Goal: Task Accomplishment & Management: Manage account settings

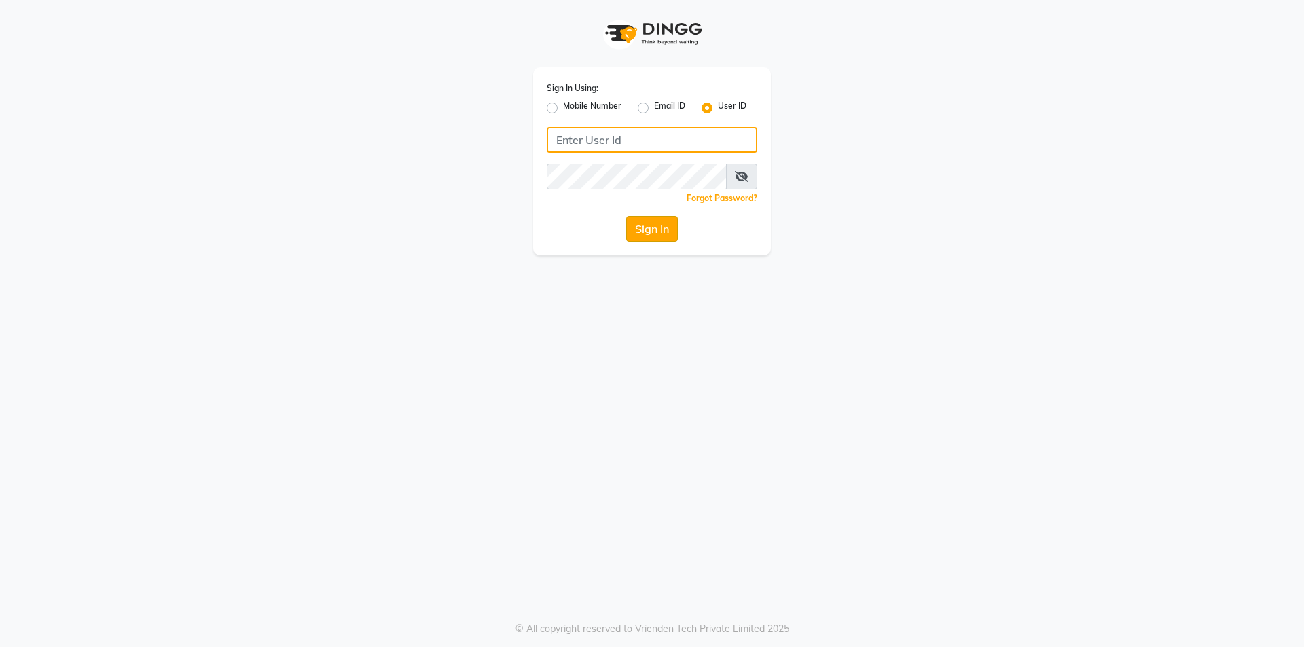
type input "Skinsmiths@123"
click at [666, 220] on button "Sign In" at bounding box center [652, 229] width 52 height 26
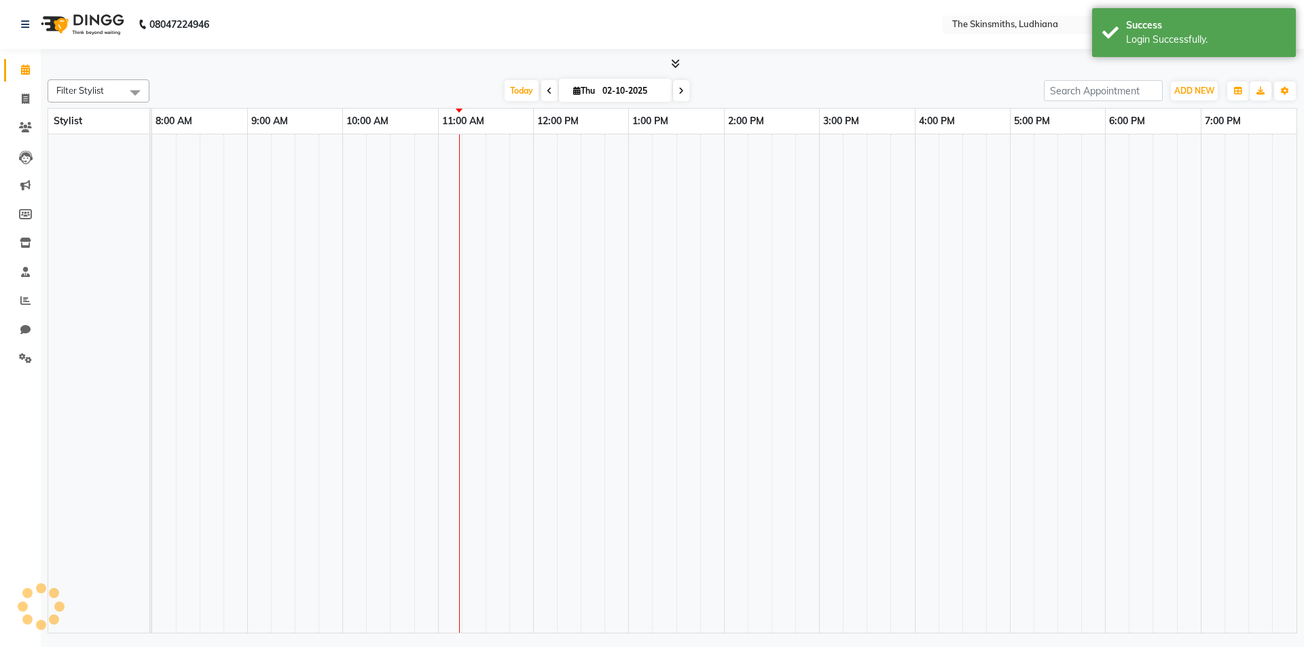
select select "en"
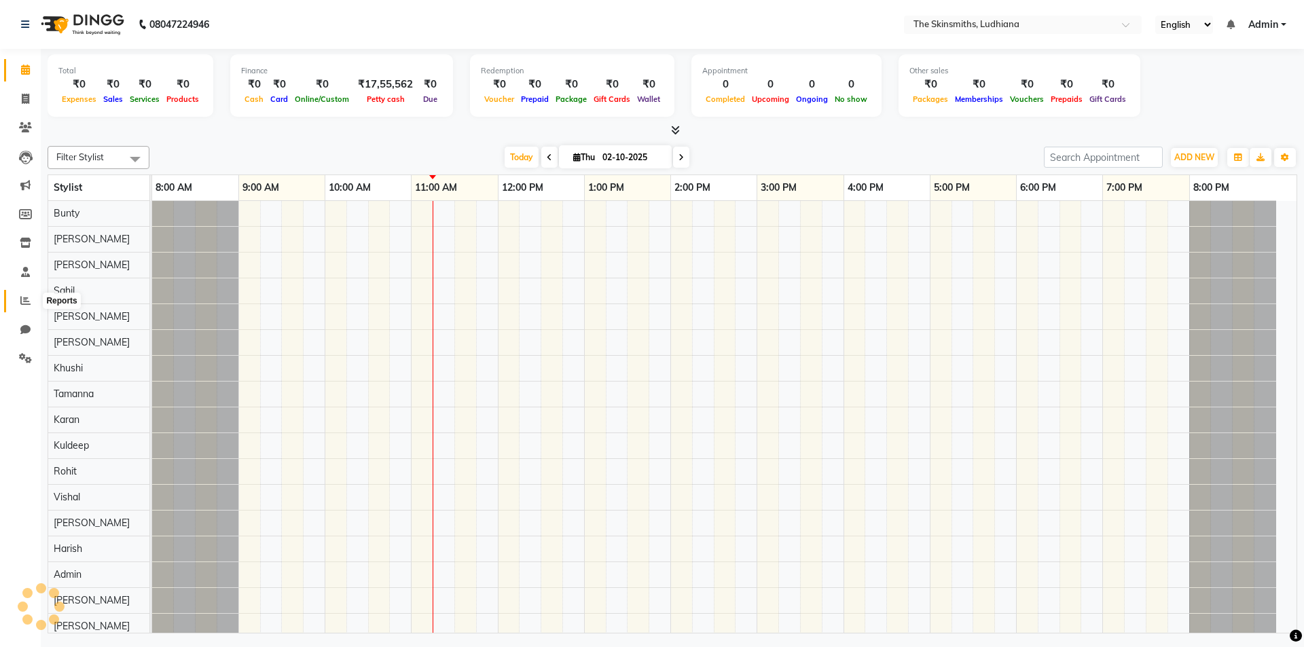
click at [30, 295] on icon at bounding box center [25, 300] width 10 height 10
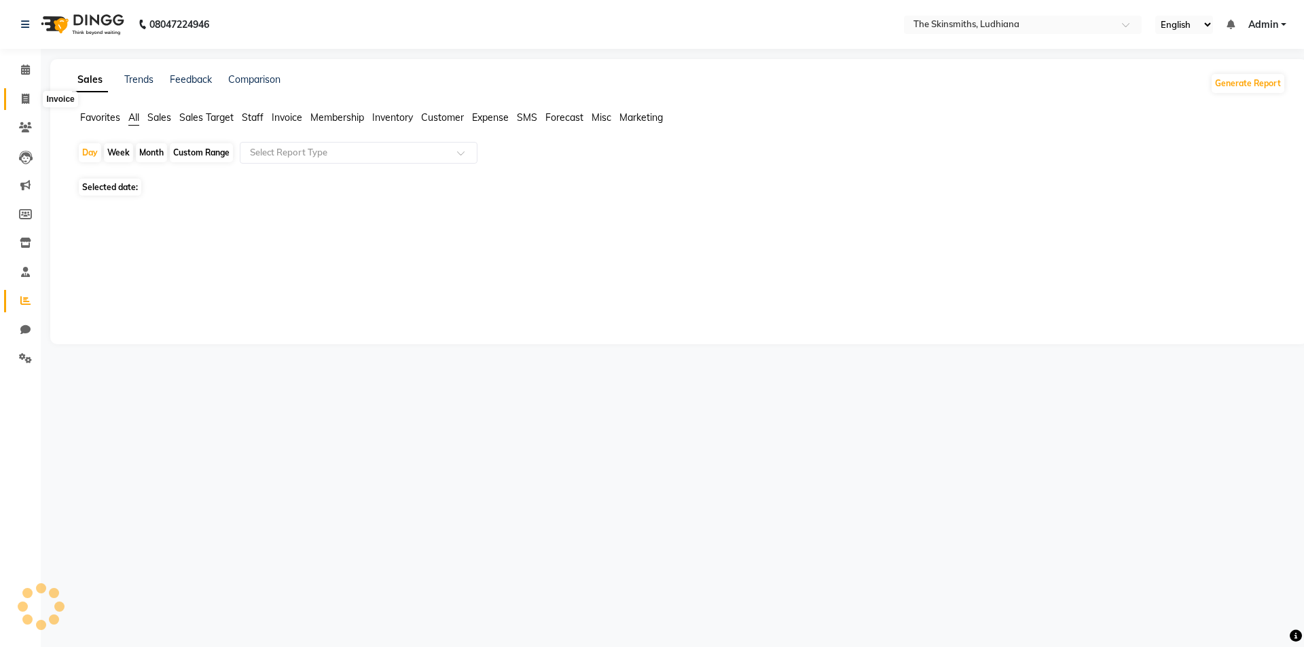
click at [20, 101] on span at bounding box center [26, 100] width 24 height 16
select select "service"
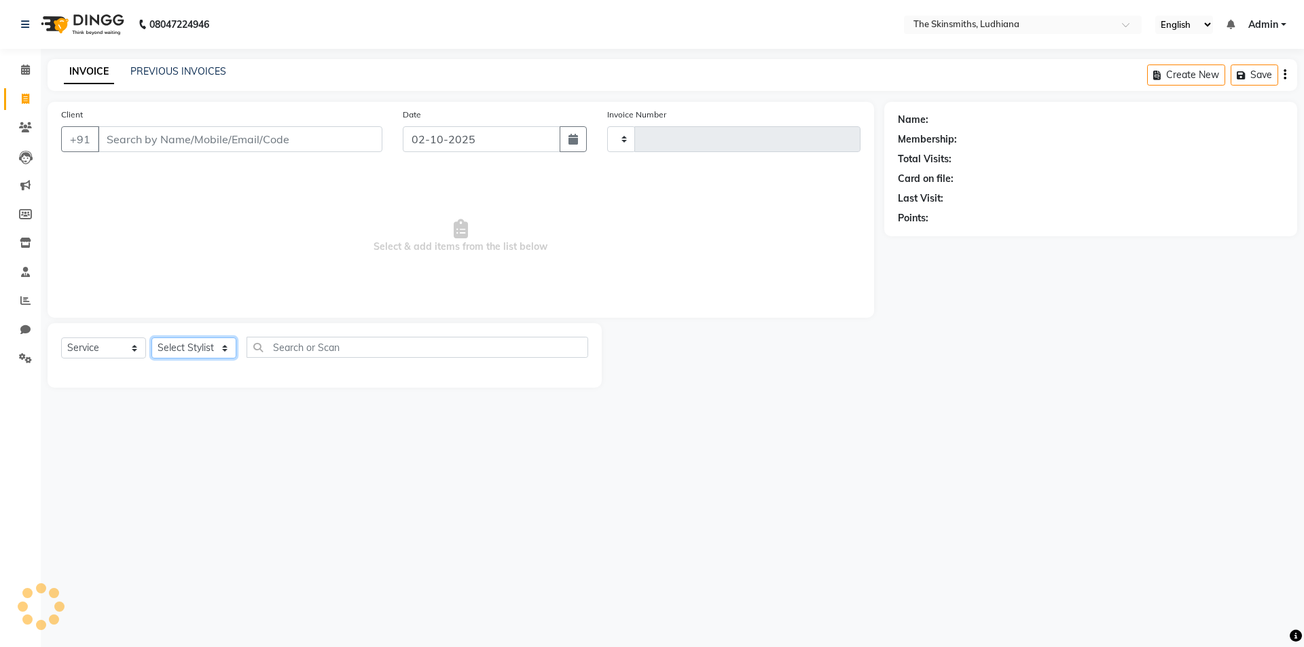
click at [187, 356] on select "Select Stylist" at bounding box center [193, 348] width 85 height 21
type input "1658"
select select "8115"
click at [335, 184] on span "Select & add items from the list below" at bounding box center [460, 236] width 799 height 136
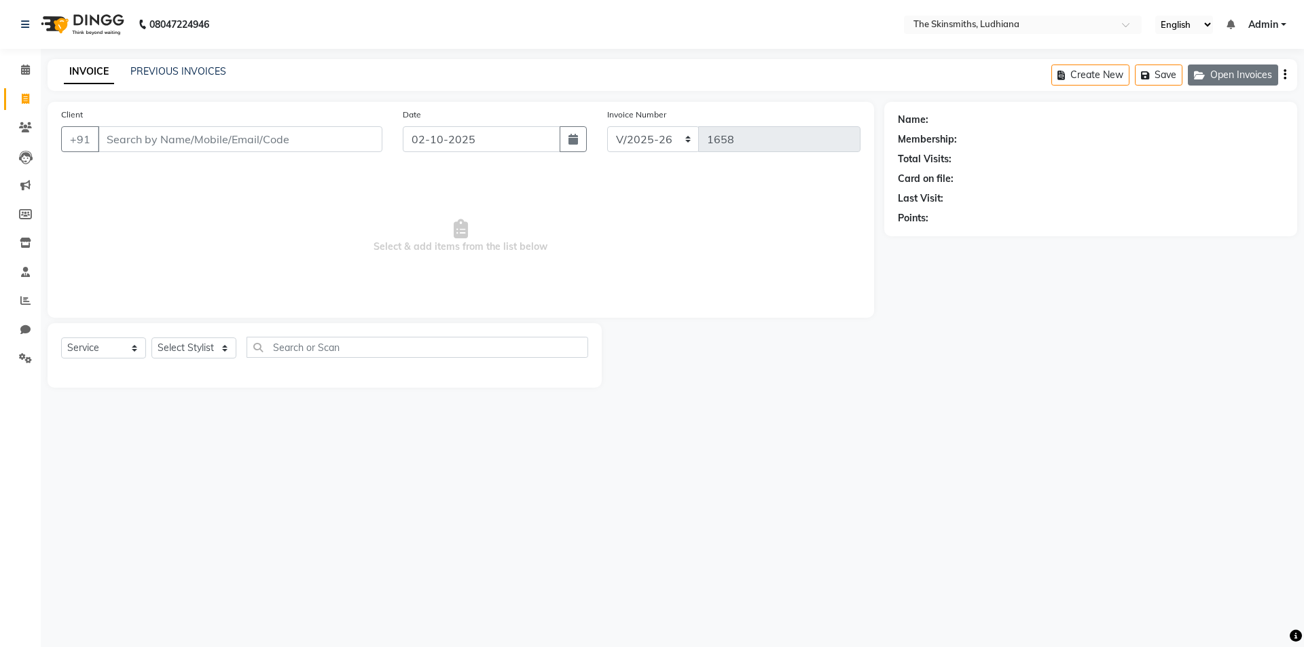
click at [1227, 77] on button "Open Invoices" at bounding box center [1233, 75] width 90 height 21
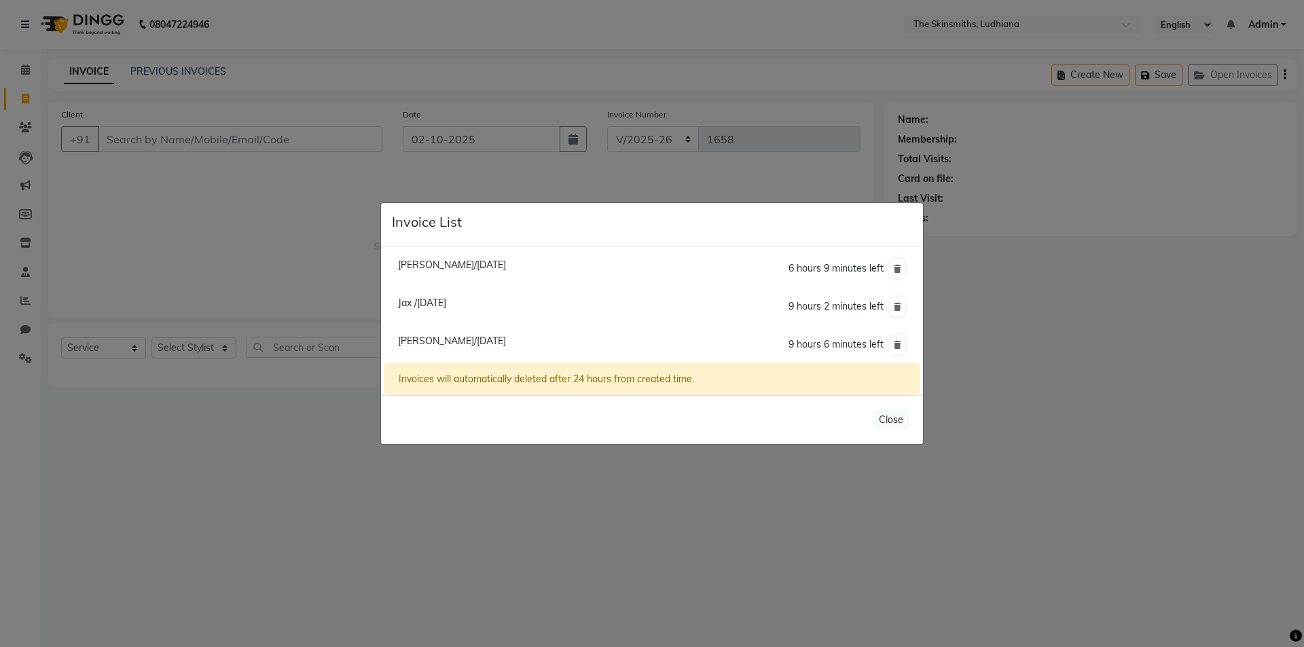
click at [440, 298] on span "Jax /[DATE]" at bounding box center [422, 303] width 48 height 12
type input "7742492484"
type input "01-10-2025"
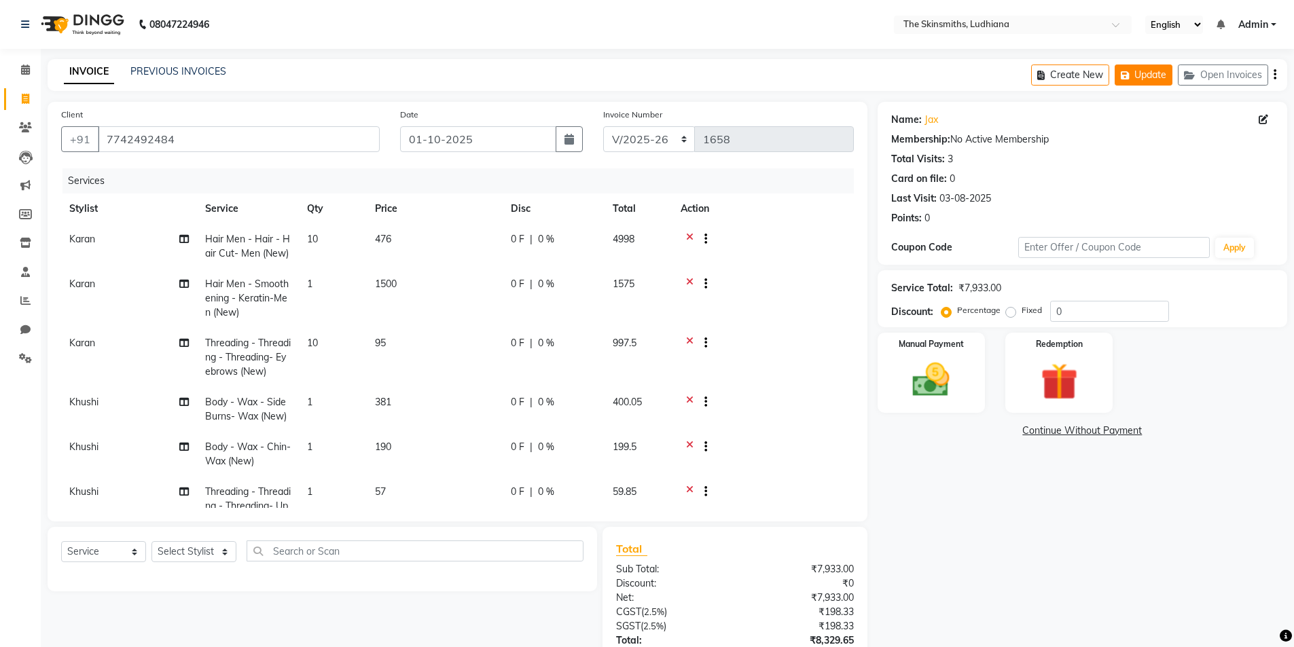
click at [1159, 70] on button "Update" at bounding box center [1143, 75] width 58 height 21
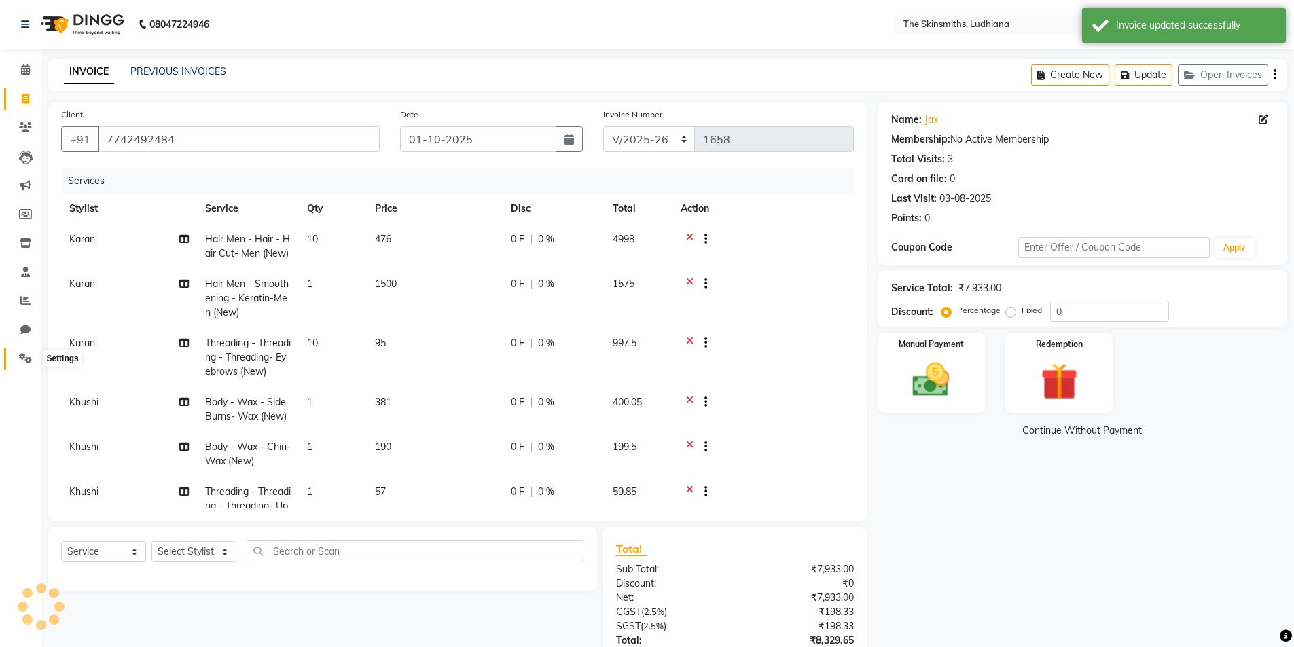
click at [22, 363] on icon at bounding box center [25, 358] width 13 height 10
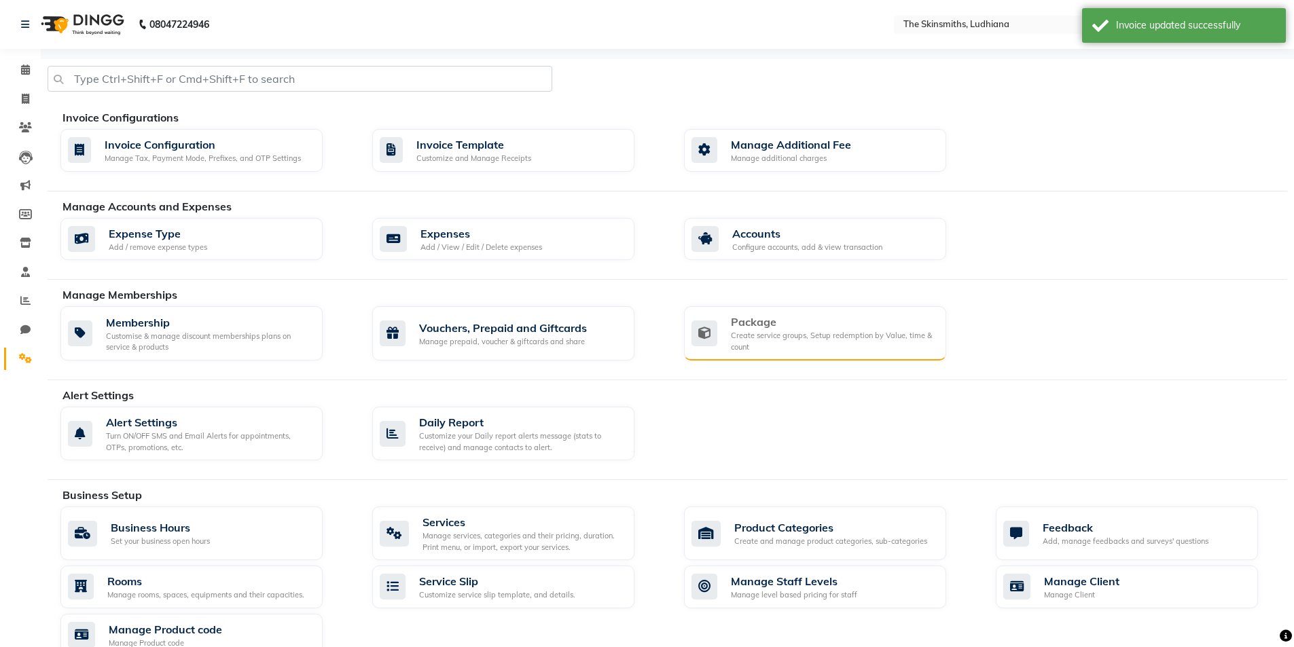
click at [831, 341] on div "Create service groups, Setup redemption by Value, time & count" at bounding box center [833, 341] width 204 height 22
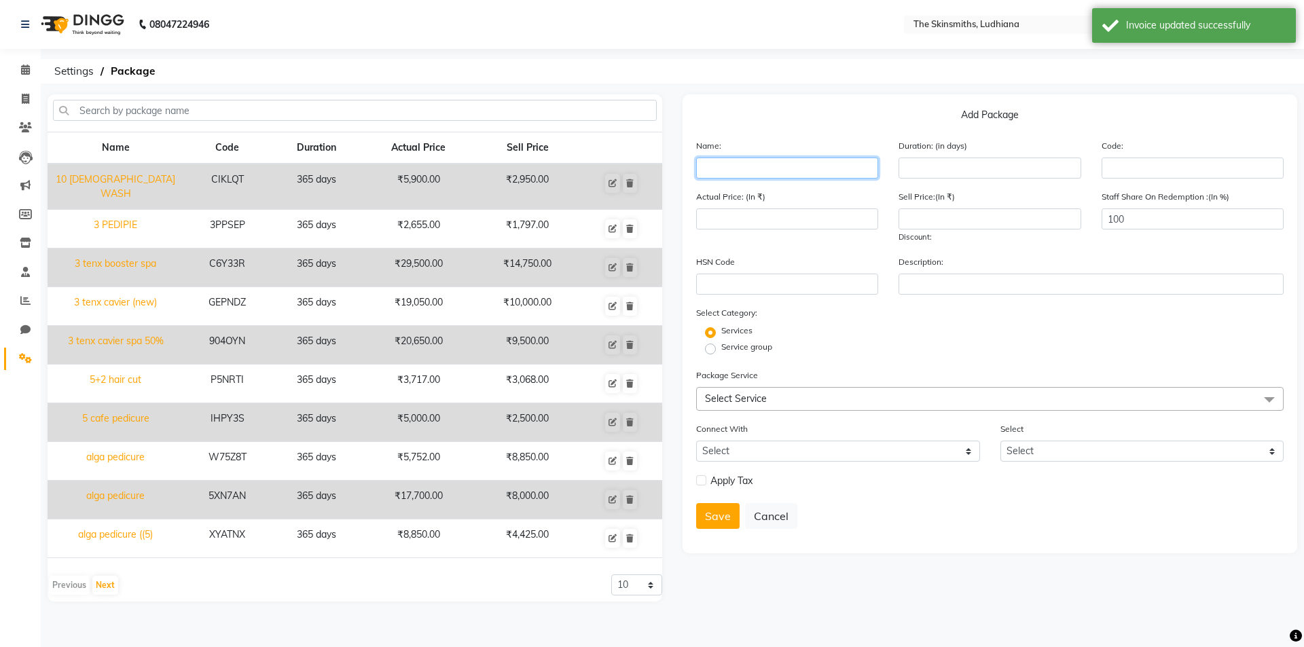
click at [714, 169] on input "text" at bounding box center [787, 168] width 182 height 21
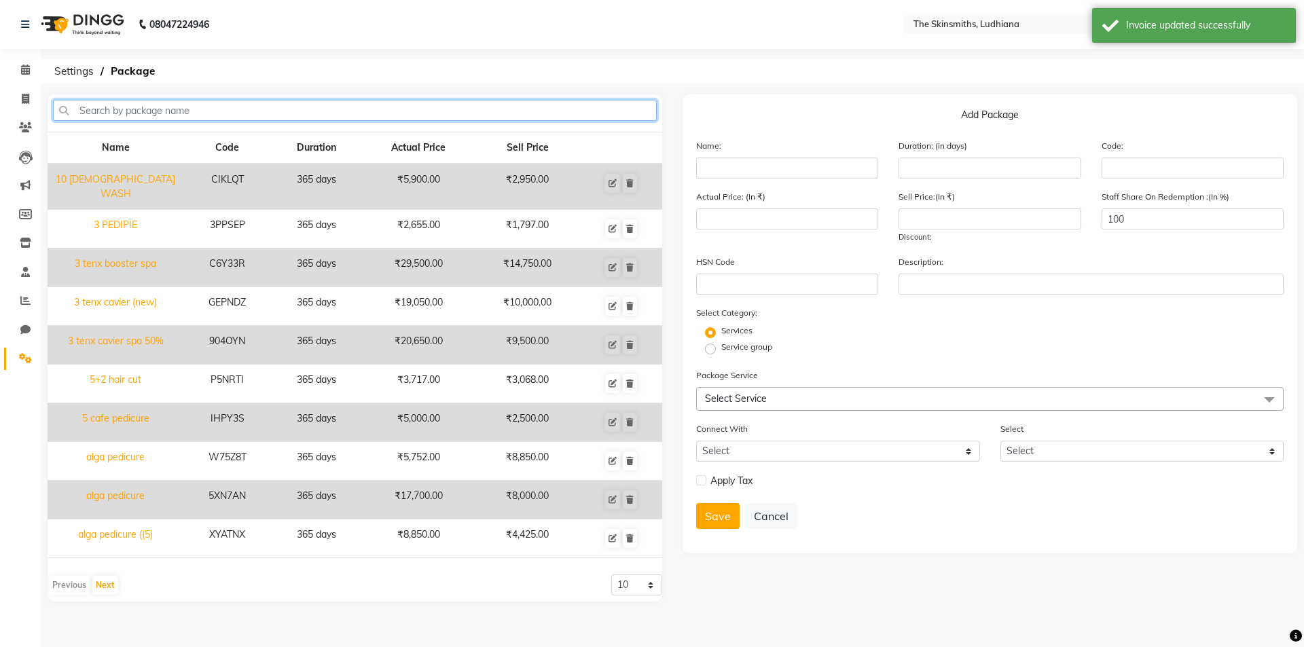
click at [137, 109] on input "text" at bounding box center [355, 110] width 604 height 21
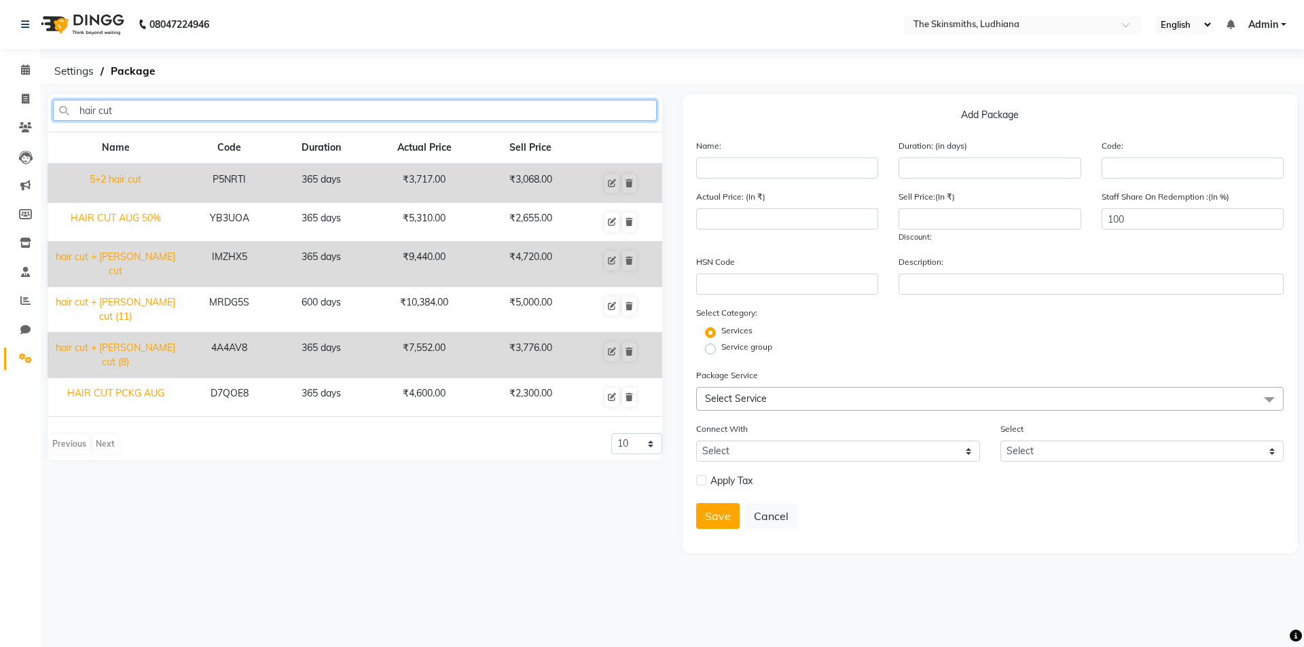
type input "hair cut"
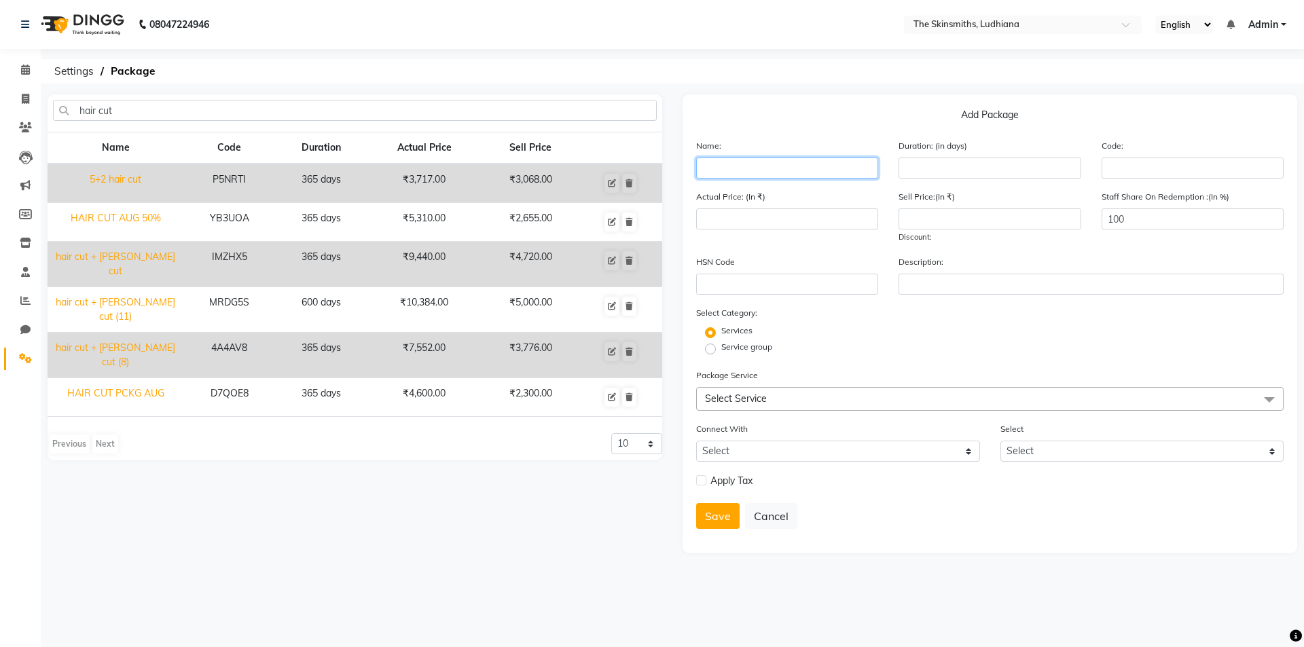
click at [734, 172] on input "text" at bounding box center [787, 168] width 182 height 21
type input "hair cut (new)"
click at [918, 165] on input "number" at bounding box center [990, 168] width 182 height 21
type input "365"
click at [723, 216] on input "number" at bounding box center [787, 218] width 182 height 21
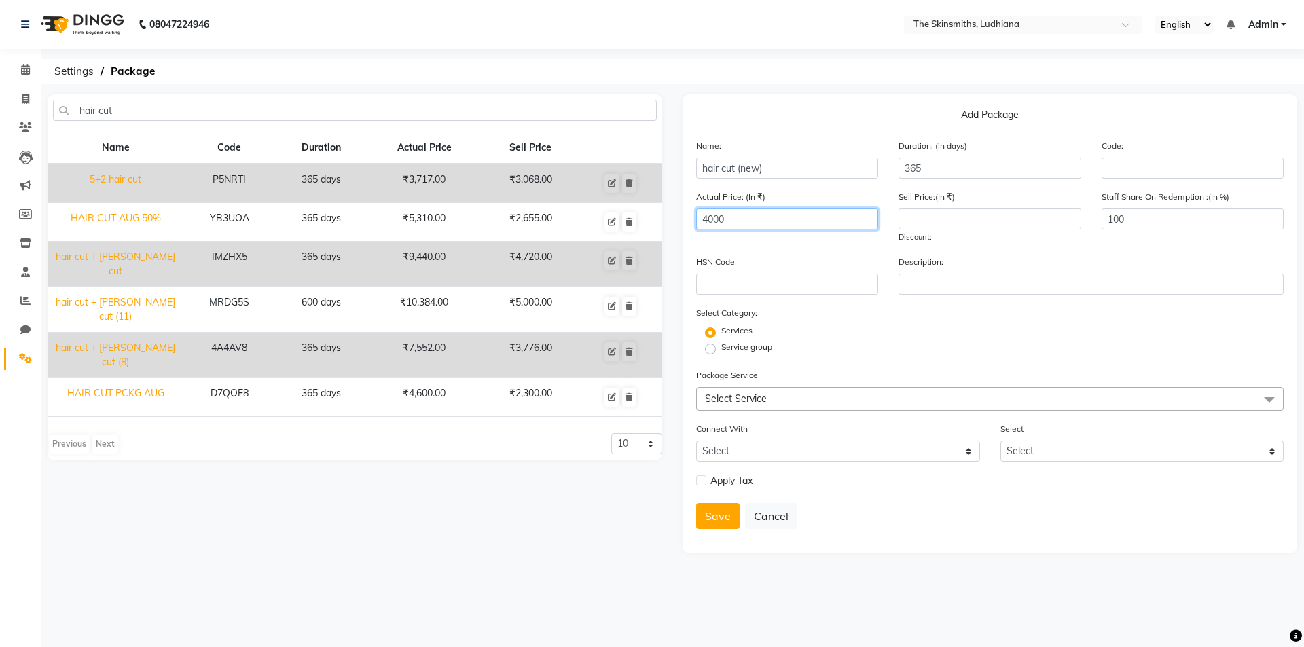
type input "4000"
click at [727, 397] on span "Select Service" at bounding box center [736, 399] width 62 height 12
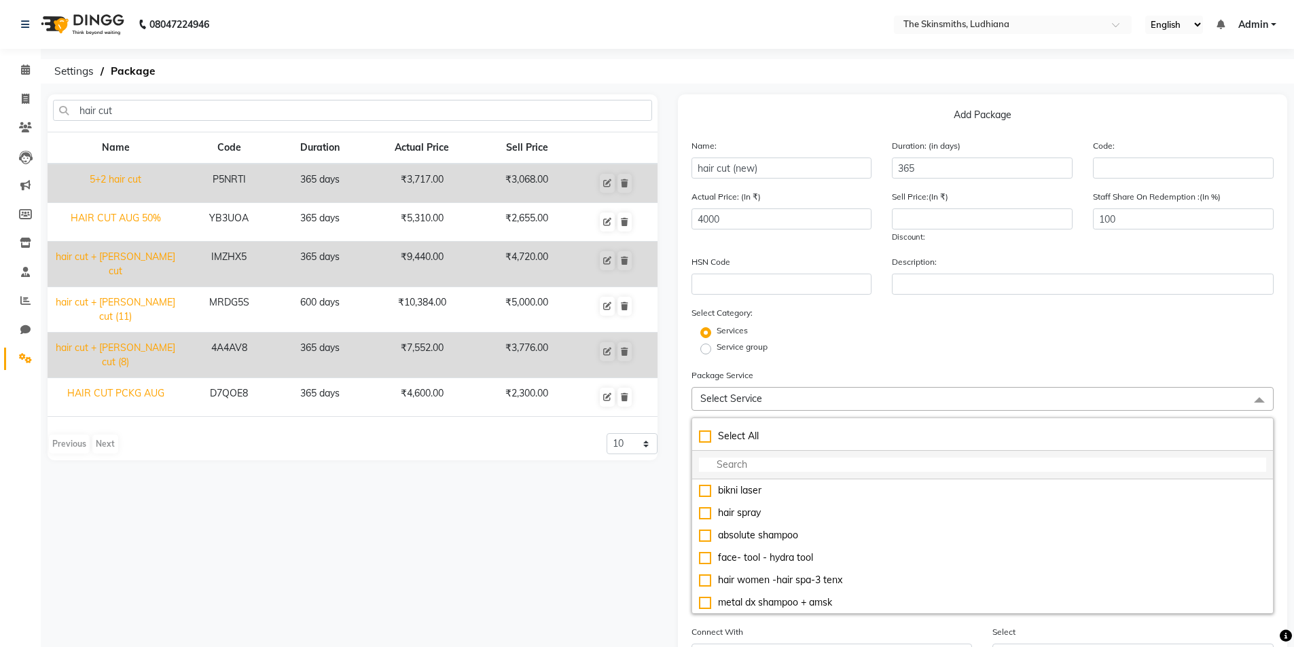
click at [734, 467] on input "multiselect-search" at bounding box center [983, 465] width 568 height 14
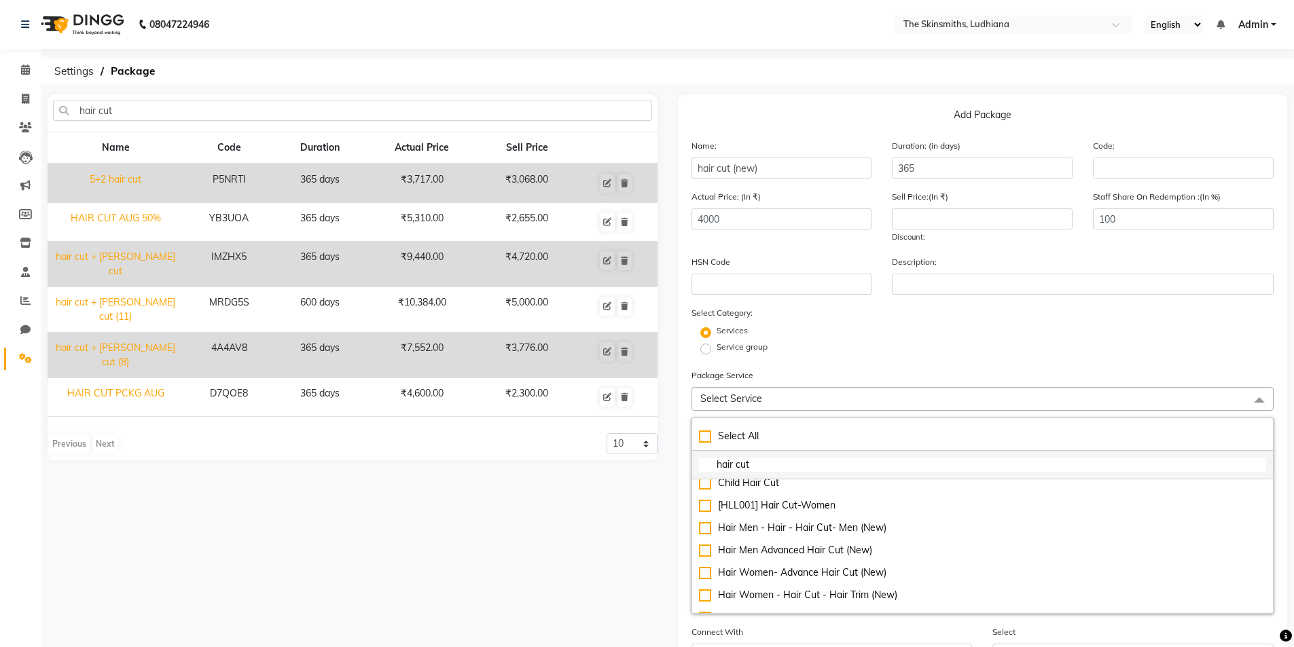
scroll to position [279, 0]
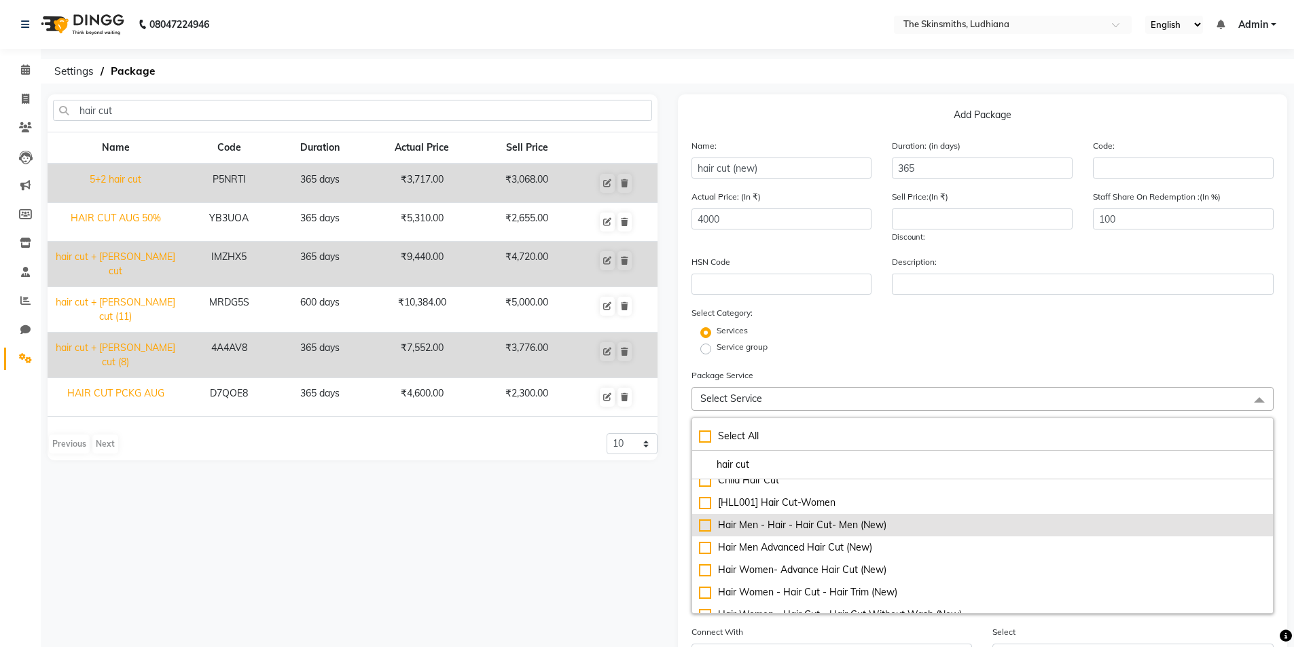
type input "hair cut"
click at [700, 525] on div "Hair Men - Hair - Hair Cut- Men (New)" at bounding box center [983, 525] width 568 height 14
checkbox input "true"
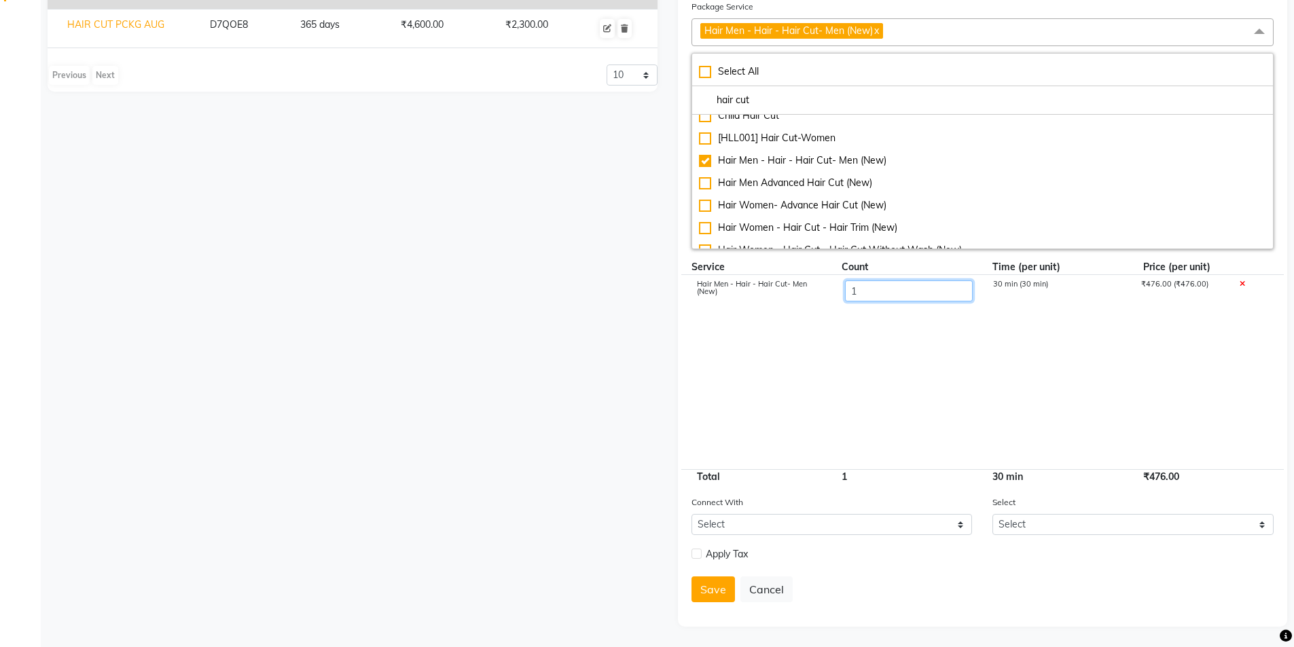
click at [882, 285] on input "1" at bounding box center [908, 290] width 128 height 21
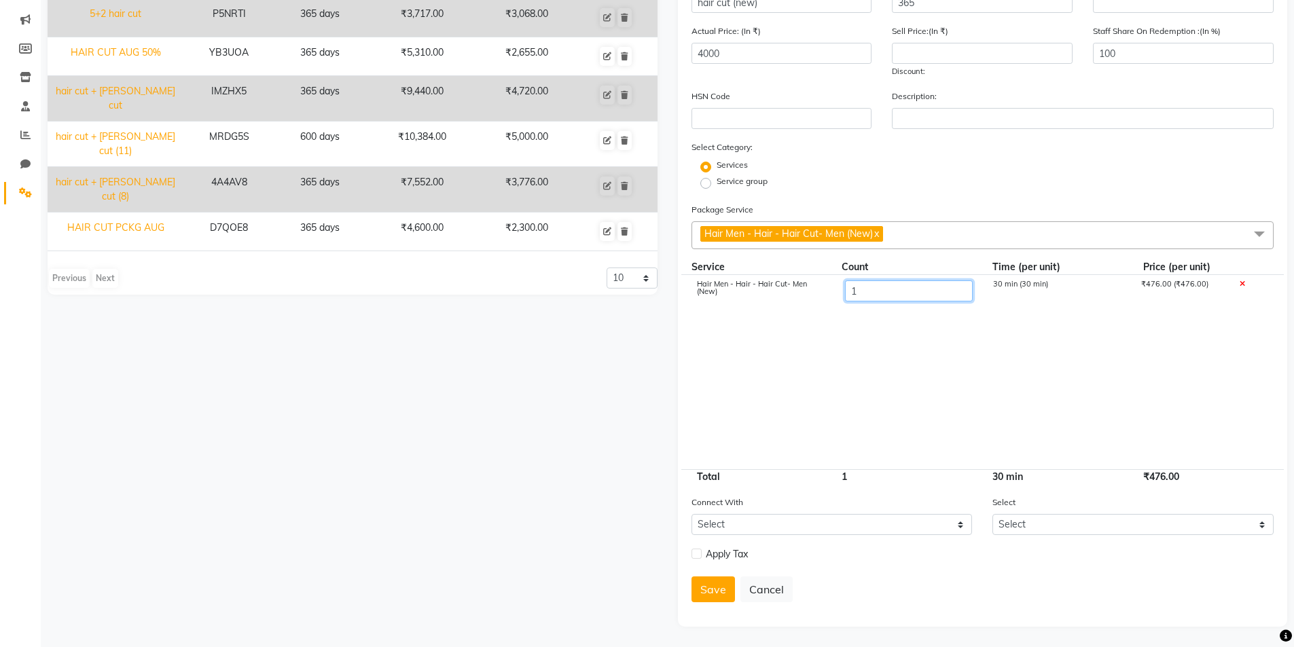
scroll to position [166, 0]
type input "10"
click at [697, 554] on label at bounding box center [696, 554] width 10 height 10
click at [697, 554] on input "checkbox" at bounding box center [695, 554] width 9 height 9
checkbox input "true"
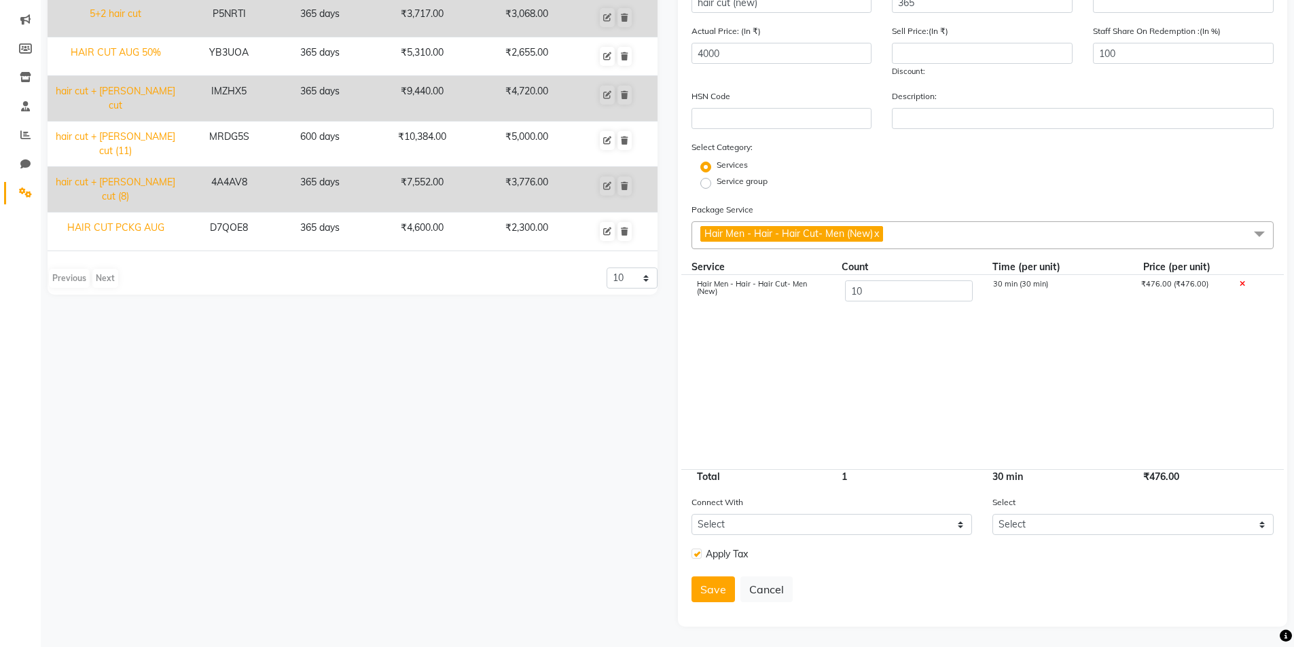
scroll to position [201, 0]
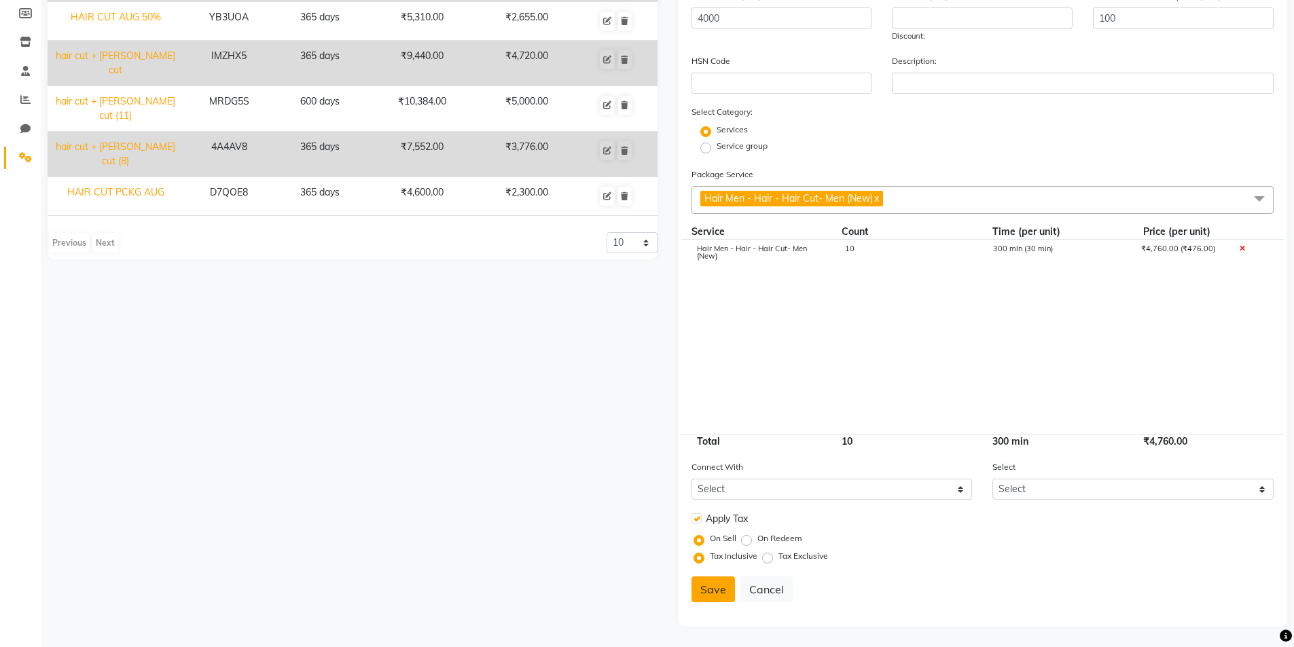
click at [720, 582] on button "Save" at bounding box center [712, 590] width 43 height 26
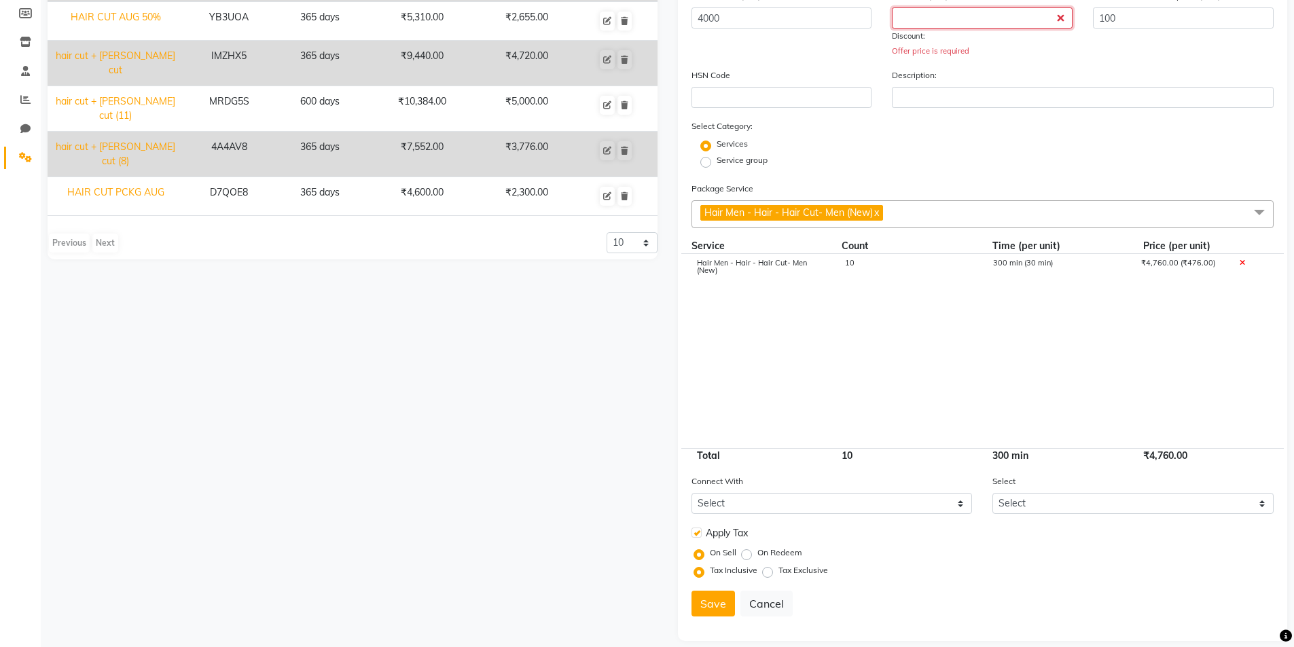
click at [942, 20] on input "number" at bounding box center [982, 17] width 181 height 21
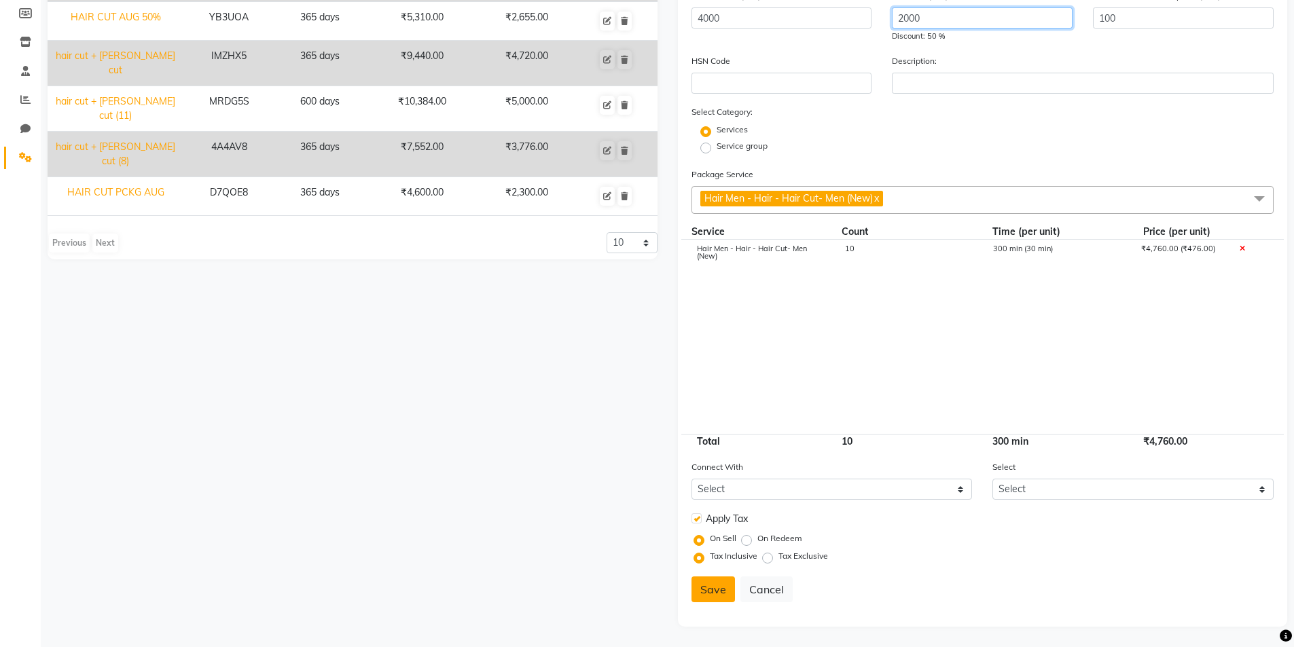
type input "2000"
click at [704, 600] on button "Save" at bounding box center [712, 590] width 43 height 26
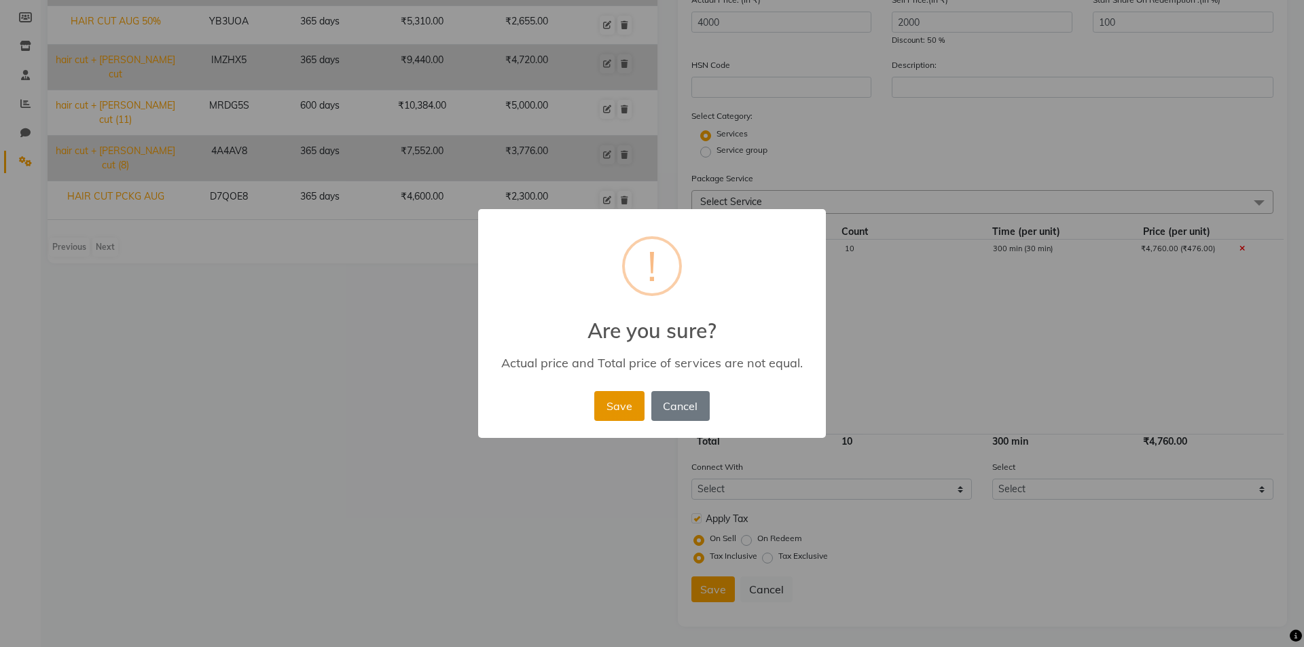
click at [613, 405] on button "Save" at bounding box center [619, 406] width 50 height 30
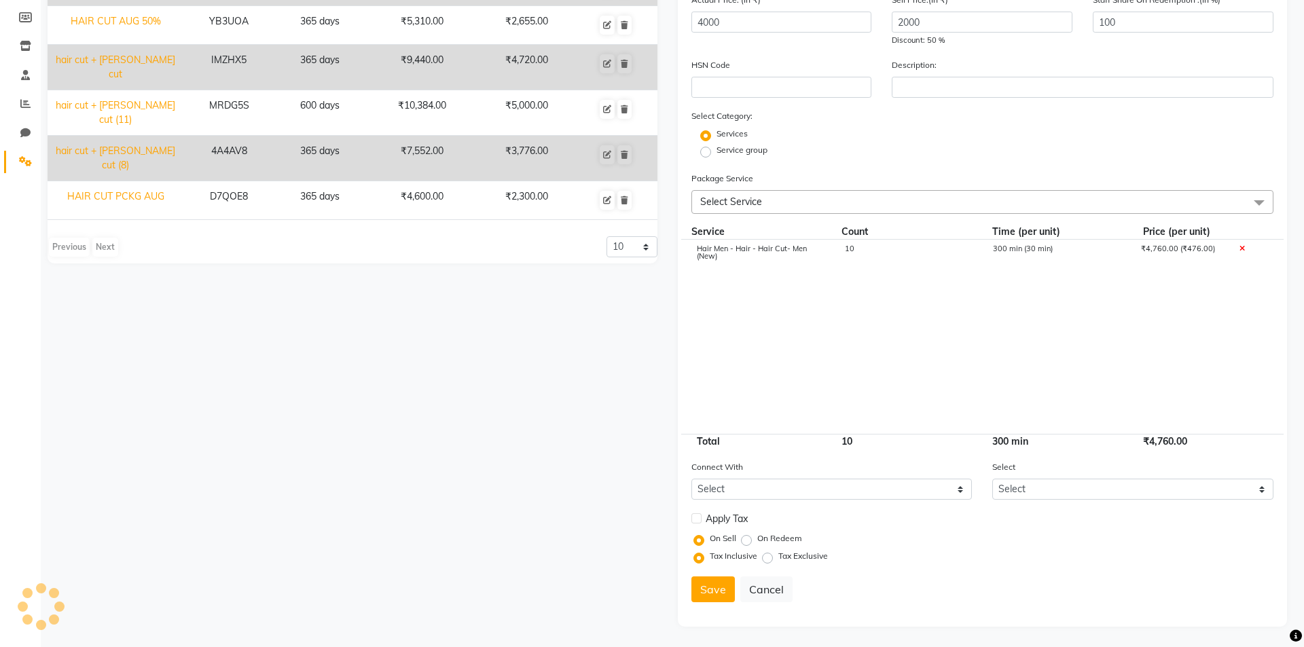
select select
checkbox input "false"
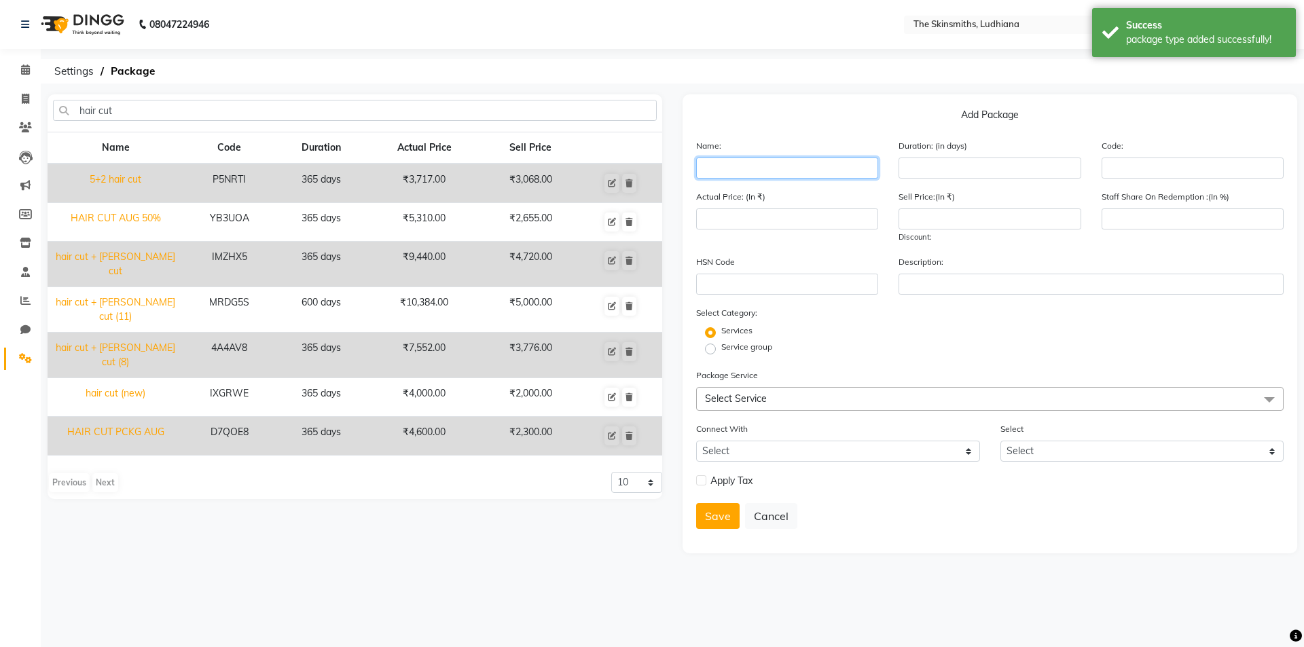
click at [759, 166] on input "text" at bounding box center [787, 168] width 182 height 21
type input "eb(new)"
click at [943, 169] on input "number" at bounding box center [990, 168] width 182 height 21
type input "365"
click at [752, 221] on input "number" at bounding box center [787, 218] width 182 height 21
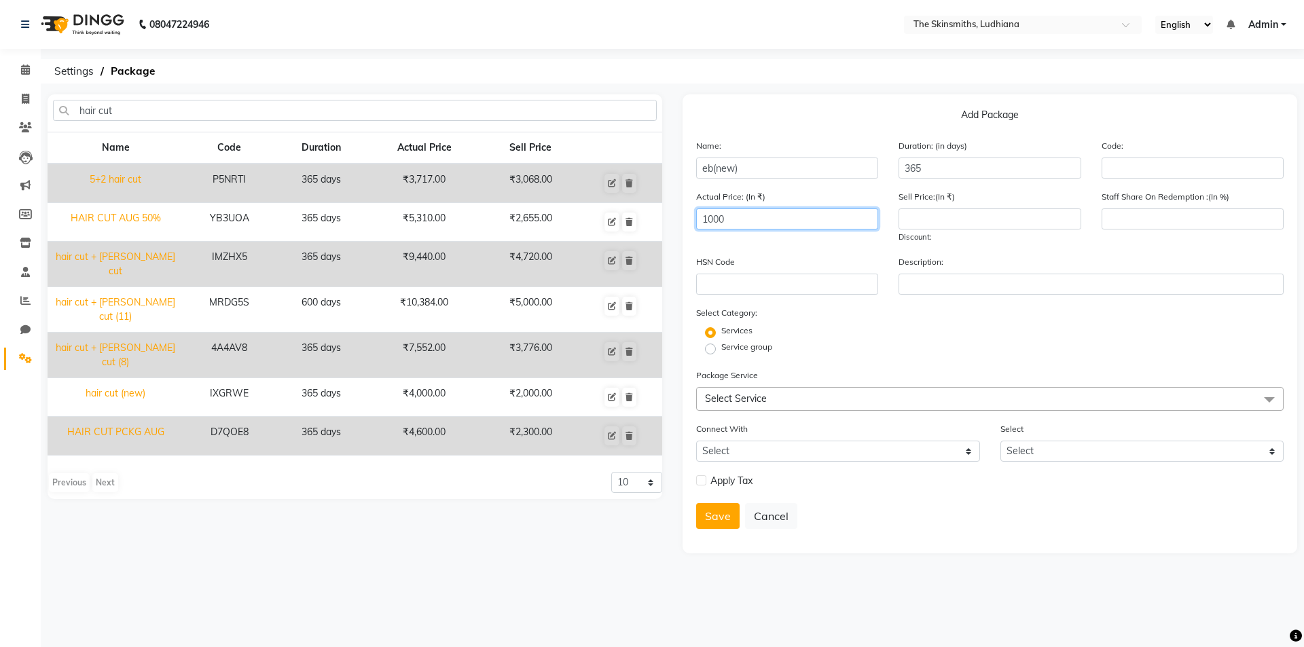
type input "1000"
click at [964, 219] on input "number" at bounding box center [990, 218] width 182 height 21
type input "500"
click at [725, 403] on span "Select Service" at bounding box center [736, 399] width 62 height 12
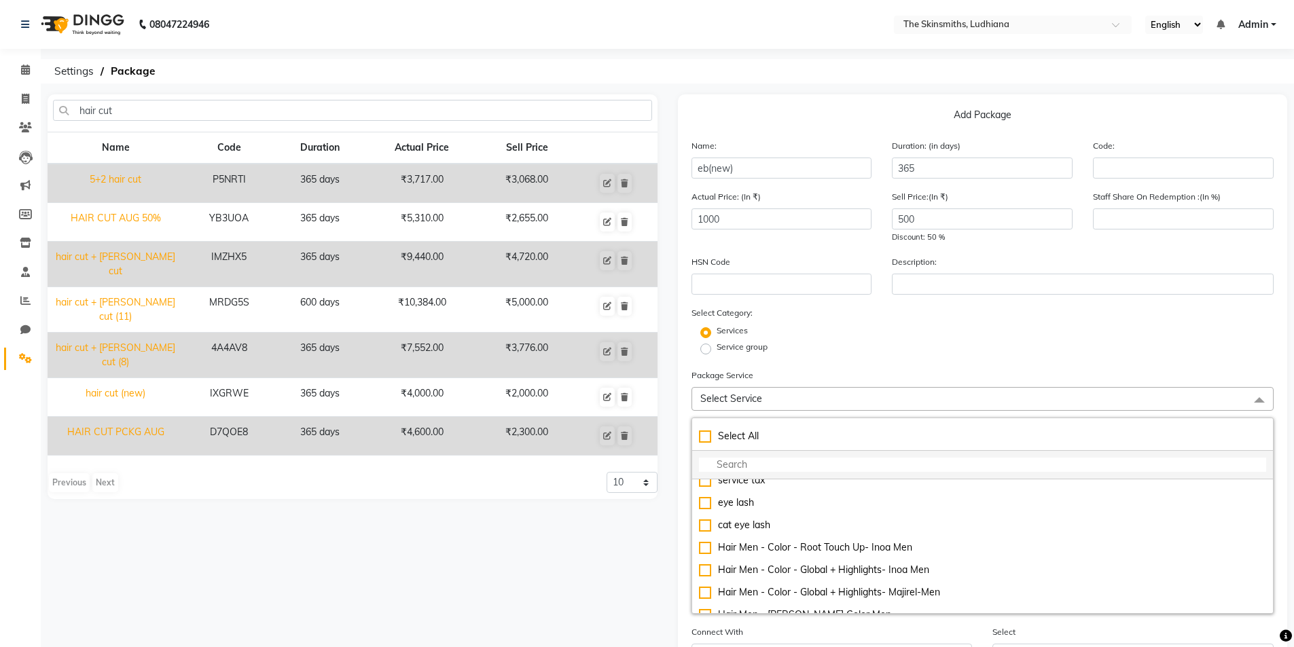
click at [749, 474] on li at bounding box center [982, 465] width 581 height 29
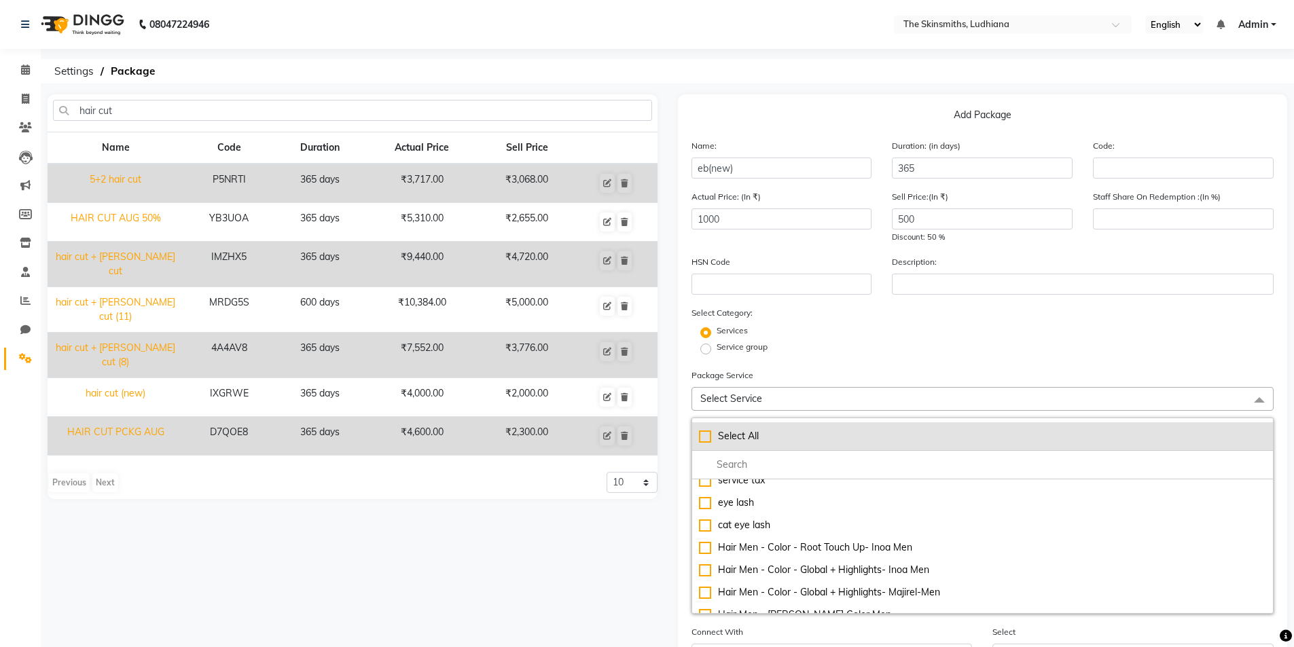
click at [765, 443] on div "Select All" at bounding box center [983, 436] width 568 height 14
checkbox input "true"
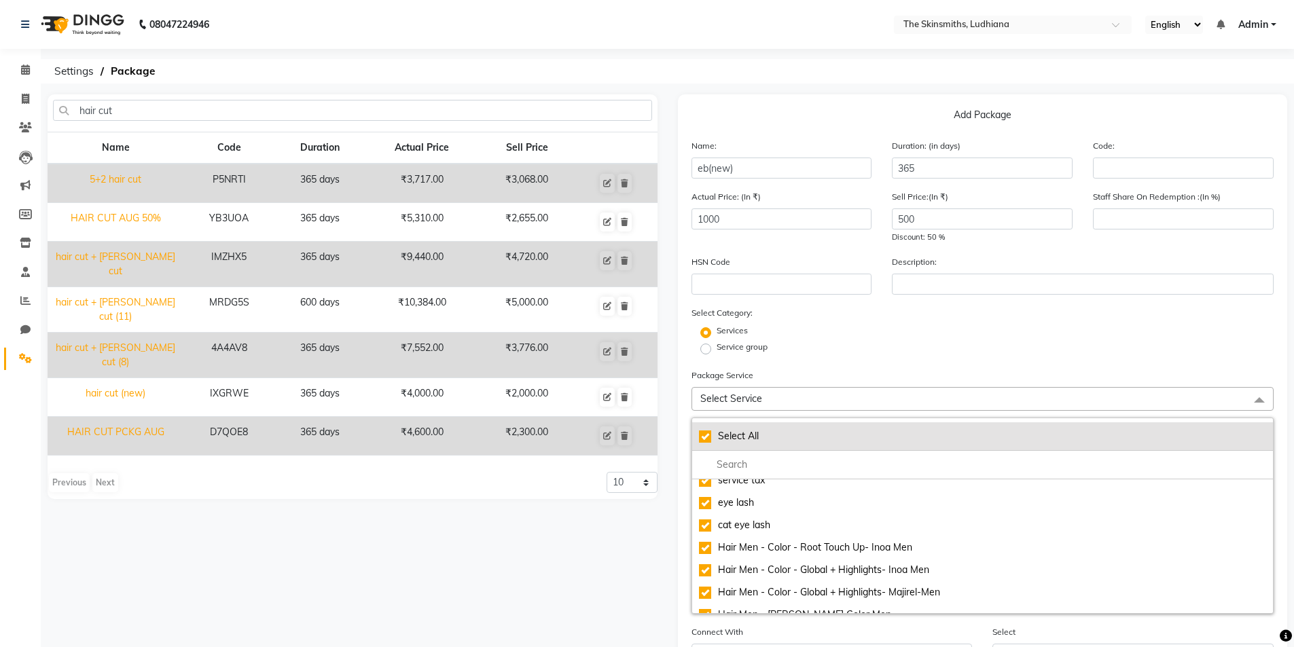
checkbox input "true"
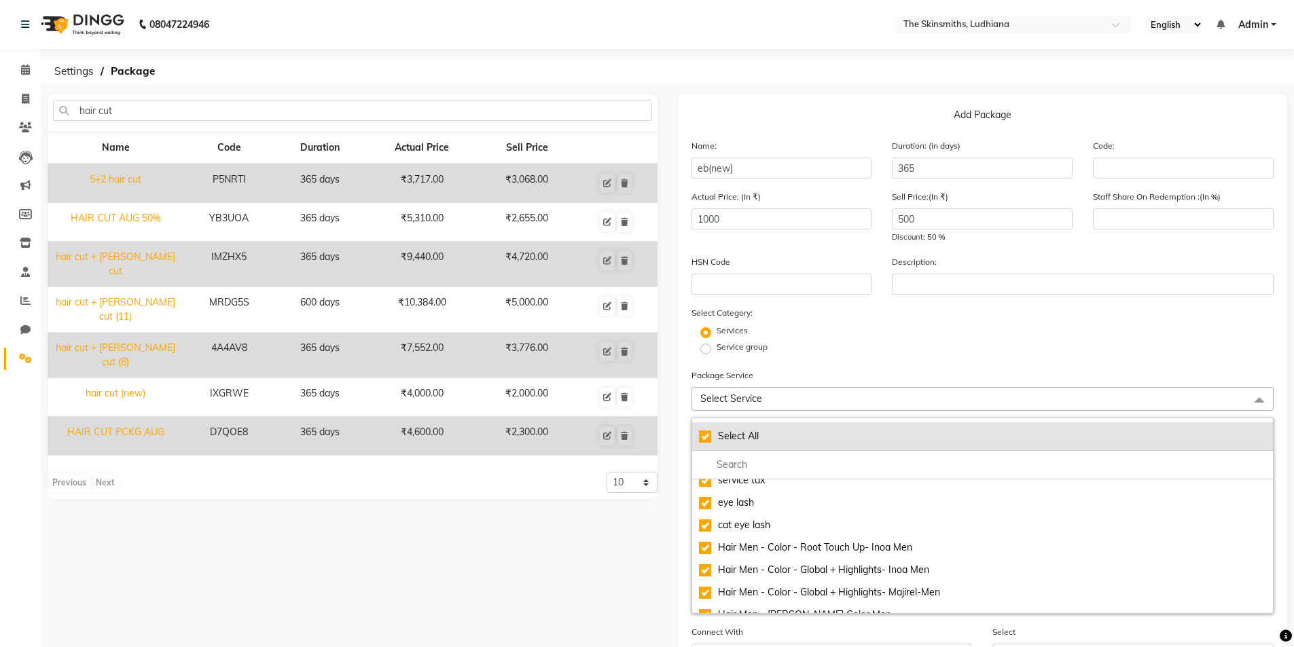
checkbox input "true"
checkbox Men"] "true"
checkbox input "true"
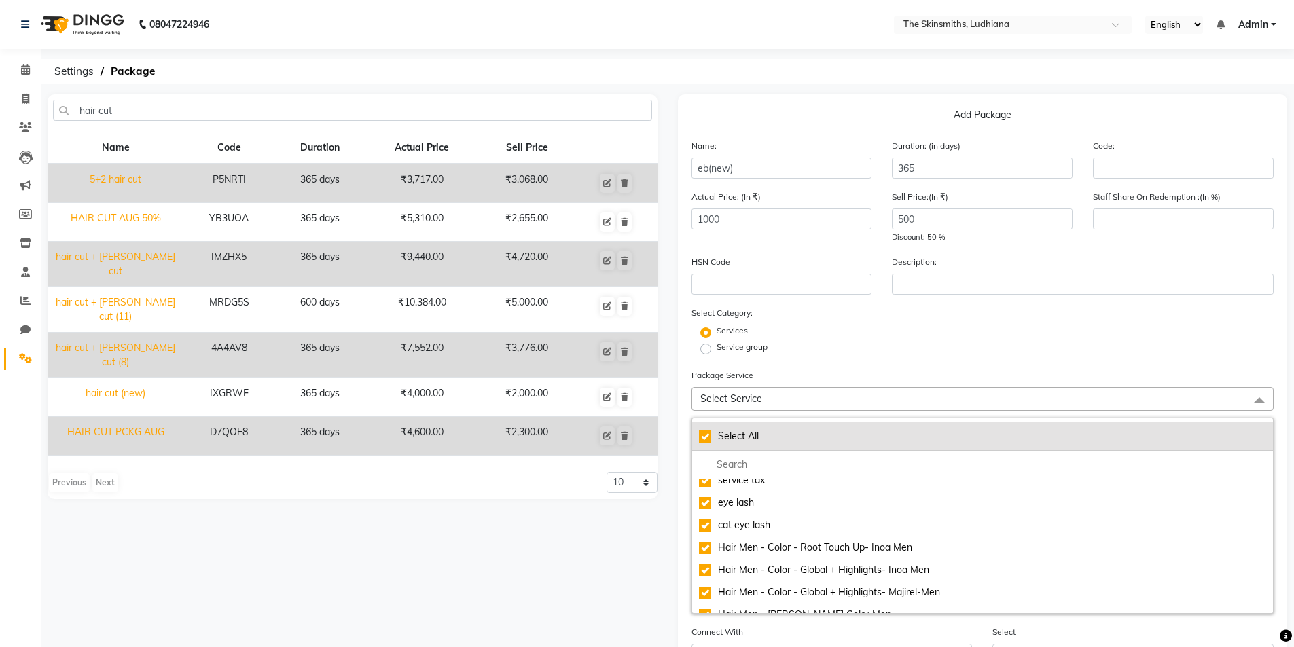
checkbox Cut-Women"] "true"
checkbox input "true"
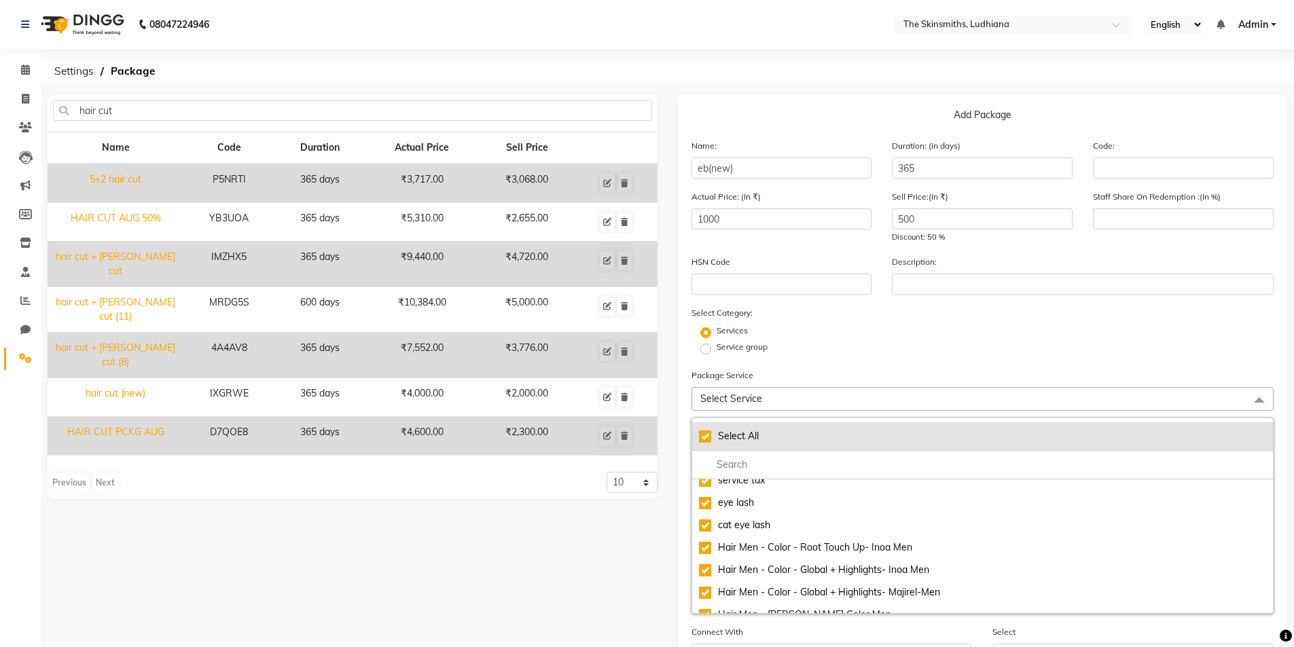
checkbox input "true"
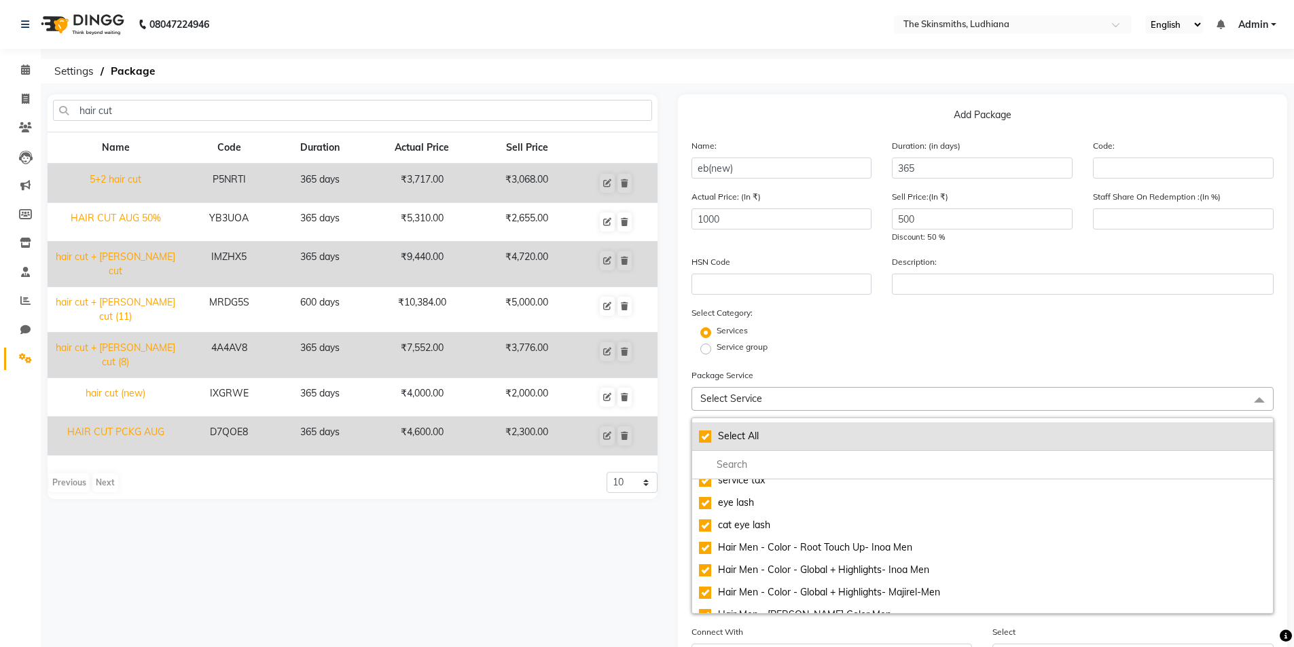
checkbox input "true"
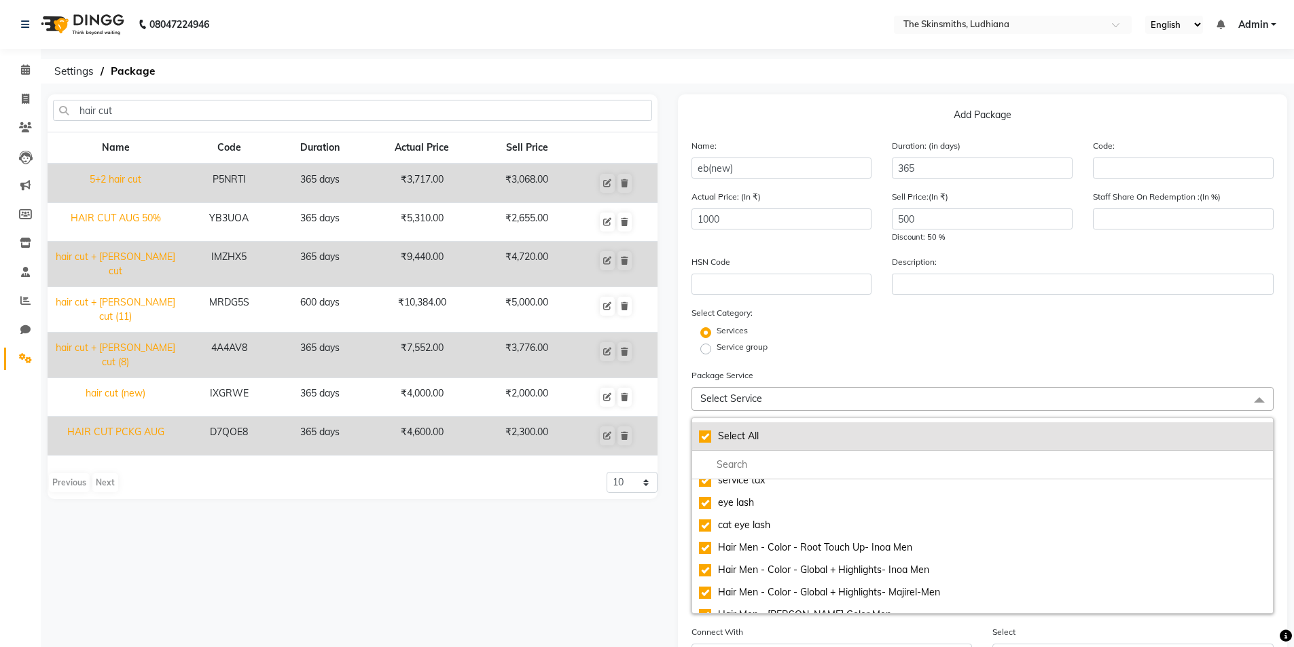
checkbox input "true"
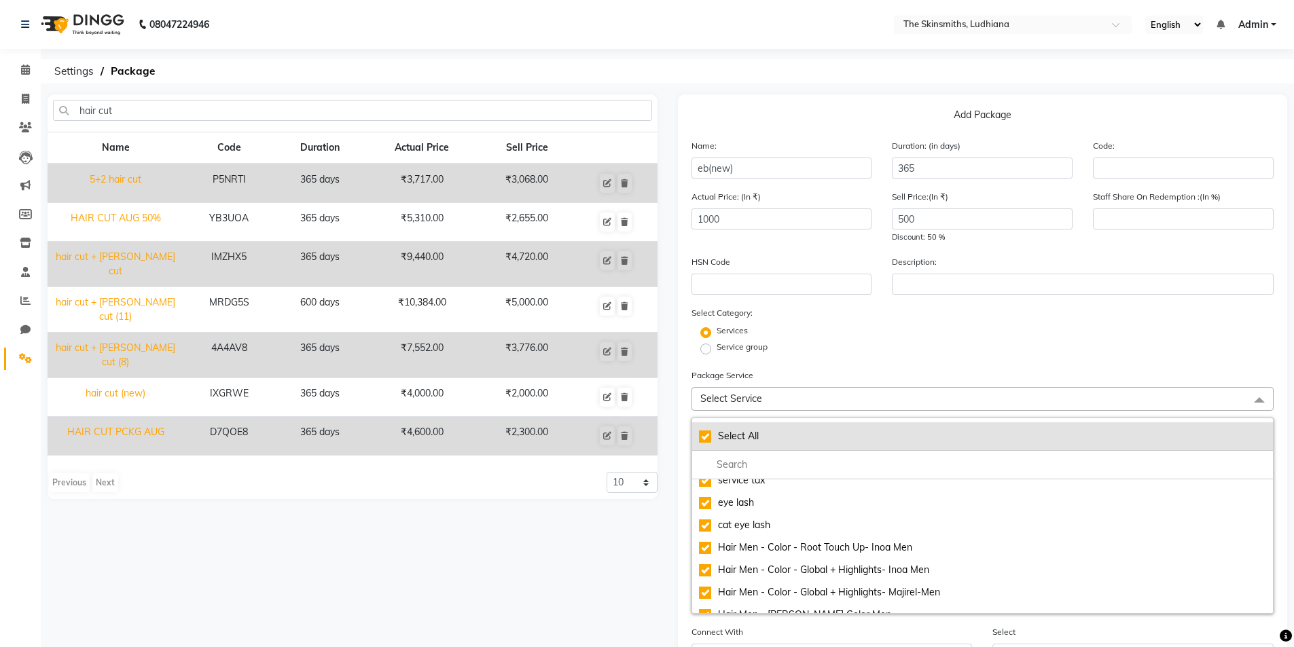
checkbox input "true"
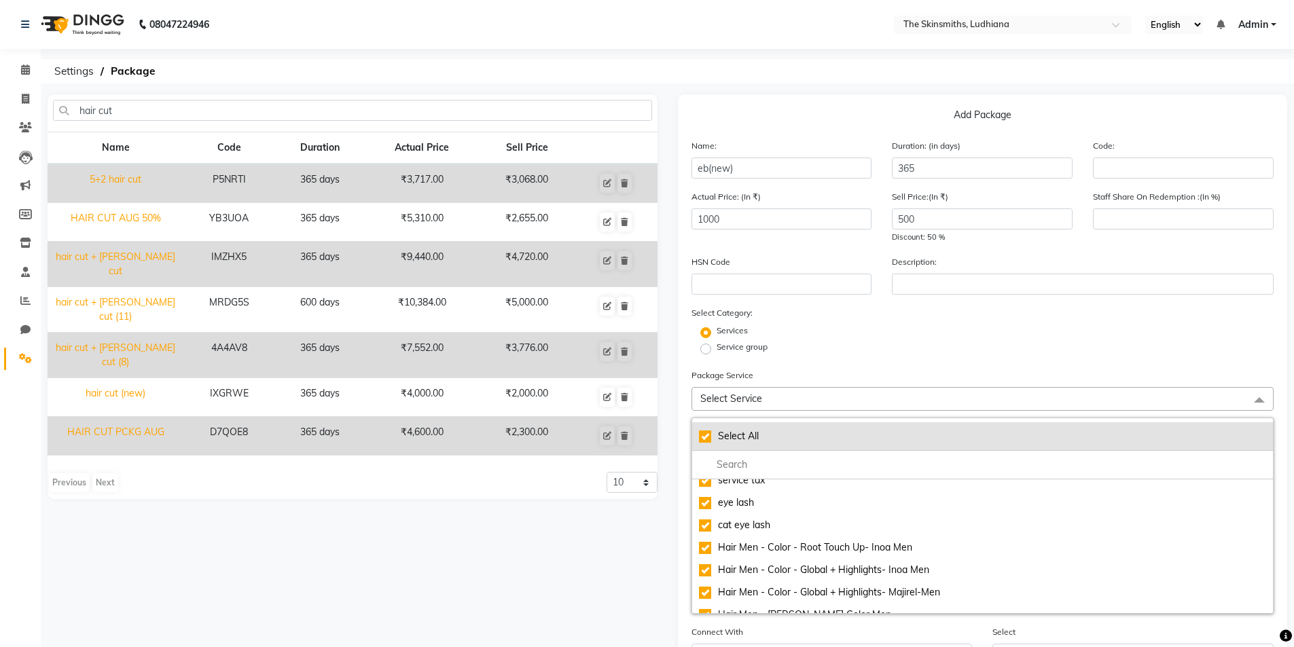
checkbox input "true"
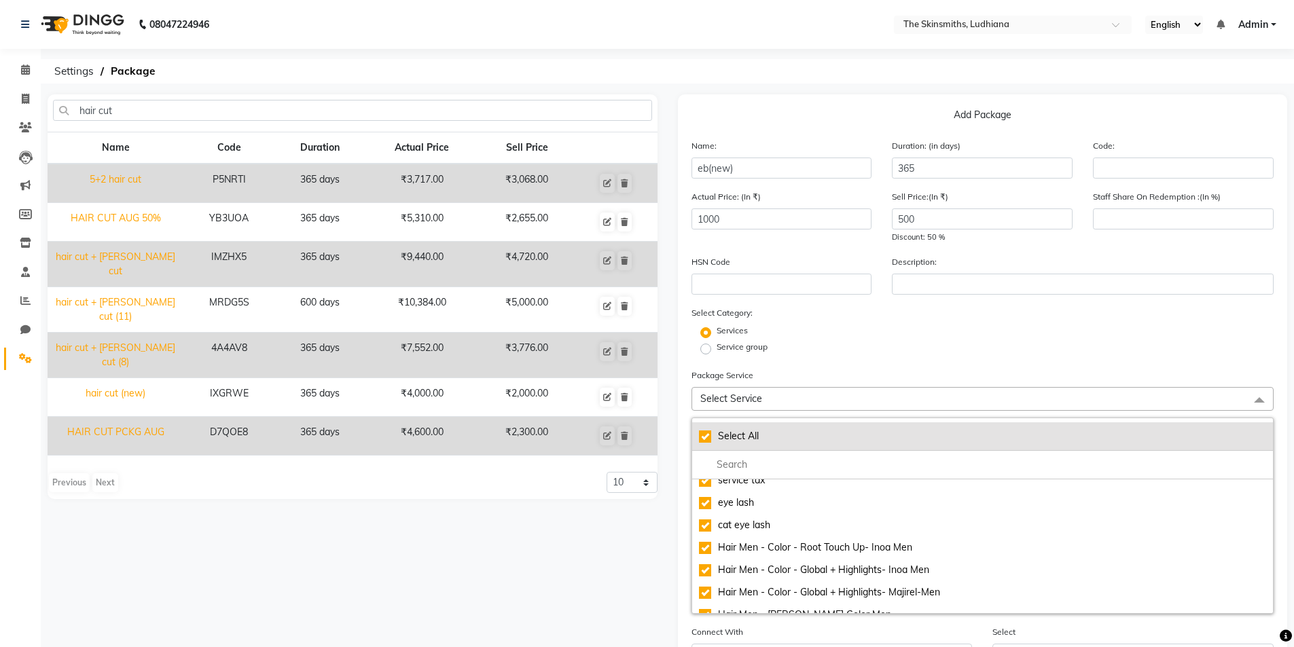
checkbox input "true"
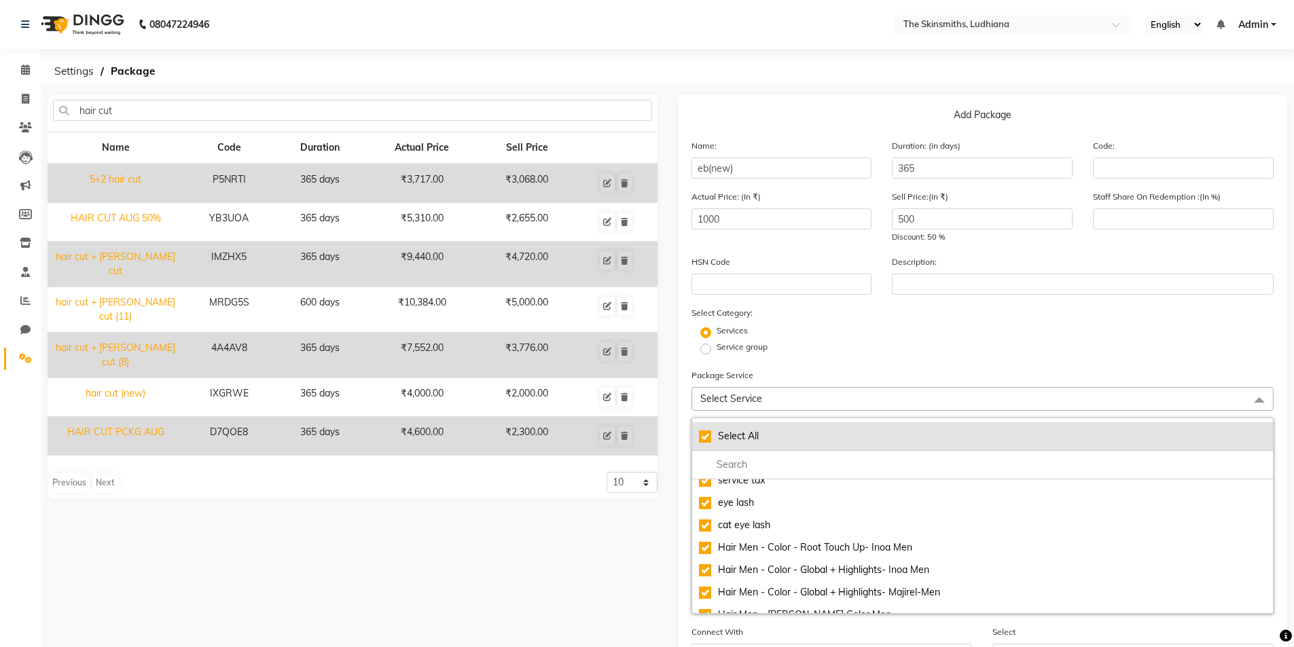
checkbox input "true"
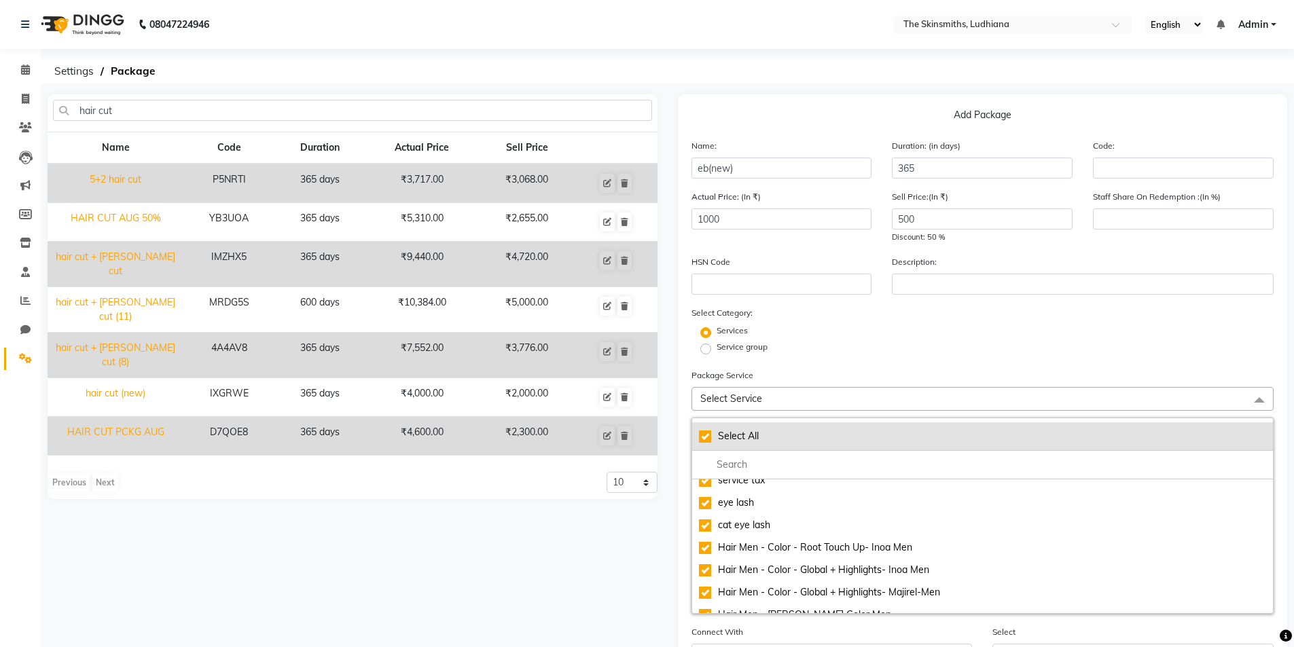
checkbox input "true"
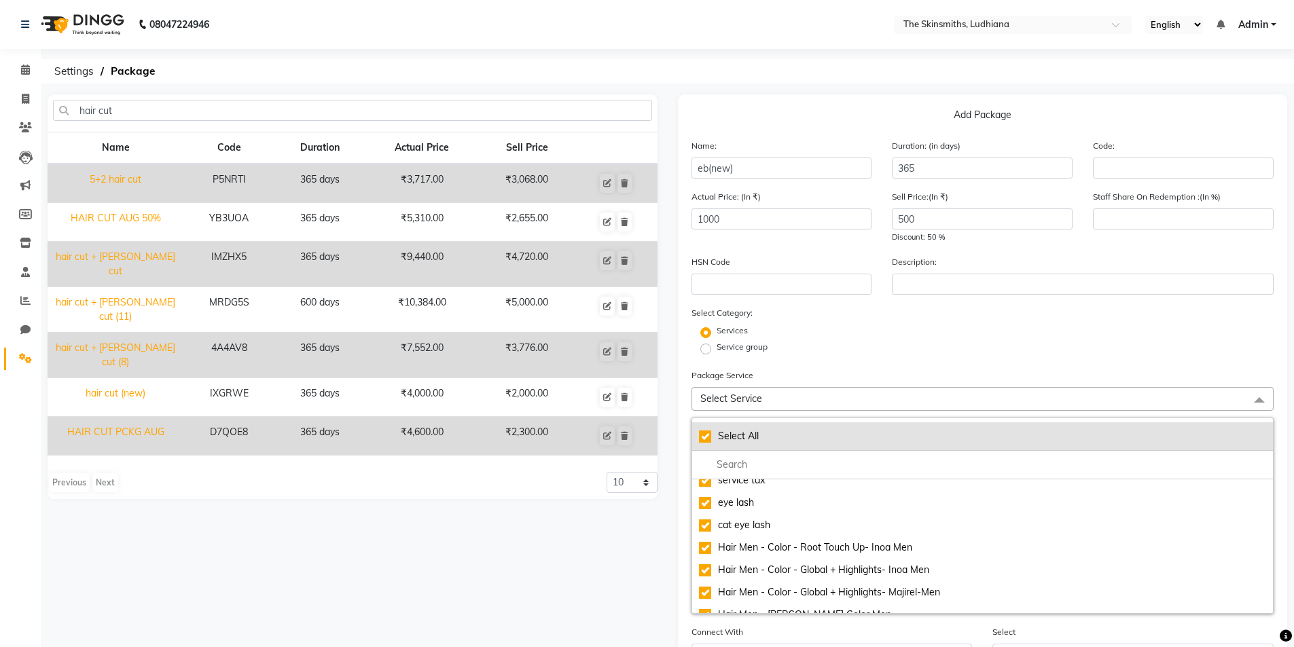
checkbox input "true"
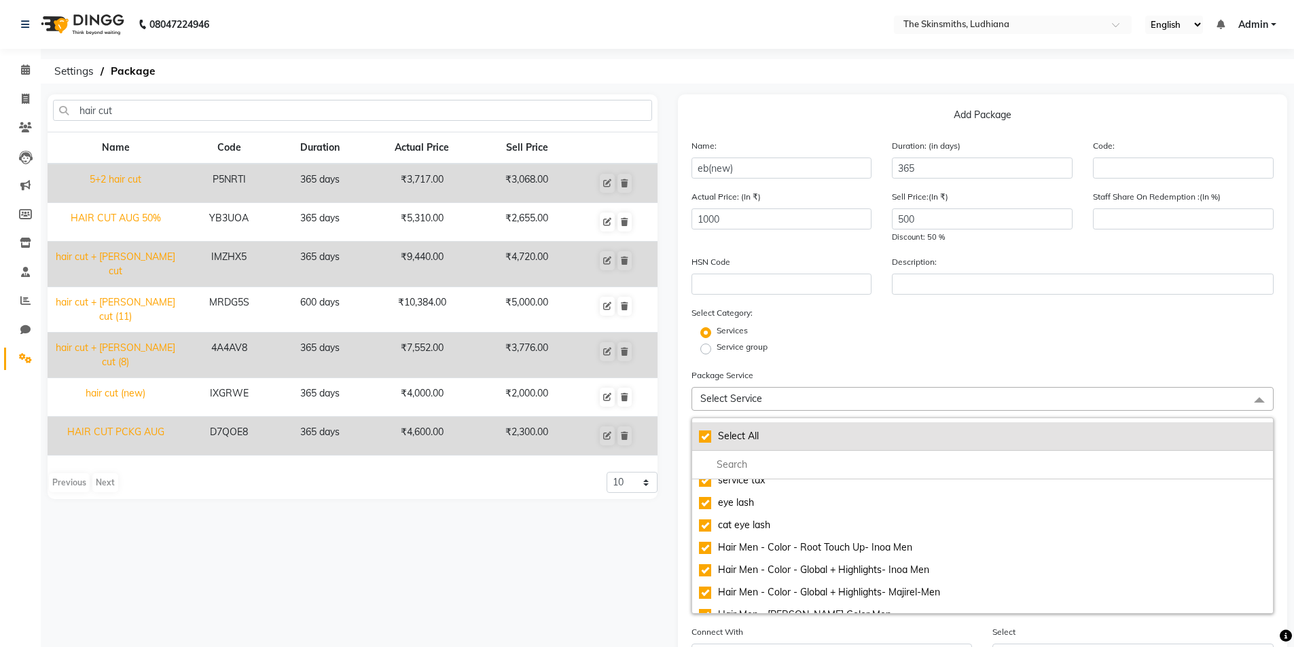
checkbox input "true"
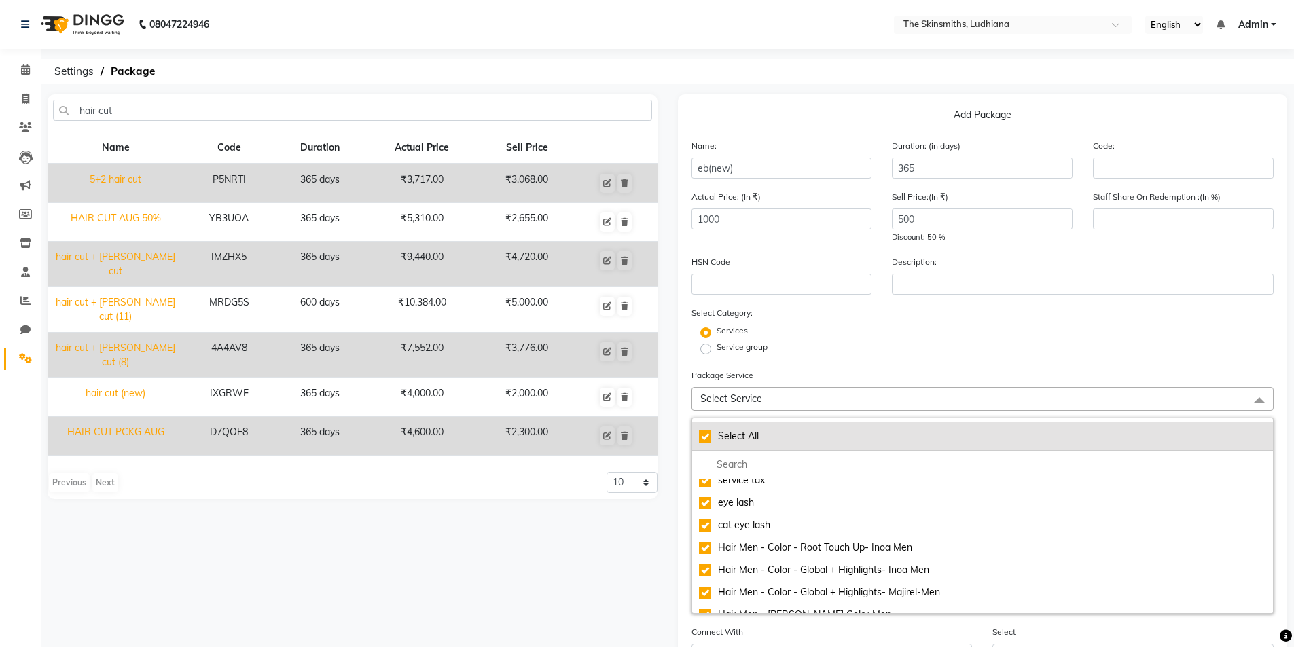
checkbox input "true"
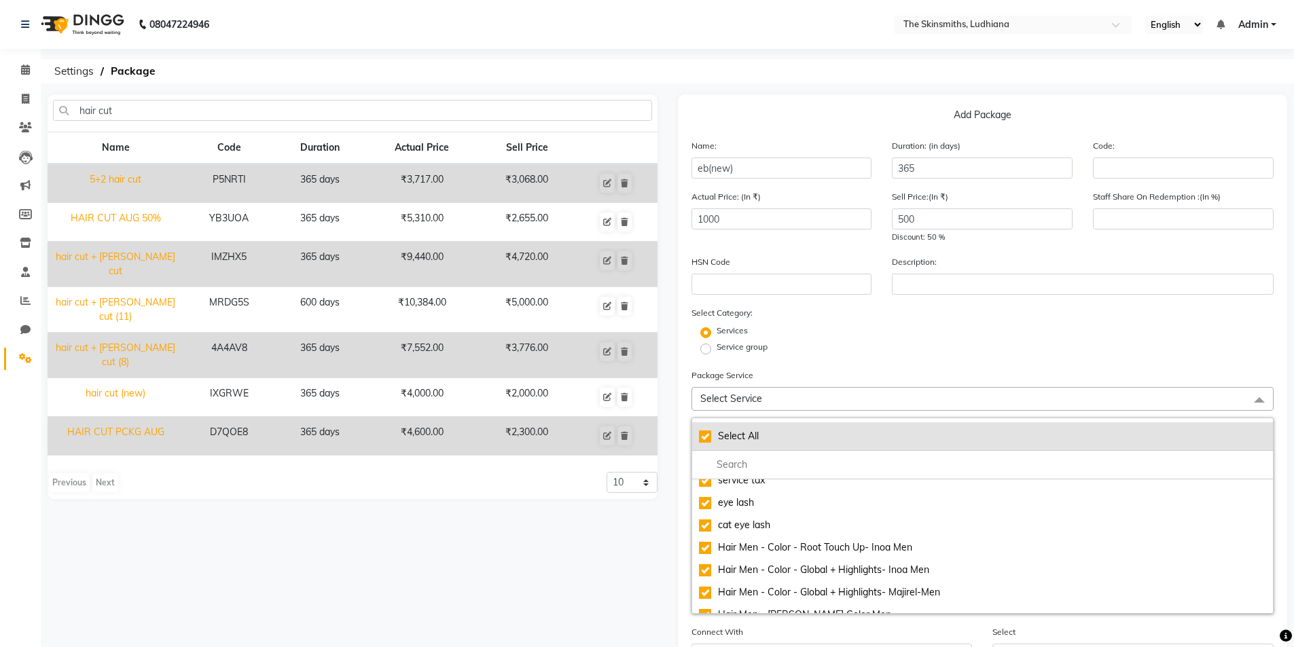
checkbox input "true"
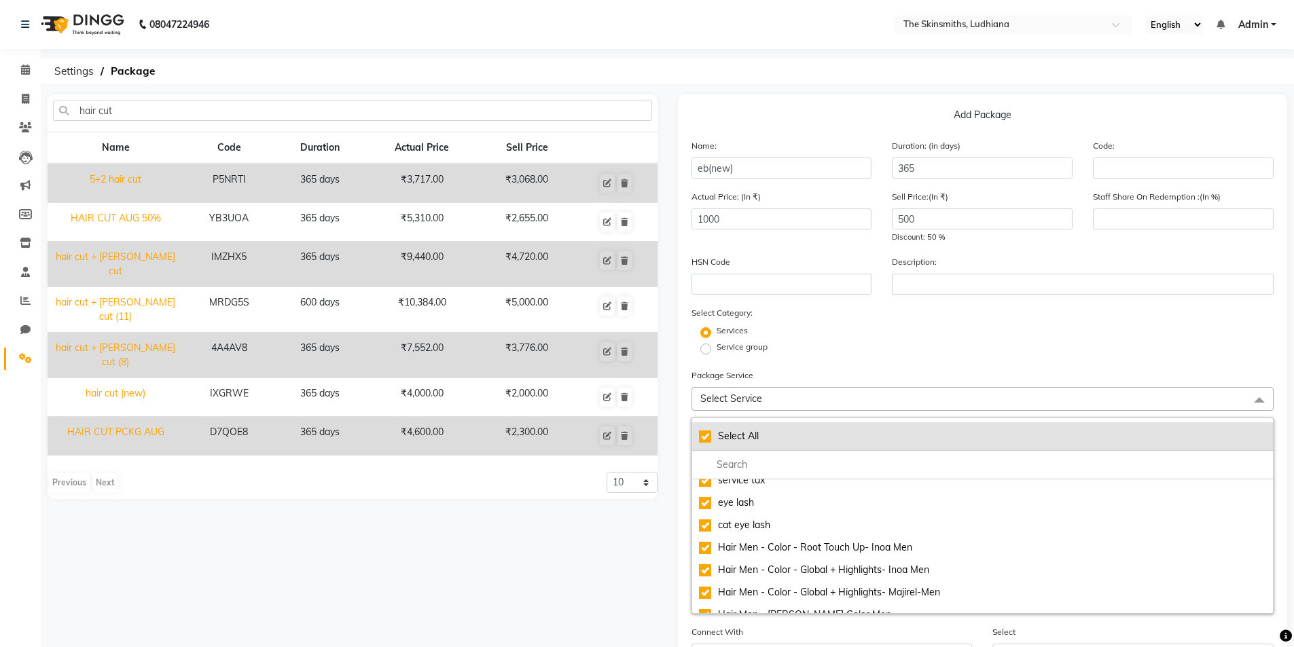
checkbox input "true"
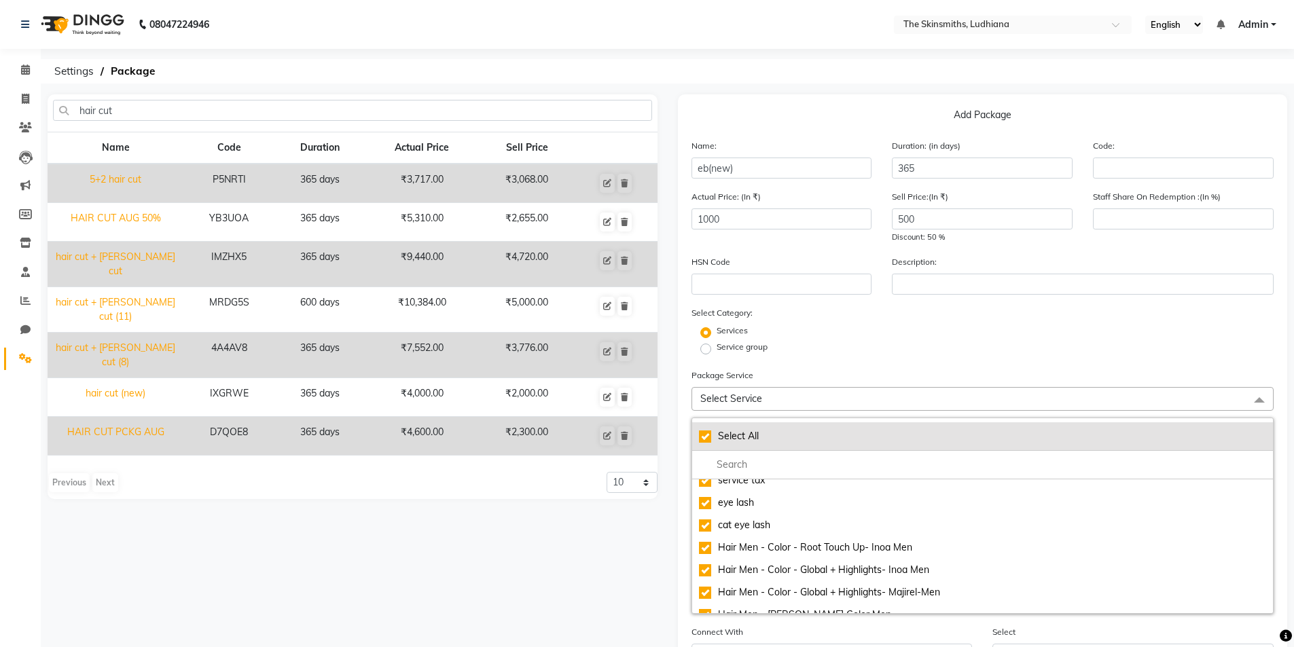
checkbox input "true"
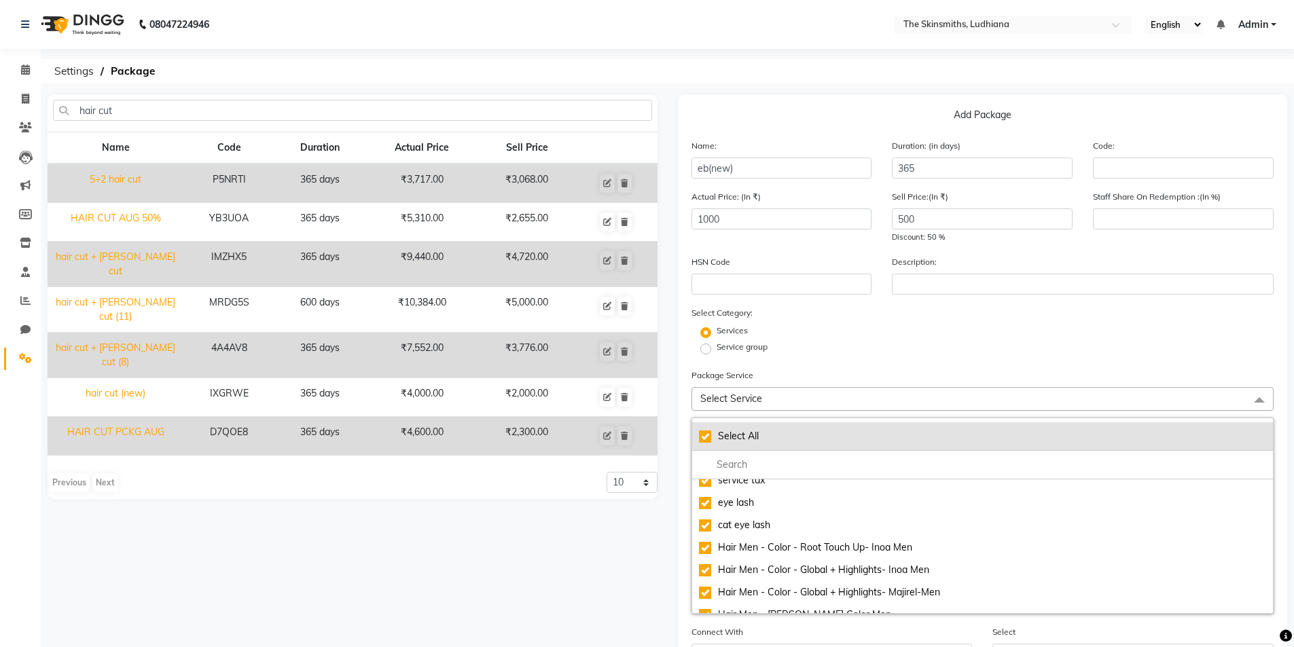
checkbox input "true"
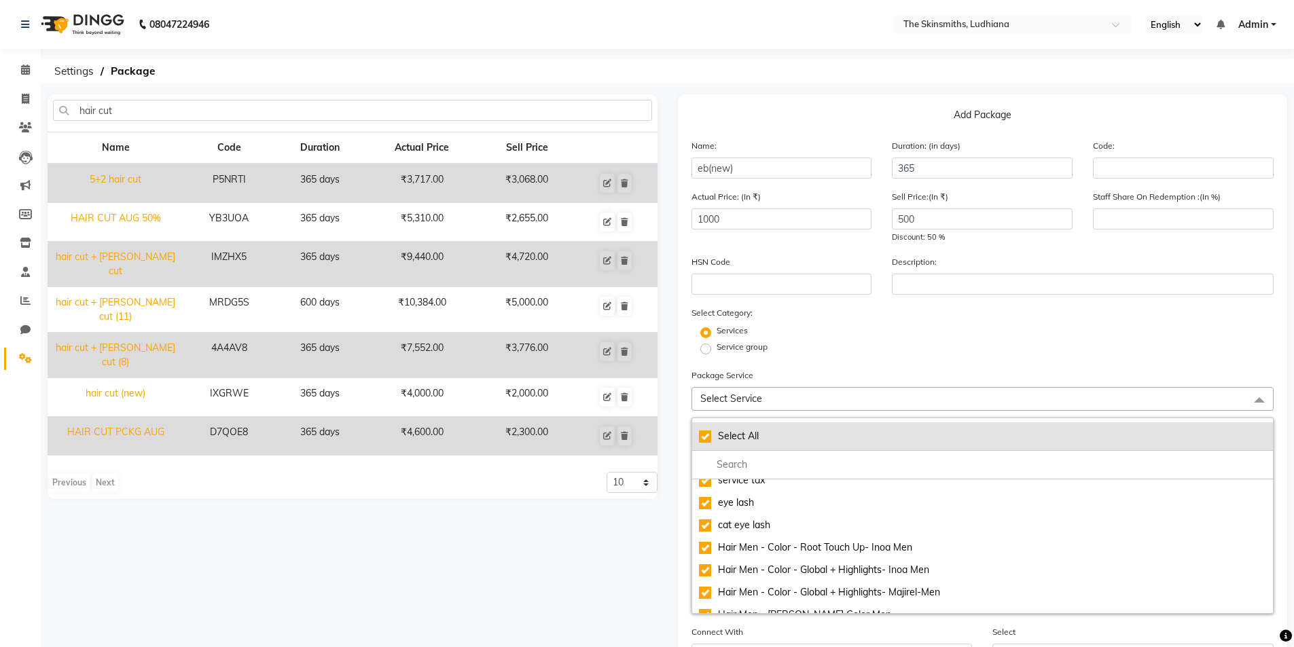
checkbox input "true"
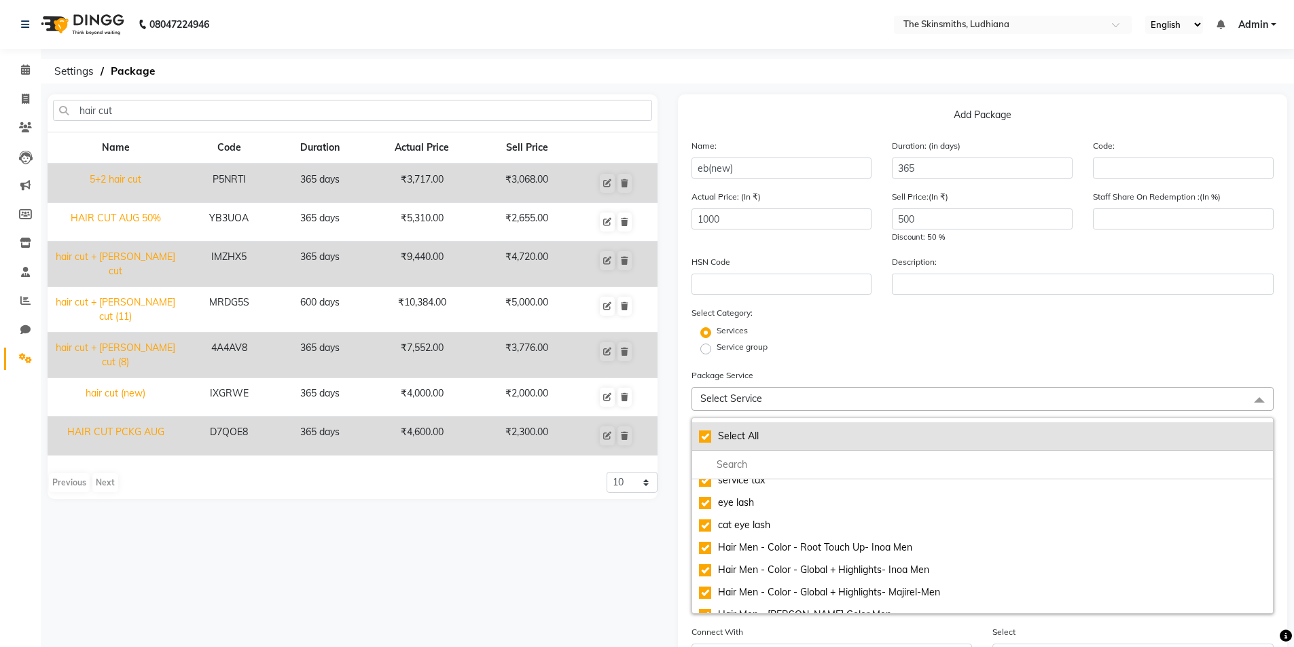
checkbox input "true"
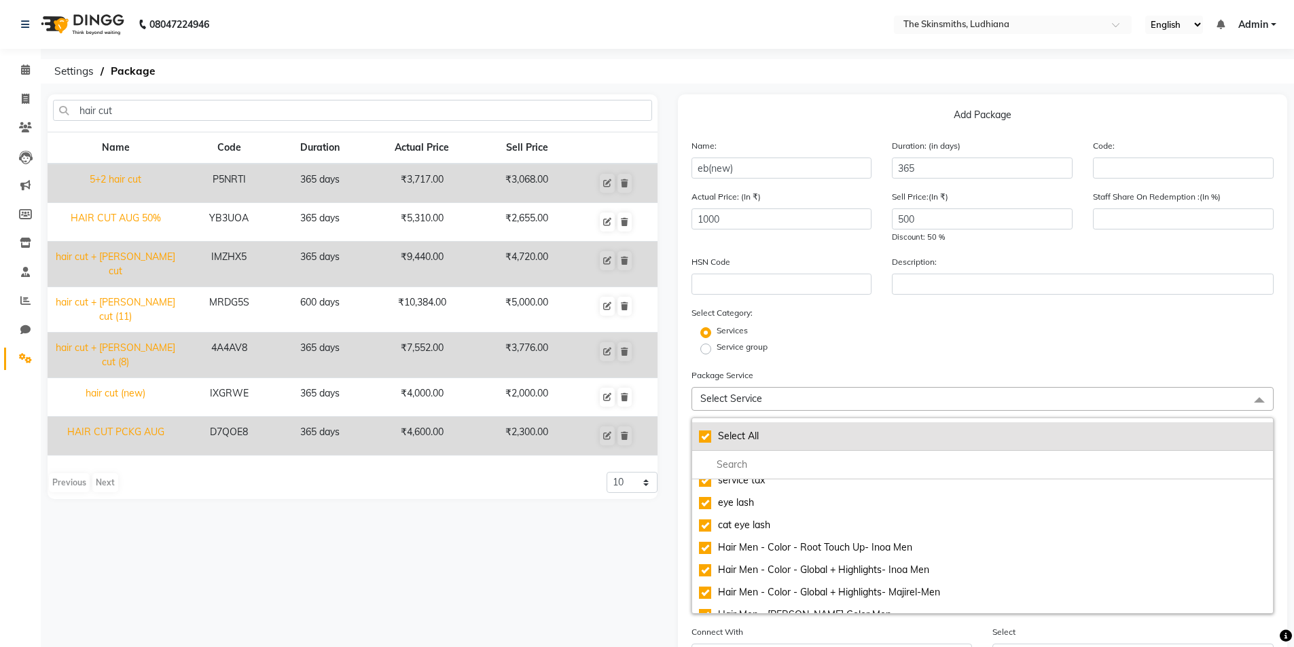
checkbox input "true"
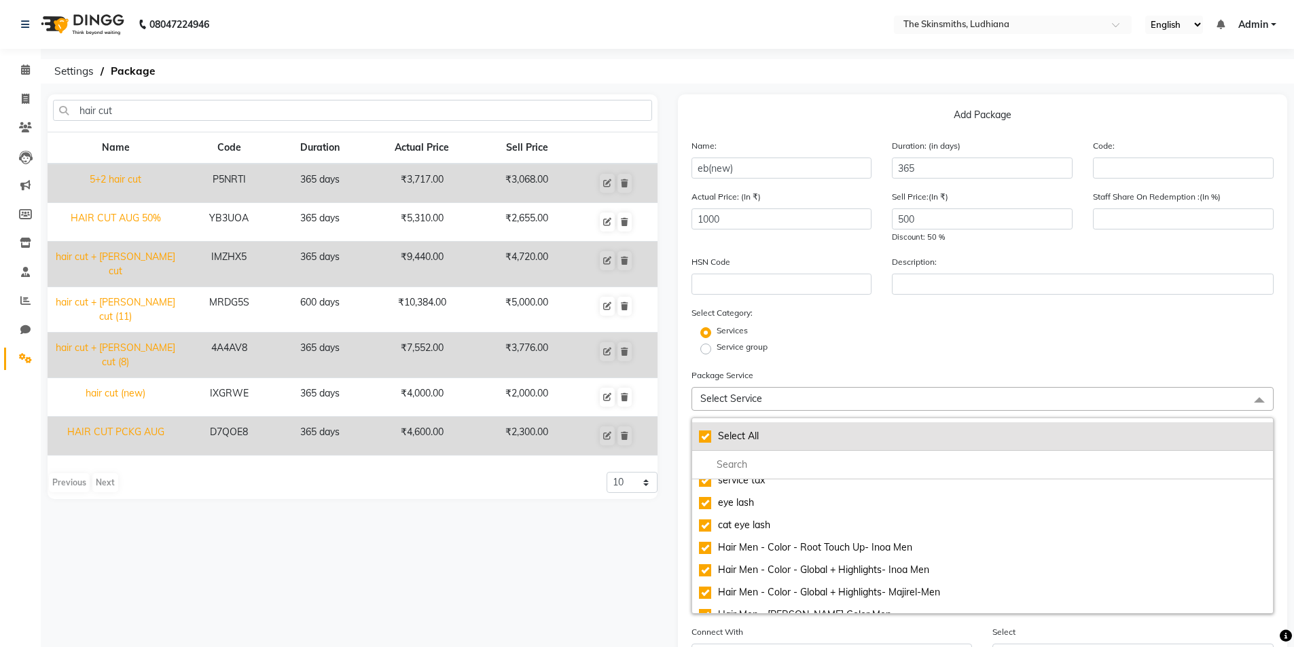
checkbox input "true"
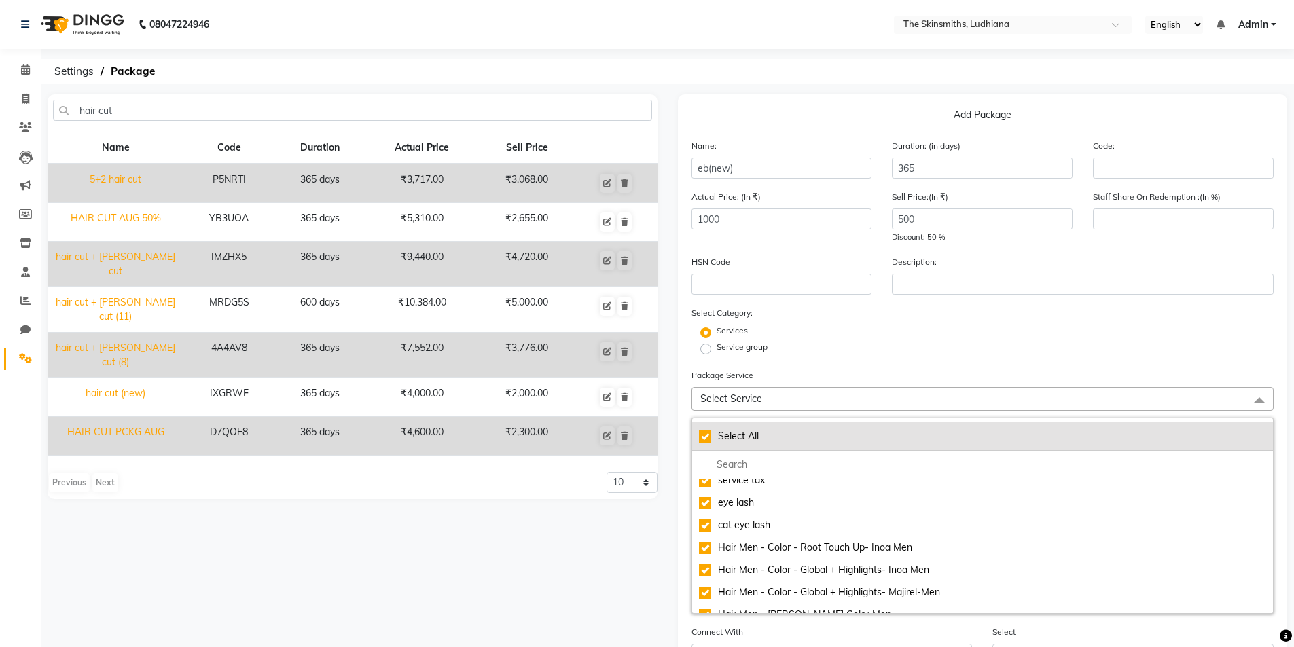
checkbox input "true"
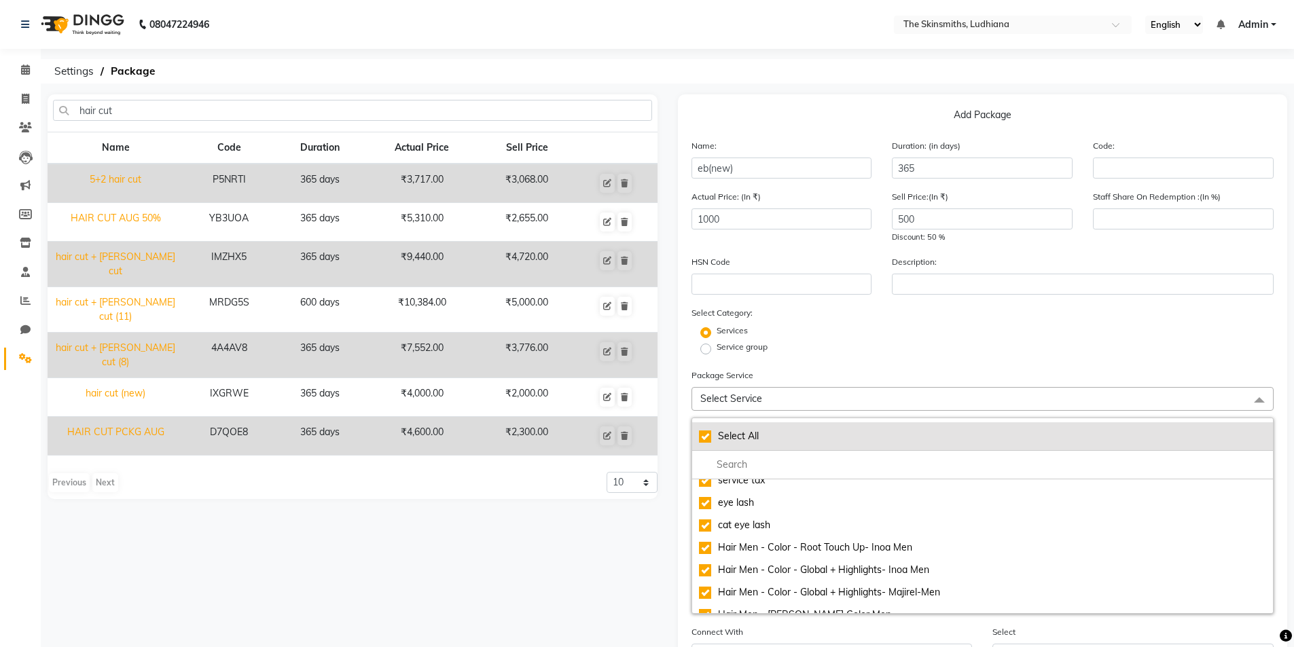
checkbox input "true"
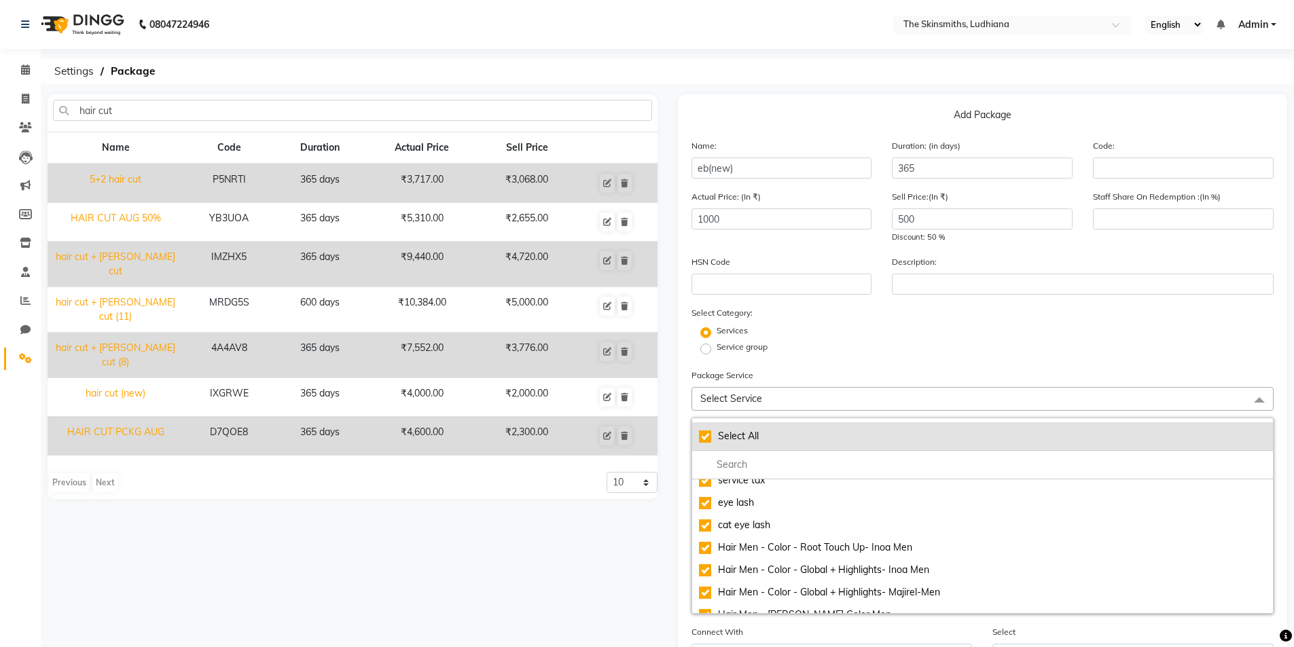
checkbox input "true"
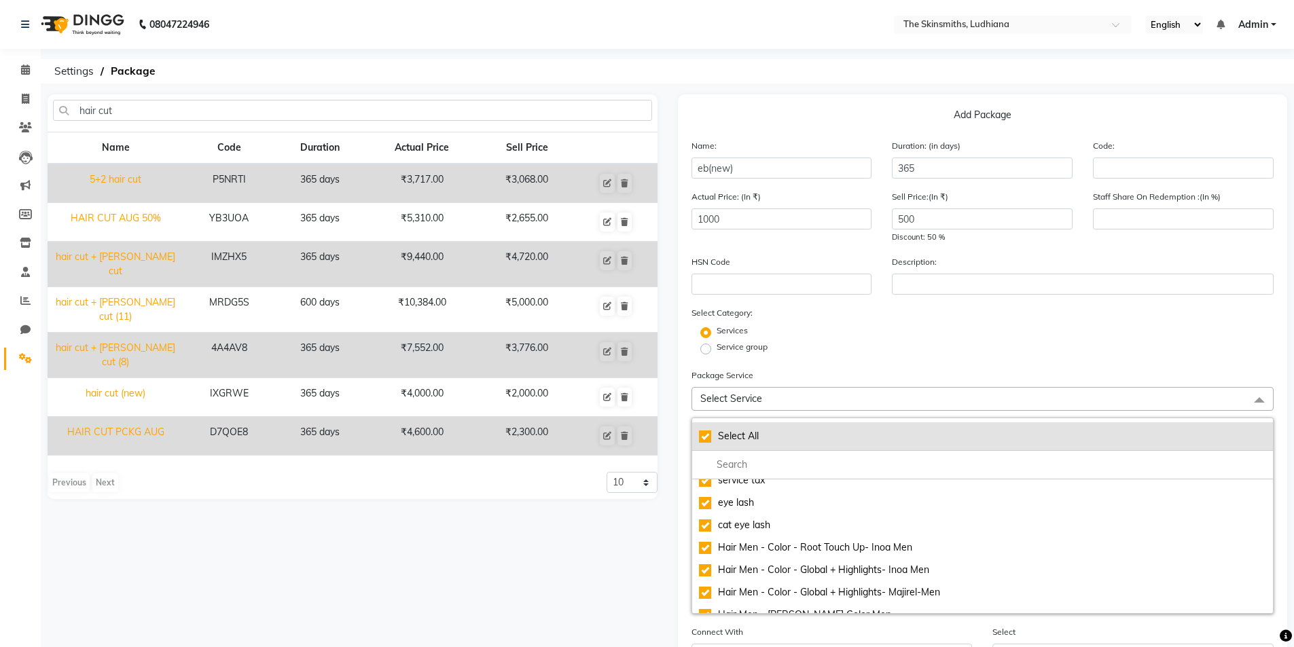
checkbox input "true"
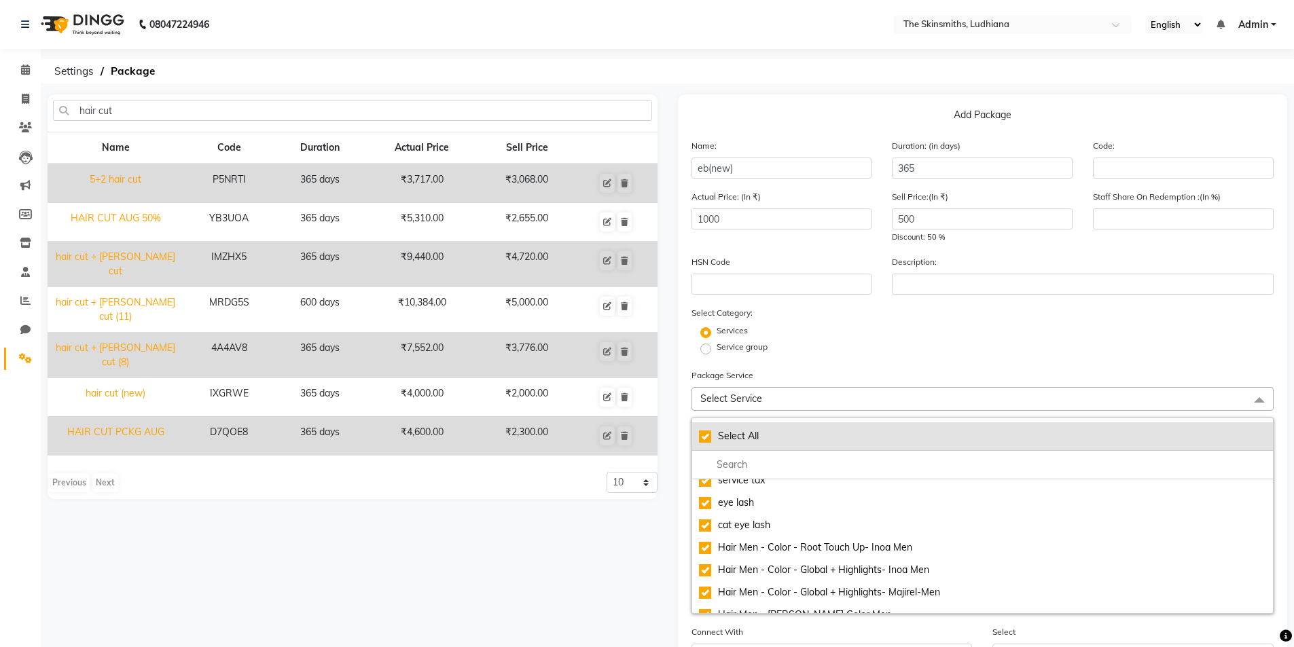
checkbox input "true"
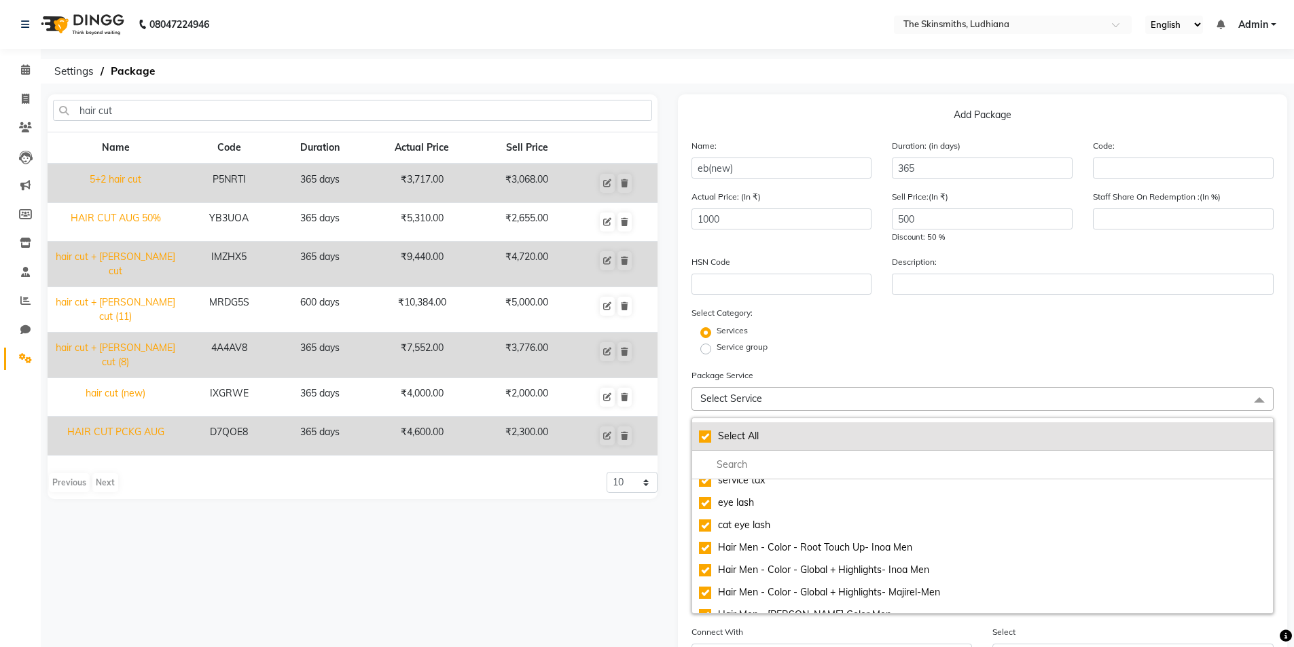
checkbox input "true"
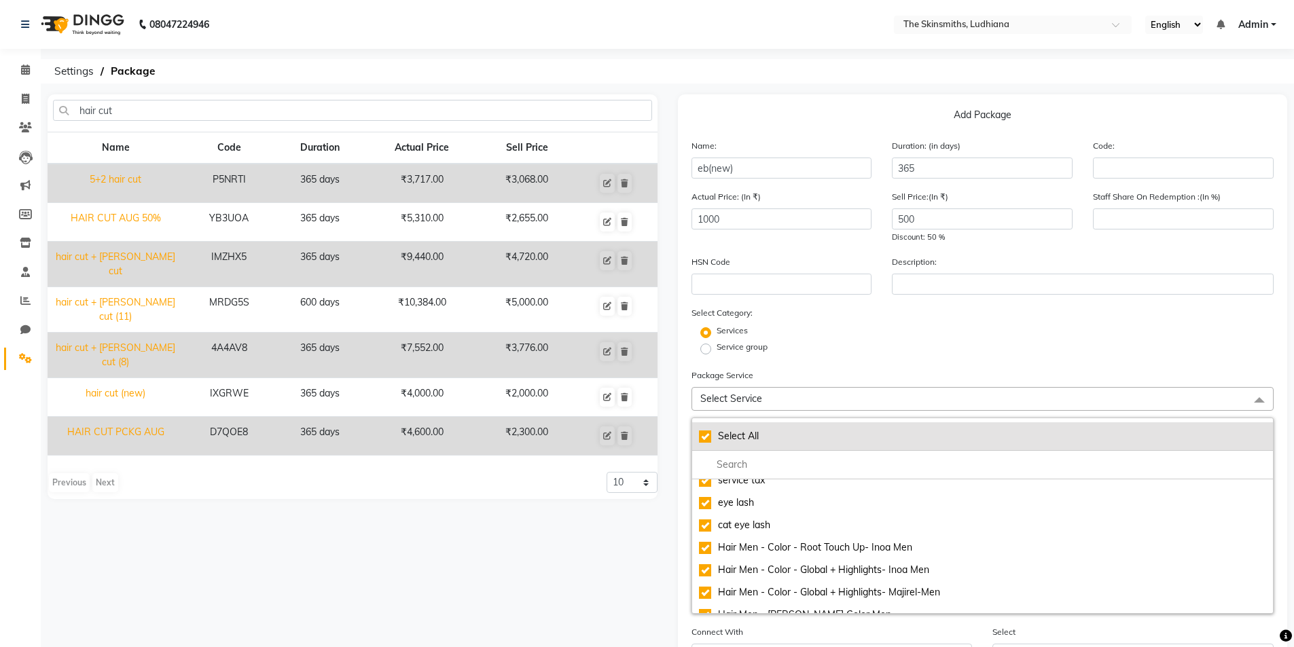
checkbox input "true"
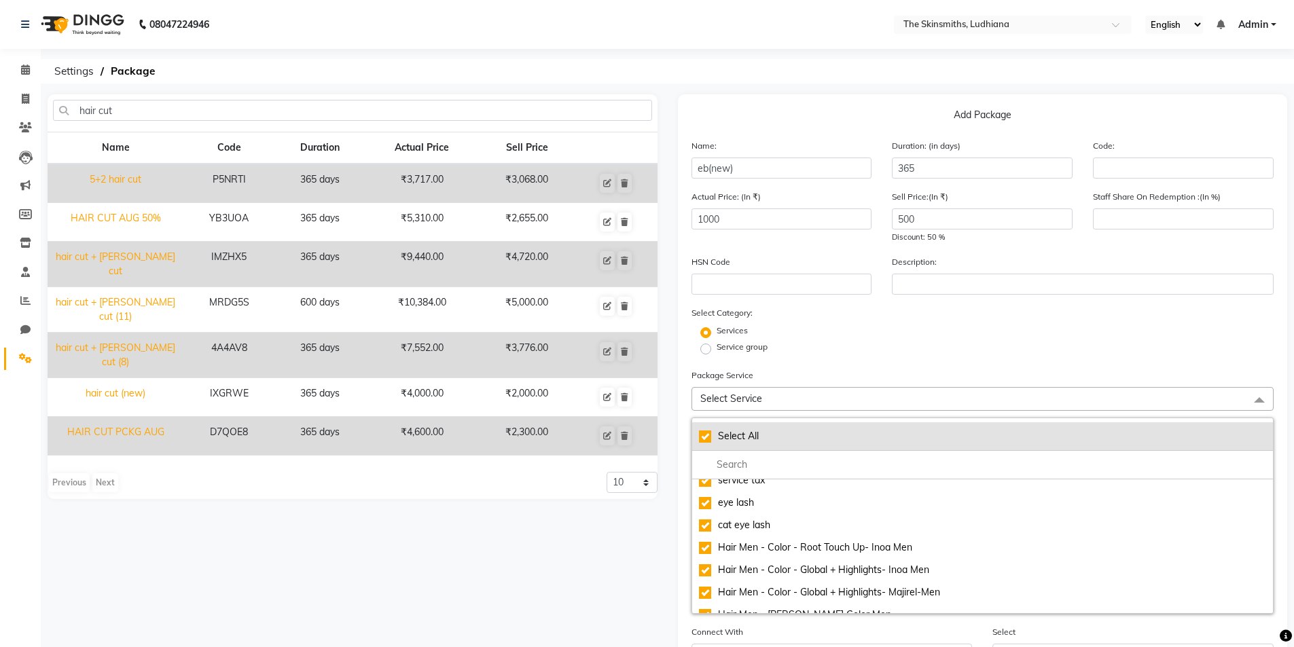
checkbox input "true"
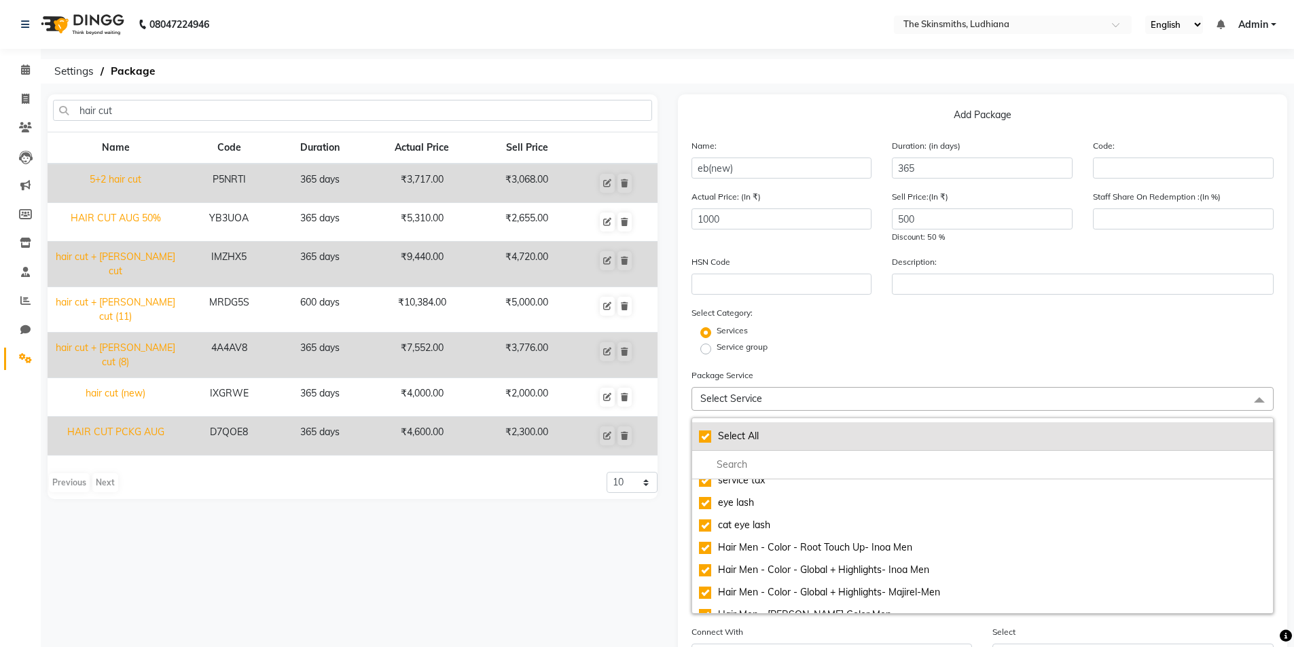
checkbox input "true"
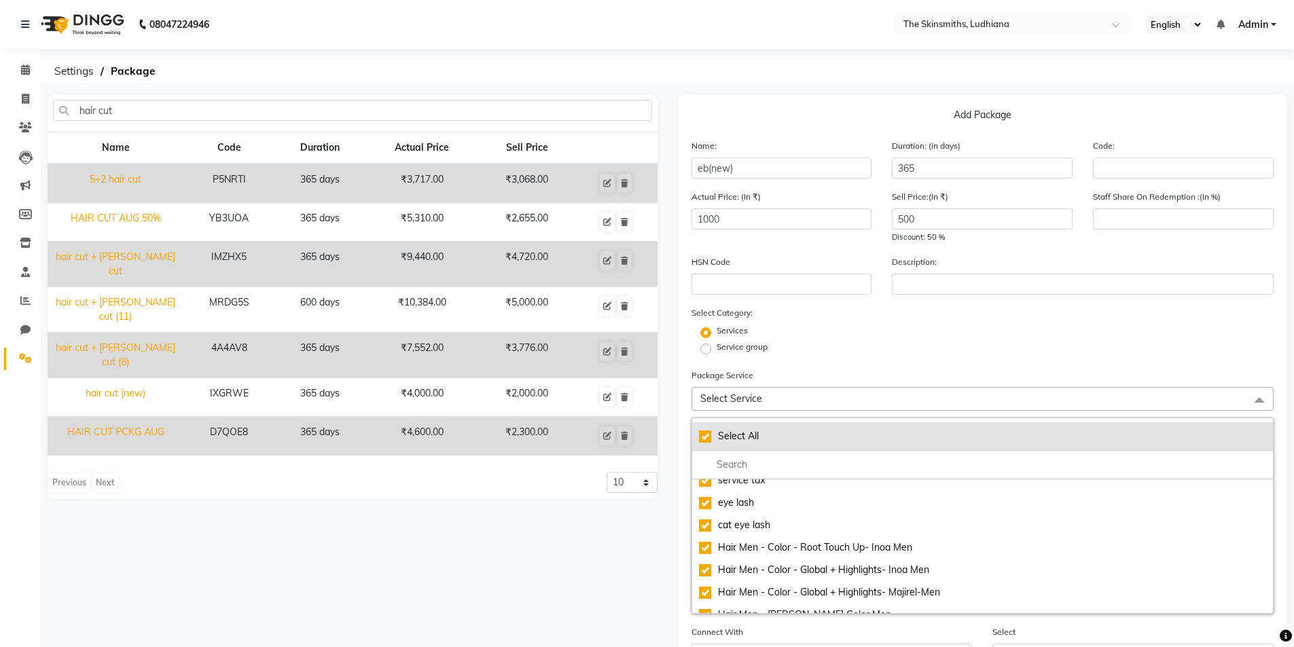
checkbox input "true"
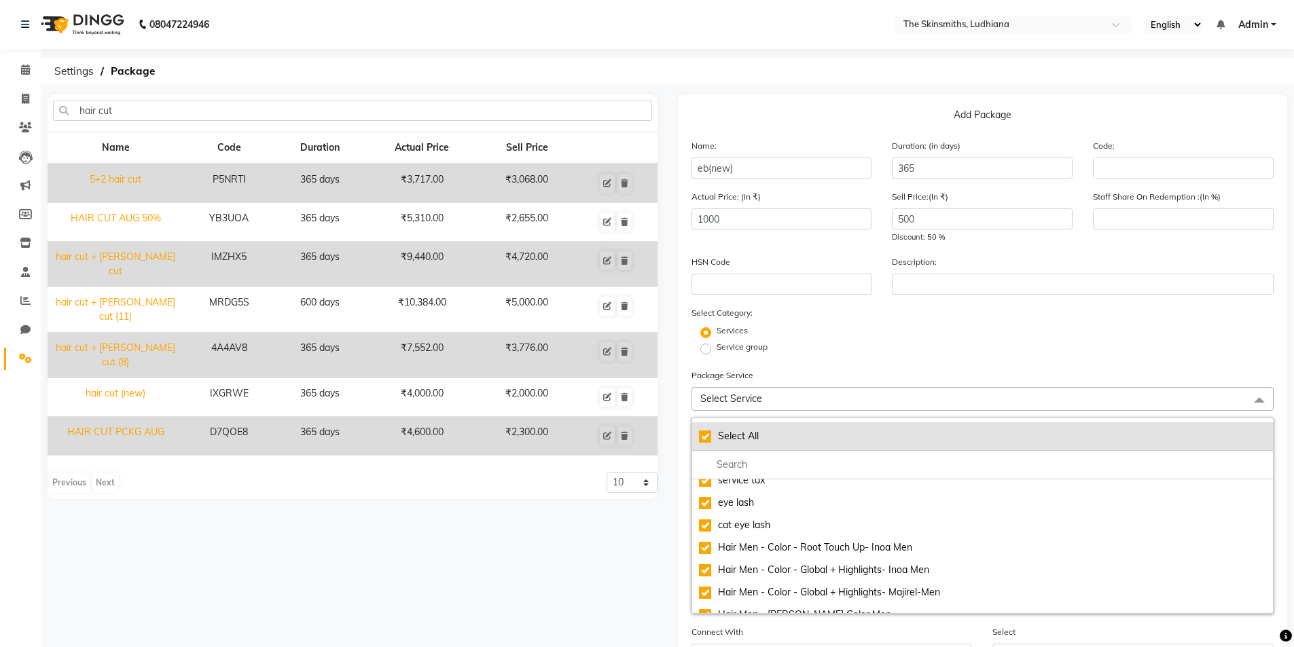
checkbox input "true"
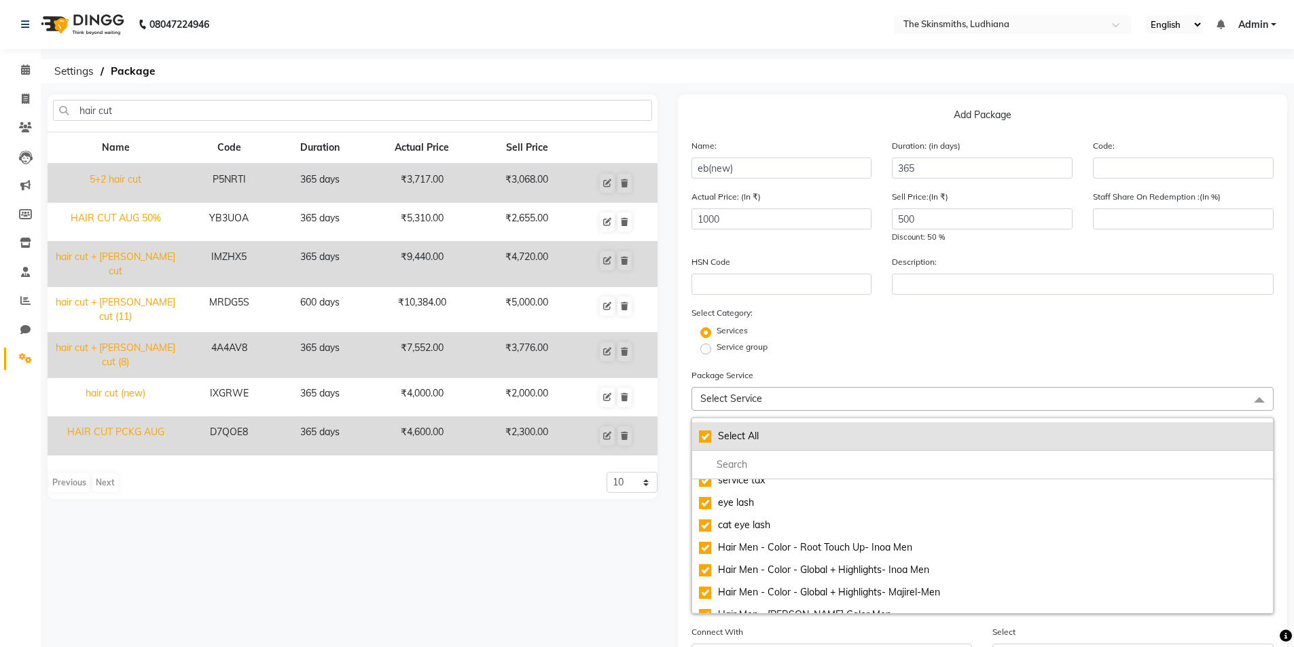
checkbox input "true"
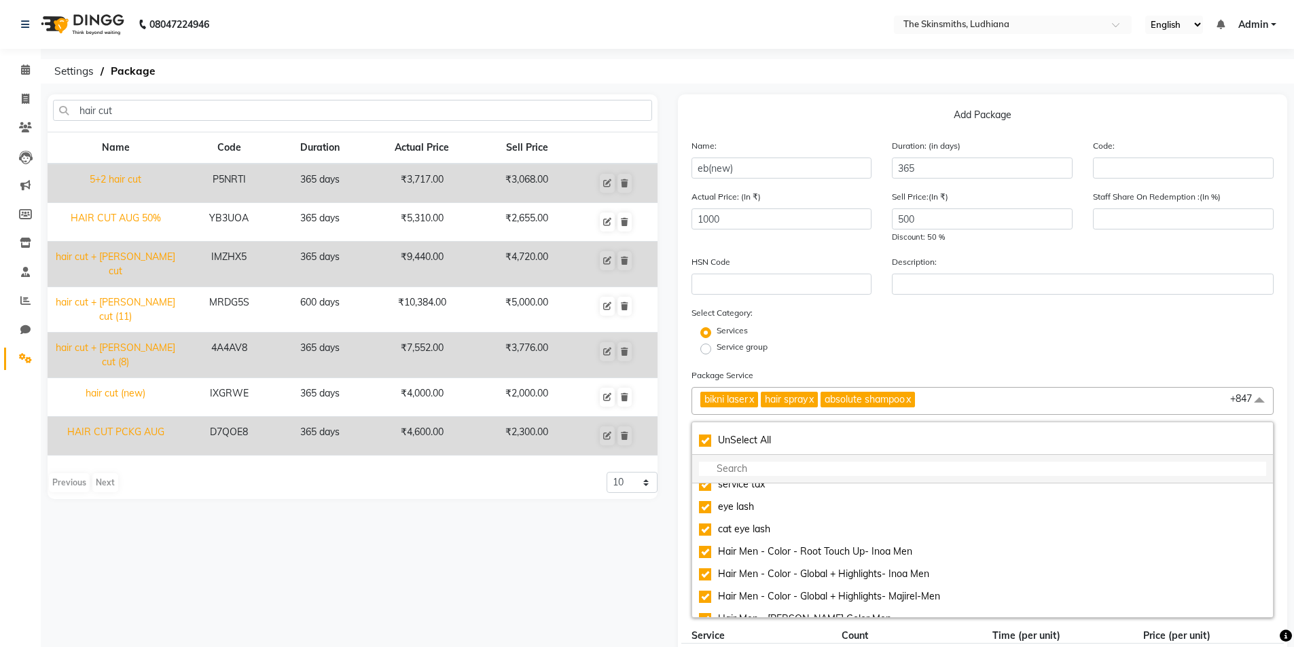
click at [748, 464] on input "multiselect-search" at bounding box center [983, 469] width 568 height 14
click at [911, 399] on link "x" at bounding box center [908, 399] width 6 height 12
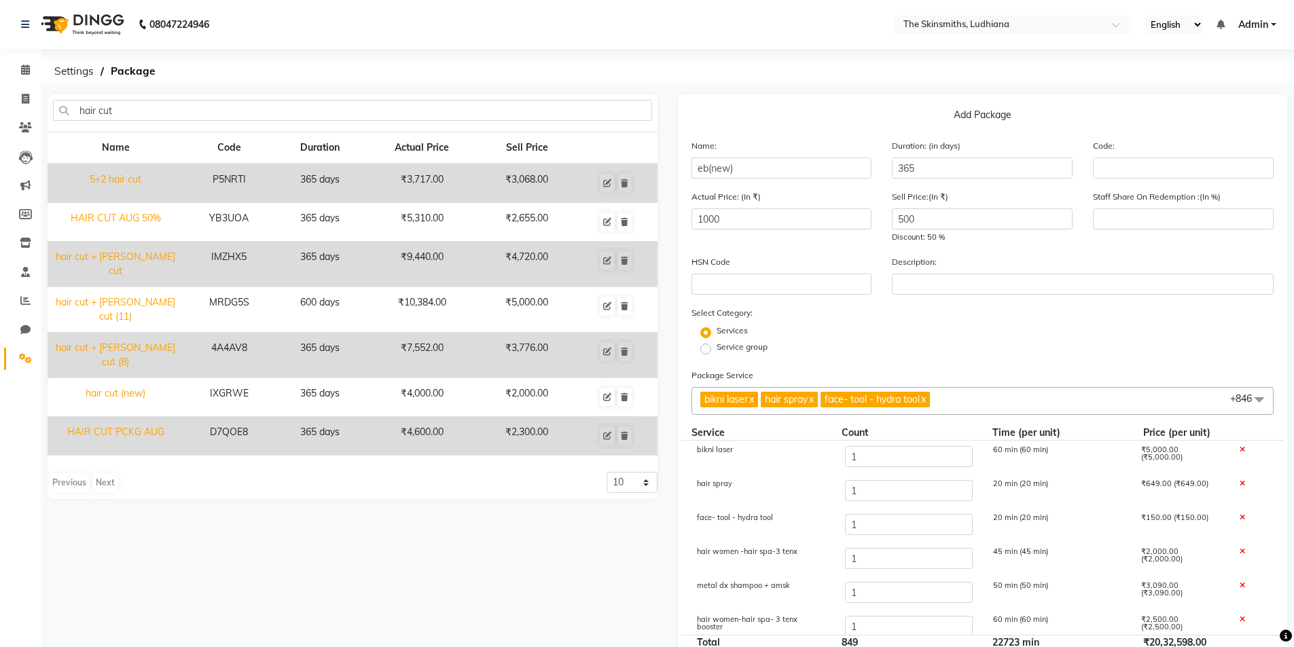
click at [814, 399] on link "x" at bounding box center [811, 399] width 6 height 12
click at [754, 399] on link "x" at bounding box center [751, 399] width 6 height 12
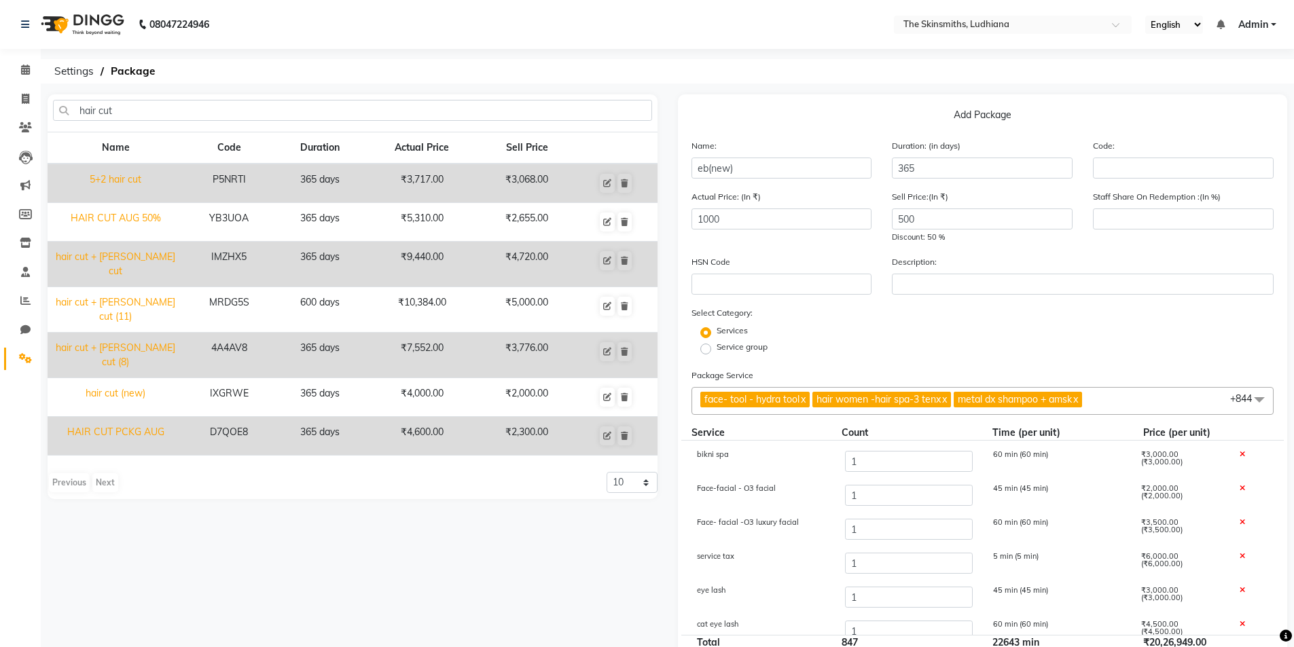
scroll to position [202, 0]
click at [804, 399] on link "x" at bounding box center [802, 399] width 6 height 12
click at [1248, 398] on span at bounding box center [1259, 400] width 27 height 26
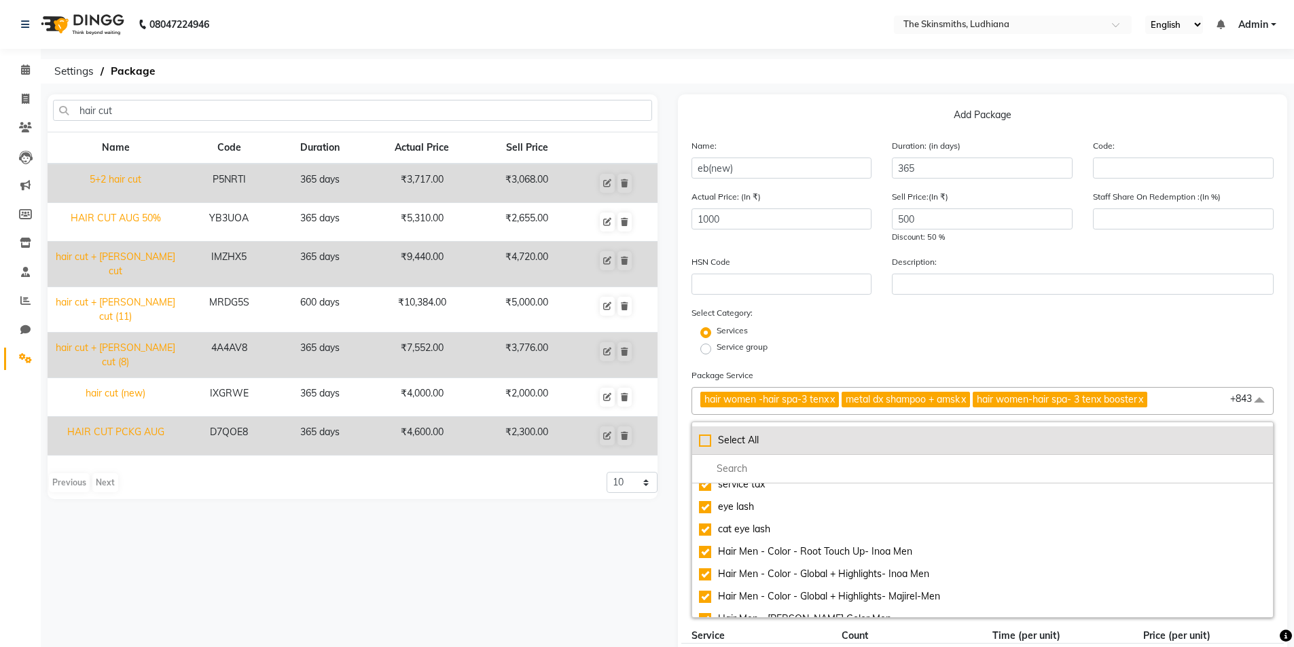
click at [699, 439] on div "Select All" at bounding box center [983, 440] width 568 height 14
click at [705, 440] on div "UnSelect All" at bounding box center [983, 440] width 568 height 14
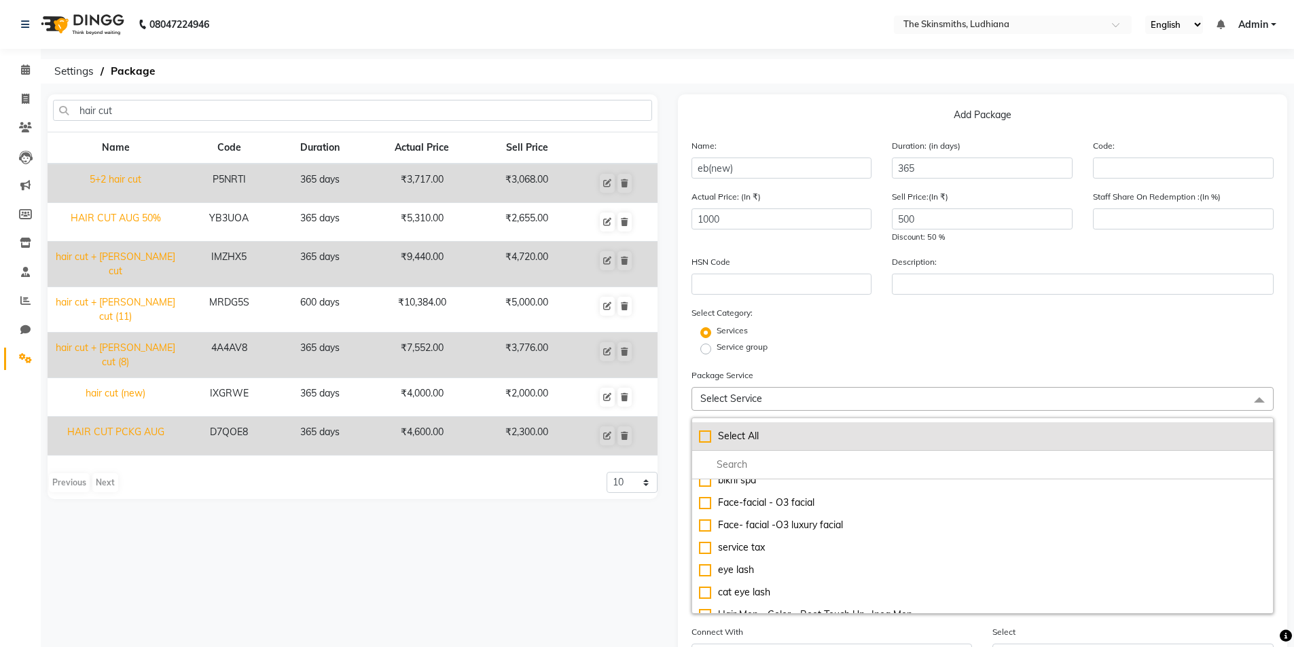
scroll to position [0, 0]
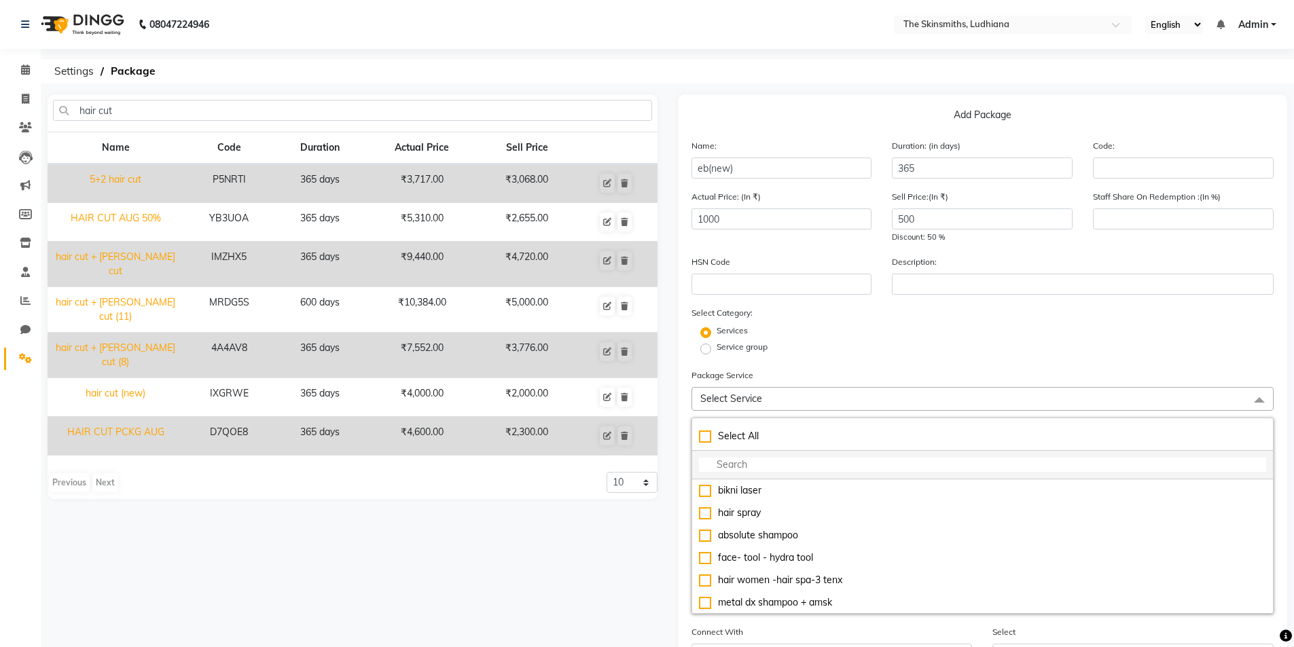
click at [774, 461] on input "multiselect-search" at bounding box center [983, 465] width 568 height 14
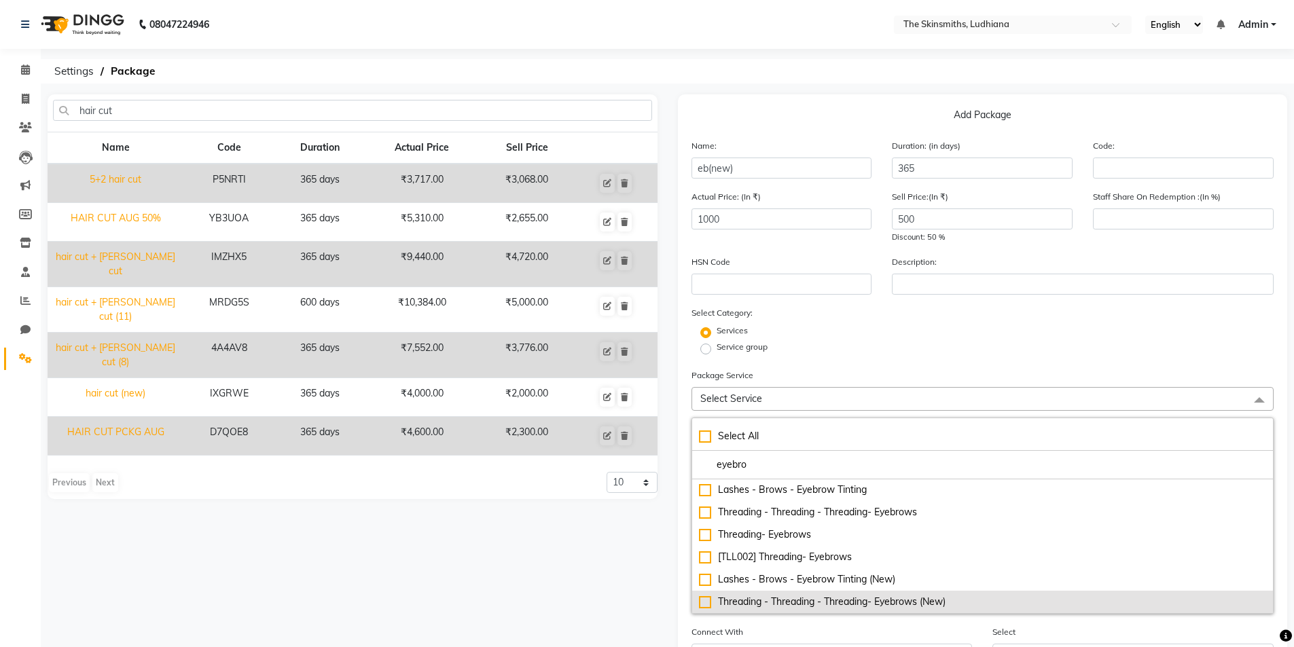
click at [700, 597] on div "Threading - Threading - Threading- Eyebrows (New)" at bounding box center [983, 602] width 568 height 14
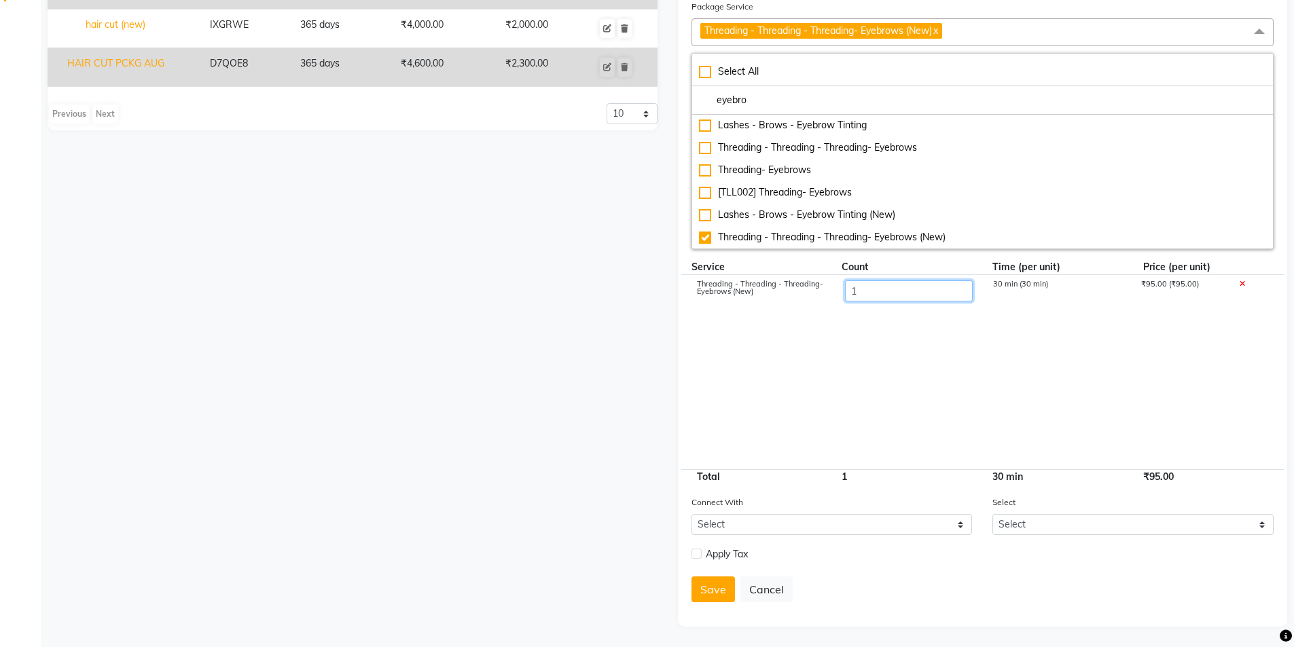
click at [879, 291] on input "1" at bounding box center [908, 290] width 128 height 21
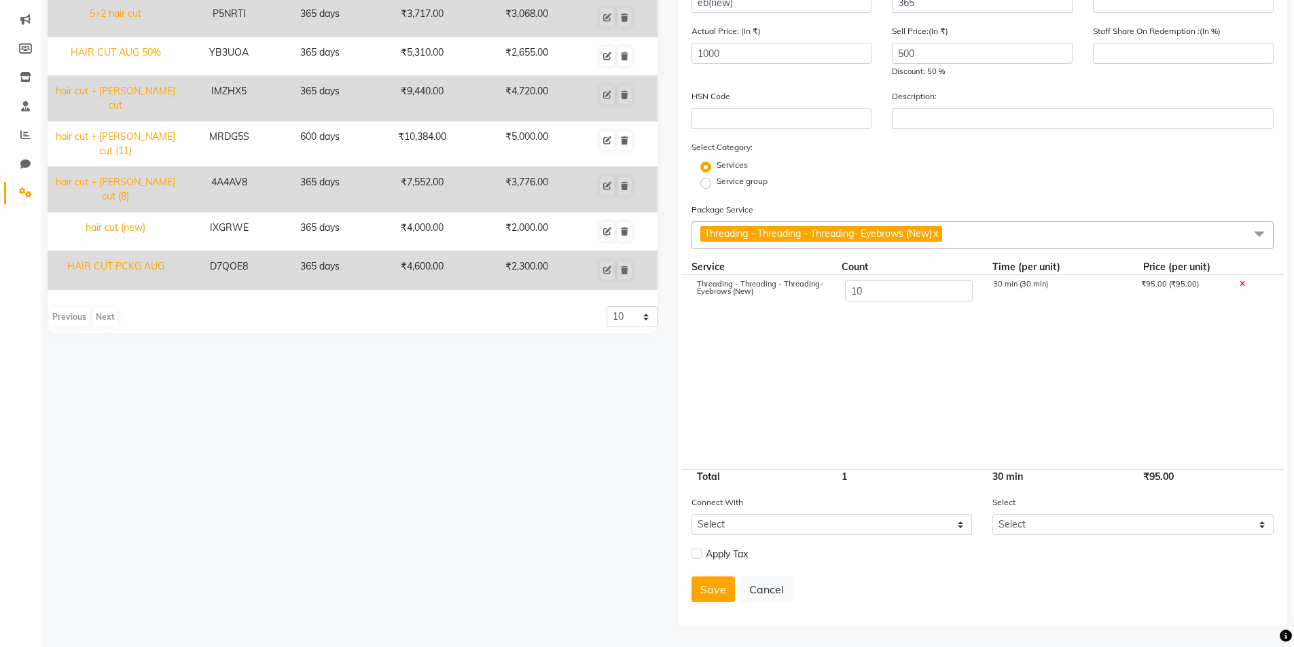
click at [697, 554] on label at bounding box center [696, 554] width 10 height 10
click at [697, 554] on input "checkbox" at bounding box center [695, 554] width 9 height 9
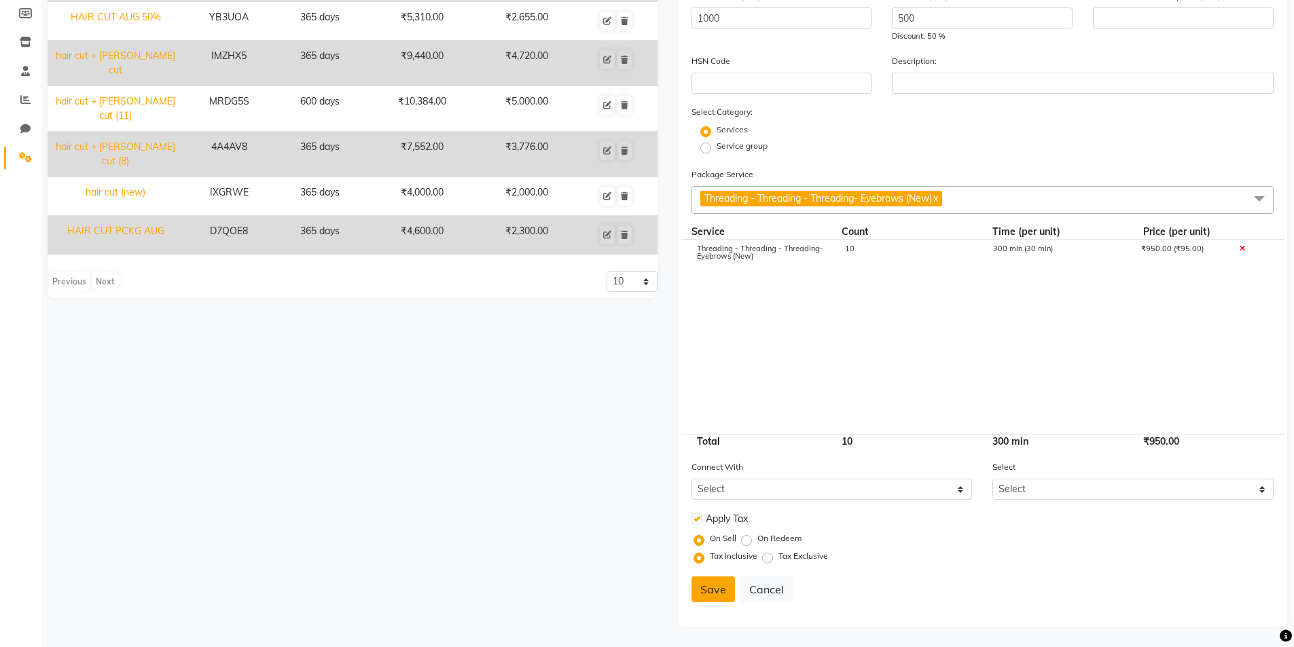
click at [721, 591] on button "Save" at bounding box center [712, 590] width 43 height 26
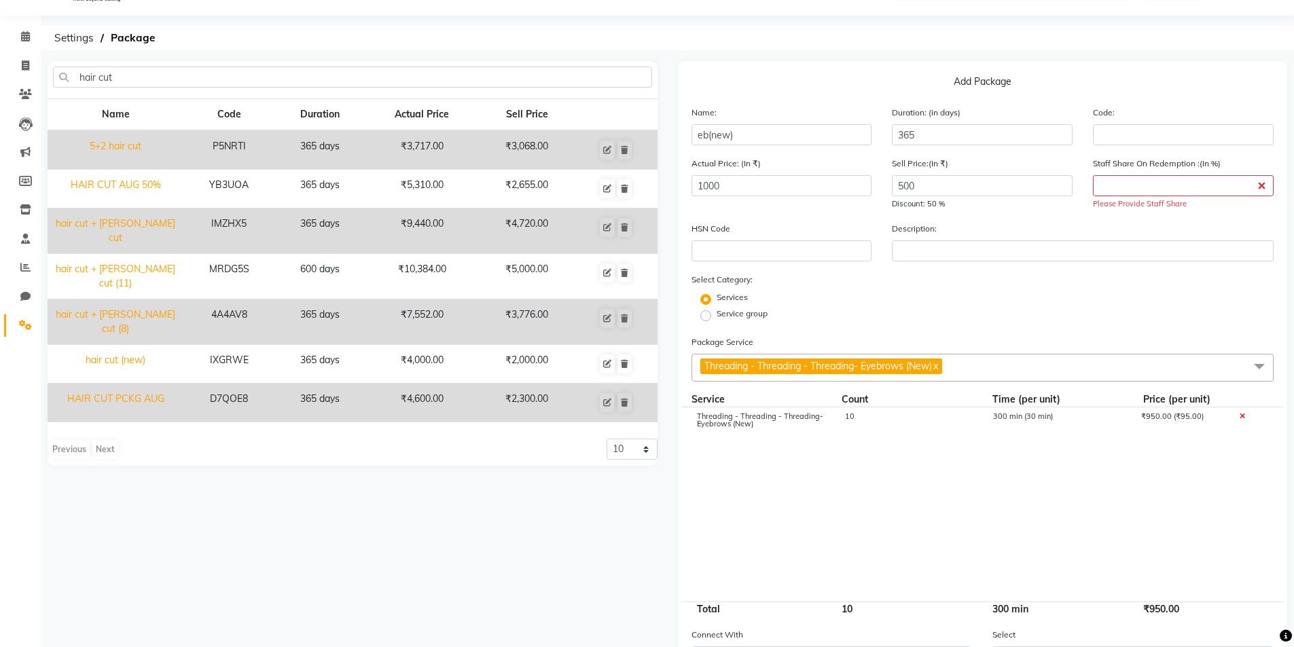
scroll to position [0, 0]
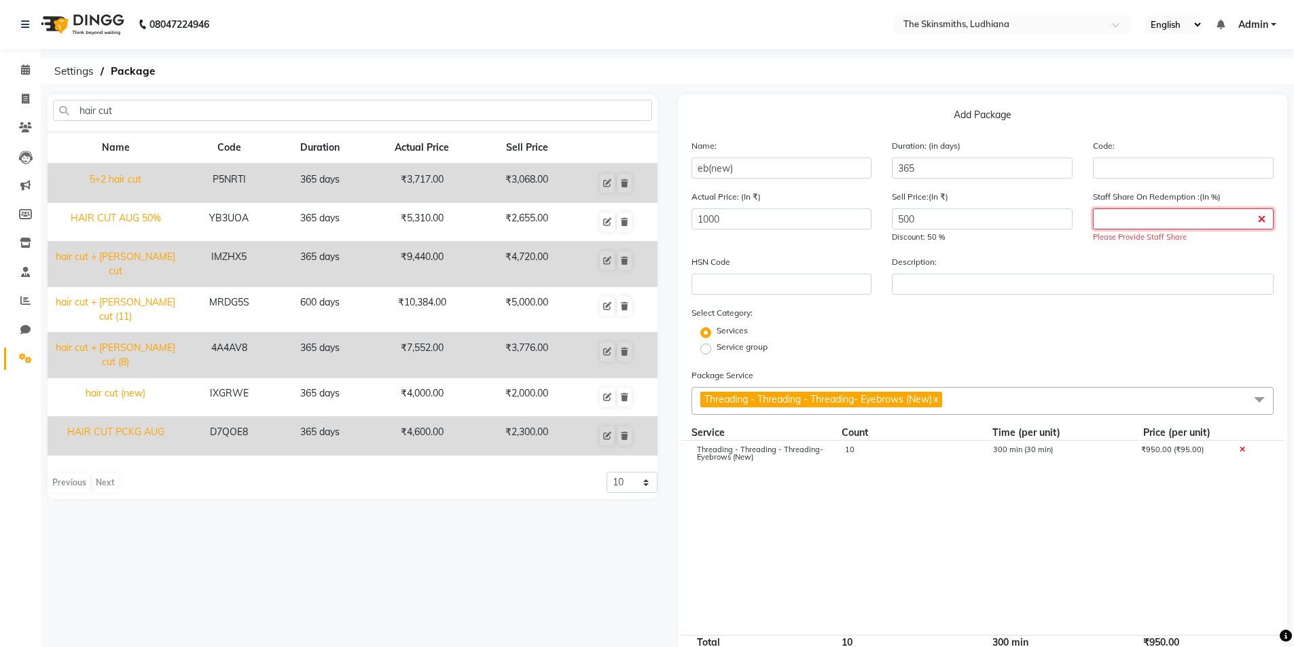
click at [1106, 220] on input "number" at bounding box center [1183, 218] width 181 height 21
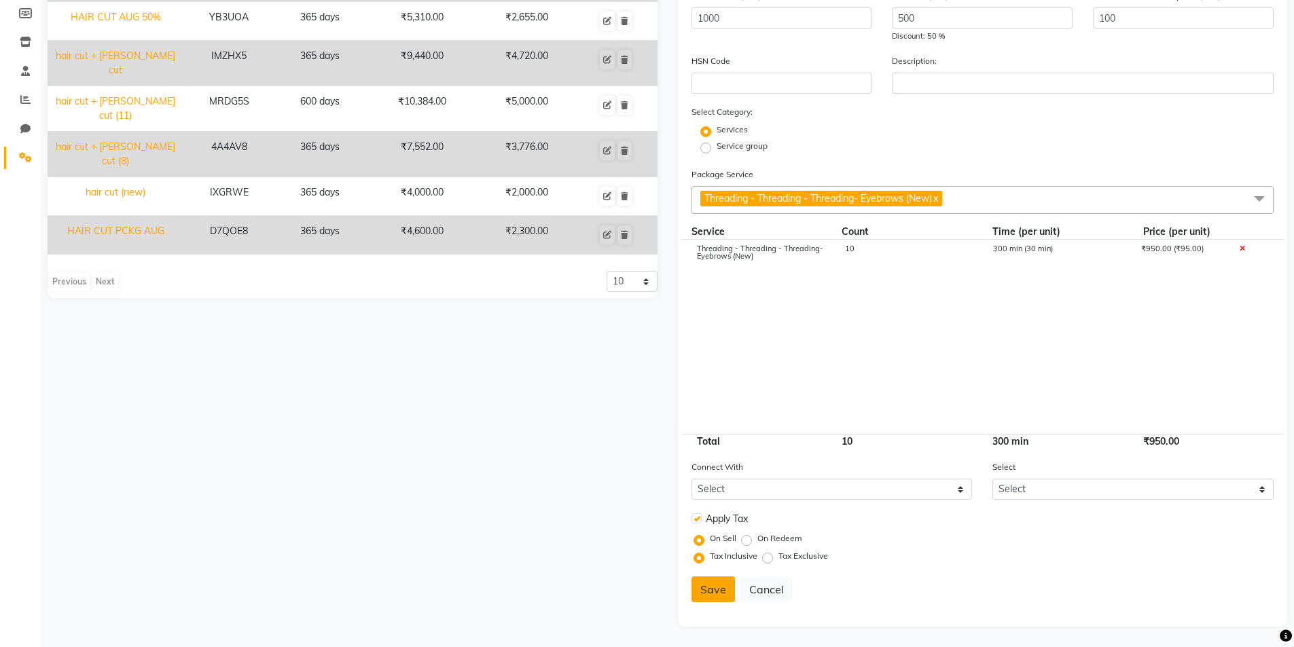
click at [710, 591] on button "Save" at bounding box center [712, 590] width 43 height 26
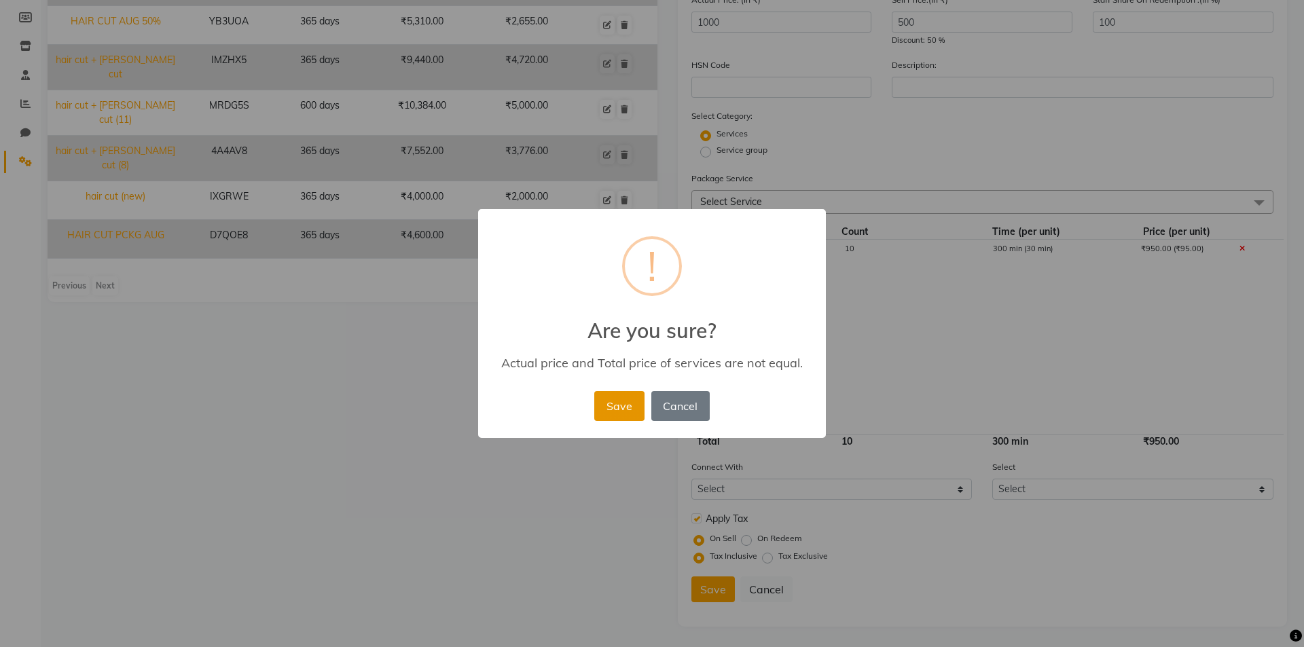
click at [625, 394] on button "Save" at bounding box center [619, 406] width 50 height 30
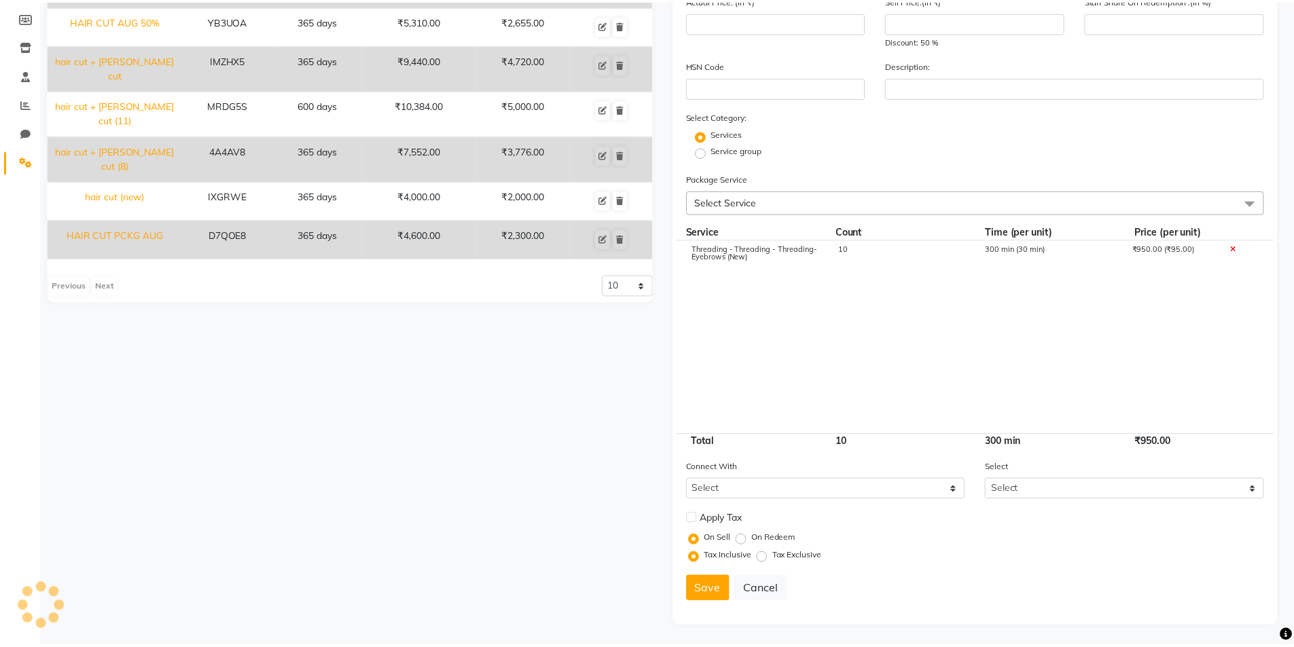
scroll to position [0, 0]
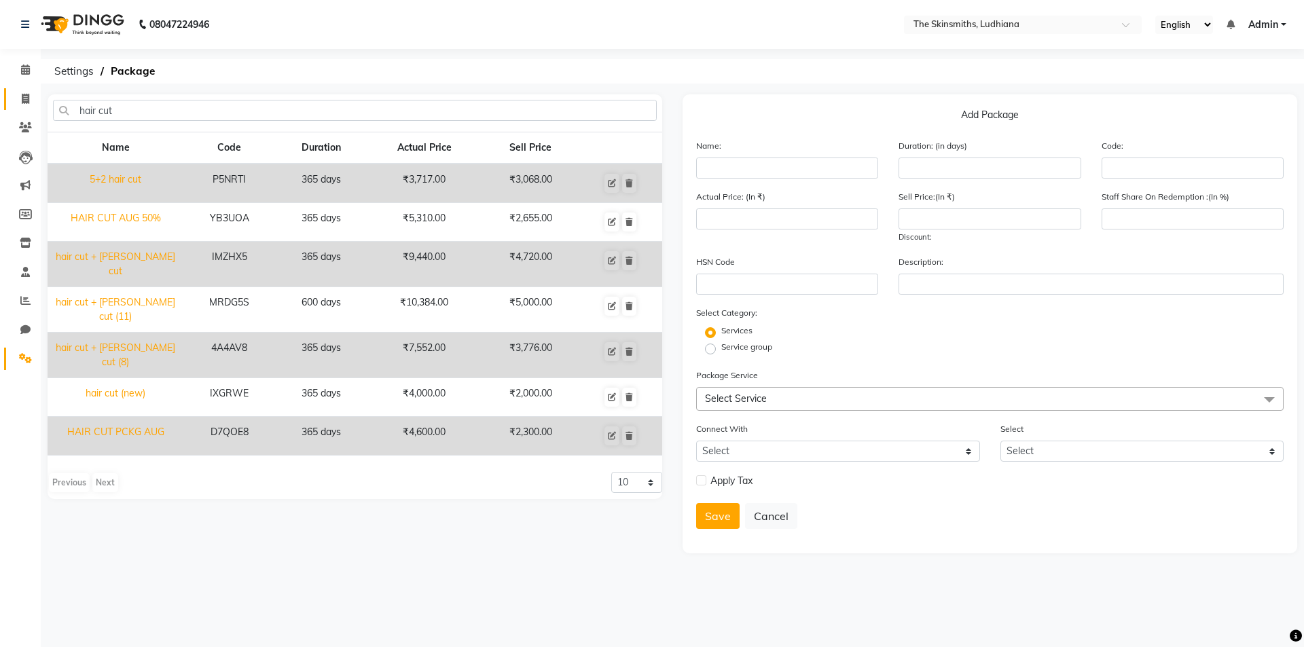
click at [18, 94] on span at bounding box center [26, 100] width 24 height 16
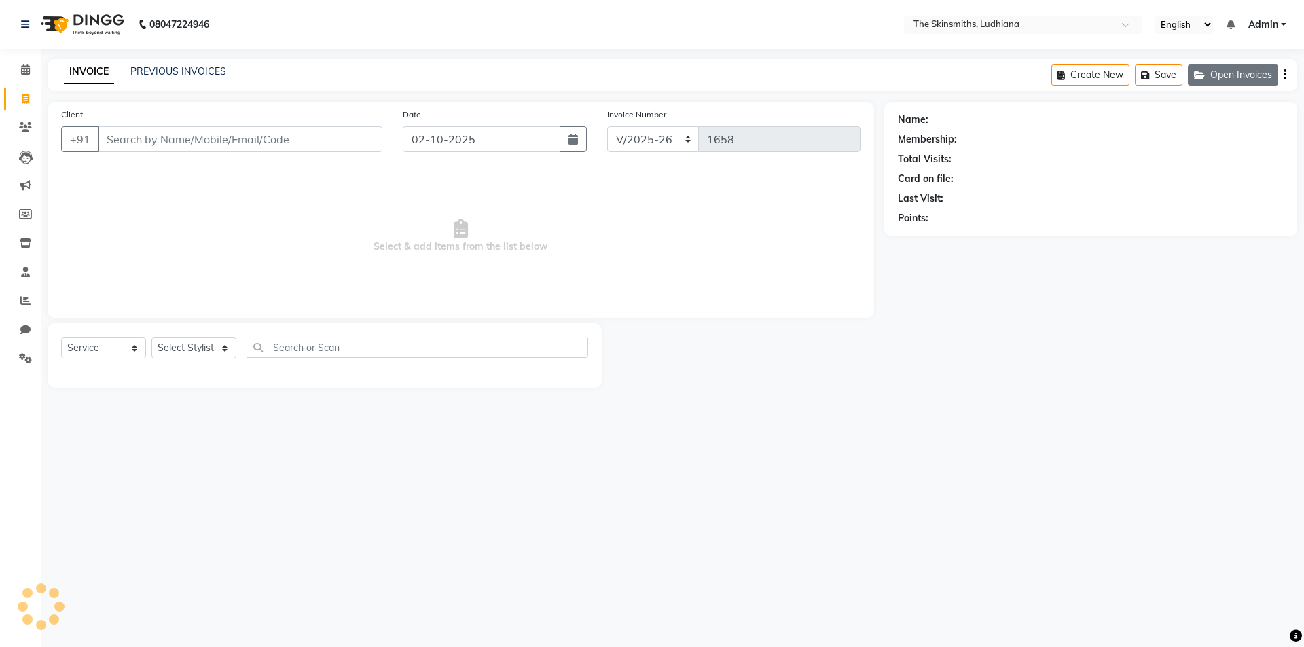
click at [1199, 75] on icon "button" at bounding box center [1202, 76] width 16 height 10
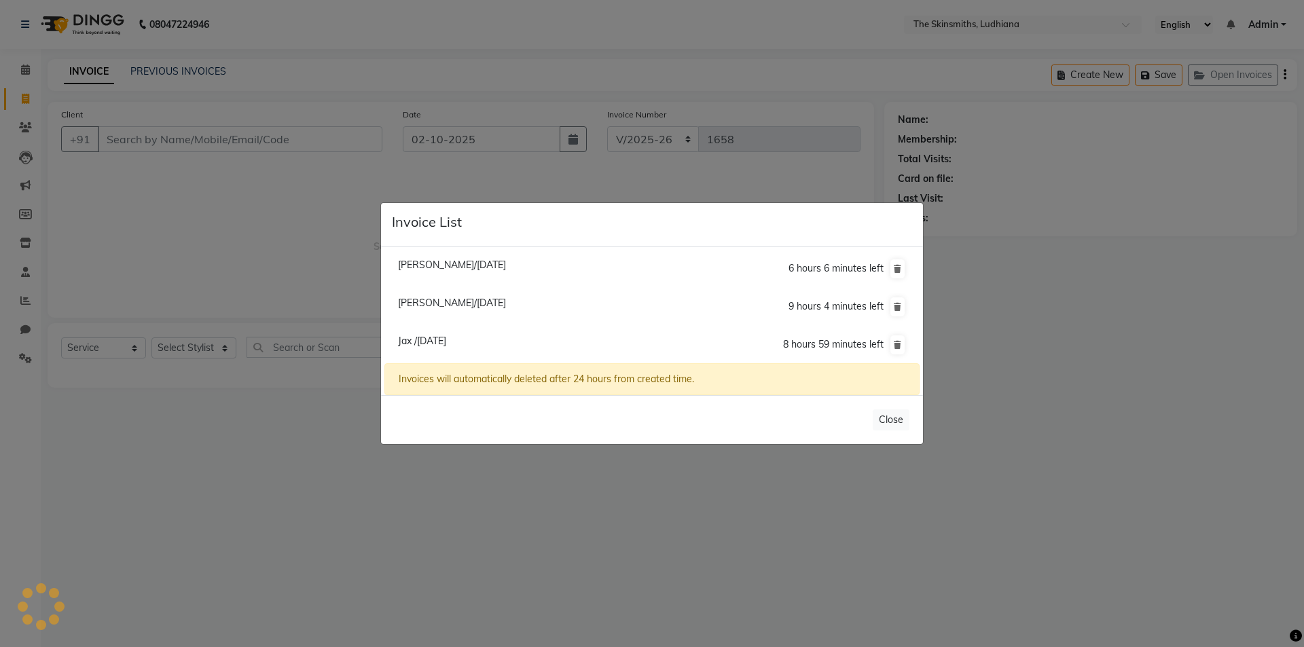
click at [446, 338] on span "Jax /01 October 2025" at bounding box center [422, 341] width 48 height 12
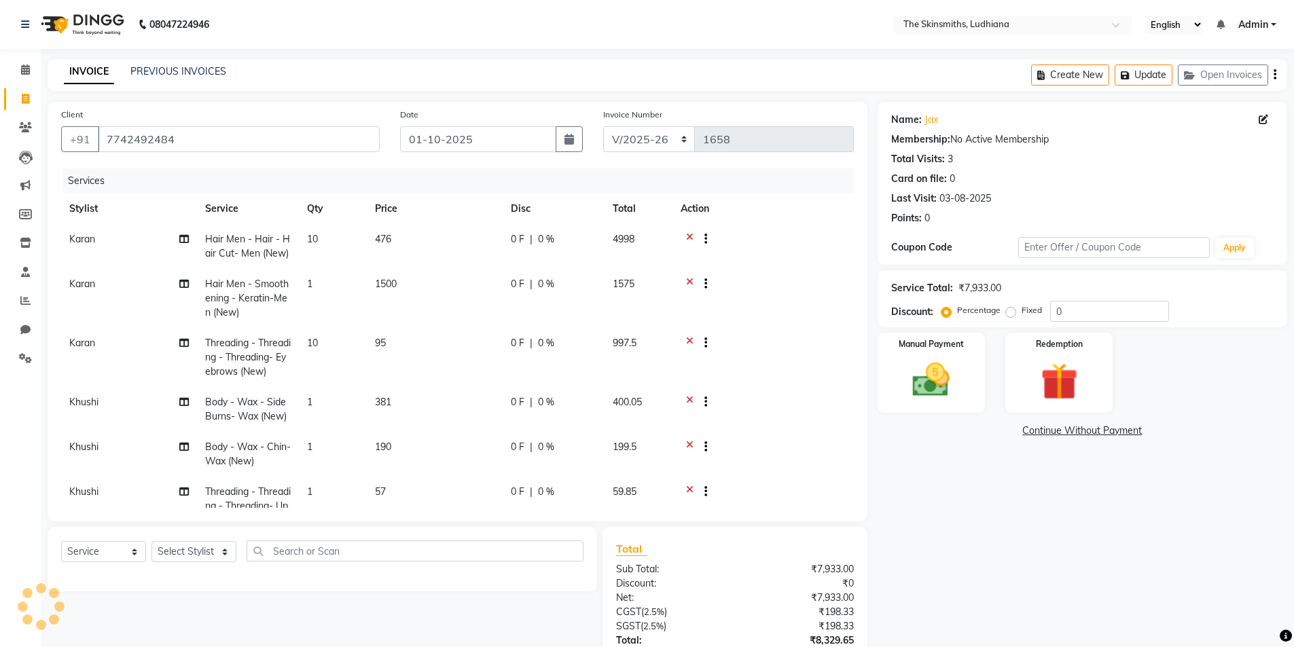
click at [669, 232] on td "4998" at bounding box center [638, 246] width 68 height 45
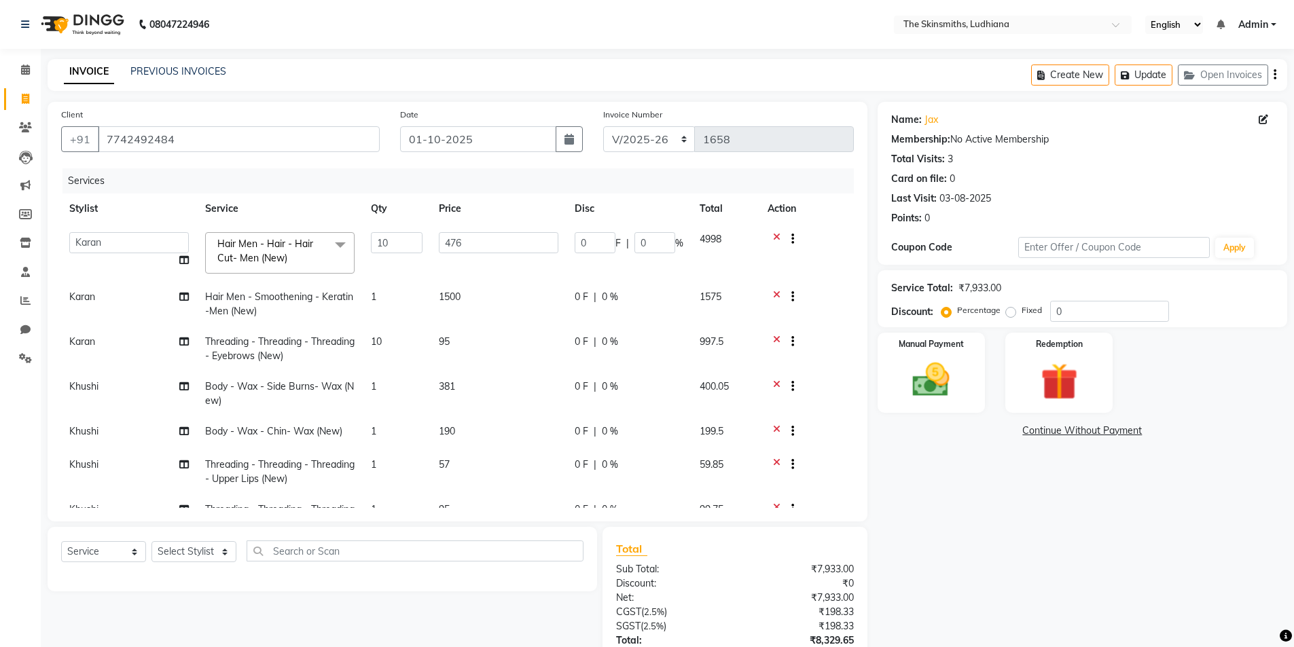
click at [776, 339] on icon at bounding box center [776, 343] width 7 height 17
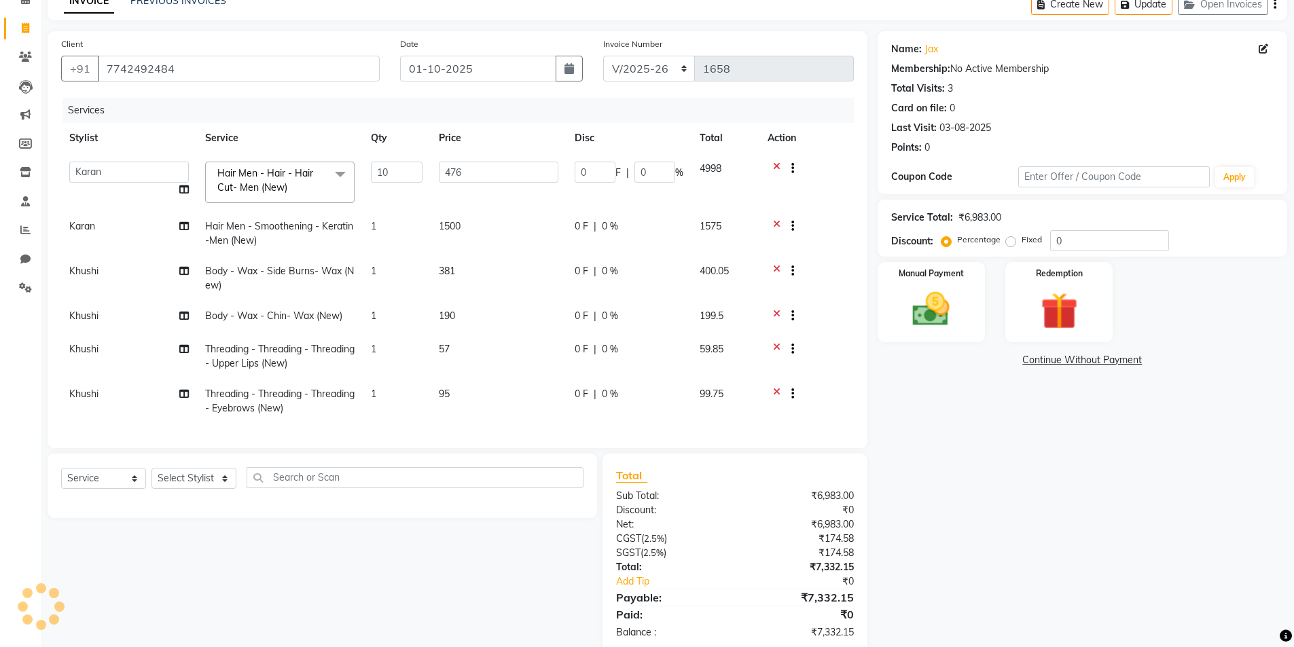
scroll to position [97, 0]
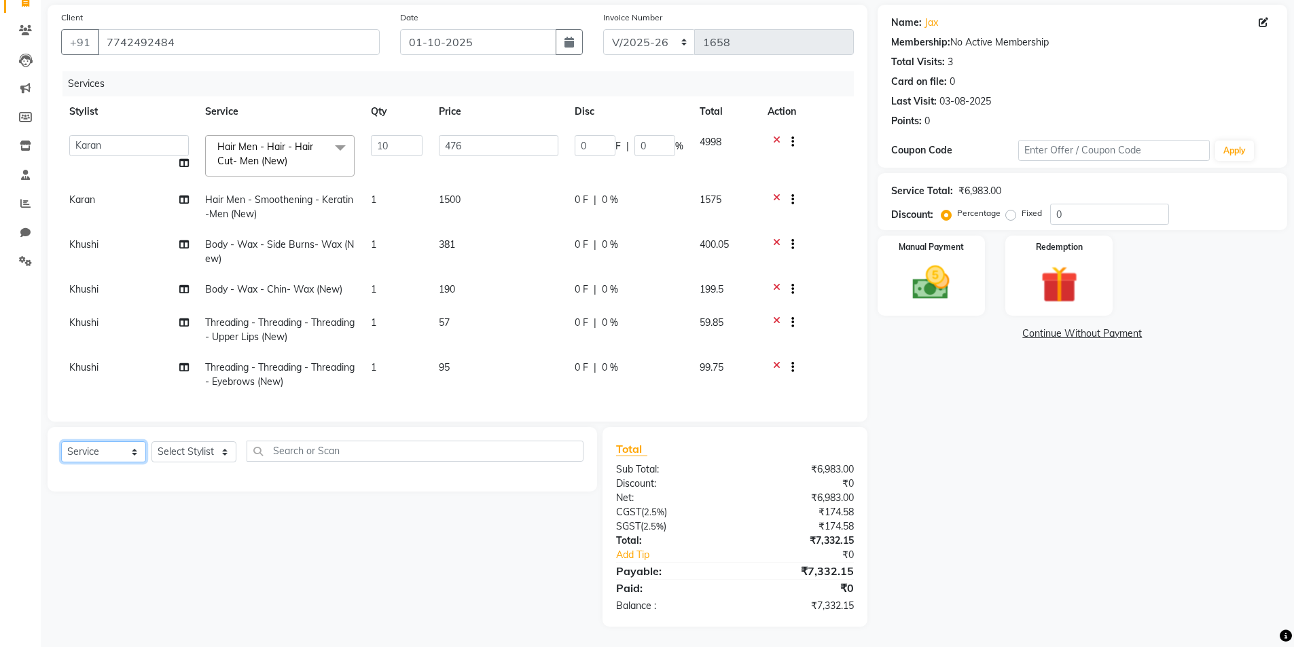
click at [107, 455] on select "Select Service Product Membership Package Voucher Prepaid Gift Card" at bounding box center [103, 451] width 85 height 21
click at [61, 441] on select "Select Service Product Membership Package Voucher Prepaid Gift Card" at bounding box center [103, 451] width 85 height 21
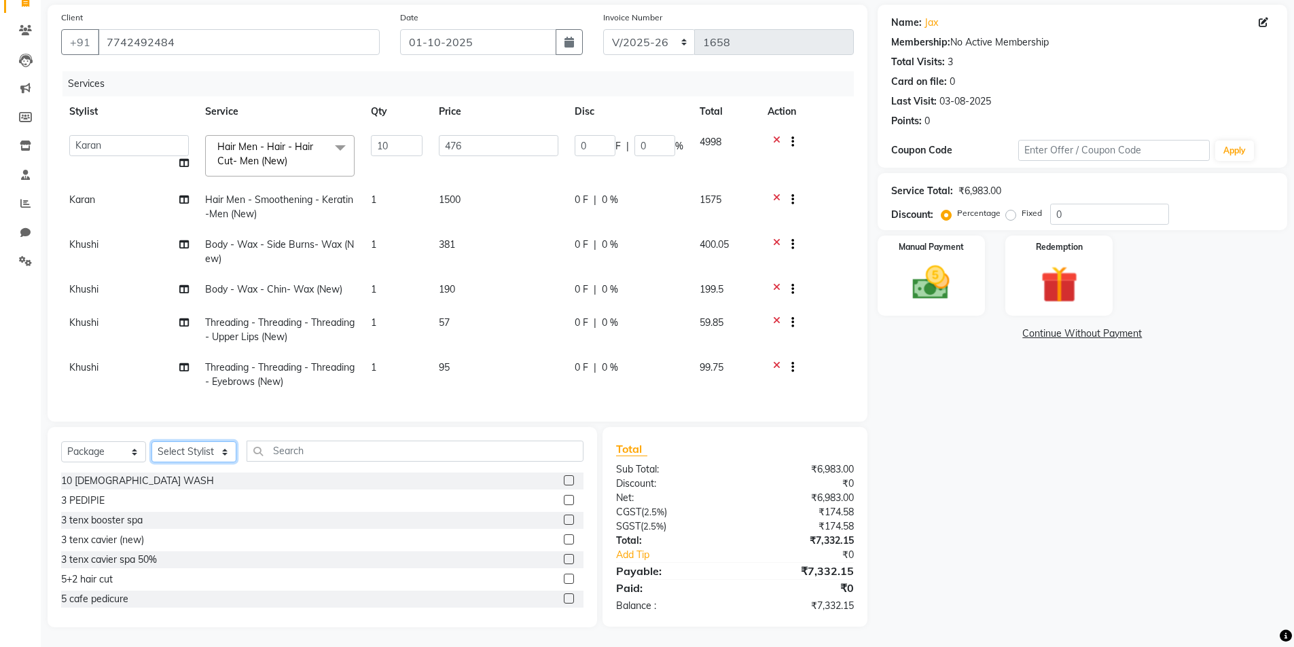
click at [202, 450] on select "Select Stylist Admin [PERSON_NAME] [PERSON_NAME] [PERSON_NAME] [PERSON_NAME] [P…" at bounding box center [193, 451] width 85 height 21
click at [151, 441] on select "Select Stylist Admin [PERSON_NAME] [PERSON_NAME] [PERSON_NAME] [PERSON_NAME] [P…" at bounding box center [193, 451] width 85 height 21
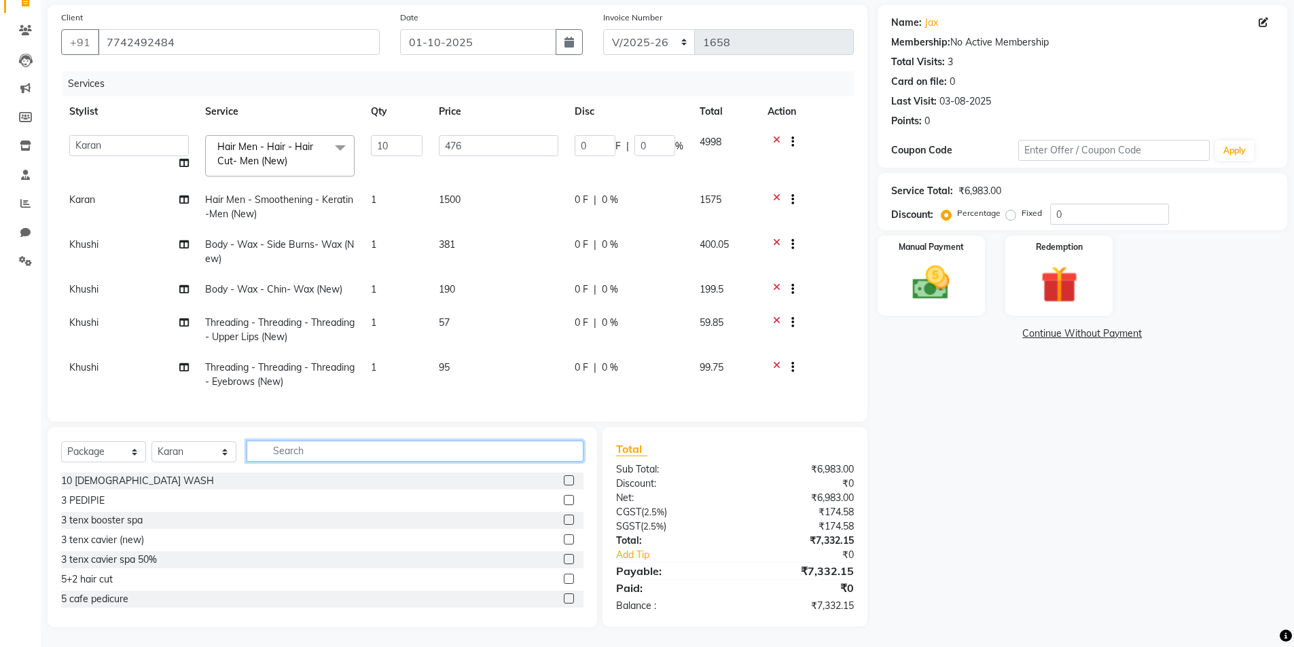
click at [389, 450] on input "text" at bounding box center [415, 451] width 337 height 21
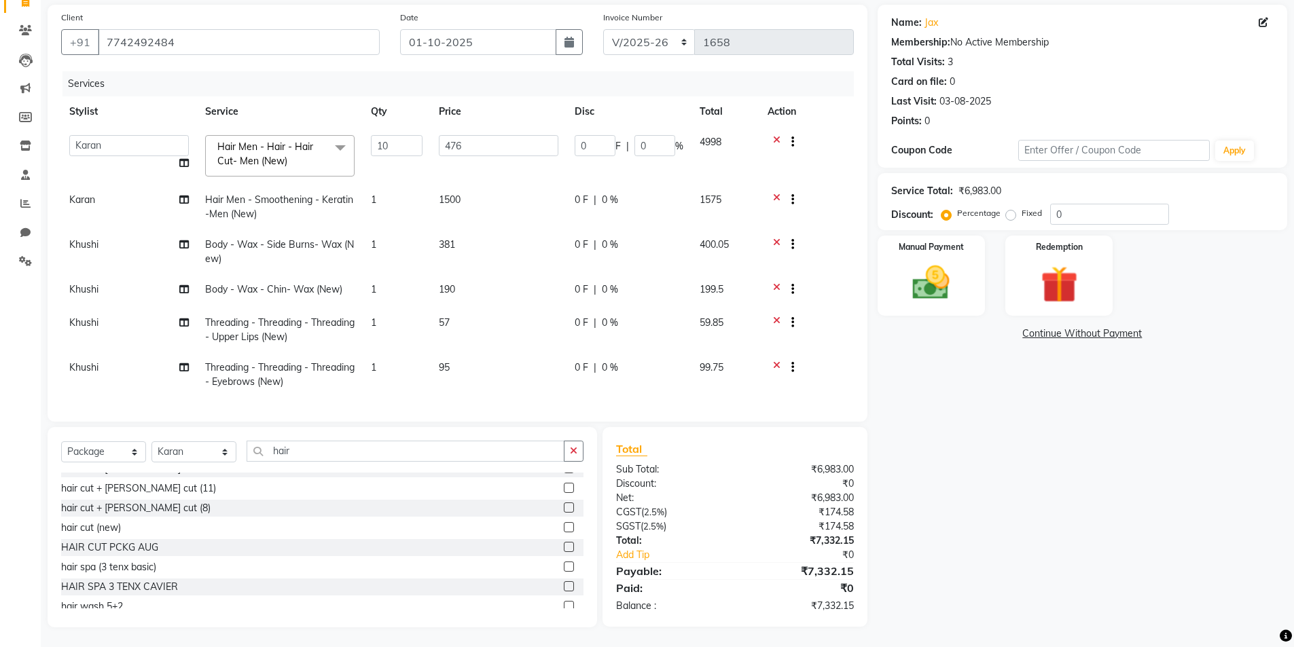
click at [564, 526] on label at bounding box center [569, 527] width 10 height 10
click at [564, 526] on input "checkbox" at bounding box center [568, 528] width 9 height 9
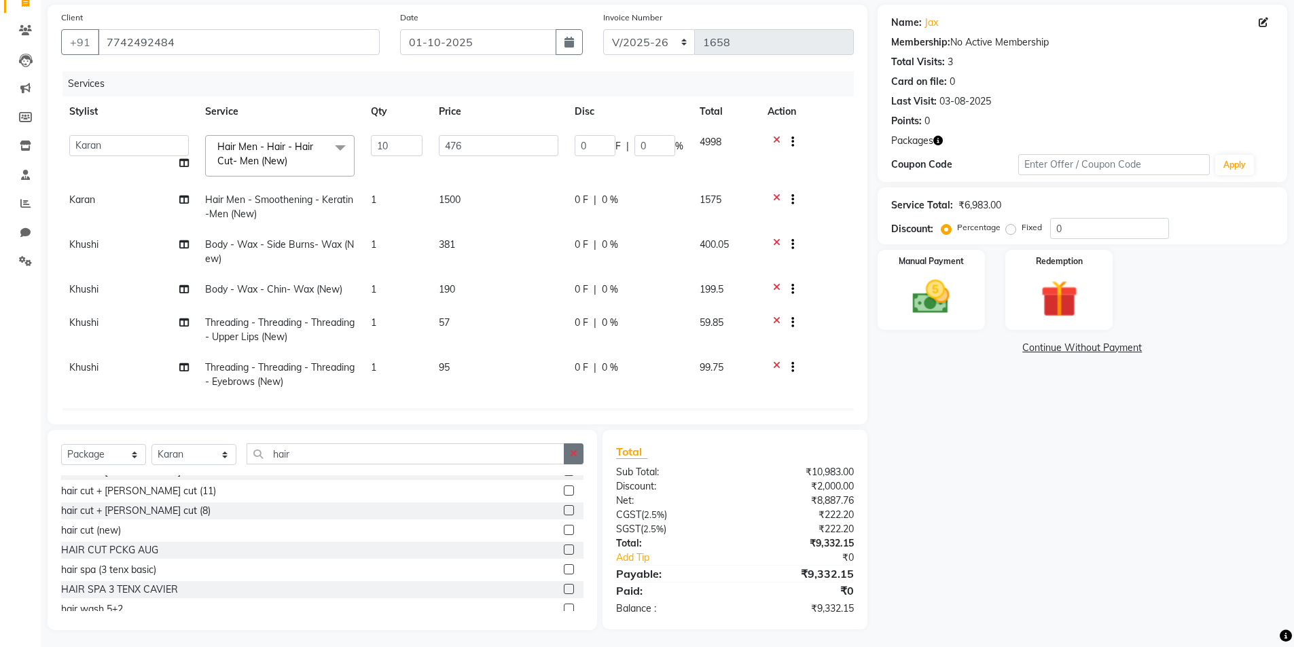
click at [574, 447] on button "button" at bounding box center [574, 453] width 20 height 21
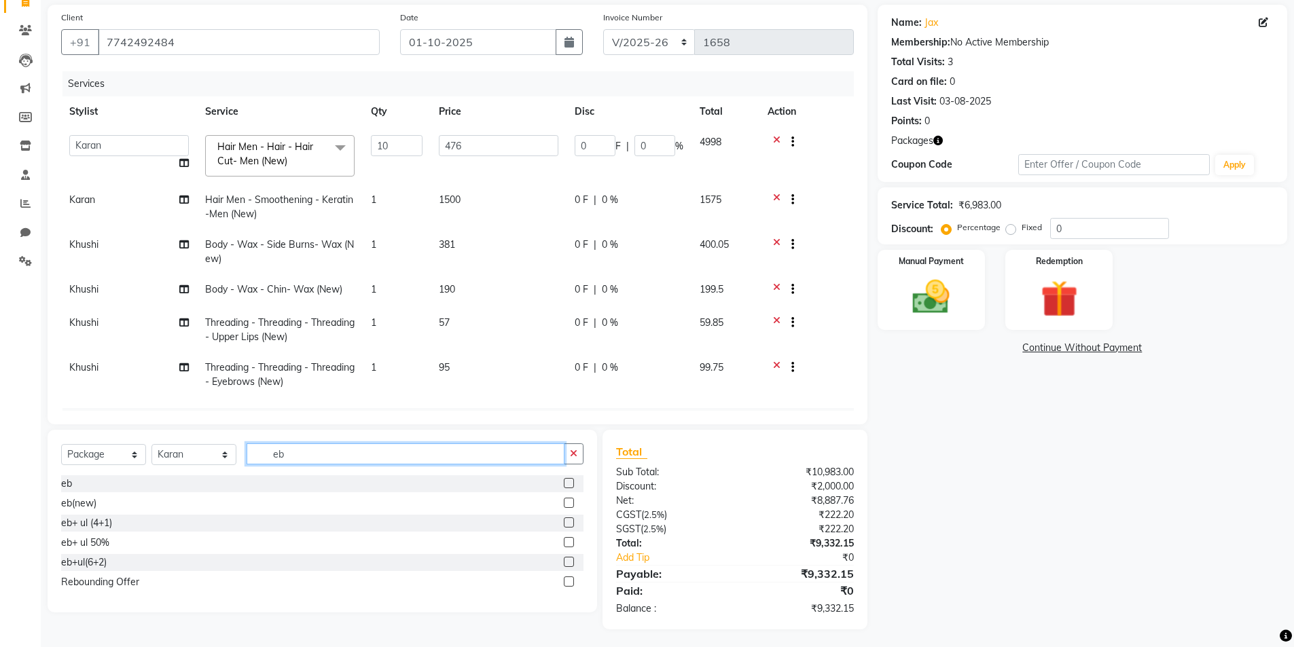
scroll to position [0, 0]
click at [570, 503] on label at bounding box center [569, 503] width 10 height 10
click at [570, 503] on input "checkbox" at bounding box center [568, 503] width 9 height 9
click at [776, 139] on icon at bounding box center [776, 143] width 7 height 17
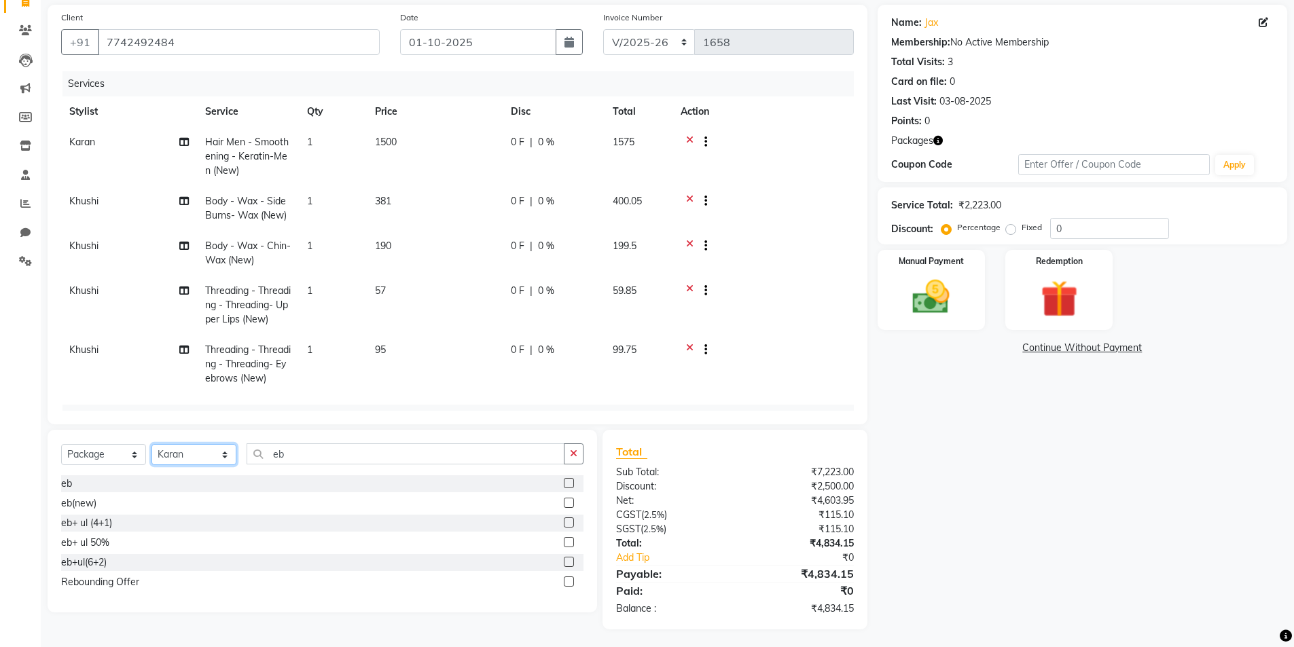
click at [198, 449] on select "Select Stylist Admin [PERSON_NAME] [PERSON_NAME] [PERSON_NAME] [PERSON_NAME] [P…" at bounding box center [193, 454] width 85 height 21
click at [151, 444] on select "Select Stylist Admin [PERSON_NAME] [PERSON_NAME] [PERSON_NAME] [PERSON_NAME] [P…" at bounding box center [193, 454] width 85 height 21
click at [570, 454] on icon "button" at bounding box center [573, 454] width 7 height 10
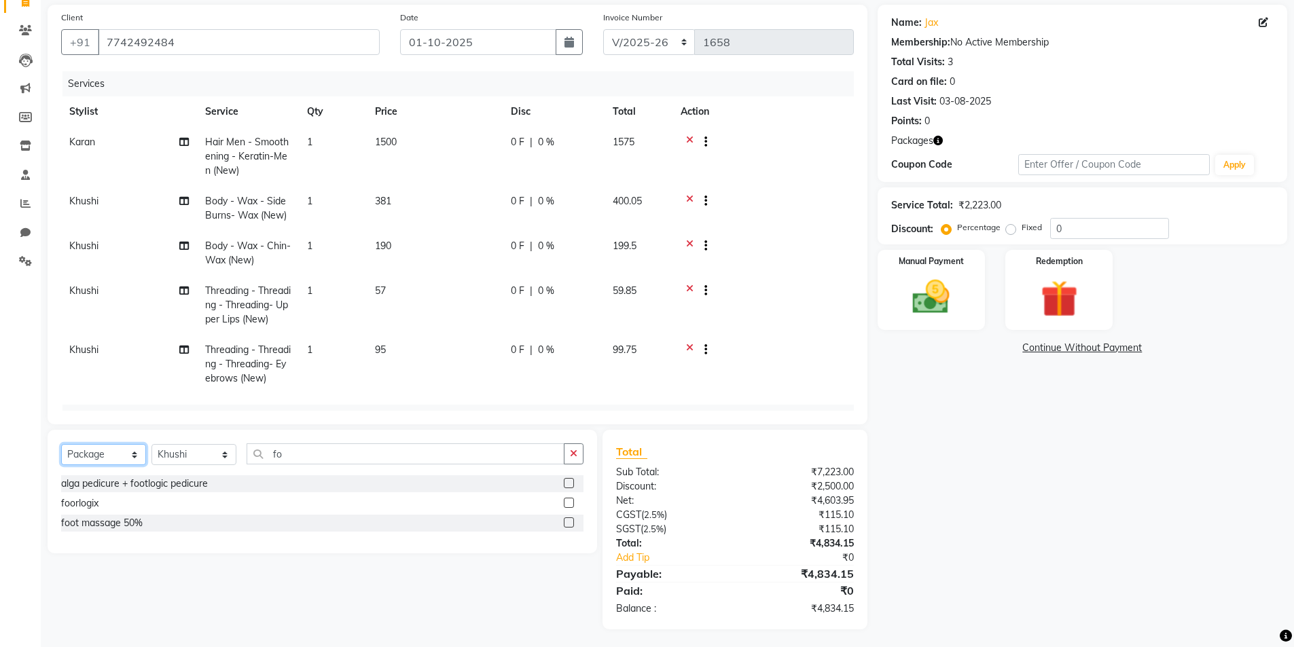
click at [85, 451] on select "Select Service Product Membership Package Voucher Prepaid Gift Card" at bounding box center [103, 454] width 85 height 21
click at [61, 444] on select "Select Service Product Membership Package Voucher Prepaid Gift Card" at bounding box center [103, 454] width 85 height 21
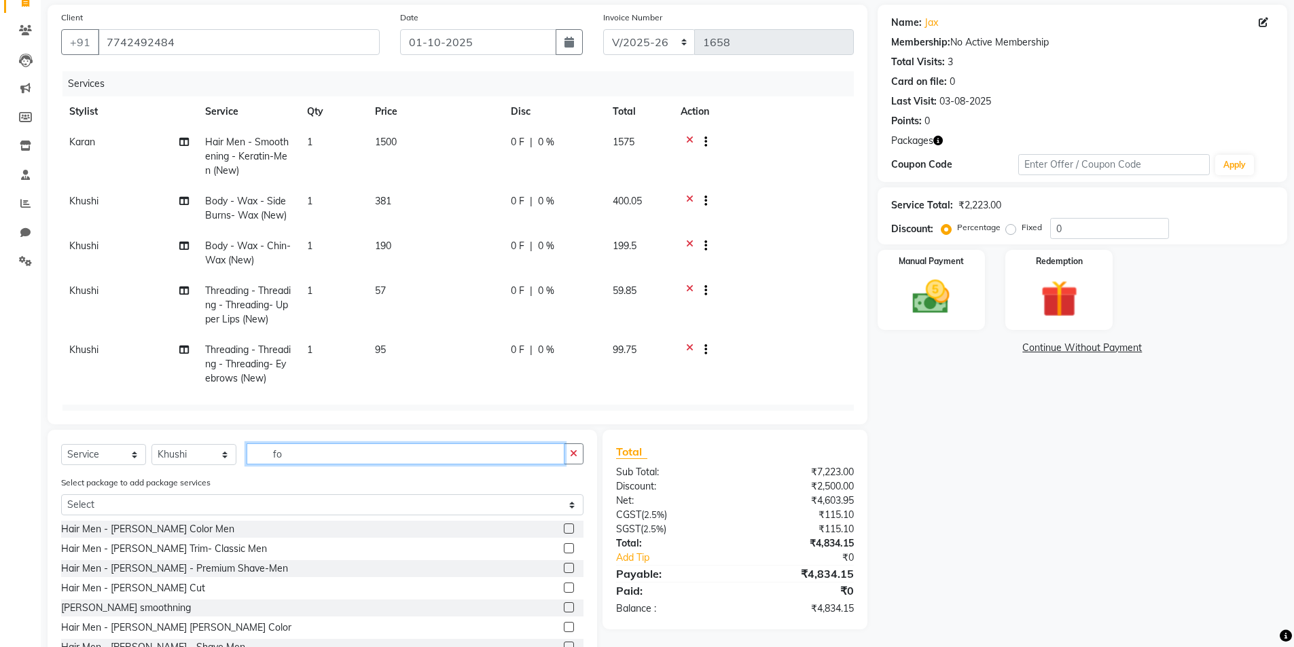
click at [317, 458] on input "fo" at bounding box center [406, 453] width 318 height 21
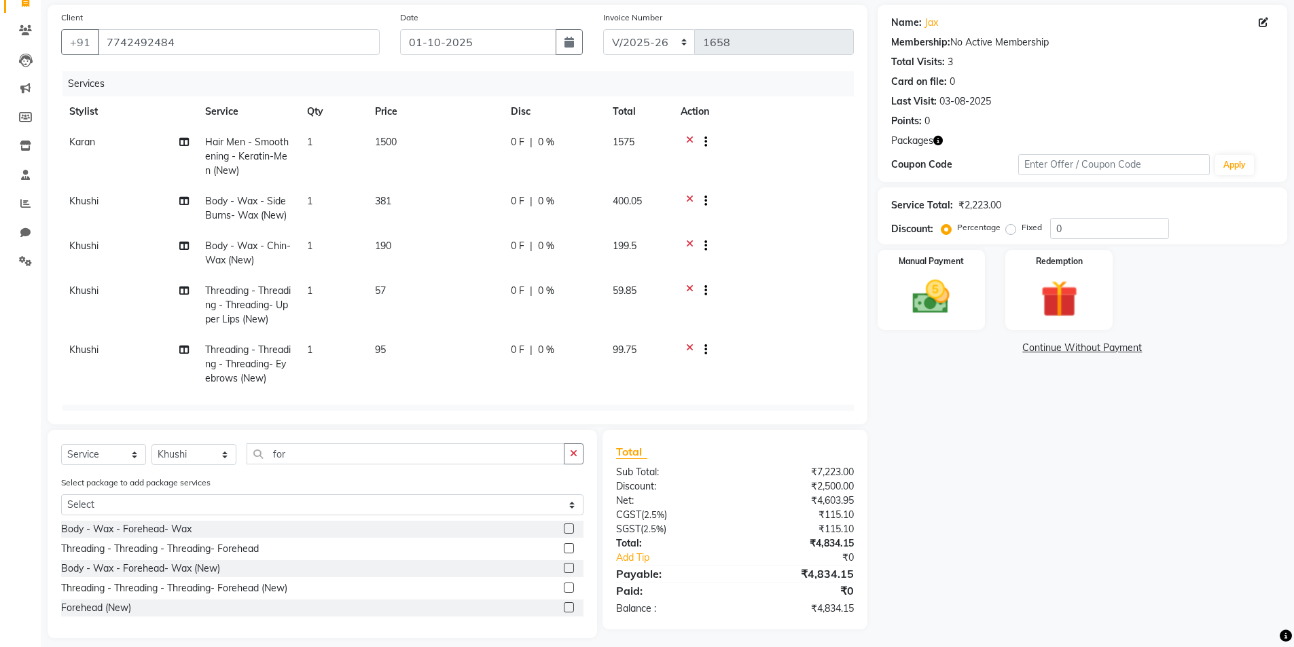
click at [568, 589] on label at bounding box center [569, 588] width 10 height 10
click at [568, 589] on input "checkbox" at bounding box center [568, 588] width 9 height 9
click at [525, 151] on td "0 F | 0 %" at bounding box center [554, 156] width 102 height 59
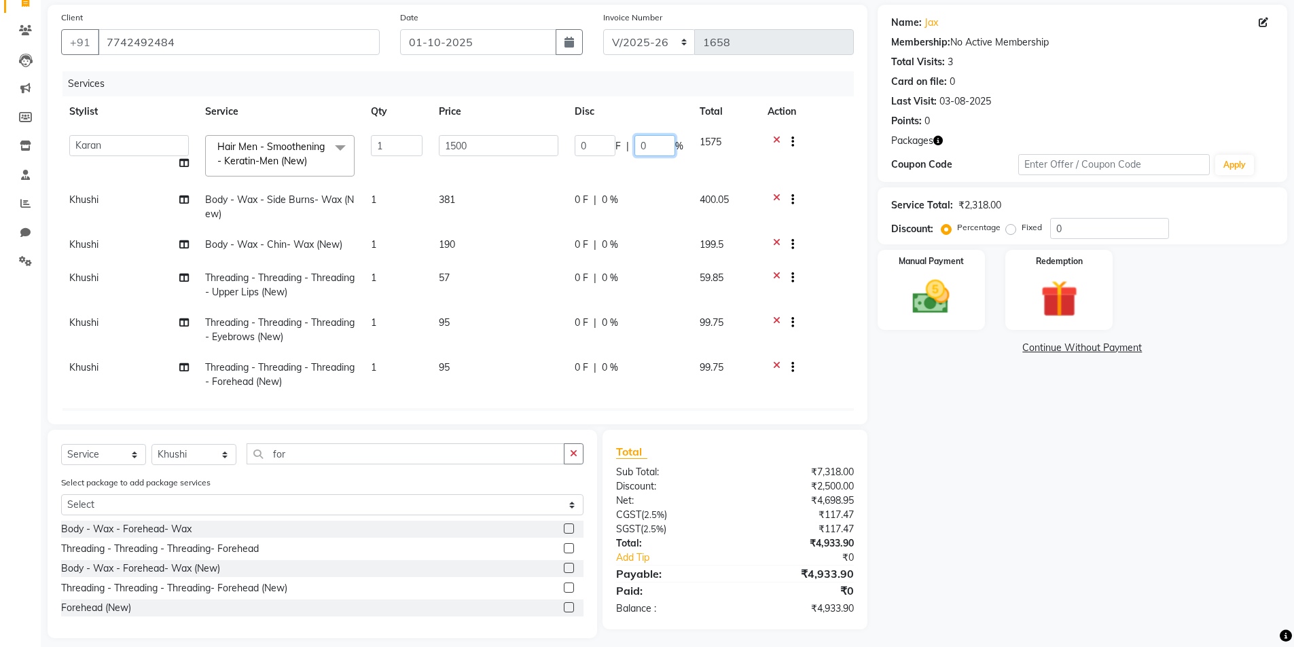
click at [641, 149] on input "0" at bounding box center [654, 145] width 41 height 21
click at [952, 405] on div "Name: Jax Membership: No Active Membership Total Visits: 3 Card on file: 0 Last…" at bounding box center [1087, 322] width 420 height 634
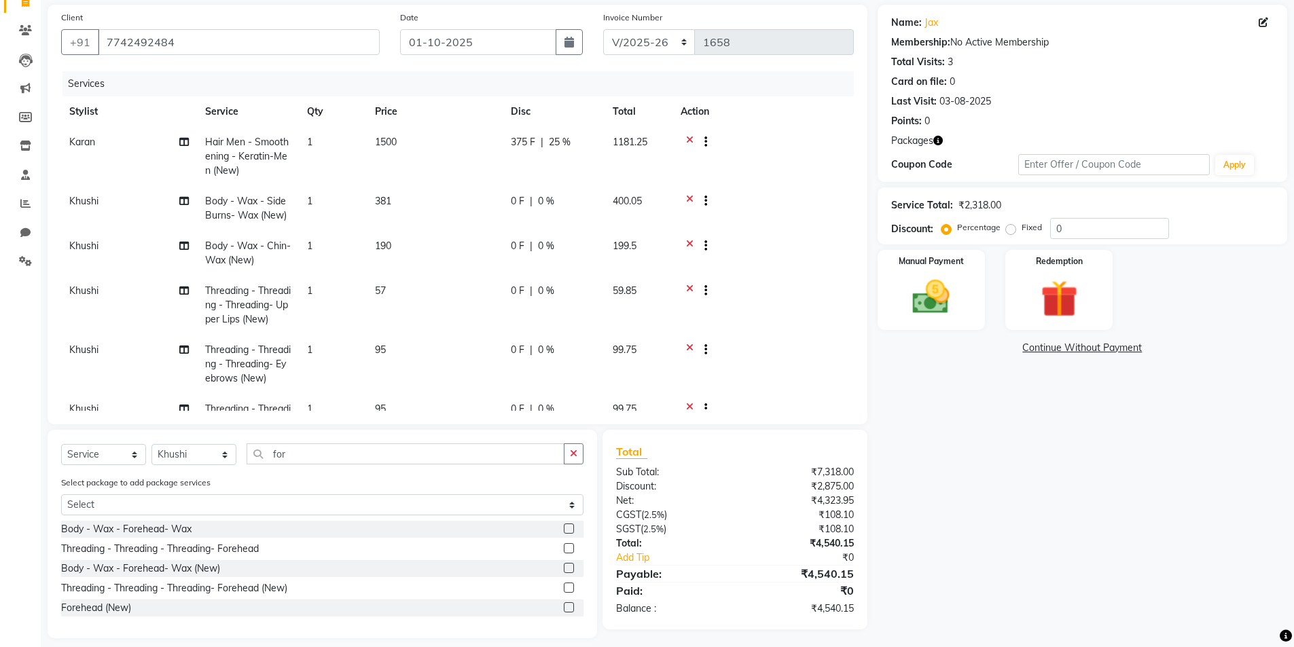
click at [577, 143] on div "375 F | 25 %" at bounding box center [554, 142] width 86 height 14
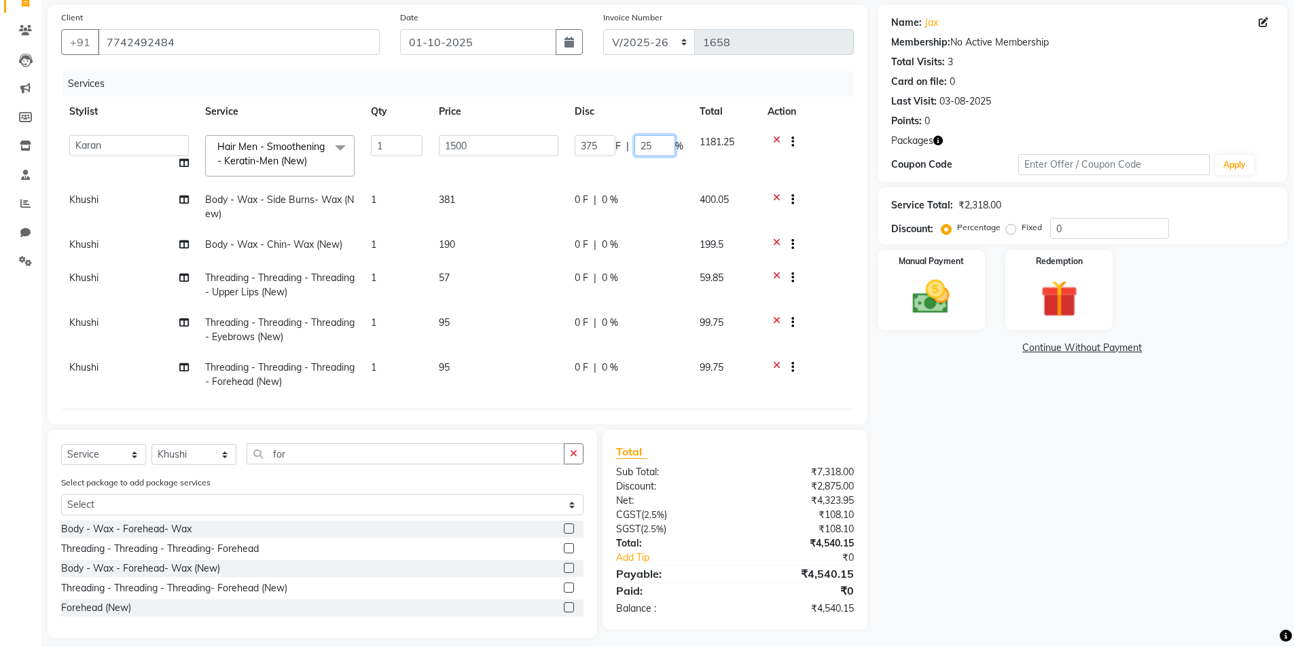
click at [664, 149] on input "25" at bounding box center [654, 145] width 41 height 21
click at [935, 477] on div "Name: Jax Membership: No Active Membership Total Visits: 3 Card on file: 0 Last…" at bounding box center [1087, 322] width 420 height 634
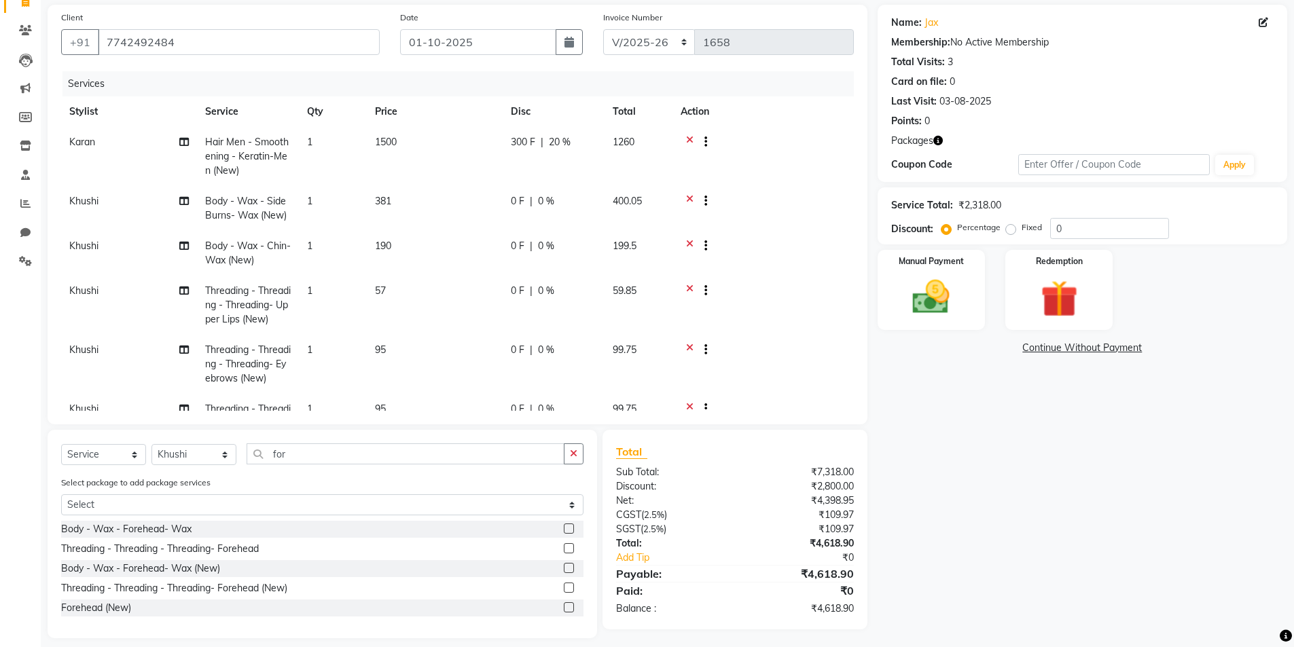
click at [564, 145] on span "20 %" at bounding box center [560, 142] width 22 height 14
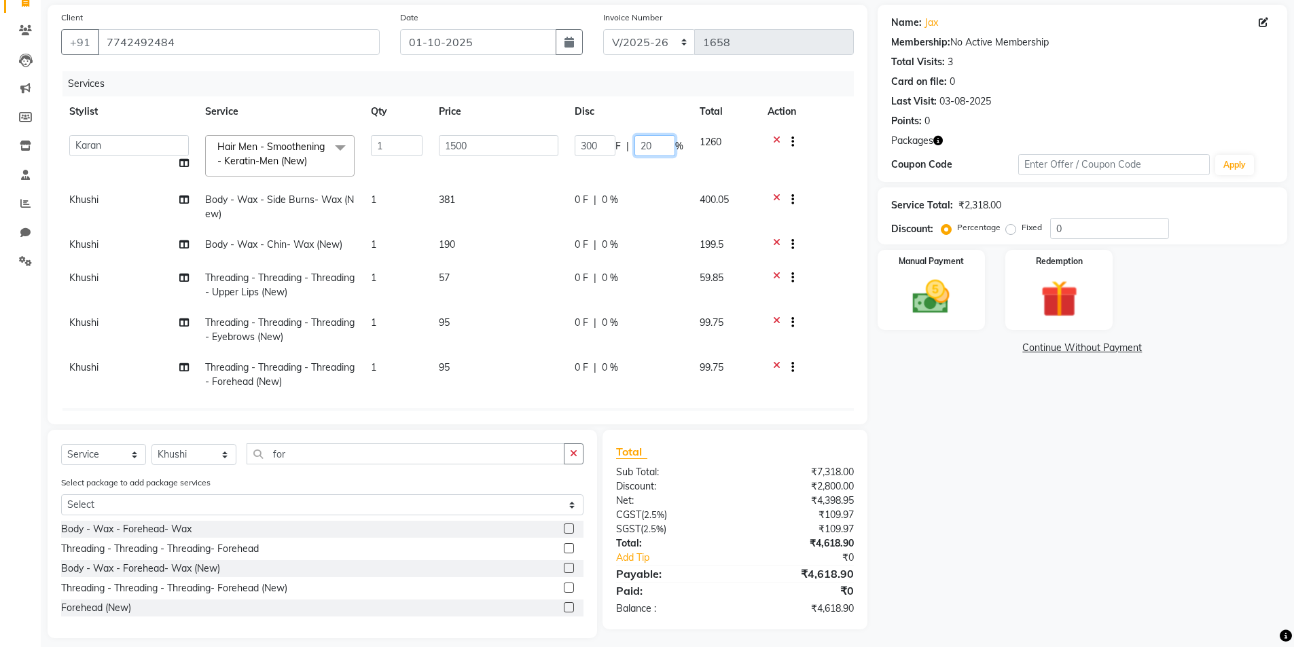
click at [657, 149] on input "20" at bounding box center [654, 145] width 41 height 21
click at [926, 451] on div "Name: Jax Membership: No Active Membership Total Visits: 3 Card on file: 0 Last…" at bounding box center [1087, 322] width 420 height 634
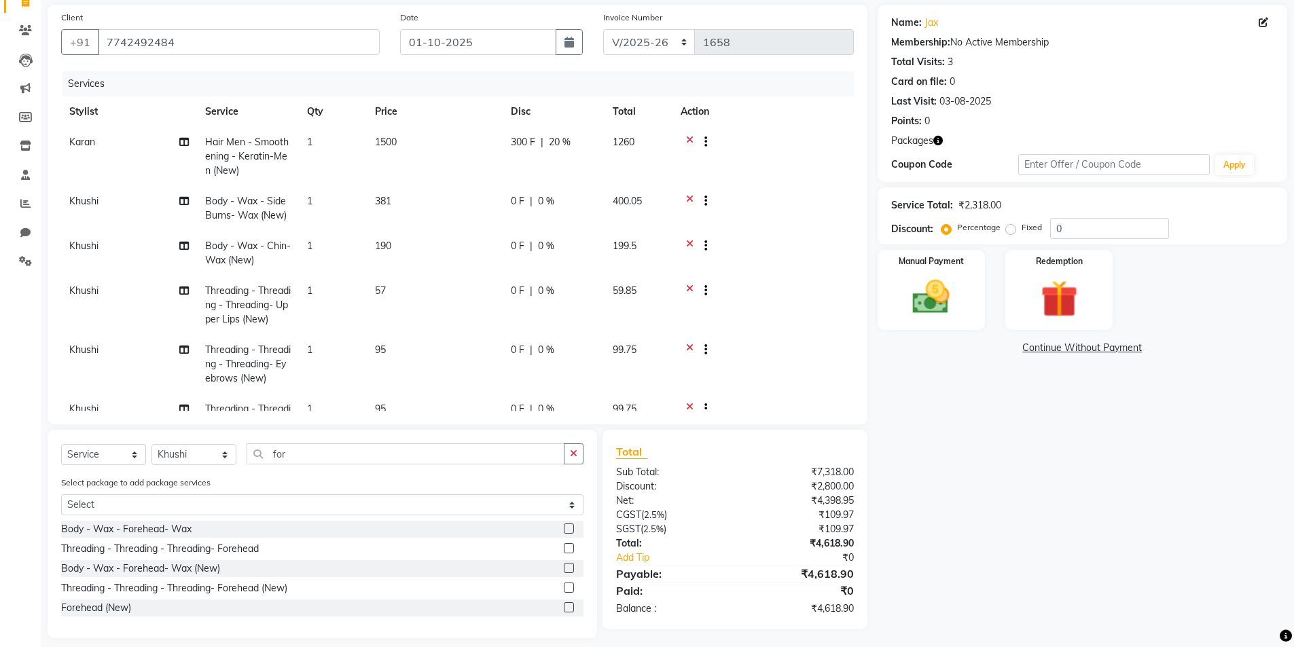
click at [560, 153] on td "300 F | 20 %" at bounding box center [554, 156] width 102 height 59
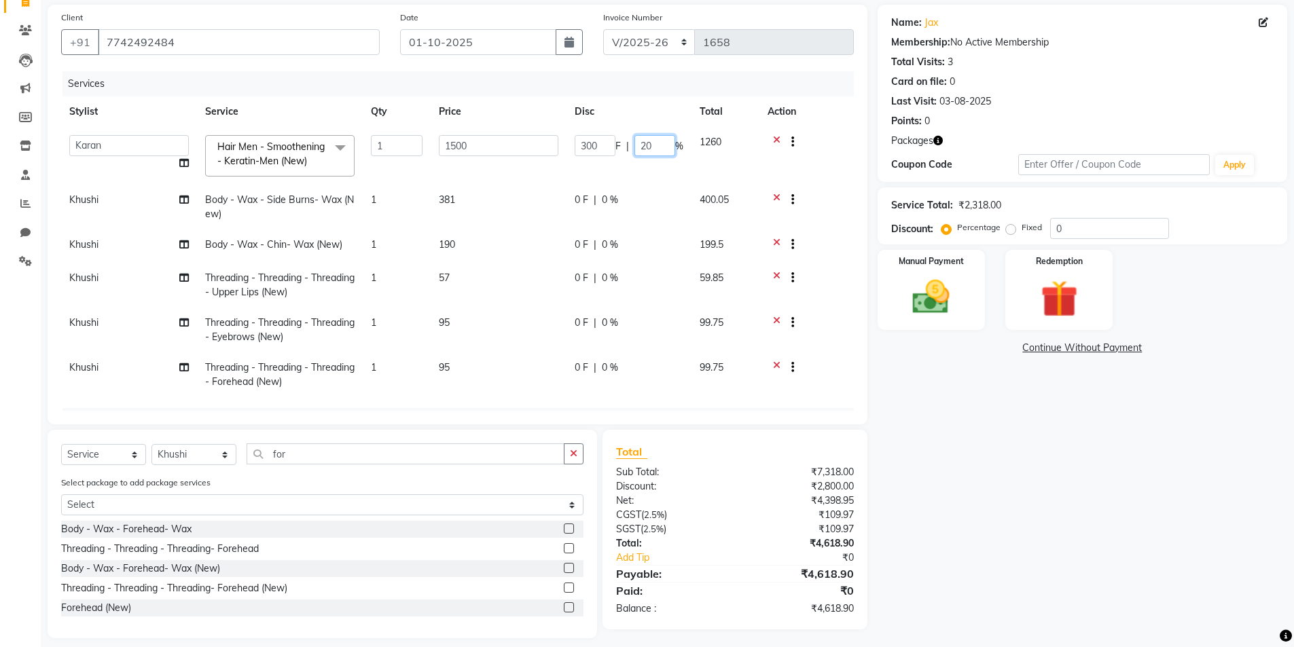
click at [663, 155] on input "20" at bounding box center [654, 145] width 41 height 21
click at [645, 143] on input "20" at bounding box center [654, 145] width 41 height 21
click at [664, 285] on tr "Khushi Threading - Threading - Threading- Upper Lips (New) 1 57 0 F | 0 % 59.85" at bounding box center [457, 285] width 793 height 45
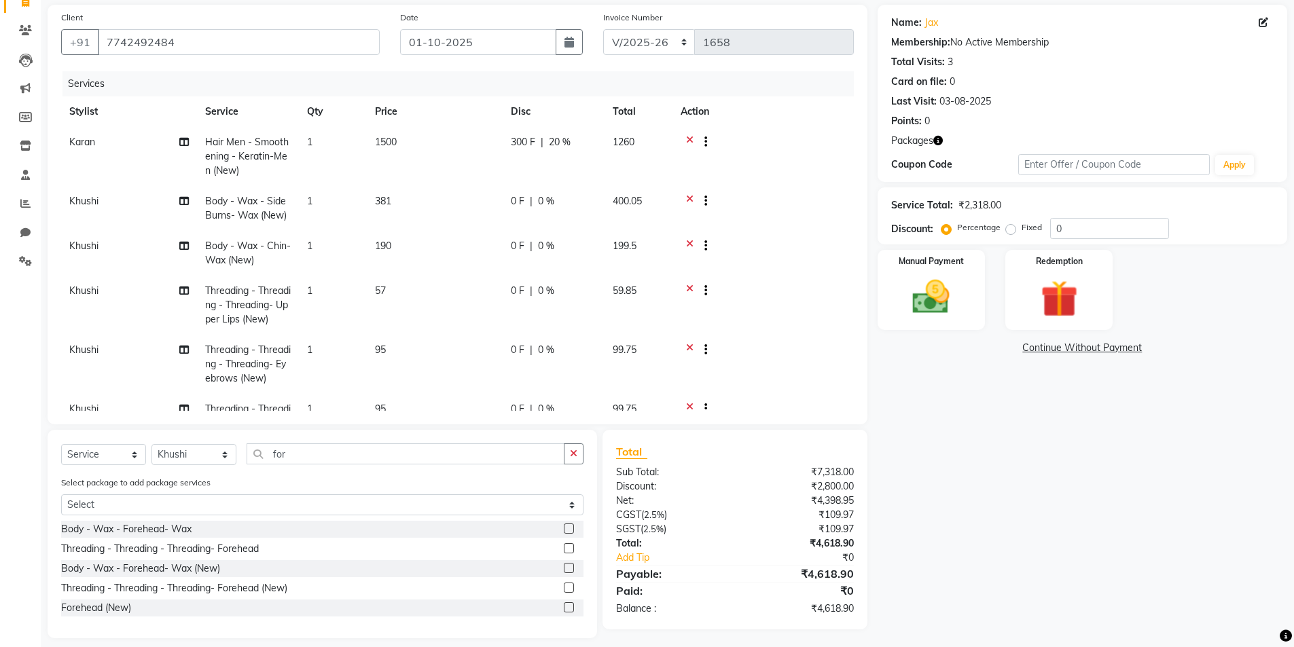
click at [560, 141] on span "20 %" at bounding box center [560, 142] width 22 height 14
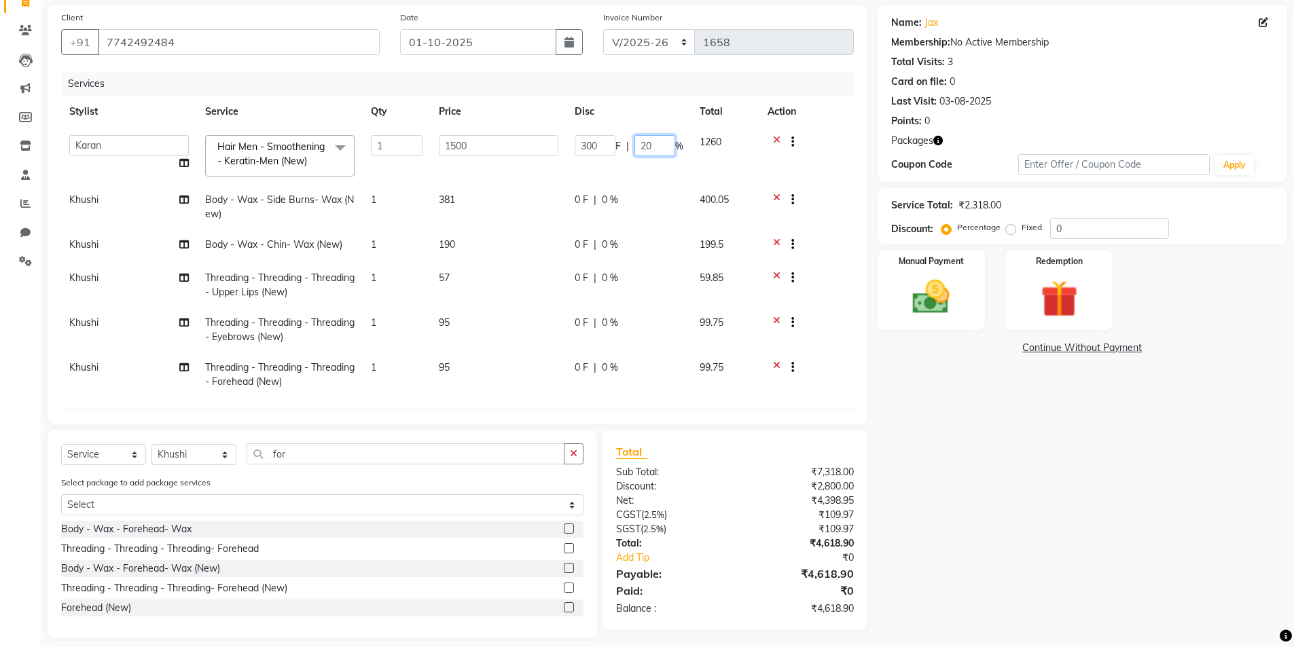
click at [661, 140] on input "20" at bounding box center [654, 145] width 41 height 21
click at [971, 466] on div "Name: Jax Membership: No Active Membership Total Visits: 3 Card on file: 0 Last…" at bounding box center [1087, 322] width 420 height 634
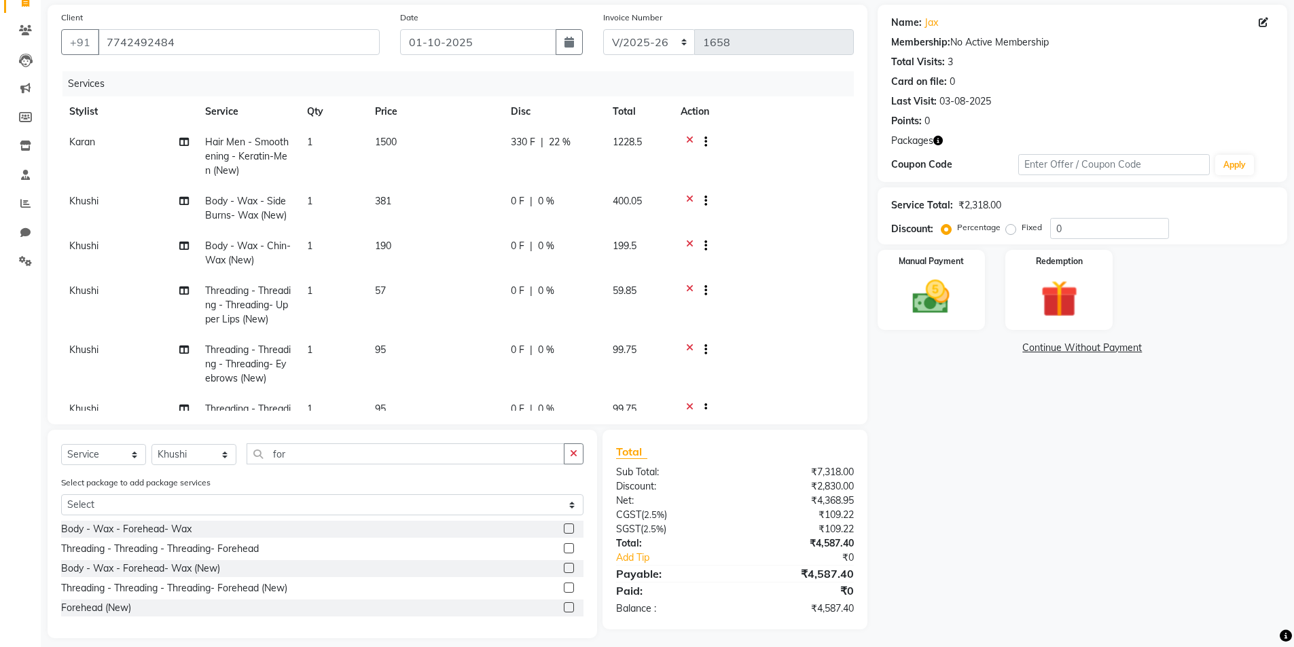
click at [581, 139] on div "330 F | 22 %" at bounding box center [554, 142] width 86 height 14
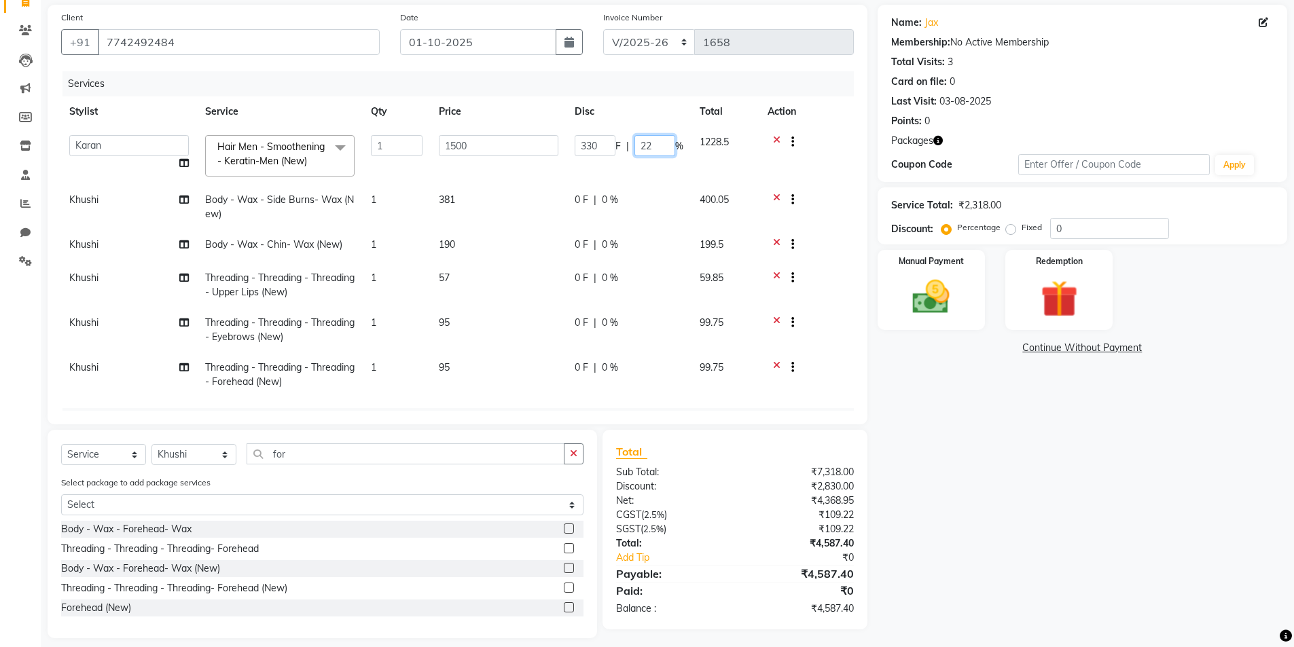
click at [662, 148] on input "22" at bounding box center [654, 145] width 41 height 21
click at [919, 433] on div "Name: Jax Membership: No Active Membership Total Visits: 3 Card on file: 0 Last…" at bounding box center [1087, 322] width 420 height 634
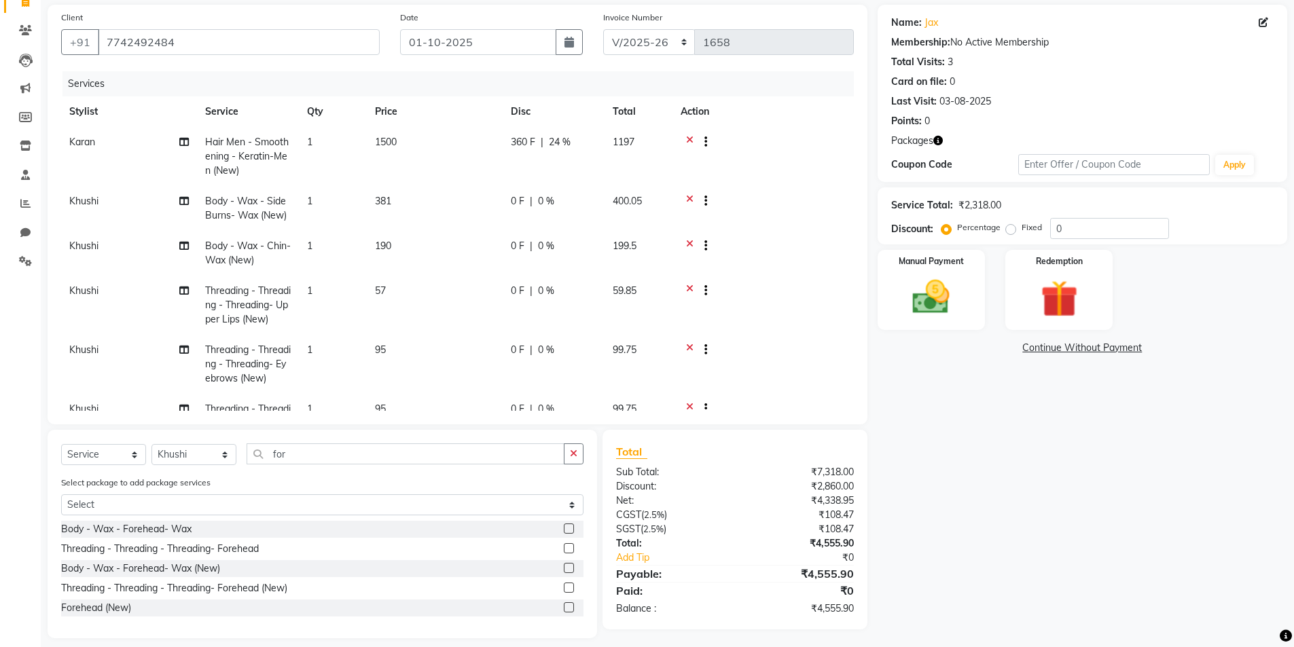
click at [559, 154] on td "360 F | 24 %" at bounding box center [554, 156] width 102 height 59
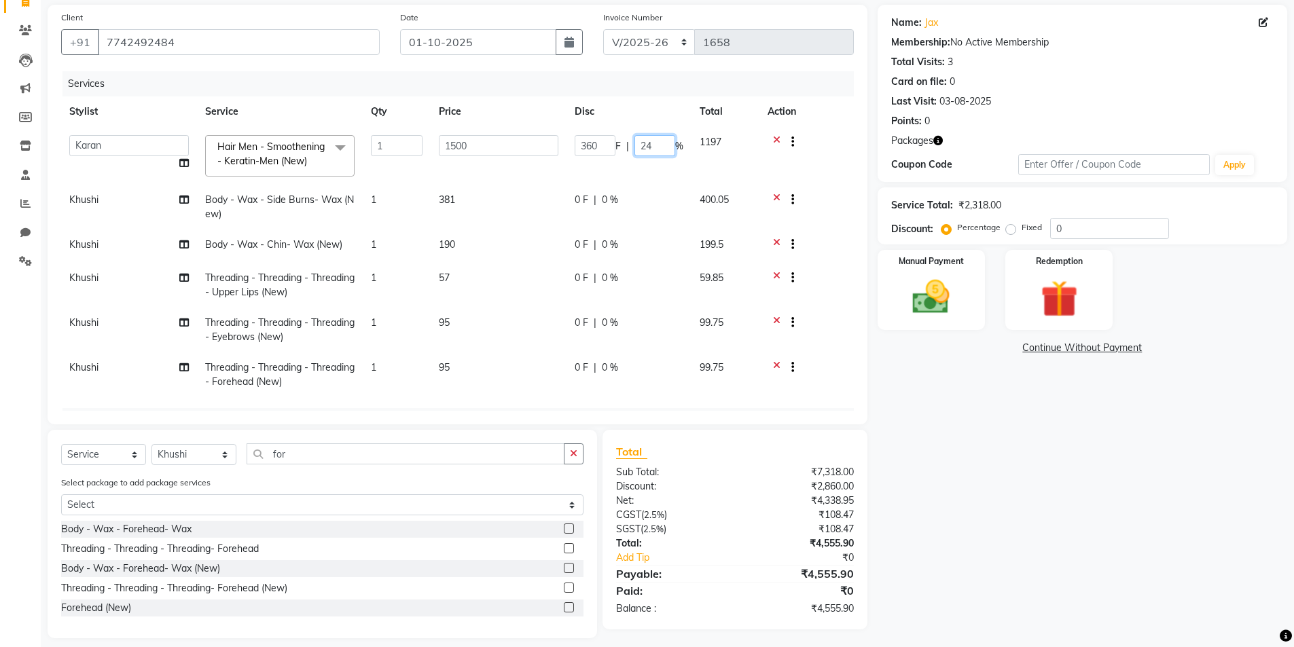
click at [662, 147] on input "24" at bounding box center [654, 145] width 41 height 21
click at [913, 432] on div "Name: Jax Membership: No Active Membership Total Visits: 3 Card on file: 0 Last…" at bounding box center [1087, 322] width 420 height 634
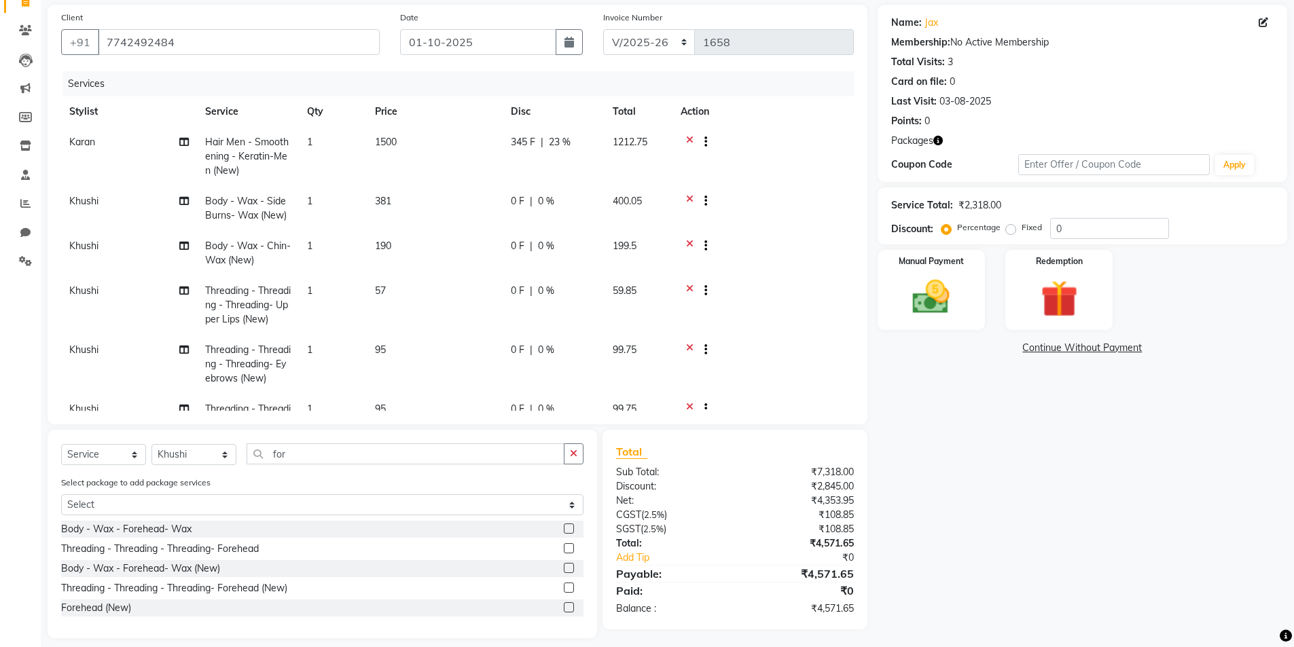
click at [571, 148] on div "345 F | 23 %" at bounding box center [554, 142] width 86 height 14
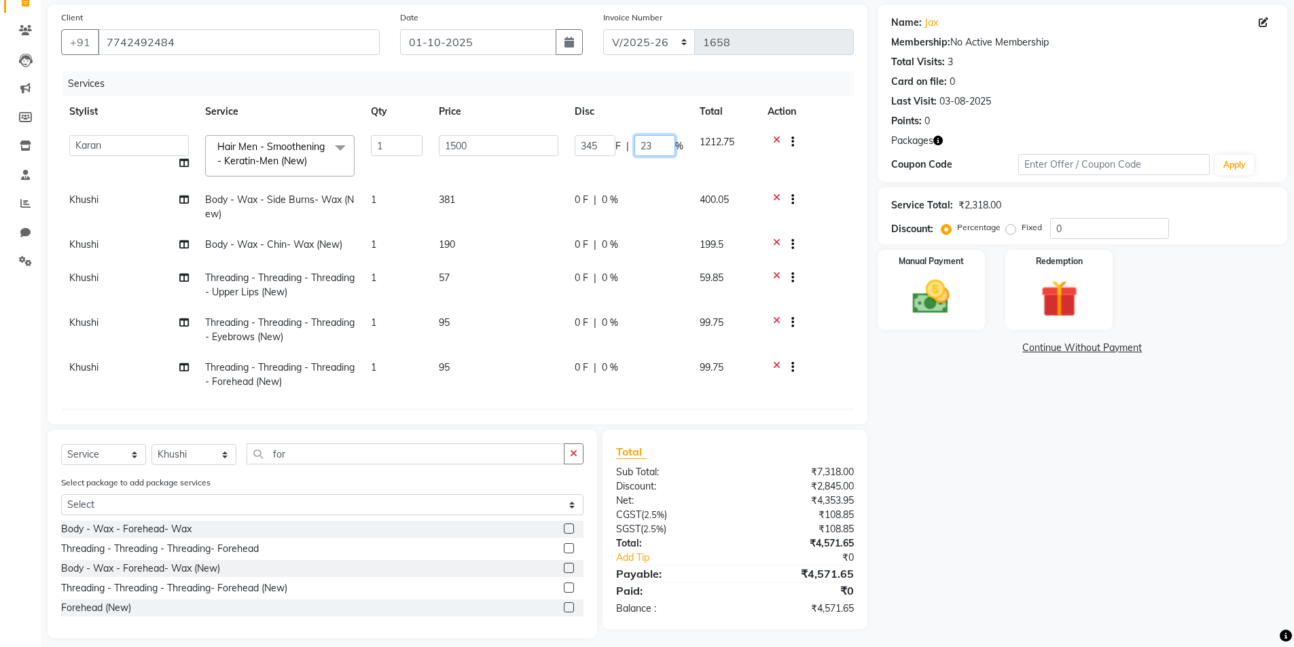
click at [659, 149] on input "23" at bounding box center [654, 145] width 41 height 21
click at [916, 428] on div "Name: Jax Membership: No Active Membership Total Visits: 3 Card on file: 0 Last…" at bounding box center [1087, 322] width 420 height 634
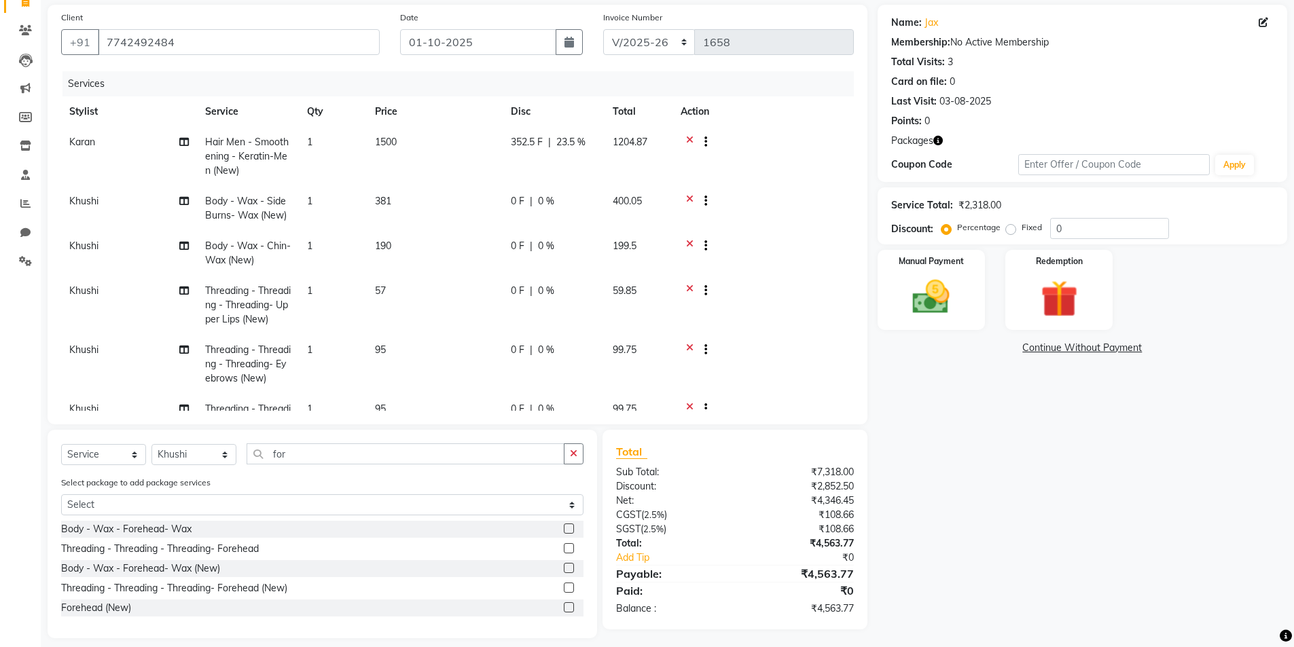
click at [570, 146] on span "23.5 %" at bounding box center [570, 142] width 29 height 14
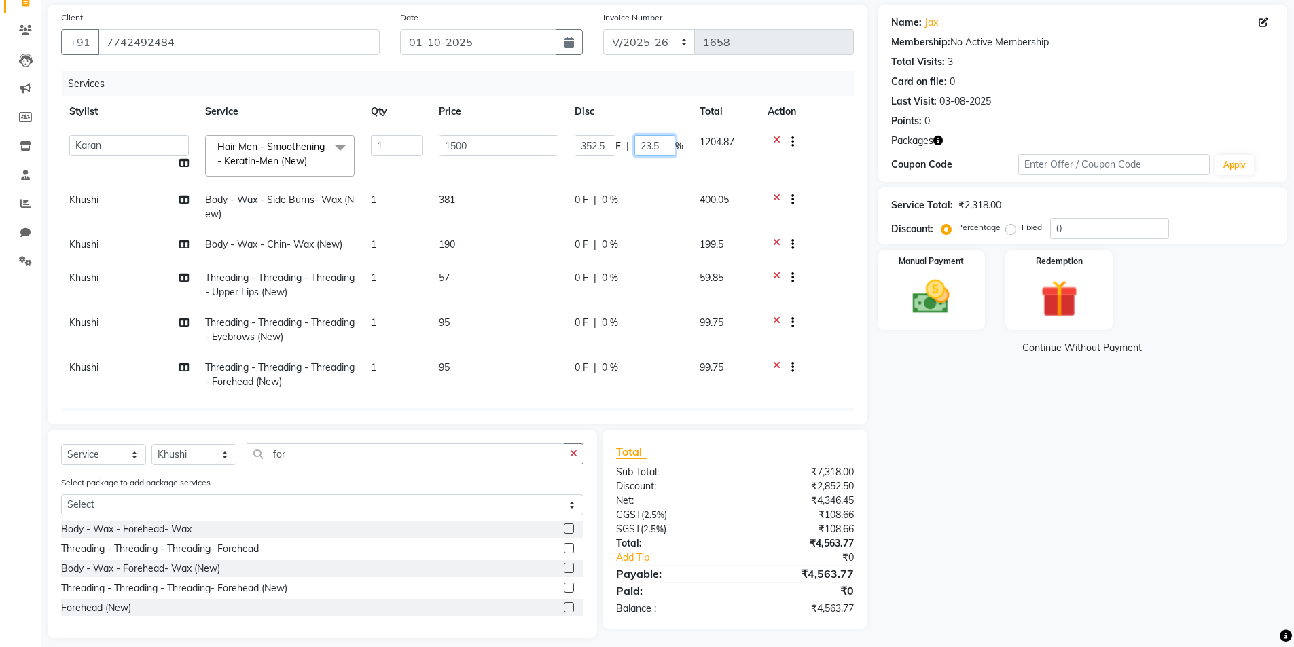
click at [666, 145] on input "23.5" at bounding box center [654, 145] width 41 height 21
click at [927, 417] on div "Name: Jax Membership: No Active Membership Total Visits: 3 Card on file: 0 Last…" at bounding box center [1087, 322] width 420 height 634
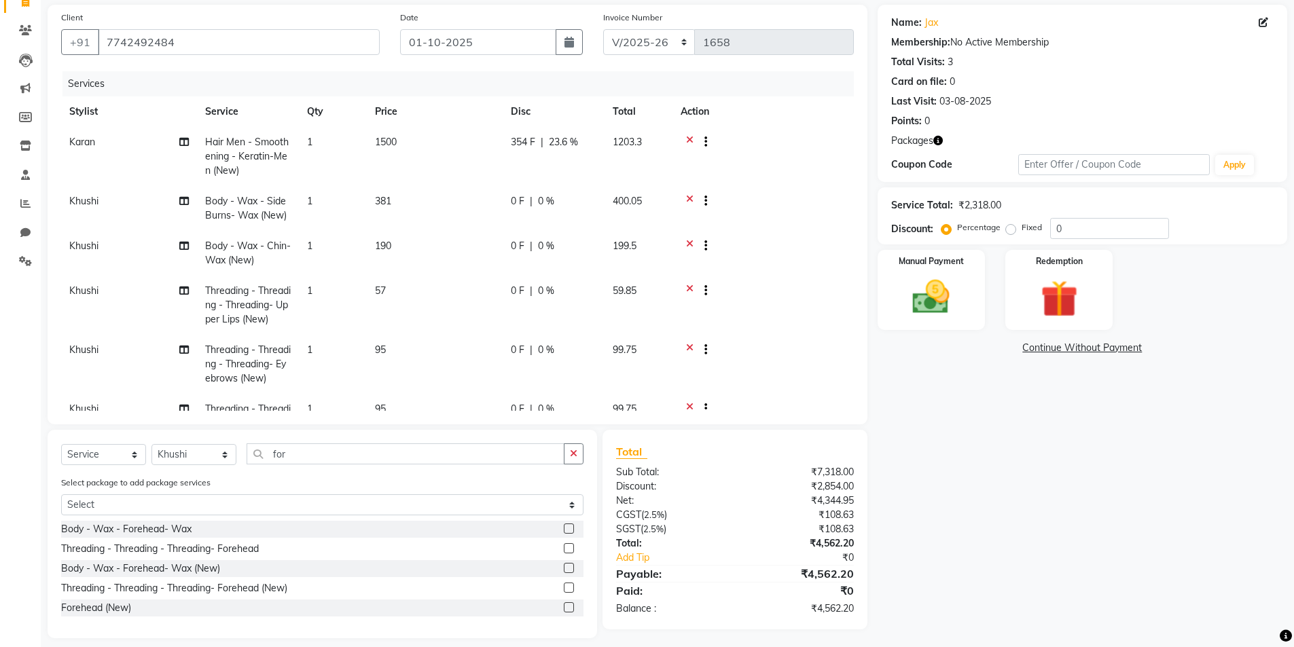
click at [556, 151] on td "354 F | 23.6 %" at bounding box center [554, 156] width 102 height 59
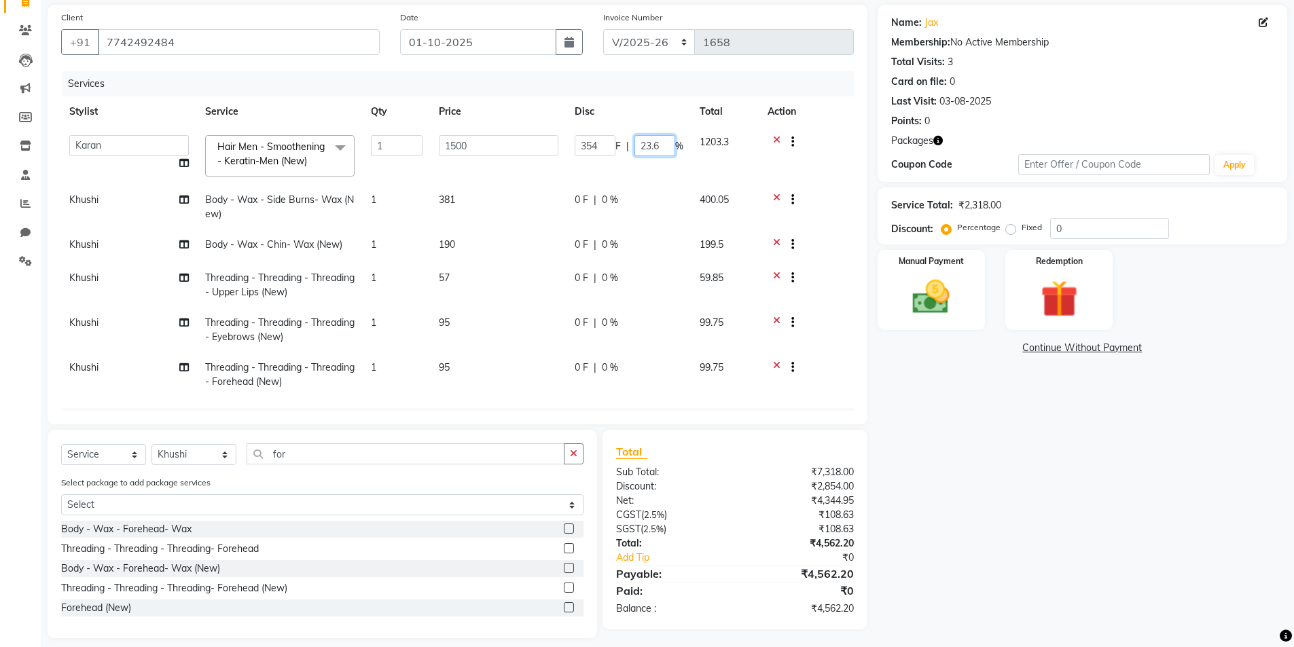
click at [664, 148] on input "23.6" at bounding box center [654, 145] width 41 height 21
click at [947, 493] on div "Name: Jax Membership: No Active Membership Total Visits: 3 Card on file: 0 Last…" at bounding box center [1087, 322] width 420 height 634
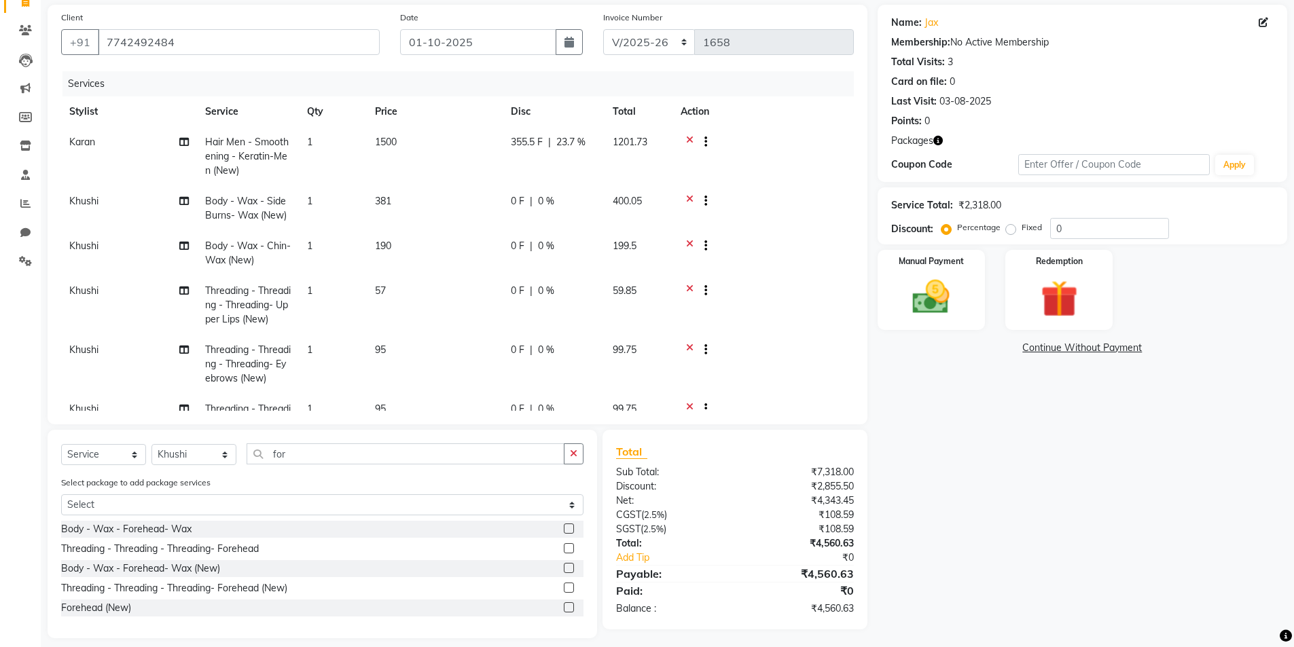
click at [931, 293] on img at bounding box center [931, 297] width 60 height 43
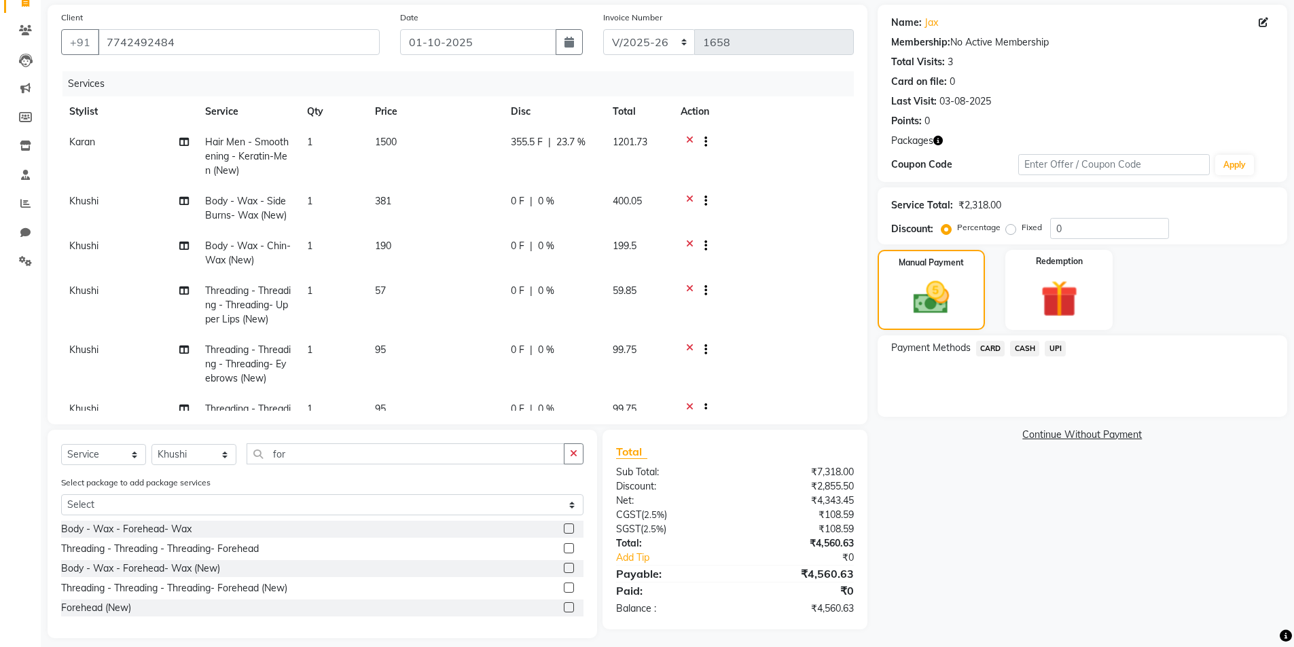
click at [1031, 351] on span "CASH" at bounding box center [1024, 349] width 29 height 16
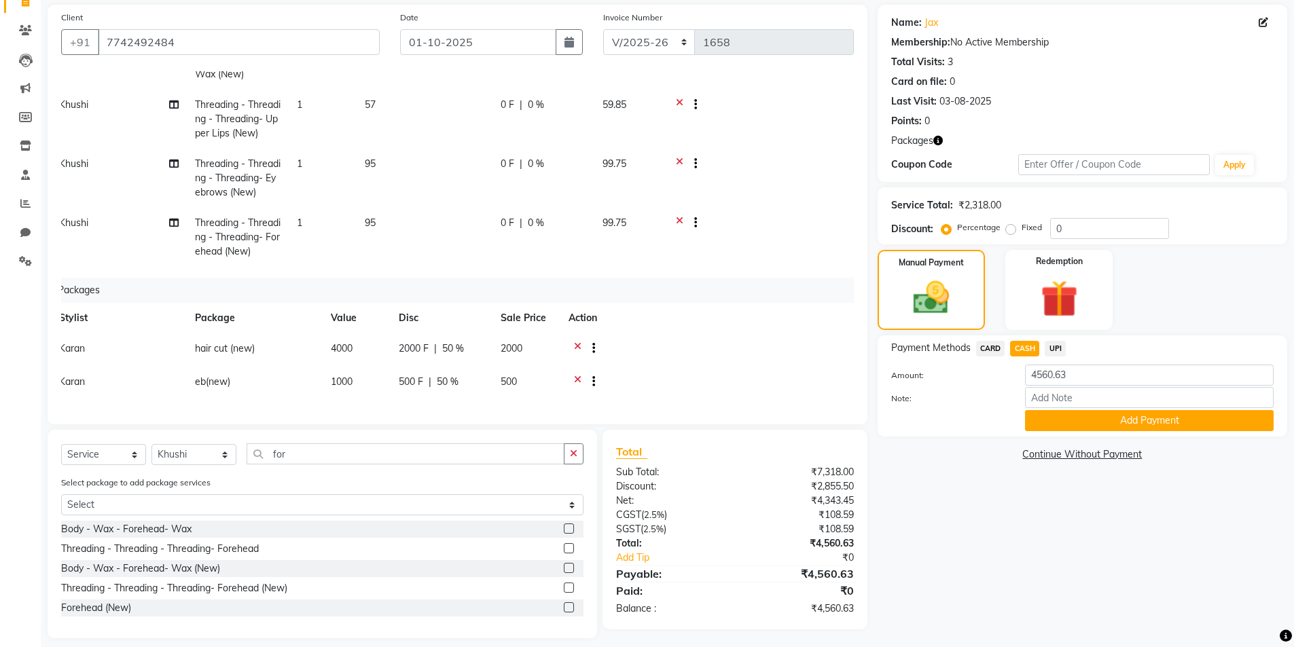
scroll to position [196, 0]
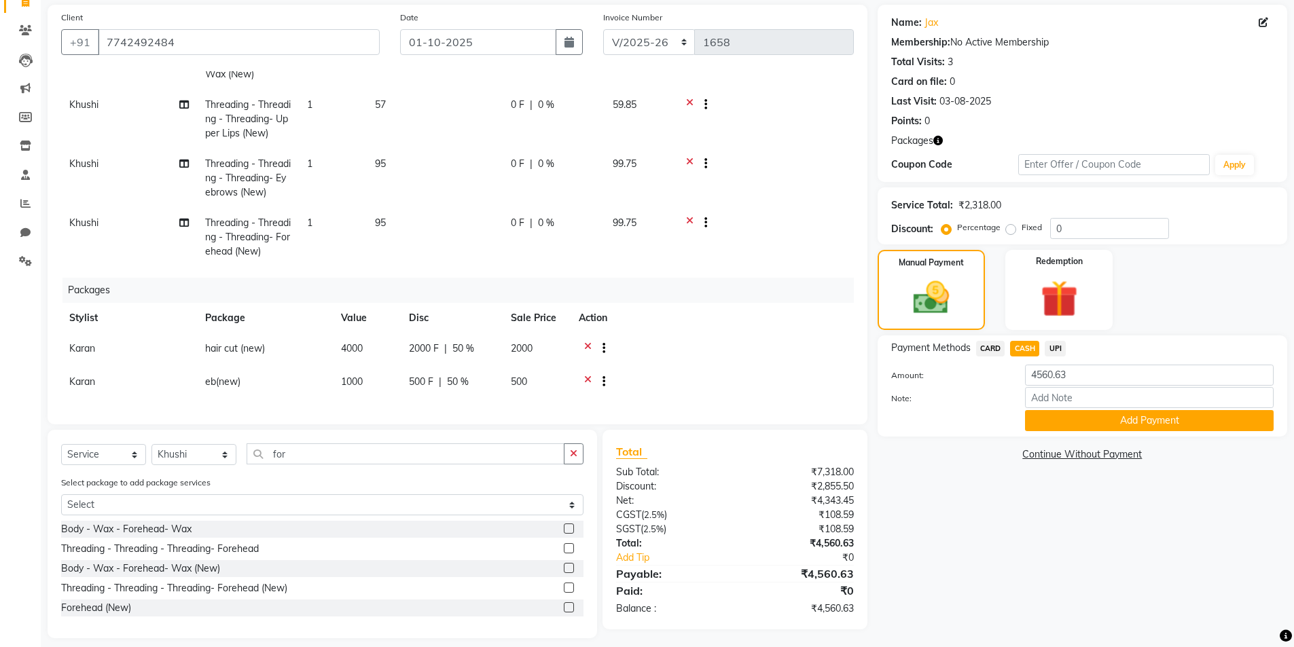
click at [586, 342] on icon at bounding box center [587, 350] width 7 height 17
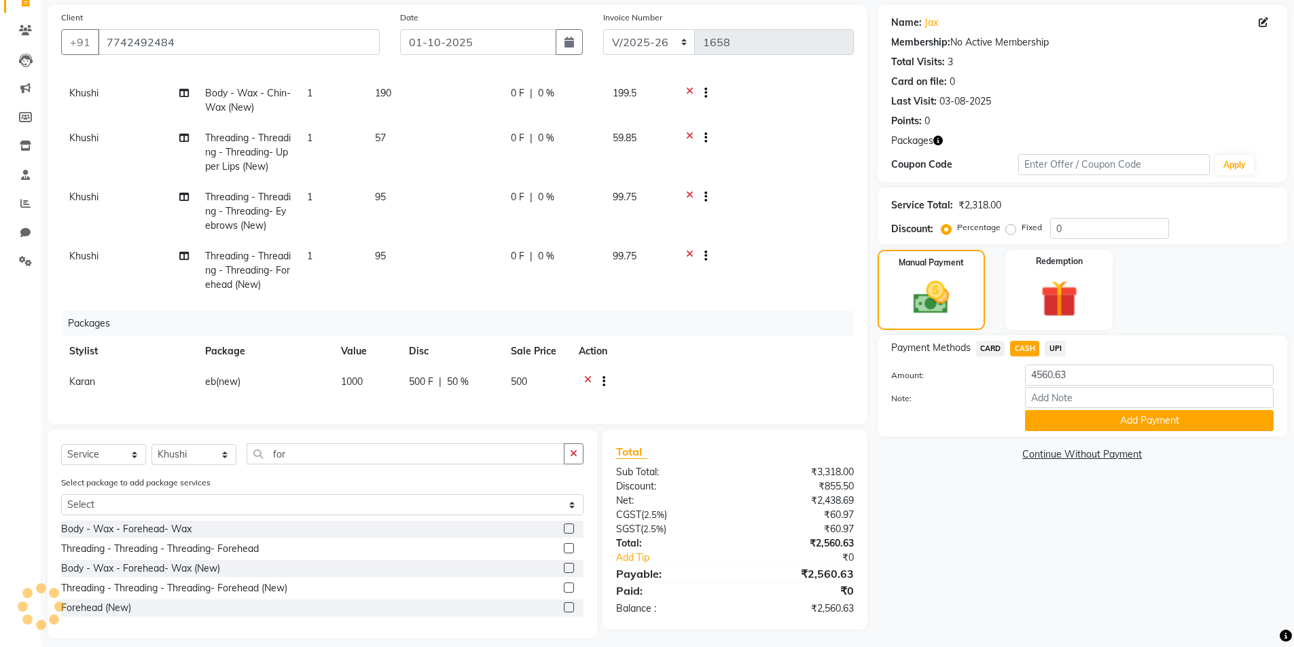
click at [600, 375] on button "button" at bounding box center [601, 382] width 8 height 14
click at [585, 378] on icon at bounding box center [587, 383] width 7 height 17
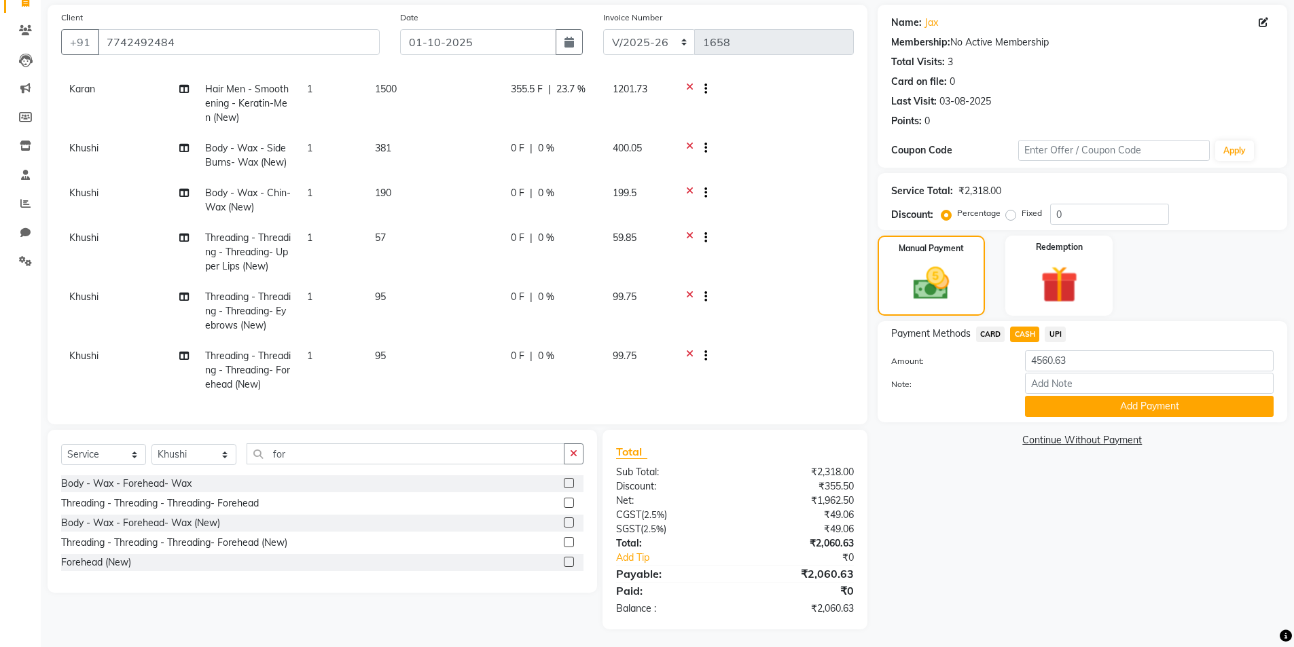
scroll to position [63, 0]
click at [990, 333] on span "CARD" at bounding box center [990, 335] width 29 height 16
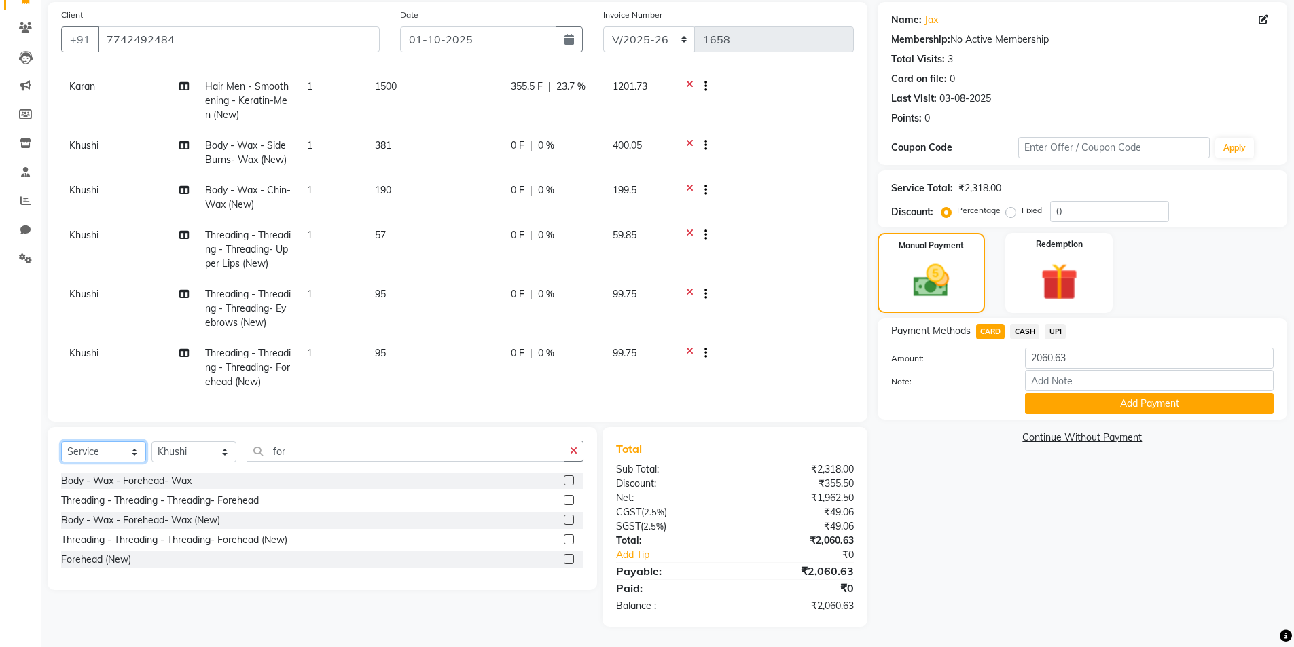
click at [118, 446] on select "Select Service Product Membership Package Voucher Prepaid Gift Card" at bounding box center [103, 451] width 85 height 21
click at [206, 449] on select "Select Stylist Admin [PERSON_NAME] [PERSON_NAME] [PERSON_NAME] [PERSON_NAME] [P…" at bounding box center [193, 451] width 85 height 21
click at [151, 441] on select "Select Stylist Admin [PERSON_NAME] [PERSON_NAME] [PERSON_NAME] [PERSON_NAME] [P…" at bounding box center [193, 451] width 85 height 21
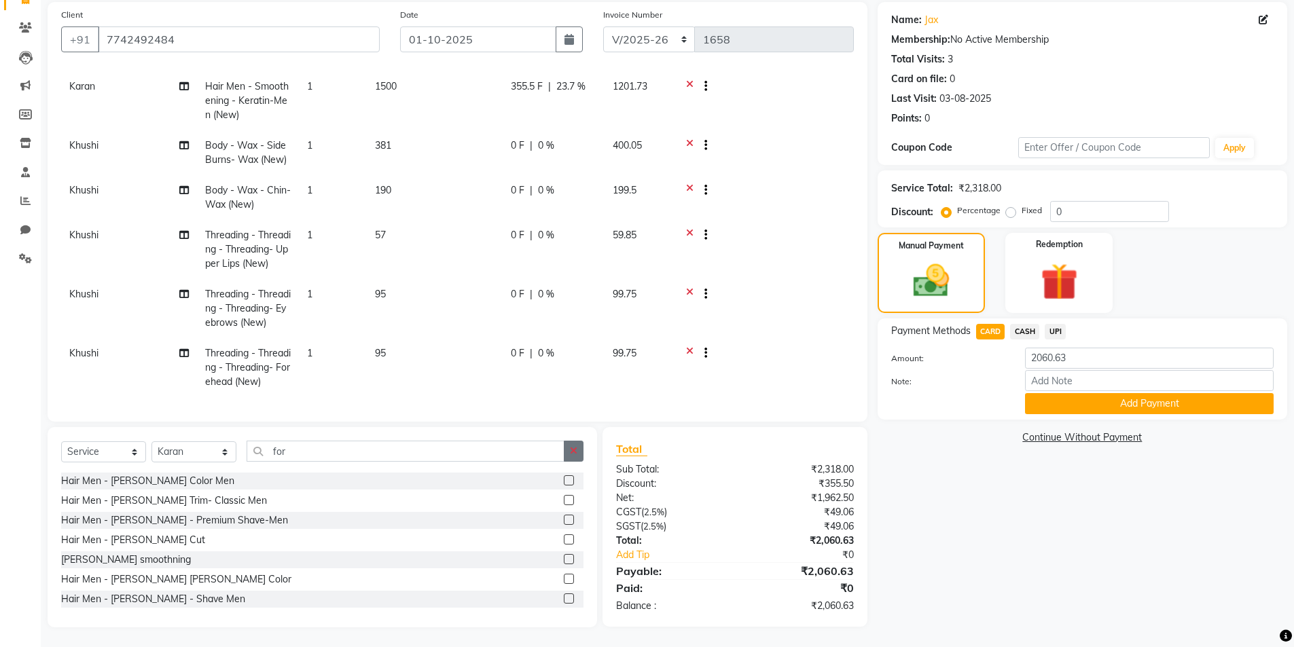
click at [577, 454] on icon "button" at bounding box center [573, 451] width 7 height 10
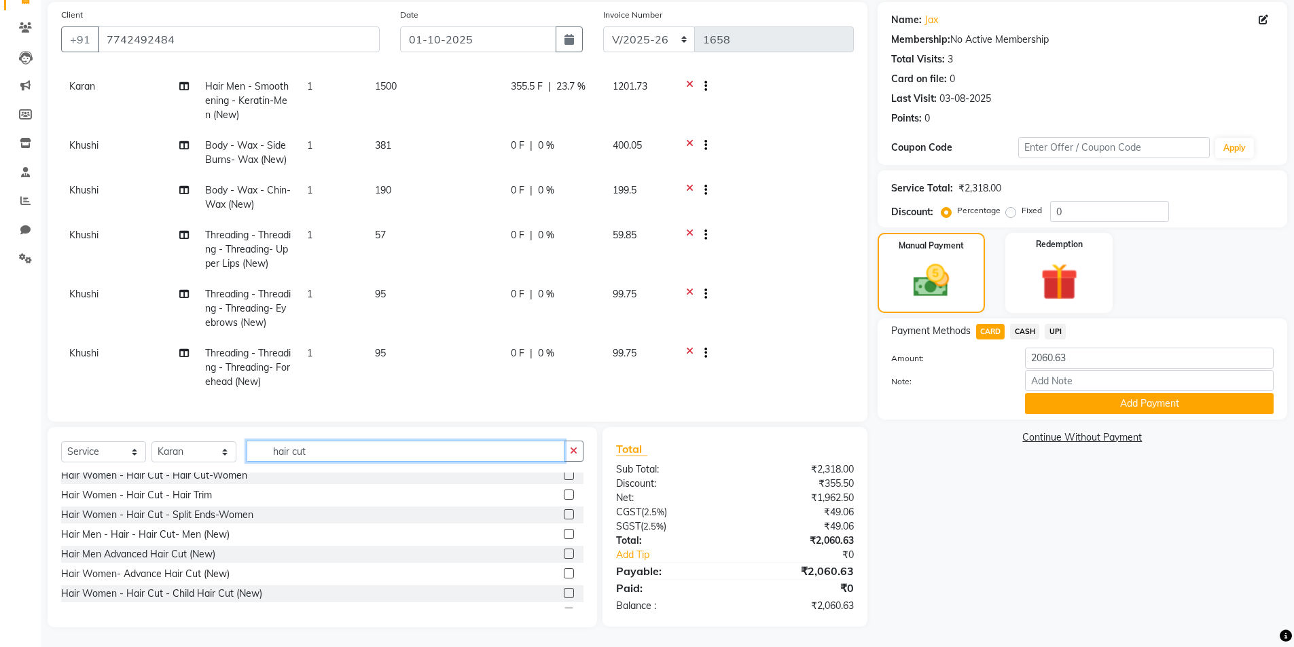
scroll to position [130, 0]
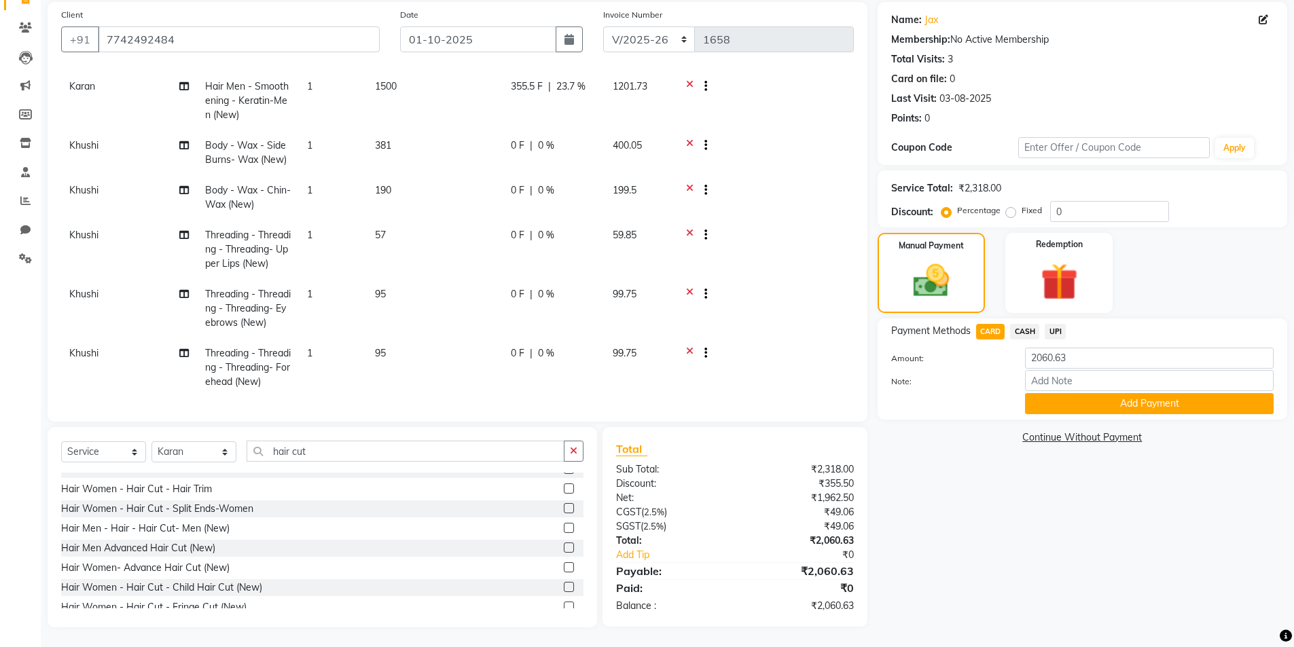
click at [564, 528] on label at bounding box center [569, 528] width 10 height 10
click at [564, 528] on input "checkbox" at bounding box center [568, 528] width 9 height 9
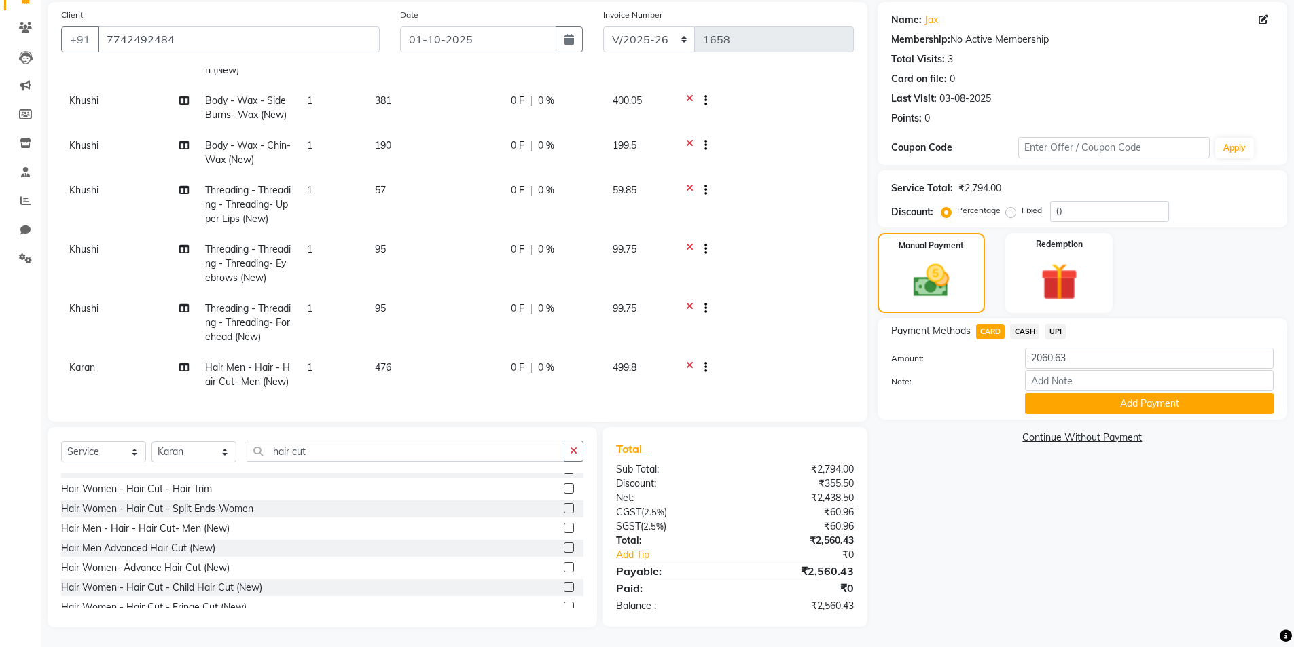
scroll to position [101, 0]
click at [564, 528] on label at bounding box center [569, 527] width 10 height 10
click at [564, 528] on input "checkbox" at bounding box center [568, 528] width 9 height 9
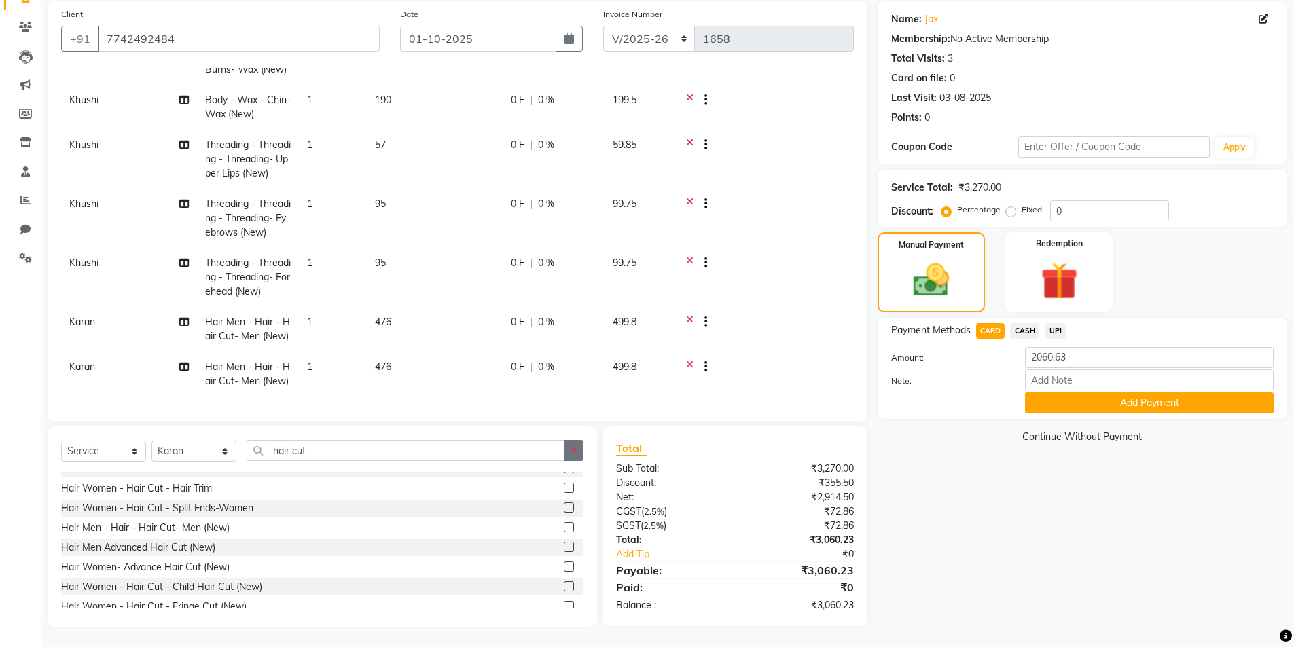
click at [574, 450] on icon "button" at bounding box center [573, 451] width 7 height 10
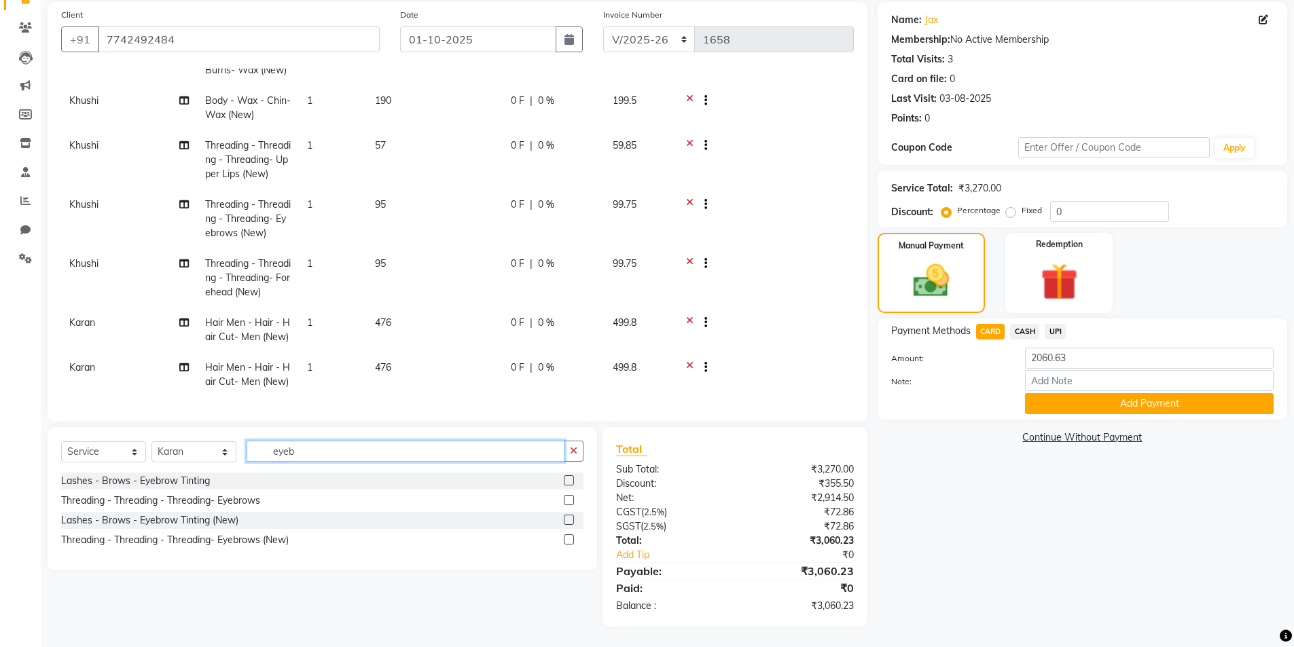
scroll to position [0, 0]
click at [570, 540] on label at bounding box center [569, 539] width 10 height 10
click at [570, 540] on input "checkbox" at bounding box center [568, 540] width 9 height 9
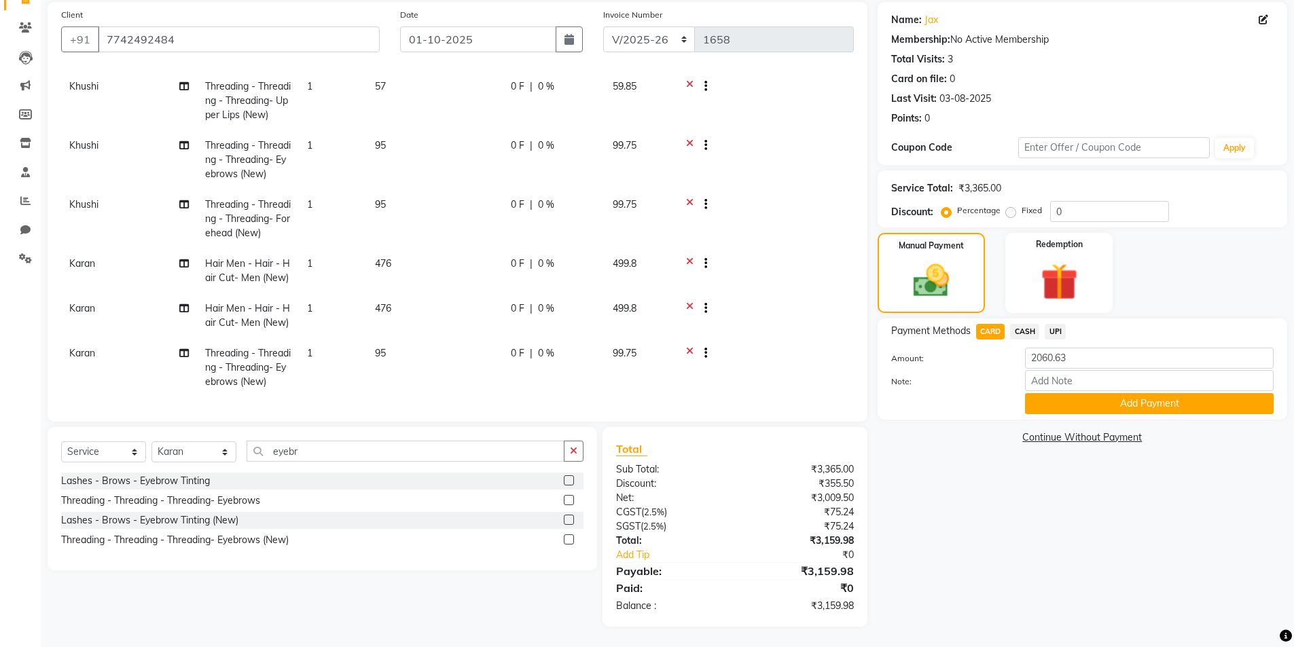
click at [331, 298] on td "1" at bounding box center [333, 315] width 68 height 45
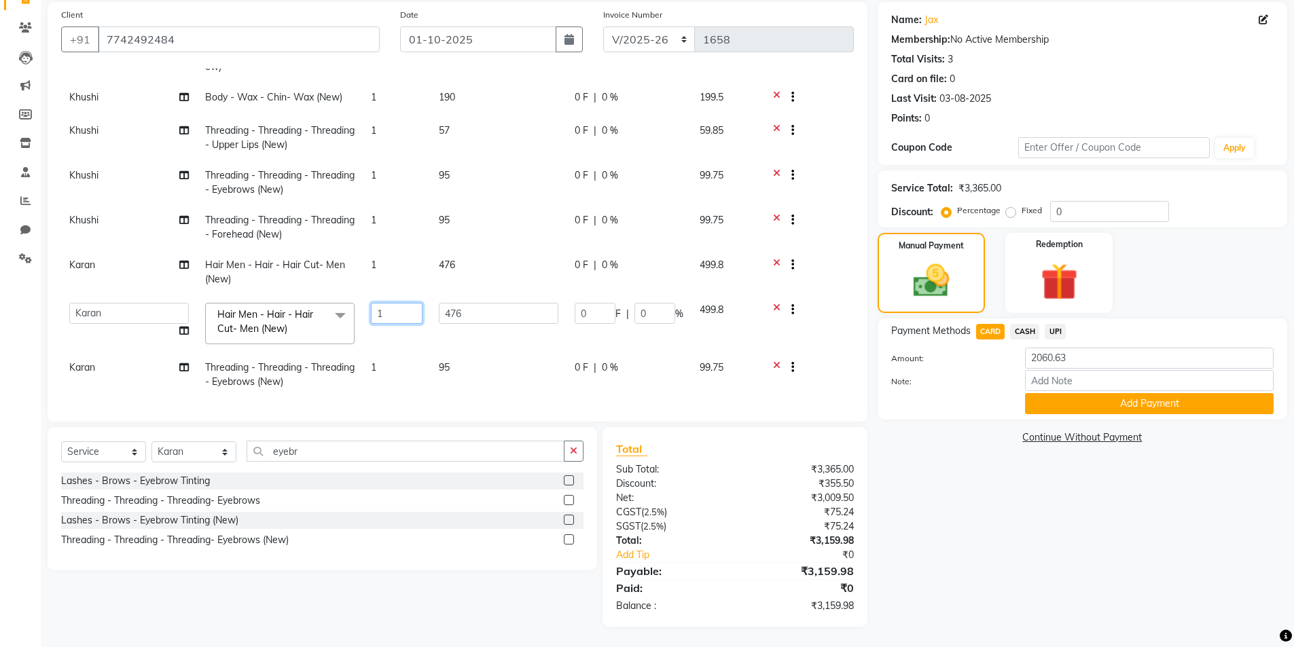
click at [402, 304] on input "1" at bounding box center [397, 313] width 52 height 21
click at [393, 363] on tbody "Karan Hair Men - Smoothening - Keratin-Men (New) 1 1500 355.5 F | 23.7 % 1201.7…" at bounding box center [457, 195] width 793 height 405
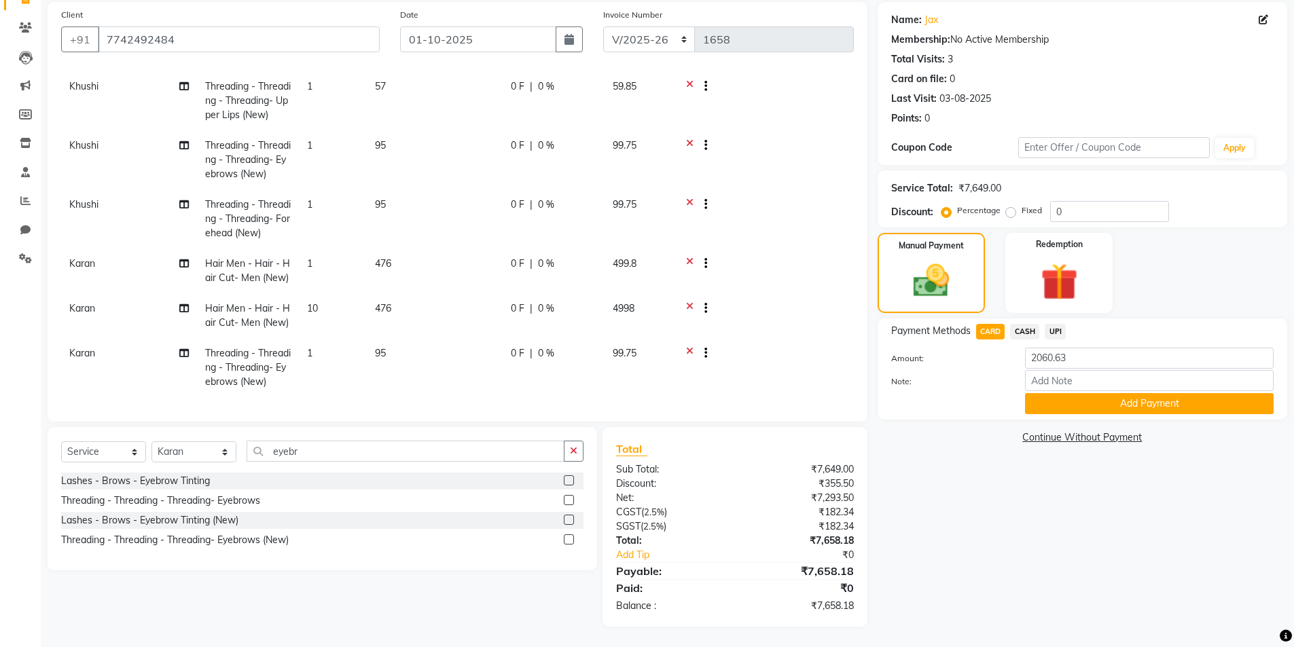
click at [335, 346] on td "1" at bounding box center [333, 367] width 68 height 59
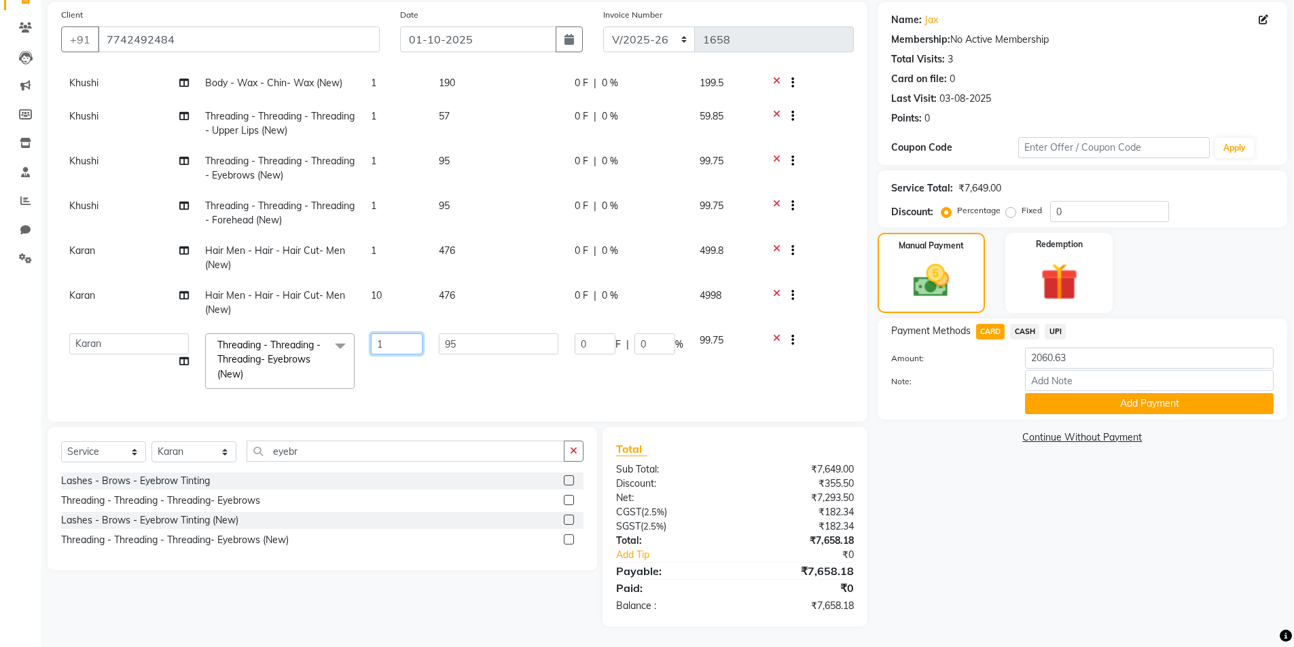
click at [399, 337] on input "1" at bounding box center [397, 343] width 52 height 21
click at [1010, 501] on div "Name: Jax Membership: No Active Membership Total Visits: 3 Card on file: 0 Last…" at bounding box center [1087, 314] width 420 height 625
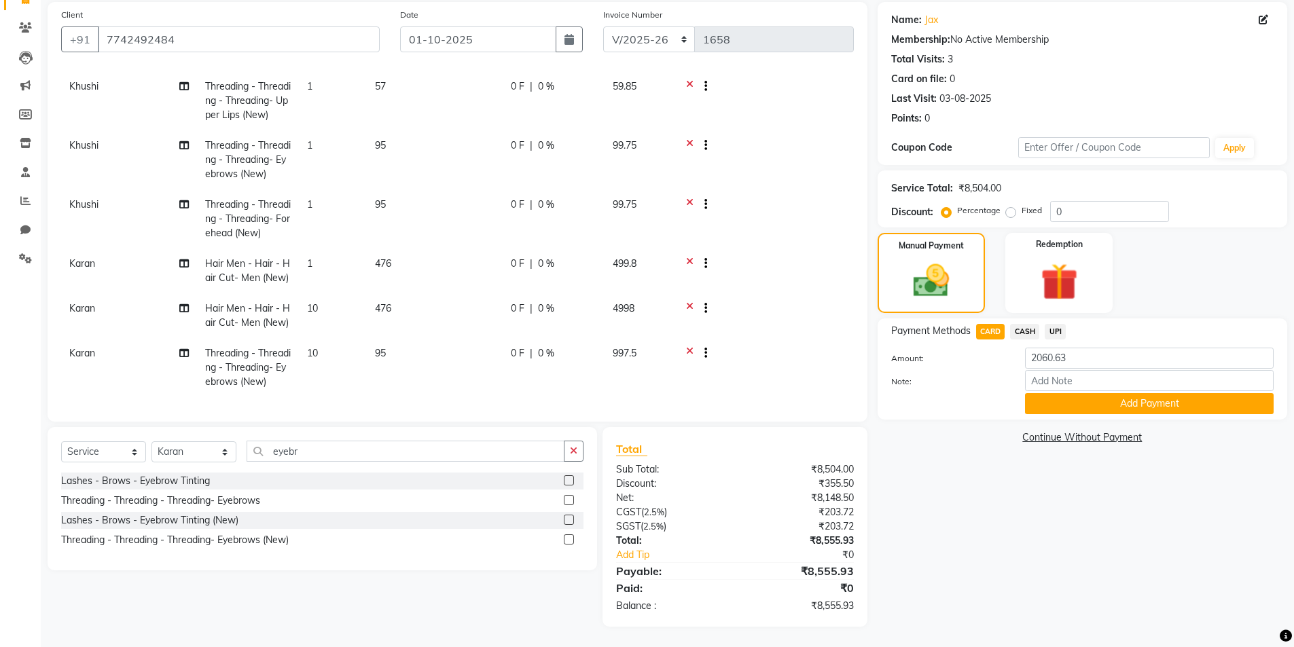
click at [558, 302] on div "0 F | 0 %" at bounding box center [554, 309] width 86 height 14
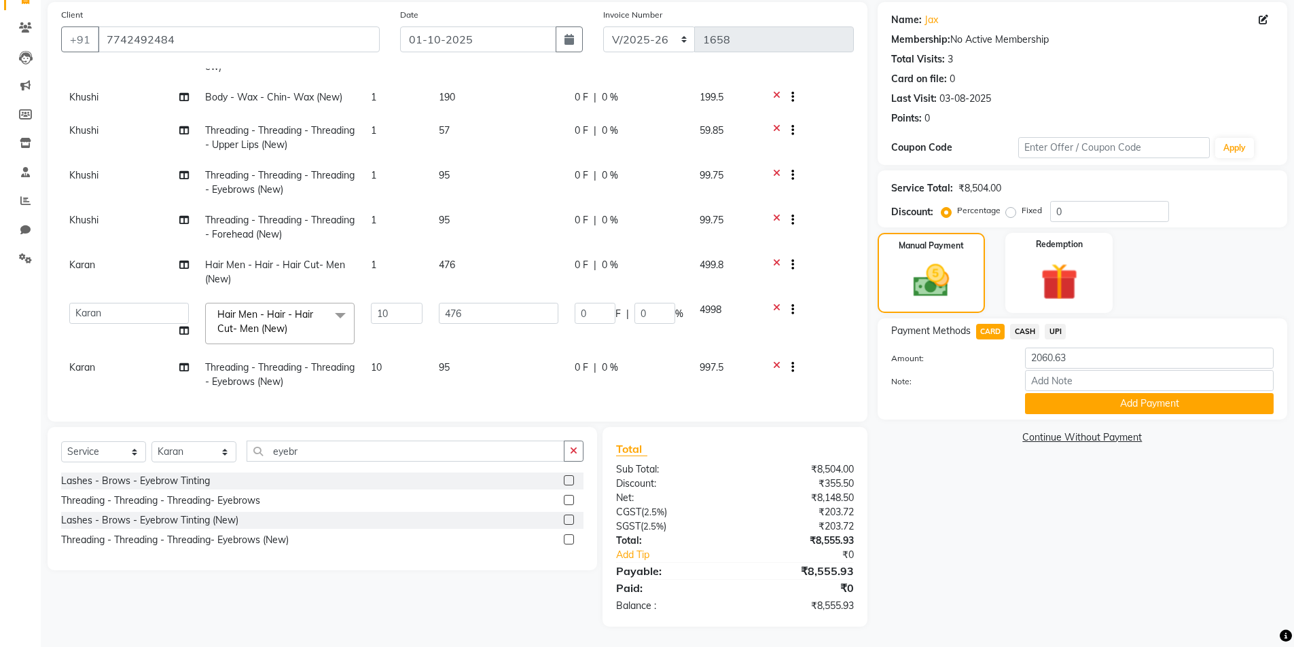
scroll to position [142, 0]
click at [657, 304] on input "0" at bounding box center [654, 313] width 41 height 21
click at [942, 509] on div "Name: Jax Membership: No Active Membership Total Visits: 3 Card on file: 0 Last…" at bounding box center [1087, 314] width 420 height 625
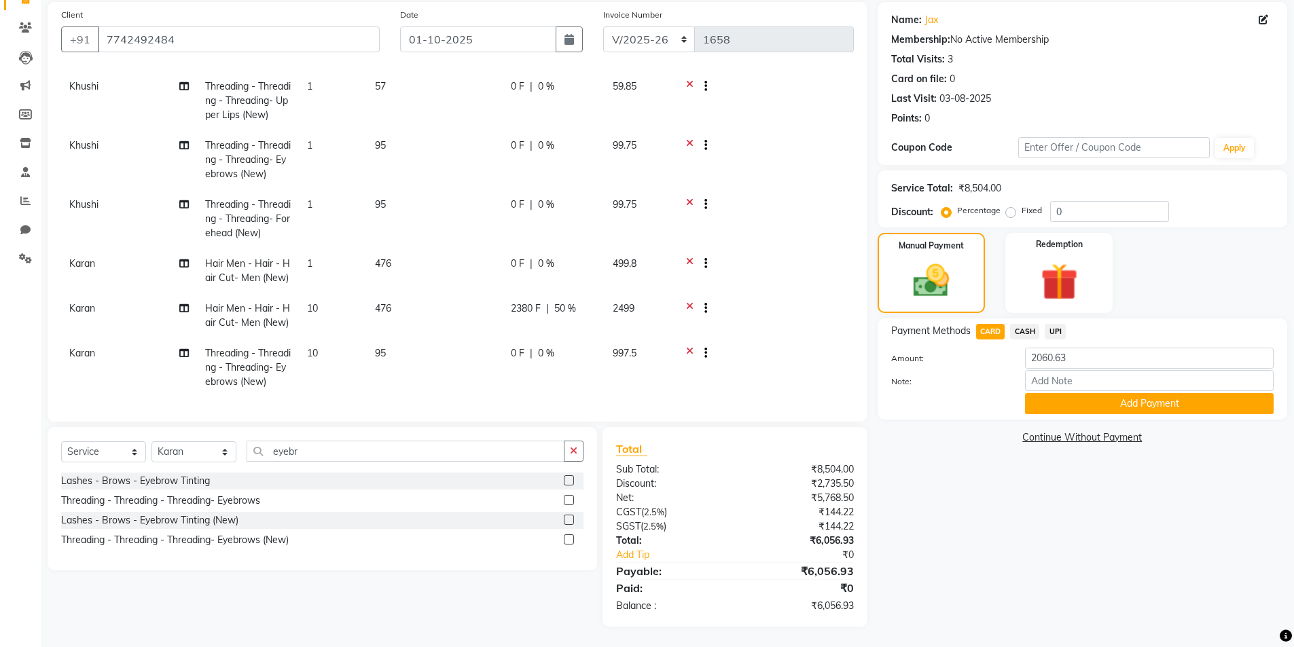
click at [543, 346] on span "0 %" at bounding box center [546, 353] width 16 height 14
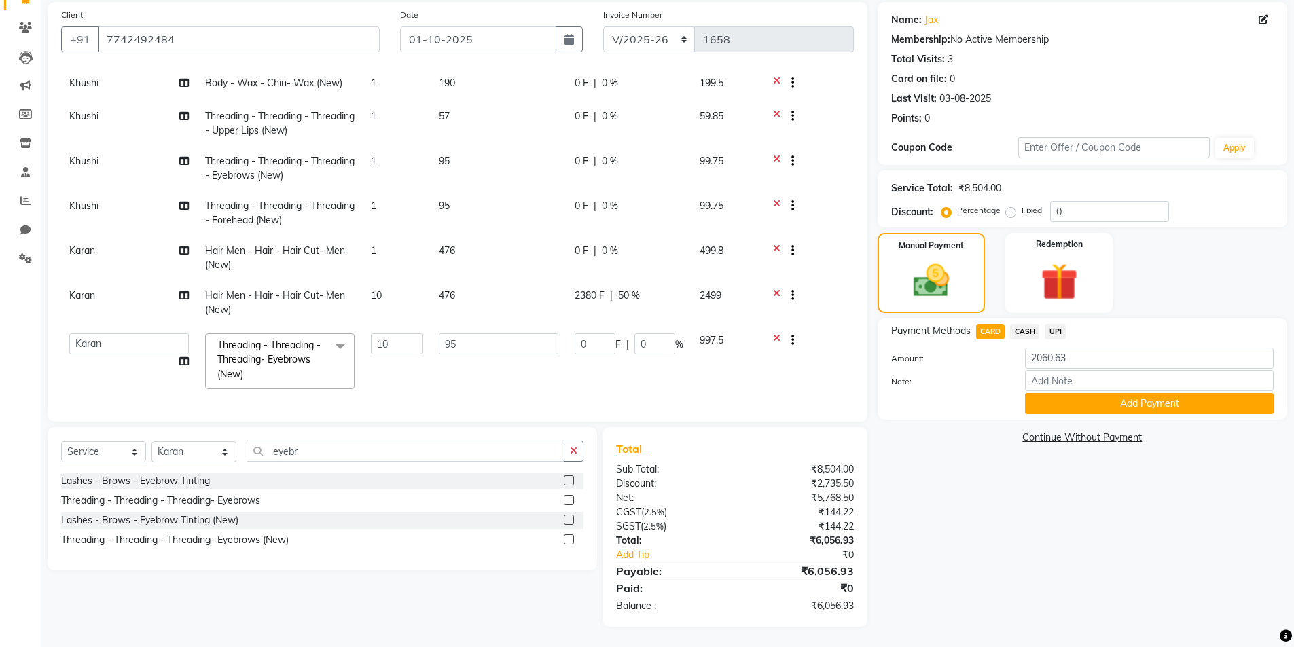
scroll to position [156, 0]
click at [650, 335] on input "0" at bounding box center [654, 343] width 41 height 21
click at [957, 512] on div "Name: Jax Membership: No Active Membership Total Visits: 3 Card on file: 0 Last…" at bounding box center [1087, 314] width 420 height 625
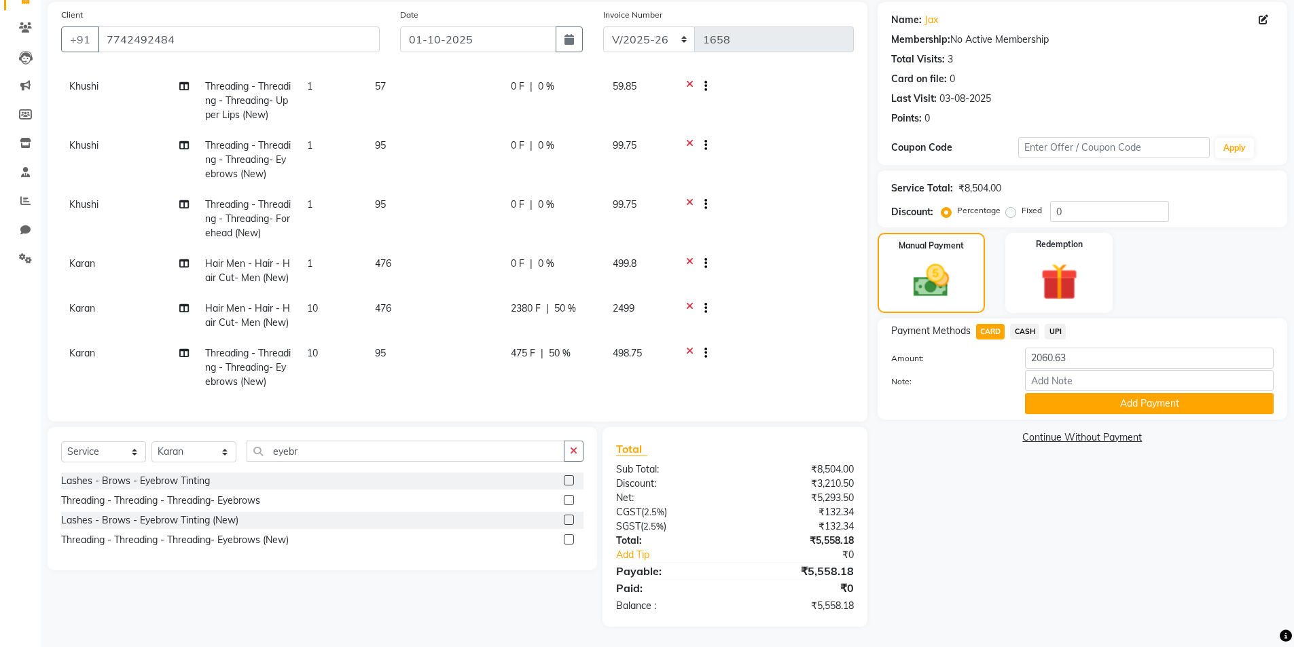
scroll to position [0, 0]
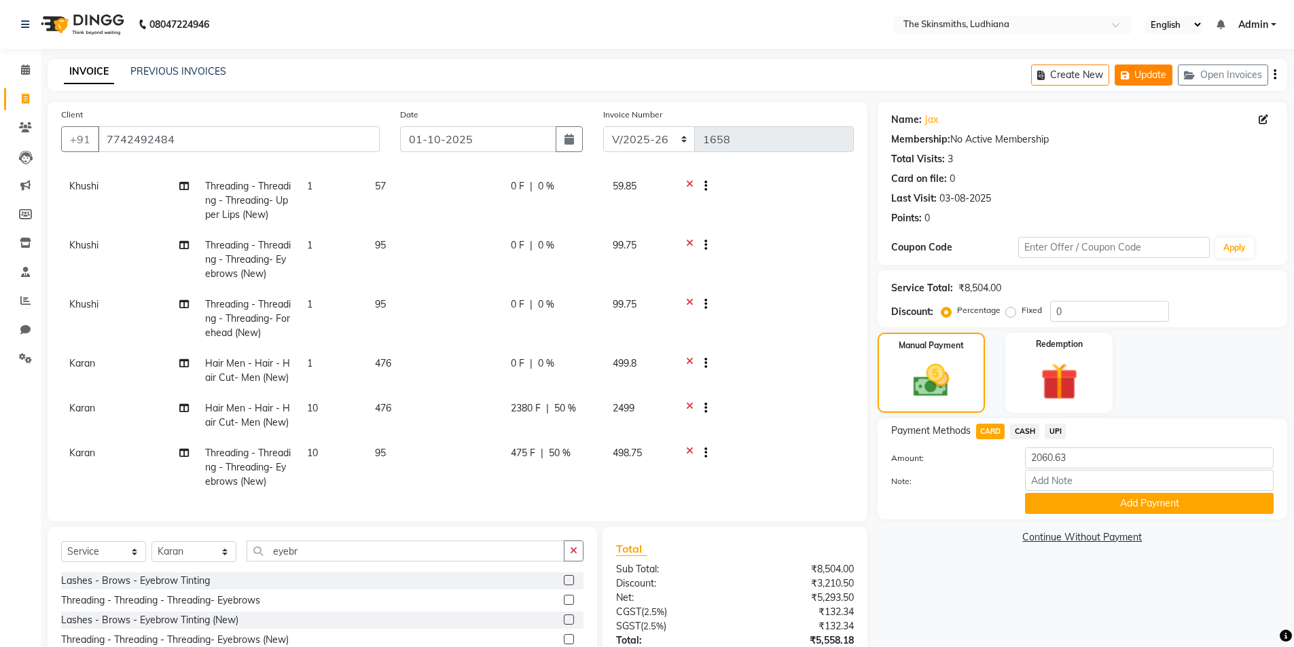
click at [1148, 73] on button "Update" at bounding box center [1143, 75] width 58 height 21
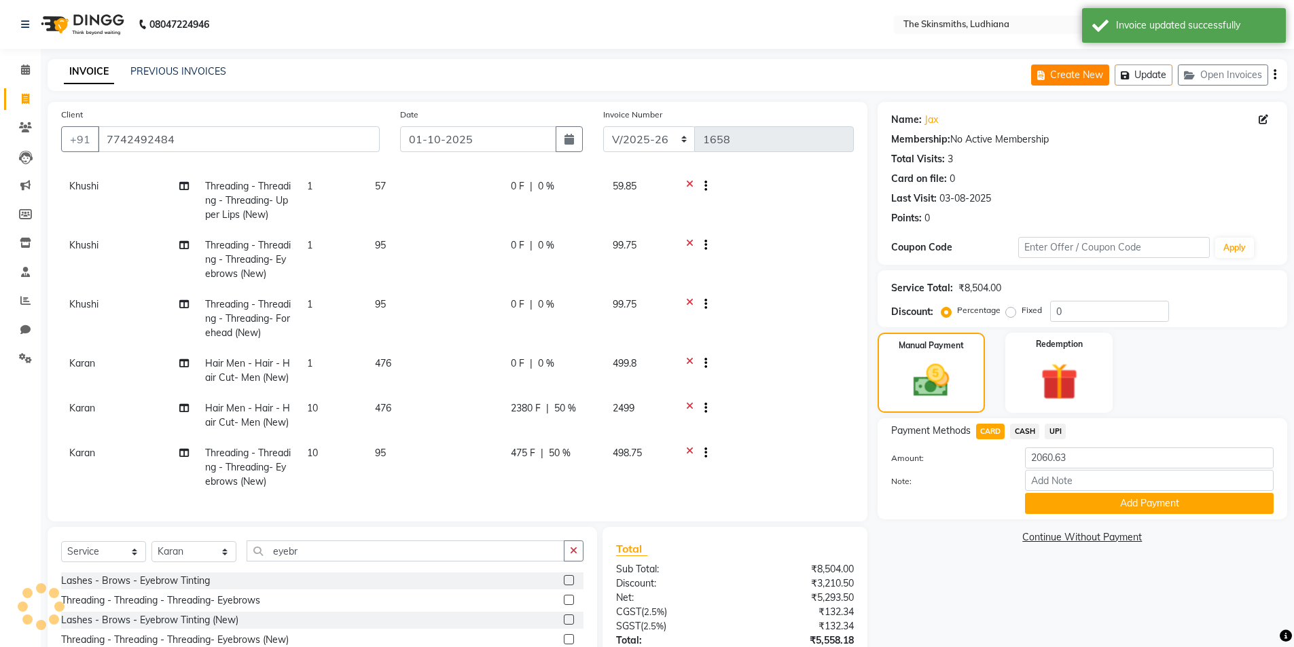
click at [1076, 71] on button "Create New" at bounding box center [1070, 75] width 78 height 21
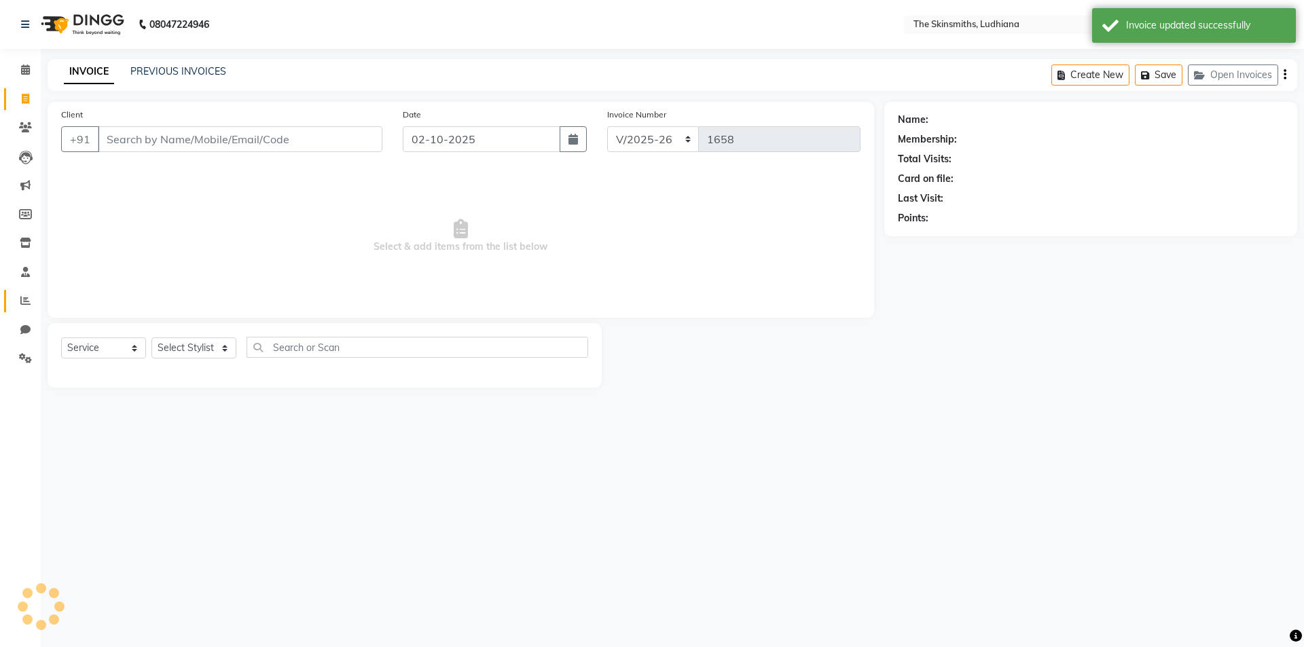
click at [31, 309] on link "Reports" at bounding box center [20, 301] width 33 height 22
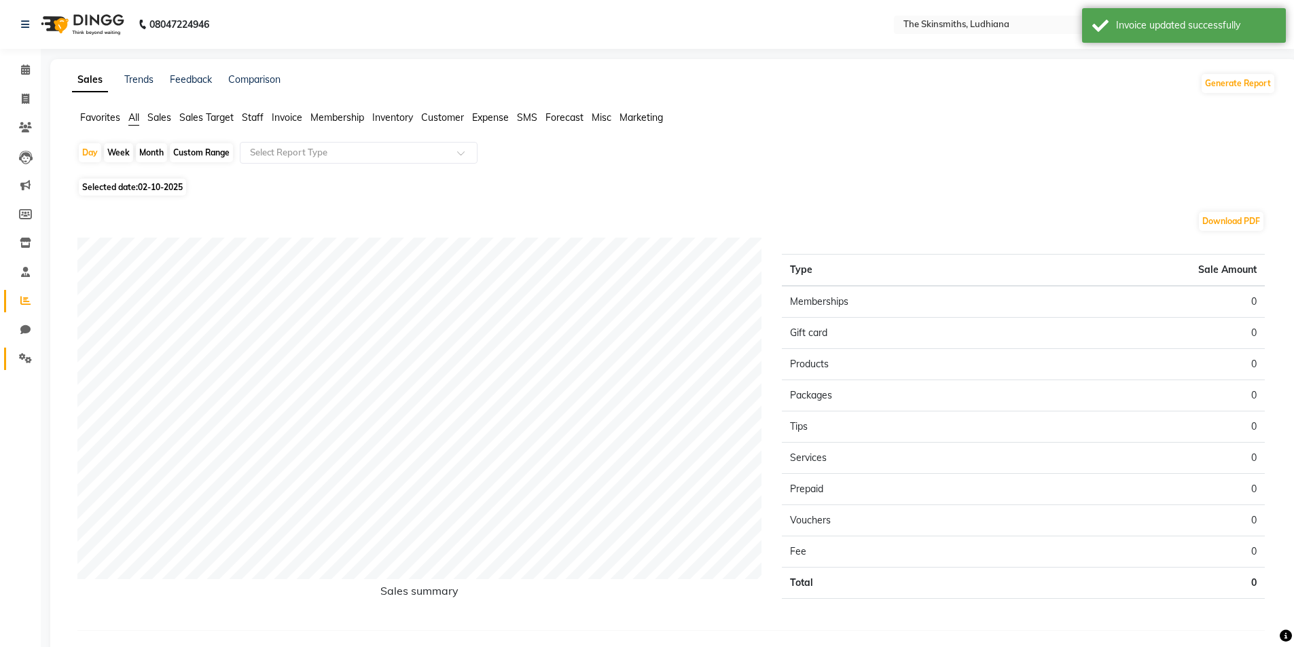
click at [32, 349] on link "Settings" at bounding box center [20, 359] width 33 height 22
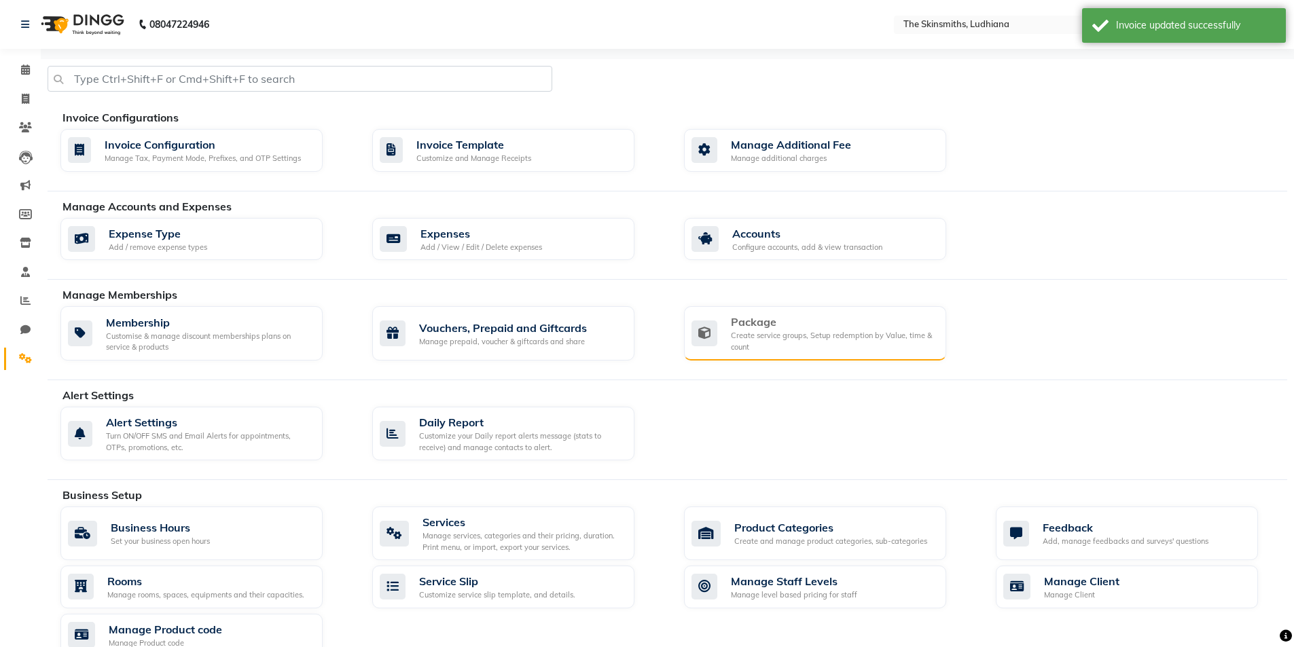
click at [788, 350] on div "Create service groups, Setup redemption by Value, time & count" at bounding box center [833, 341] width 204 height 22
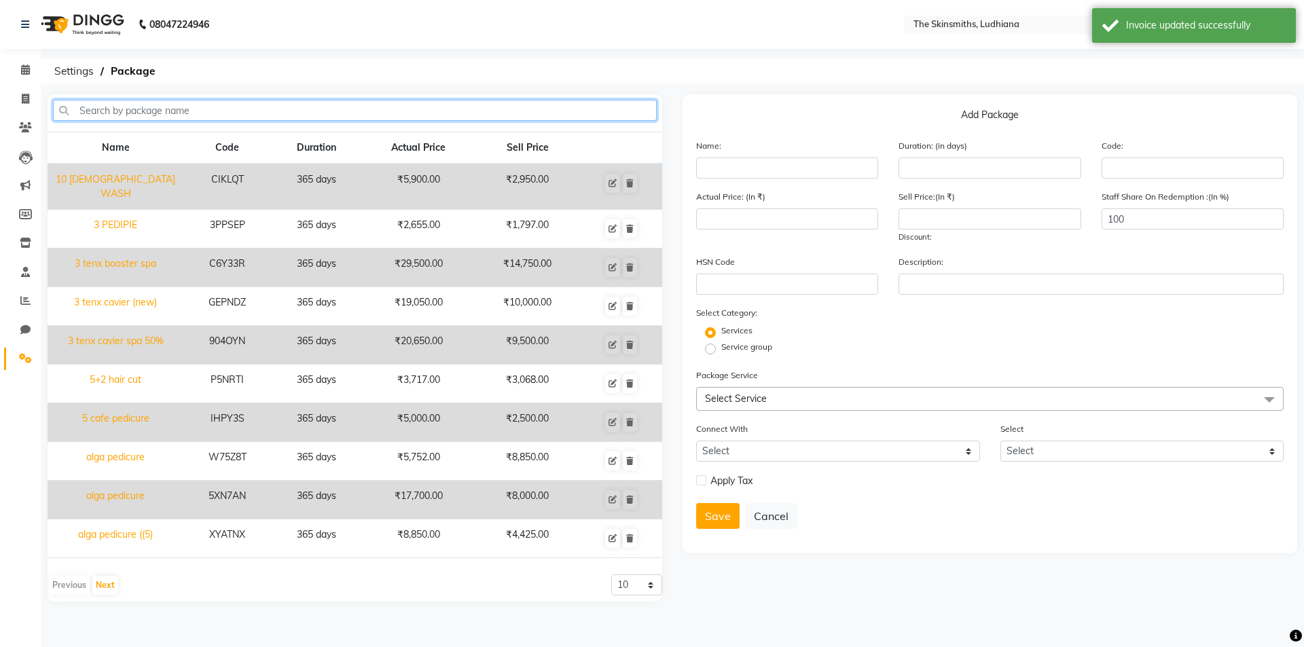
click at [140, 113] on input "text" at bounding box center [355, 110] width 604 height 21
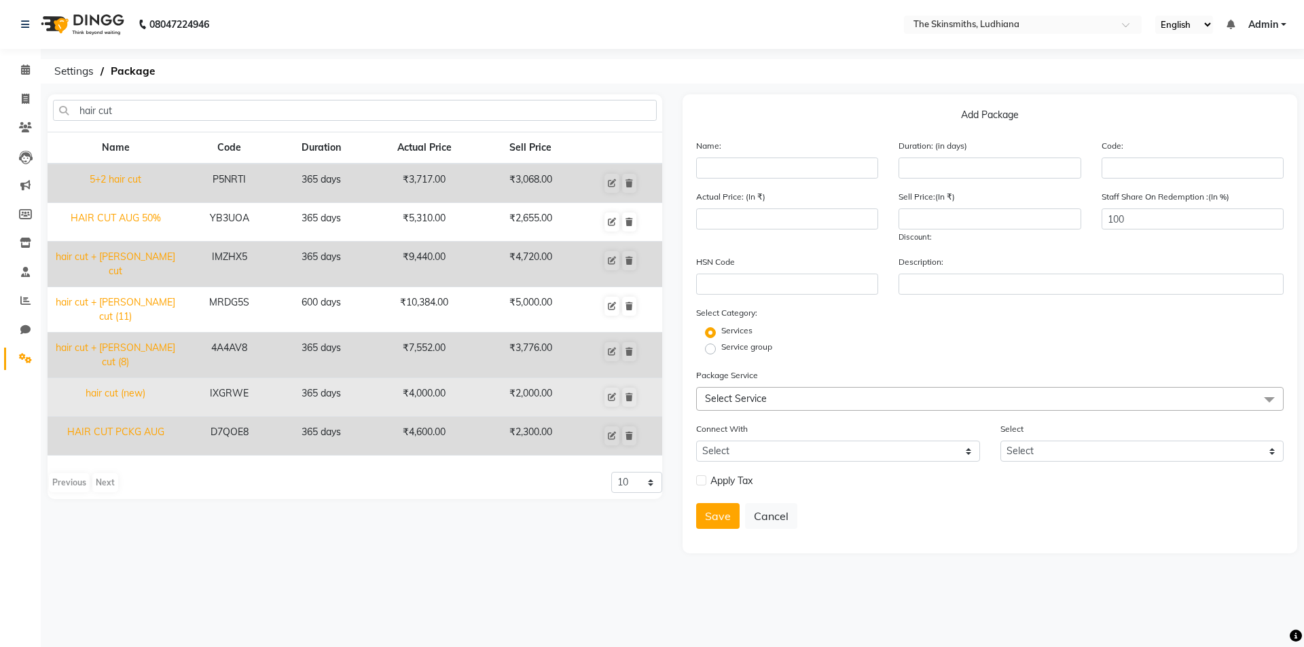
click at [198, 380] on td "IXGRWE" at bounding box center [229, 397] width 92 height 39
click at [272, 378] on td "IXGRWE" at bounding box center [229, 397] width 92 height 39
click at [609, 393] on icon at bounding box center [612, 397] width 8 height 8
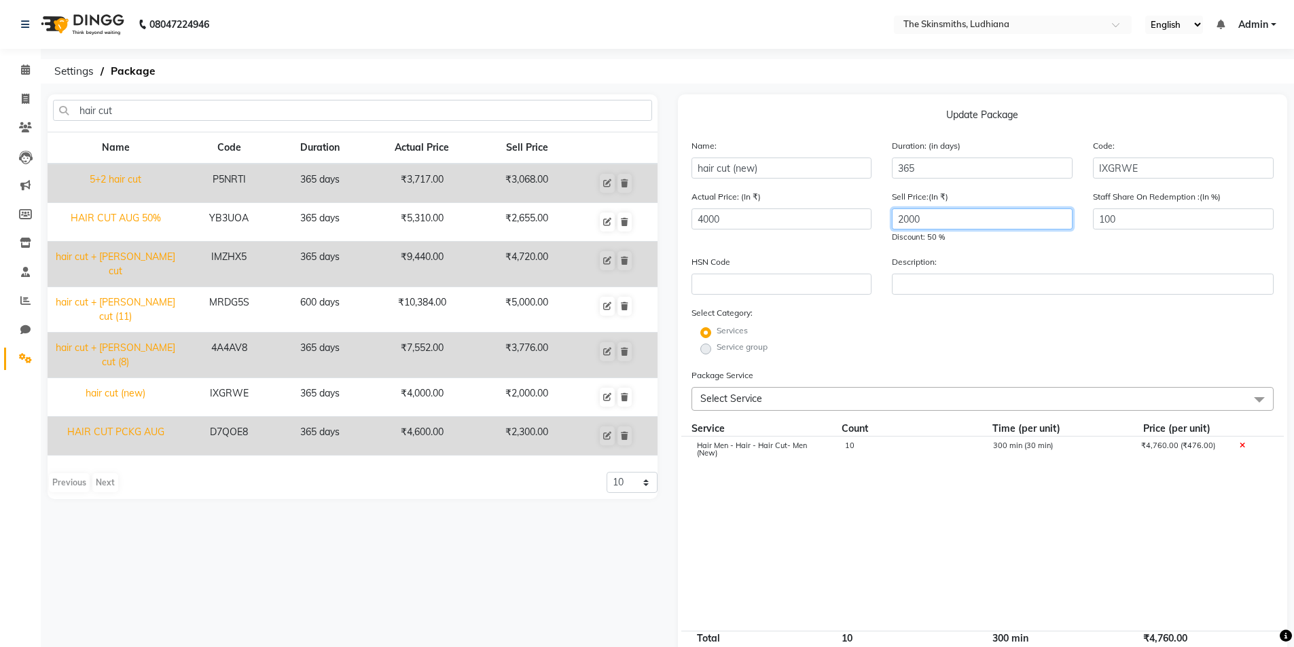
drag, startPoint x: 927, startPoint y: 217, endPoint x: 882, endPoint y: 221, distance: 45.0
click at [882, 221] on div "Sell Price:(In ₹) 2000 Discount: 50 %" at bounding box center [982, 216] width 201 height 54
click at [700, 219] on input "4000" at bounding box center [781, 218] width 181 height 21
click at [701, 219] on input "4000" at bounding box center [781, 218] width 181 height 21
click at [935, 214] on input "2000" at bounding box center [982, 218] width 181 height 21
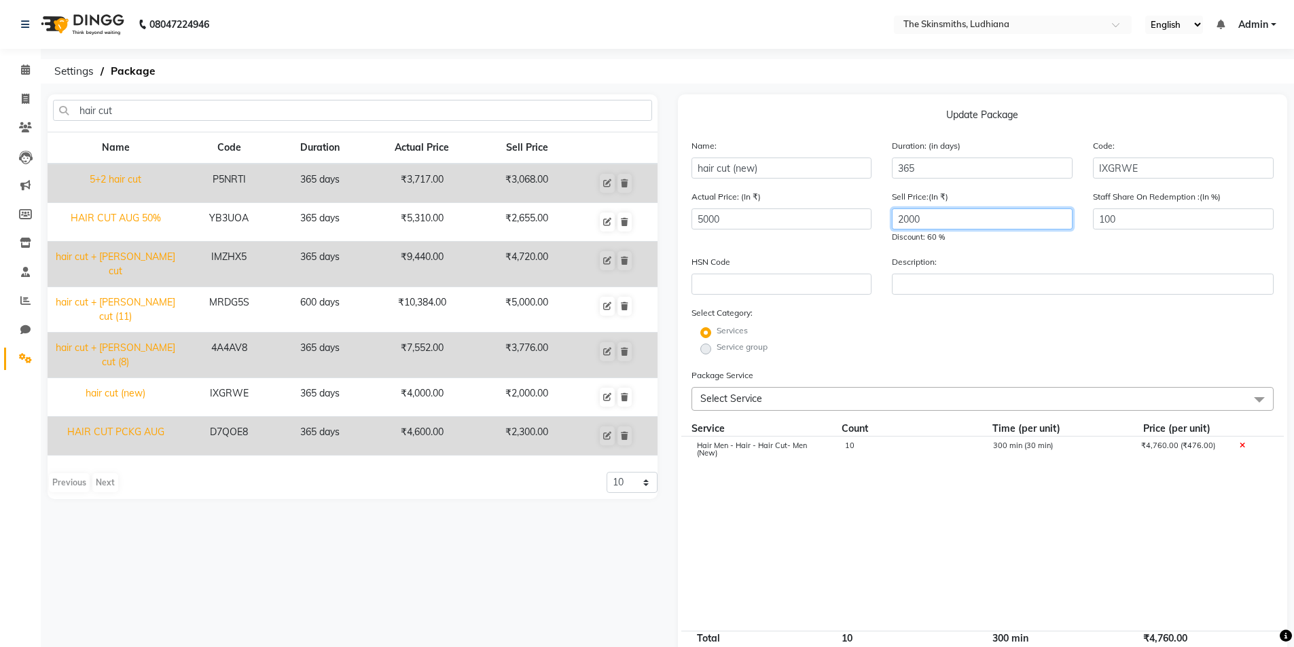
drag, startPoint x: 932, startPoint y: 214, endPoint x: 876, endPoint y: 224, distance: 56.6
click at [876, 224] on div "Actual Price: (In ₹) 5000 Sell Price:(In ₹) 2000 Discount: 60 % Staff Share On …" at bounding box center [982, 221] width 603 height 65
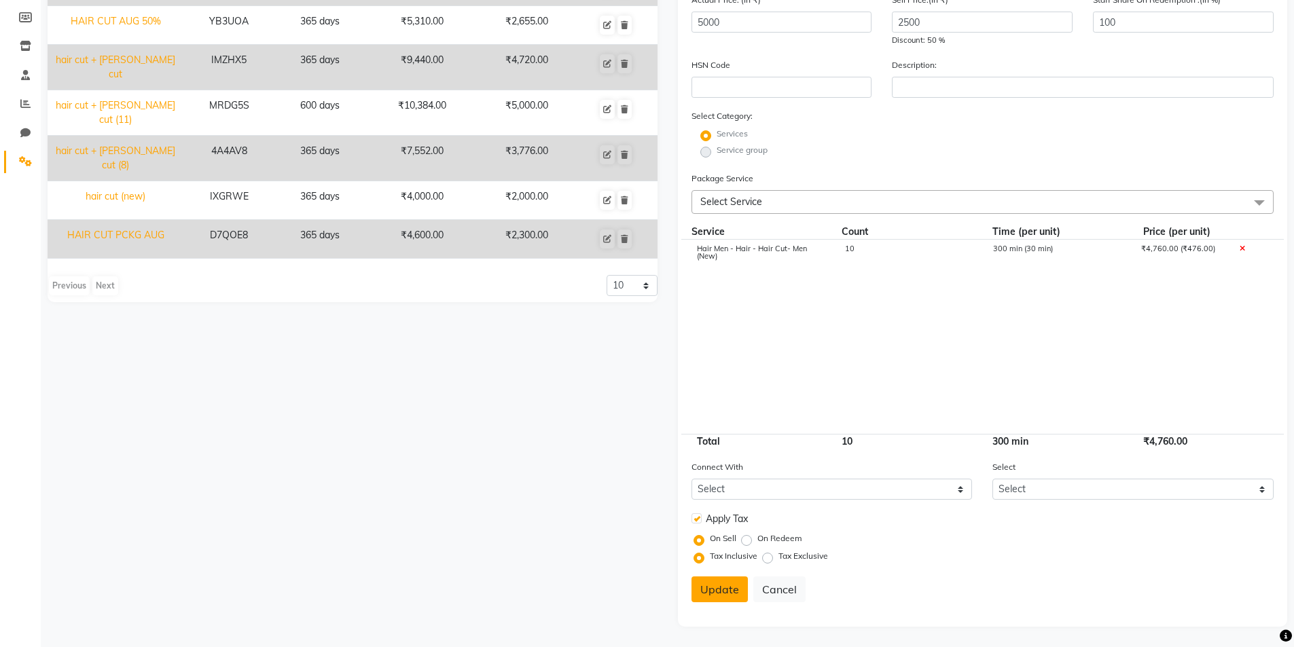
click at [724, 592] on button "Update" at bounding box center [719, 590] width 56 height 26
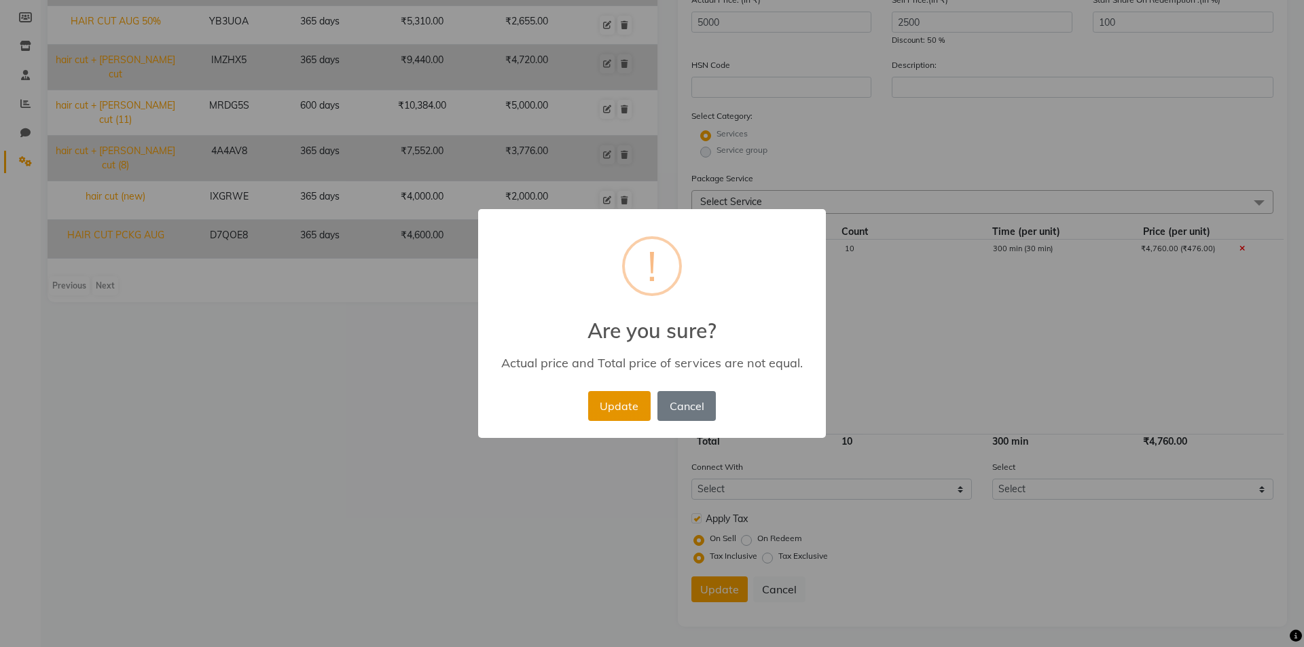
click at [632, 404] on button "Update" at bounding box center [619, 406] width 62 height 30
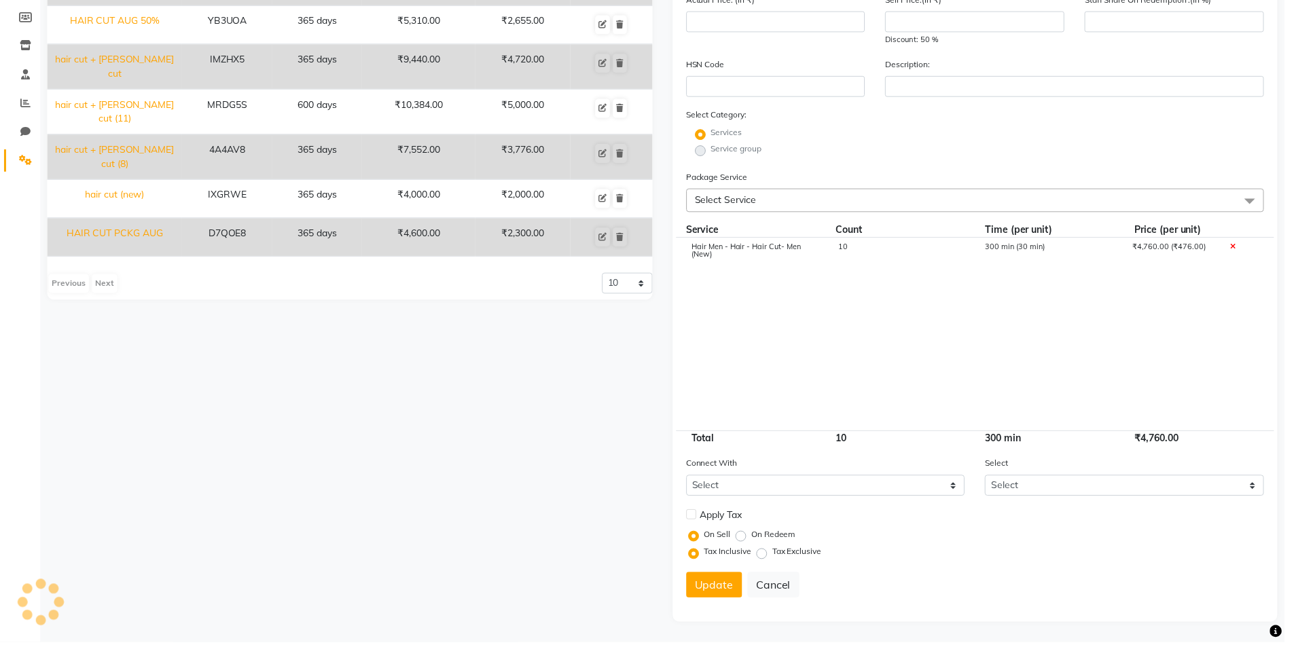
scroll to position [0, 0]
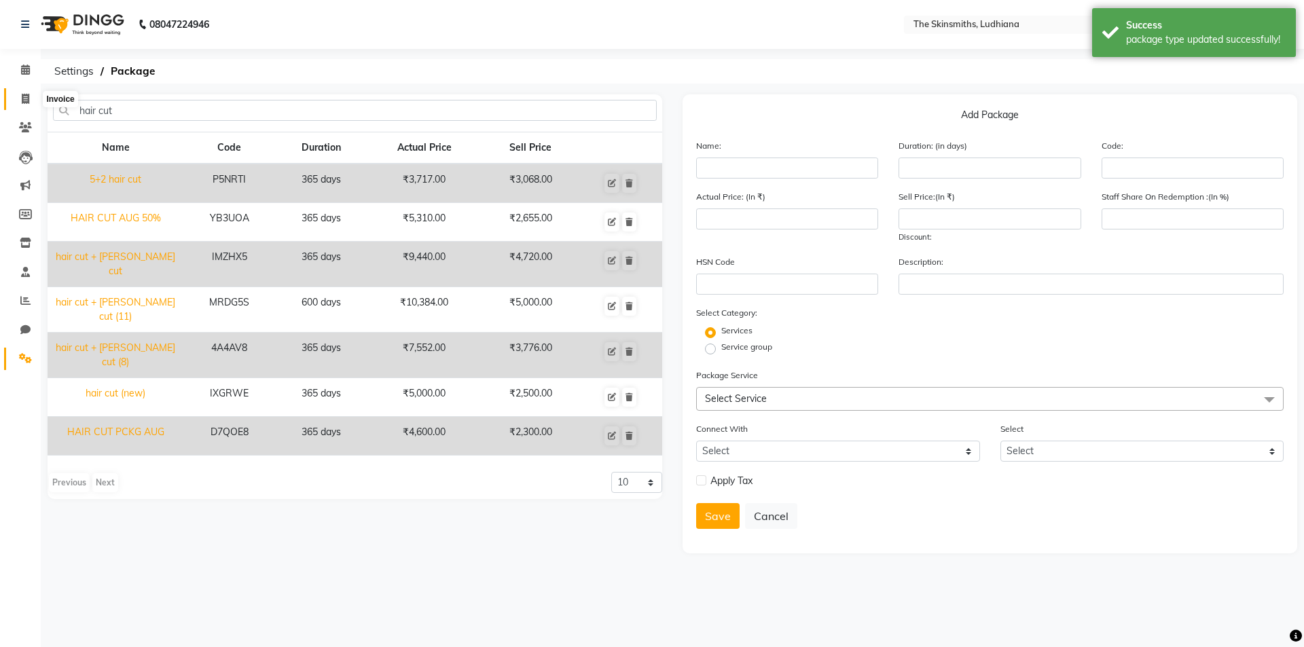
click at [33, 98] on span at bounding box center [26, 100] width 24 height 16
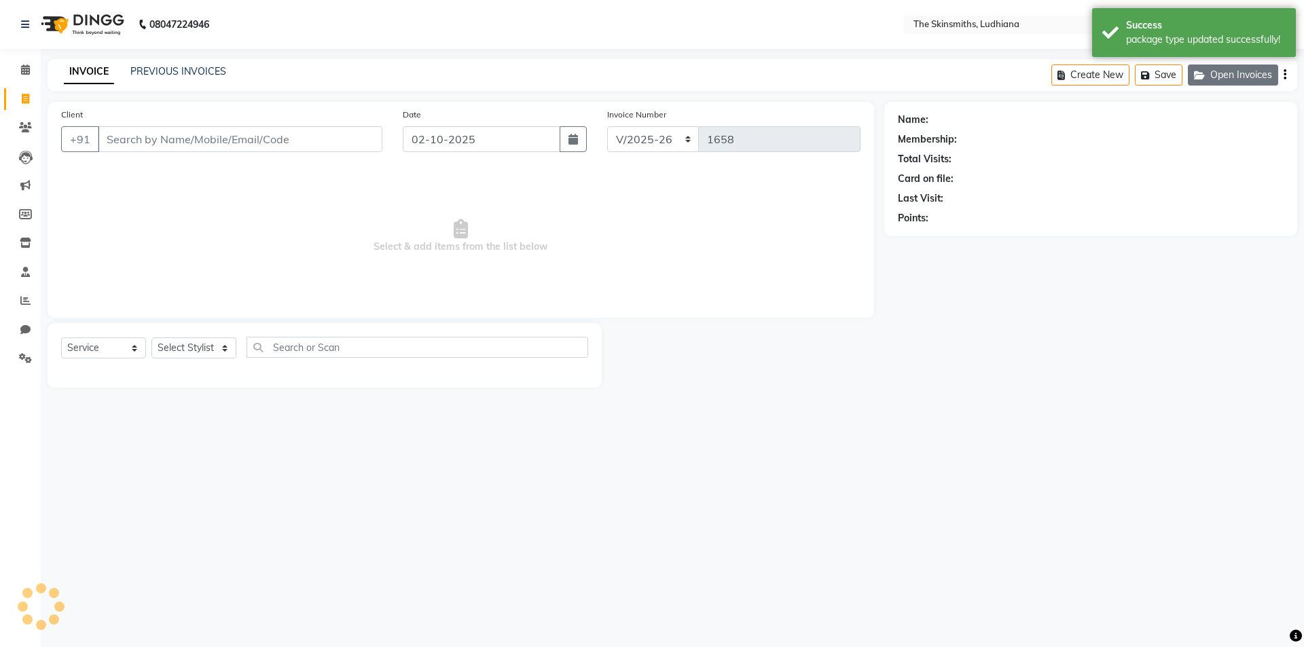
click at [1239, 76] on button "Open Invoices" at bounding box center [1233, 75] width 90 height 21
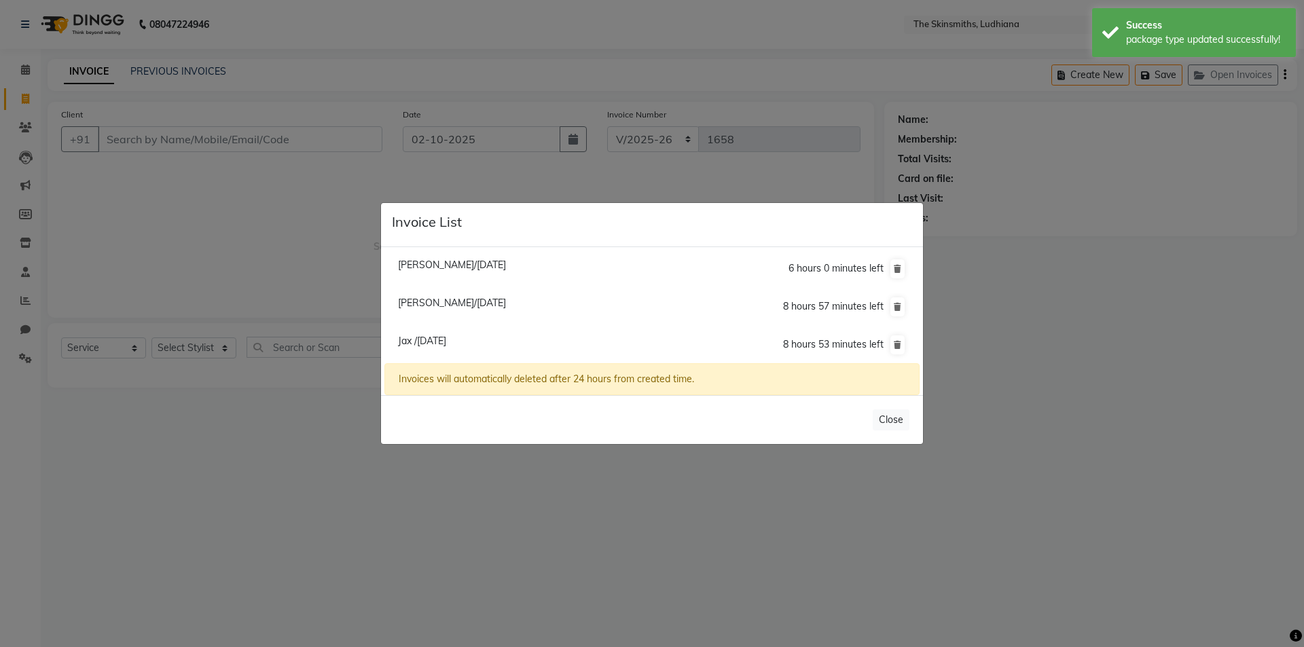
click at [501, 339] on li "Jax /01 October 2025 8 hours 53 minutes left" at bounding box center [651, 345] width 535 height 38
click at [446, 346] on span "Jax /01 October 2025" at bounding box center [422, 341] width 48 height 12
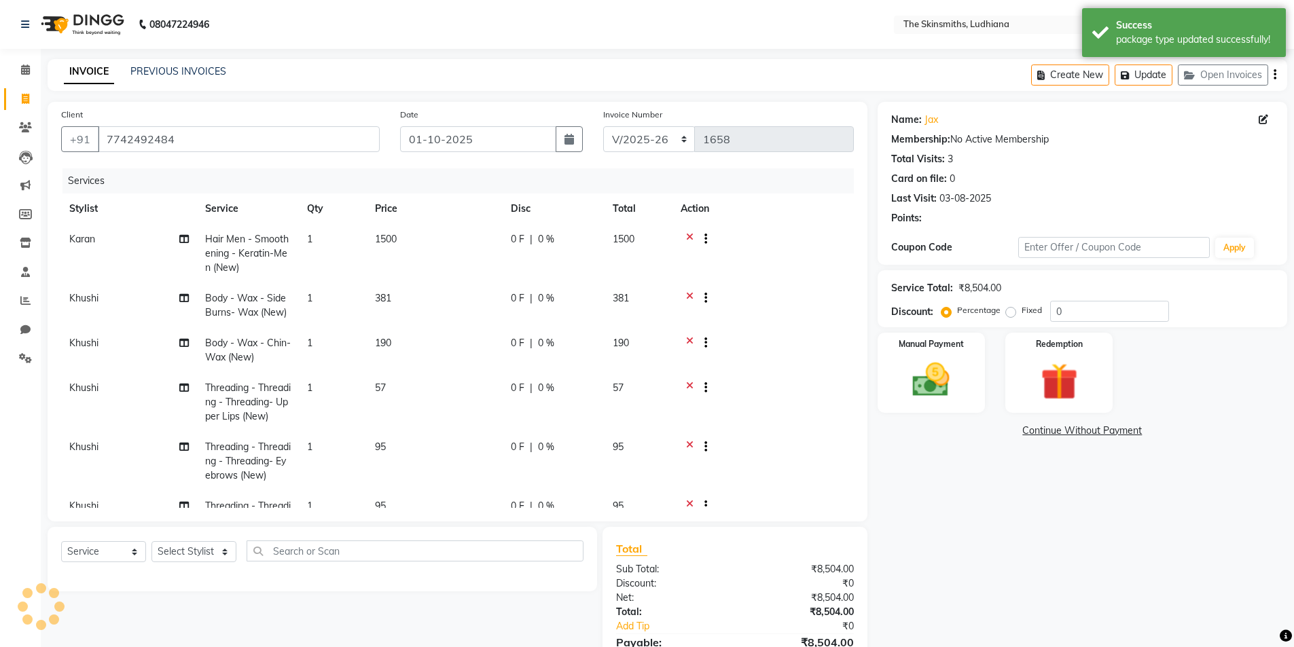
click at [548, 242] on span "0 %" at bounding box center [546, 239] width 16 height 14
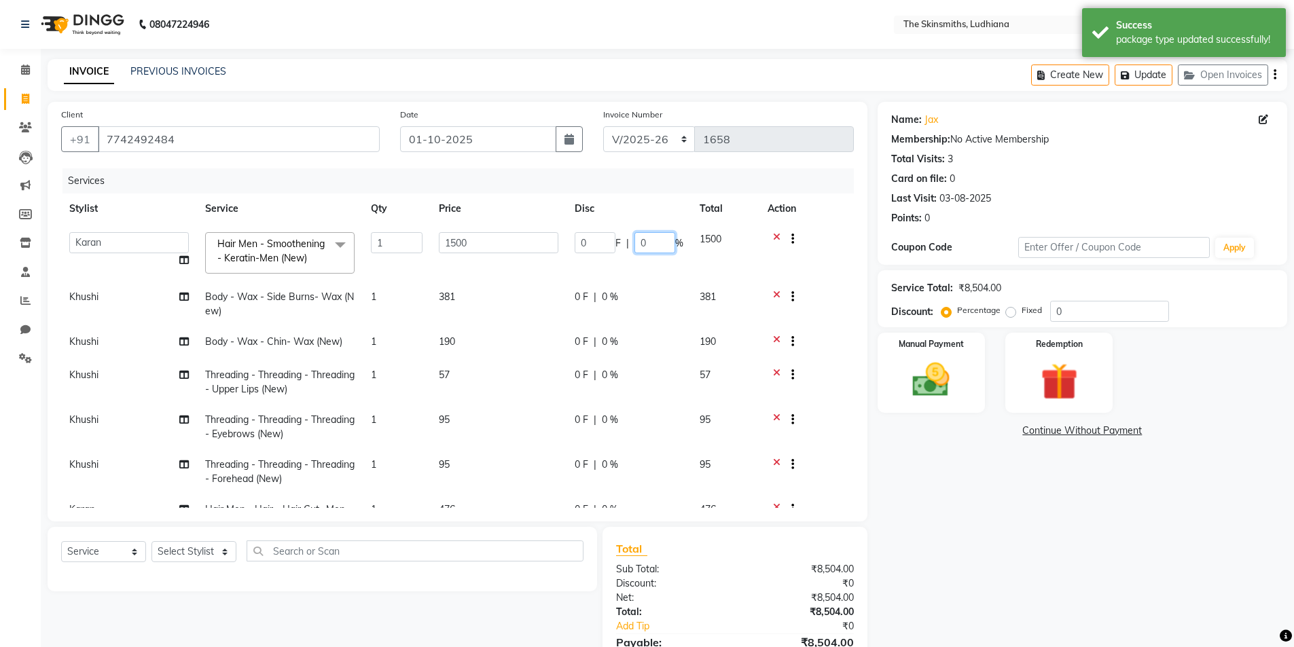
drag, startPoint x: 661, startPoint y: 236, endPoint x: 630, endPoint y: 236, distance: 31.2
click at [630, 236] on div "0 F | 0 %" at bounding box center [629, 242] width 109 height 21
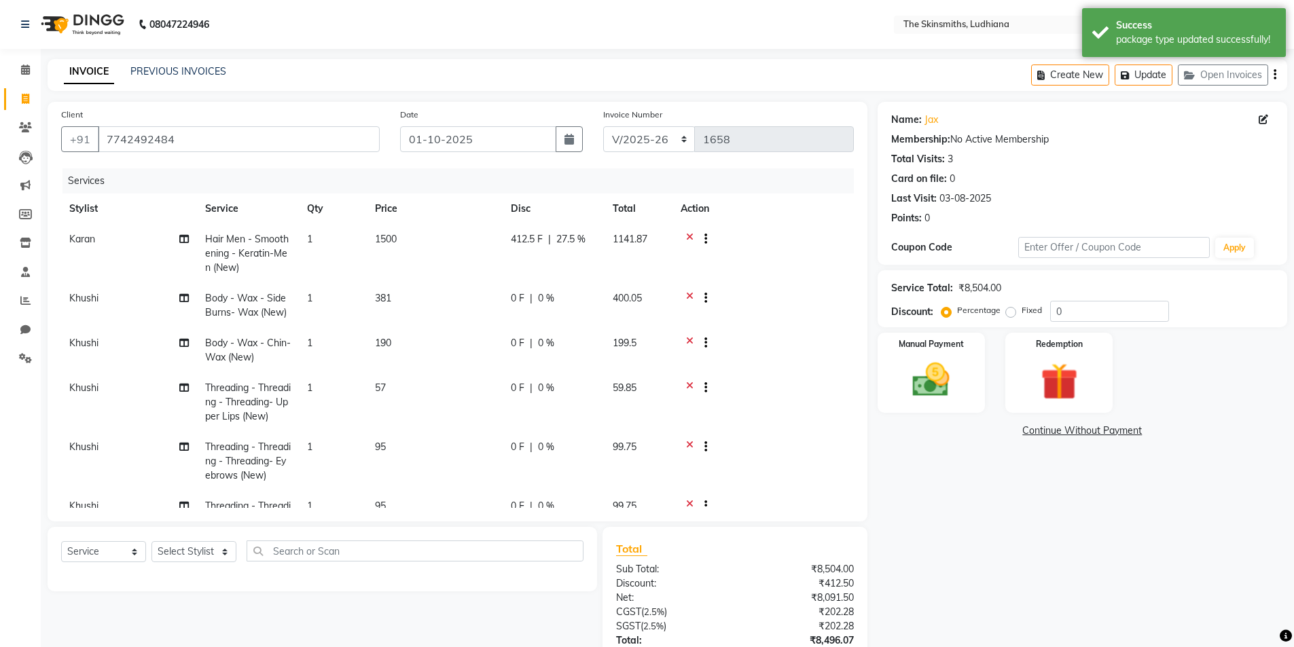
click at [930, 479] on div "Name: Jax Membership: No Active Membership Total Visits: 3 Card on file: 0 Last…" at bounding box center [1087, 414] width 420 height 625
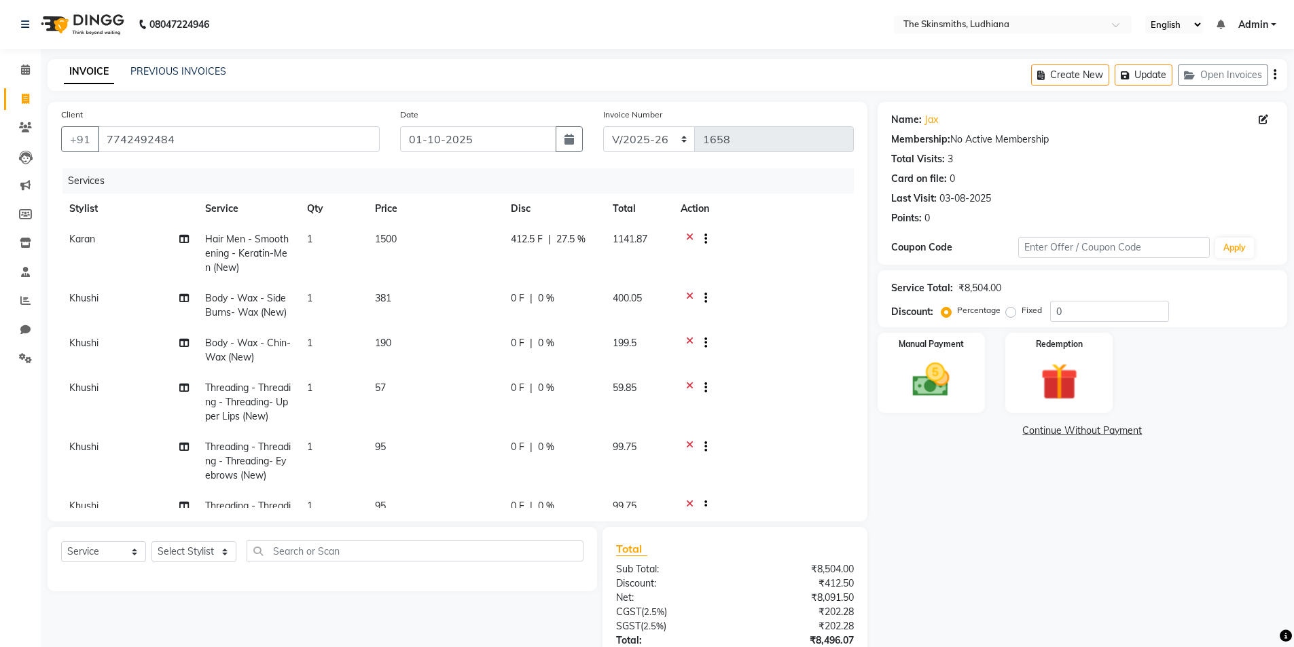
click at [596, 237] on td "412.5 F | 27.5 %" at bounding box center [554, 253] width 102 height 59
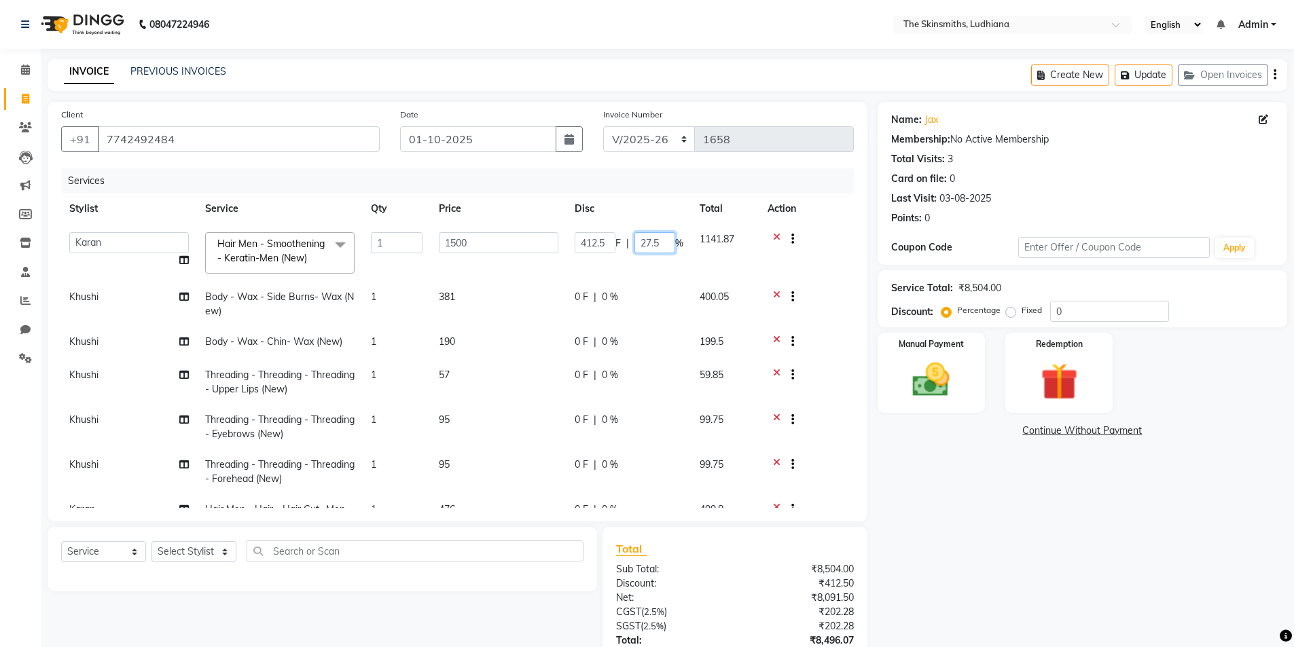
drag, startPoint x: 674, startPoint y: 235, endPoint x: 649, endPoint y: 245, distance: 27.1
click at [649, 245] on input "27.5" at bounding box center [654, 242] width 41 height 21
drag, startPoint x: 961, startPoint y: 528, endPoint x: 941, endPoint y: 502, distance: 32.5
click at [960, 527] on div "Name: Jax Membership: No Active Membership Total Visits: 3 Card on file: 0 Last…" at bounding box center [1087, 414] width 420 height 625
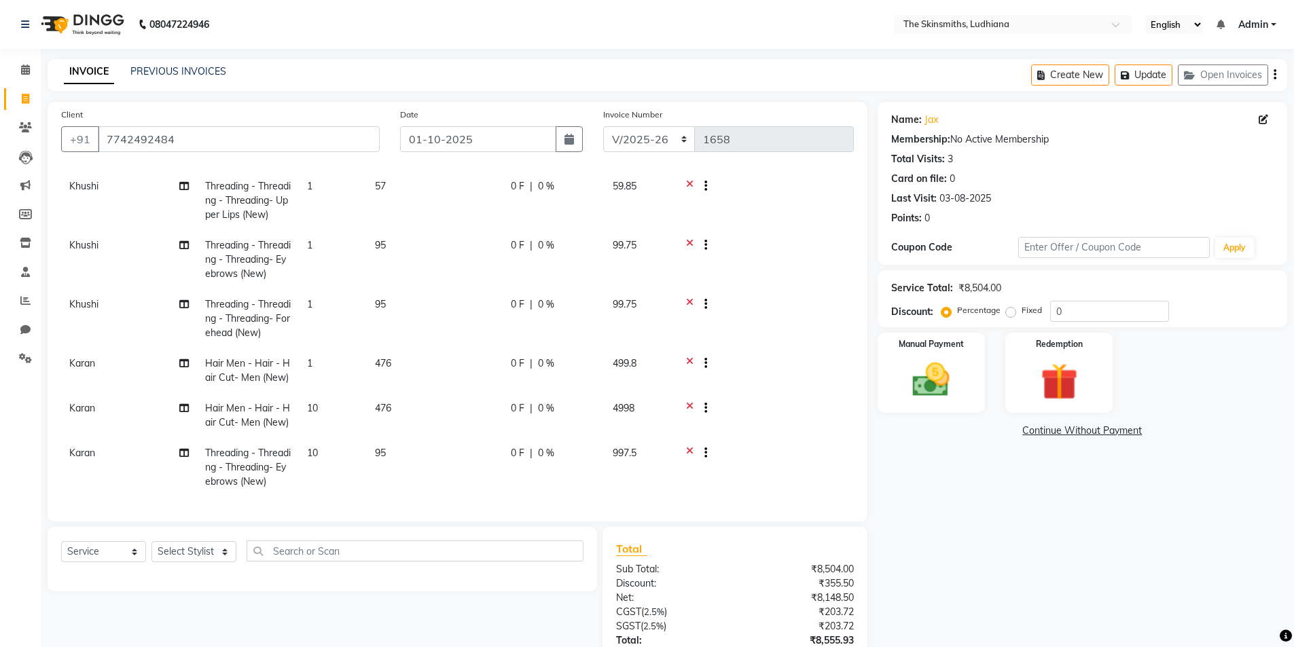
scroll to position [212, 0]
click at [689, 401] on icon at bounding box center [689, 409] width 7 height 17
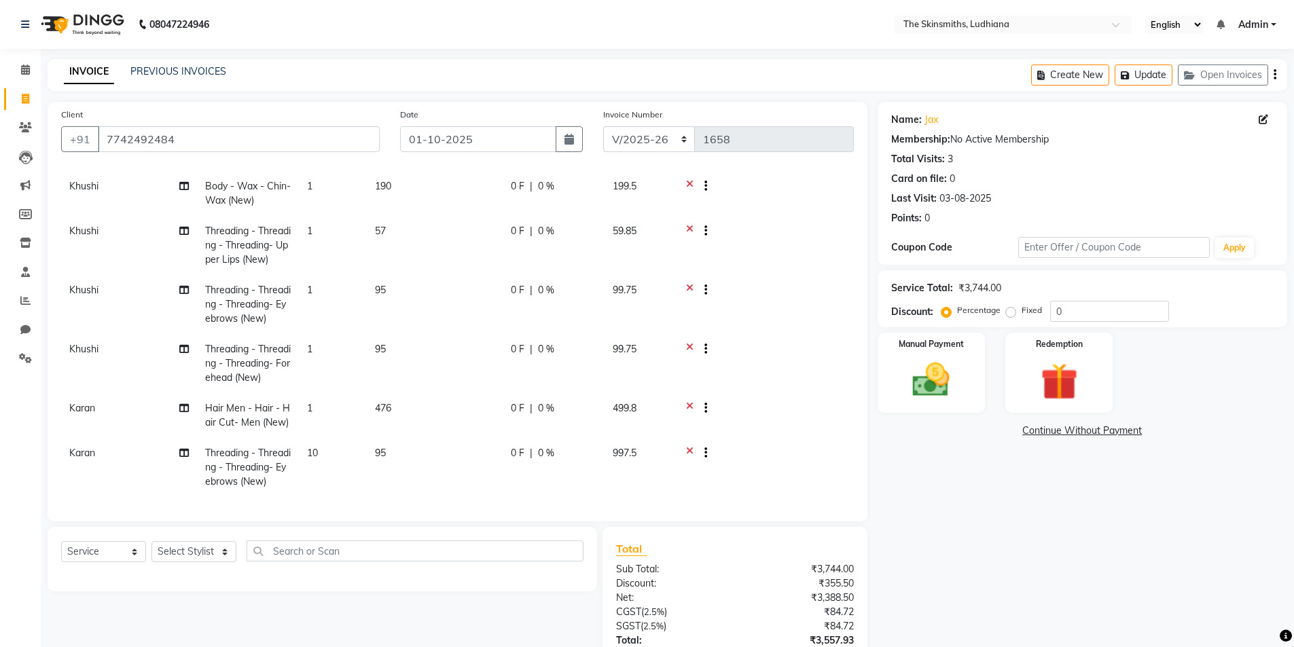
scroll to position [167, 0]
click at [687, 446] on icon at bounding box center [689, 454] width 7 height 17
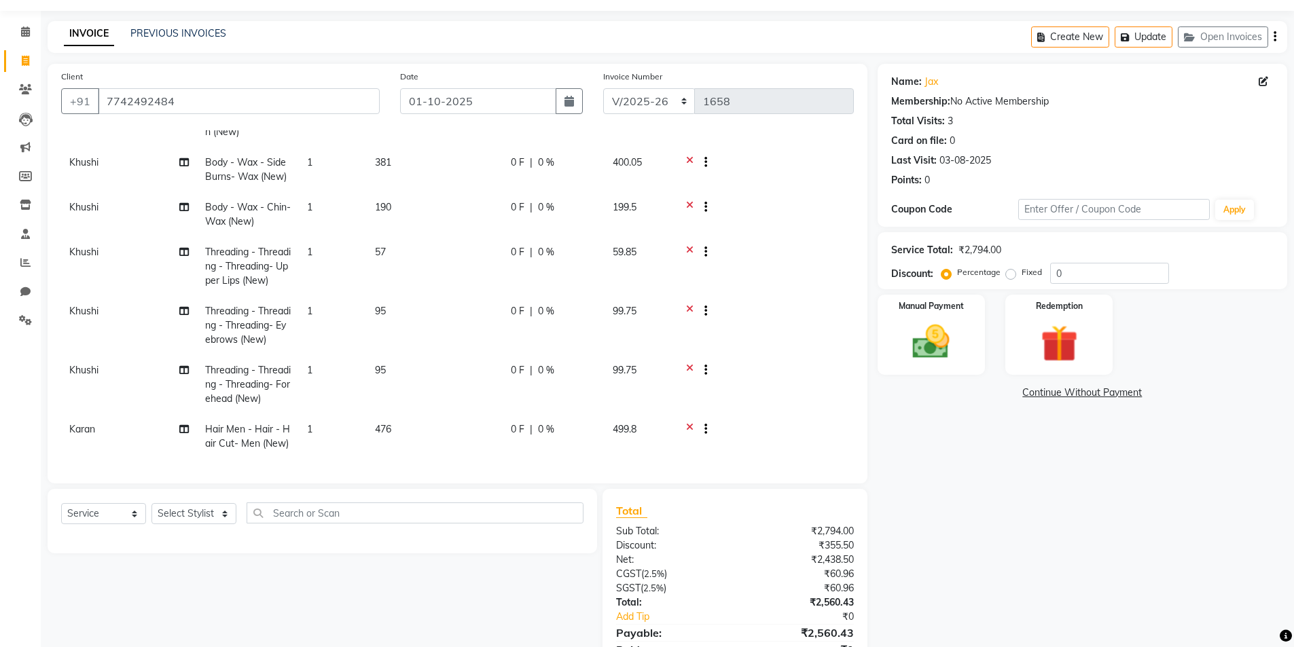
scroll to position [100, 0]
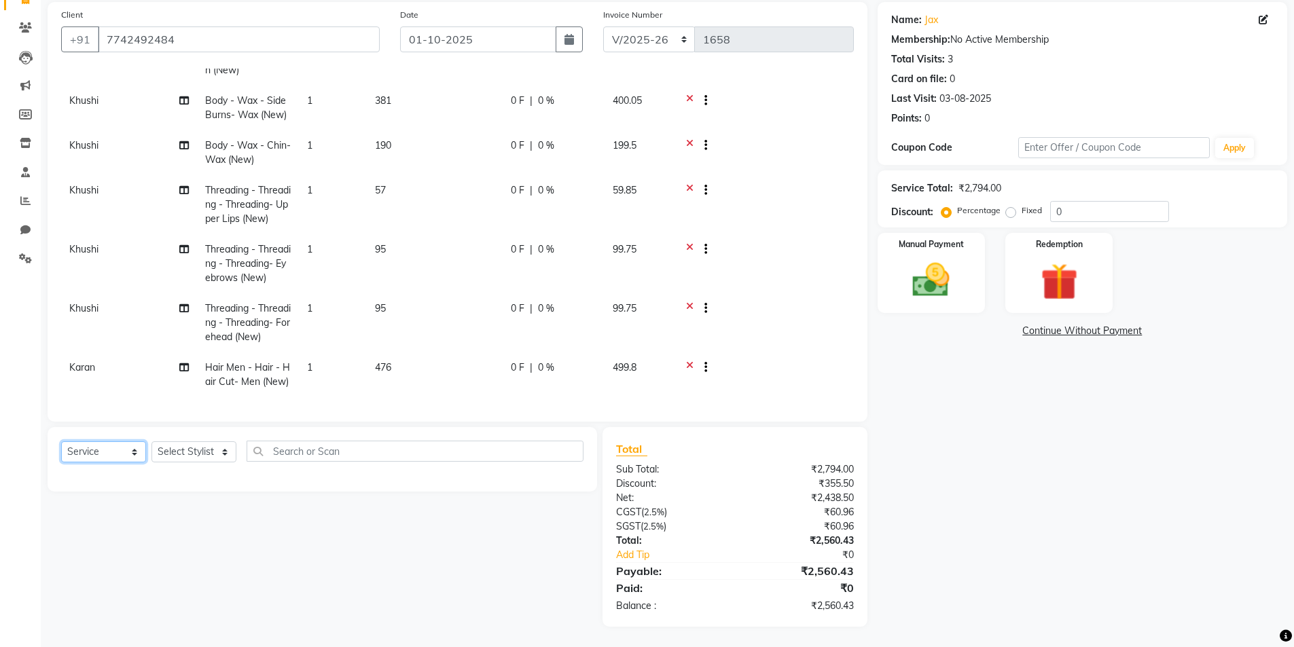
click at [106, 445] on select "Select Service Product Membership Package Voucher Prepaid Gift Card" at bounding box center [103, 451] width 85 height 21
click at [61, 441] on select "Select Service Product Membership Package Voucher Prepaid Gift Card" at bounding box center [103, 451] width 85 height 21
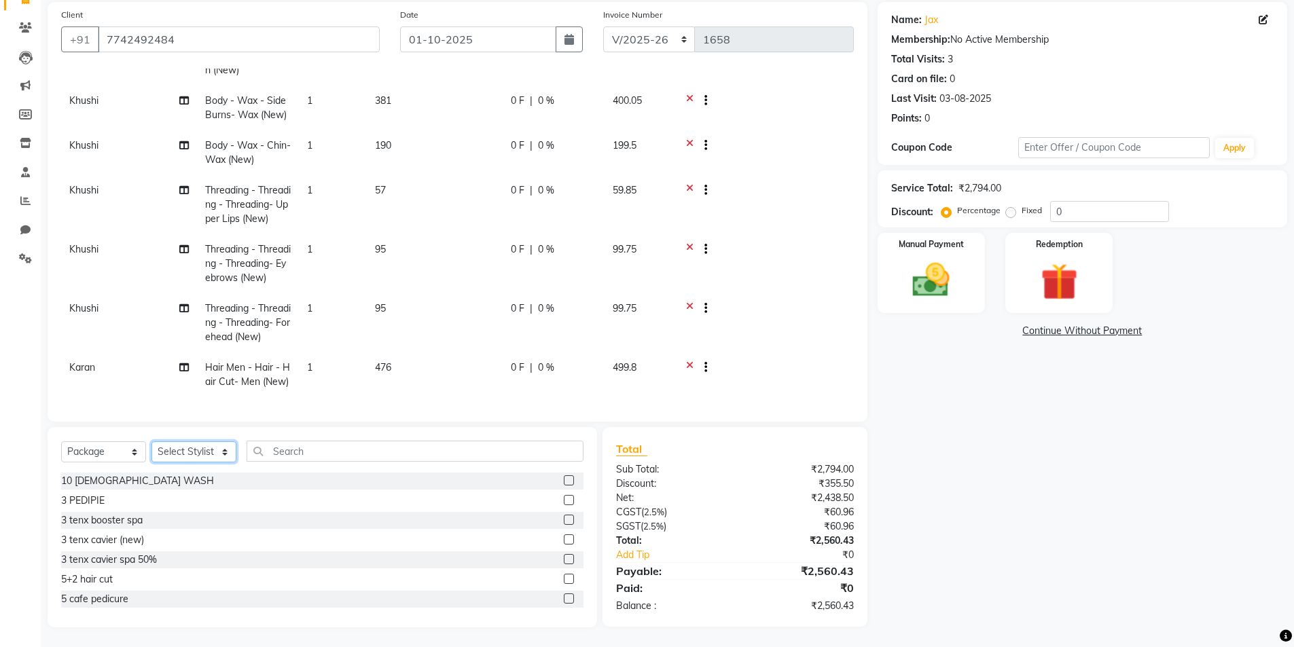
click at [197, 452] on select "Select Stylist Admin [PERSON_NAME] [PERSON_NAME] [PERSON_NAME] [PERSON_NAME] [P…" at bounding box center [193, 451] width 85 height 21
click at [151, 441] on select "Select Stylist Admin [PERSON_NAME] [PERSON_NAME] [PERSON_NAME] [PERSON_NAME] [P…" at bounding box center [193, 451] width 85 height 21
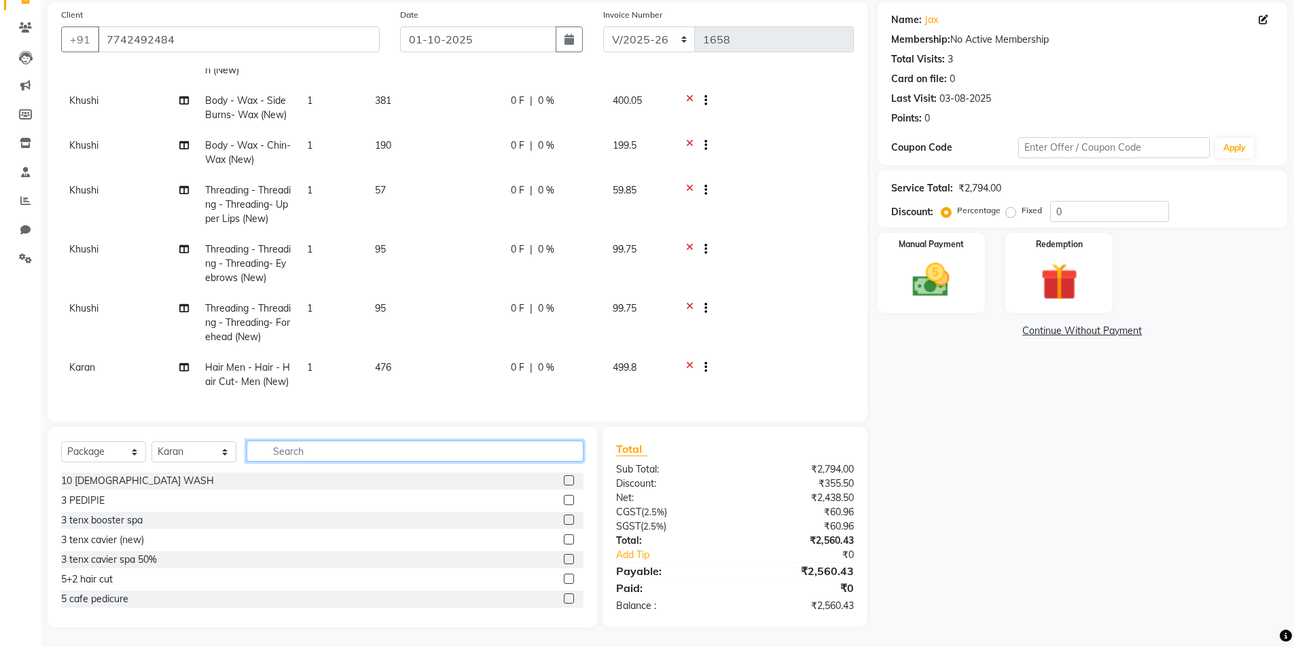
click at [274, 445] on input "text" at bounding box center [415, 451] width 337 height 21
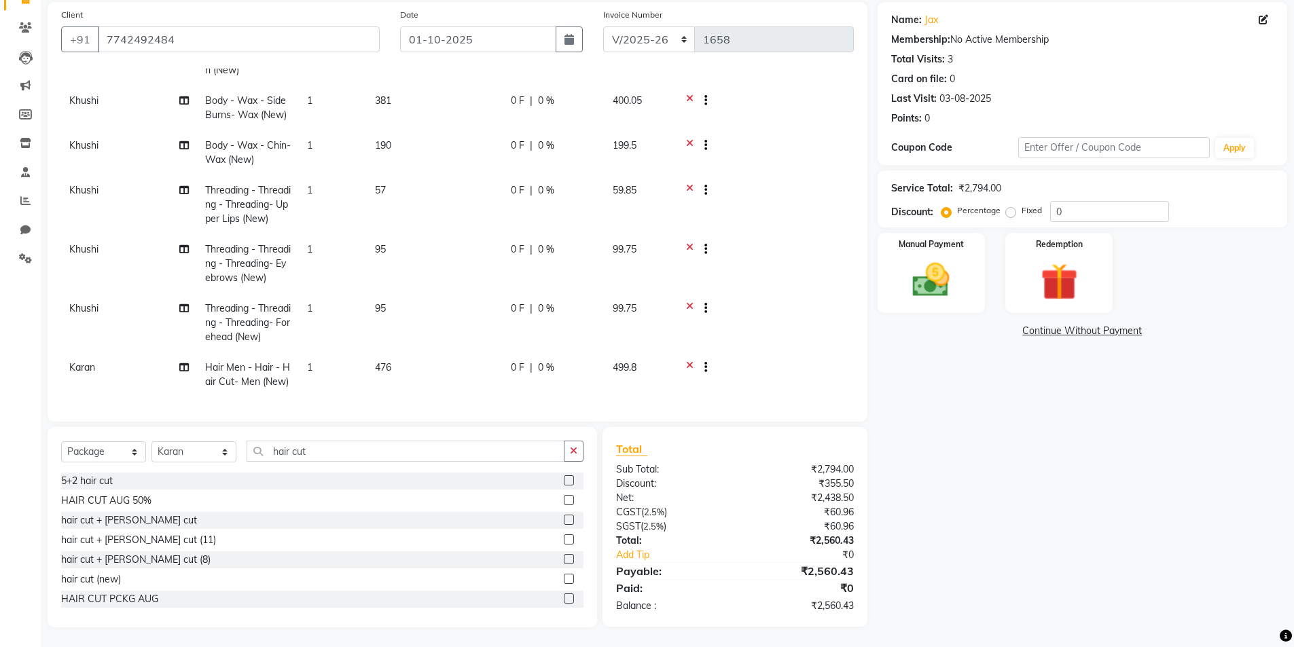
click at [564, 580] on label at bounding box center [569, 579] width 10 height 10
click at [564, 580] on input "checkbox" at bounding box center [568, 579] width 9 height 9
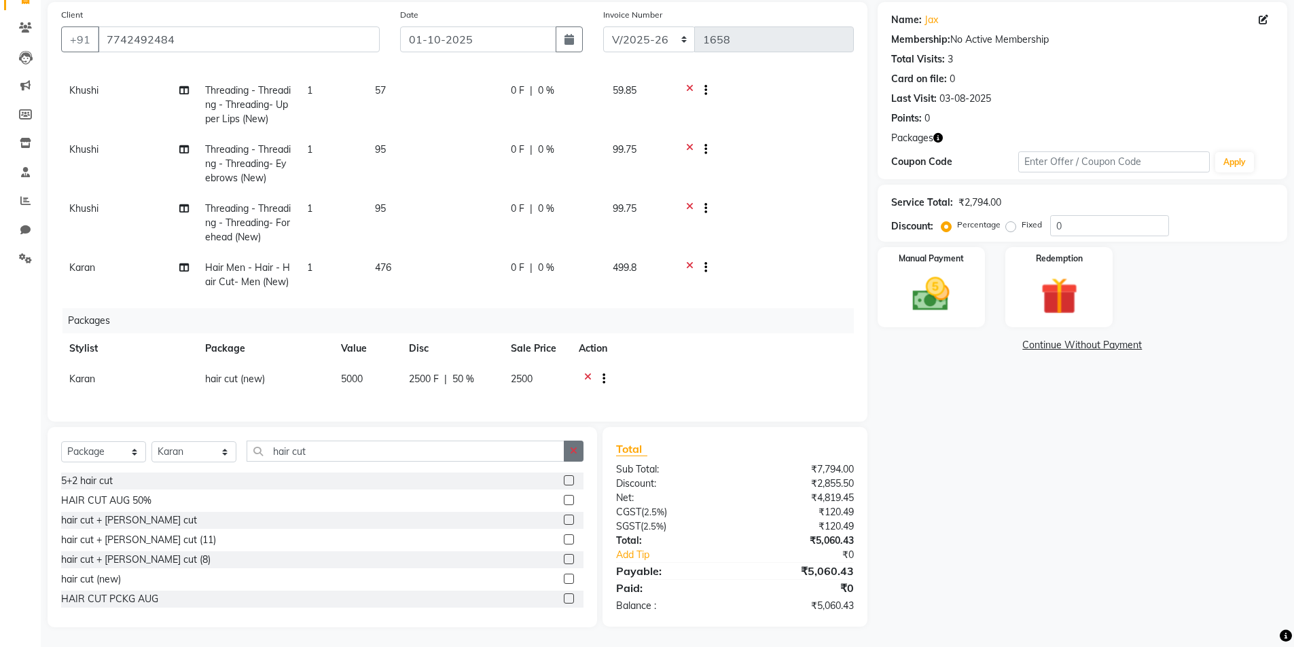
click at [572, 452] on icon "button" at bounding box center [573, 451] width 7 height 10
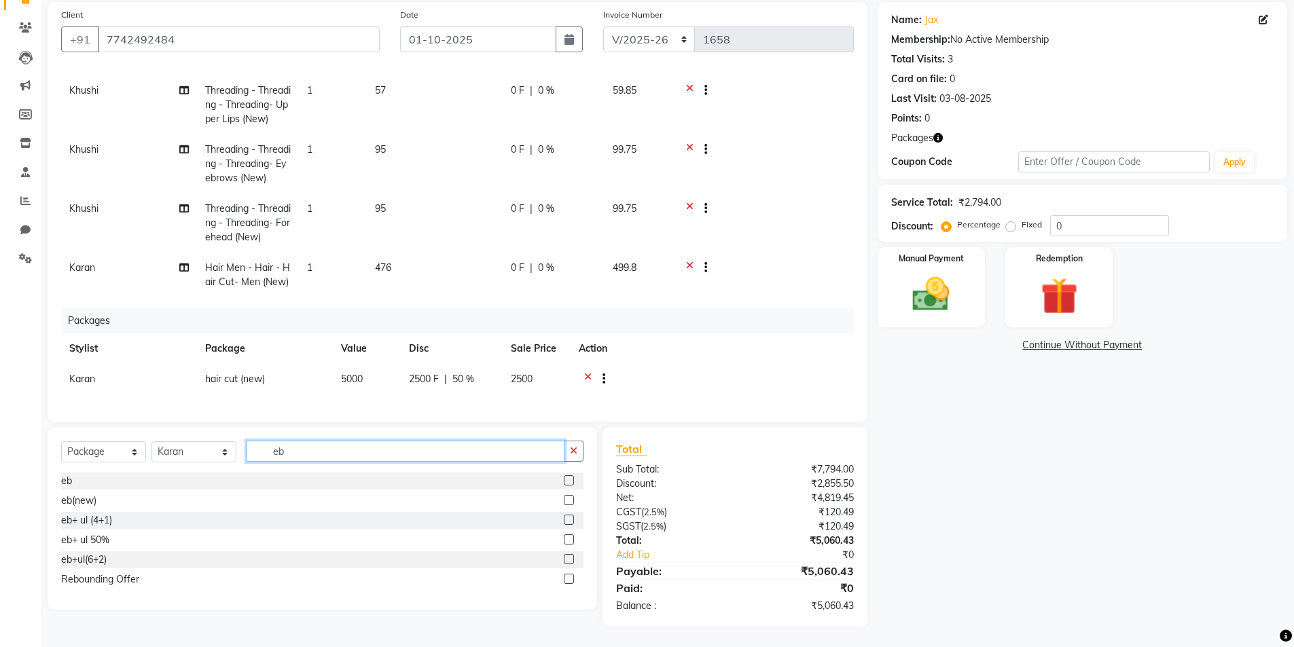
scroll to position [0, 0]
click at [568, 503] on label at bounding box center [569, 500] width 10 height 10
click at [568, 503] on input "checkbox" at bounding box center [568, 500] width 9 height 9
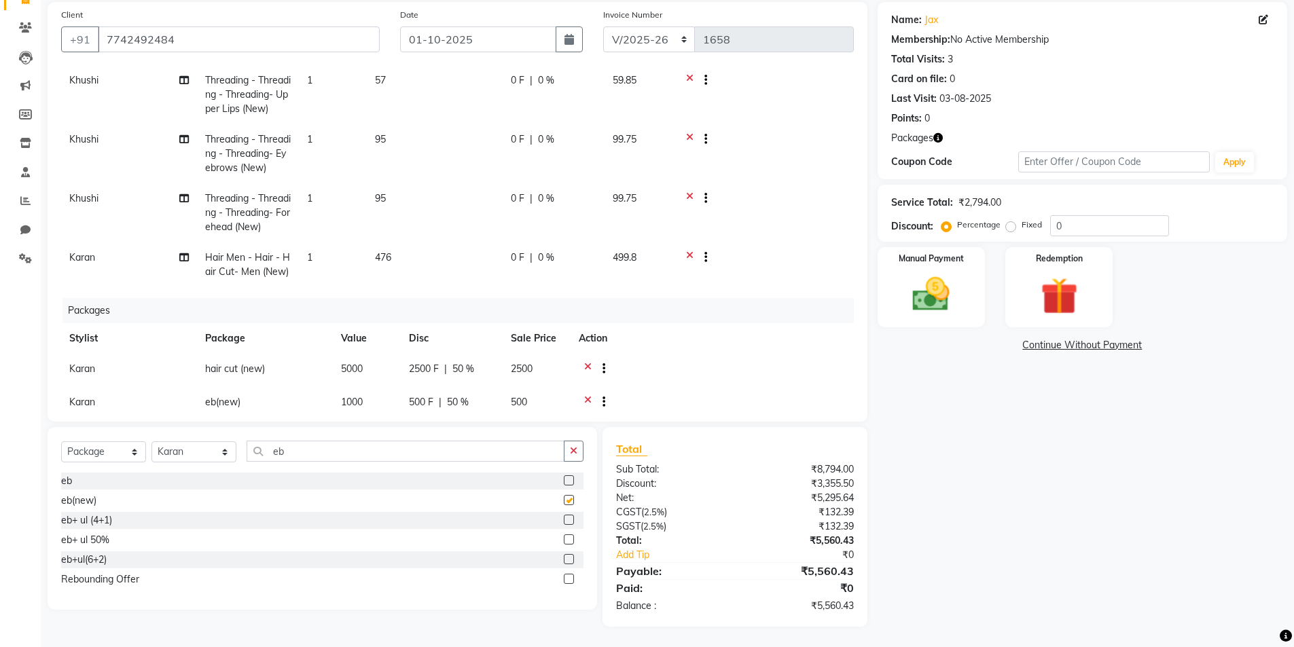
scroll to position [212, 0]
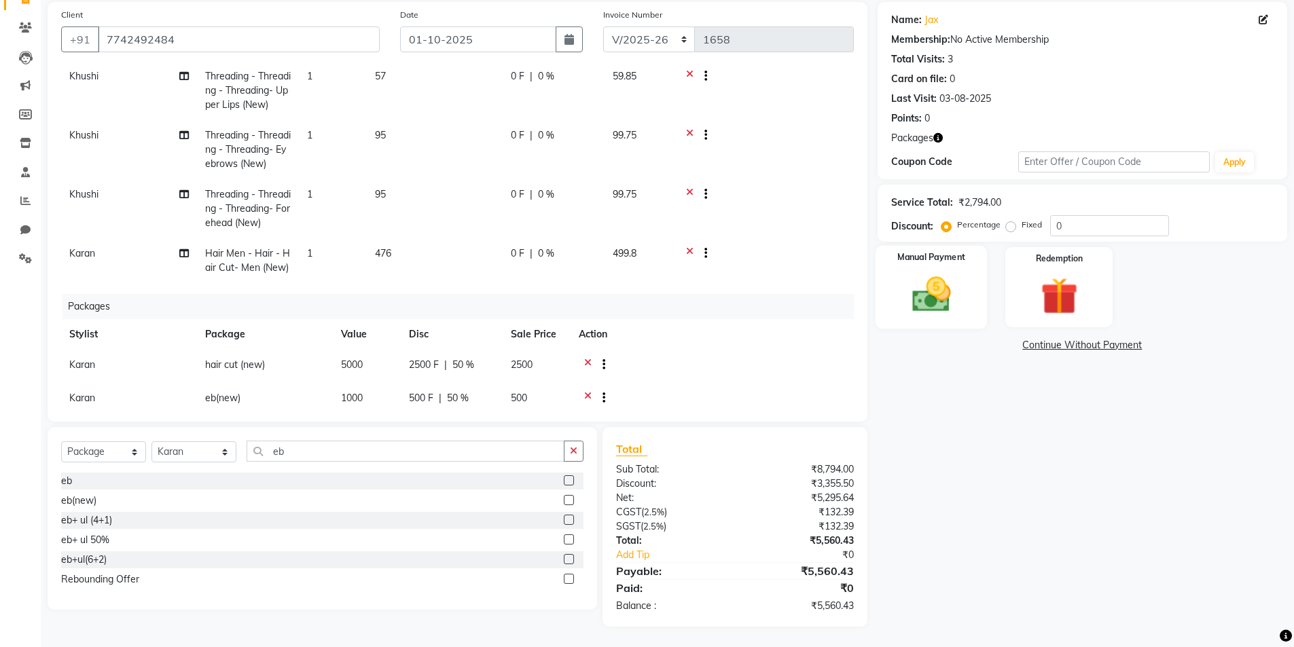
click at [927, 300] on img at bounding box center [931, 294] width 62 height 44
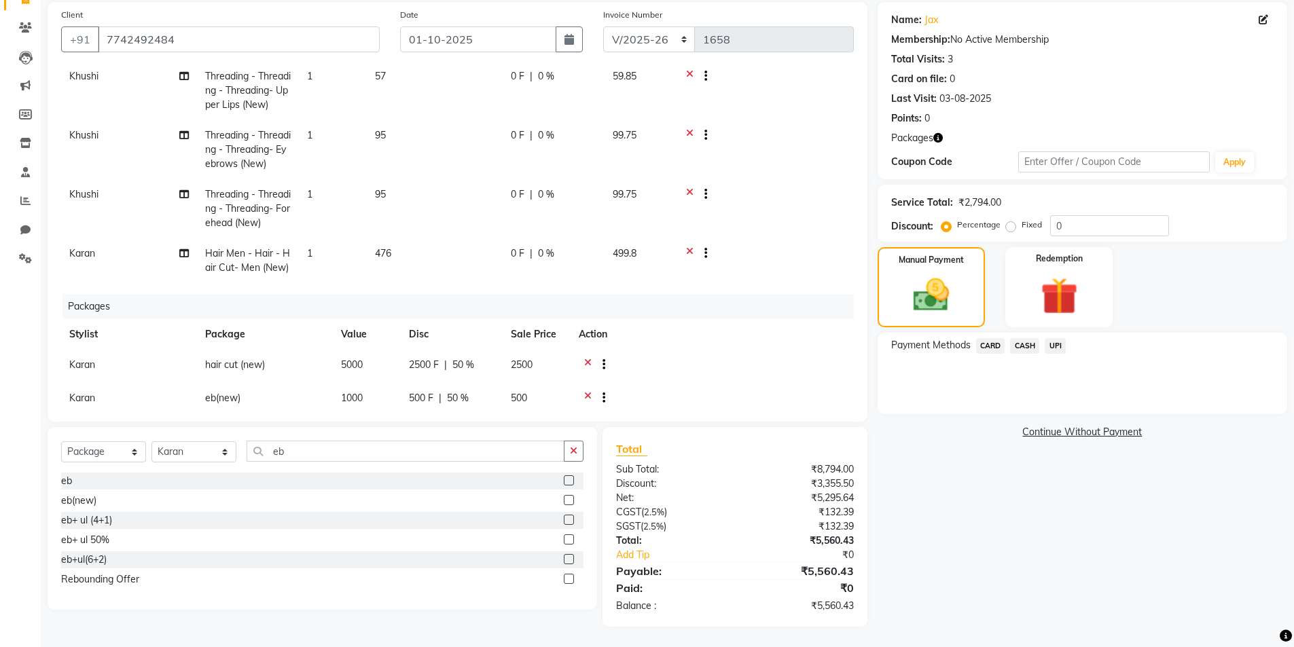
click at [1061, 349] on span "UPI" at bounding box center [1055, 346] width 21 height 16
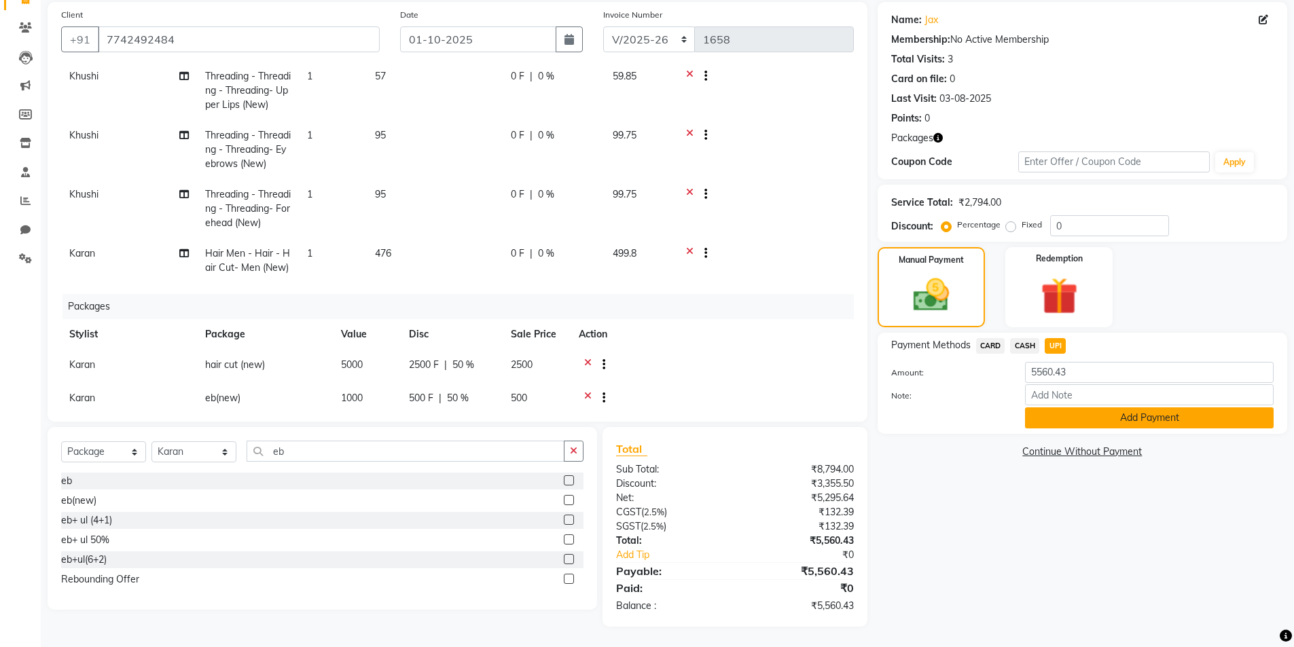
click at [1049, 414] on button "Add Payment" at bounding box center [1149, 417] width 249 height 21
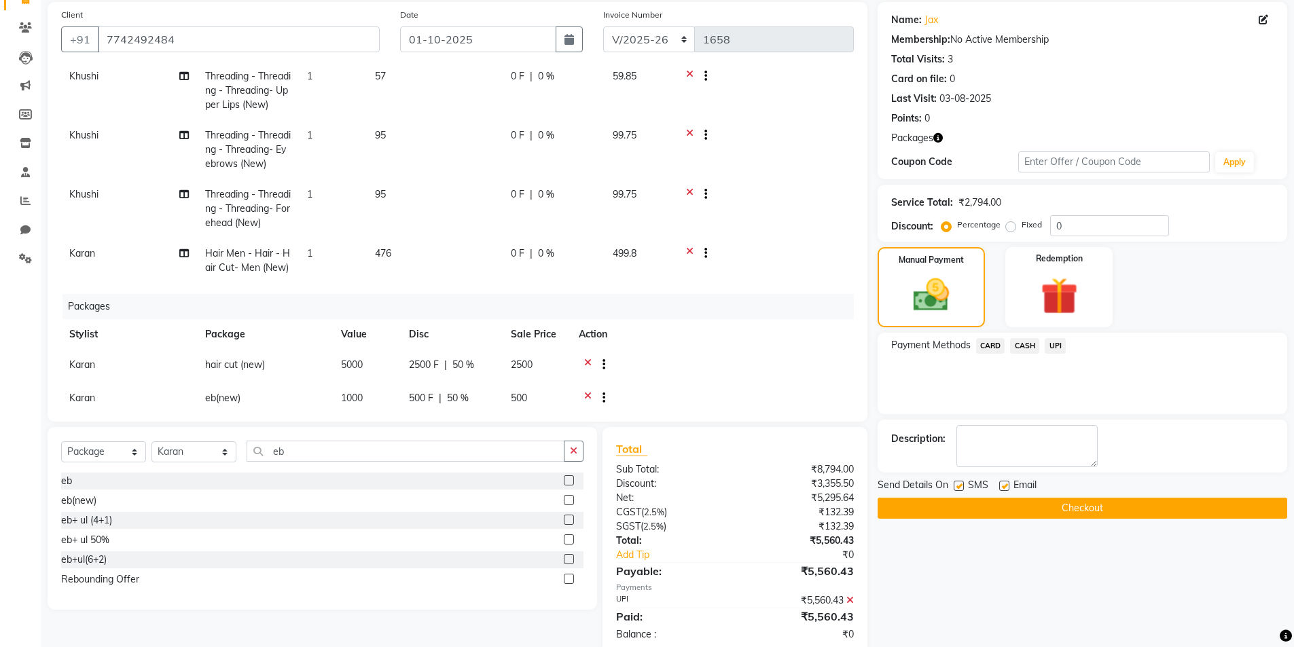
click at [1022, 507] on button "Checkout" at bounding box center [1082, 508] width 410 height 21
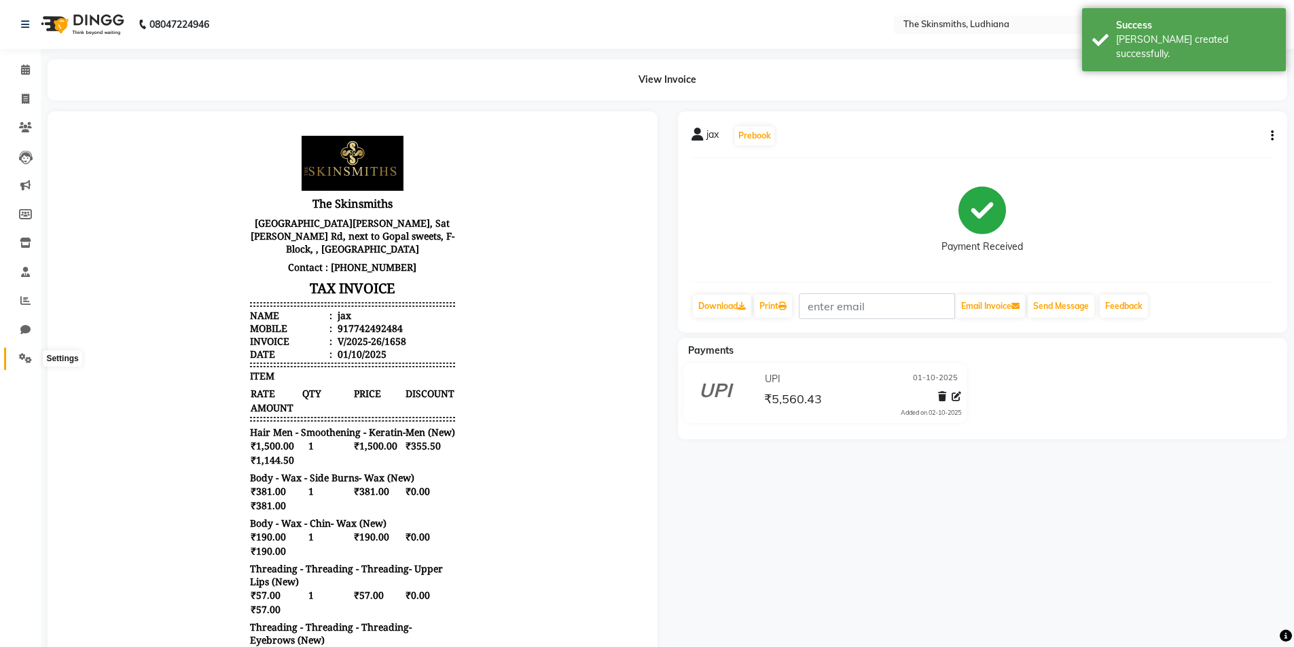
click at [24, 361] on icon at bounding box center [25, 358] width 13 height 10
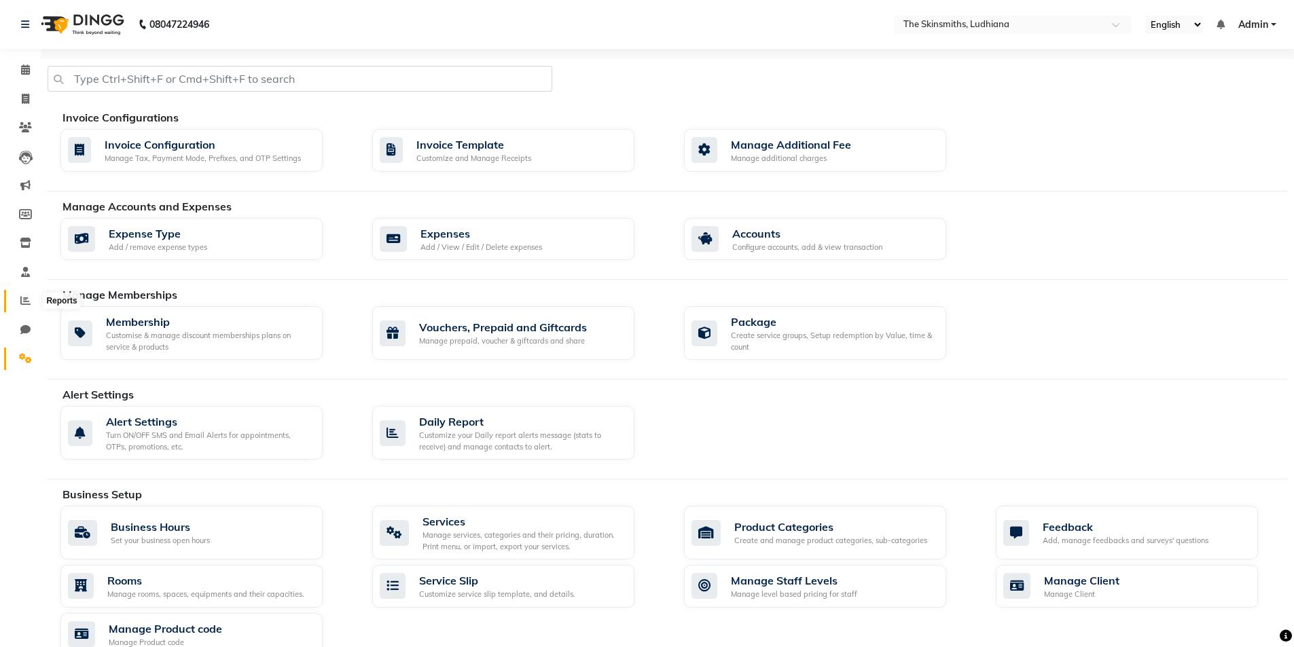
click at [26, 304] on icon at bounding box center [25, 300] width 10 height 10
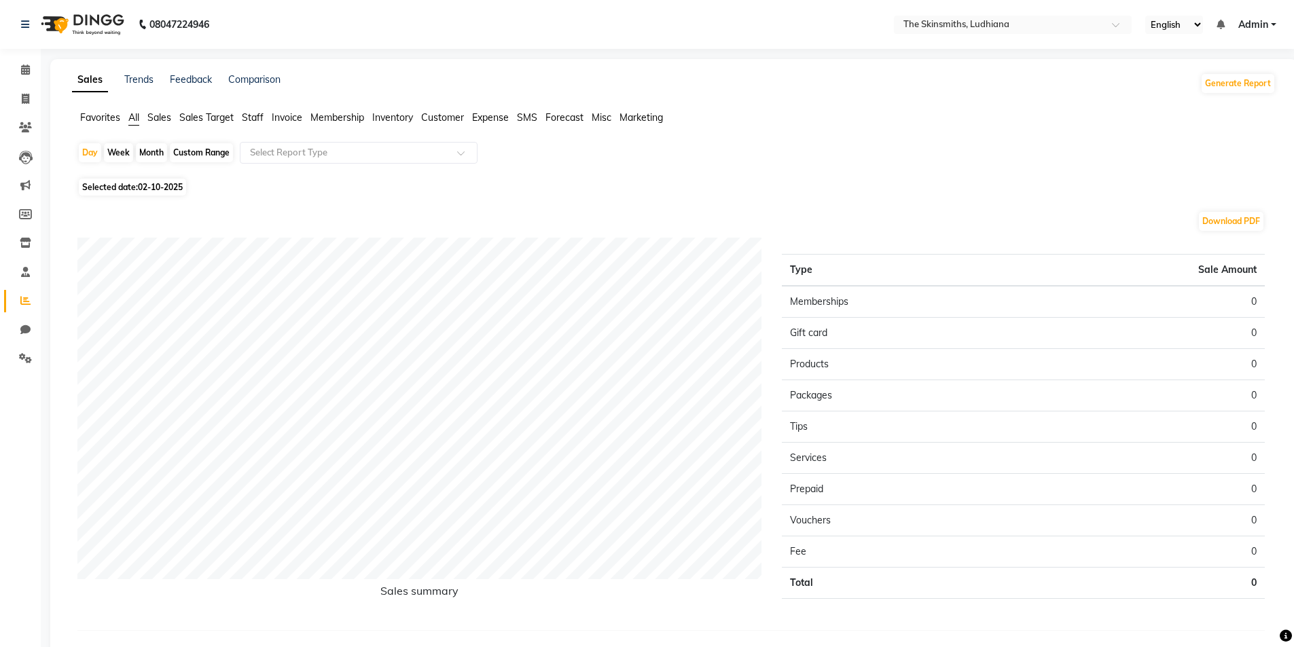
click at [164, 188] on span "02-10-2025" at bounding box center [160, 187] width 45 height 10
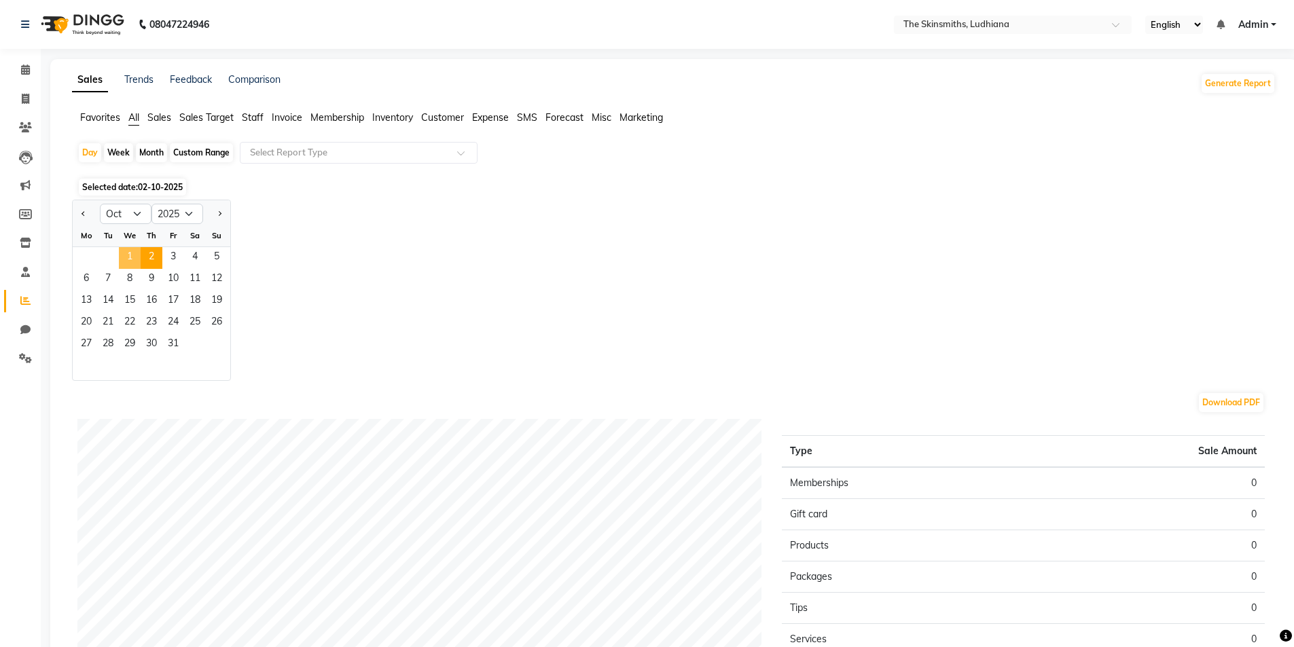
click at [131, 263] on span "1" at bounding box center [130, 258] width 22 height 22
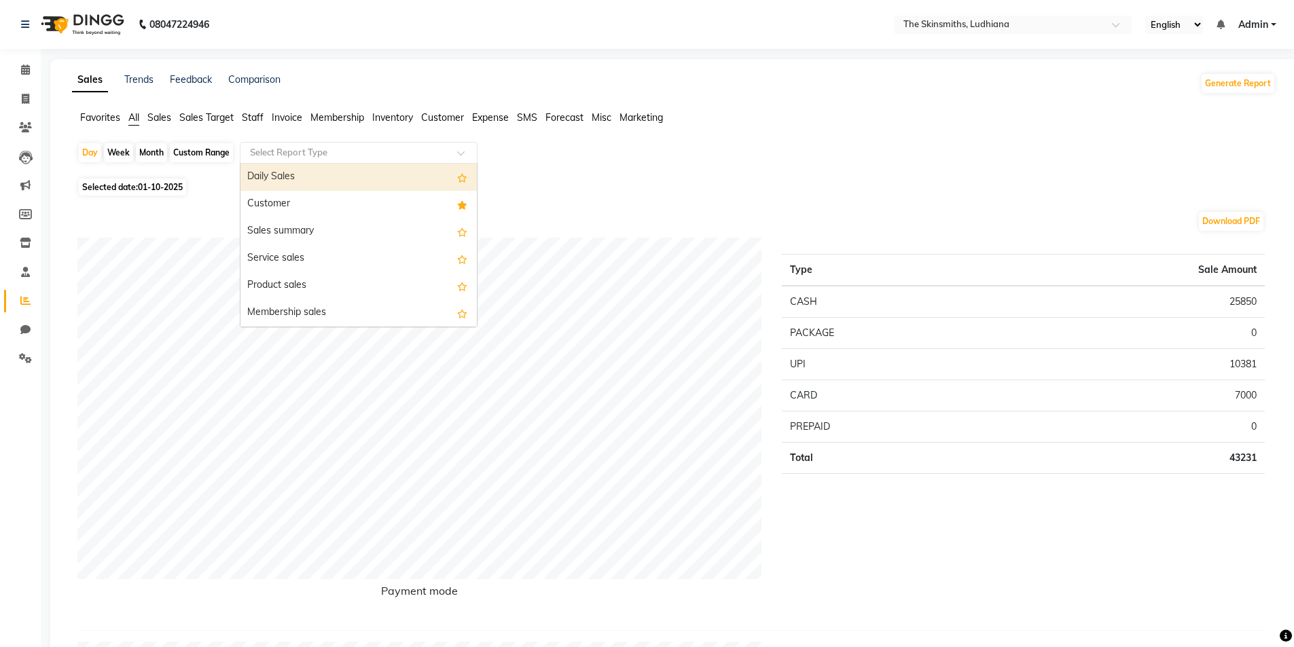
click at [269, 149] on input "text" at bounding box center [345, 153] width 196 height 14
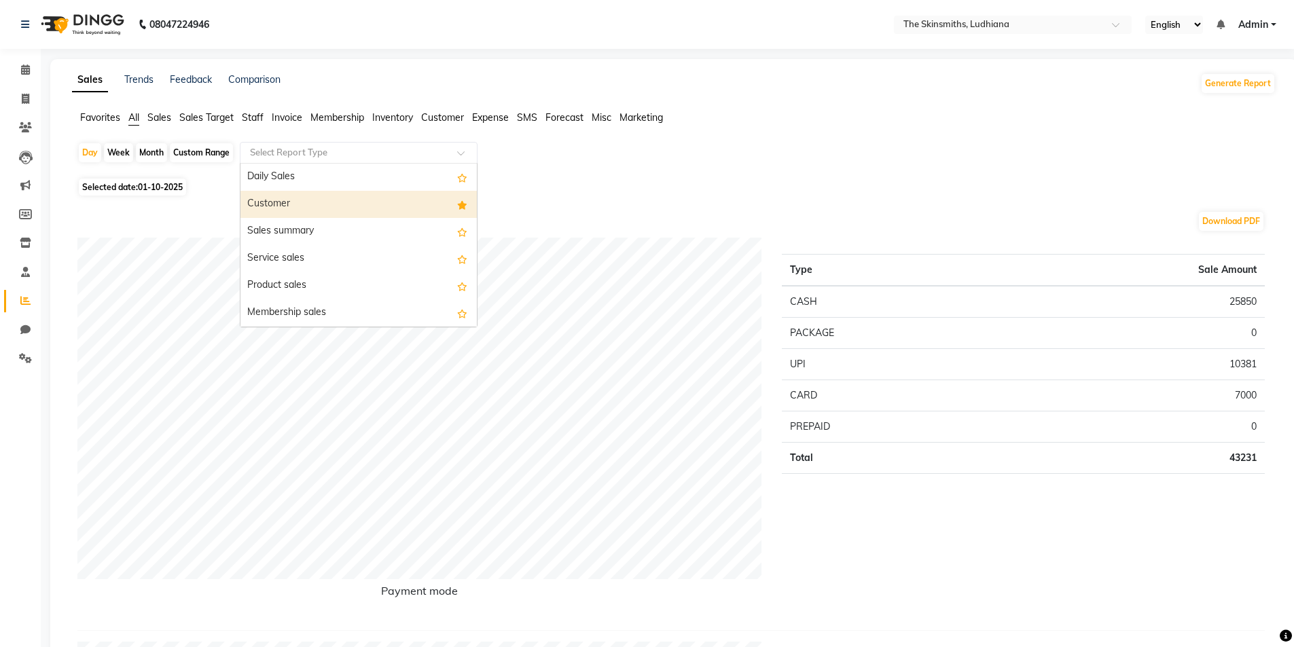
click at [286, 204] on div "Customer" at bounding box center [358, 204] width 236 height 27
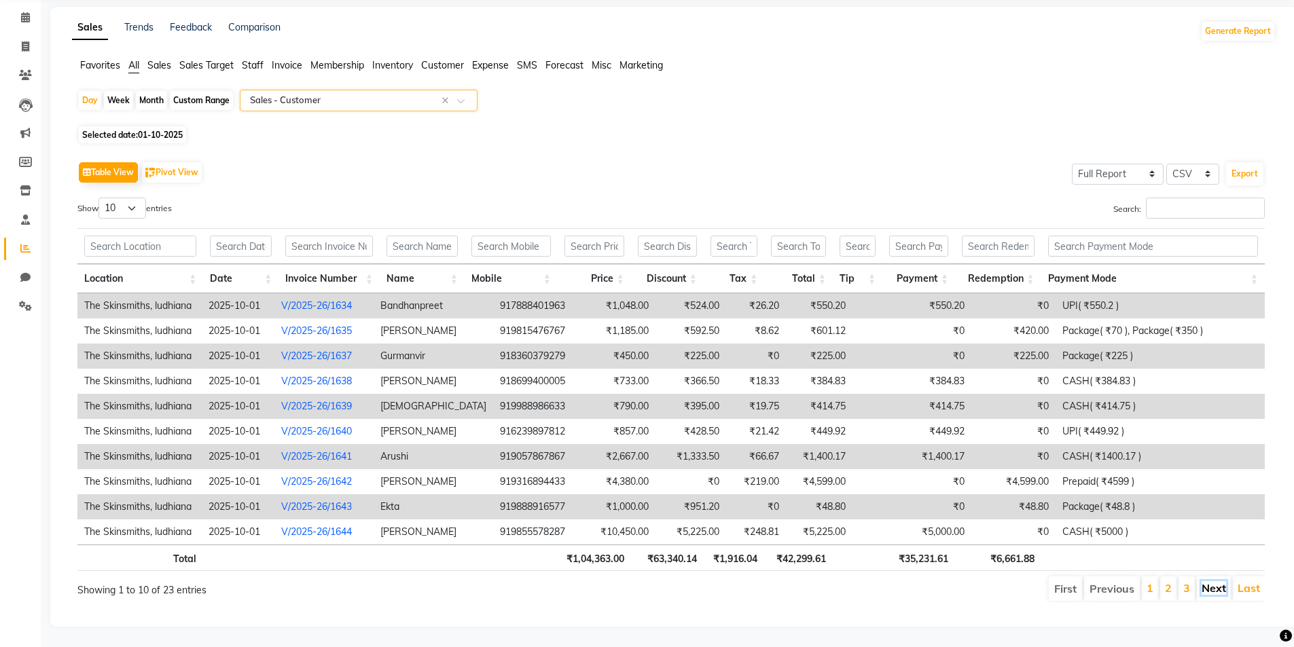
click at [1210, 581] on link "Next" at bounding box center [1213, 588] width 24 height 14
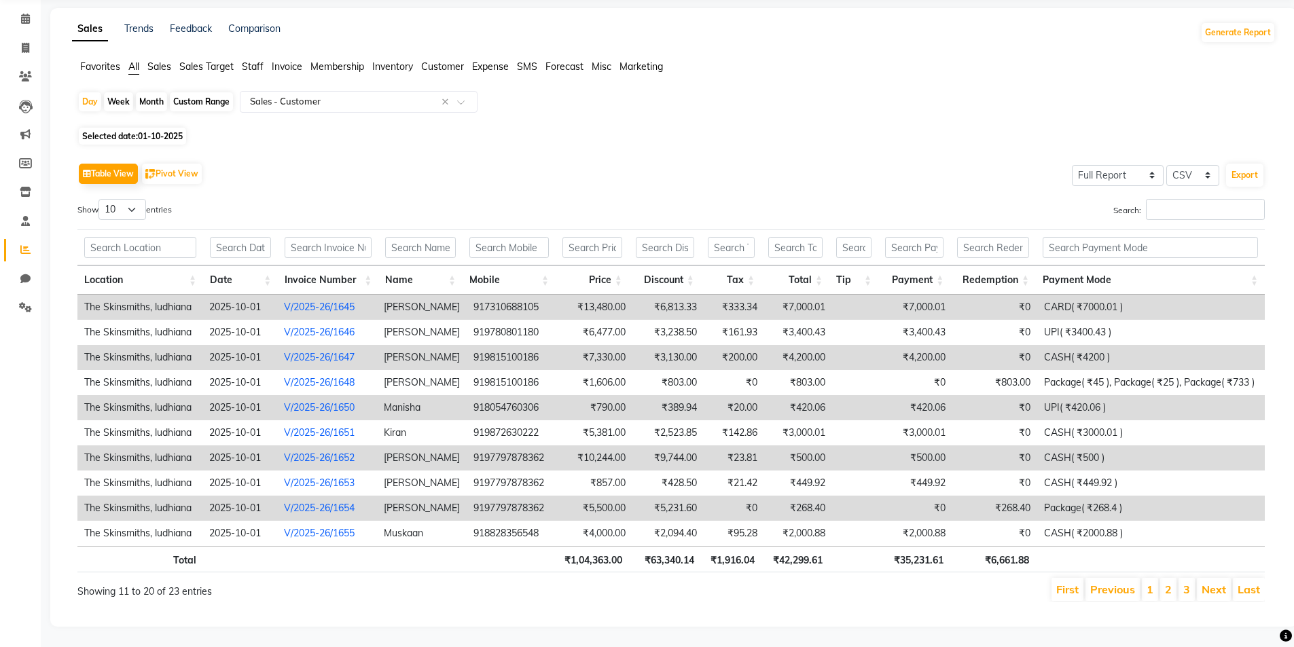
scroll to position [61, 0]
click at [1210, 583] on link "Next" at bounding box center [1213, 590] width 24 height 14
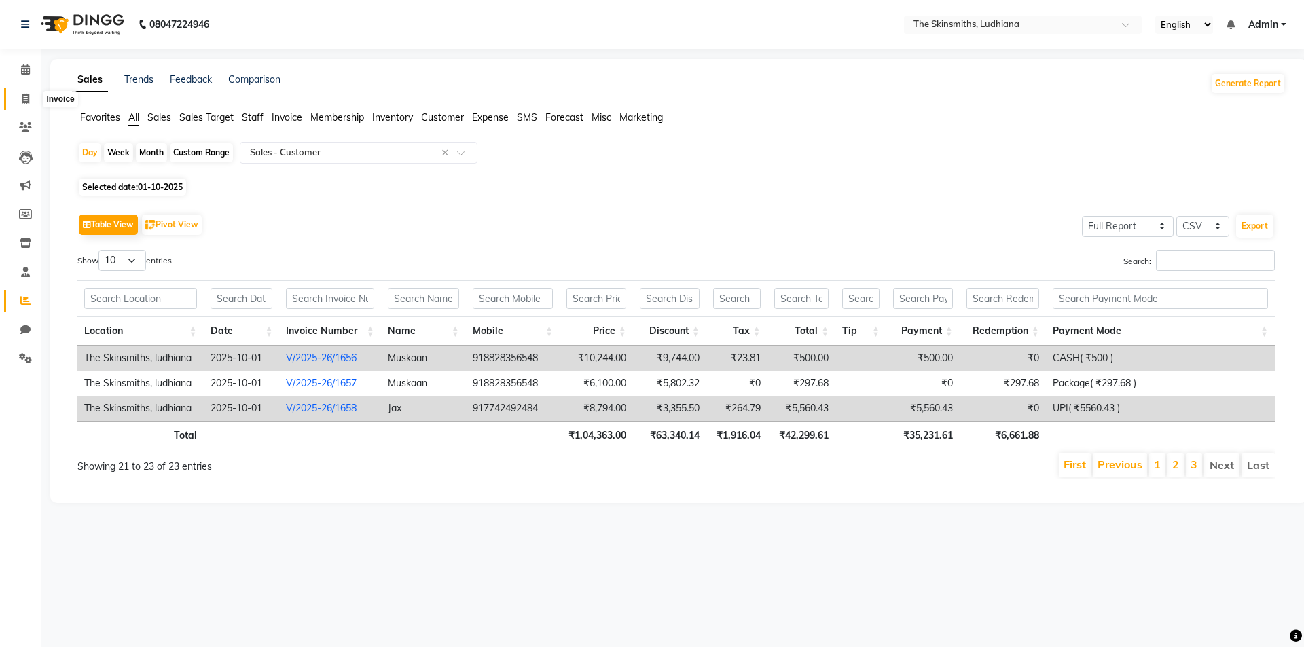
click at [30, 93] on span at bounding box center [26, 100] width 24 height 16
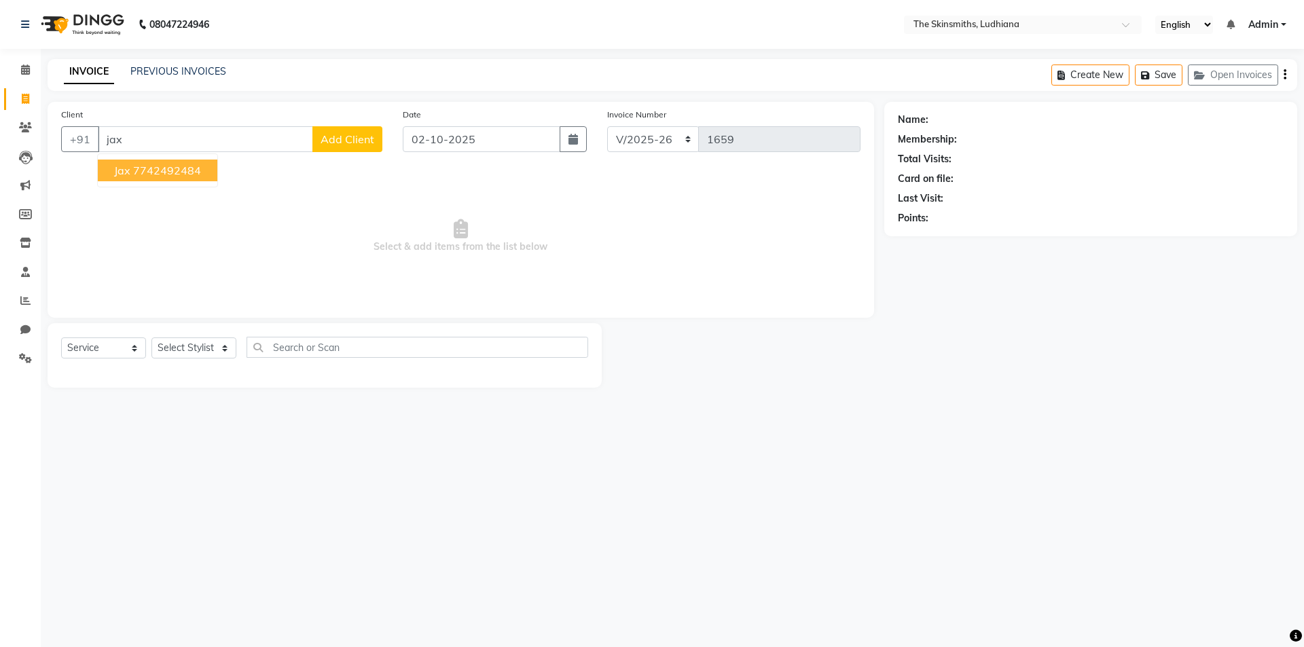
click at [197, 168] on ngb-highlight "7742492484" at bounding box center [167, 171] width 68 height 14
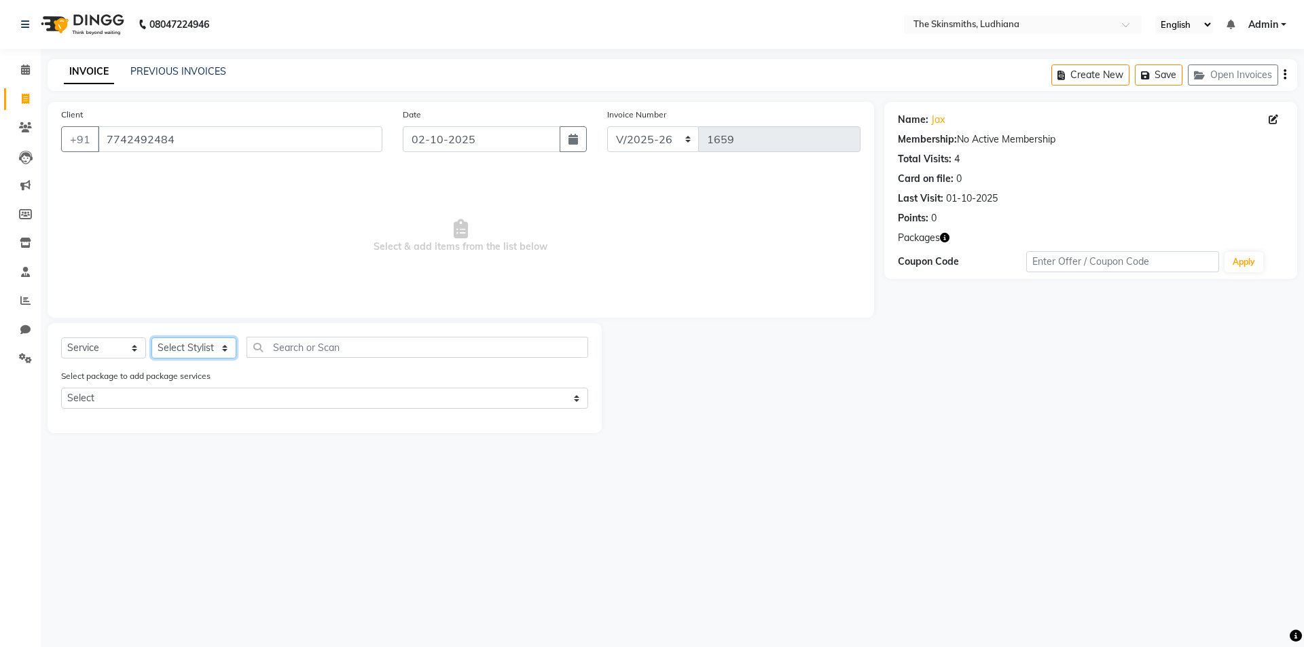
click at [189, 348] on select "Select Stylist Admin [PERSON_NAME] [PERSON_NAME] [PERSON_NAME] [PERSON_NAME] [P…" at bounding box center [193, 348] width 85 height 21
click at [151, 338] on select "Select Stylist Admin [PERSON_NAME] [PERSON_NAME] [PERSON_NAME] [PERSON_NAME] [P…" at bounding box center [193, 348] width 85 height 21
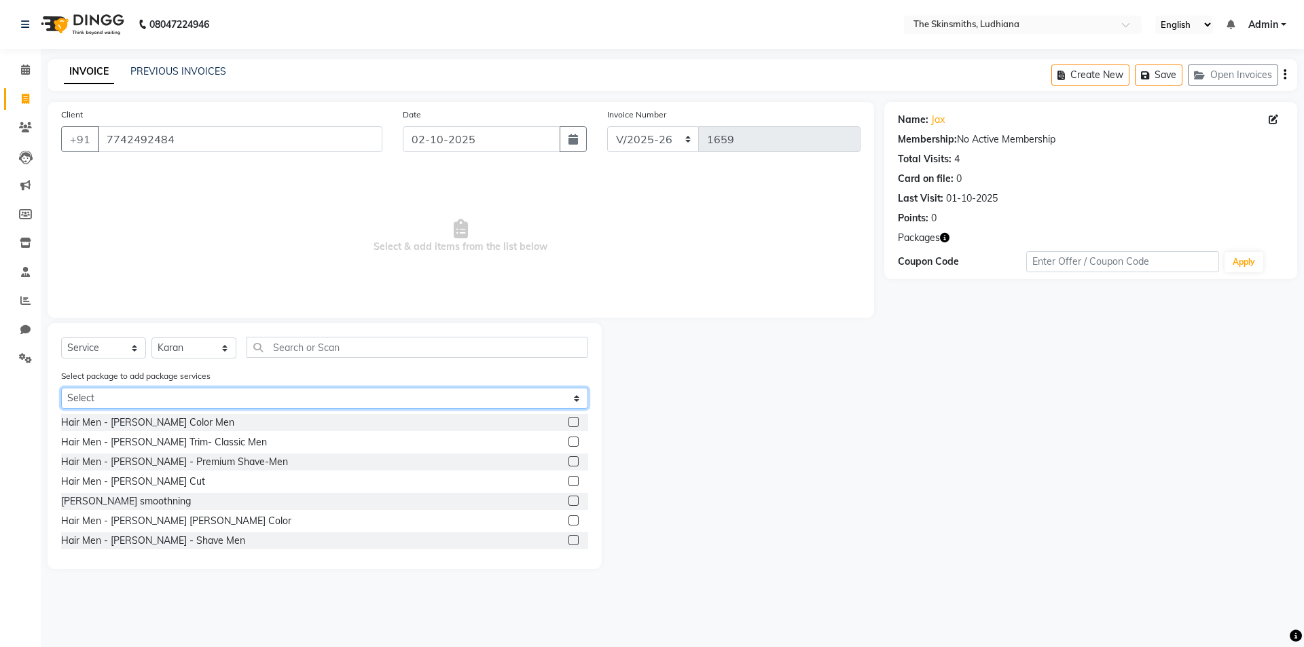
click at [153, 397] on select "Select eb(new) hair cut (new)" at bounding box center [324, 398] width 527 height 21
click at [61, 388] on select "Select eb(new) hair cut (new)" at bounding box center [324, 398] width 527 height 21
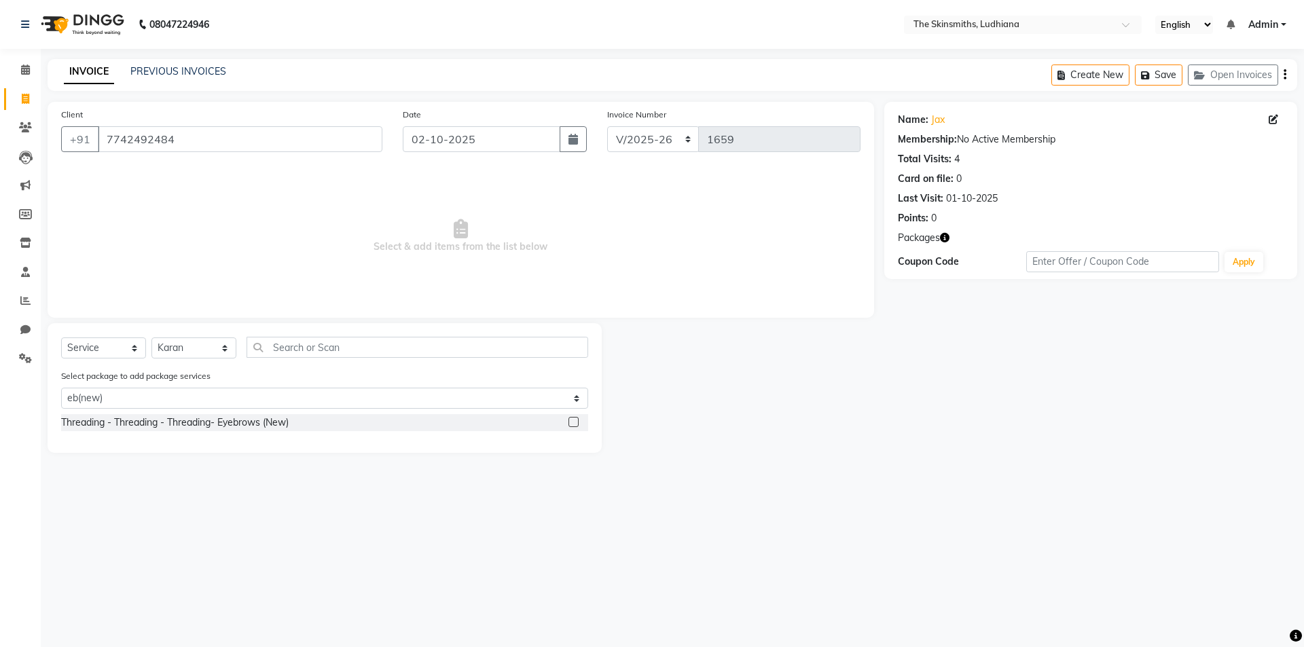
click at [575, 422] on label at bounding box center [573, 422] width 10 height 10
click at [575, 422] on input "checkbox" at bounding box center [572, 422] width 9 height 9
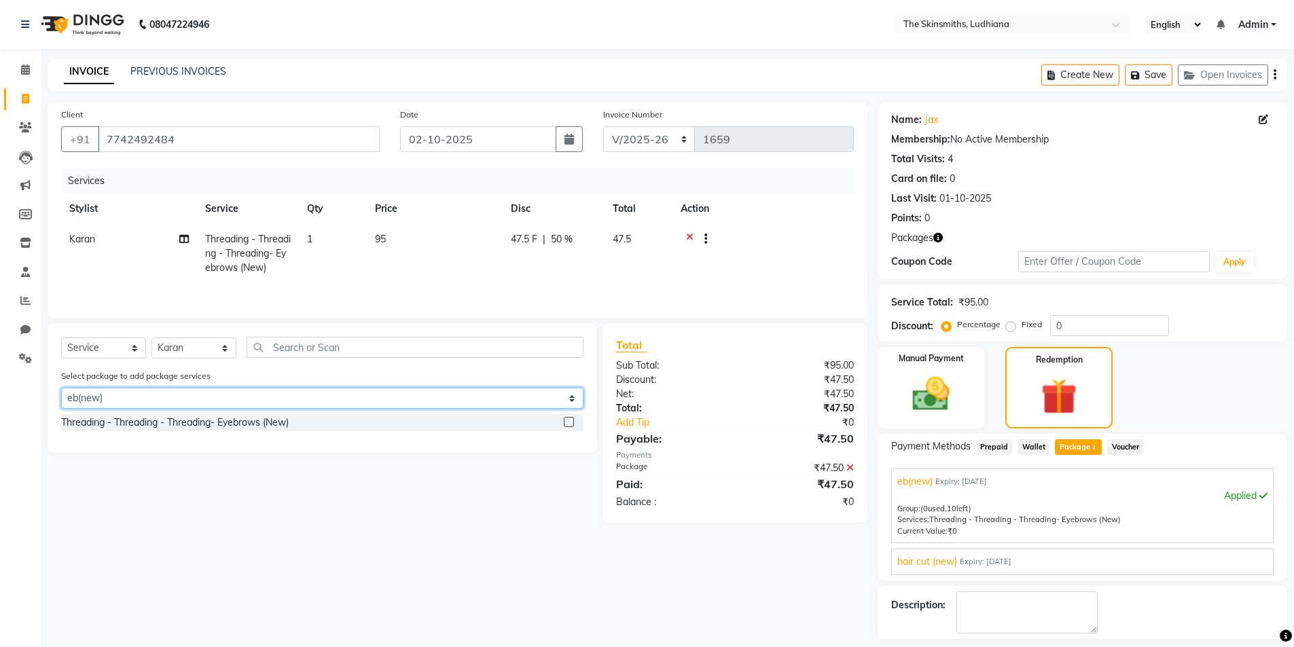
click at [280, 403] on select "Select eb(new) hair cut (new)" at bounding box center [322, 398] width 522 height 21
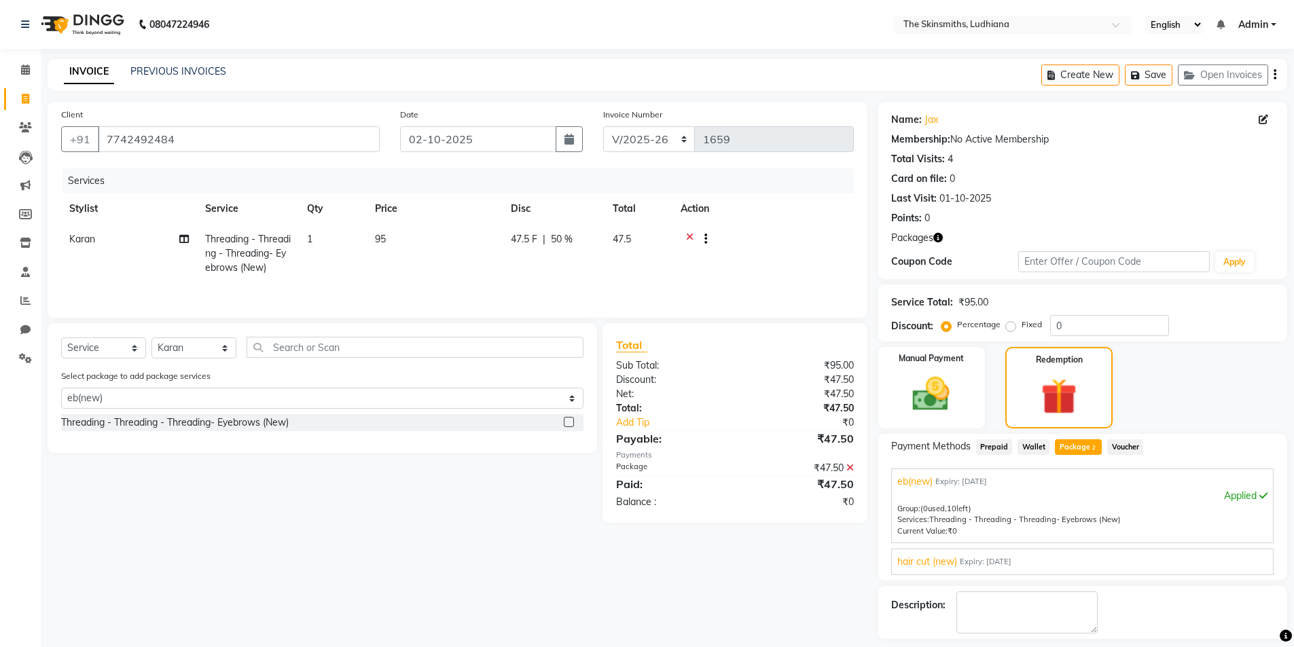
click at [196, 469] on div "Select Service Product Membership Package Voucher Prepaid Gift Card Select Styl…" at bounding box center [317, 423] width 560 height 200
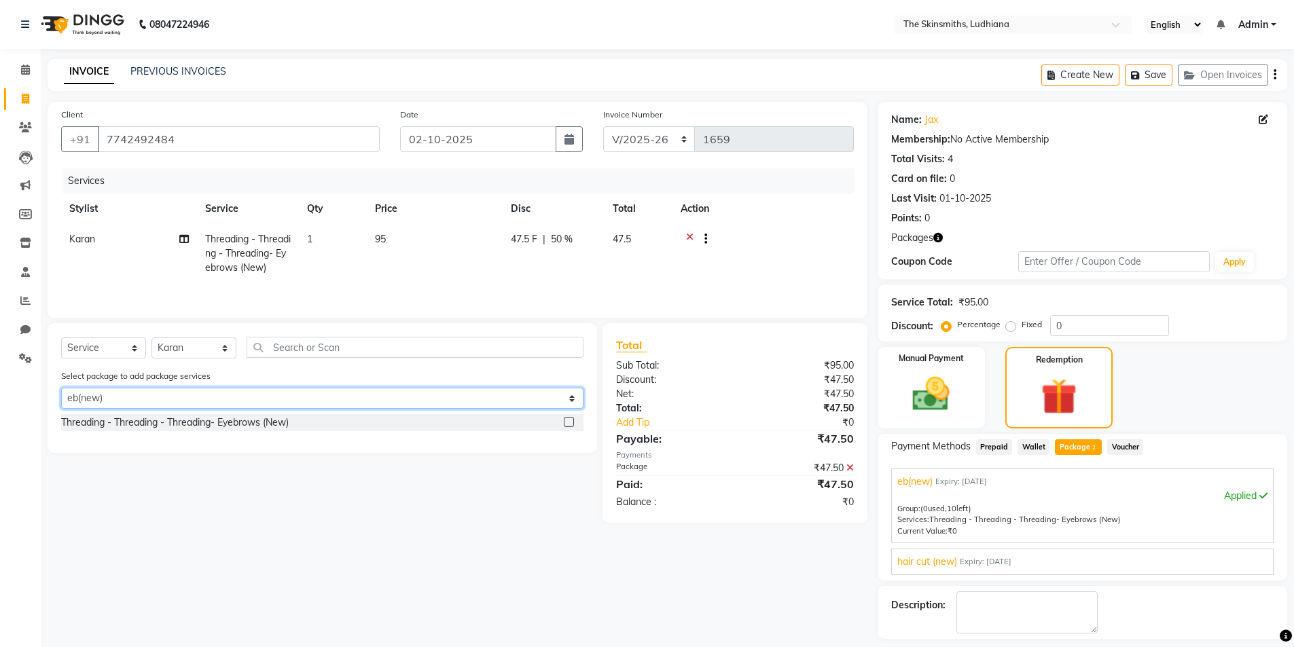
click at [245, 397] on select "Select eb(new) hair cut (new)" at bounding box center [322, 398] width 522 height 21
click at [61, 388] on select "Select eb(new) hair cut (new)" at bounding box center [322, 398] width 522 height 21
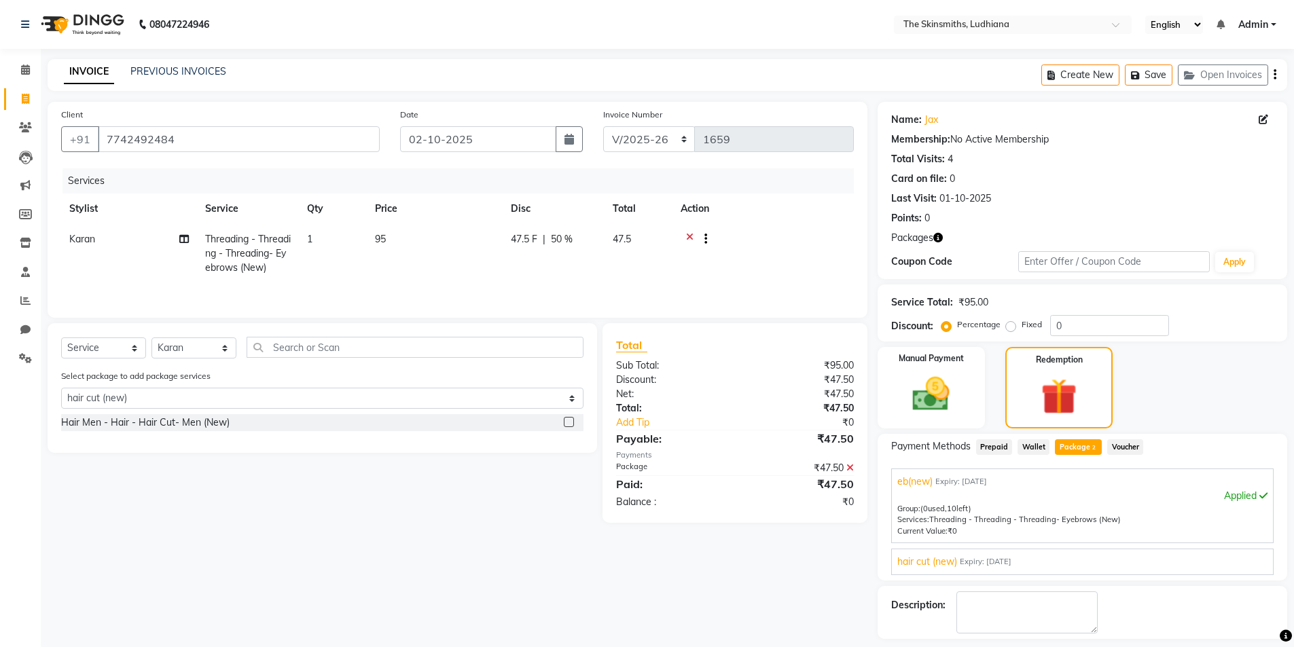
click at [569, 422] on label at bounding box center [569, 422] width 10 height 10
click at [569, 422] on input "checkbox" at bounding box center [568, 422] width 9 height 9
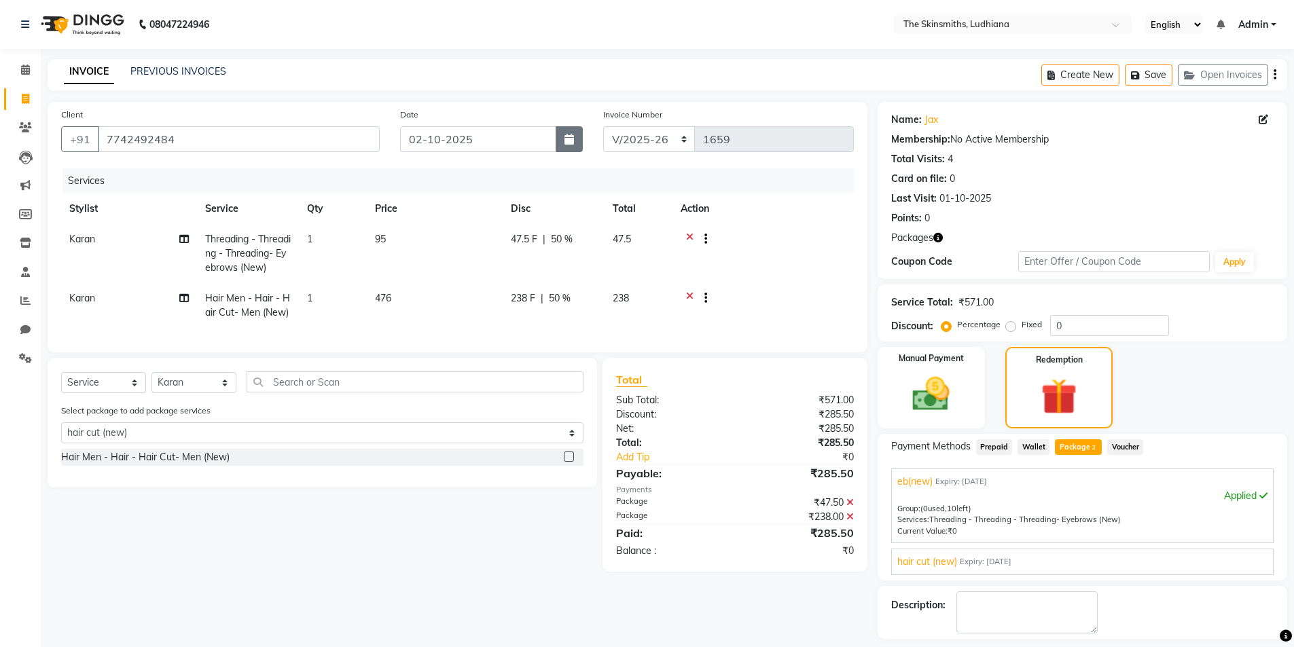
click at [576, 137] on button "button" at bounding box center [569, 139] width 27 height 26
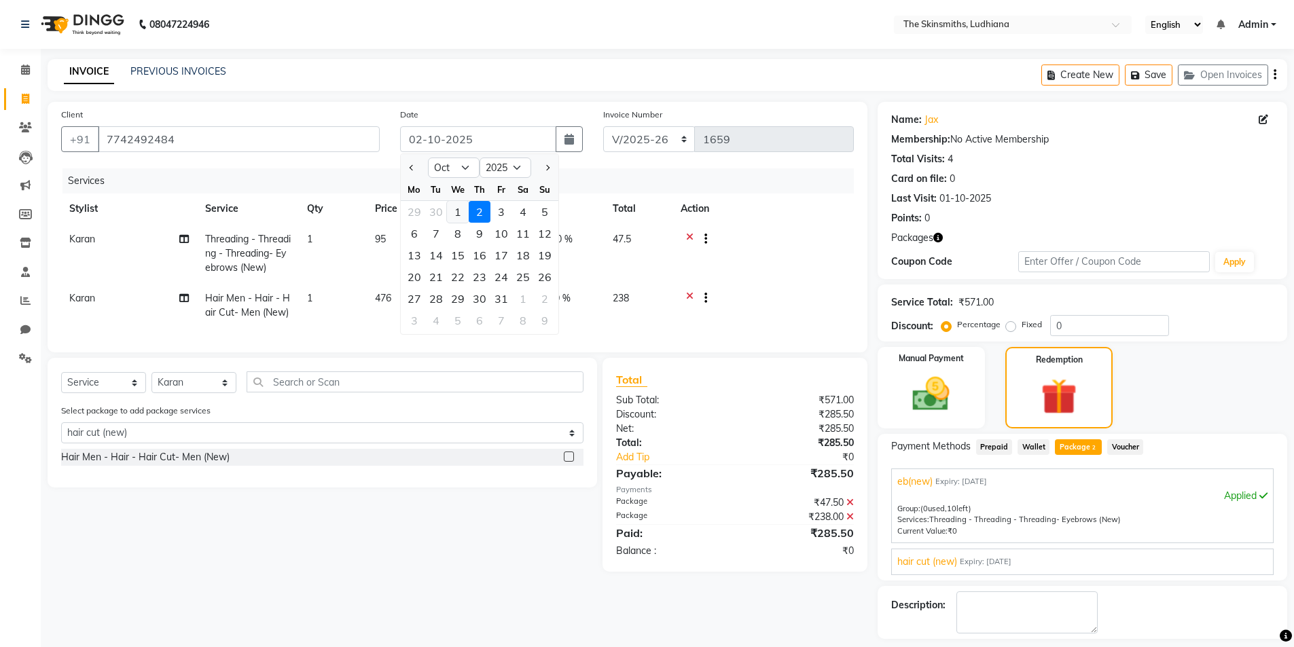
click at [463, 207] on div "1" at bounding box center [458, 212] width 22 height 22
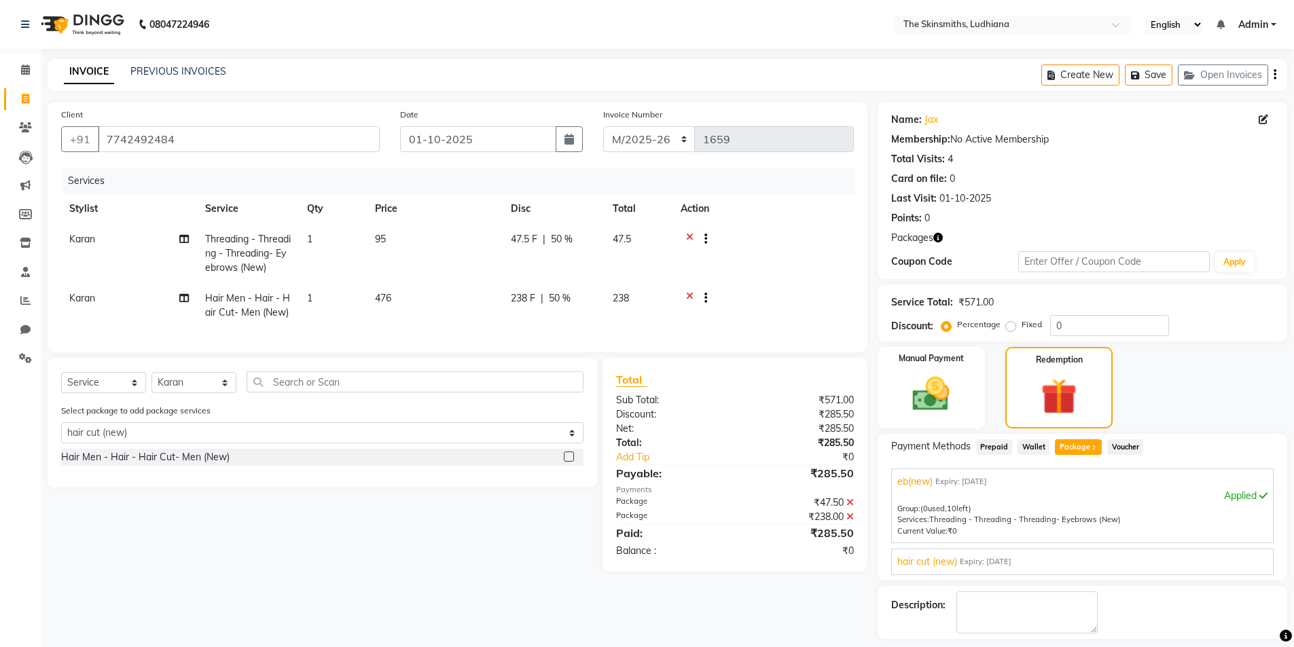
scroll to position [58, 0]
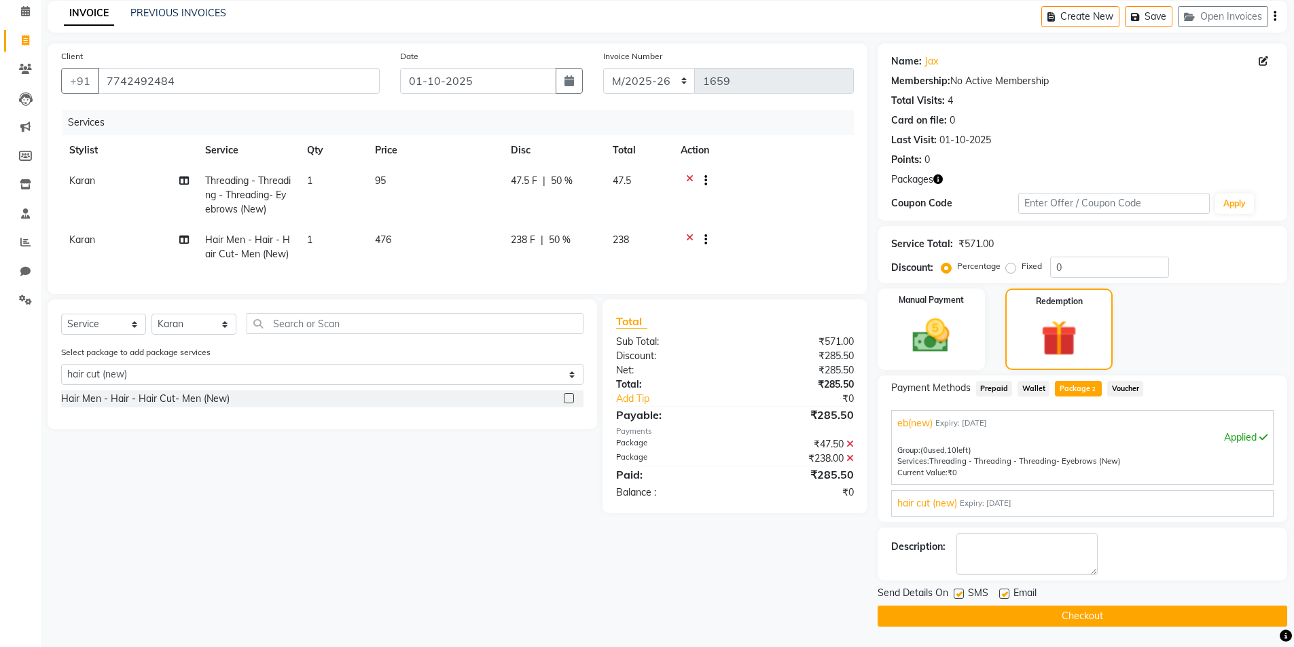
click at [1121, 617] on button "Checkout" at bounding box center [1082, 616] width 410 height 21
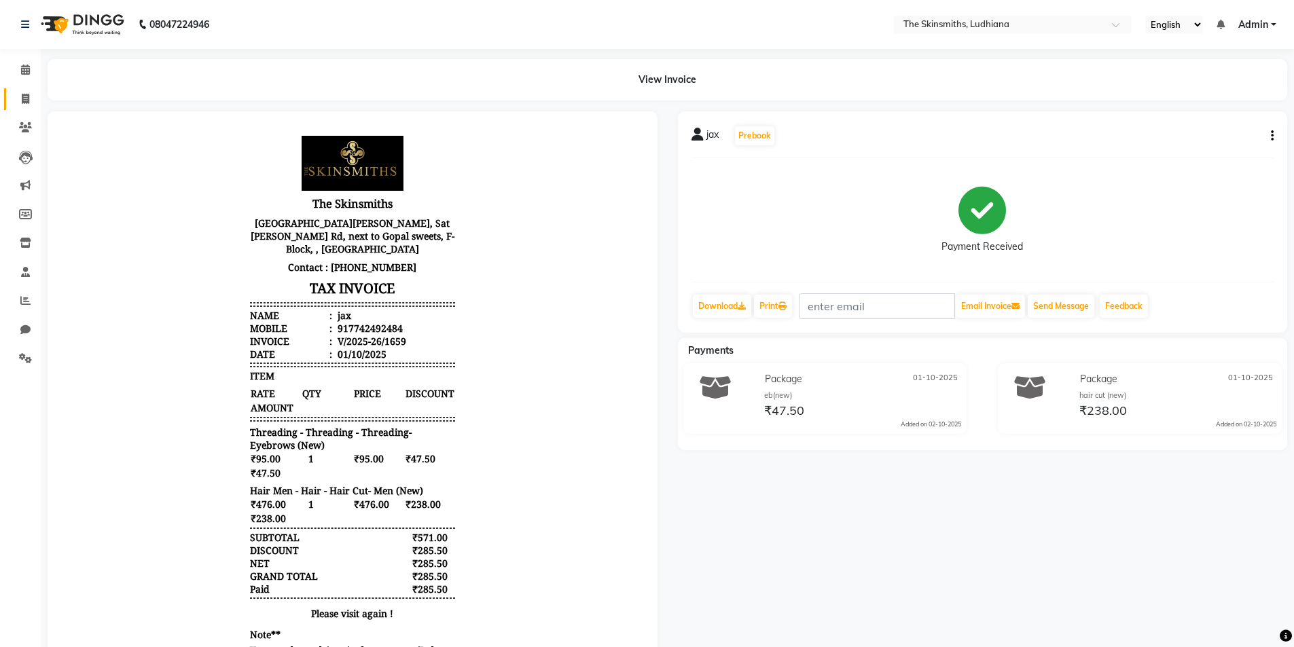
click at [27, 101] on icon at bounding box center [25, 99] width 7 height 10
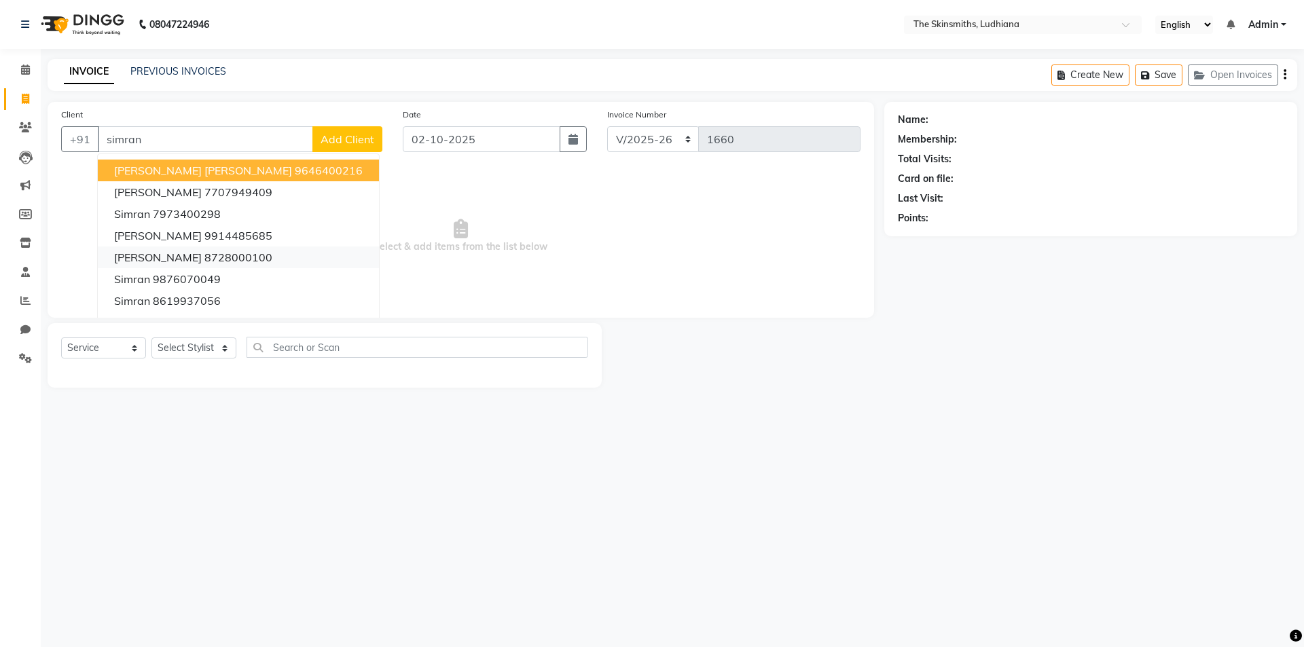
click at [251, 262] on ngb-highlight "8728000100" at bounding box center [238, 258] width 68 height 14
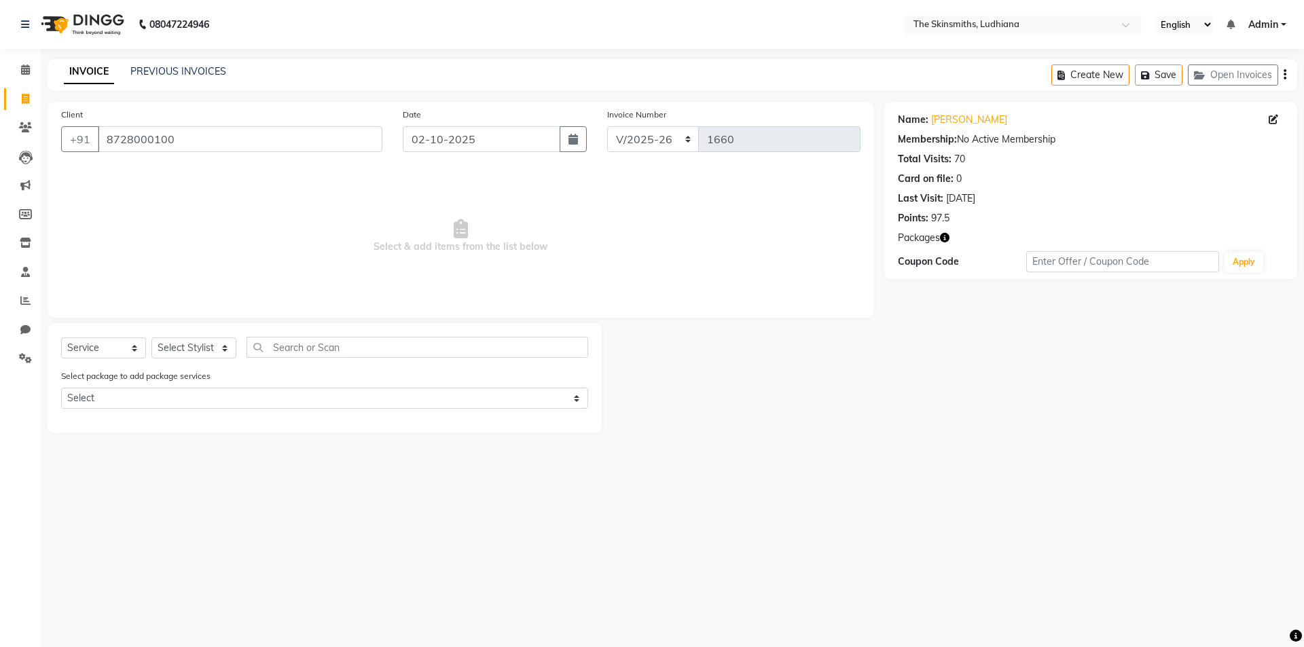
click at [945, 237] on icon "button" at bounding box center [945, 238] width 10 height 10
click at [755, 402] on div at bounding box center [743, 378] width 283 height 110
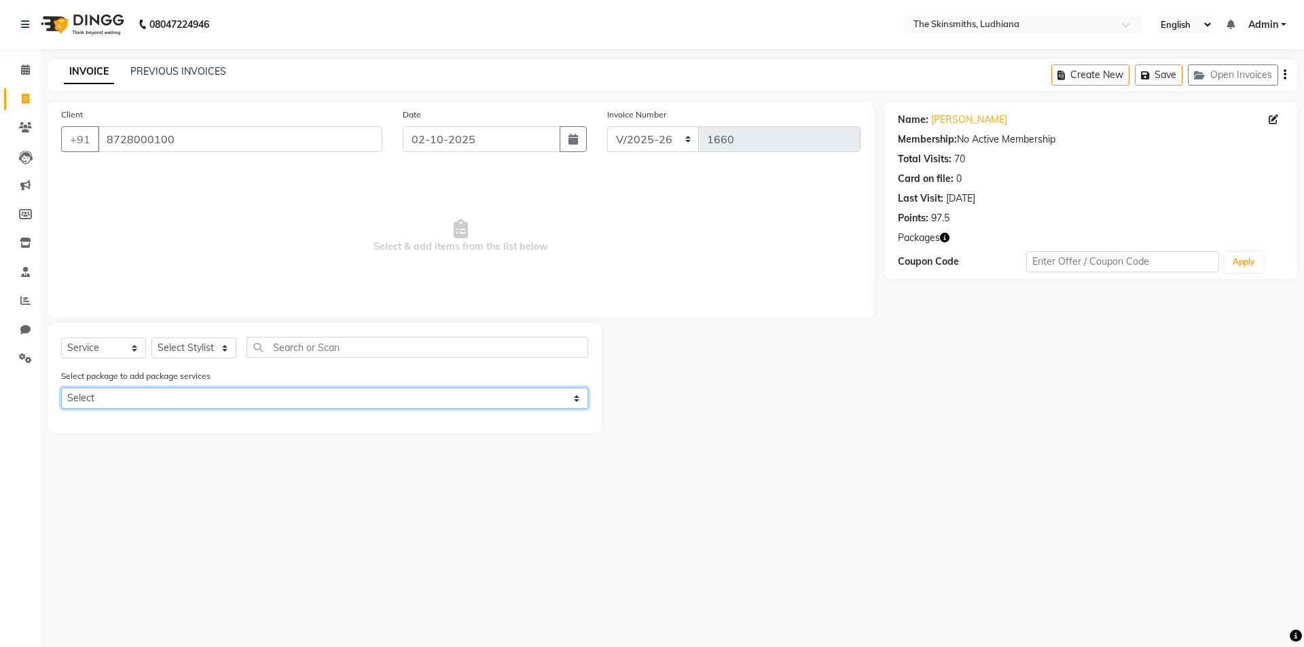
click at [328, 405] on select "Select wash (5+2)" at bounding box center [324, 398] width 527 height 21
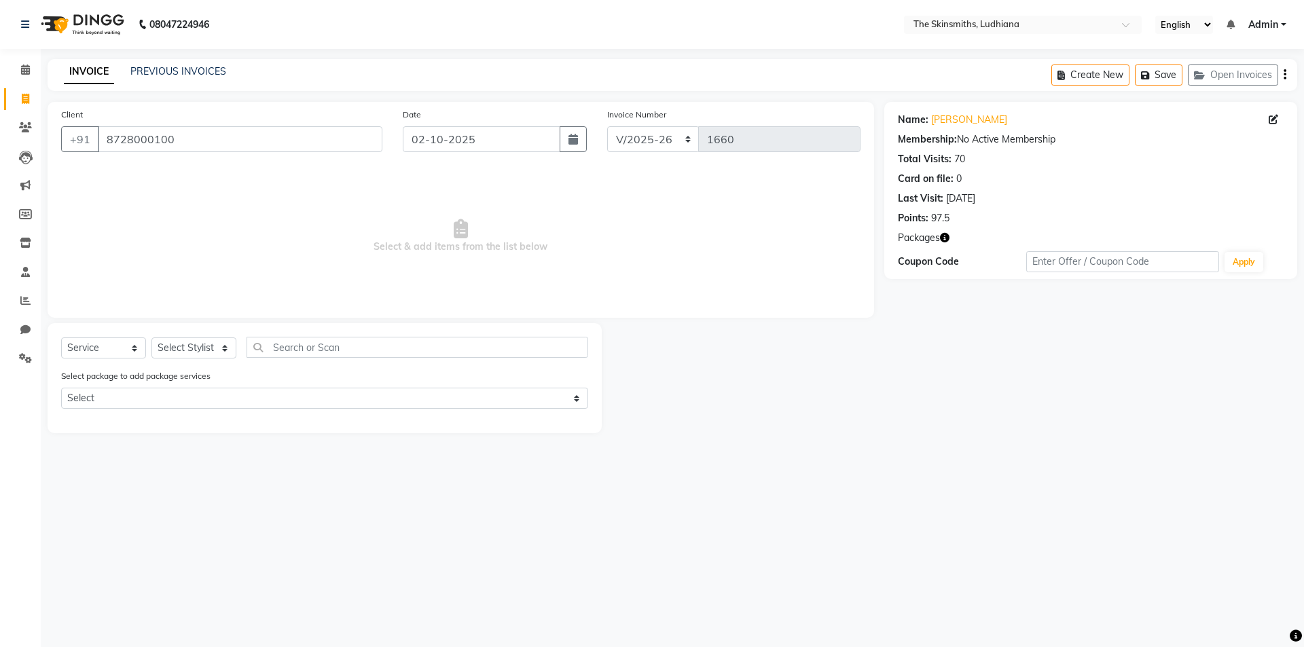
click at [175, 446] on main "INVOICE PREVIOUS INVOICES Create New Save Open Invoices Client +91 8728000100 D…" at bounding box center [672, 256] width 1263 height 395
click at [192, 346] on select "Select Stylist Admin [PERSON_NAME] [PERSON_NAME] [PERSON_NAME] [PERSON_NAME] [P…" at bounding box center [193, 348] width 85 height 21
click at [201, 349] on select "Select Stylist Admin [PERSON_NAME] [PERSON_NAME] [PERSON_NAME] [PERSON_NAME] [P…" at bounding box center [193, 348] width 85 height 21
click at [151, 338] on select "Select Stylist Admin [PERSON_NAME] [PERSON_NAME] [PERSON_NAME] [PERSON_NAME] [P…" at bounding box center [193, 348] width 85 height 21
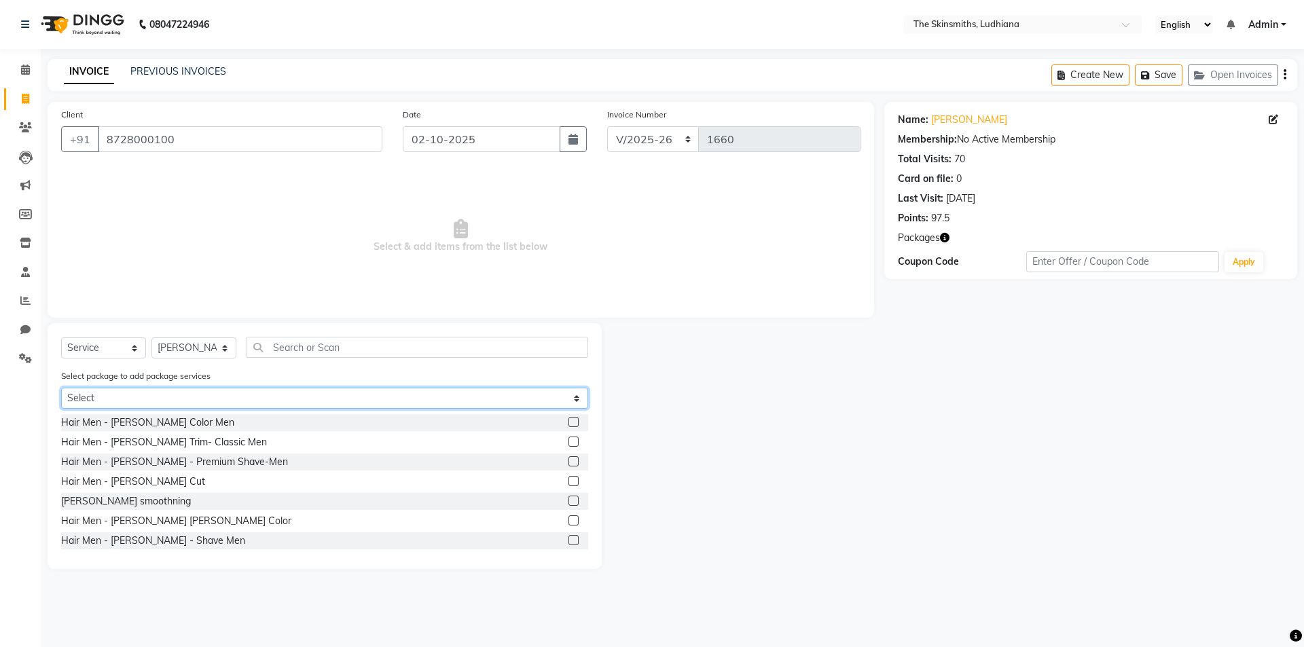
click at [225, 397] on select "Select wash (5+2)" at bounding box center [324, 398] width 527 height 21
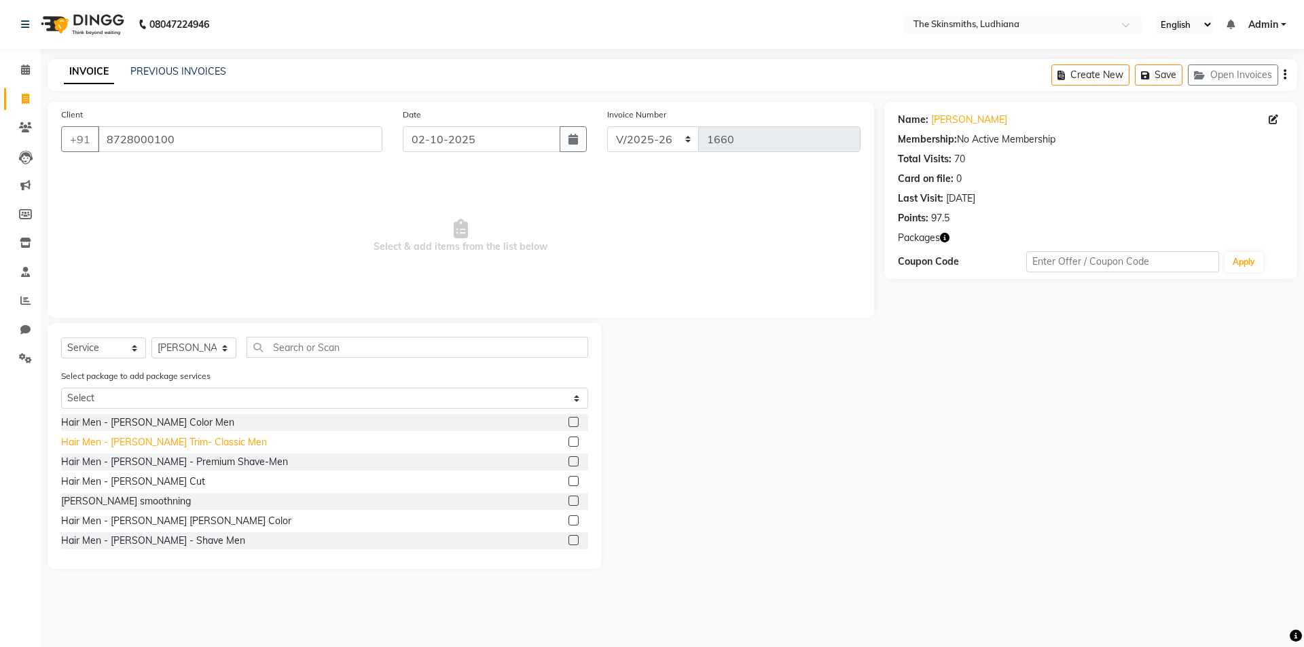
click at [181, 446] on div "Hair Men - [PERSON_NAME] Trim- Classic Men" at bounding box center [164, 442] width 206 height 14
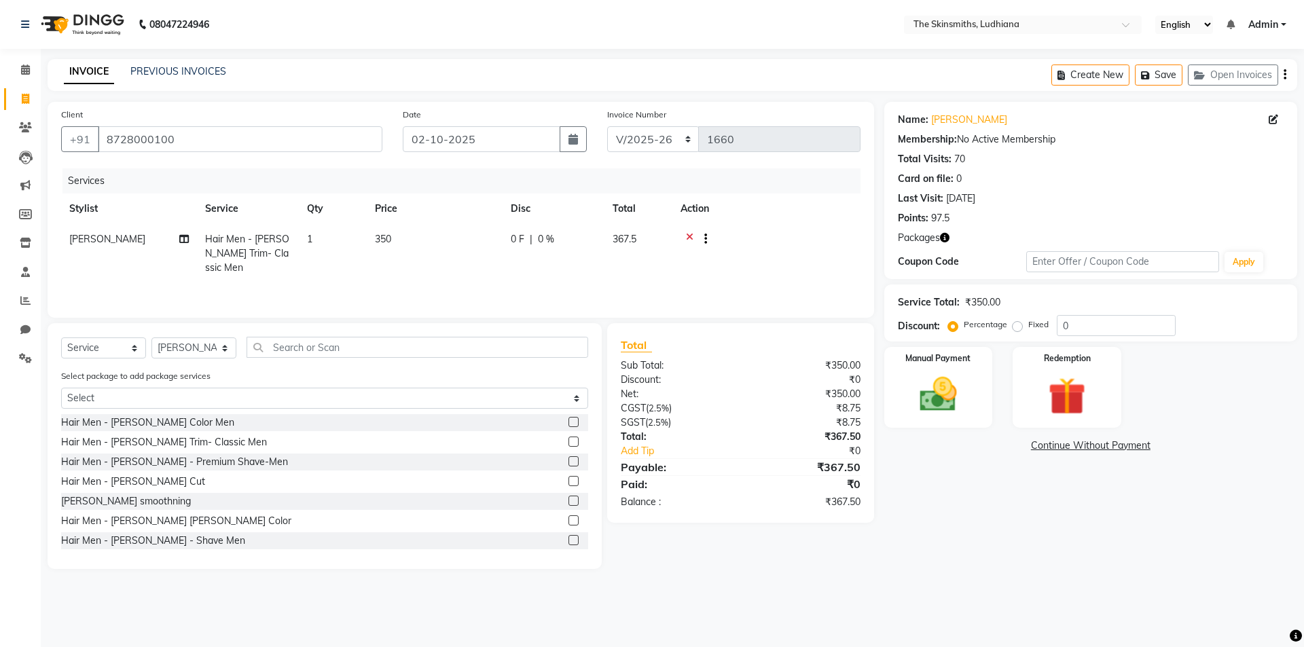
click at [689, 232] on icon at bounding box center [689, 240] width 7 height 17
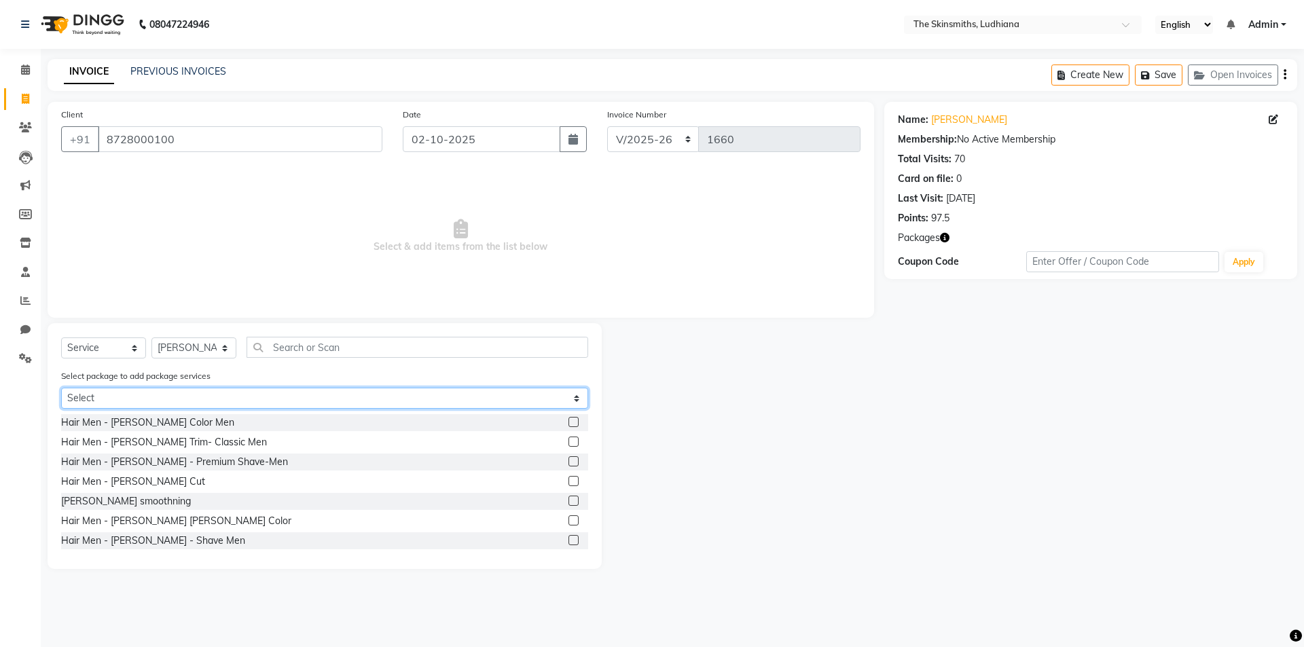
click at [486, 396] on select "Select wash (5+2)" at bounding box center [324, 398] width 527 height 21
click at [61, 388] on select "Select wash (5+2)" at bounding box center [324, 398] width 527 height 21
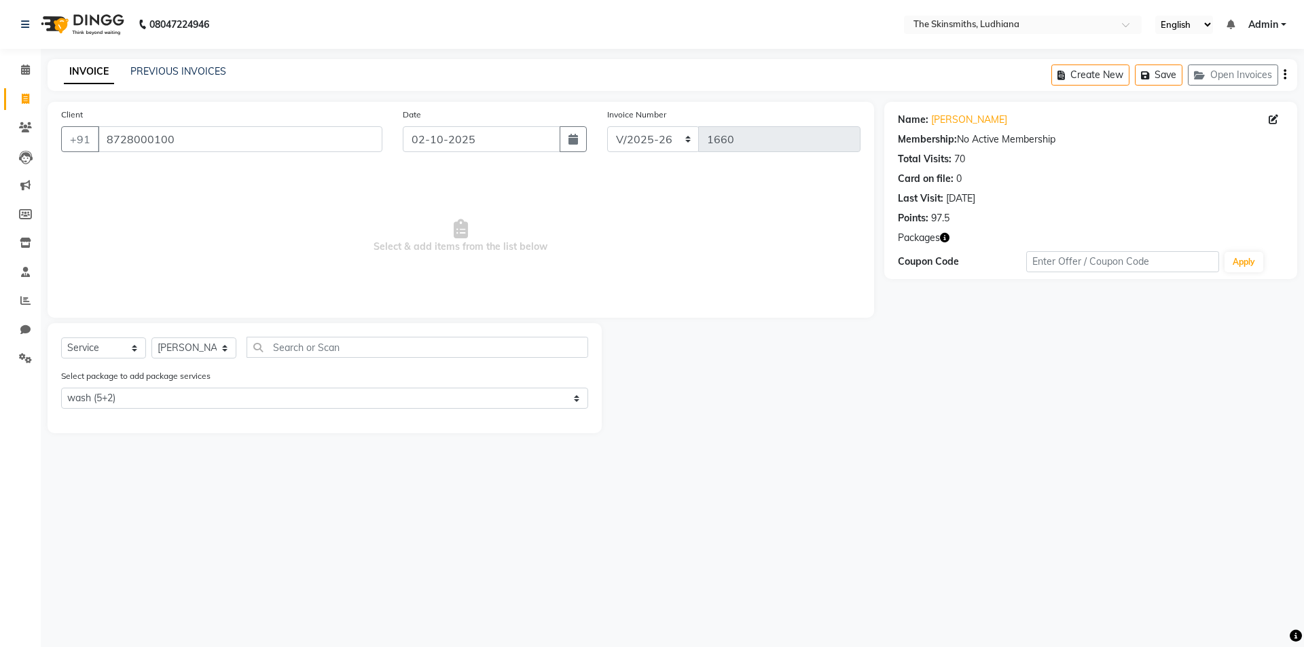
click at [568, 576] on div "08047224946 Select Location × The Skinsmiths, Ludhiana English ENGLISH Español …" at bounding box center [652, 323] width 1304 height 647
click at [594, 551] on div "08047224946 Select Location × The Skinsmiths, Ludhiana English ENGLISH Español …" at bounding box center [652, 323] width 1304 height 647
click at [973, 120] on link "Simran Kaur" at bounding box center [969, 120] width 76 height 14
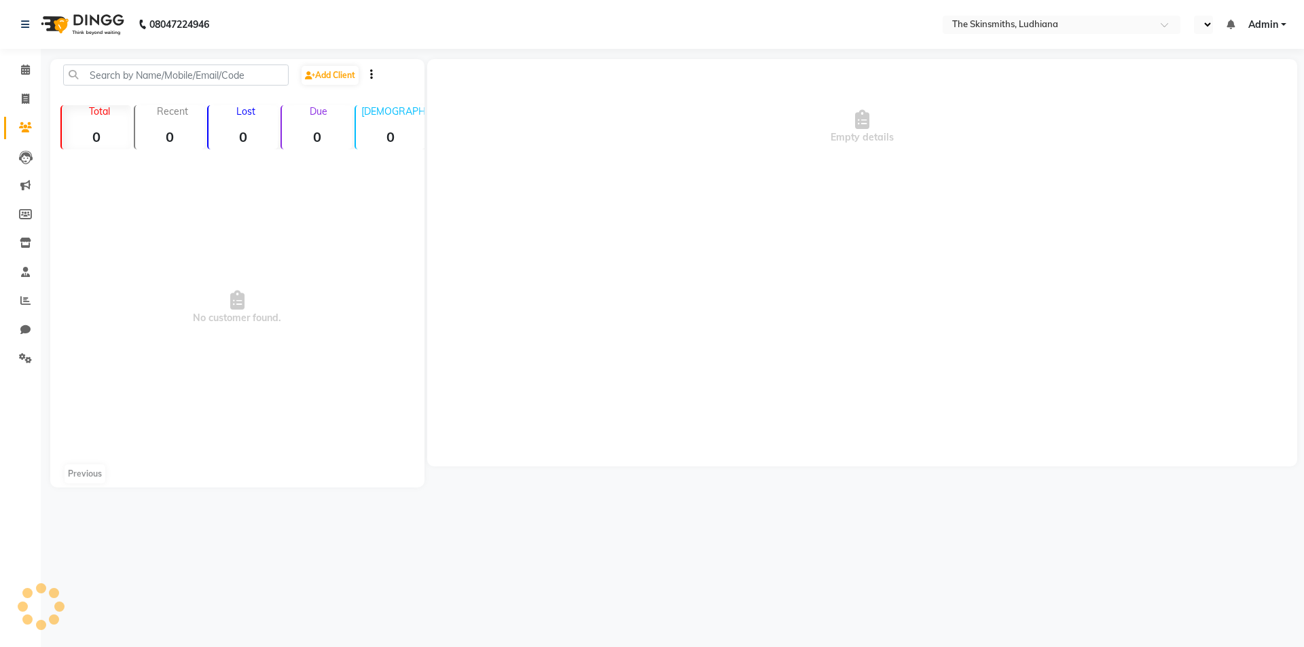
select select "en"
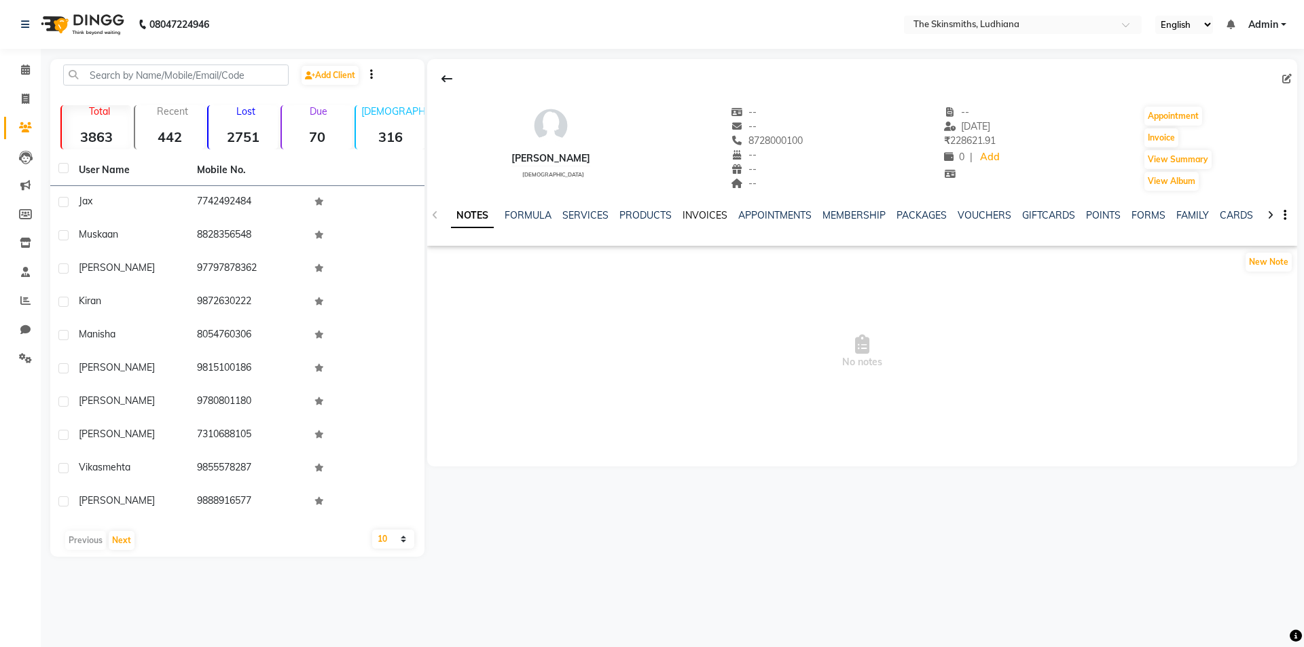
click at [712, 221] on link "INVOICES" at bounding box center [705, 215] width 45 height 12
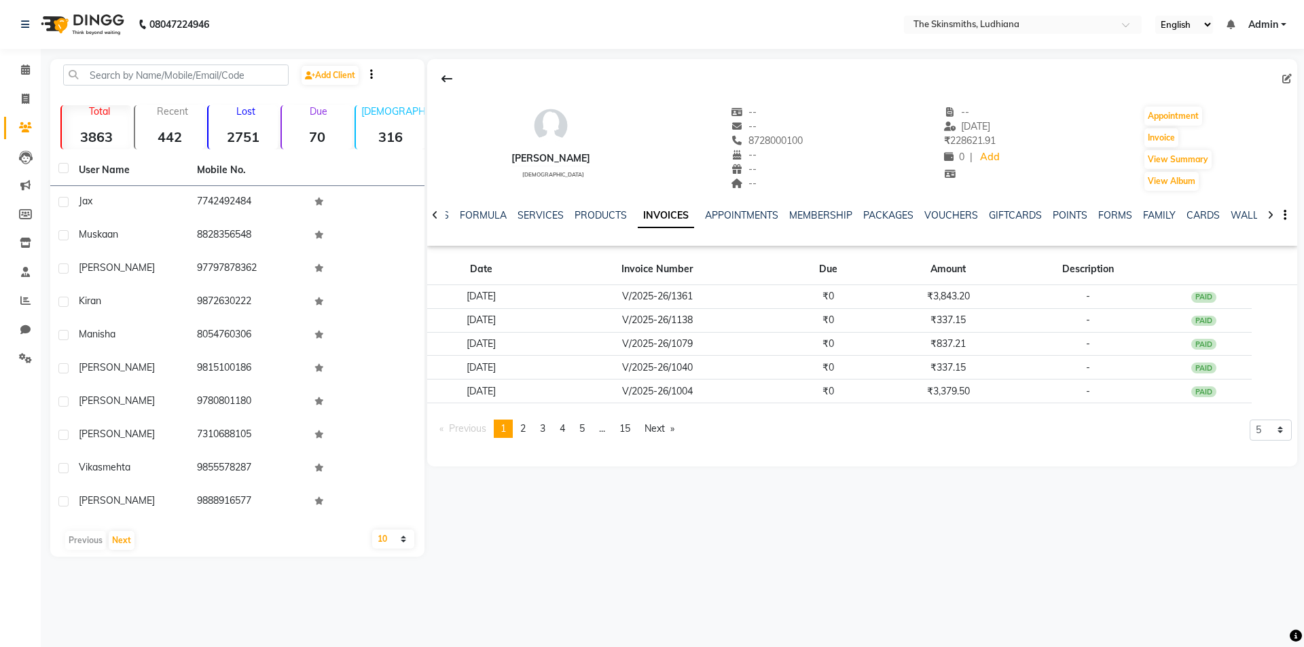
click at [638, 204] on link "INVOICES" at bounding box center [666, 216] width 56 height 24
click at [25, 100] on icon at bounding box center [25, 99] width 7 height 10
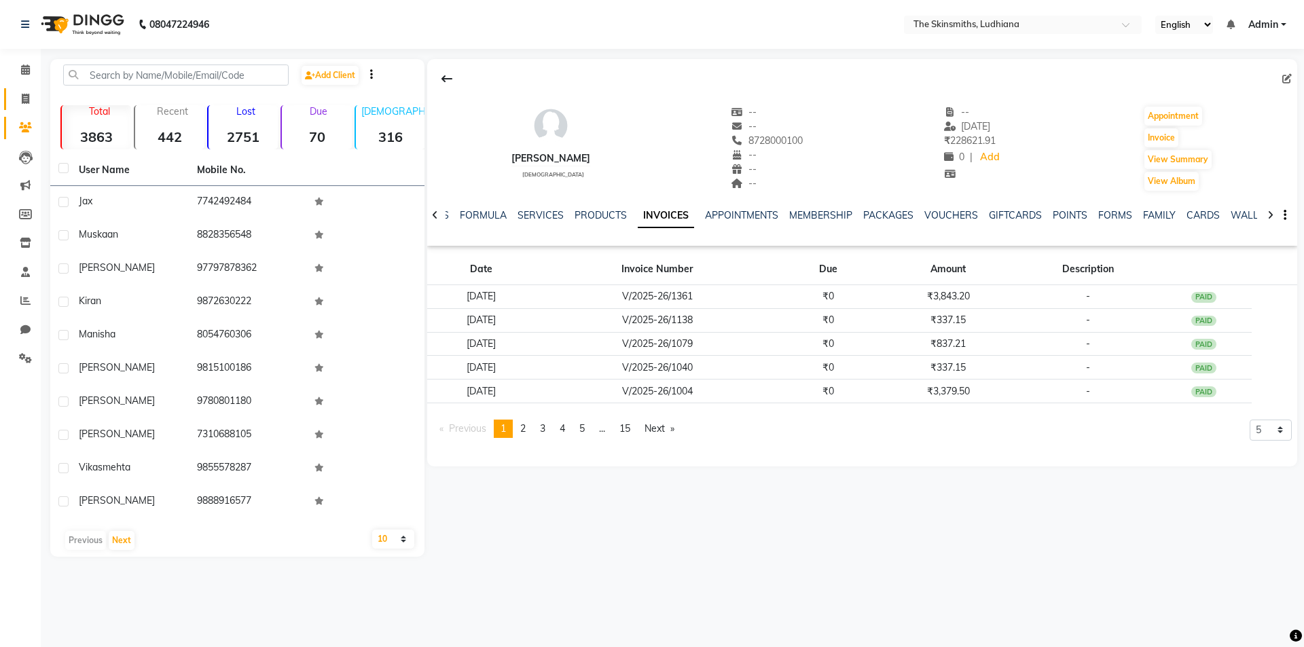
select select "service"
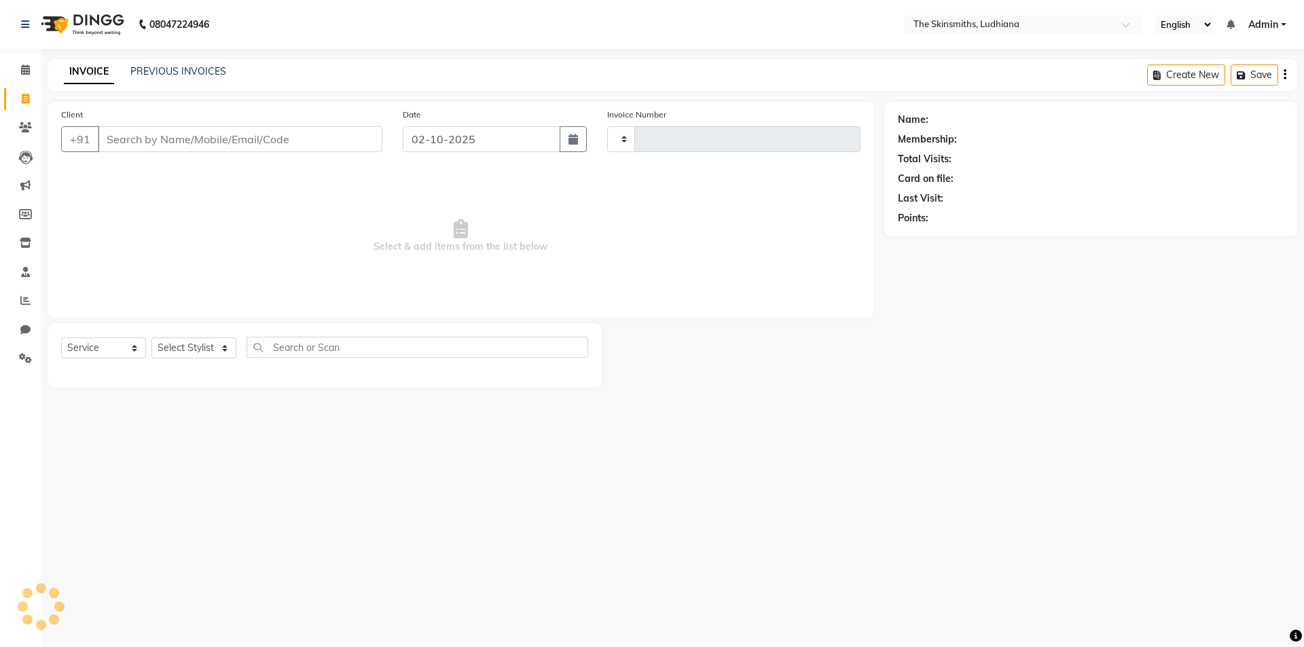
type input "1660"
select select "8115"
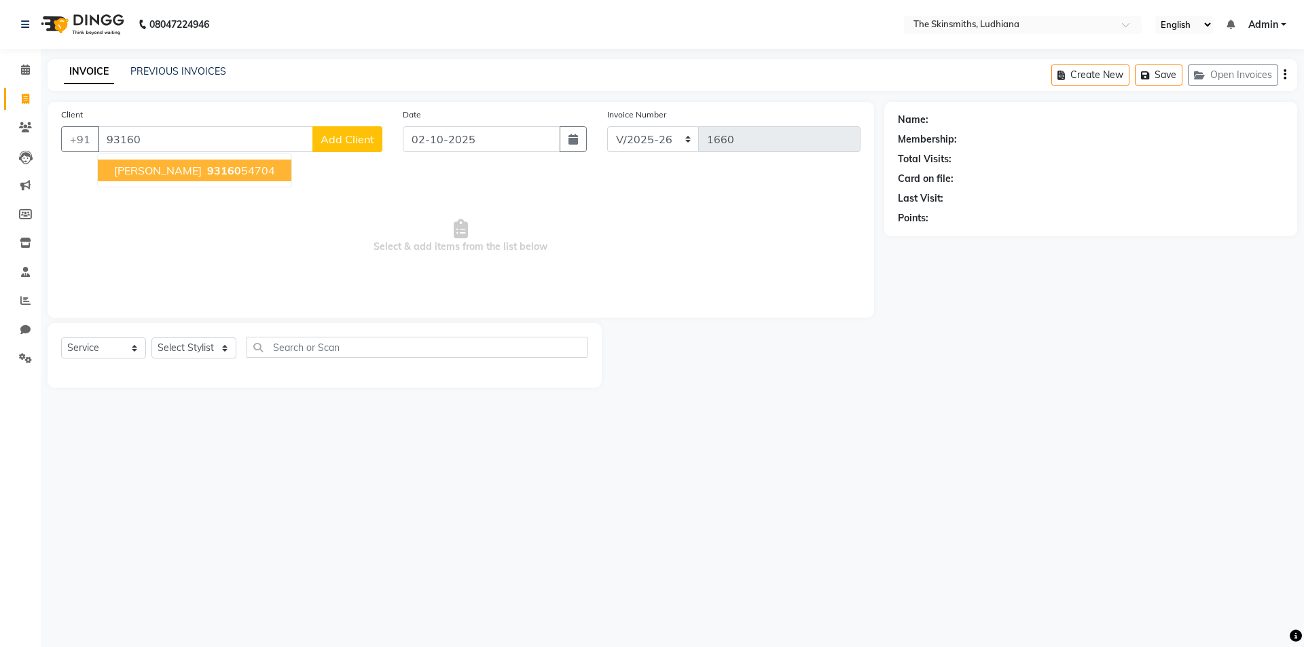
click at [253, 172] on ngb-highlight "93160 54704" at bounding box center [239, 171] width 71 height 14
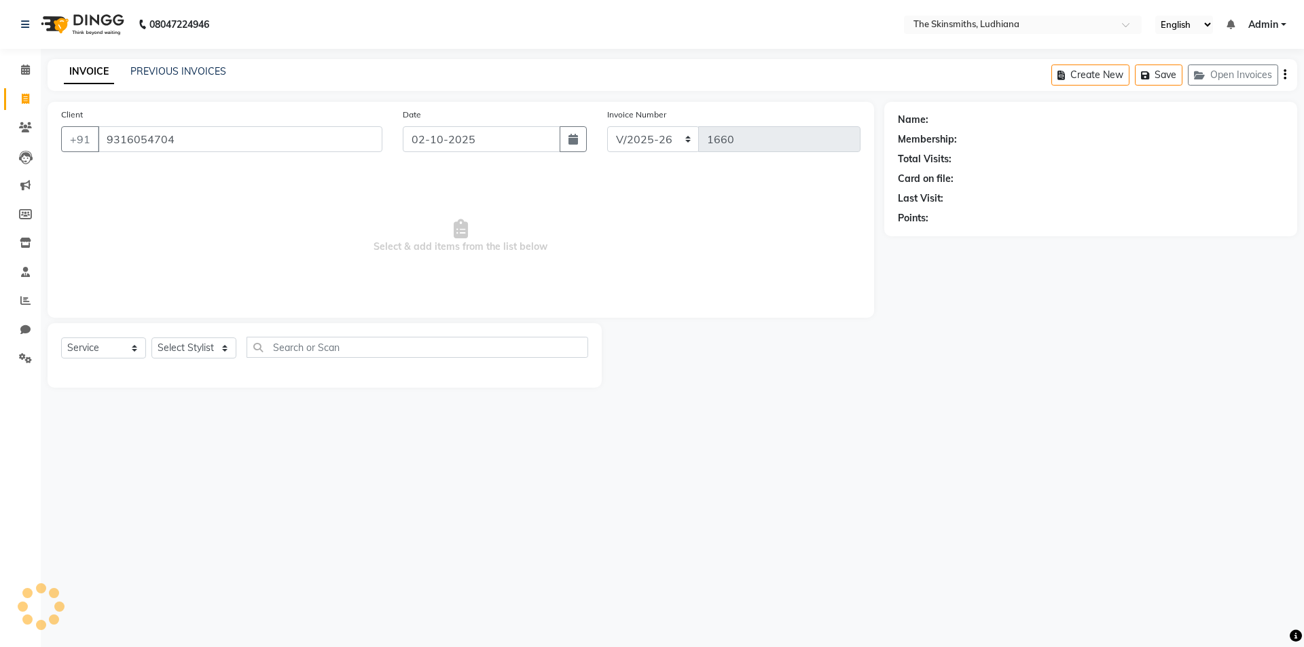
type input "9316054704"
click at [192, 340] on select "Select Stylist Admin [PERSON_NAME] [PERSON_NAME] [PERSON_NAME] [PERSON_NAME] [P…" at bounding box center [193, 348] width 85 height 21
select select "76556"
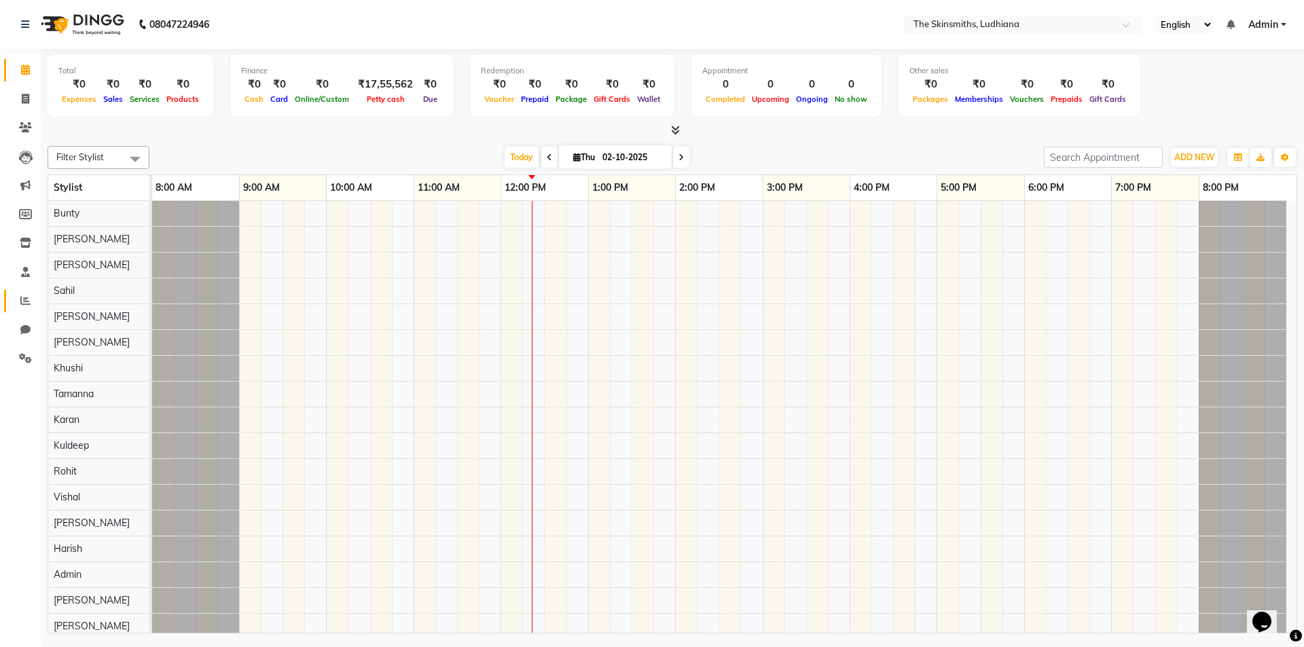
click at [20, 290] on link "Reports" at bounding box center [20, 301] width 33 height 22
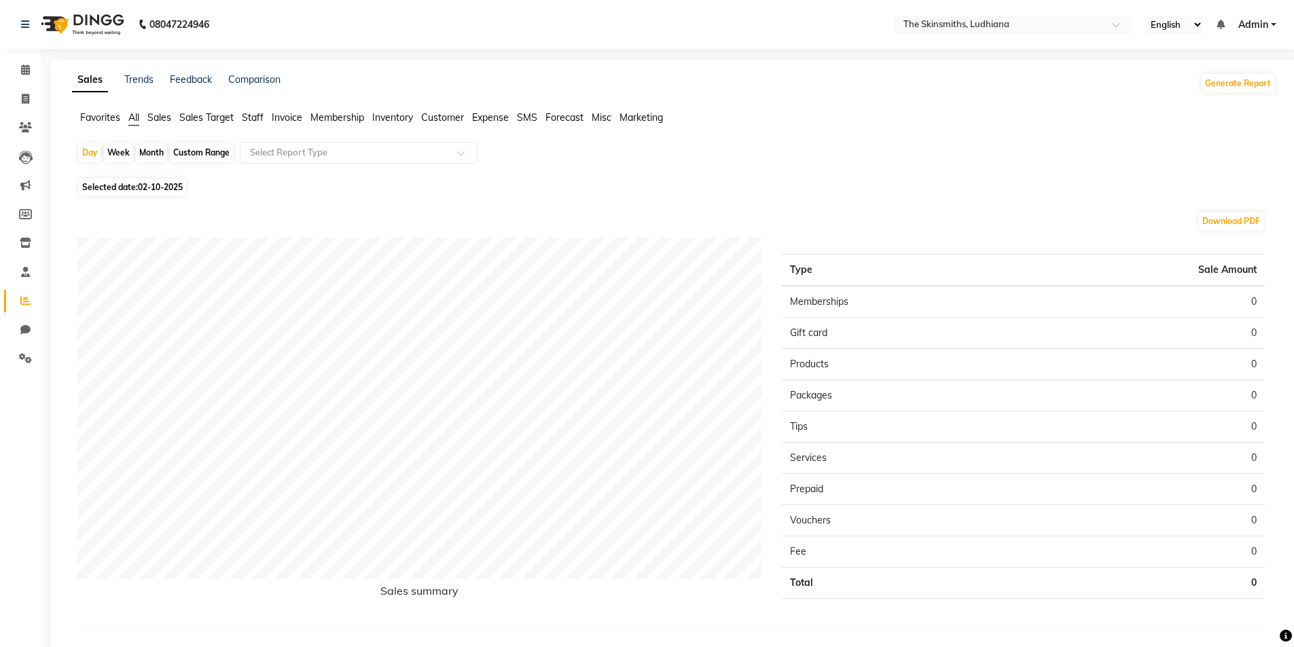
click at [151, 185] on span "02-10-2025" at bounding box center [160, 187] width 45 height 10
select select "10"
select select "2025"
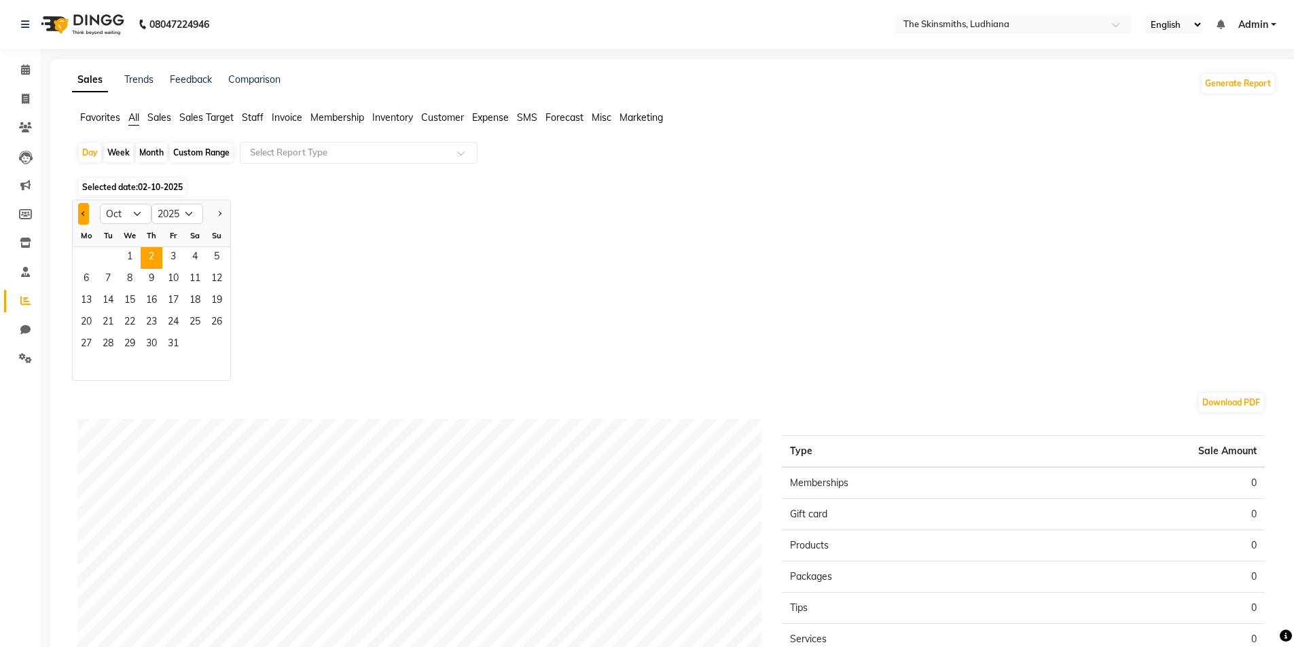
click at [84, 213] on span "Previous month" at bounding box center [83, 213] width 5 height 5
select select "9"
click at [206, 299] on span "21" at bounding box center [217, 302] width 22 height 22
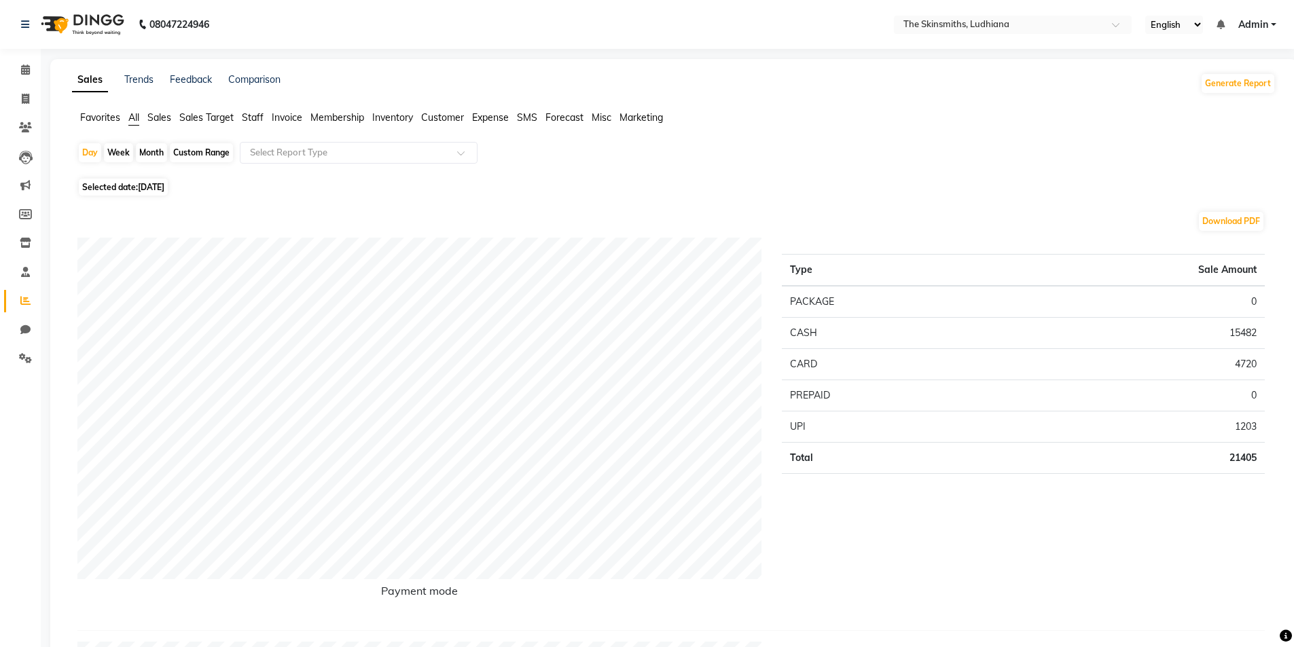
click at [164, 187] on span "21-09-2025" at bounding box center [151, 187] width 26 height 10
select select "9"
select select "2025"
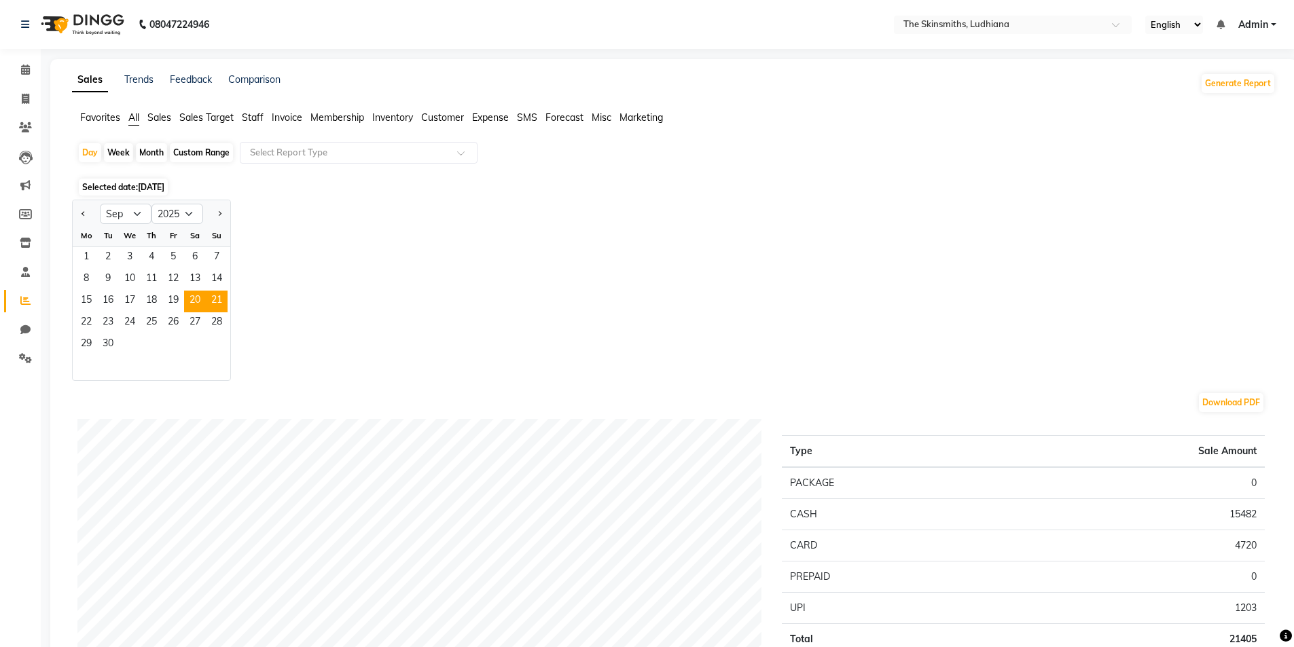
click at [195, 300] on span "20" at bounding box center [195, 302] width 22 height 22
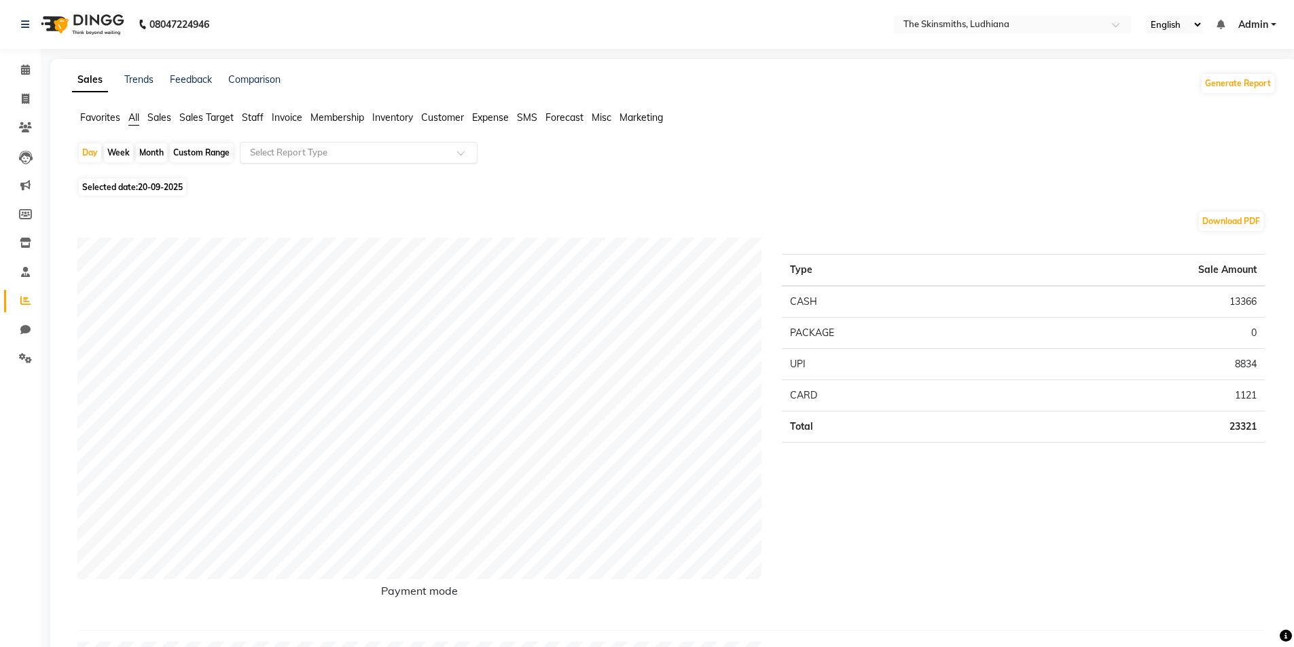
click at [357, 157] on input "text" at bounding box center [345, 153] width 196 height 14
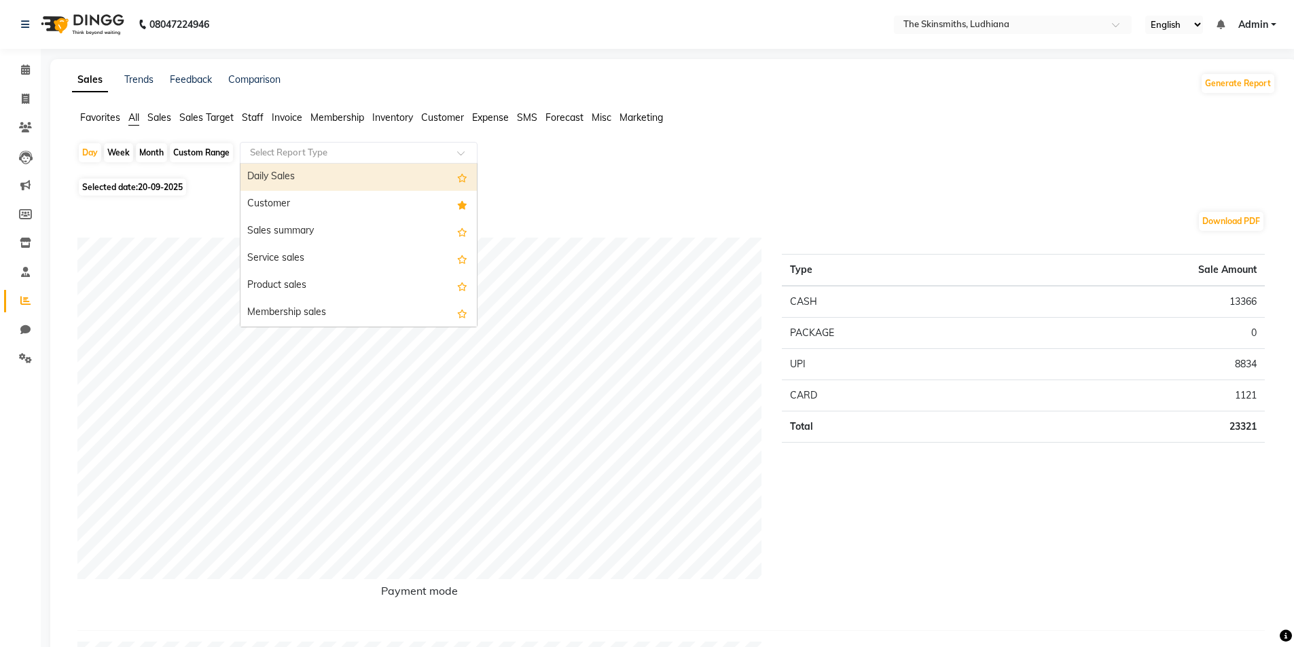
click at [300, 208] on div "Customer" at bounding box center [358, 204] width 236 height 27
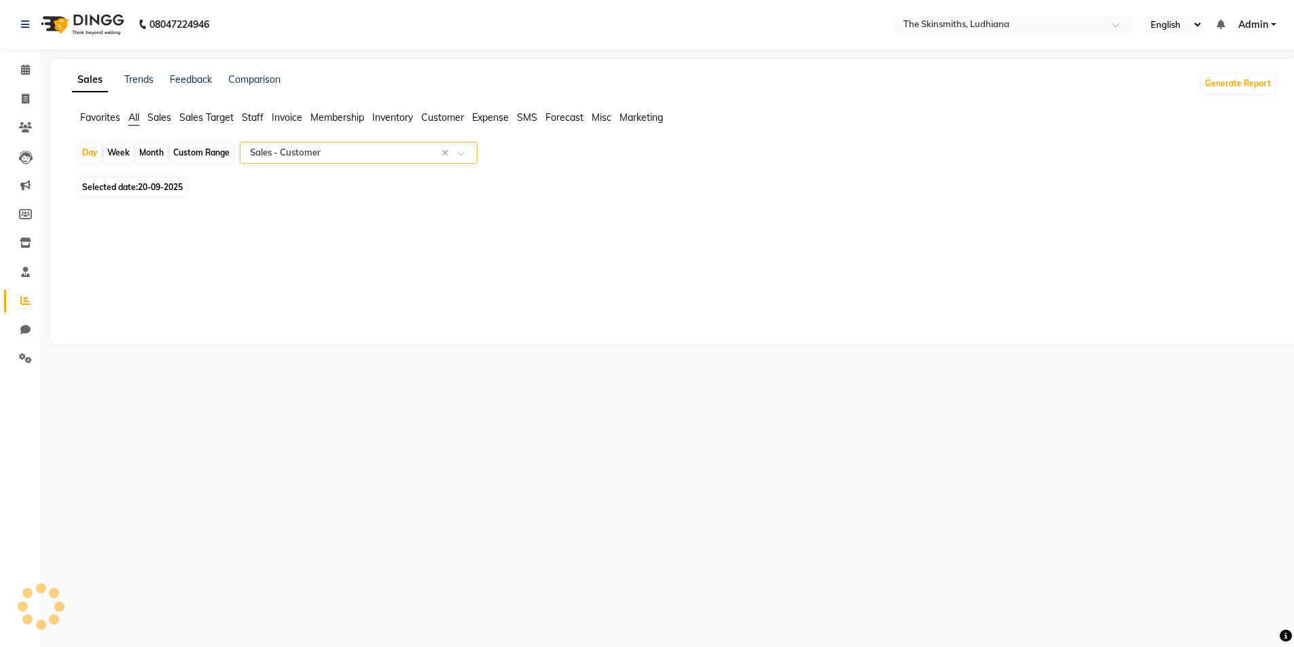
select select "full_report"
select select "csv"
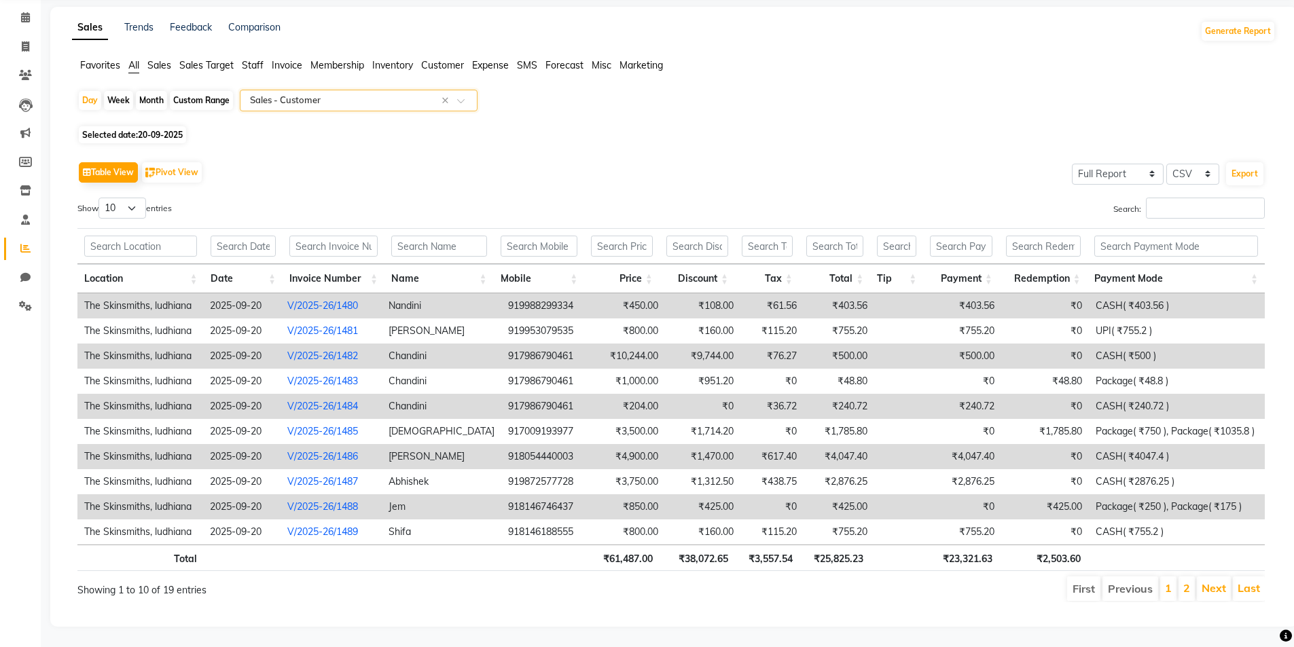
scroll to position [62, 0]
click at [1210, 581] on link "Next" at bounding box center [1213, 588] width 24 height 14
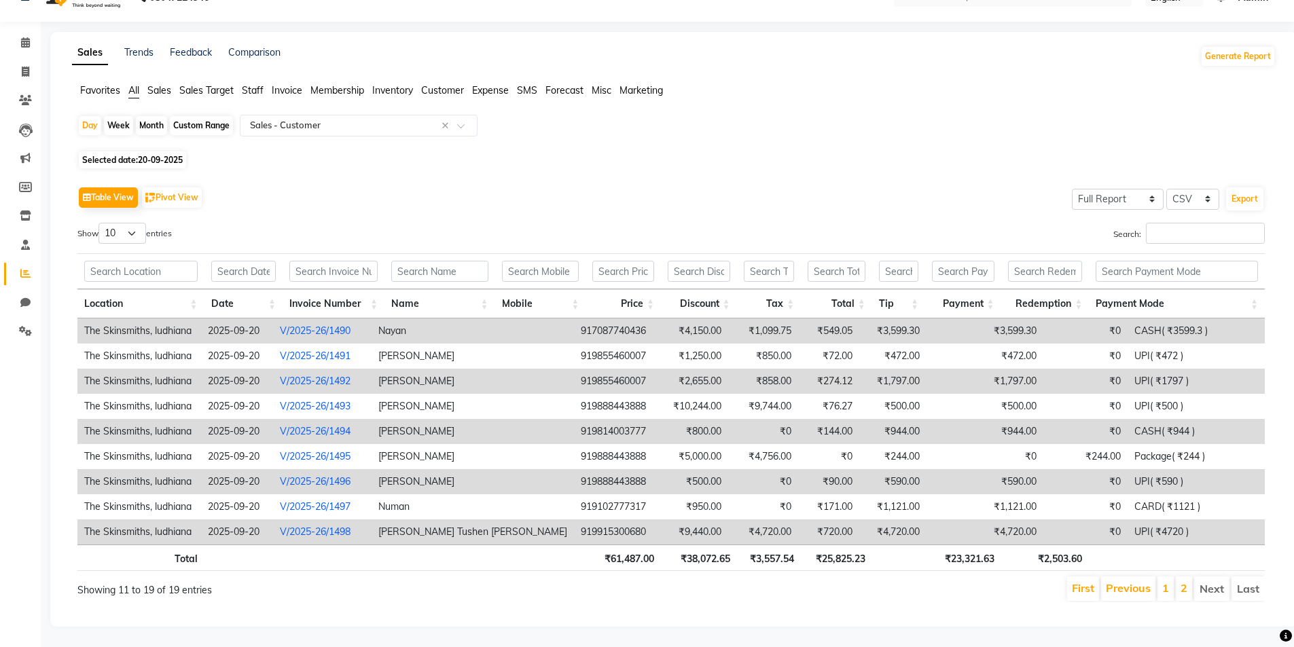
scroll to position [37, 0]
click at [1202, 579] on li "Next" at bounding box center [1211, 589] width 35 height 24
click at [1125, 581] on link "Previous" at bounding box center [1128, 588] width 45 height 14
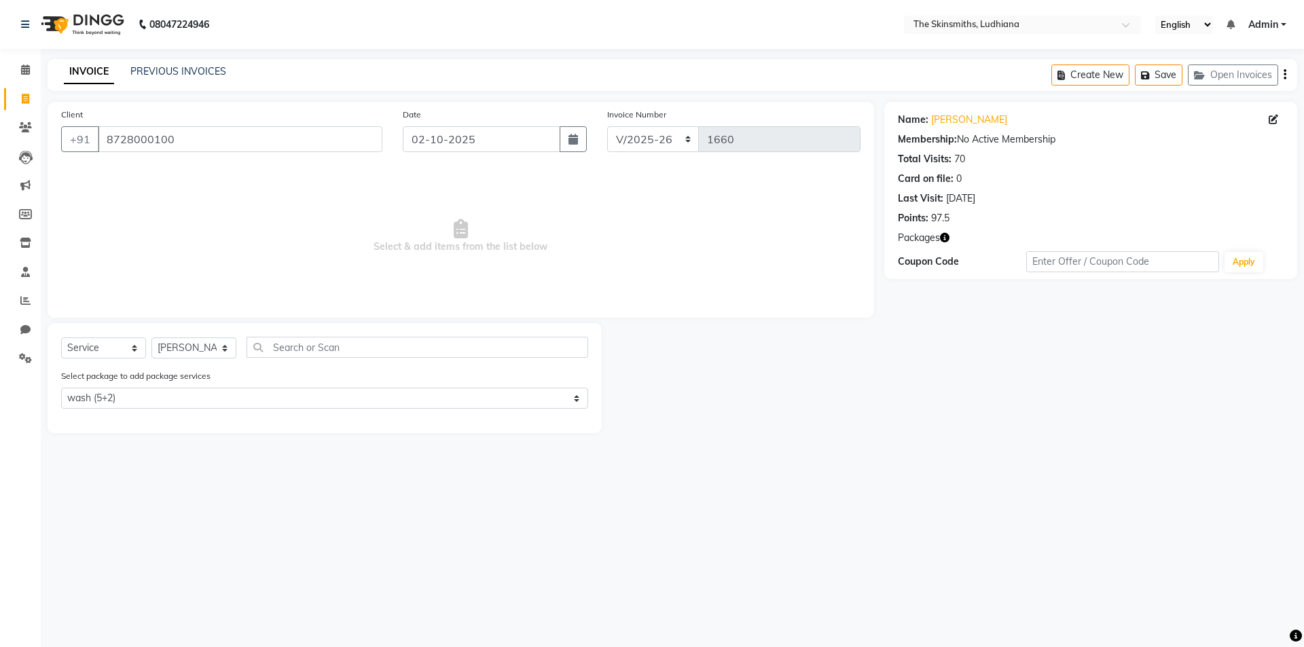
select select "8115"
select select "service"
select select "76547"
select select "1: Object"
click at [90, 352] on select "Select Service Product Membership Package Voucher Prepaid Gift Card" at bounding box center [103, 348] width 85 height 21
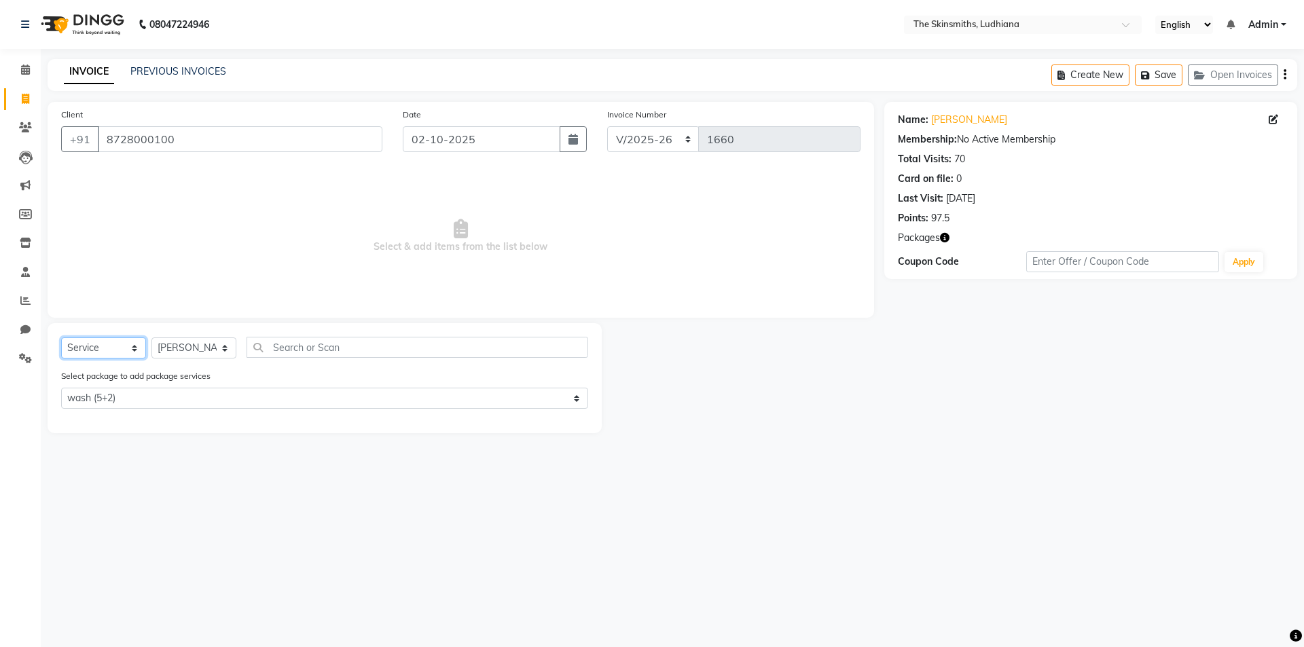
select select "package"
click at [61, 338] on select "Select Service Product Membership Package Voucher Prepaid Gift Card" at bounding box center [103, 348] width 85 height 21
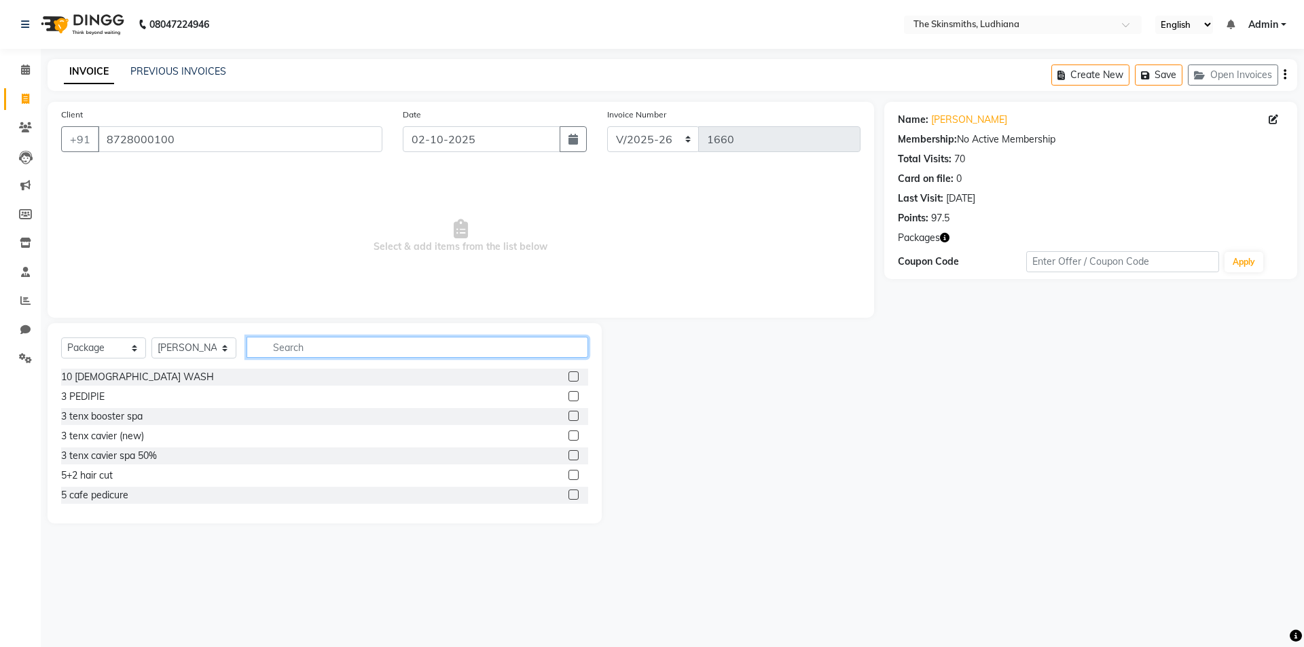
click at [366, 342] on input "text" at bounding box center [418, 347] width 342 height 21
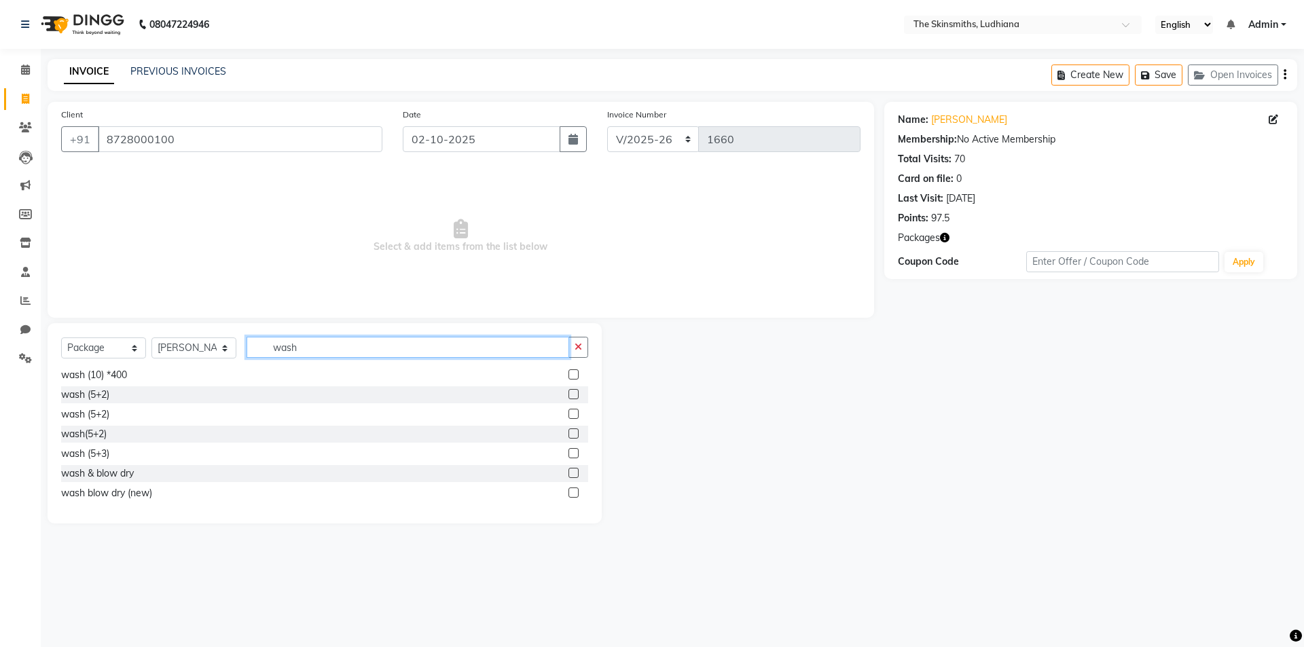
type input "wash"
click at [568, 375] on label at bounding box center [573, 374] width 10 height 10
click at [568, 375] on input "checkbox" at bounding box center [572, 375] width 9 height 9
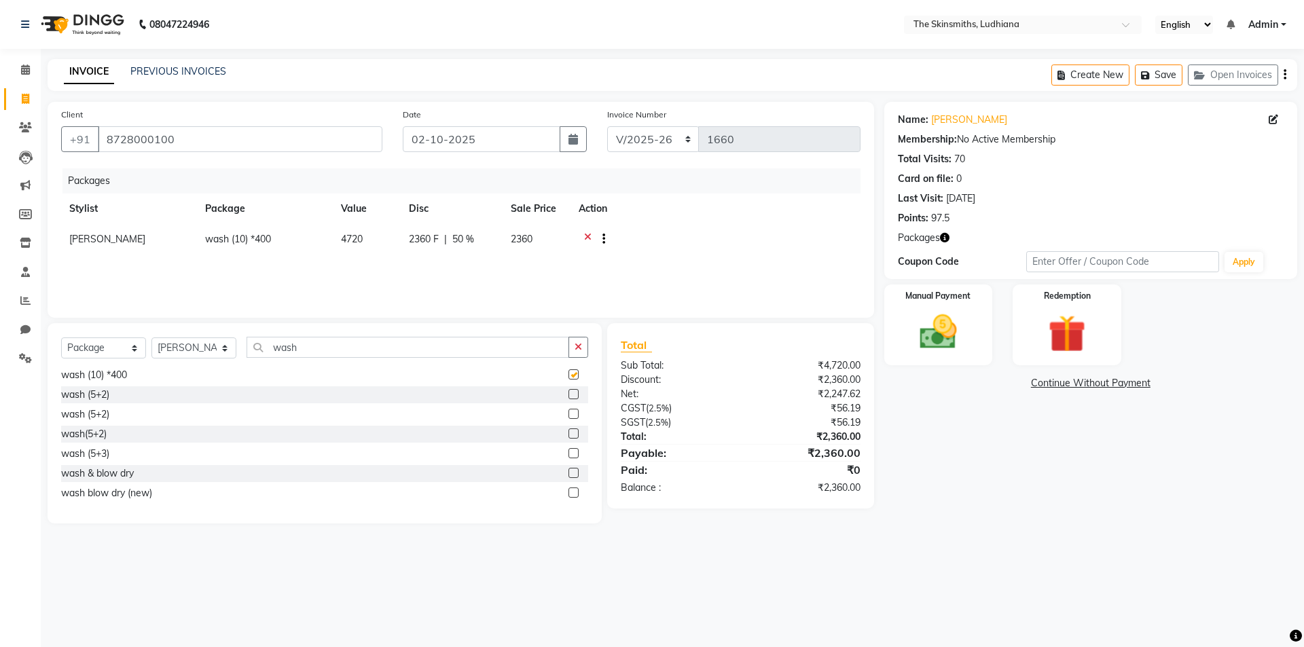
checkbox input "false"
click at [568, 492] on label at bounding box center [573, 493] width 10 height 10
click at [568, 492] on input "checkbox" at bounding box center [572, 493] width 9 height 9
checkbox input "false"
drag, startPoint x: 242, startPoint y: 232, endPoint x: 683, endPoint y: 219, distance: 441.6
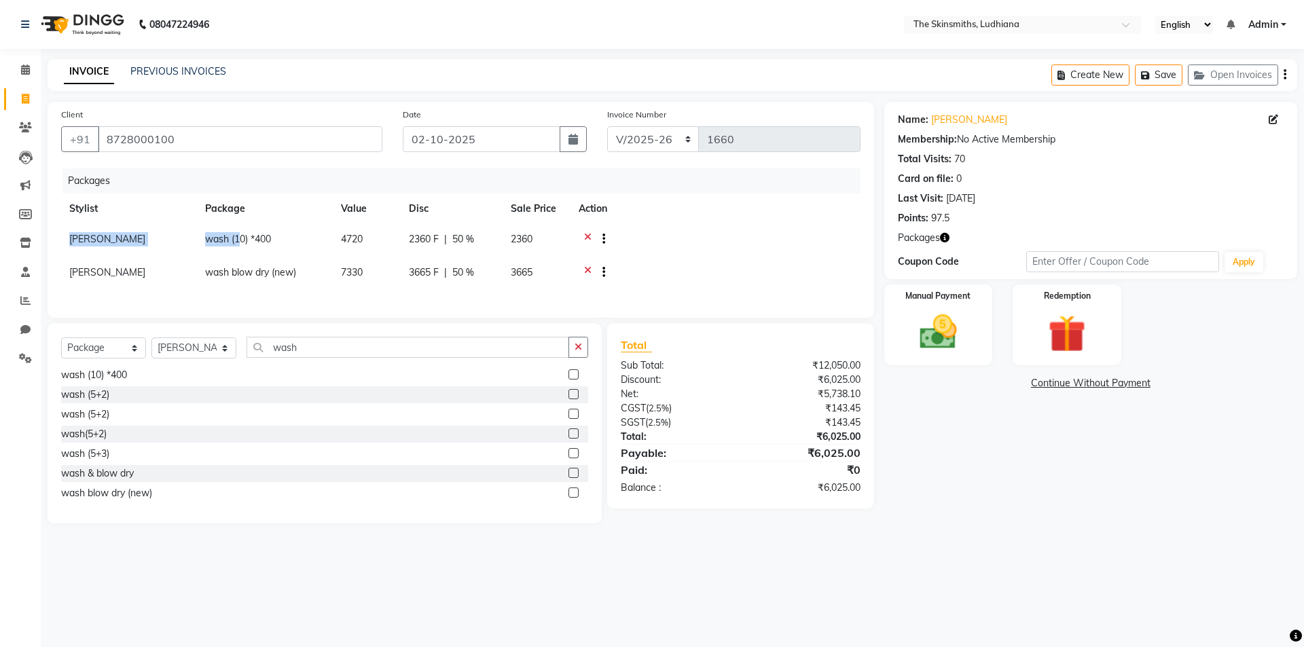
click at [683, 219] on table "Stylist Package Value Disc Sale Price Action Shubham Sagar wash (10) *400 4720 …" at bounding box center [460, 242] width 799 height 97
click at [324, 298] on div "Packages Stylist Package Value Disc Sale Price Action Shubham Sagar wash (10) *…" at bounding box center [460, 236] width 799 height 136
drag, startPoint x: 465, startPoint y: 239, endPoint x: 652, endPoint y: 257, distance: 188.3
click at [652, 257] on tr "Shubham Sagar wash (10) *400 4720 2360 F | 50 % 2360" at bounding box center [460, 240] width 799 height 33
click at [590, 268] on icon at bounding box center [587, 274] width 7 height 17
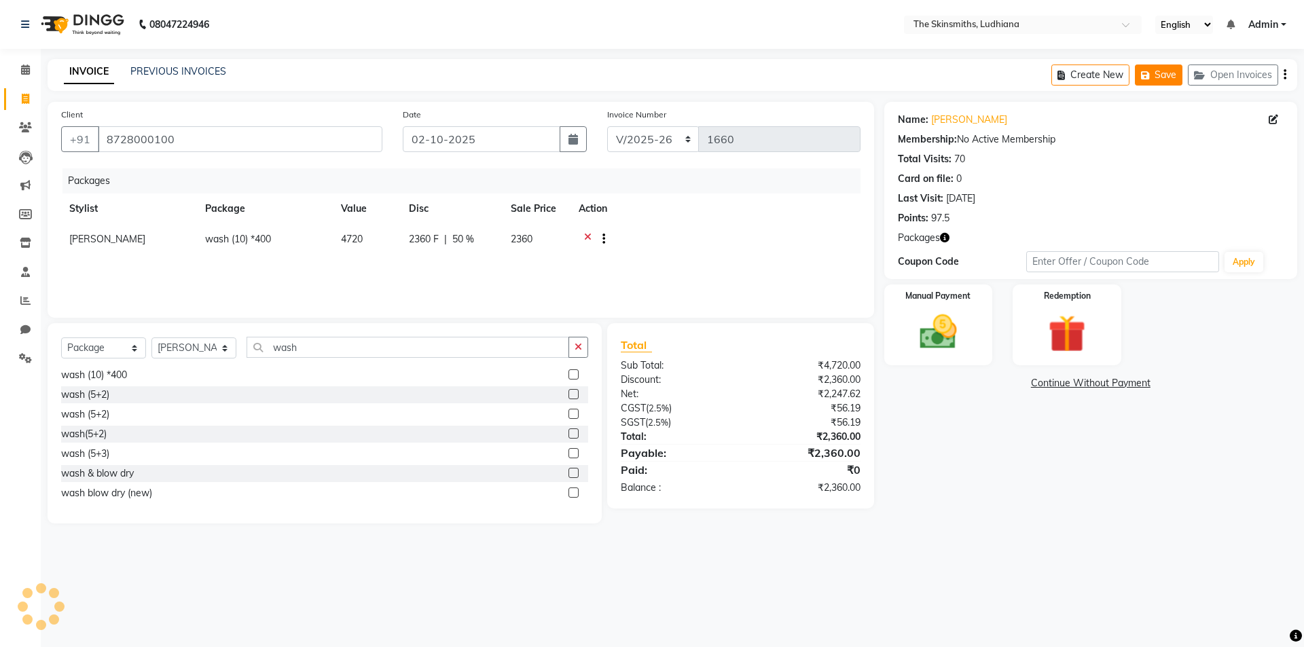
click at [1142, 80] on button "Save" at bounding box center [1159, 75] width 48 height 21
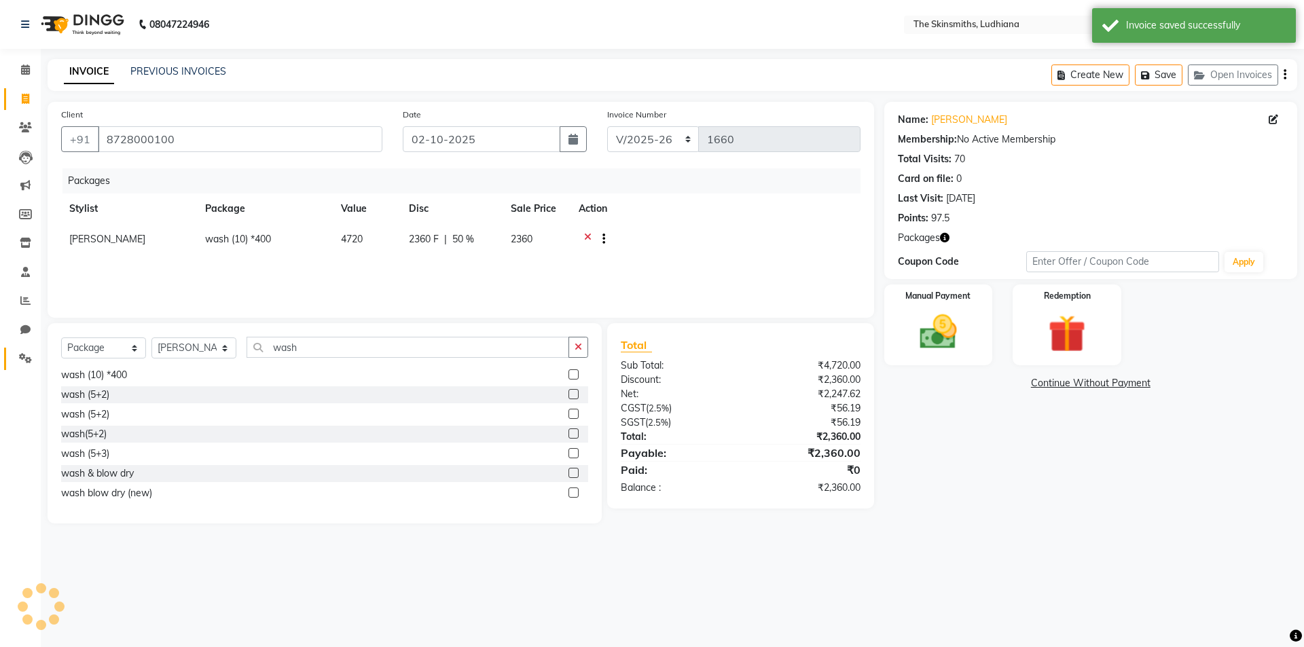
click at [22, 368] on link "Settings" at bounding box center [20, 359] width 33 height 22
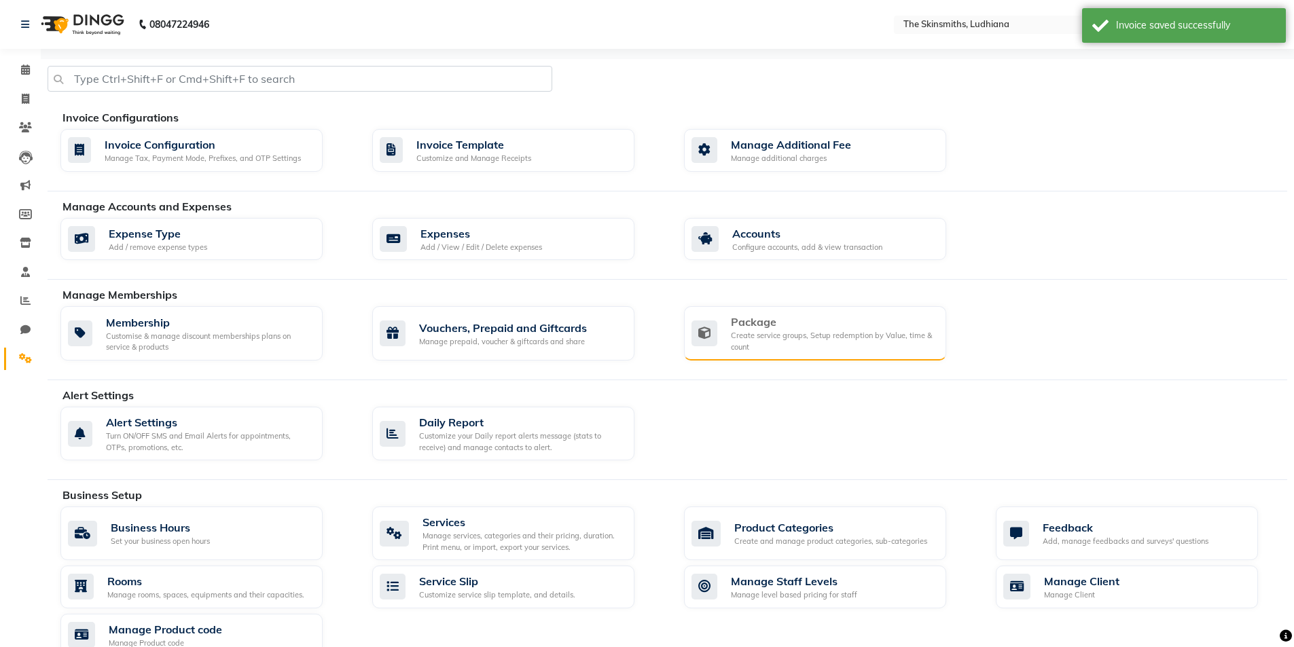
click at [827, 332] on div "Create service groups, Setup redemption by Value, time & count" at bounding box center [833, 341] width 204 height 22
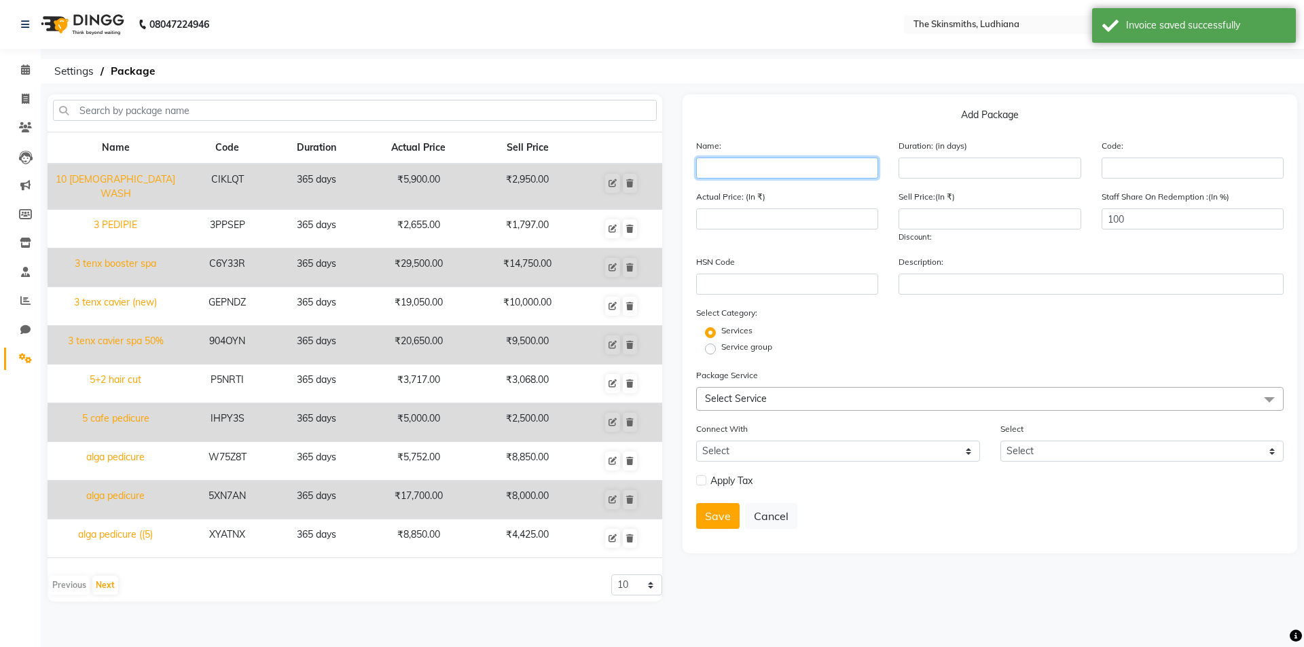
click at [810, 163] on input "text" at bounding box center [787, 168] width 182 height 21
type input "wash (new)"
click at [960, 170] on input "number" at bounding box center [990, 168] width 182 height 21
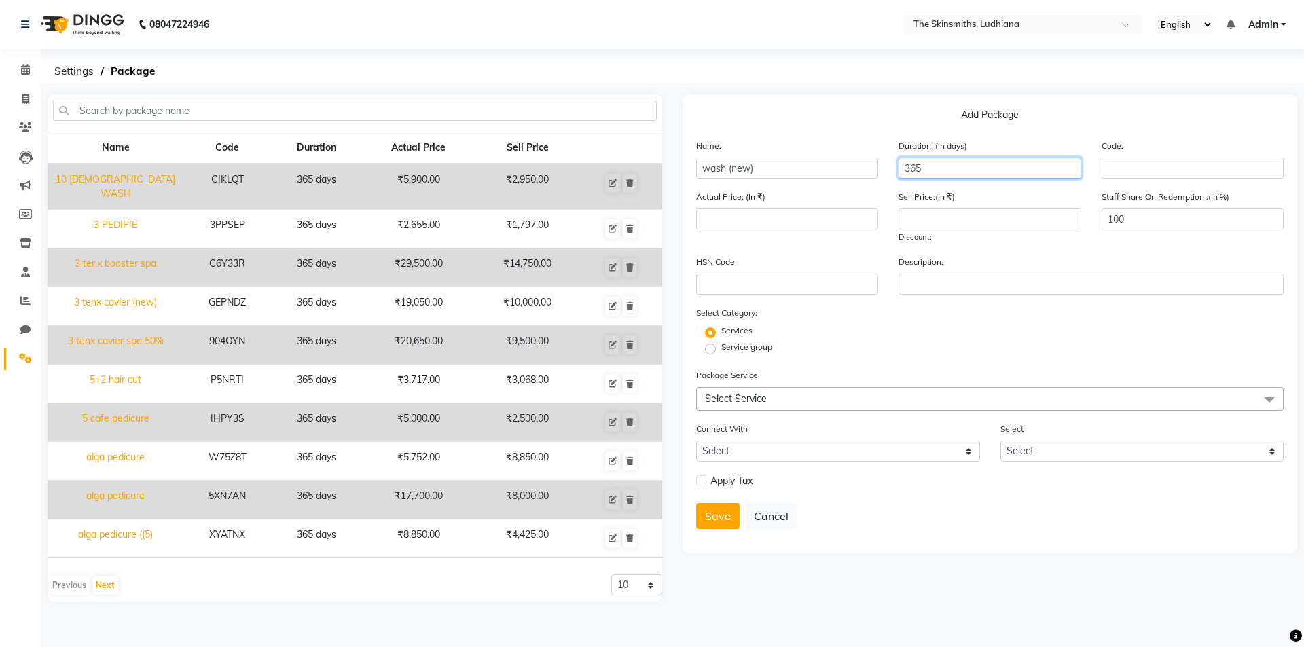
type input "365"
click at [740, 245] on div "Actual Price: (In ₹) Sell Price:(In ₹) Discount: Staff Share On Redemption :(In…" at bounding box center [990, 221] width 608 height 65
click at [770, 221] on input "number" at bounding box center [787, 218] width 182 height 21
type input "5000"
click at [964, 210] on input "number" at bounding box center [990, 218] width 182 height 21
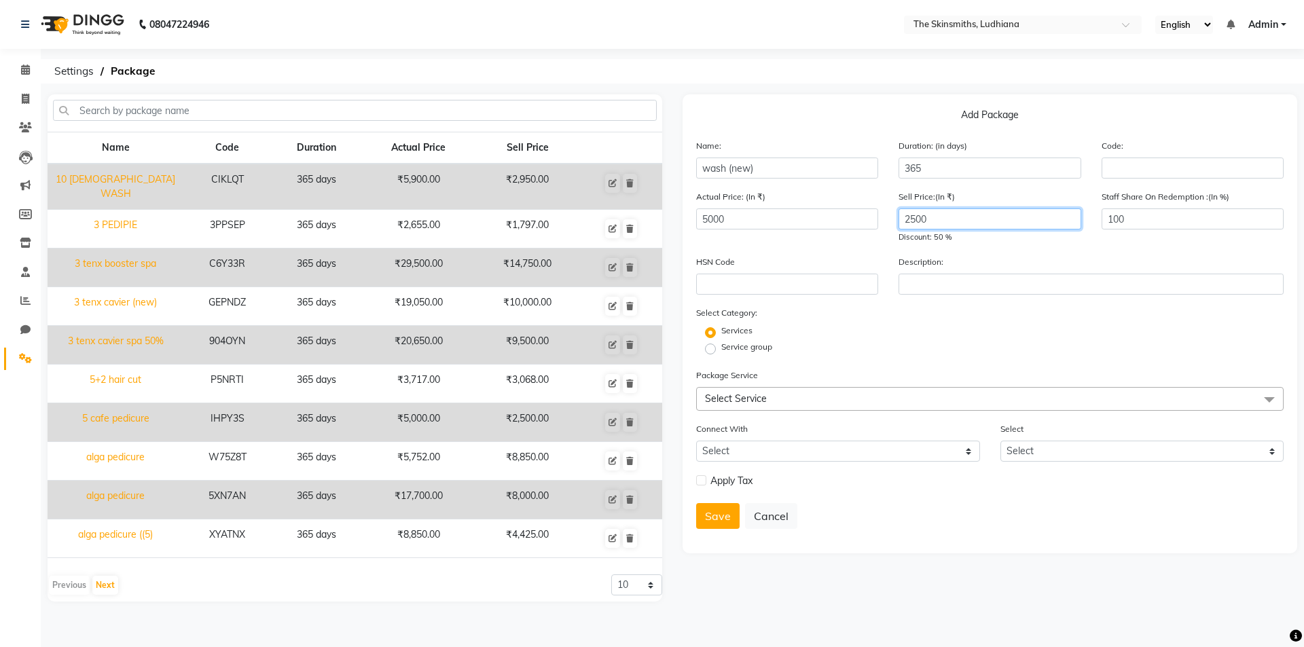
type input "2500"
click at [765, 392] on span "Select Service" at bounding box center [989, 399] width 587 height 24
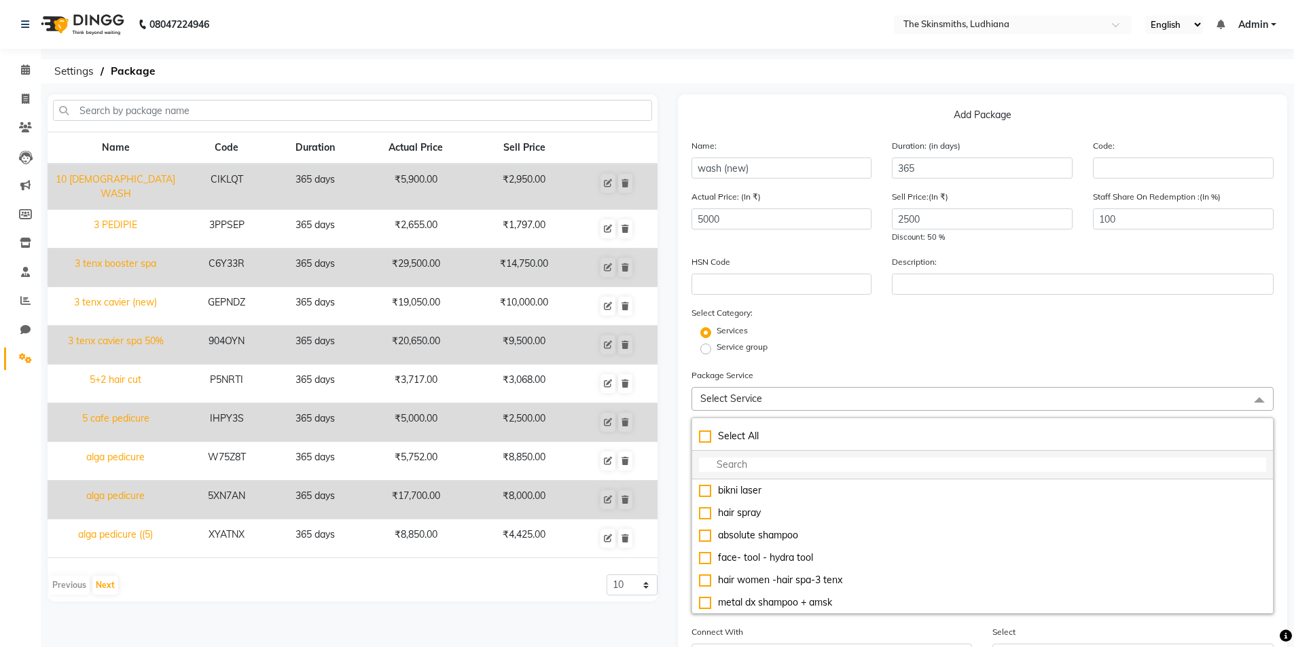
click at [758, 463] on input "multiselect-search" at bounding box center [983, 465] width 568 height 14
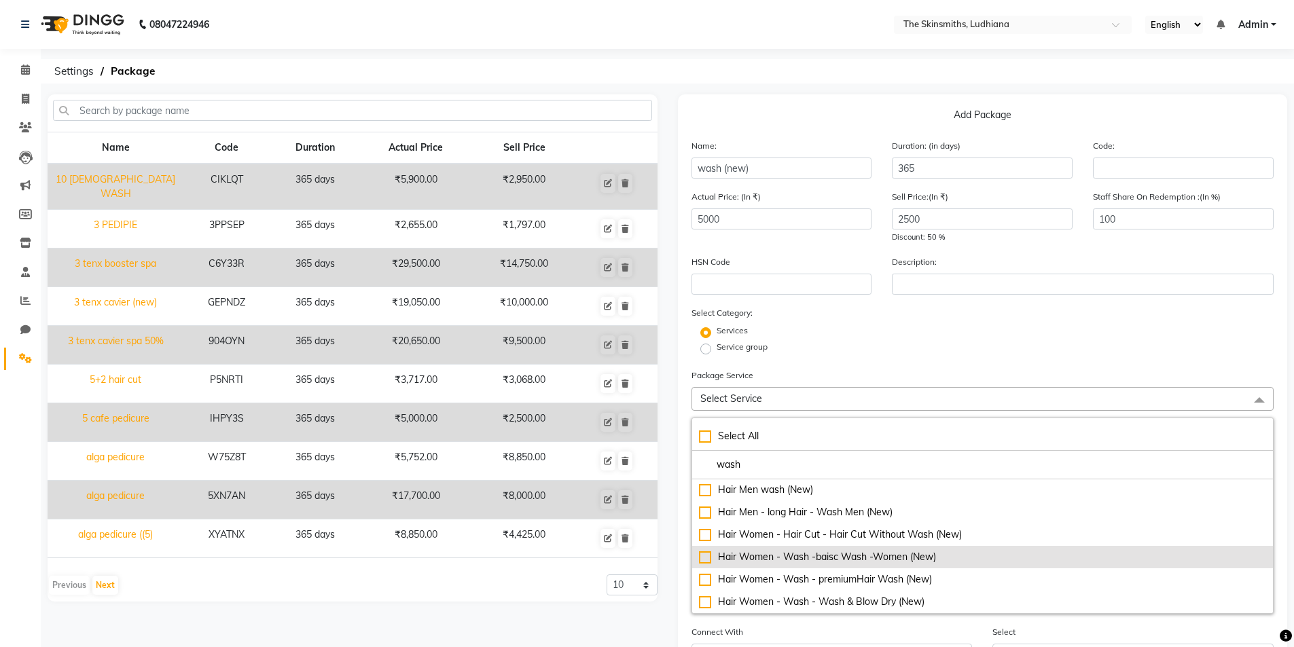
type input "wash"
click at [700, 560] on div "Hair Women - Wash -baisc Wash -Women (New)" at bounding box center [983, 557] width 568 height 14
checkbox input "true"
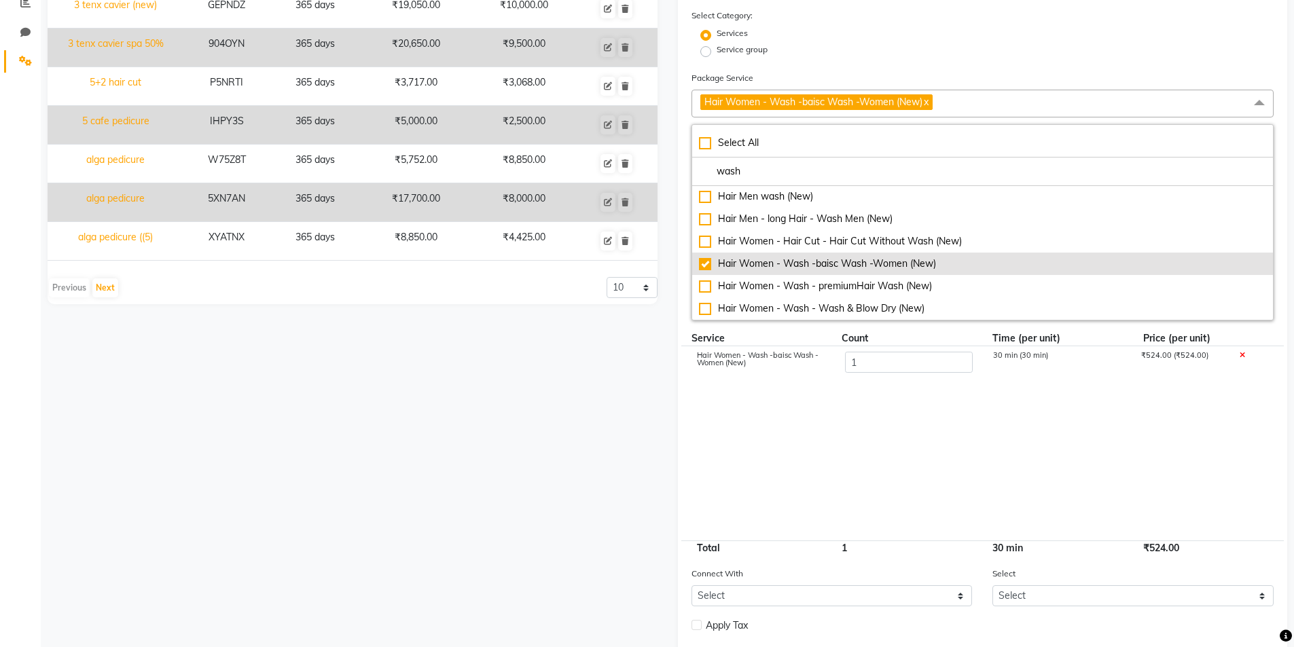
scroll to position [369, 0]
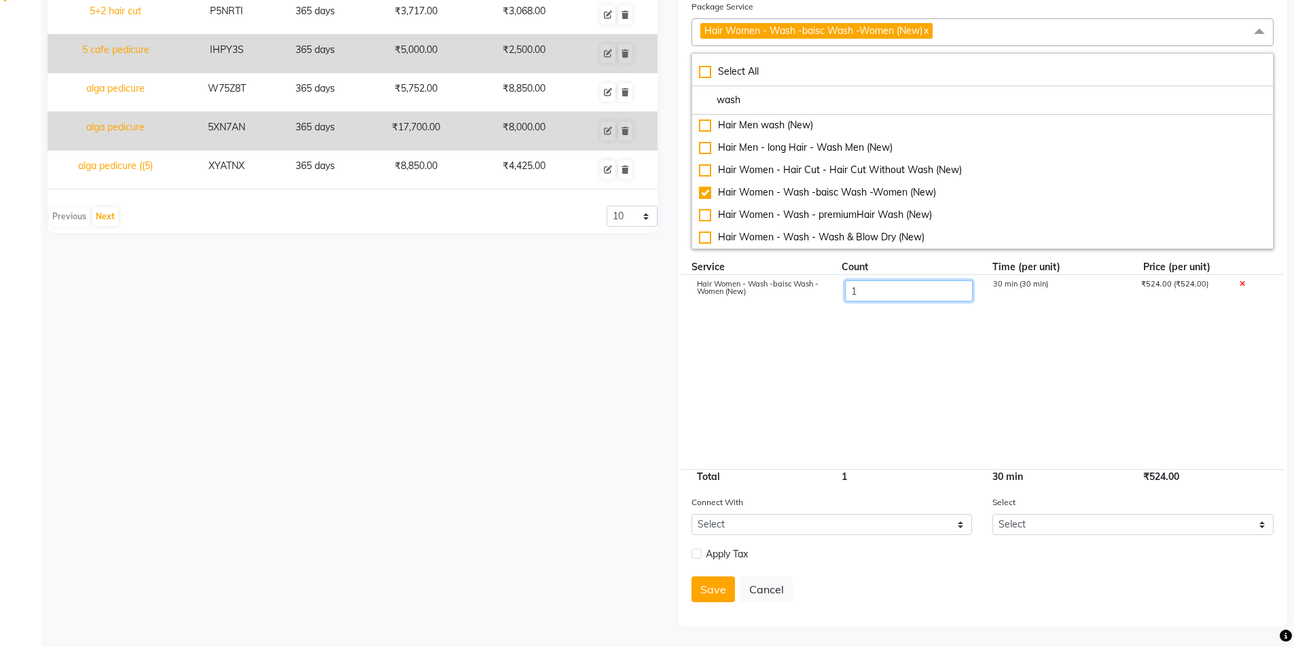
click at [884, 292] on input "1" at bounding box center [908, 290] width 128 height 21
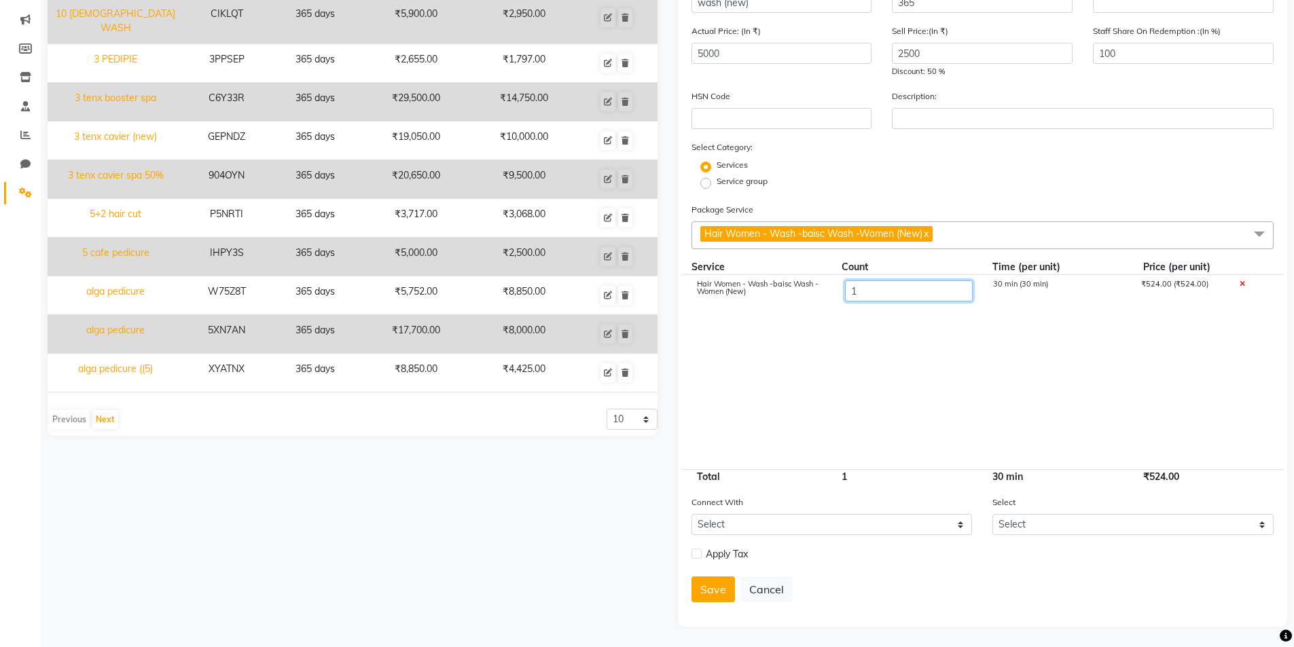
scroll to position [166, 0]
type input "10"
click at [697, 554] on label at bounding box center [696, 554] width 10 height 10
click at [697, 554] on input "checkbox" at bounding box center [695, 554] width 9 height 9
checkbox input "true"
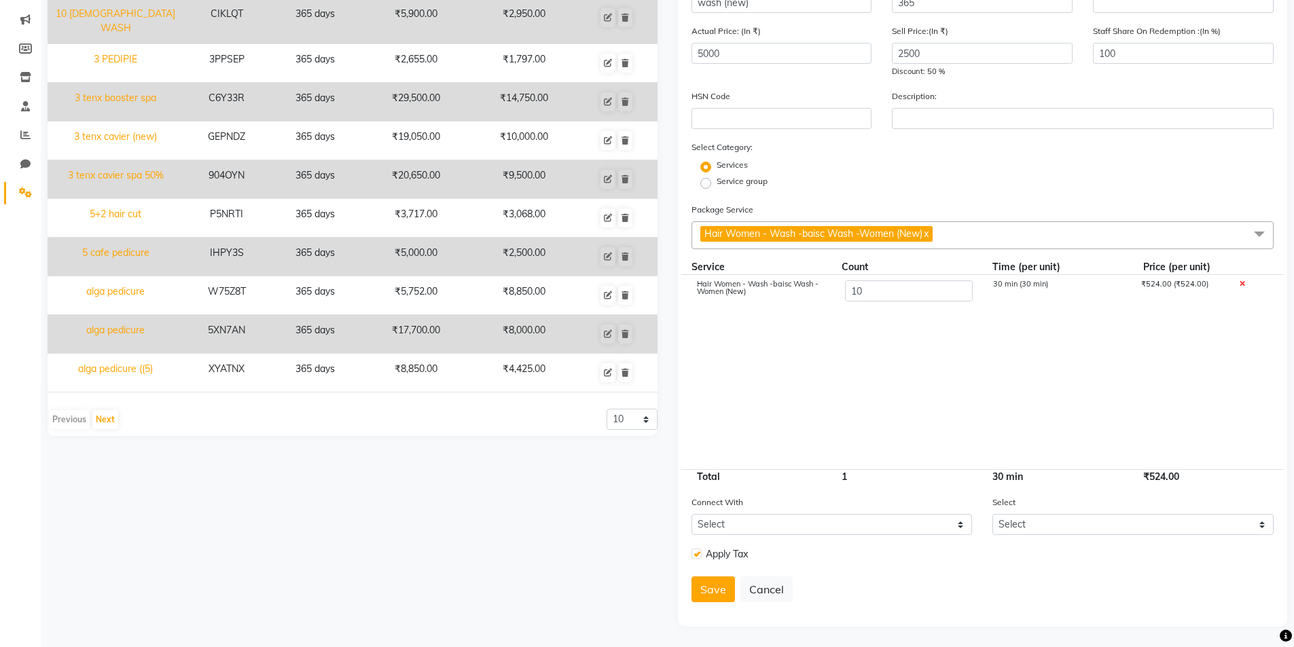
scroll to position [201, 0]
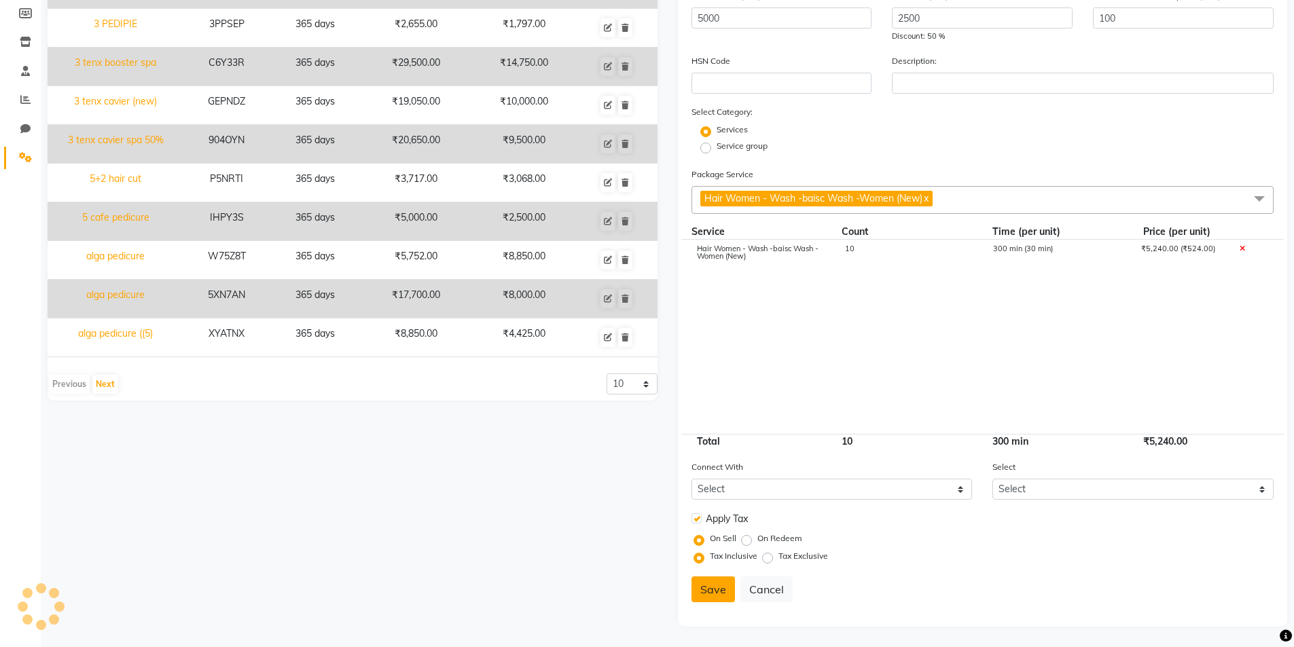
click at [710, 600] on button "Save" at bounding box center [712, 590] width 43 height 26
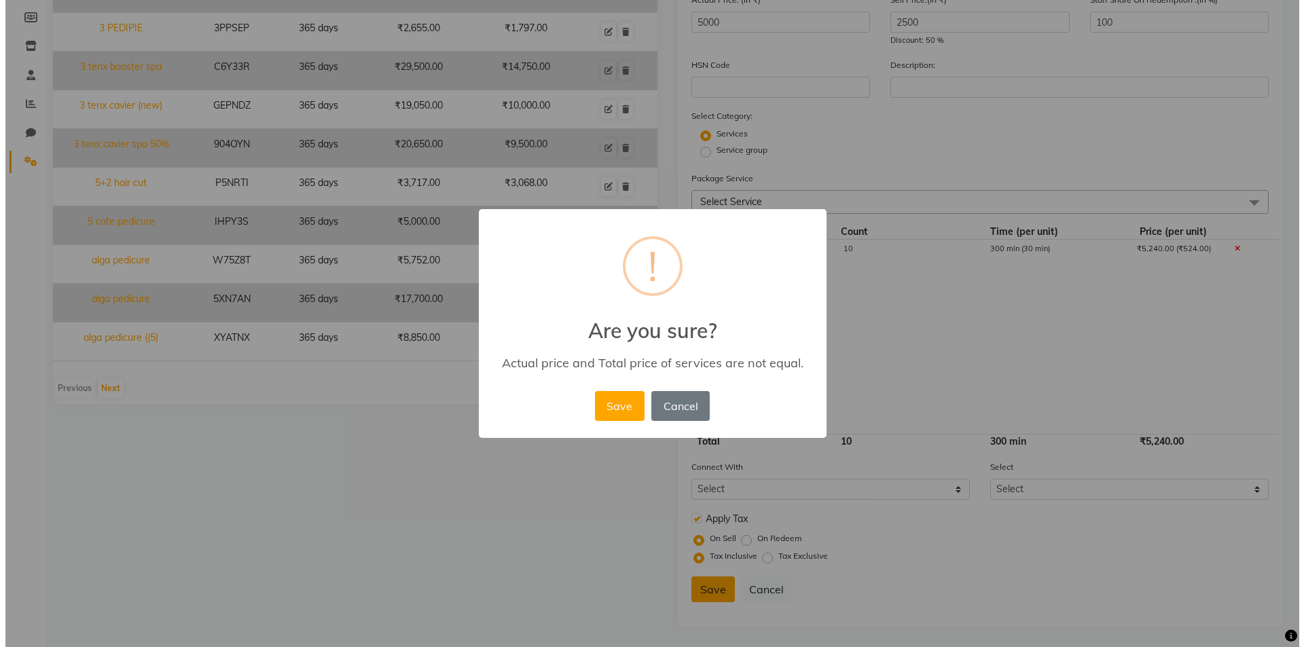
scroll to position [197, 0]
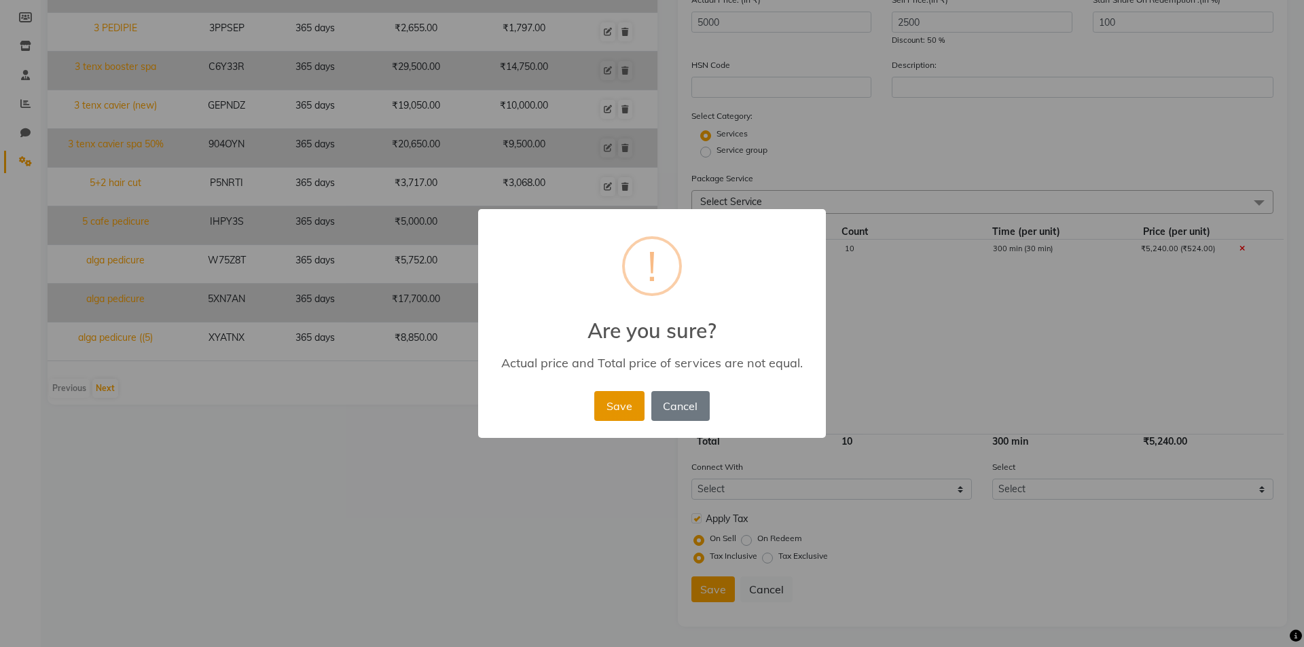
click at [606, 417] on button "Save" at bounding box center [619, 406] width 50 height 30
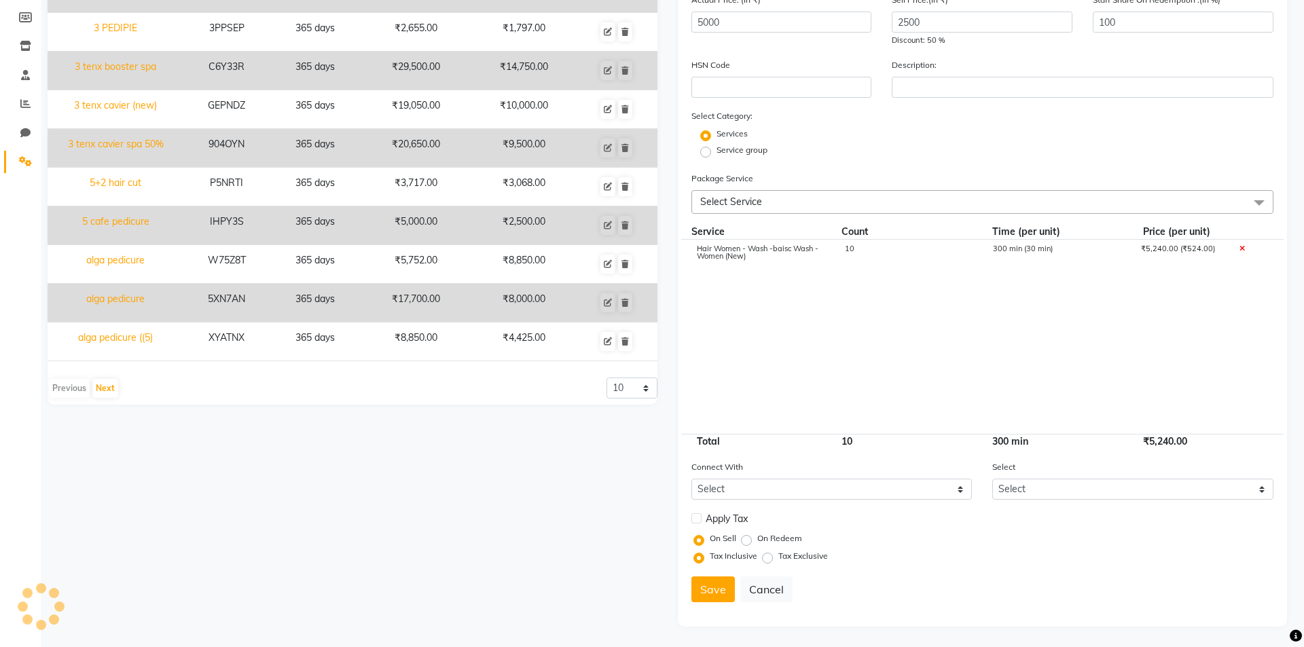
select select
checkbox input "false"
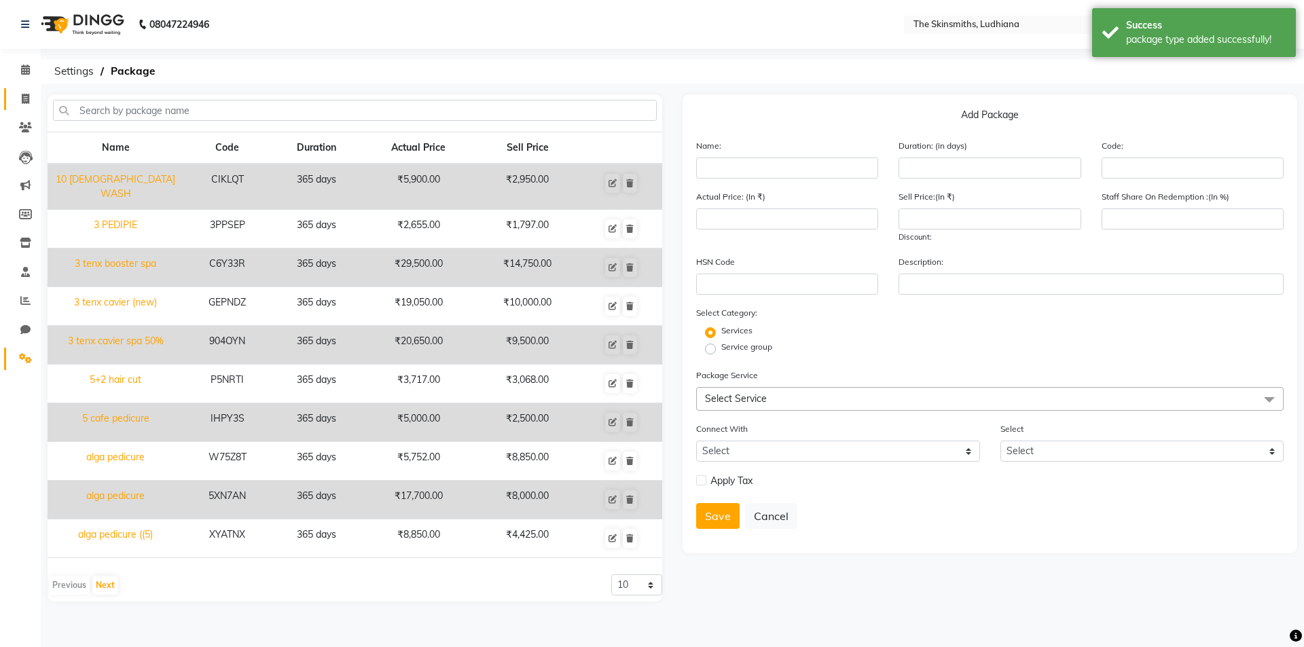
click at [20, 98] on span at bounding box center [26, 100] width 24 height 16
select select "service"
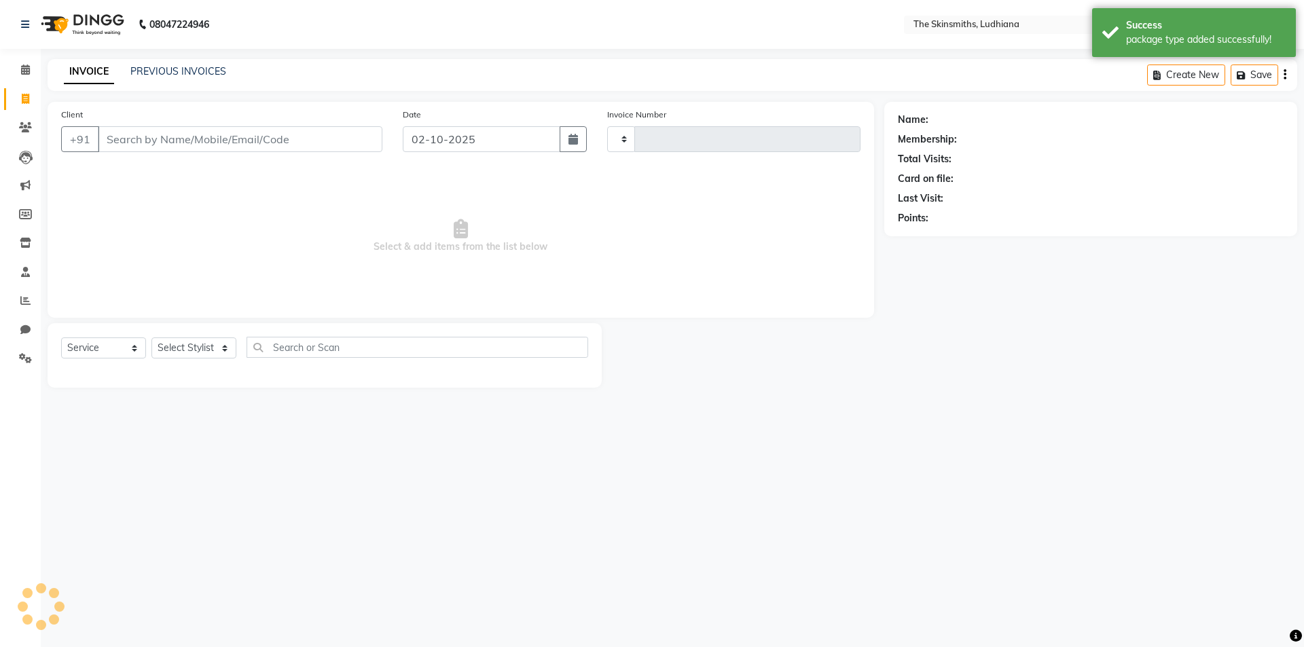
type input "1660"
select select "8115"
click at [1239, 76] on button "Open Invoices" at bounding box center [1233, 75] width 90 height 21
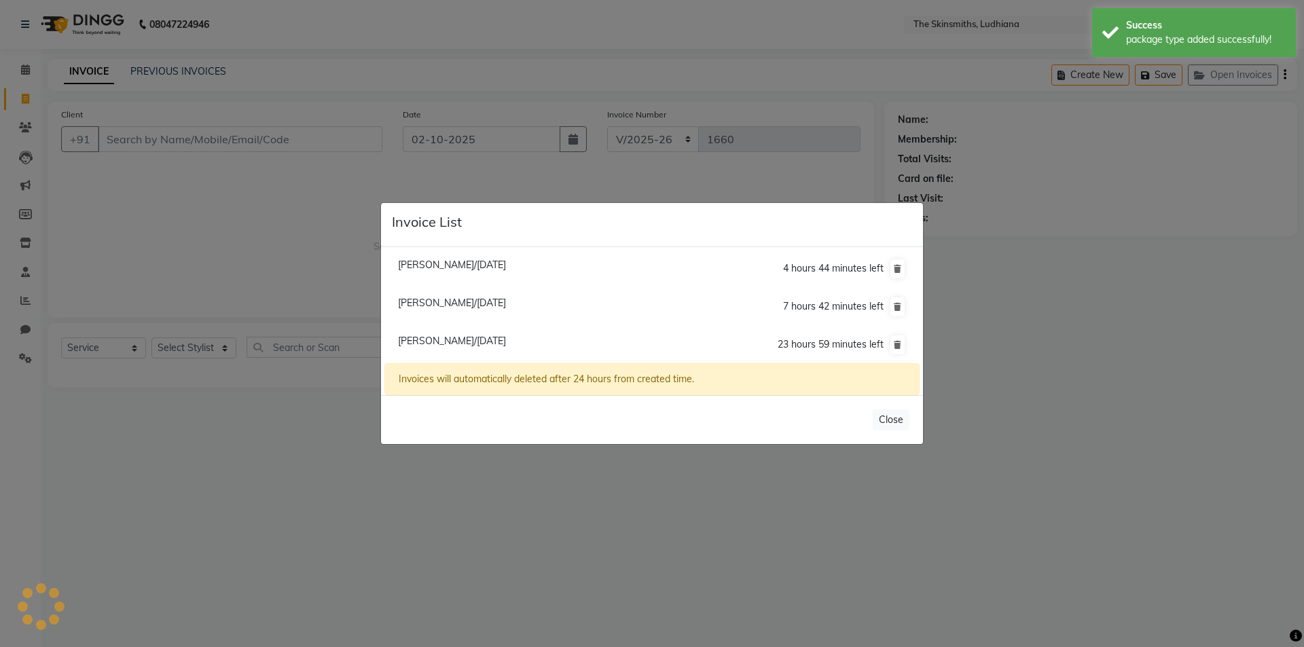
click at [479, 344] on span "Simran Kaur/02 October 2025" at bounding box center [452, 341] width 108 height 12
type input "8728000100"
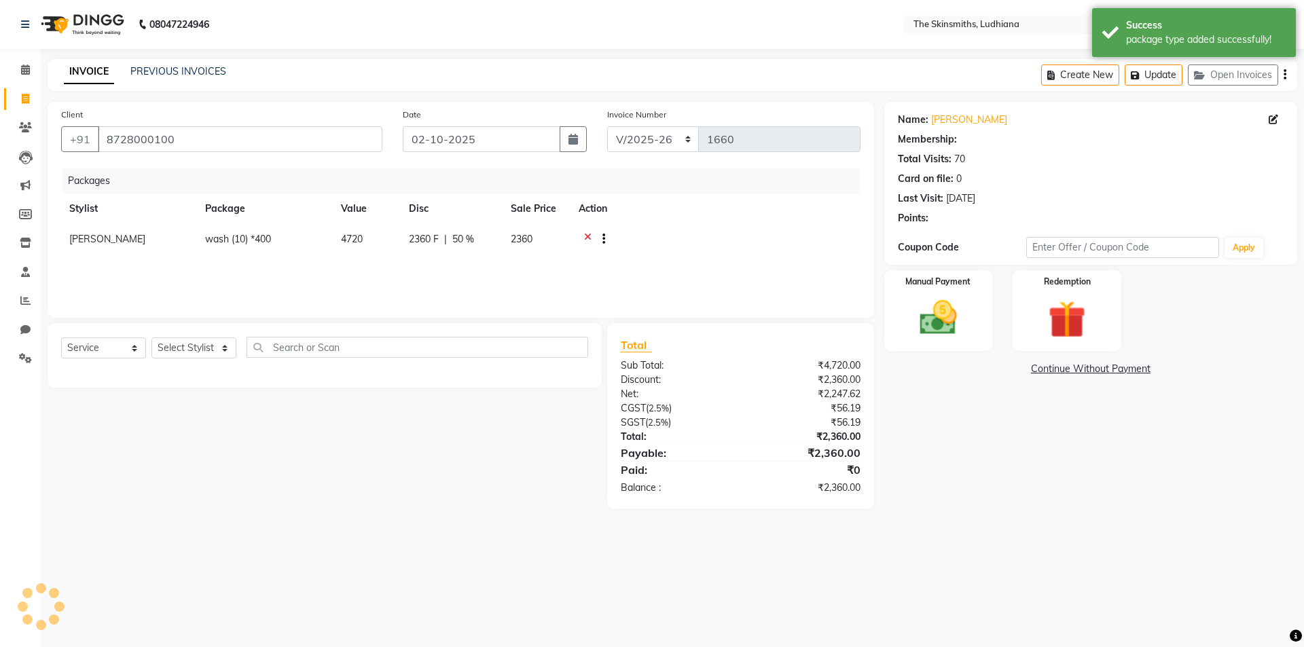
click at [586, 236] on icon at bounding box center [587, 240] width 7 height 17
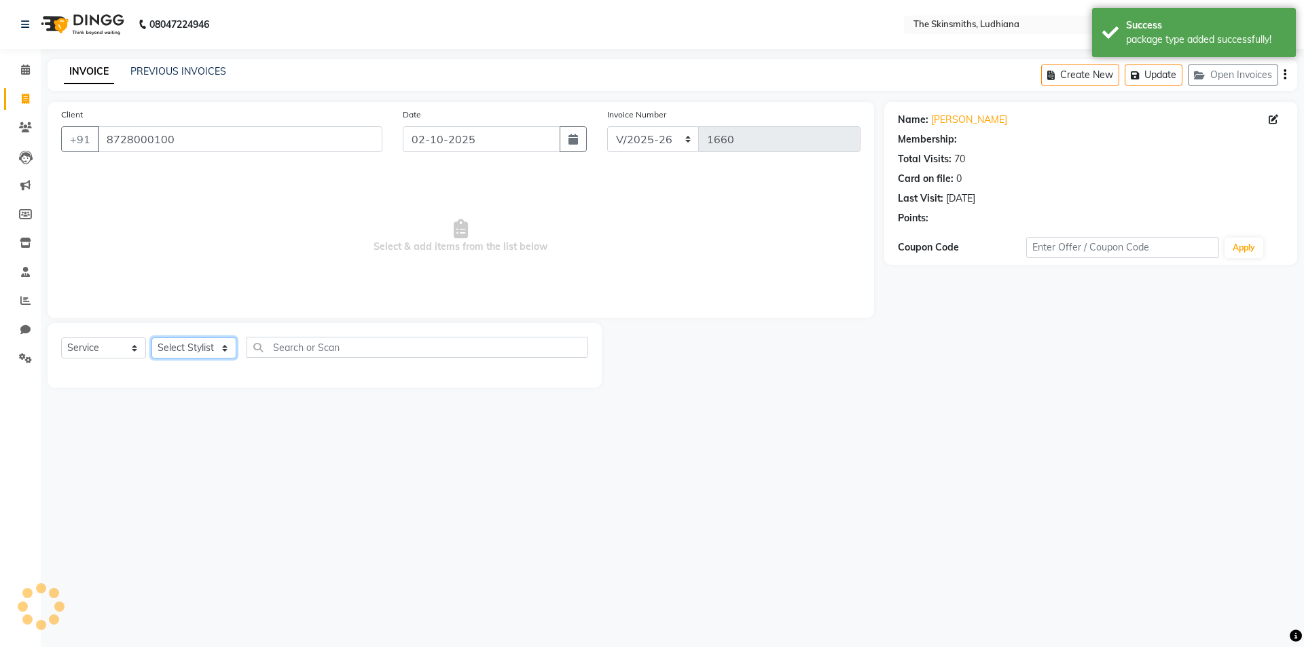
click at [177, 342] on select "Select Stylist" at bounding box center [193, 348] width 85 height 21
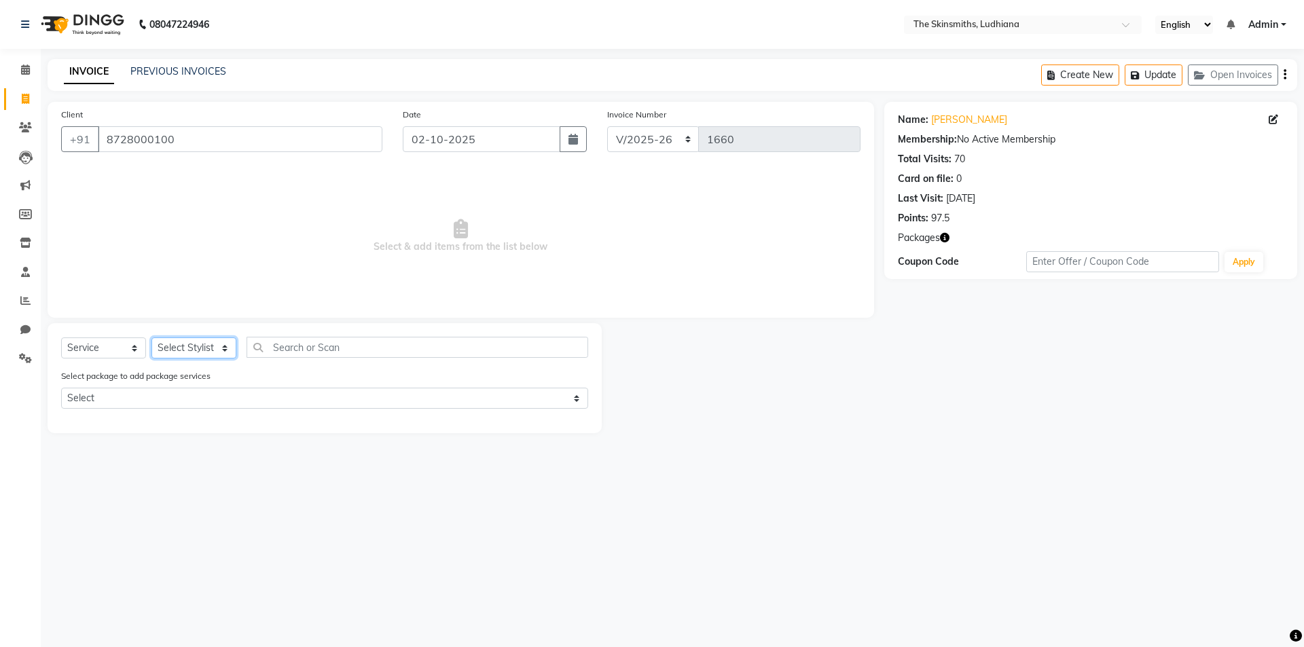
select select "76547"
click at [151, 338] on select "Select Stylist Admin [PERSON_NAME] [PERSON_NAME] [PERSON_NAME] [PERSON_NAME] [P…" at bounding box center [193, 348] width 85 height 21
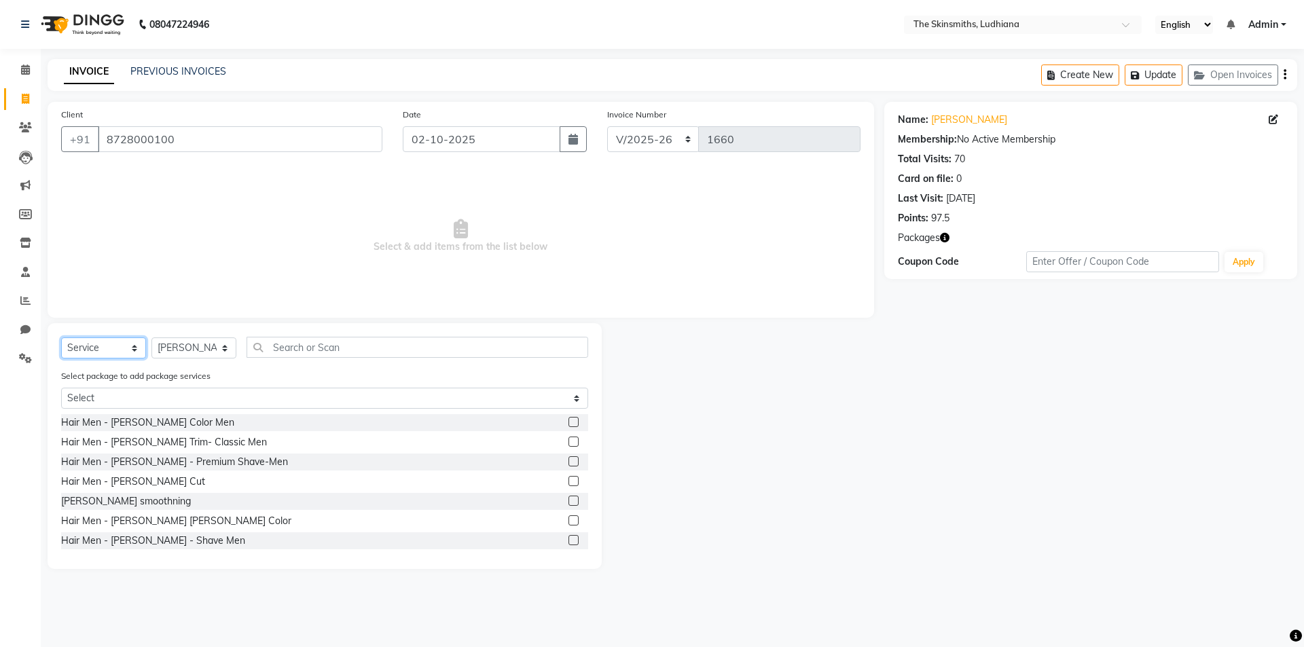
click at [136, 357] on select "Select Service Product Membership Package Voucher Prepaid Gift Card" at bounding box center [103, 348] width 85 height 21
select select "package"
click at [61, 338] on select "Select Service Product Membership Package Voucher Prepaid Gift Card" at bounding box center [103, 348] width 85 height 21
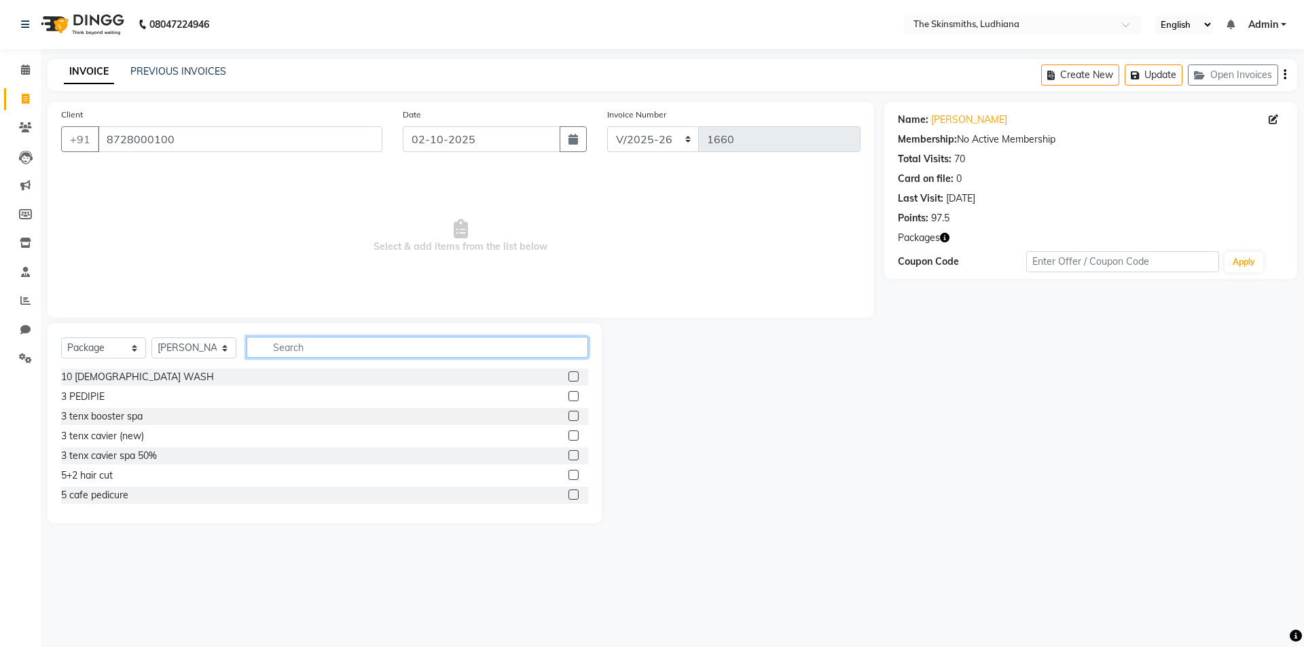
click at [354, 344] on input "text" at bounding box center [418, 347] width 342 height 21
type input "wash"
click at [568, 494] on label at bounding box center [573, 493] width 10 height 10
click at [568, 494] on input "checkbox" at bounding box center [572, 493] width 9 height 9
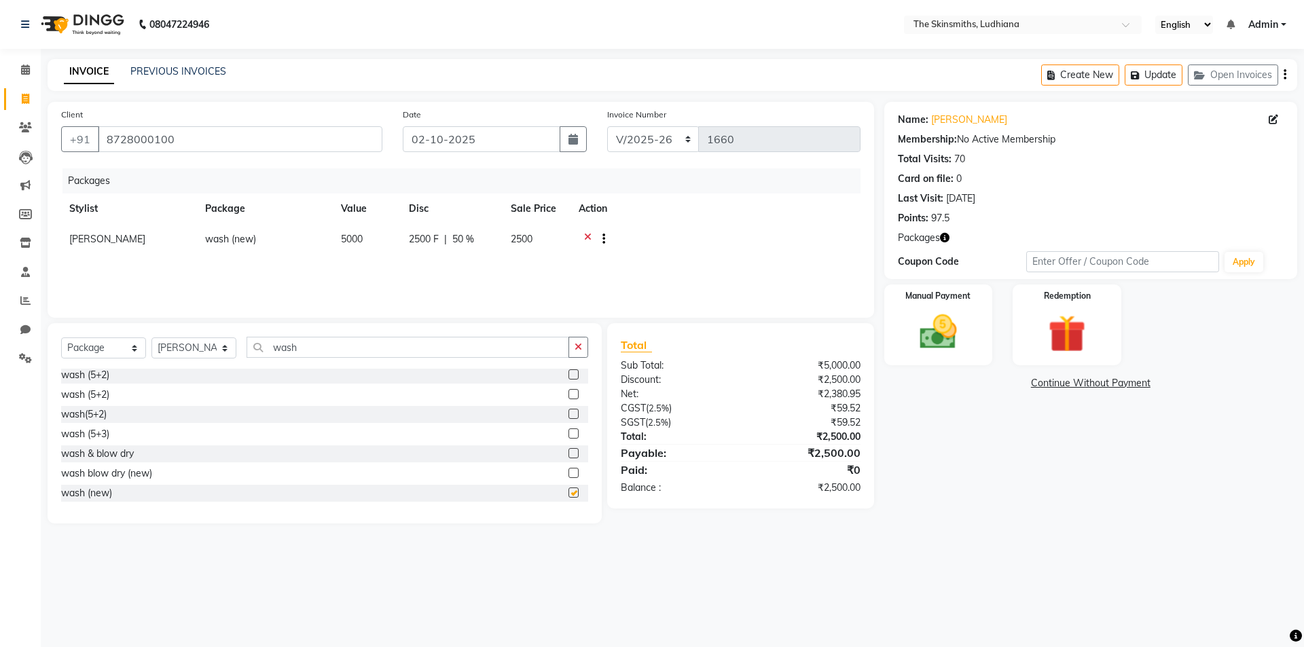
checkbox input "false"
click at [932, 350] on img at bounding box center [938, 332] width 63 height 45
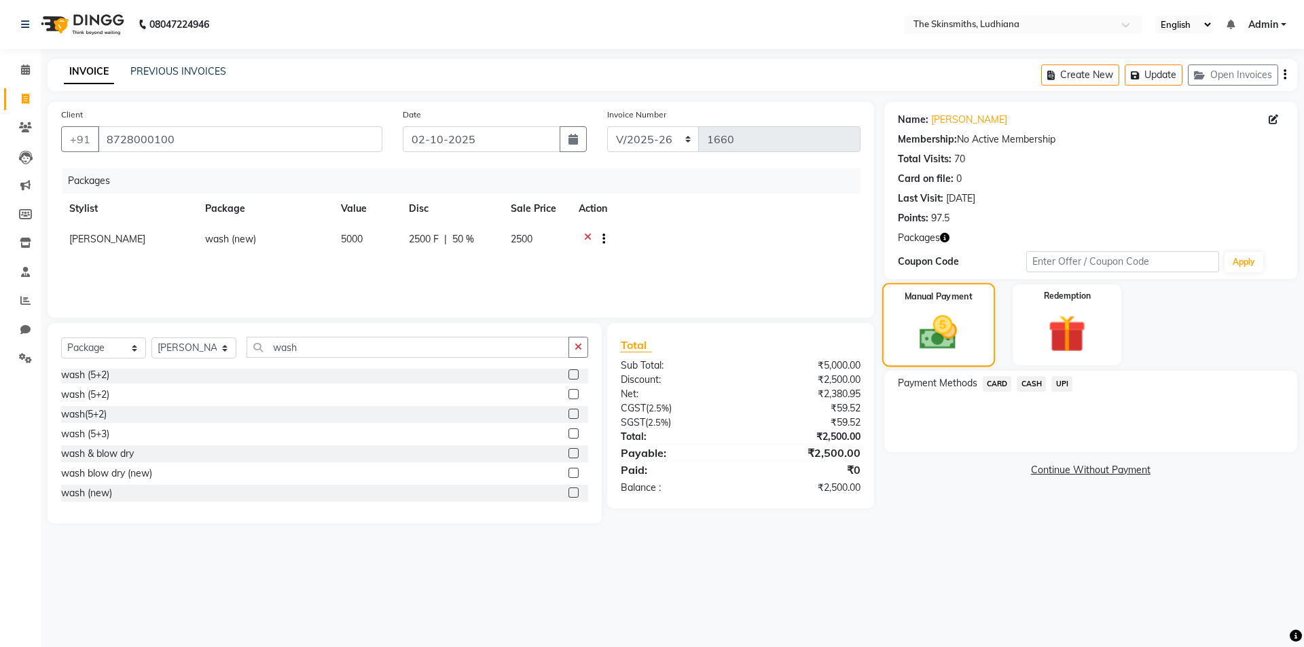
click at [1033, 388] on span "CASH" at bounding box center [1031, 384] width 29 height 16
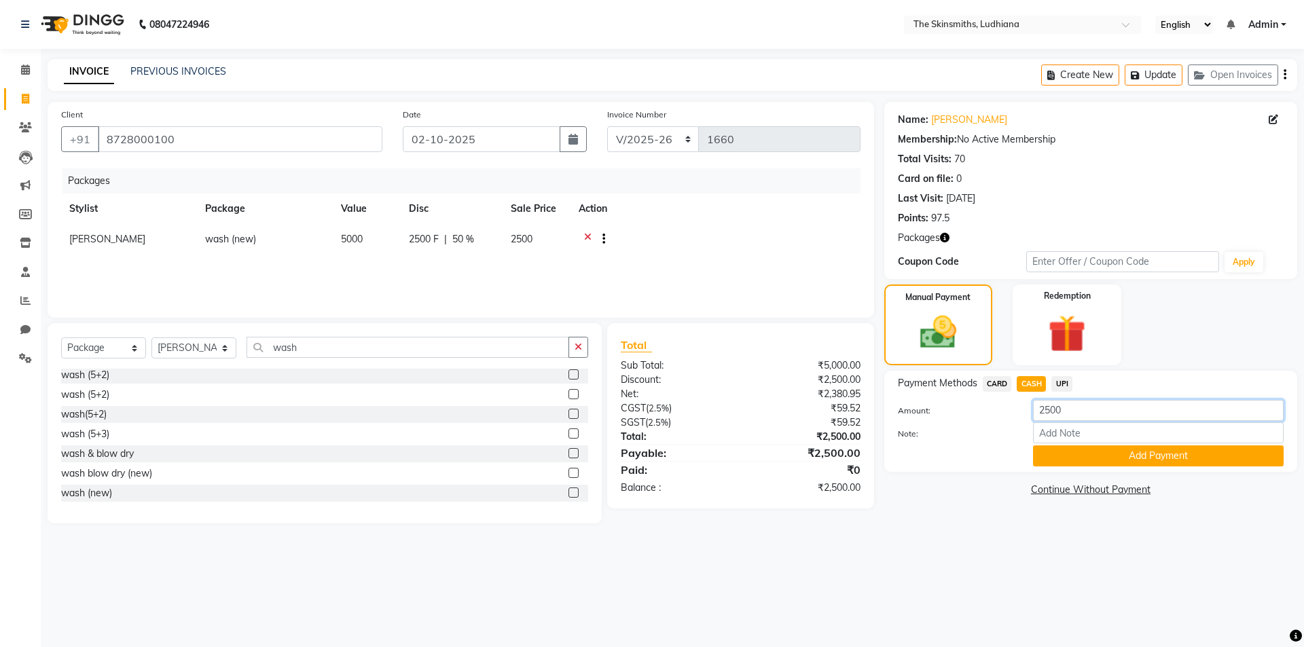
click at [1081, 412] on input "2500" at bounding box center [1158, 410] width 251 height 21
type input "2000"
click at [584, 139] on button "button" at bounding box center [573, 139] width 27 height 26
select select "10"
select select "2025"
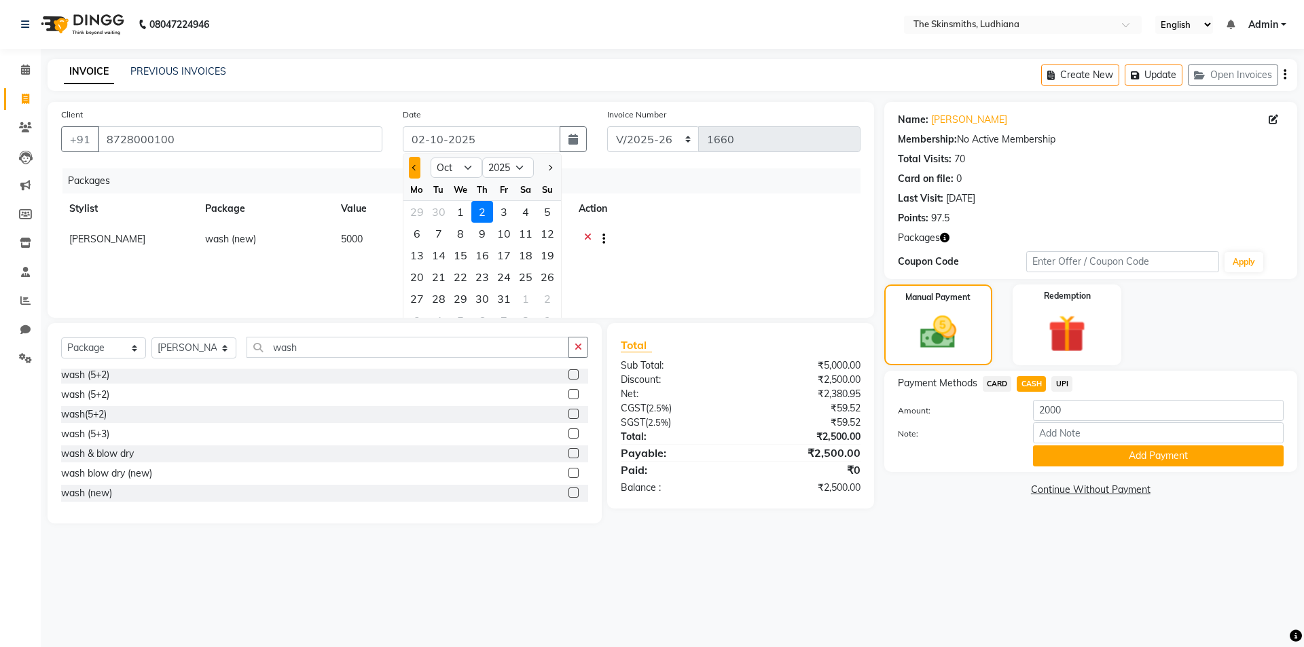
click at [415, 170] on span "Previous month" at bounding box center [414, 167] width 5 height 5
select select "9"
click at [529, 257] on div "20" at bounding box center [526, 255] width 22 height 22
type input "20-09-2025"
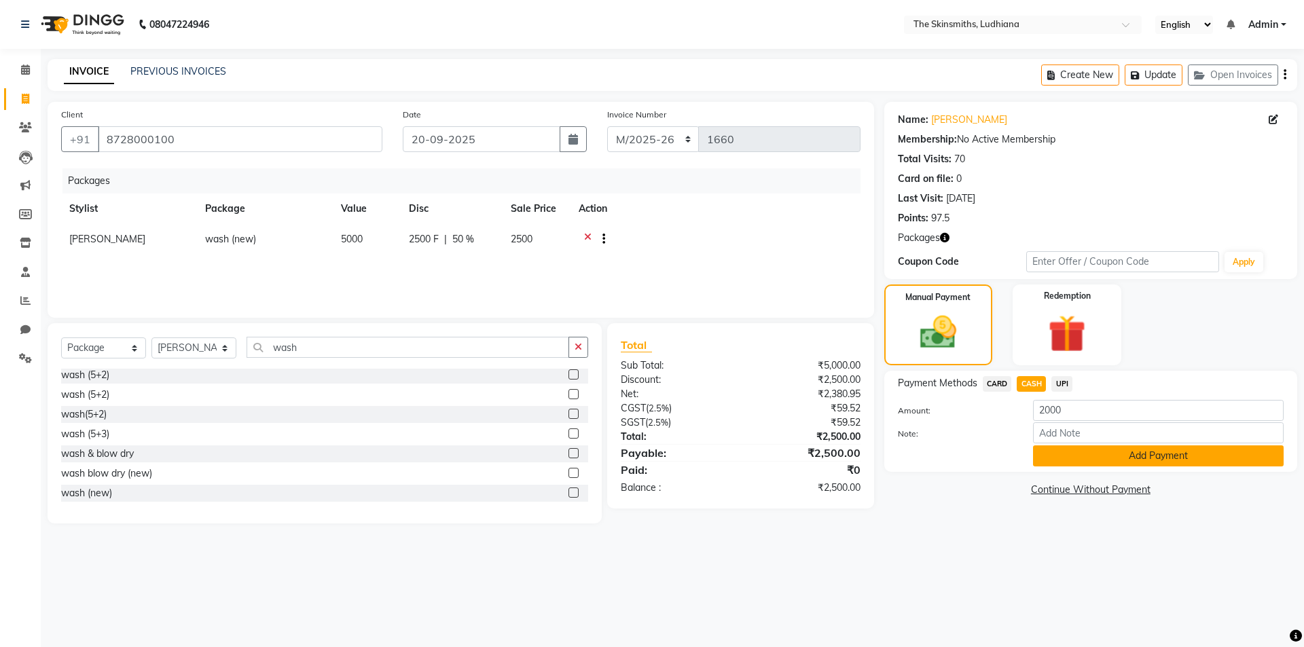
click at [1165, 456] on button "Add Payment" at bounding box center [1158, 456] width 251 height 21
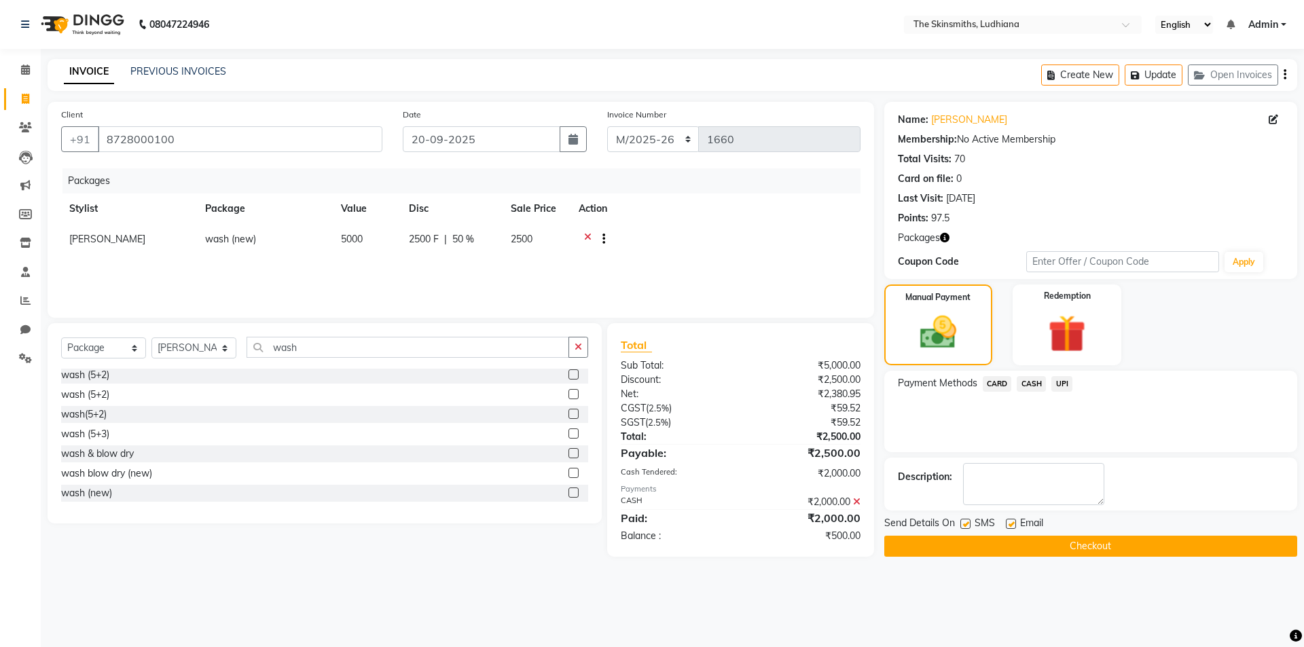
click at [1031, 550] on button "Checkout" at bounding box center [1090, 546] width 413 height 21
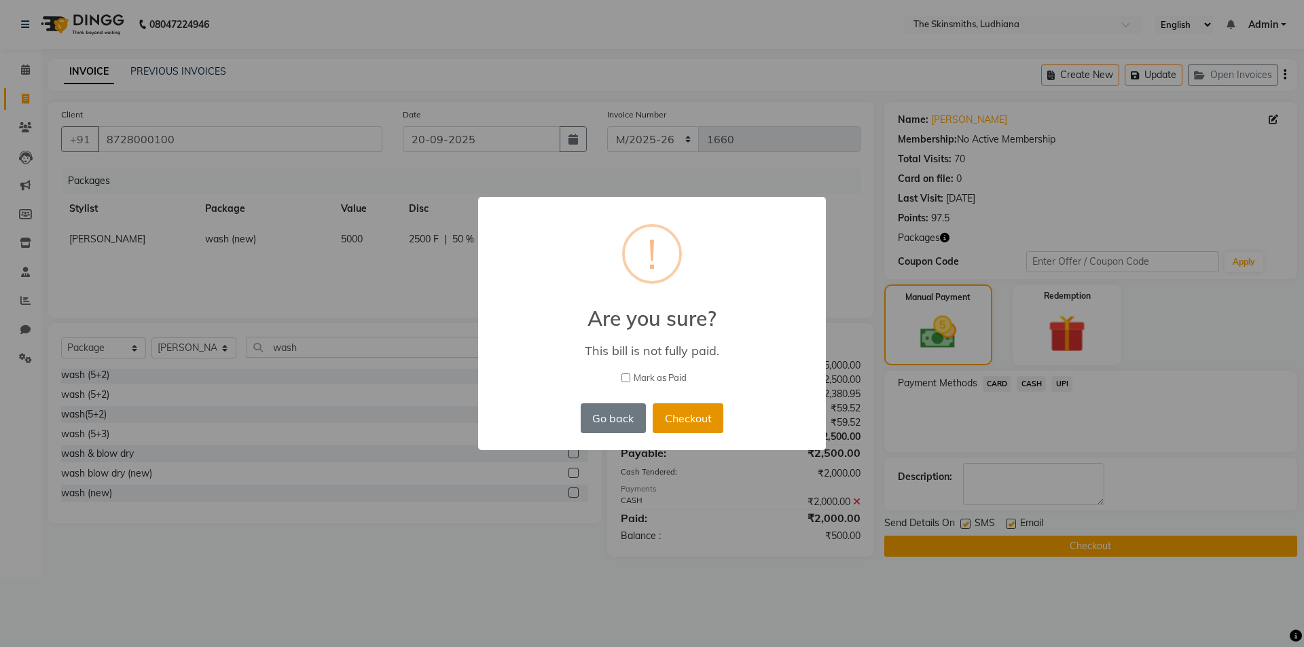
click at [680, 414] on button "Checkout" at bounding box center [688, 418] width 71 height 30
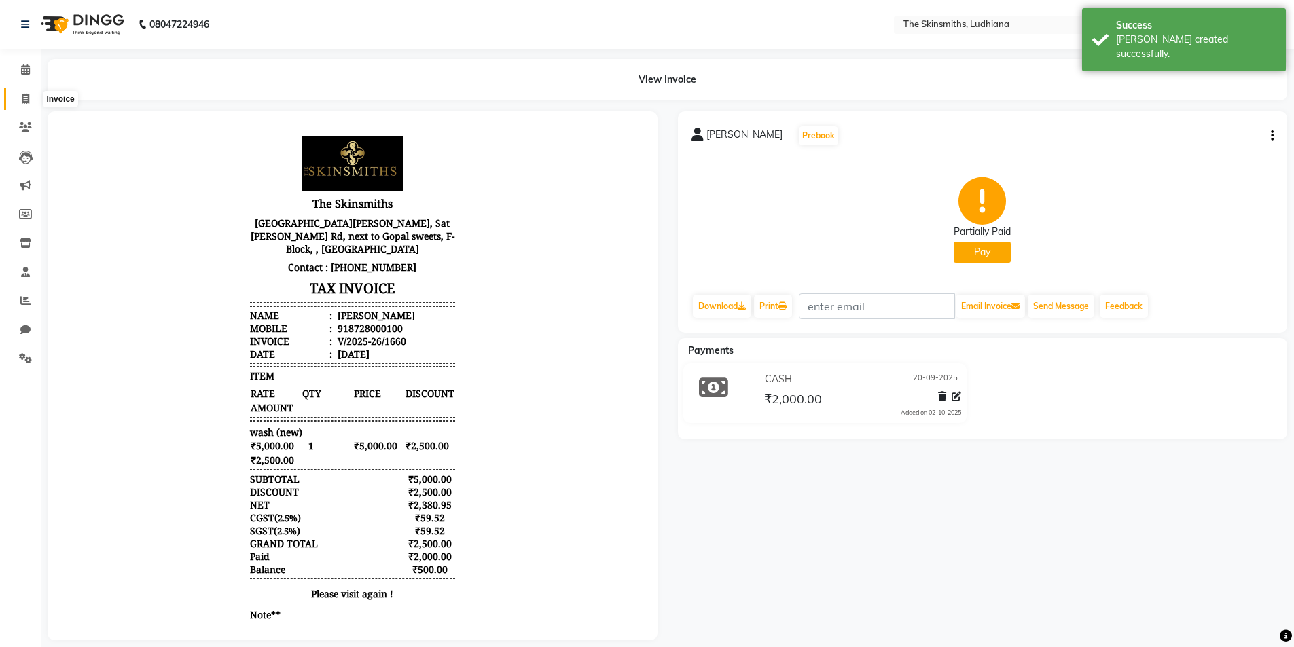
click at [24, 103] on icon at bounding box center [25, 99] width 7 height 10
select select "service"
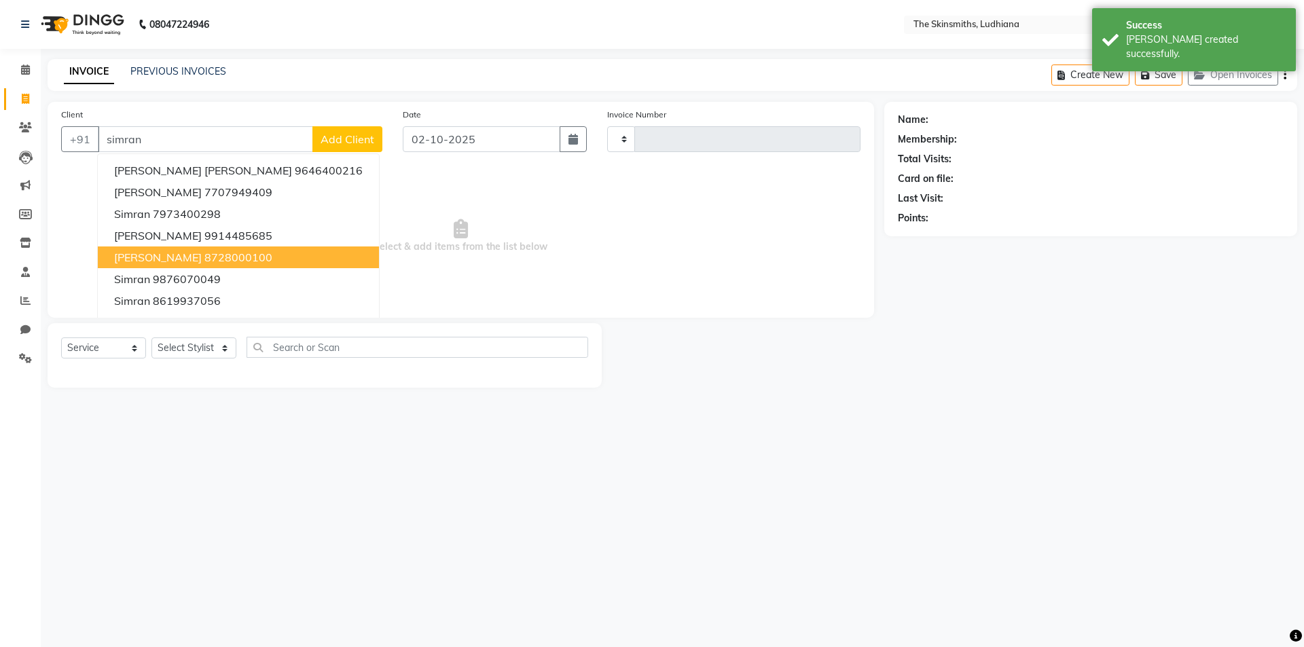
click at [204, 255] on ngb-highlight "8728000100" at bounding box center [238, 258] width 68 height 14
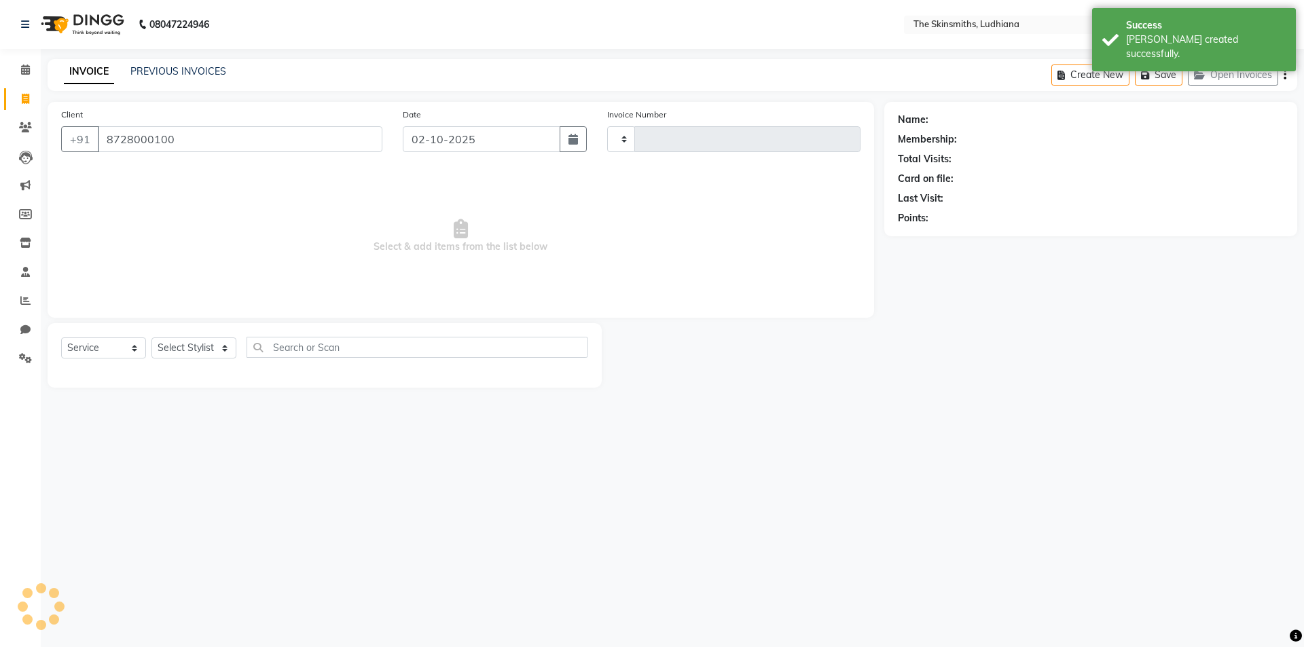
type input "8728000100"
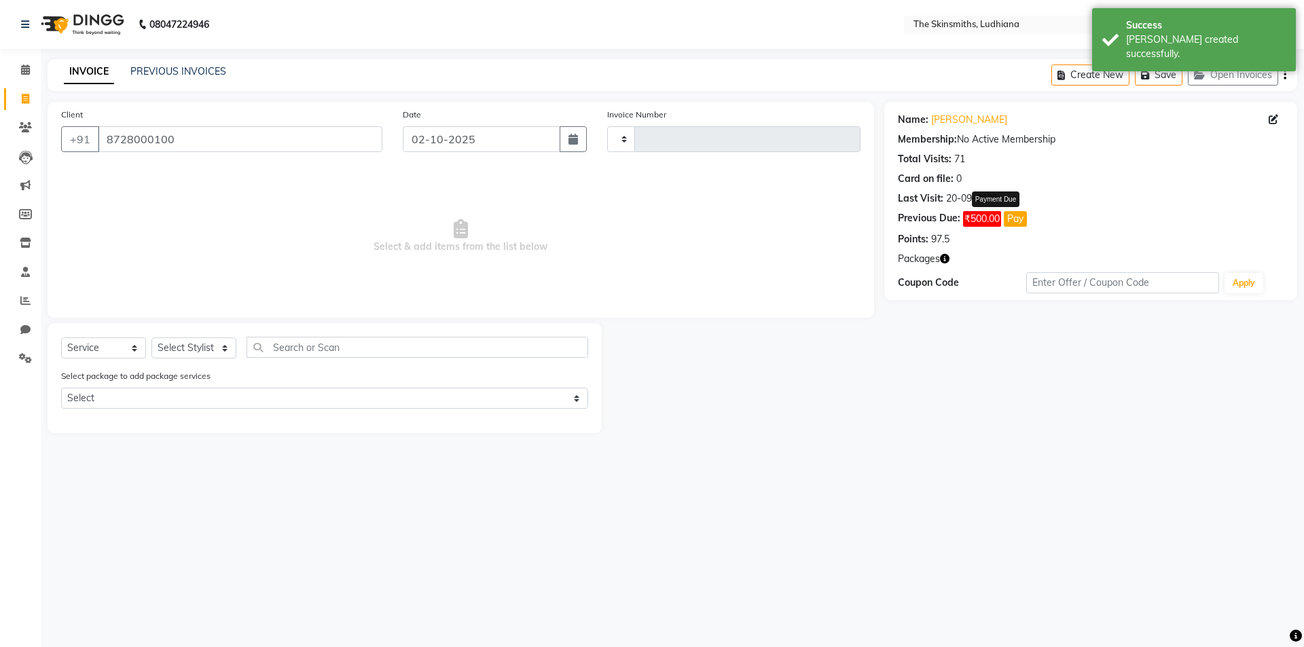
click at [1011, 215] on button "Pay" at bounding box center [1015, 219] width 23 height 16
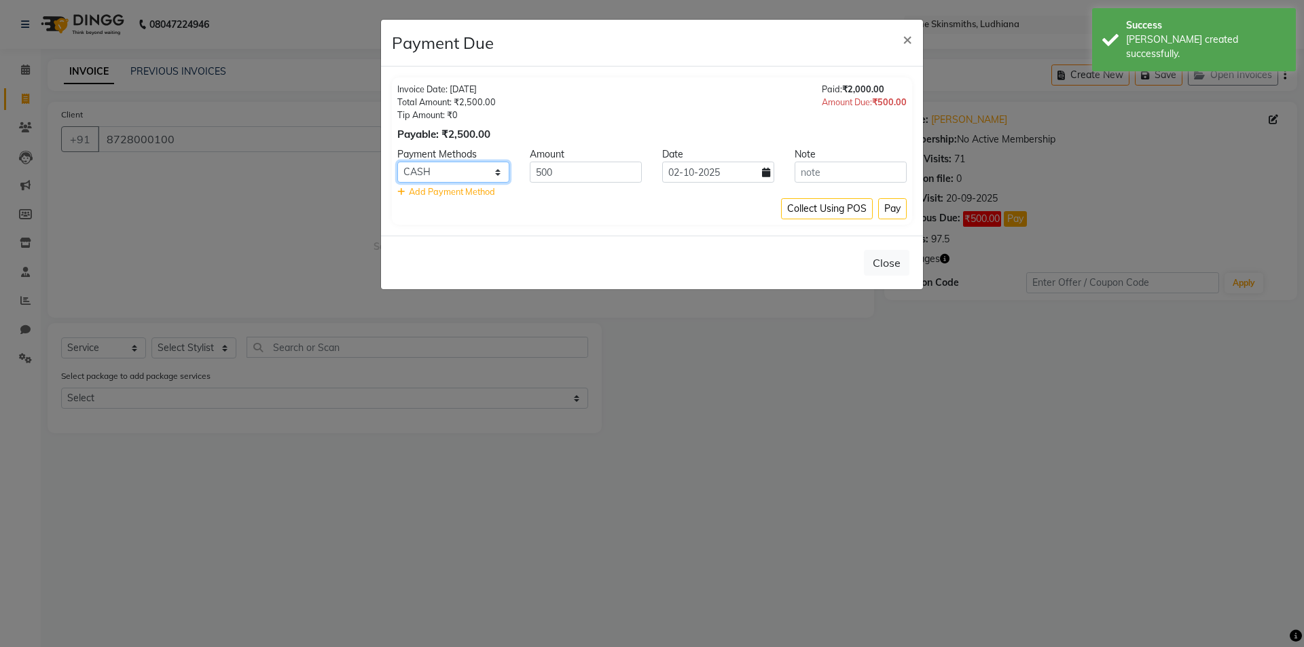
click at [456, 173] on select "CARD CASH UPI" at bounding box center [453, 172] width 112 height 21
select select "8"
click at [397, 162] on select "CARD CASH UPI" at bounding box center [453, 172] width 112 height 21
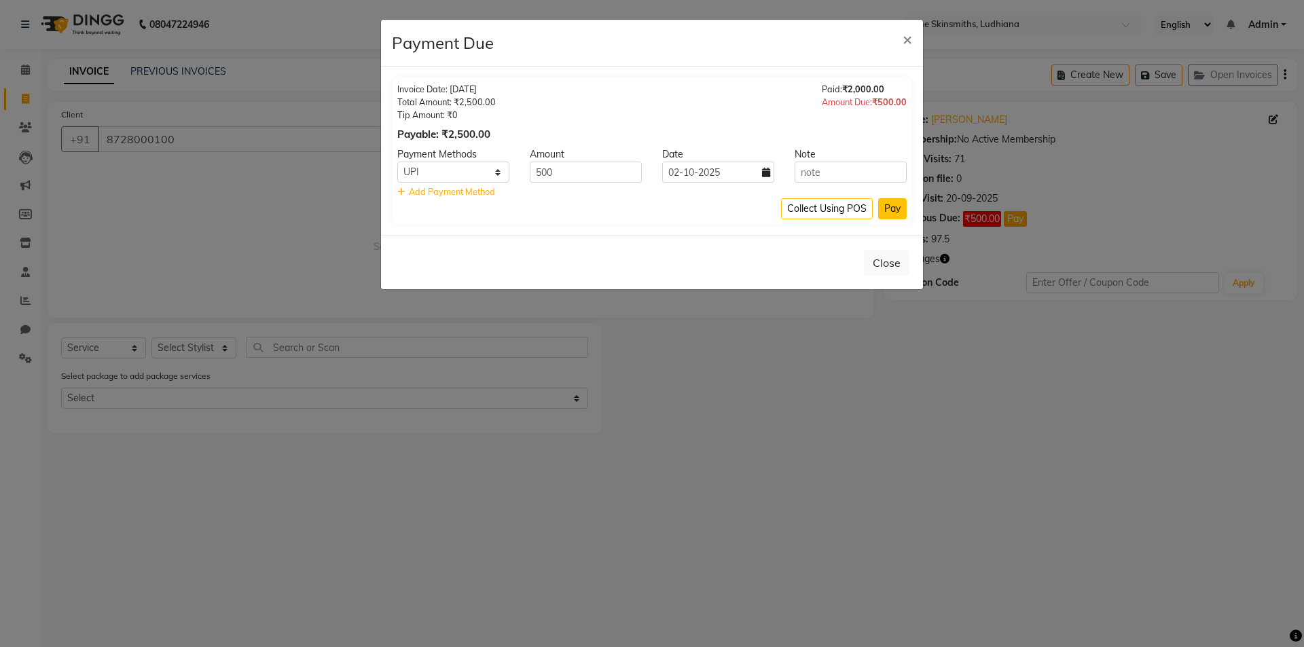
click at [902, 209] on button "Pay" at bounding box center [892, 208] width 29 height 21
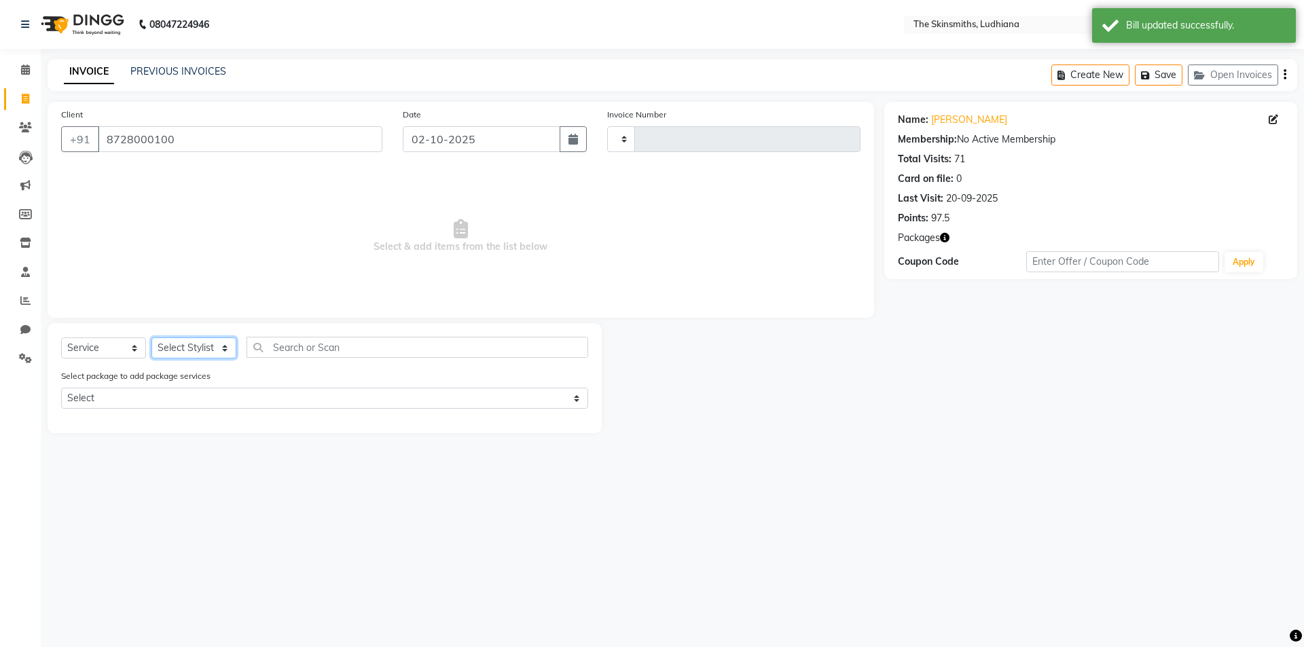
click at [172, 344] on select "Select Stylist Admin [PERSON_NAME] [PERSON_NAME] [PERSON_NAME] [PERSON_NAME] [P…" at bounding box center [193, 348] width 85 height 21
select select "76547"
click at [151, 338] on select "Select Stylist Admin [PERSON_NAME] [PERSON_NAME] [PERSON_NAME] [PERSON_NAME] [P…" at bounding box center [193, 348] width 85 height 21
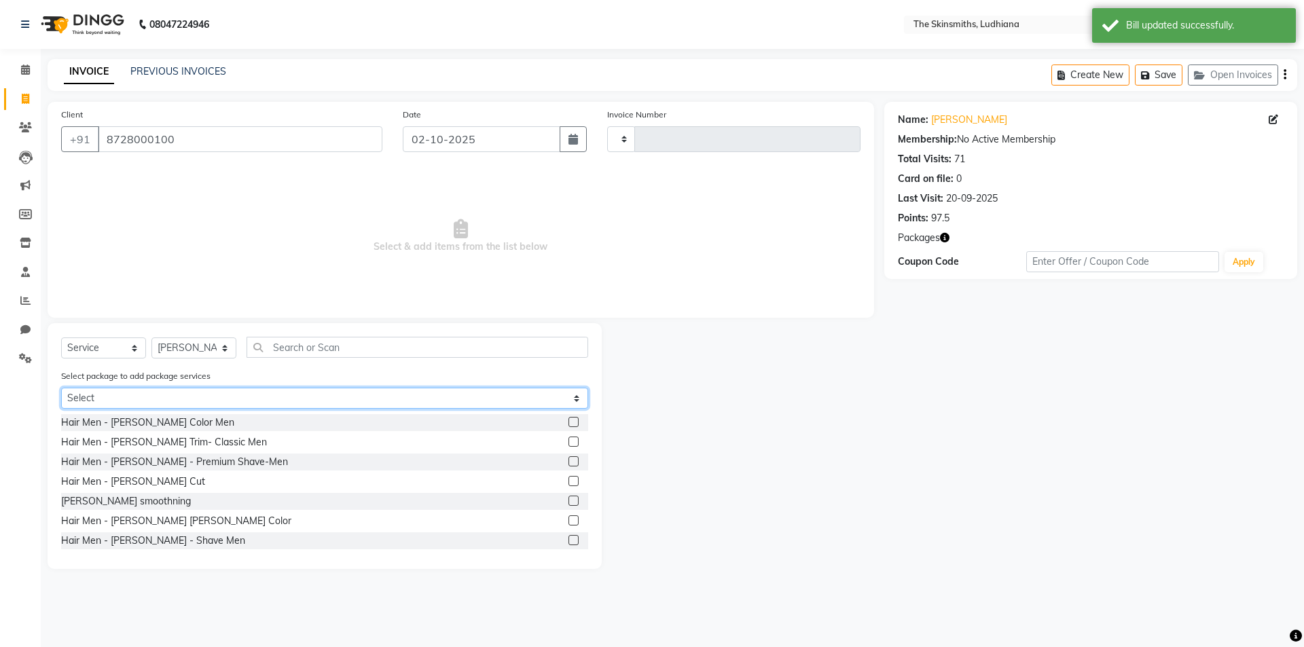
click at [194, 391] on select "Select wash (new) wash (5+2)" at bounding box center [324, 398] width 527 height 21
select select "1: Object"
click at [61, 388] on select "Select wash (new) wash (5+2)" at bounding box center [324, 398] width 527 height 21
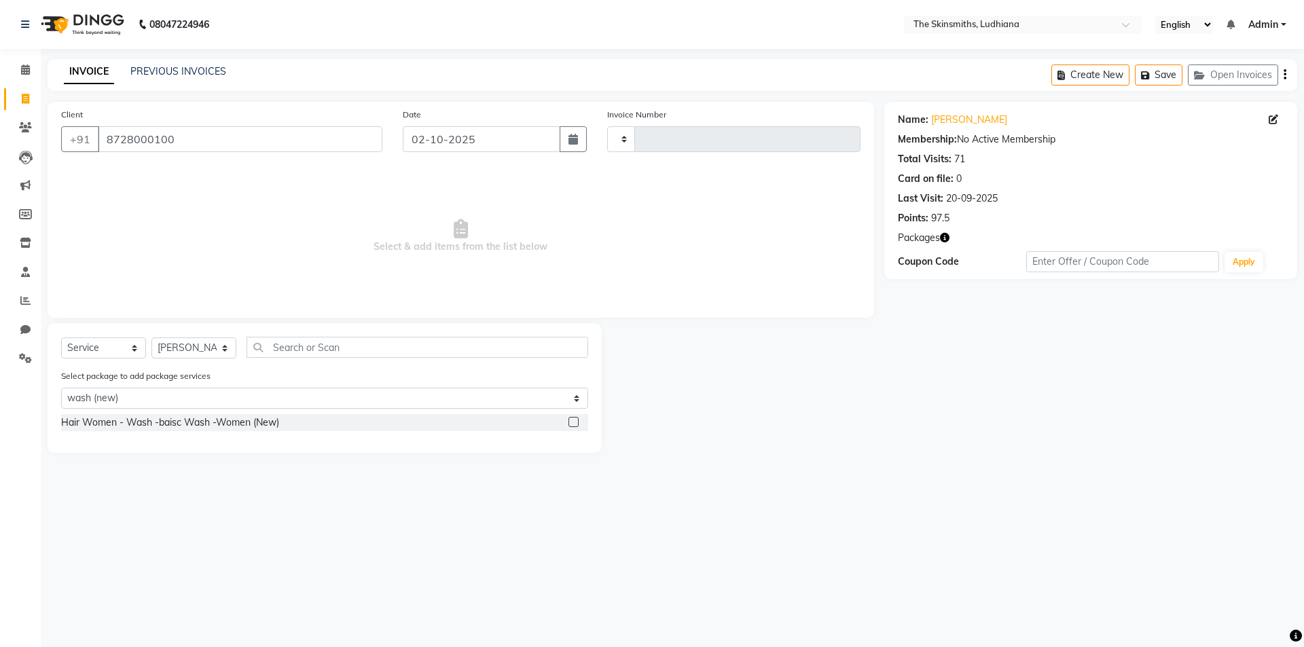
click at [570, 421] on label at bounding box center [573, 422] width 10 height 10
click at [570, 421] on input "checkbox" at bounding box center [572, 422] width 9 height 9
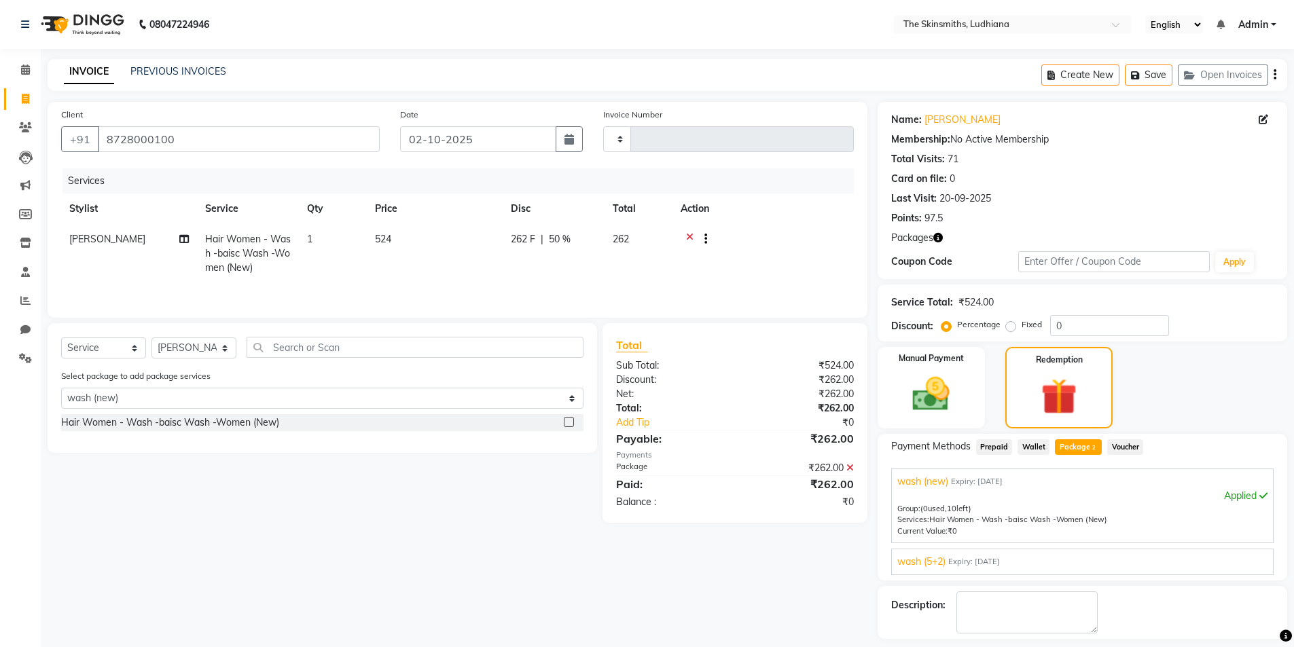
click at [570, 421] on label at bounding box center [569, 422] width 10 height 10
click at [570, 421] on input "checkbox" at bounding box center [568, 422] width 9 height 9
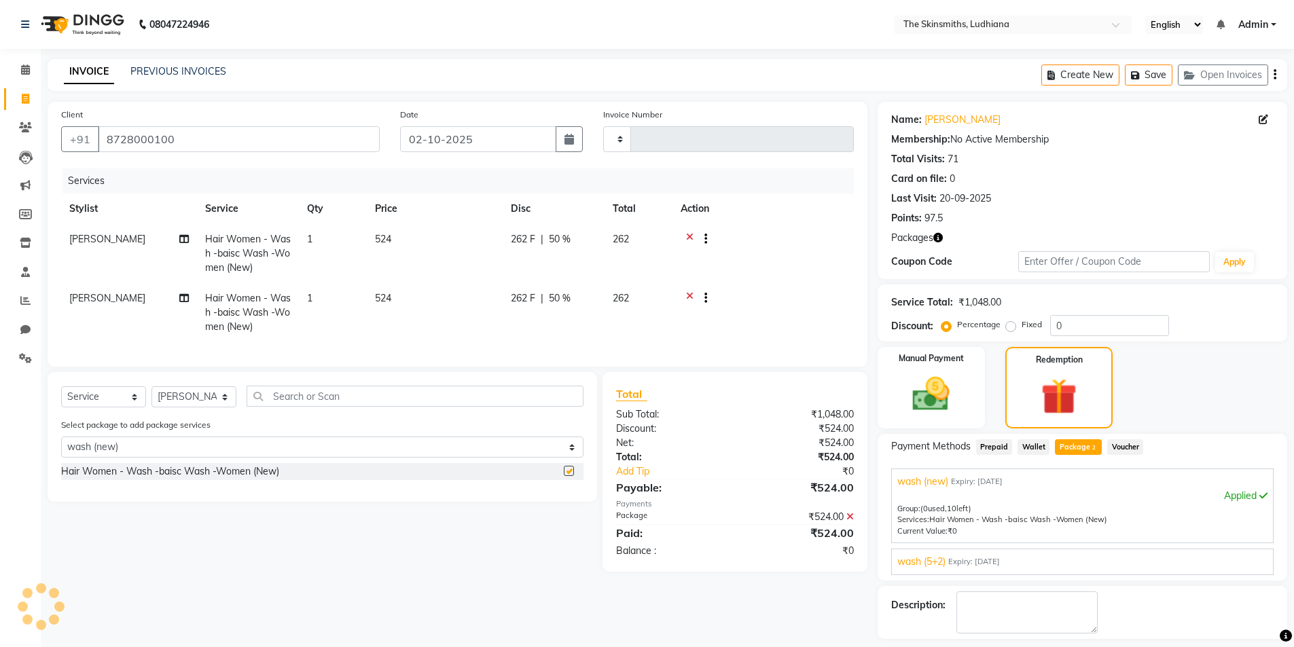
checkbox input "false"
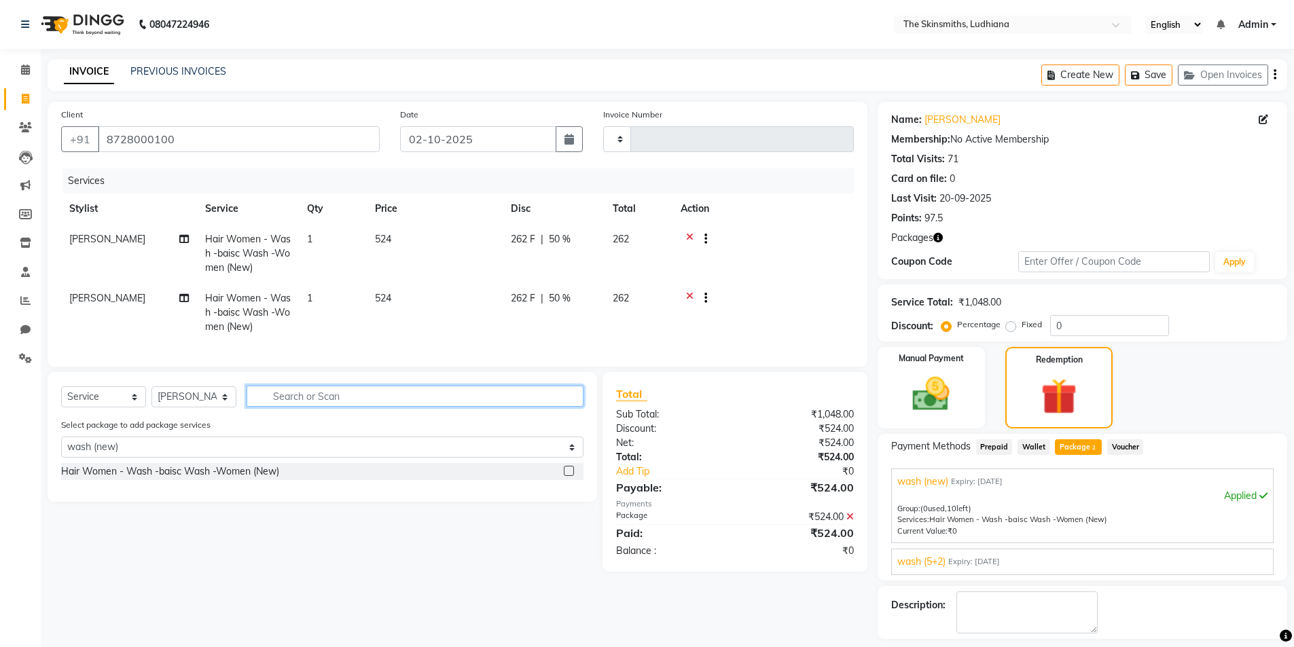
drag, startPoint x: 306, startPoint y: 412, endPoint x: 308, endPoint y: 422, distance: 9.7
click at [308, 407] on input "text" at bounding box center [415, 396] width 337 height 21
type input "b"
select select "0: undefined"
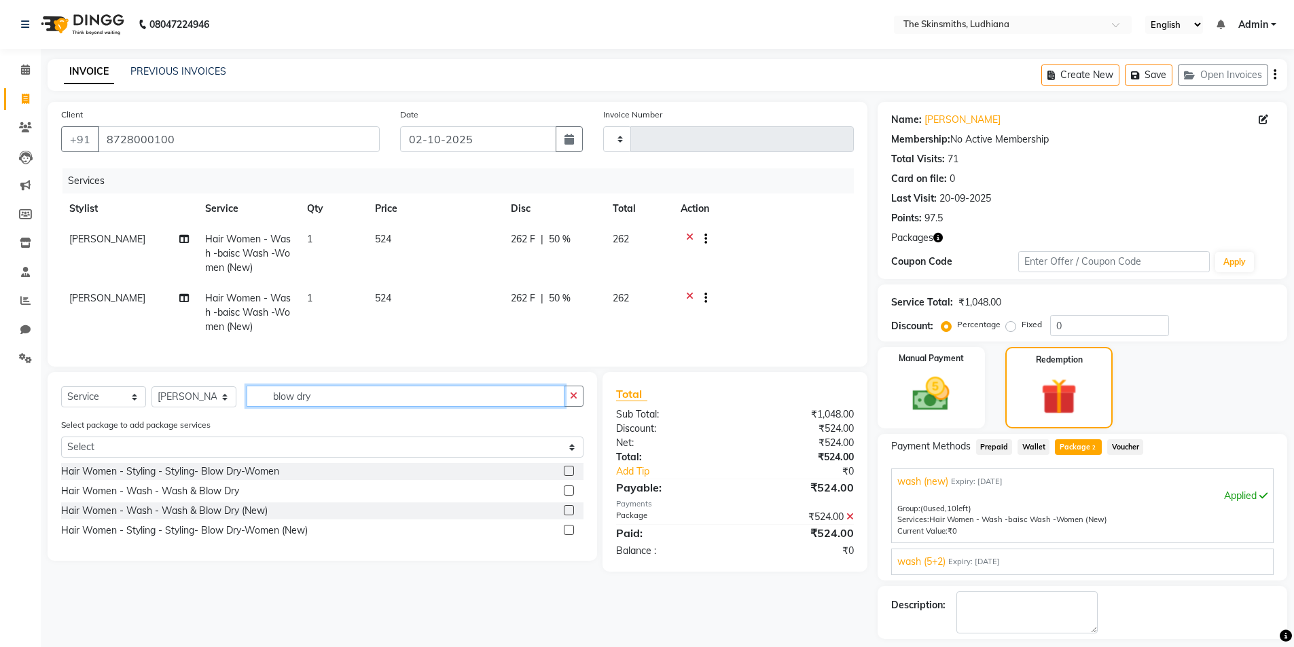
type input "blow dry"
click at [567, 534] on div at bounding box center [574, 530] width 20 height 17
click at [568, 535] on label at bounding box center [569, 530] width 10 height 10
click at [568, 535] on input "checkbox" at bounding box center [568, 530] width 9 height 9
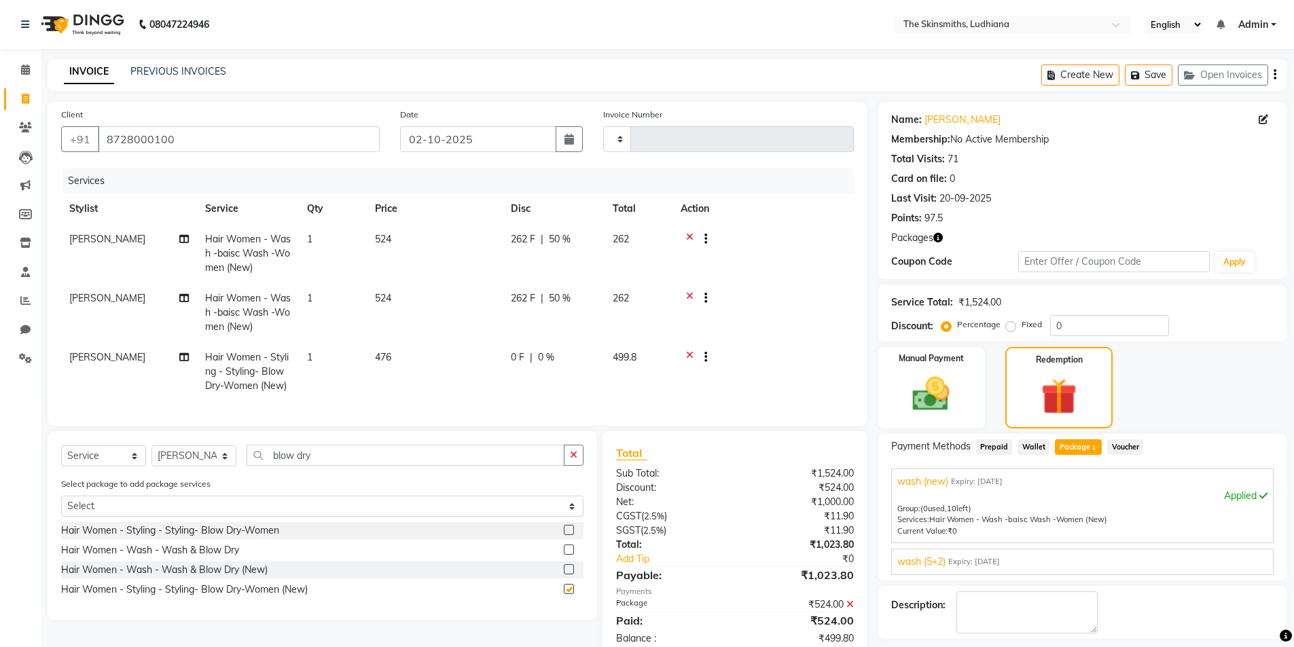
checkbox input "false"
click at [530, 359] on span "|" at bounding box center [531, 357] width 3 height 14
select select "76547"
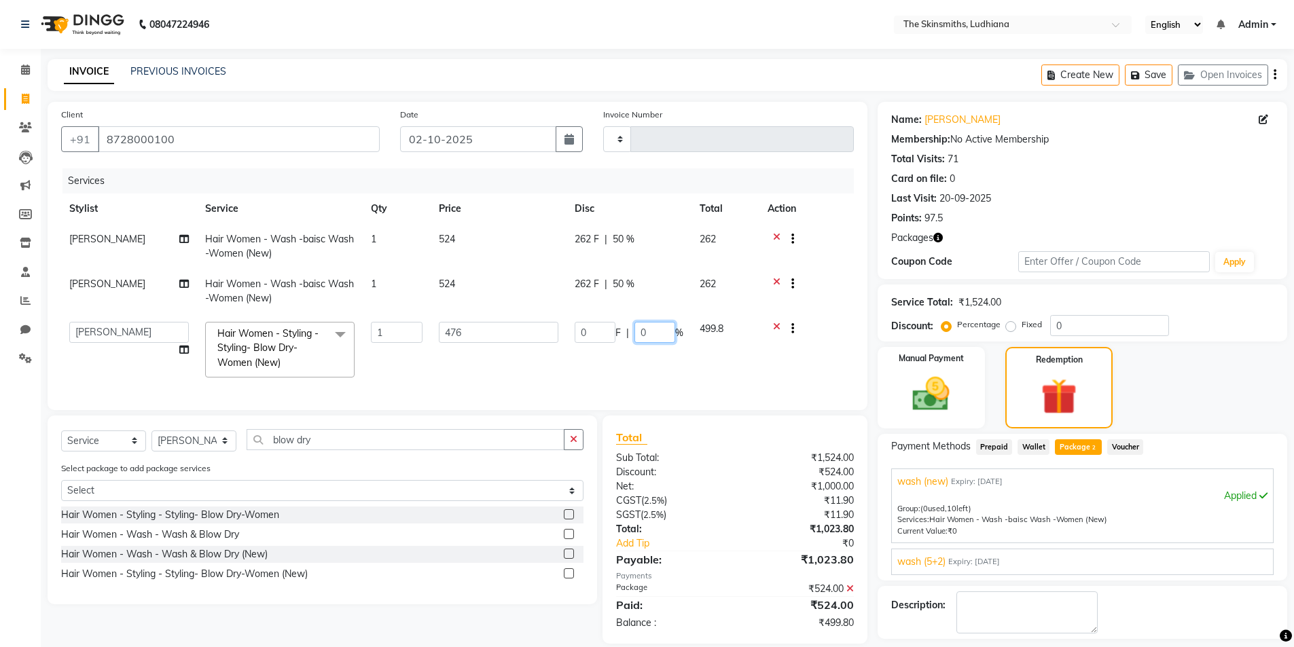
drag, startPoint x: 659, startPoint y: 333, endPoint x: 618, endPoint y: 333, distance: 41.4
click at [618, 333] on div "0 F | 0 %" at bounding box center [629, 332] width 109 height 21
type input "50"
click at [547, 622] on div "Select Service Product Membership Package Voucher Prepaid Gift Card Select Styl…" at bounding box center [317, 530] width 560 height 228
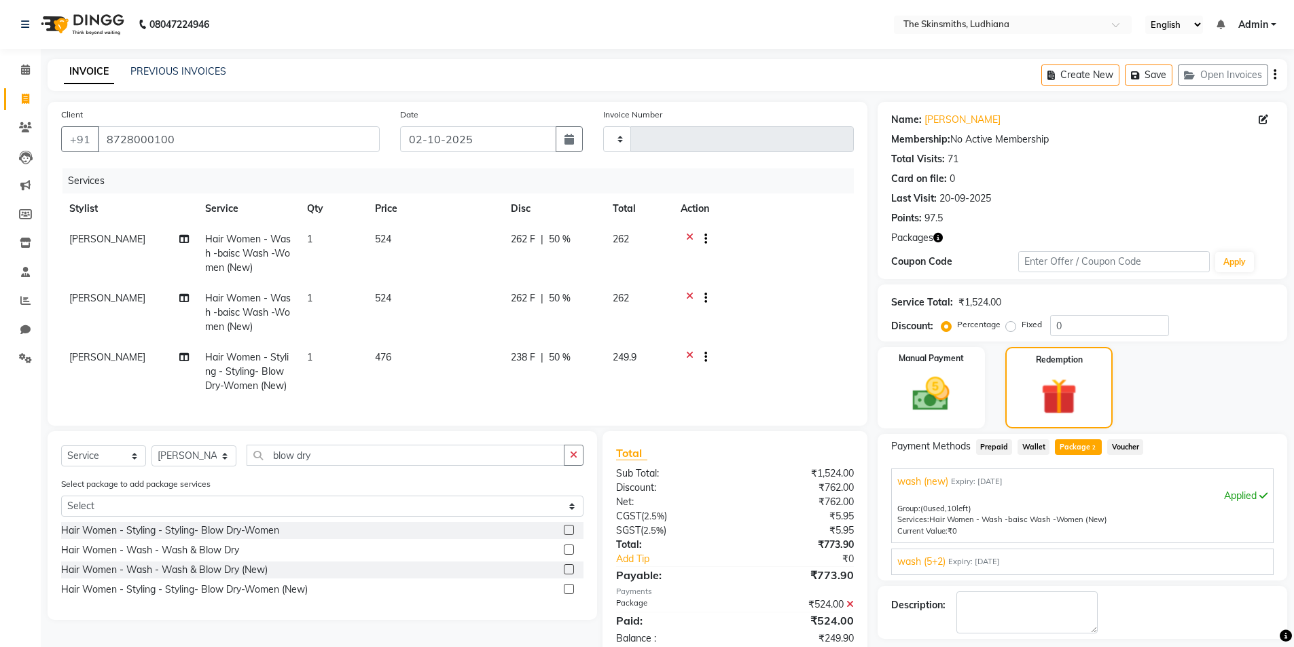
scroll to position [58, 0]
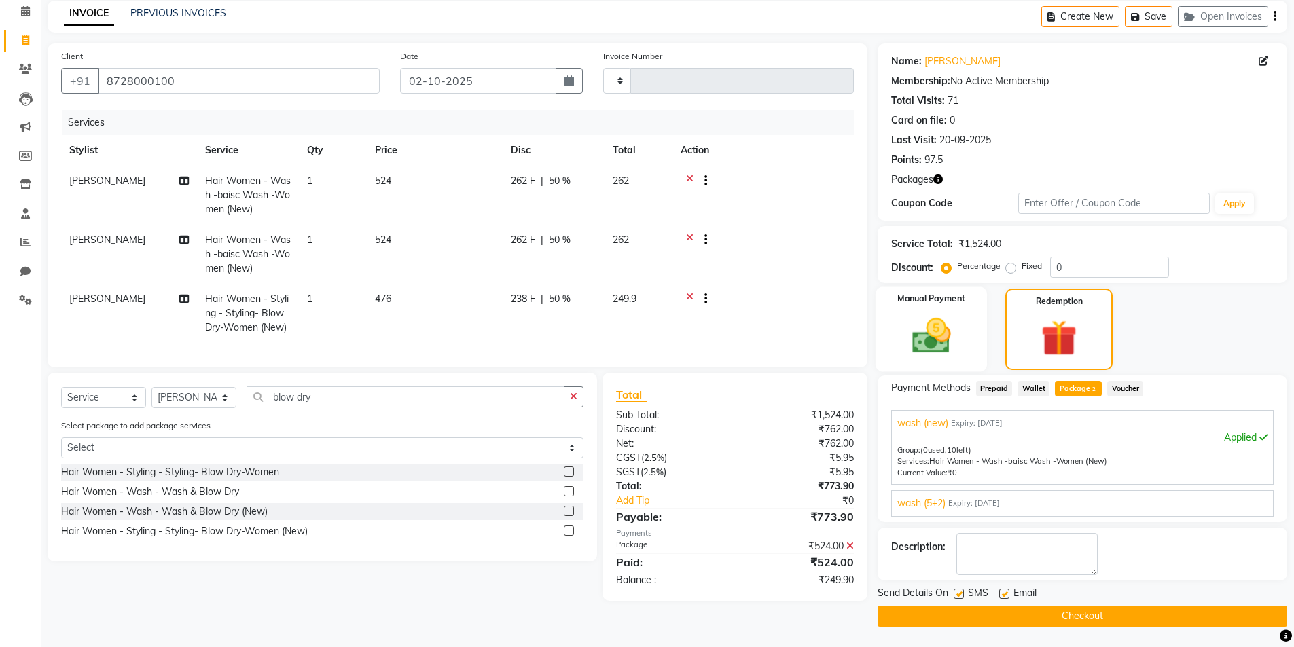
click at [930, 353] on img at bounding box center [931, 336] width 62 height 44
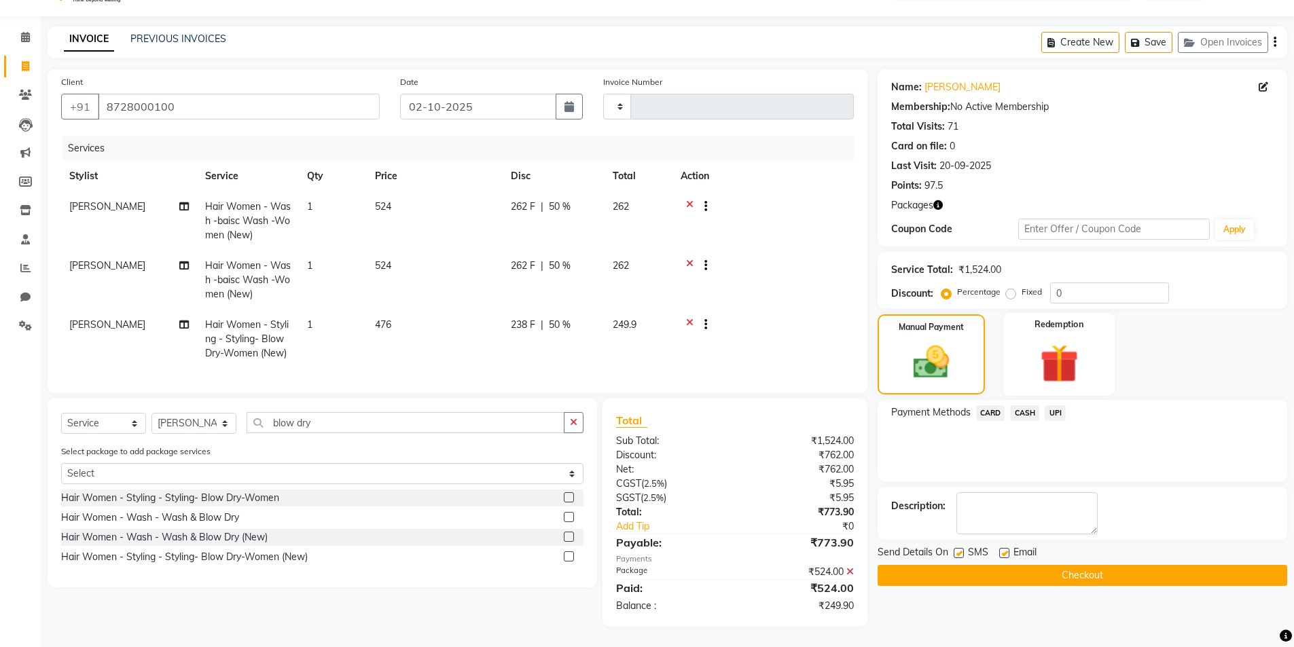
scroll to position [43, 0]
click at [1054, 405] on span "UPI" at bounding box center [1055, 413] width 21 height 16
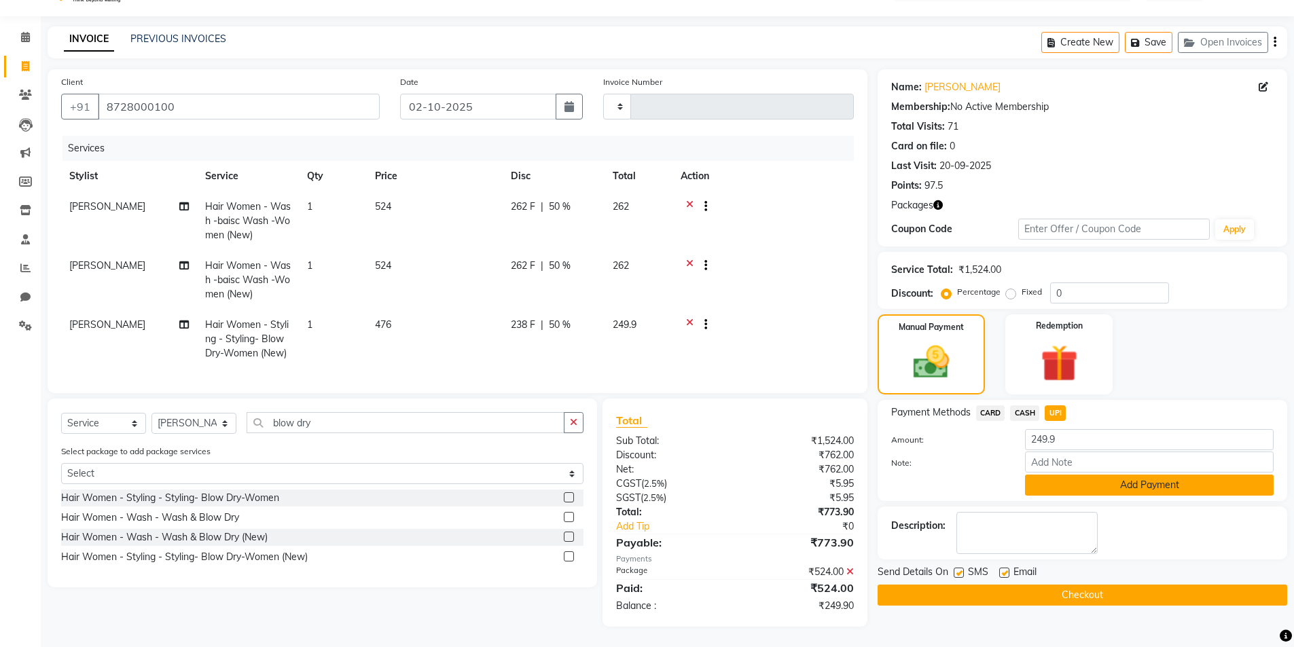
click at [1061, 475] on button "Add Payment" at bounding box center [1149, 485] width 249 height 21
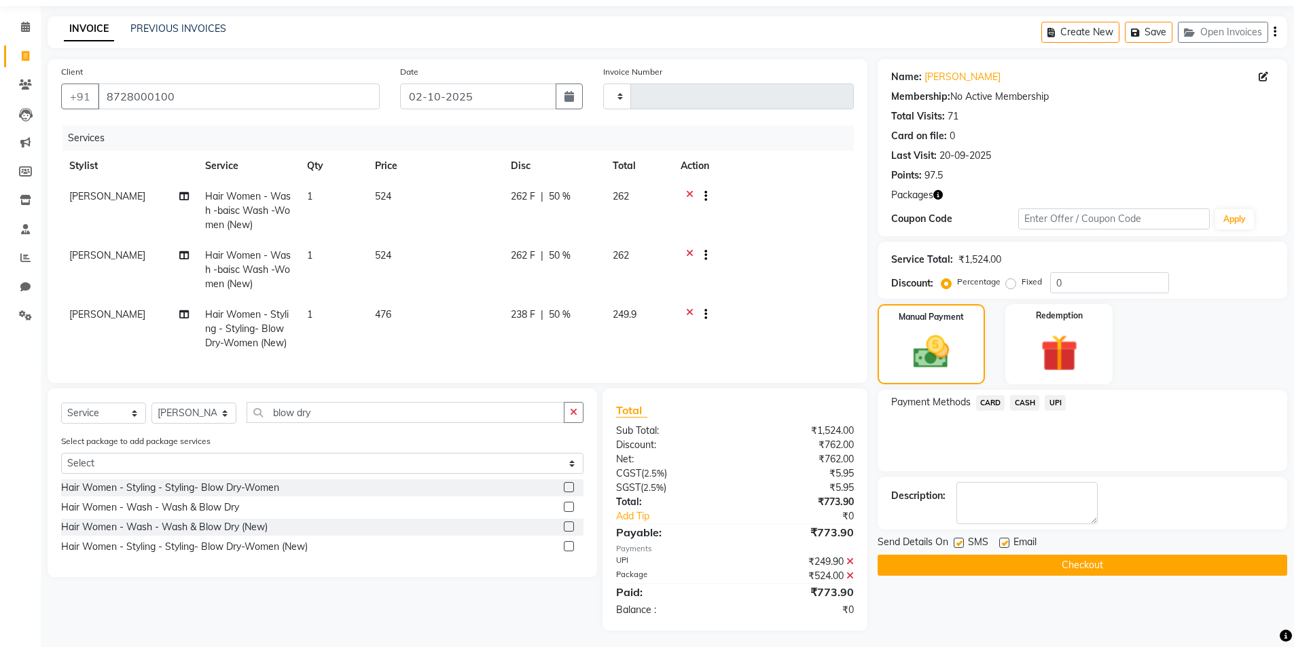
click at [1017, 566] on button "Checkout" at bounding box center [1082, 565] width 410 height 21
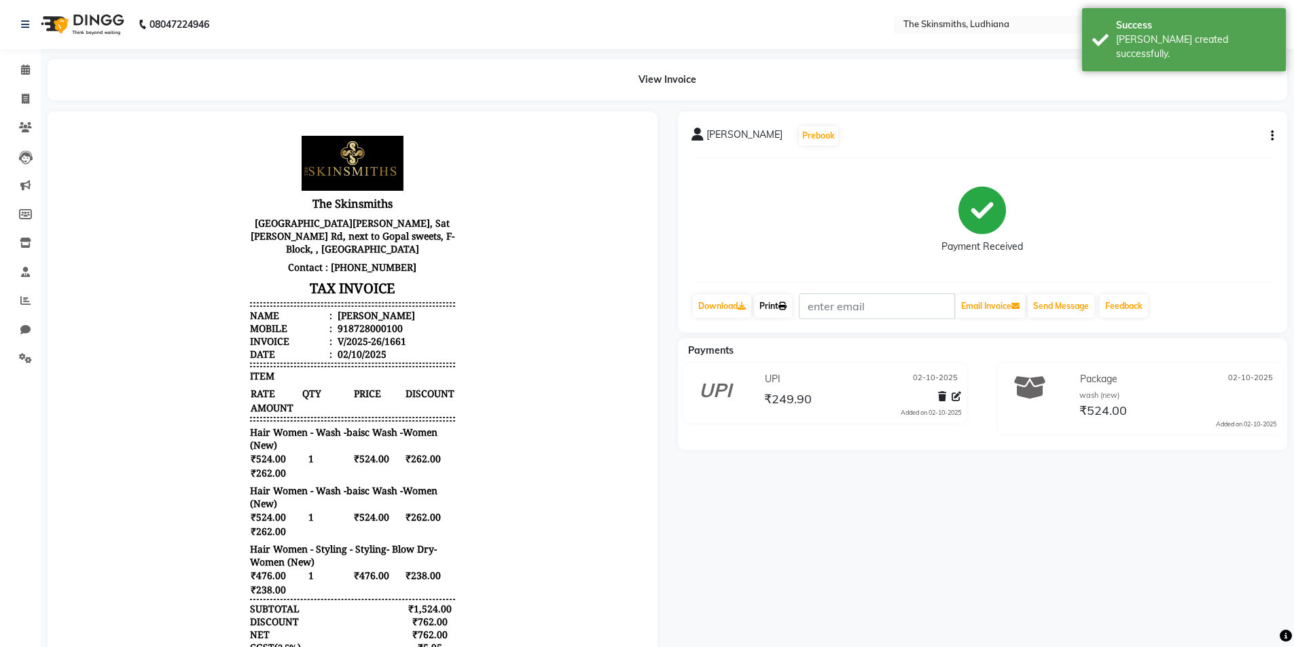
click at [784, 304] on icon at bounding box center [782, 306] width 8 height 8
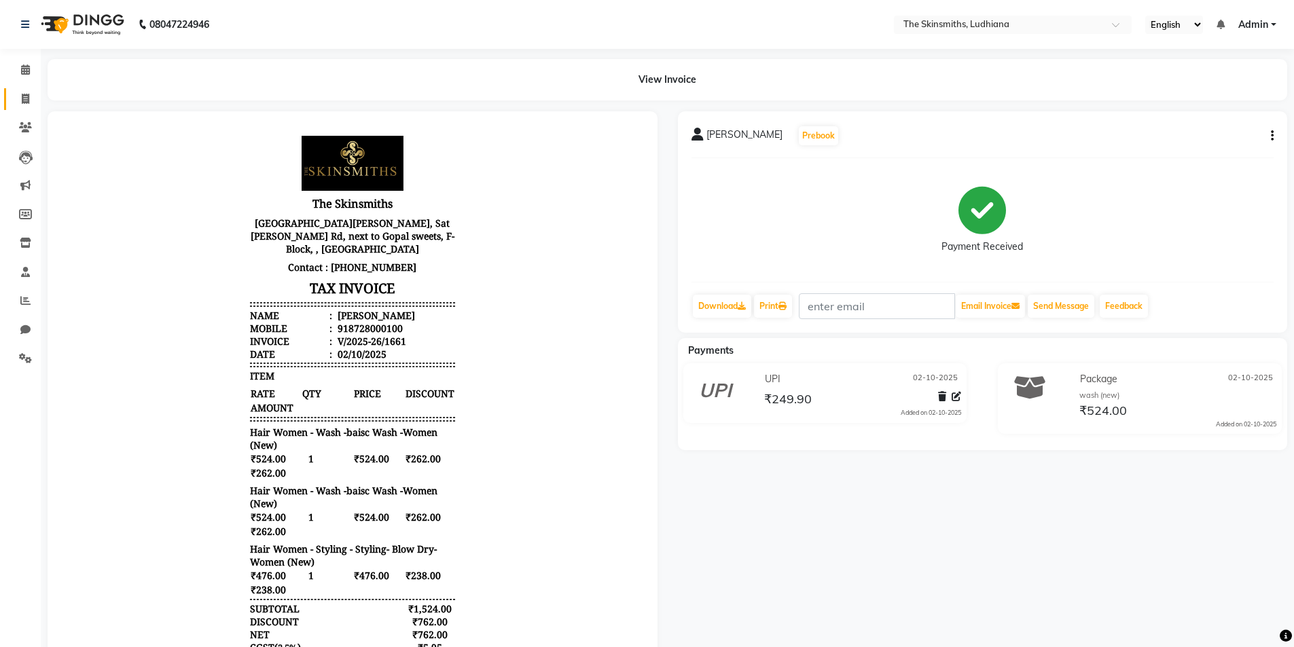
click at [26, 100] on icon at bounding box center [25, 99] width 7 height 10
select select "service"
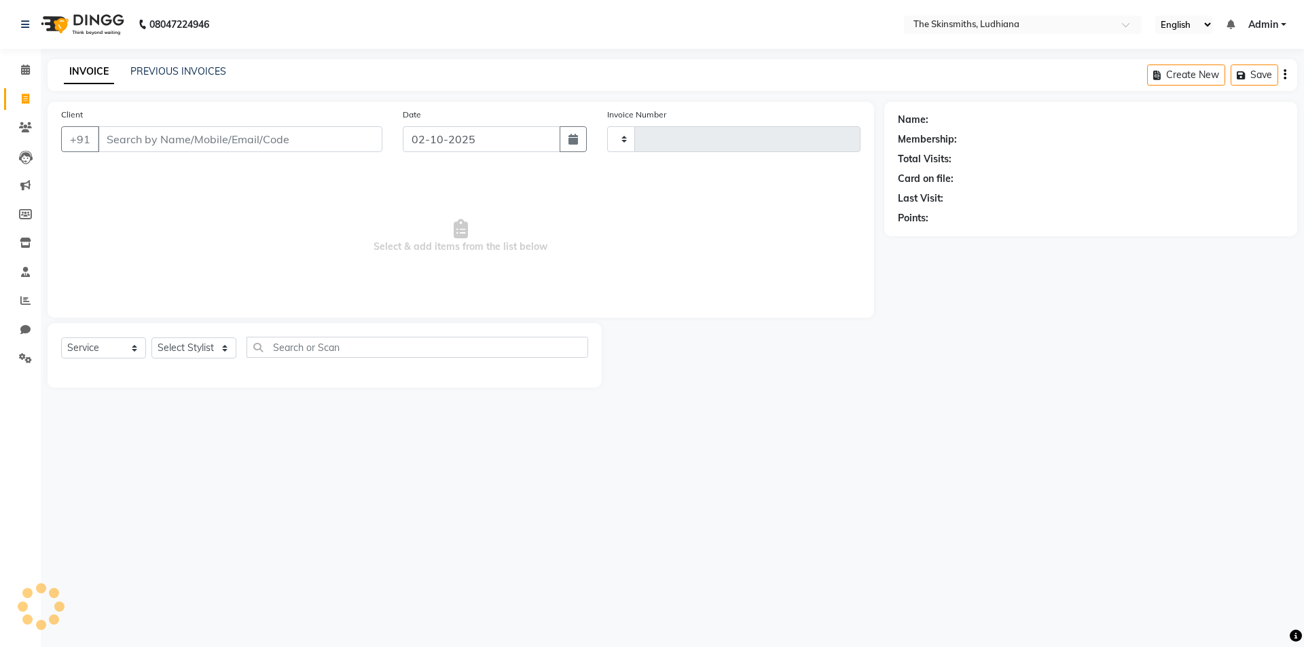
type input "1662"
select select "8115"
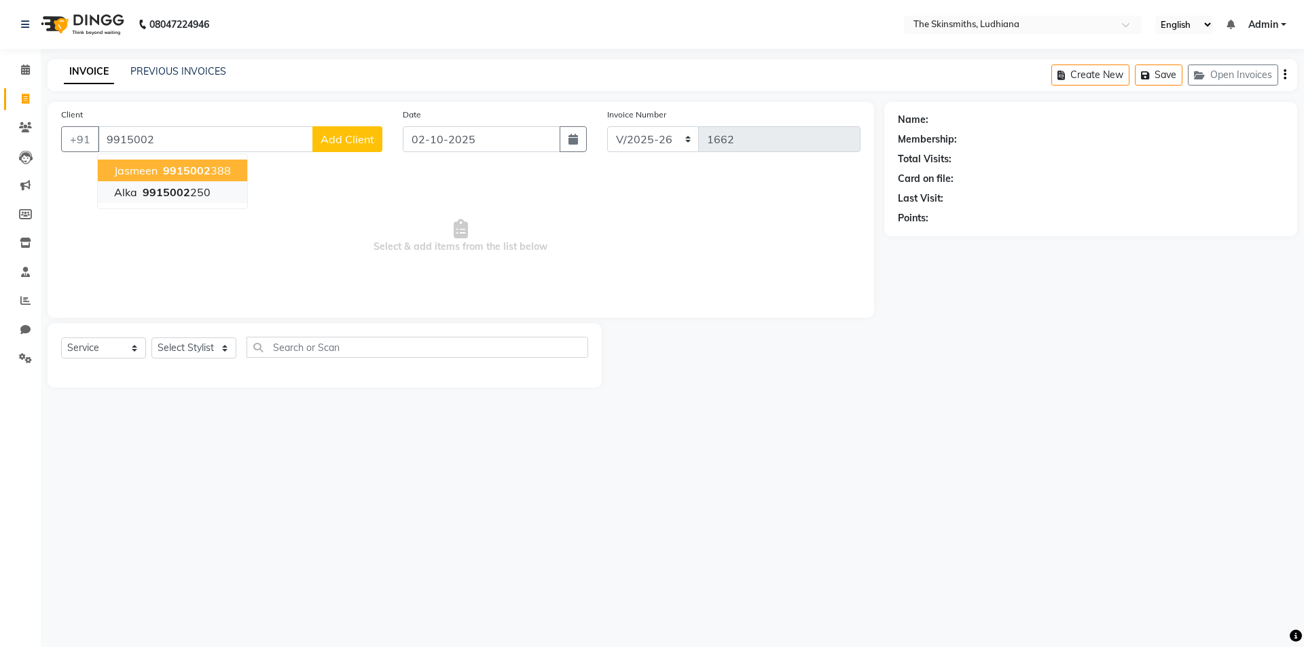
click at [202, 199] on button "Alka 9915002 250" at bounding box center [172, 192] width 149 height 22
type input "9915002250"
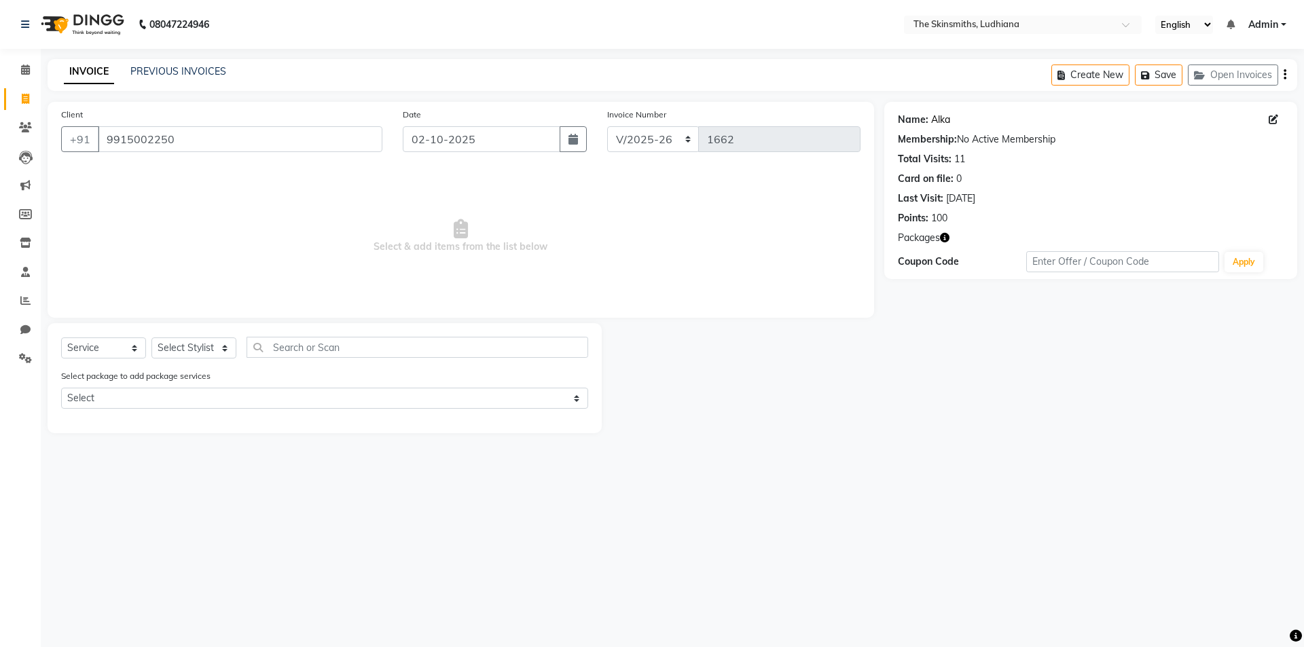
click at [943, 120] on link "Alka" at bounding box center [940, 120] width 19 height 14
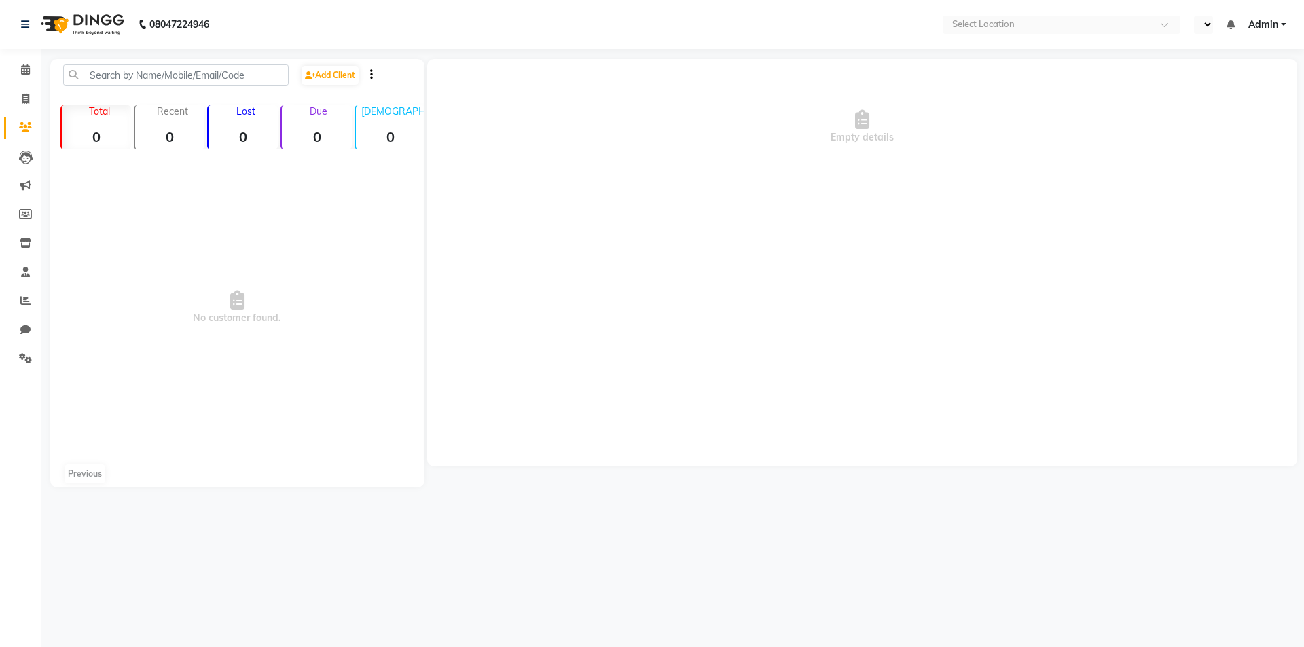
select select "en"
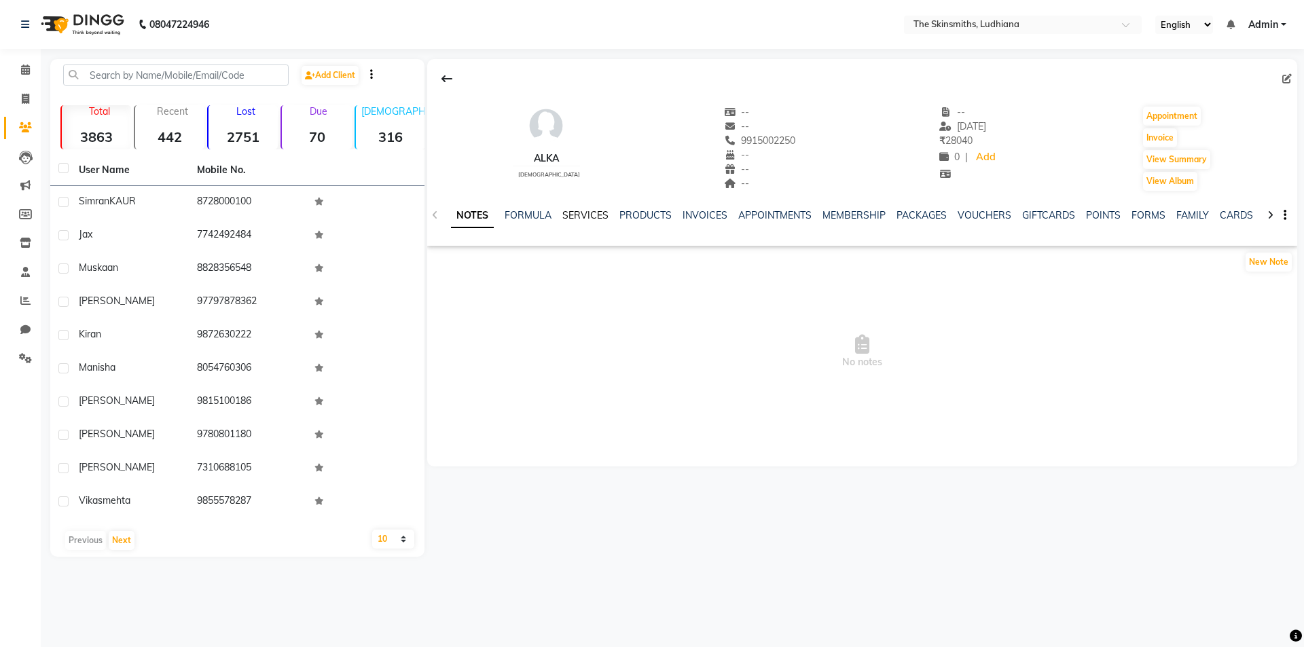
click at [585, 217] on link "SERVICES" at bounding box center [585, 215] width 46 height 12
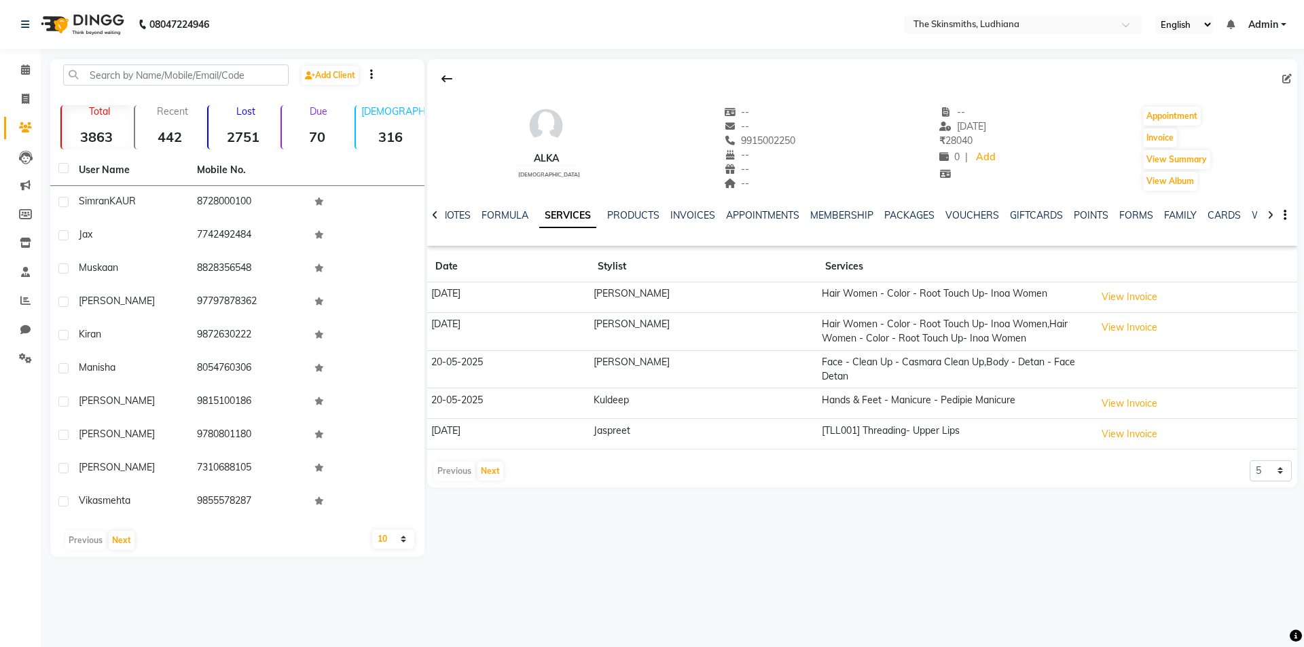
click at [170, 33] on b "08047224946" at bounding box center [179, 24] width 60 height 38
click at [25, 98] on icon at bounding box center [25, 99] width 7 height 10
select select "service"
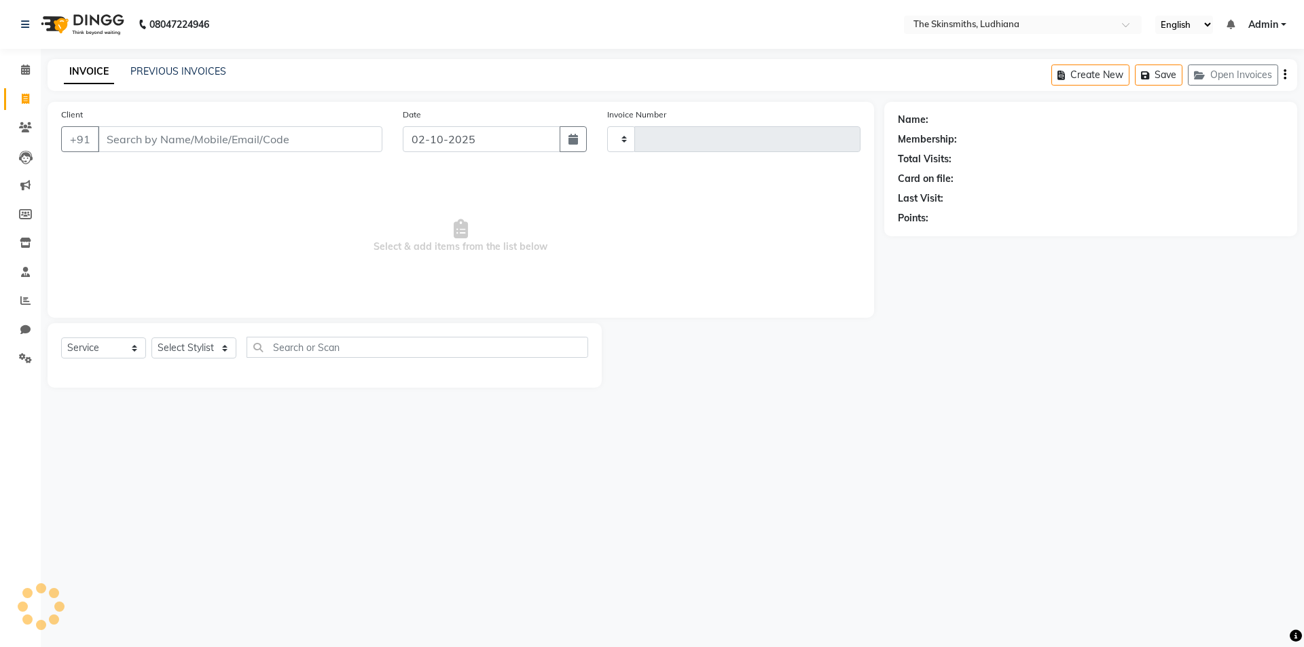
type input "1662"
select select "8115"
click at [219, 325] on div "Select Service Product Membership Package Voucher Prepaid Gift Card Select Styl…" at bounding box center [325, 355] width 554 height 65
click at [186, 343] on select "Select Stylist Admin [PERSON_NAME] [PERSON_NAME] [PERSON_NAME] [PERSON_NAME] [P…" at bounding box center [193, 348] width 85 height 21
click at [127, 135] on input "Client" at bounding box center [240, 139] width 285 height 26
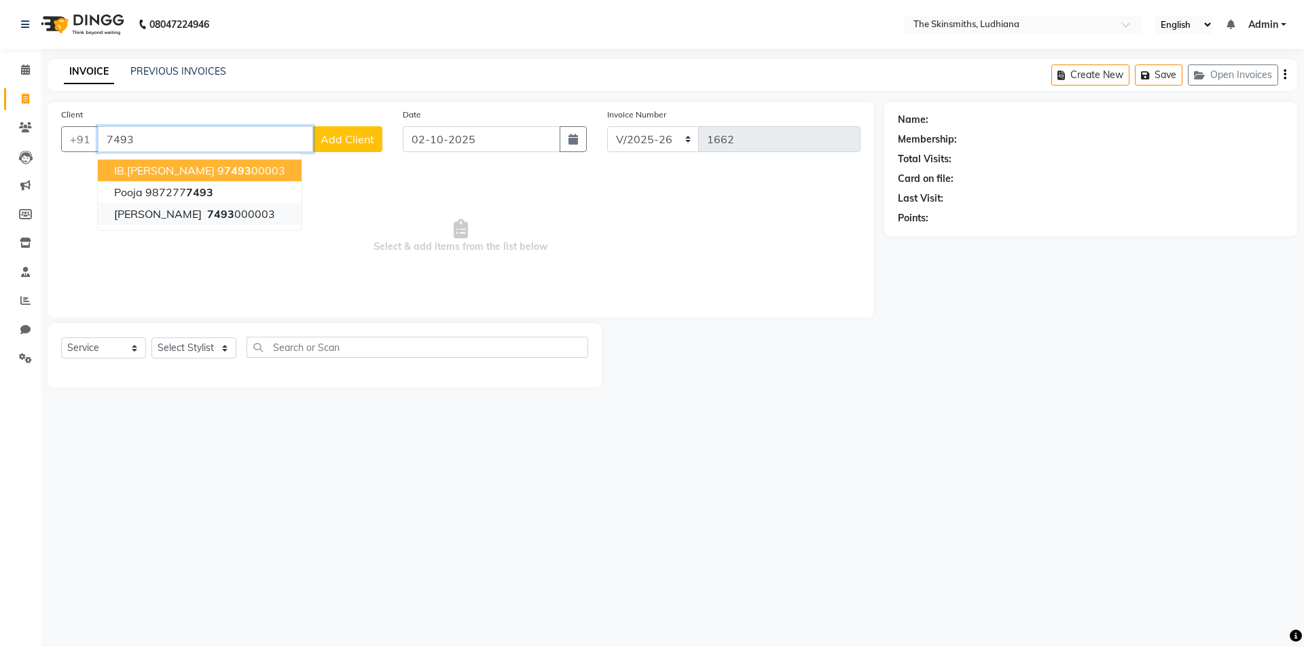
click at [232, 215] on button "saksham 7493 000003" at bounding box center [200, 214] width 204 height 22
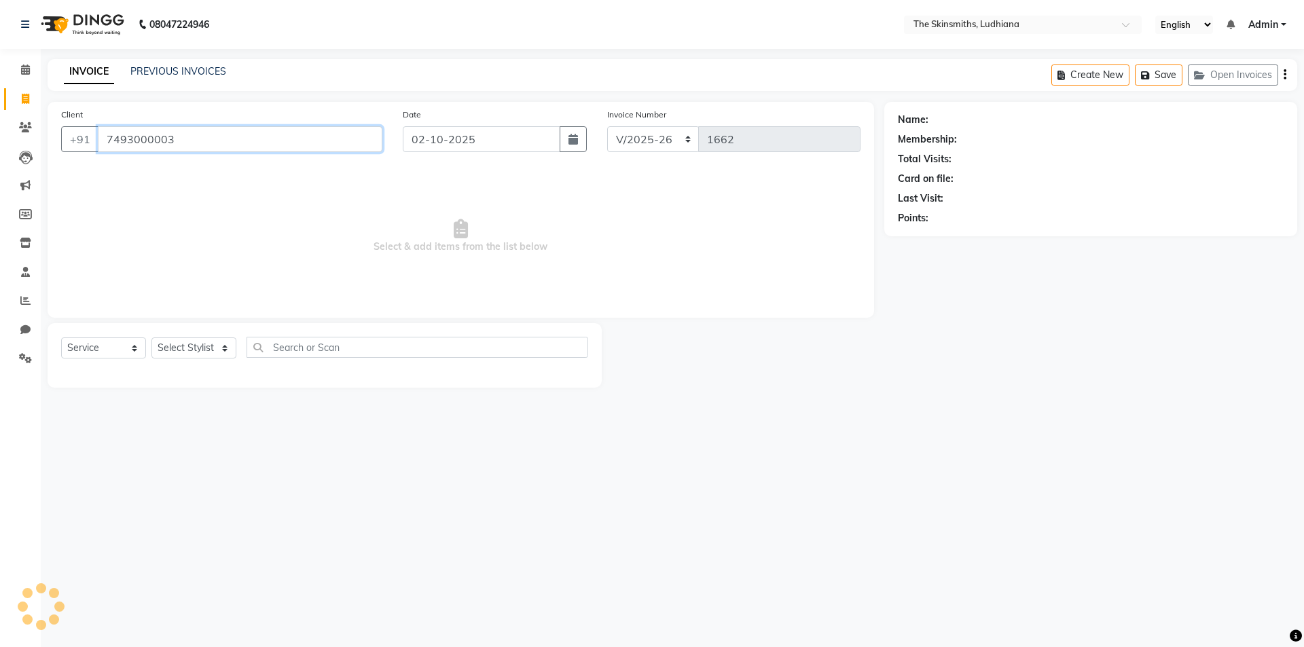
type input "7493000003"
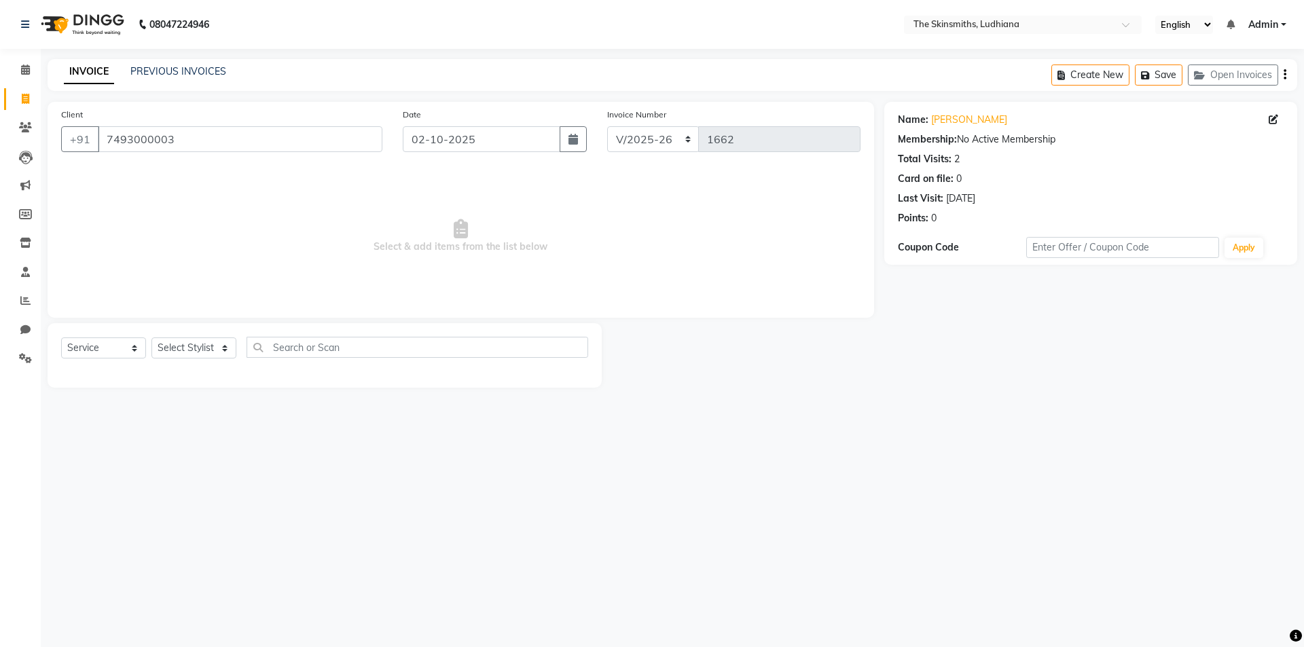
click at [956, 120] on link "Saksham" at bounding box center [969, 120] width 76 height 14
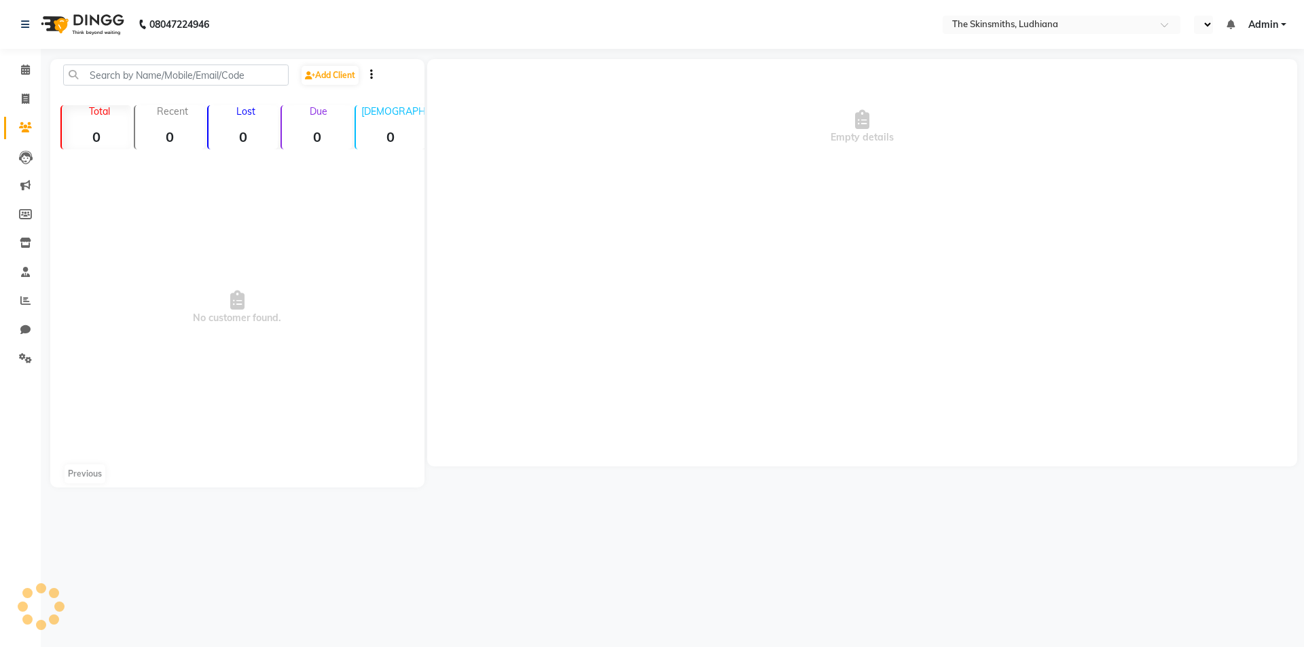
select select "en"
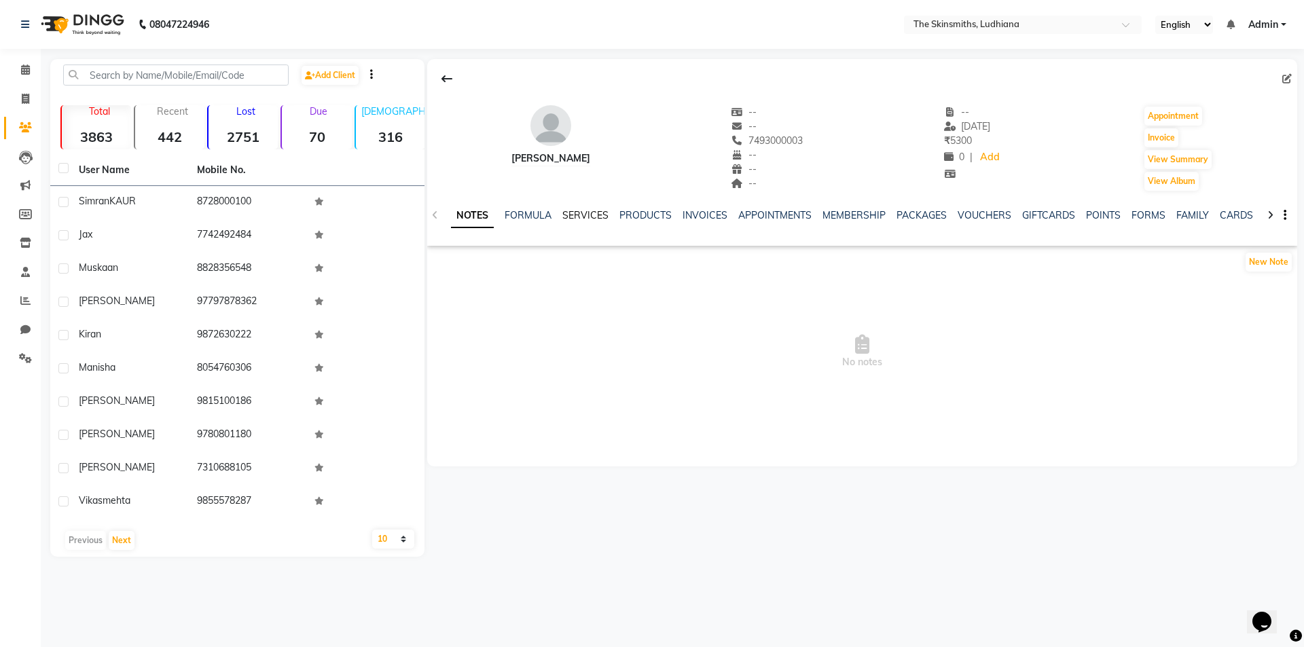
click at [587, 214] on link "SERVICES" at bounding box center [585, 215] width 46 height 12
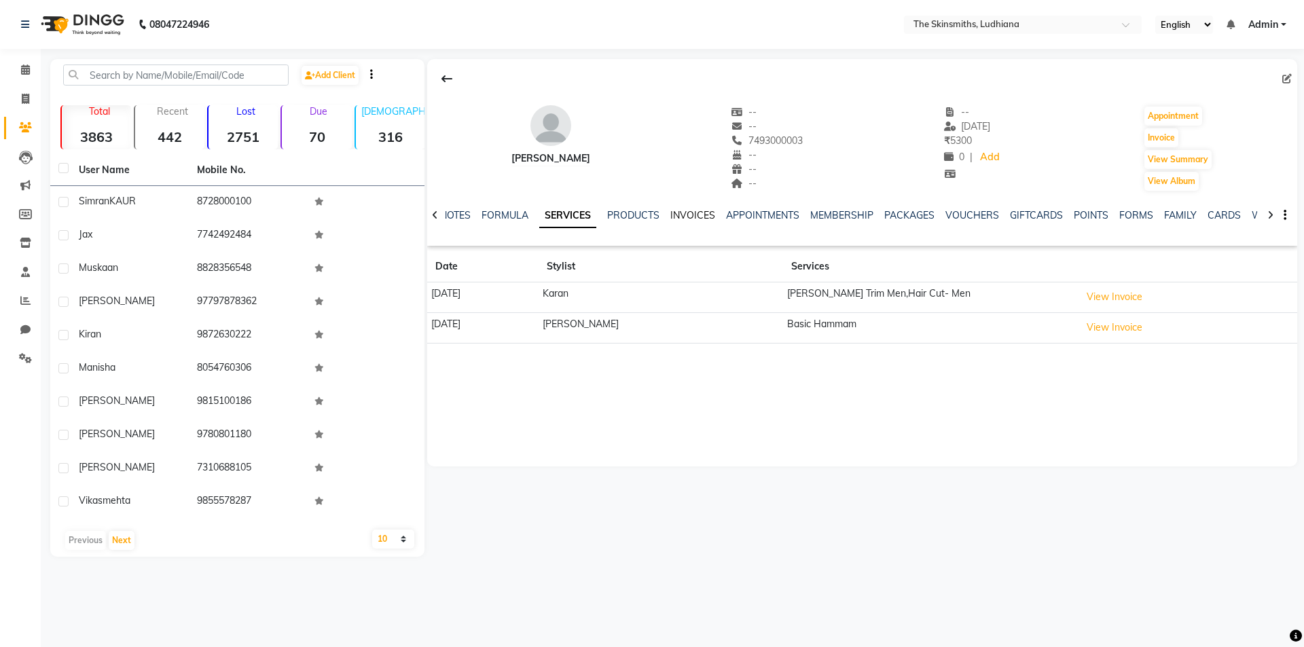
click at [689, 214] on link "INVOICES" at bounding box center [692, 215] width 45 height 12
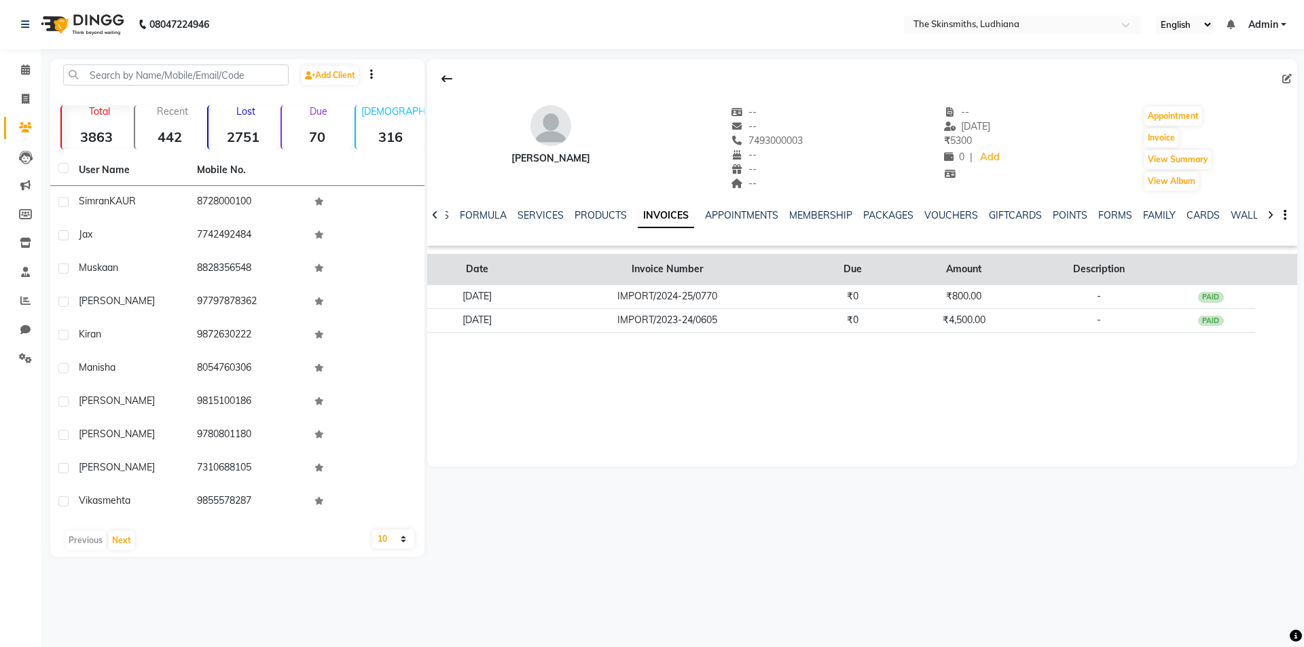
click at [1229, 280] on th at bounding box center [1211, 269] width 88 height 31
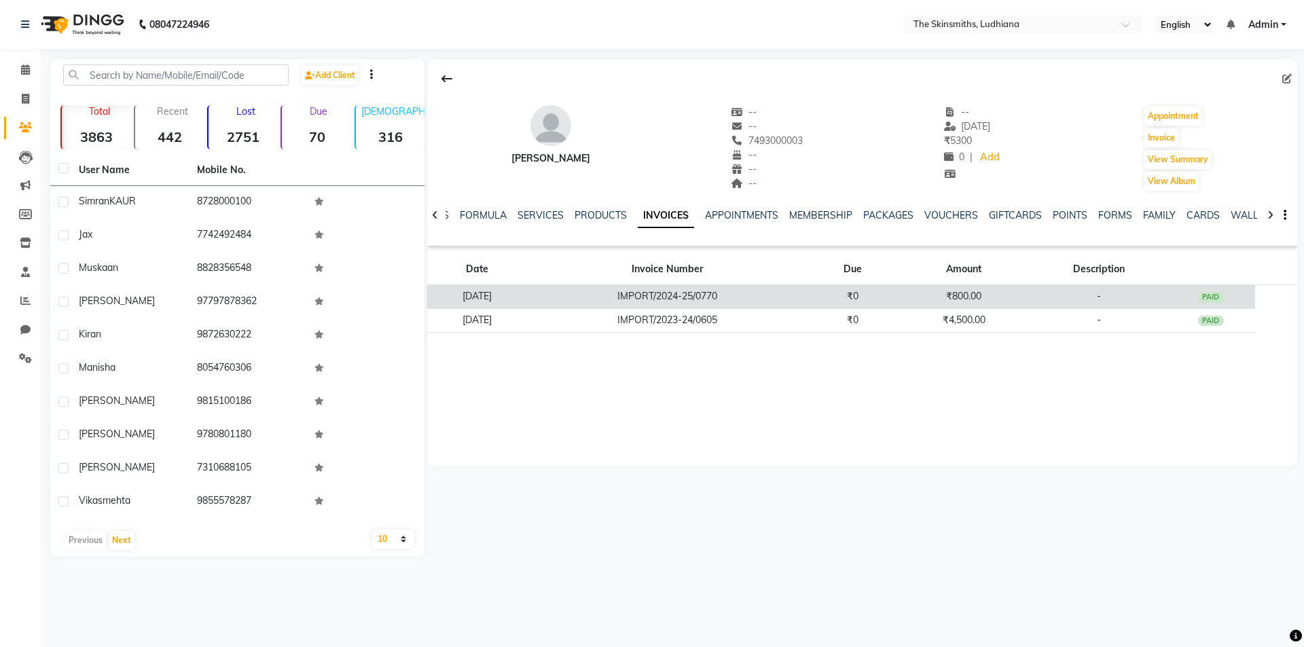
click at [1219, 301] on div "PAID" at bounding box center [1211, 297] width 26 height 11
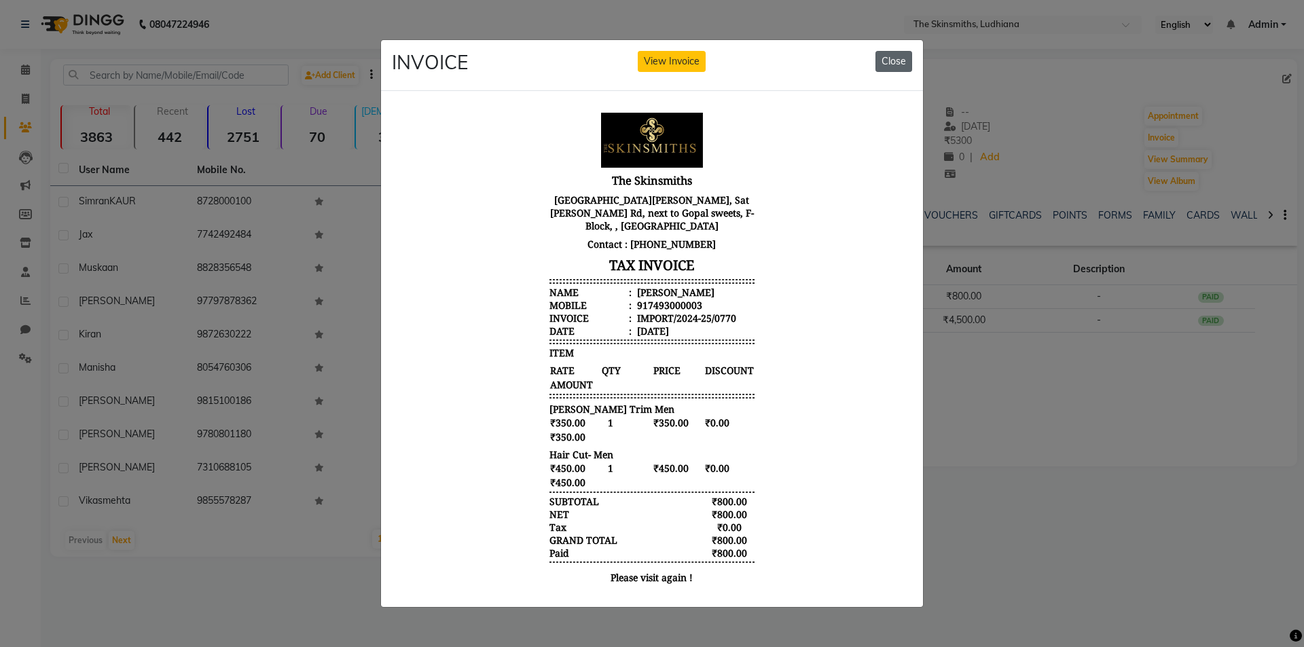
click at [884, 51] on button "Close" at bounding box center [893, 61] width 37 height 21
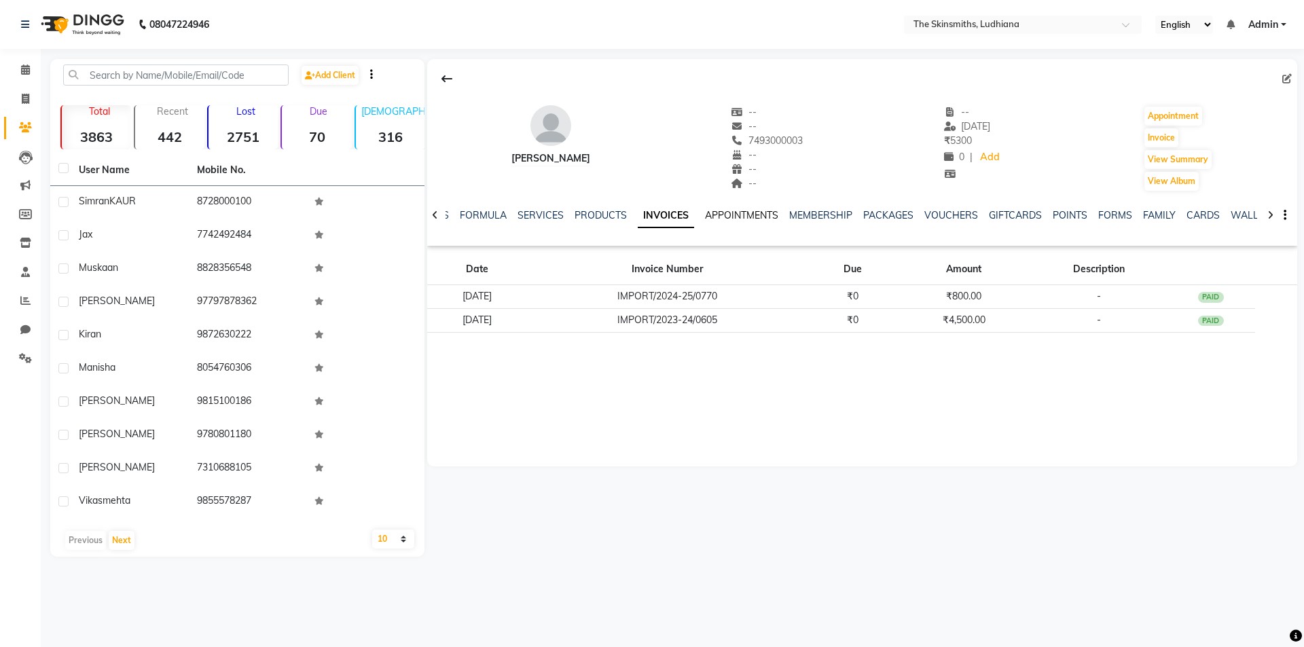
click at [760, 218] on link "APPOINTMENTS" at bounding box center [741, 215] width 73 height 12
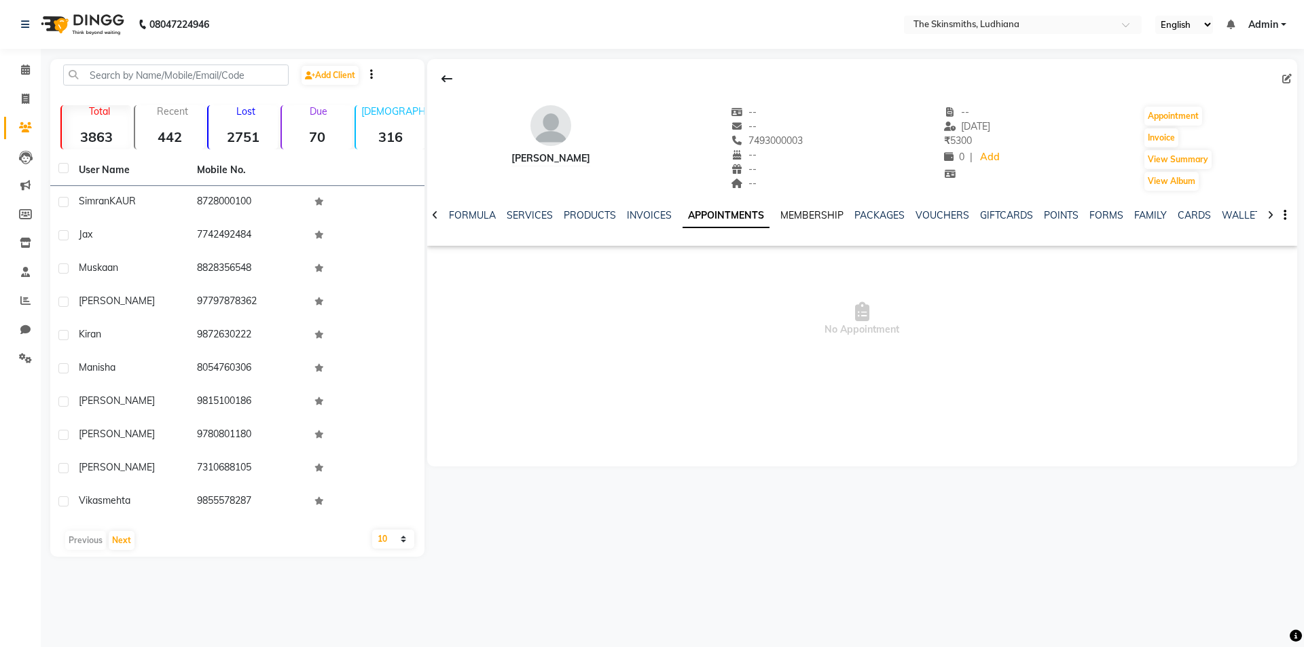
click at [822, 213] on link "MEMBERSHIP" at bounding box center [811, 215] width 63 height 12
click at [864, 211] on link "PACKAGES" at bounding box center [866, 215] width 50 height 12
click at [907, 213] on link "VOUCHERS" at bounding box center [918, 215] width 54 height 12
click at [907, 471] on div "[PERSON_NAME] -- -- 7493000003 -- -- -- -- [DATE] ₹ 5300 0 | Add Appointment In…" at bounding box center [860, 308] width 873 height 498
click at [750, 547] on div "[PERSON_NAME] -- -- 7493000003 -- -- -- -- [DATE] ₹ 5300 0 | Add Appointment In…" at bounding box center [860, 308] width 873 height 498
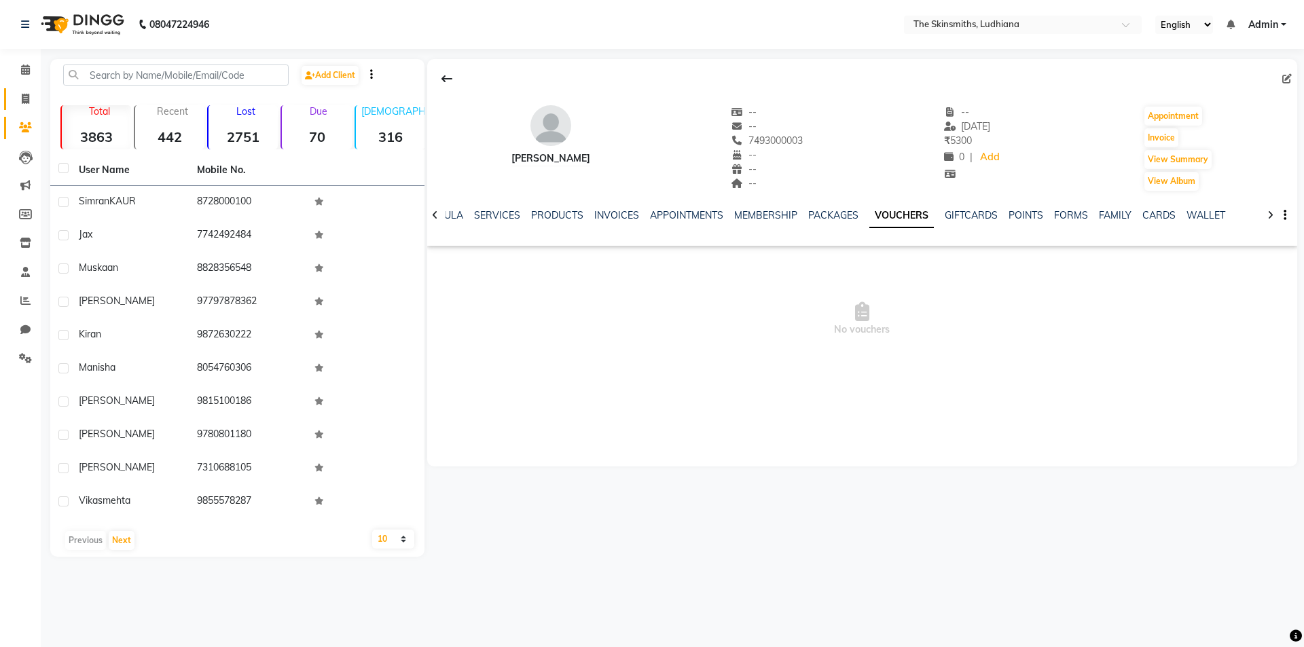
click at [11, 101] on link "Invoice" at bounding box center [20, 99] width 33 height 22
select select "service"
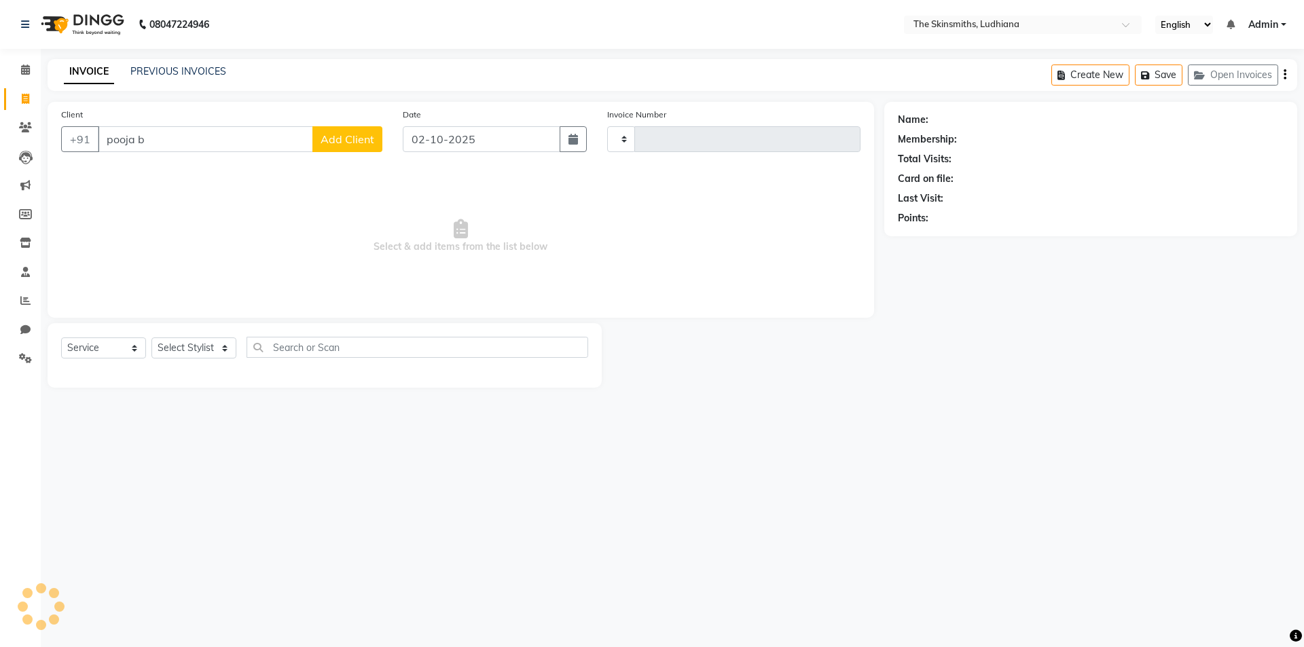
type input "pooja ba"
type input "1662"
select select "8115"
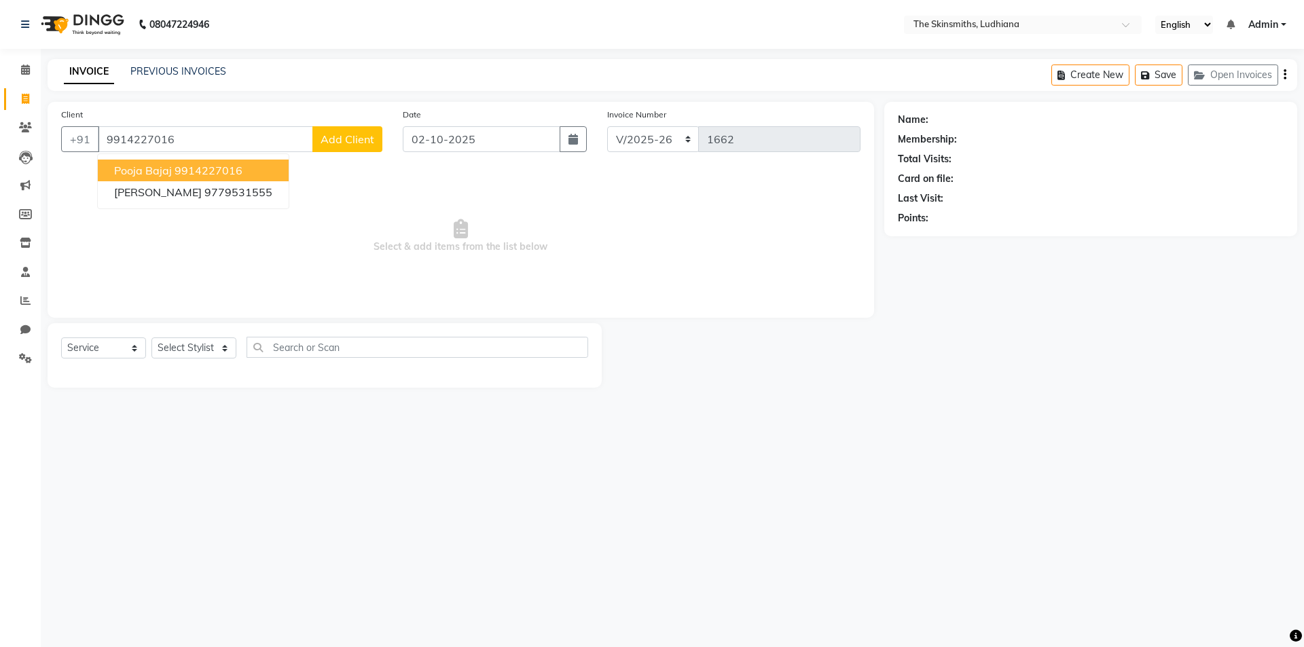
type input "9914227016"
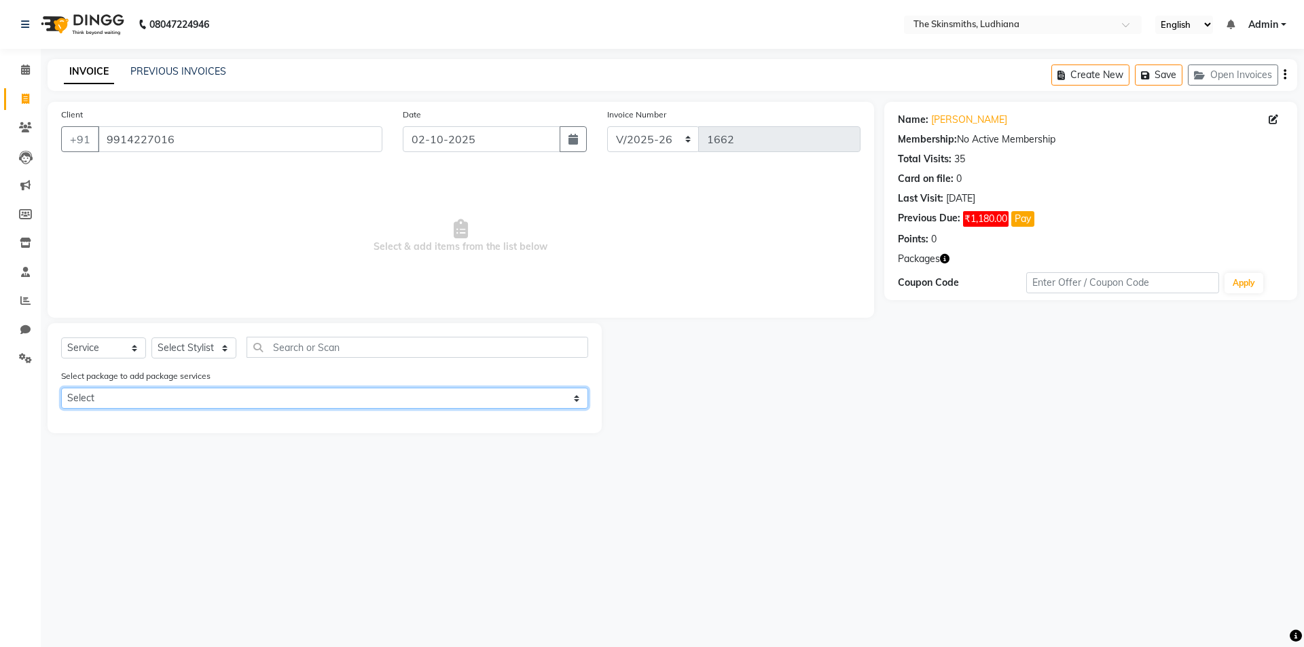
click at [402, 401] on select "Select eb+ ul (4+1)" at bounding box center [324, 398] width 527 height 21
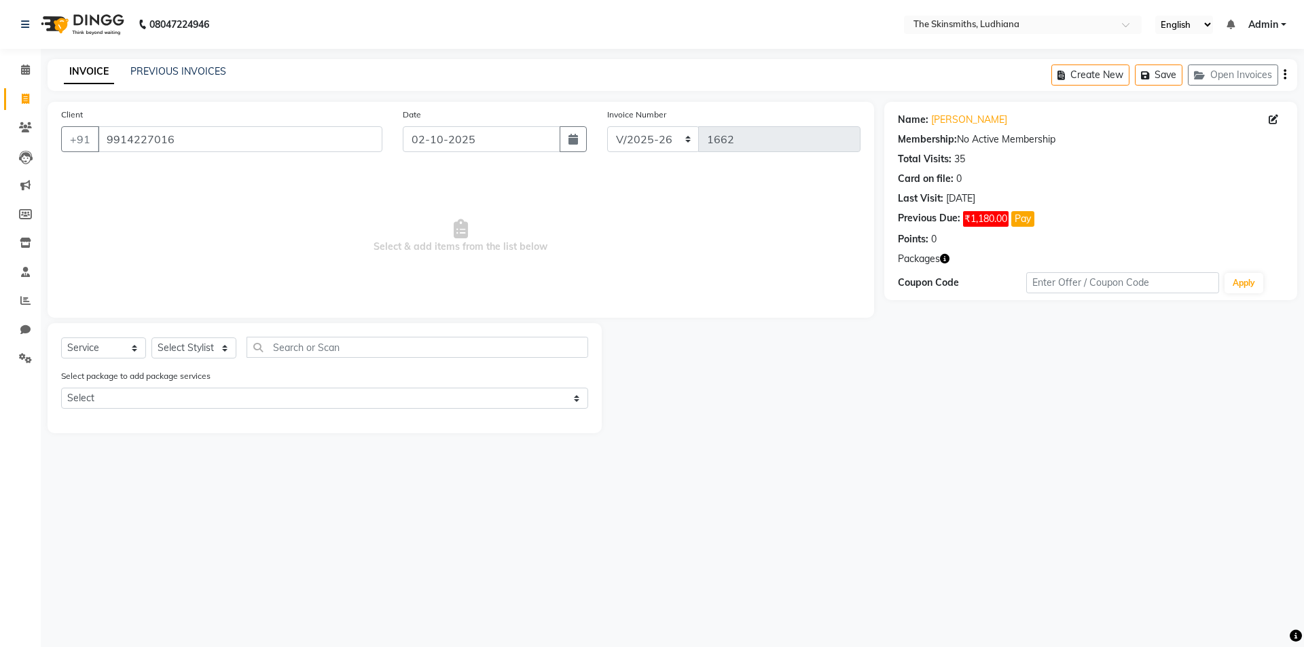
click at [237, 446] on main "INVOICE PREVIOUS INVOICES Create New Save Open Invoices Client [PHONE_NUMBER] D…" at bounding box center [672, 256] width 1263 height 395
click at [206, 348] on select "Select Stylist Admin [PERSON_NAME] [PERSON_NAME] [PERSON_NAME] [PERSON_NAME] [P…" at bounding box center [193, 348] width 85 height 21
select select "76552"
click at [151, 338] on select "Select Stylist Admin [PERSON_NAME] [PERSON_NAME] [PERSON_NAME] [PERSON_NAME] [P…" at bounding box center [193, 348] width 85 height 21
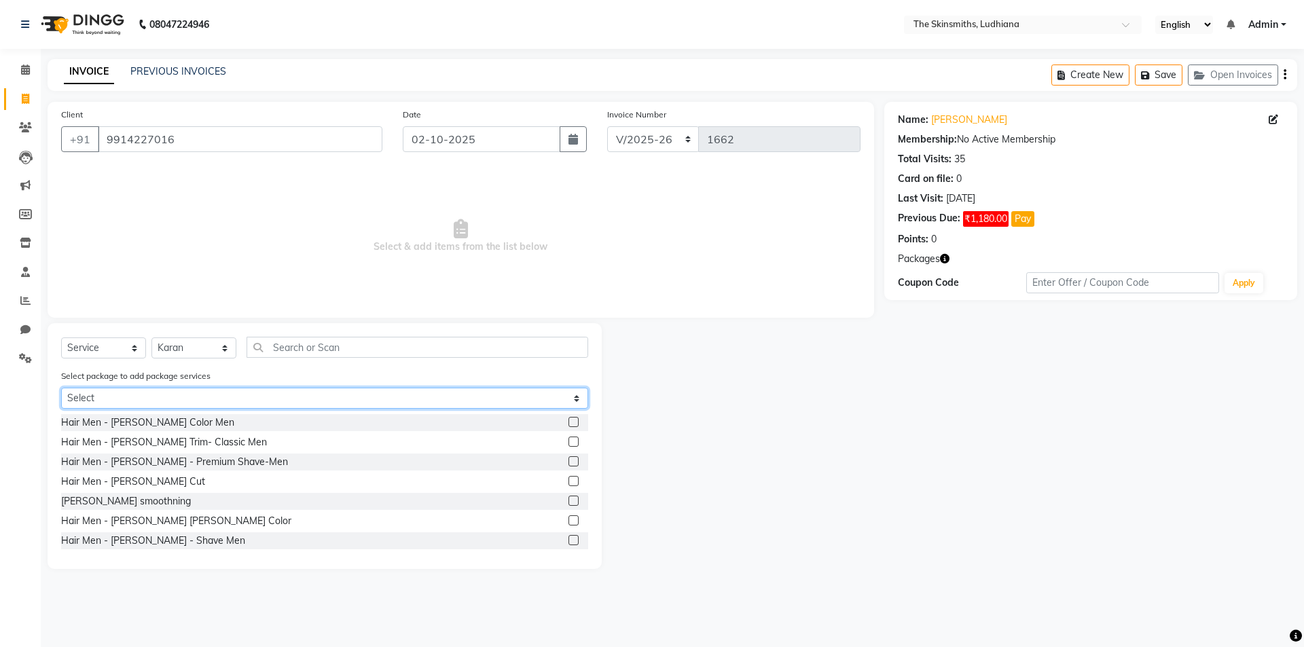
click at [177, 398] on select "Select eb+ ul (4+1)" at bounding box center [324, 398] width 527 height 21
select select "1: Object"
click at [61, 388] on select "Select eb+ ul (4+1)" at bounding box center [324, 398] width 527 height 21
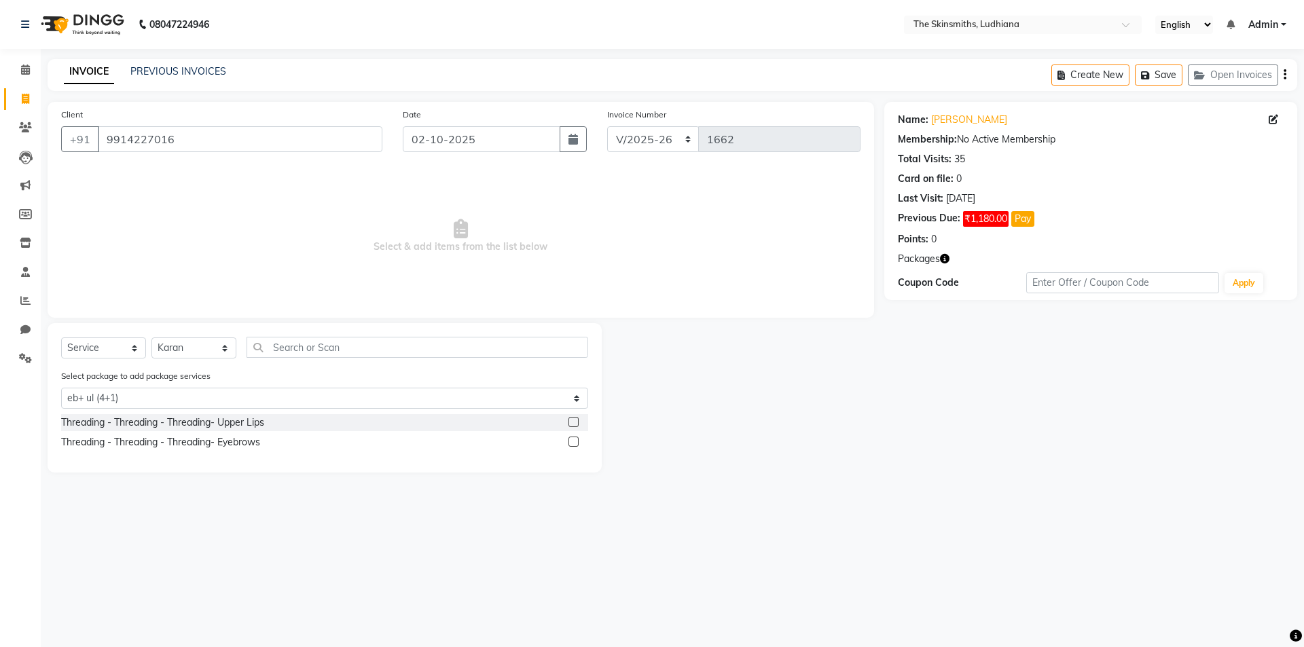
click at [575, 422] on label at bounding box center [573, 422] width 10 height 10
click at [575, 422] on input "checkbox" at bounding box center [572, 422] width 9 height 9
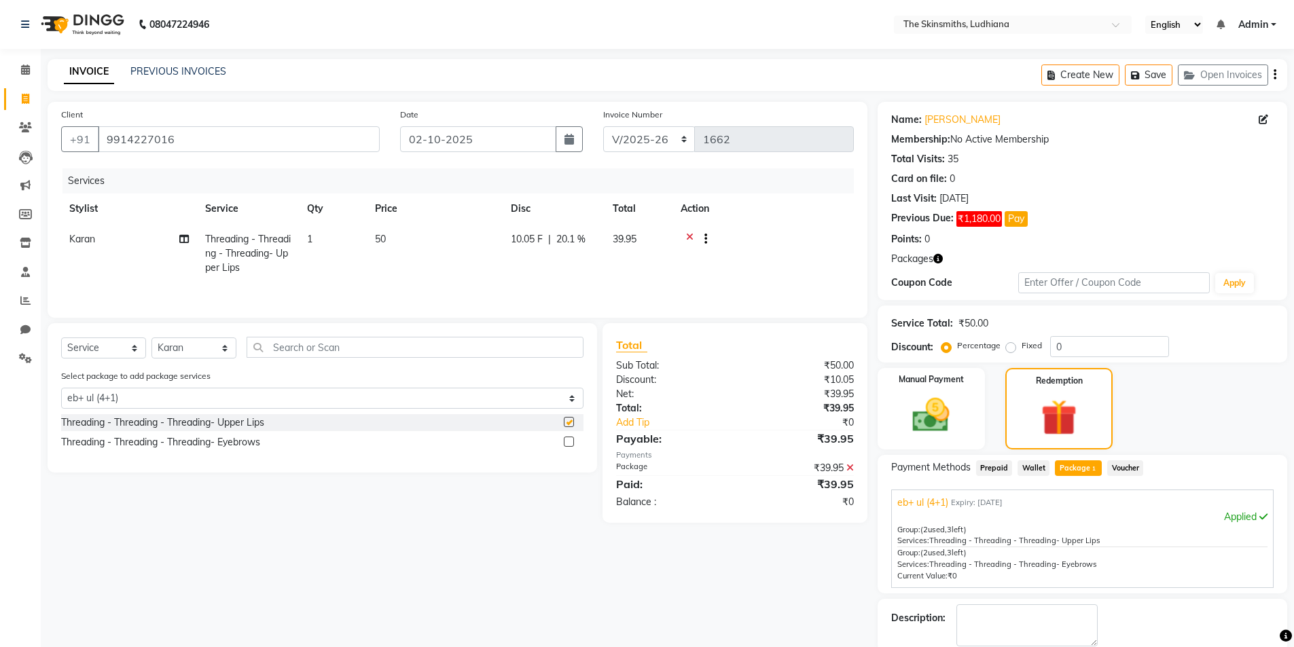
checkbox input "false"
click at [570, 442] on label at bounding box center [569, 442] width 10 height 10
click at [570, 442] on input "checkbox" at bounding box center [568, 442] width 9 height 9
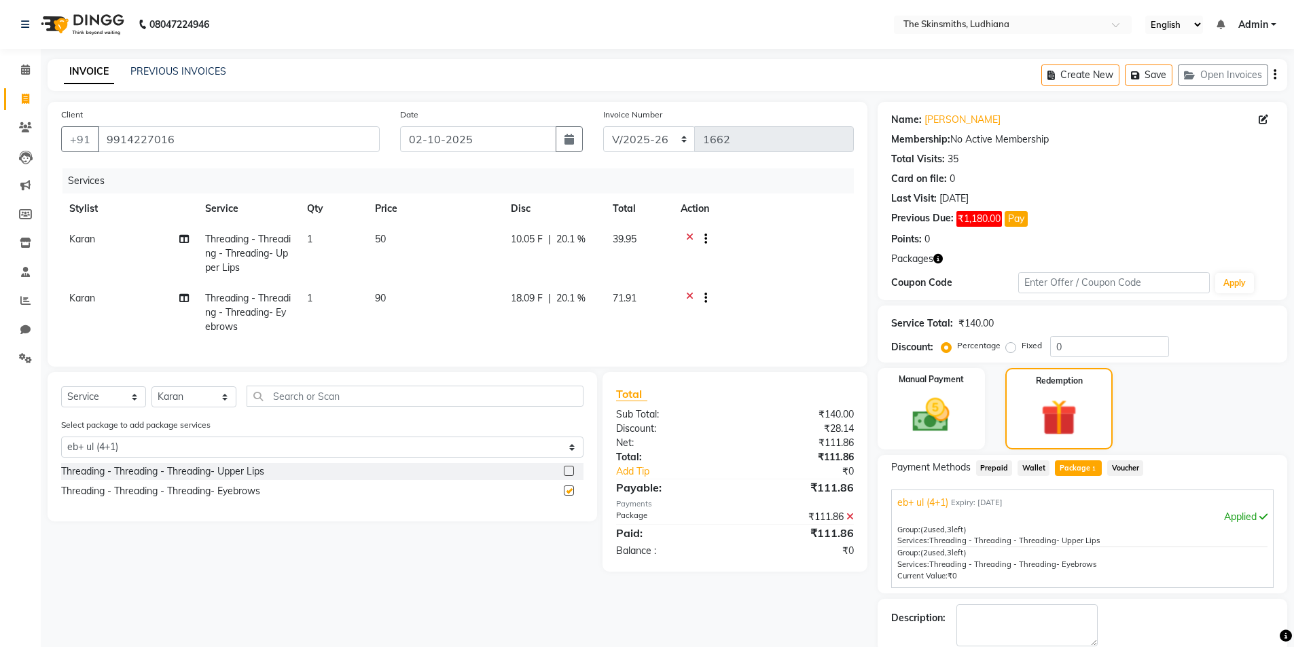
checkbox input "false"
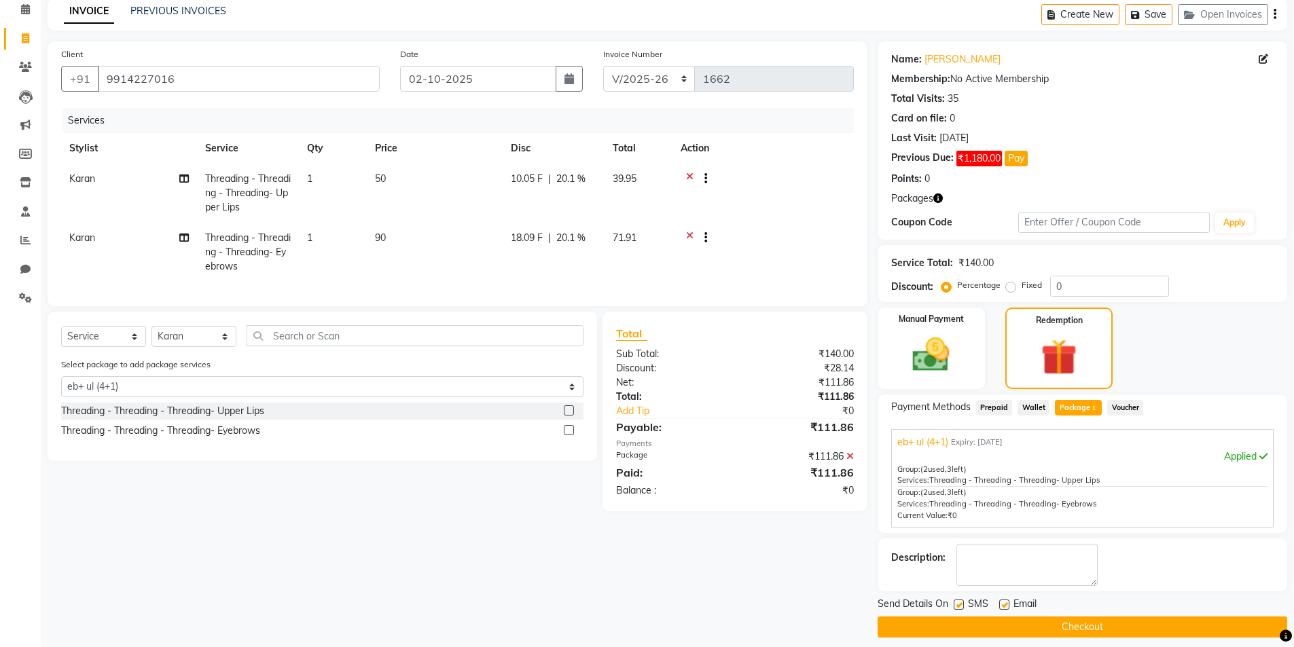
scroll to position [71, 0]
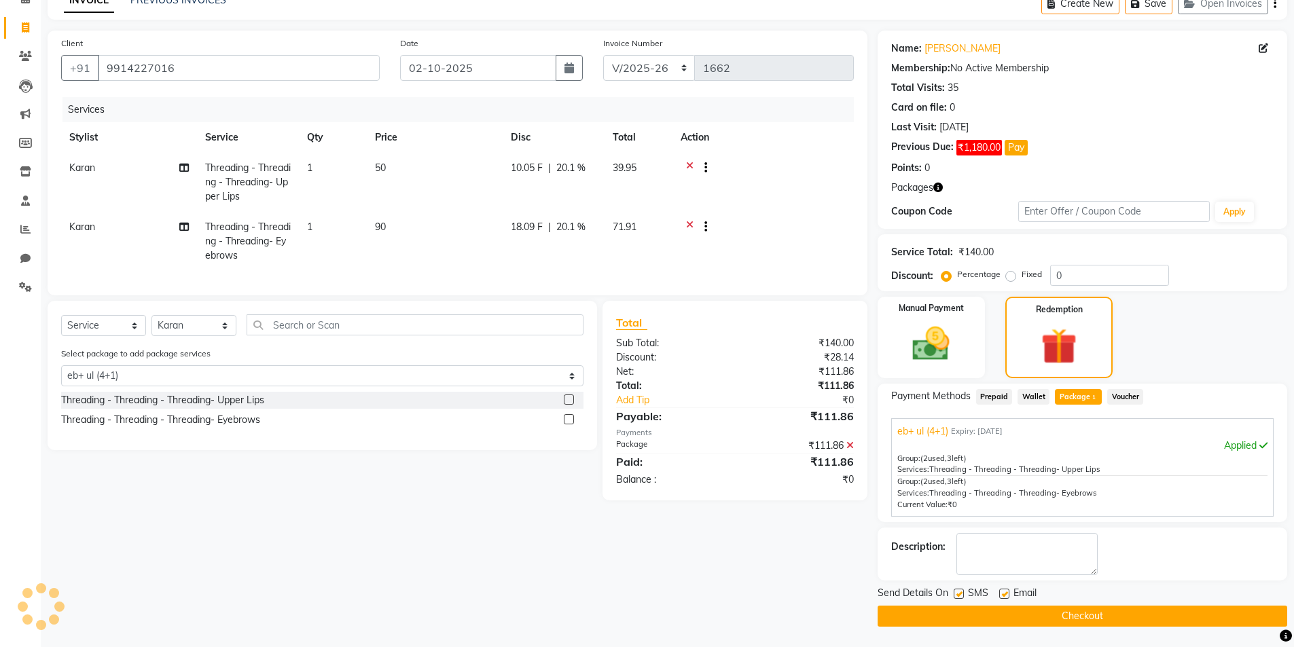
click at [689, 221] on icon at bounding box center [689, 228] width 7 height 17
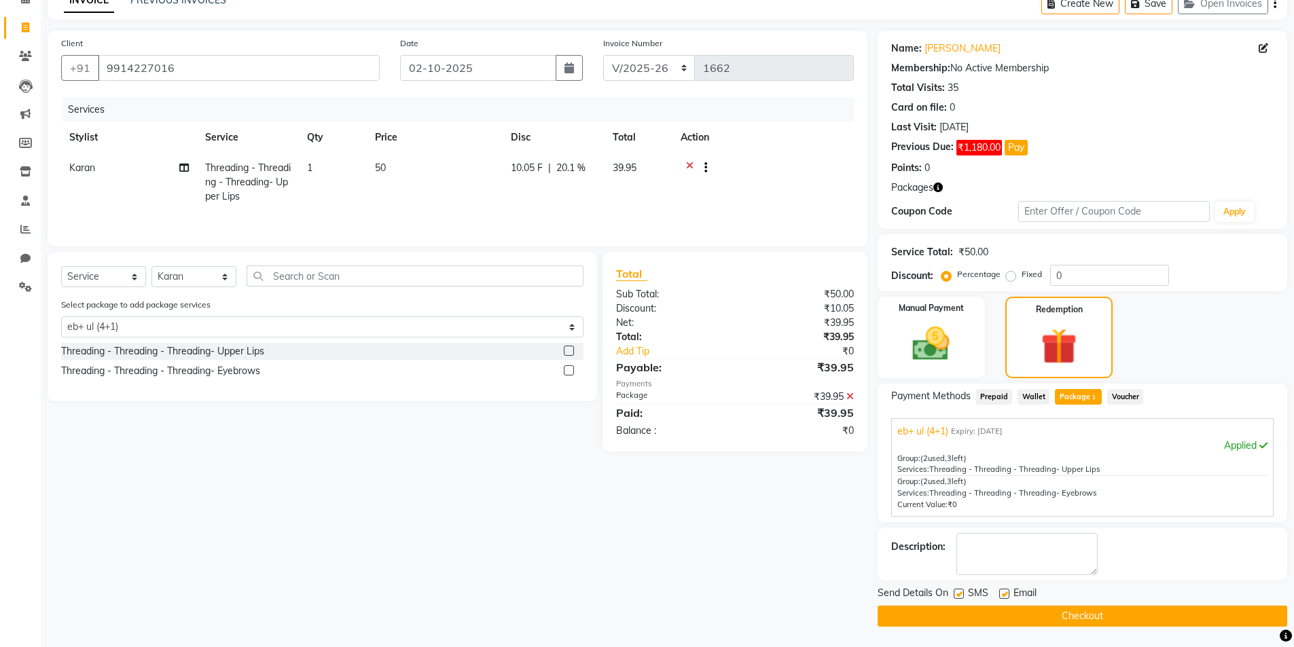
click at [689, 163] on icon at bounding box center [689, 169] width 7 height 17
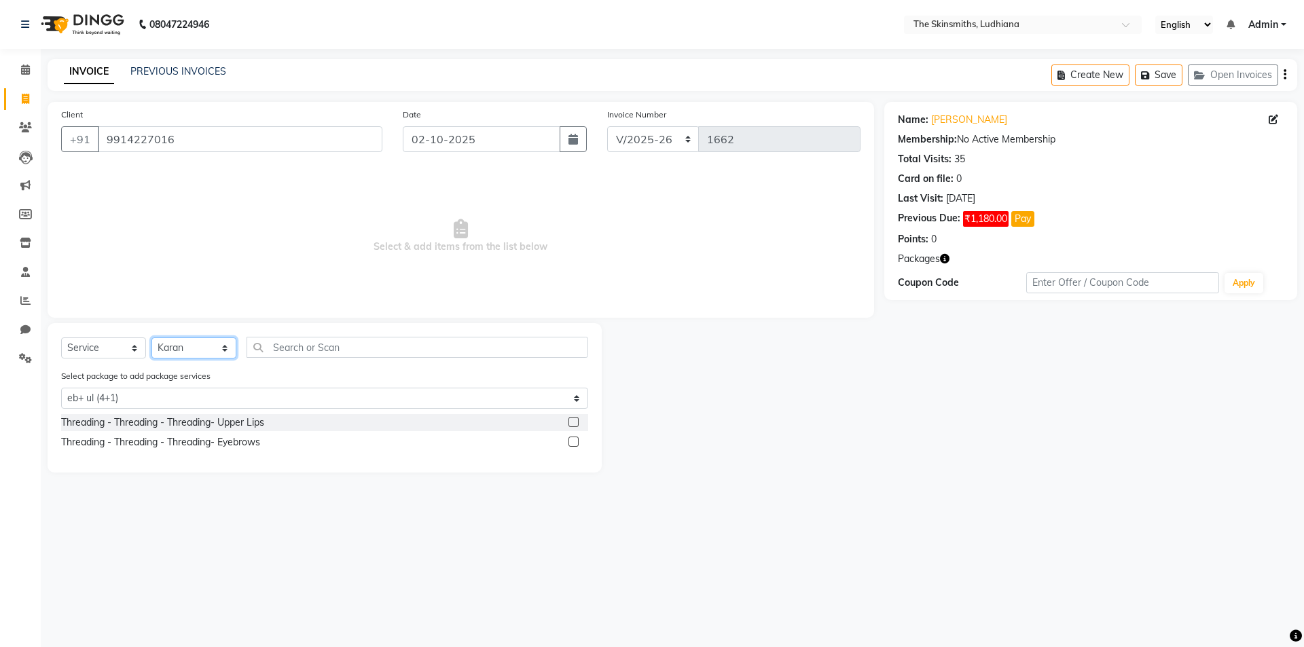
click at [215, 339] on select "Select Stylist Admin [PERSON_NAME] [PERSON_NAME] [PERSON_NAME] [PERSON_NAME] [P…" at bounding box center [193, 348] width 85 height 21
select select "76544"
click at [151, 338] on select "Select Stylist Admin [PERSON_NAME] [PERSON_NAME] [PERSON_NAME] [PERSON_NAME] [P…" at bounding box center [193, 348] width 85 height 21
click at [343, 346] on input "text" at bounding box center [418, 347] width 342 height 21
type input "d"
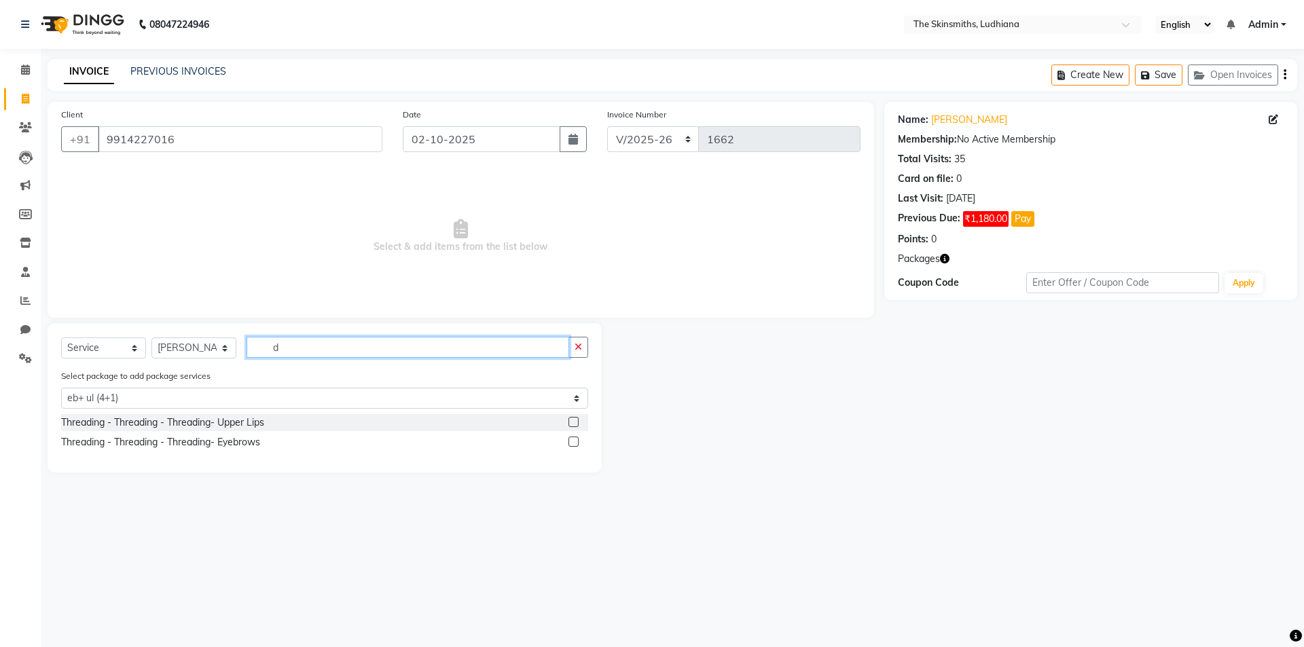
select select "0: undefined"
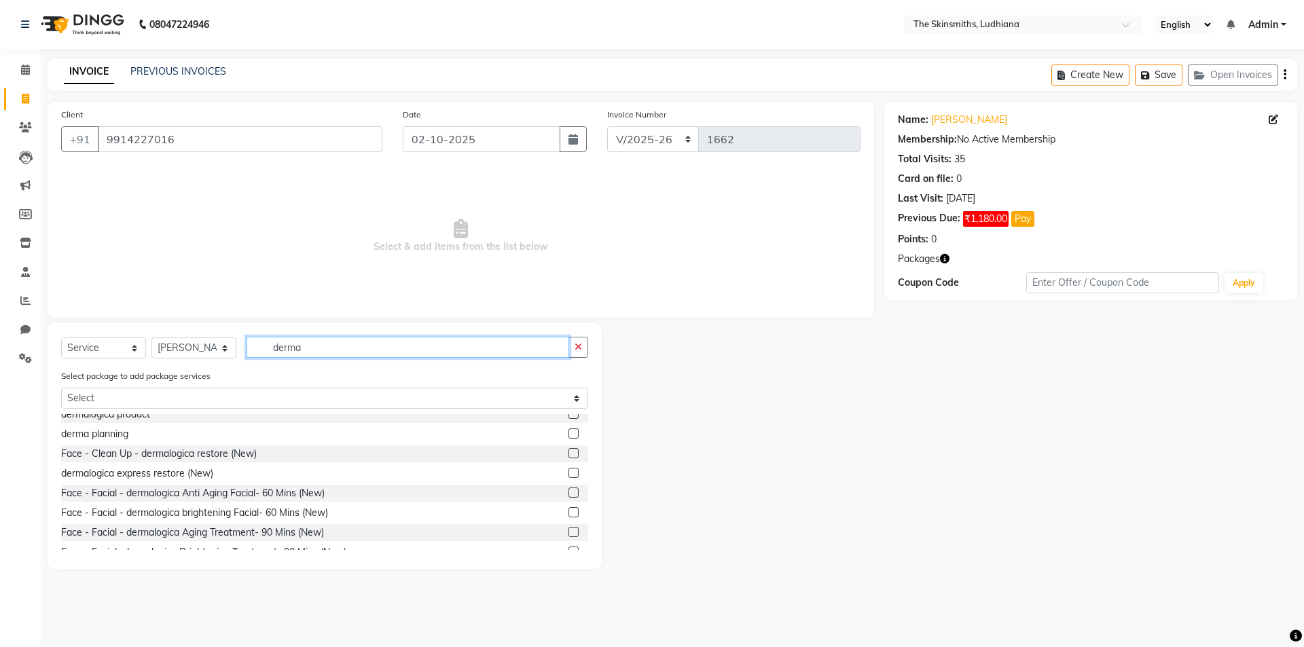
scroll to position [41, 0]
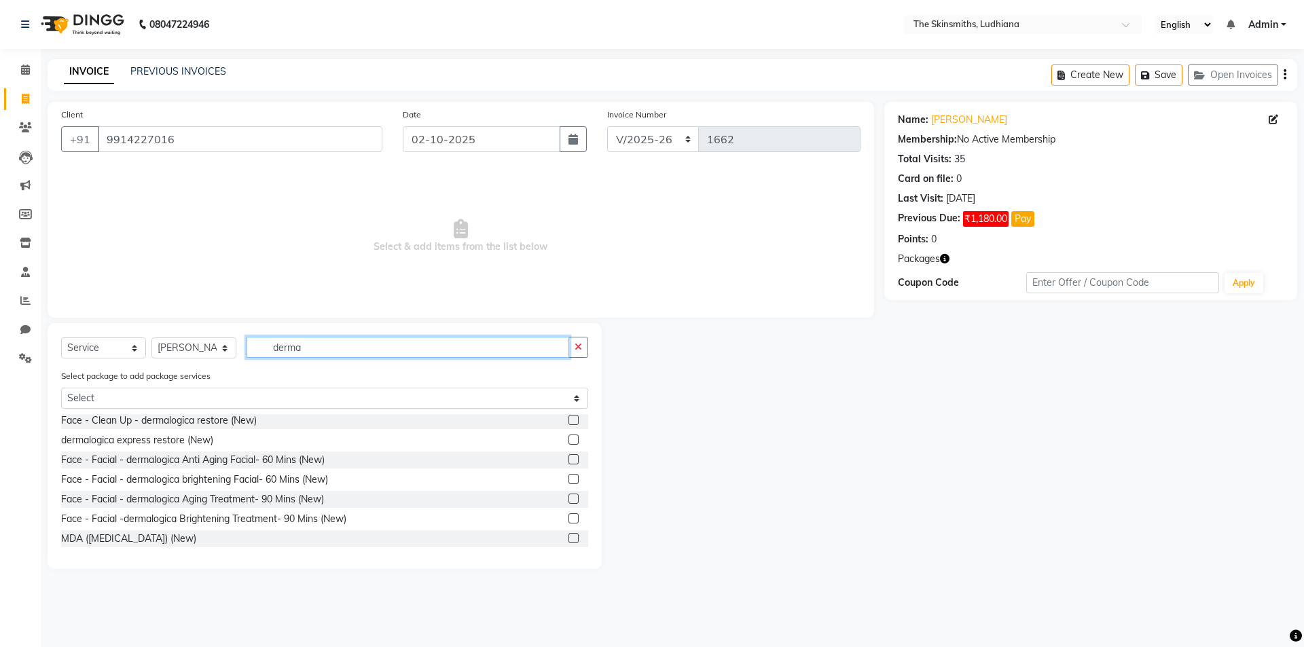
type input "derma"
click at [568, 479] on label at bounding box center [573, 479] width 10 height 10
click at [568, 479] on input "checkbox" at bounding box center [572, 479] width 9 height 9
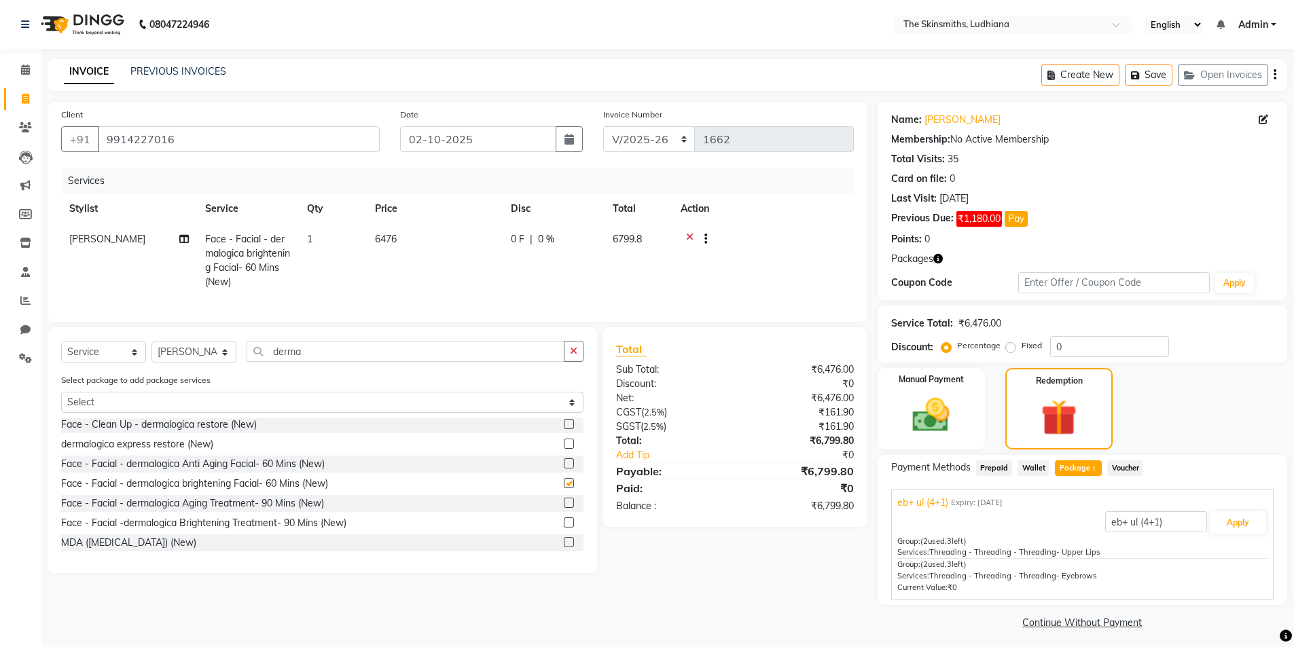
checkbox input "false"
click at [574, 356] on icon "button" at bounding box center [573, 351] width 7 height 10
click at [689, 236] on icon at bounding box center [689, 240] width 7 height 17
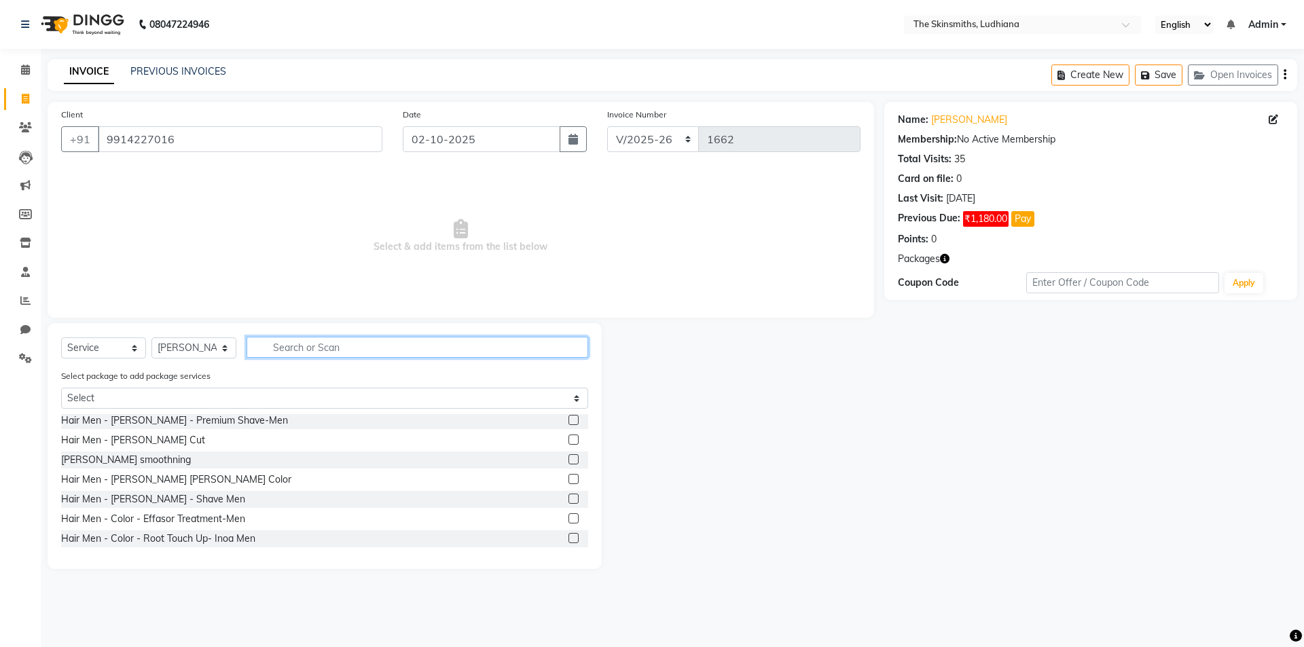
click at [316, 351] on input "text" at bounding box center [418, 347] width 342 height 21
type input "ultra"
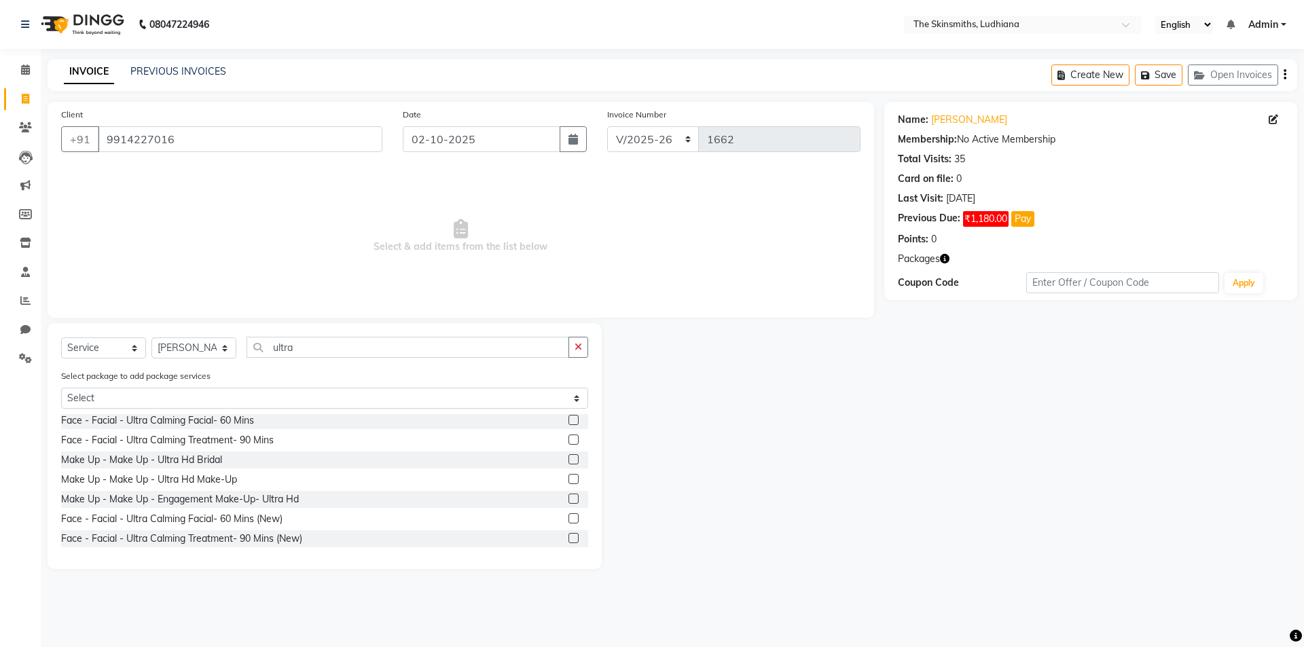
click at [568, 519] on label at bounding box center [573, 518] width 10 height 10
click at [568, 519] on input "checkbox" at bounding box center [572, 519] width 9 height 9
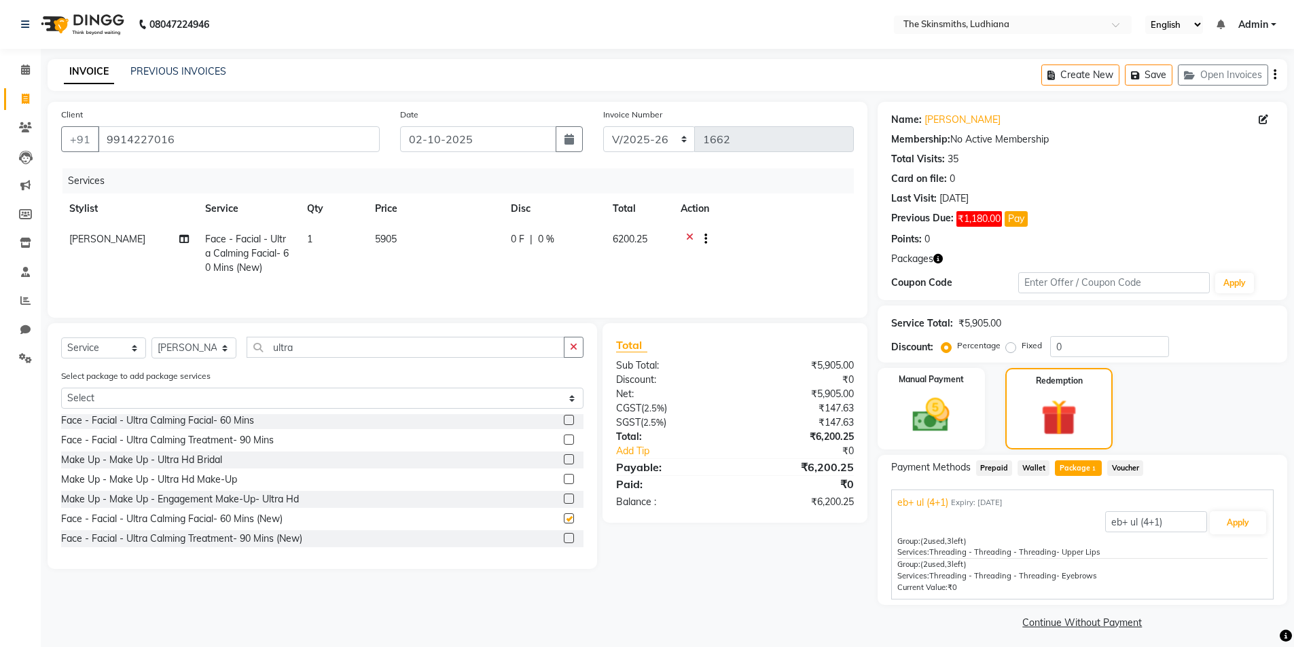
checkbox input "false"
click at [574, 346] on icon "button" at bounding box center [573, 347] width 7 height 10
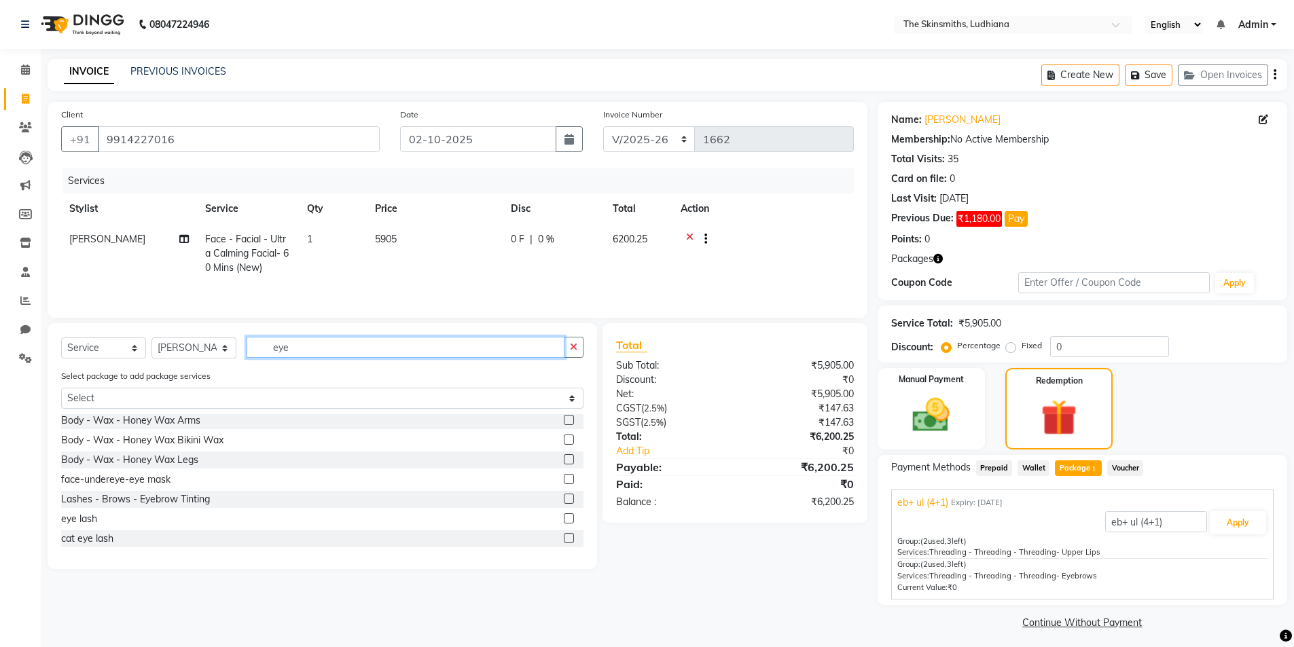
scroll to position [0, 0]
type input "eyeb"
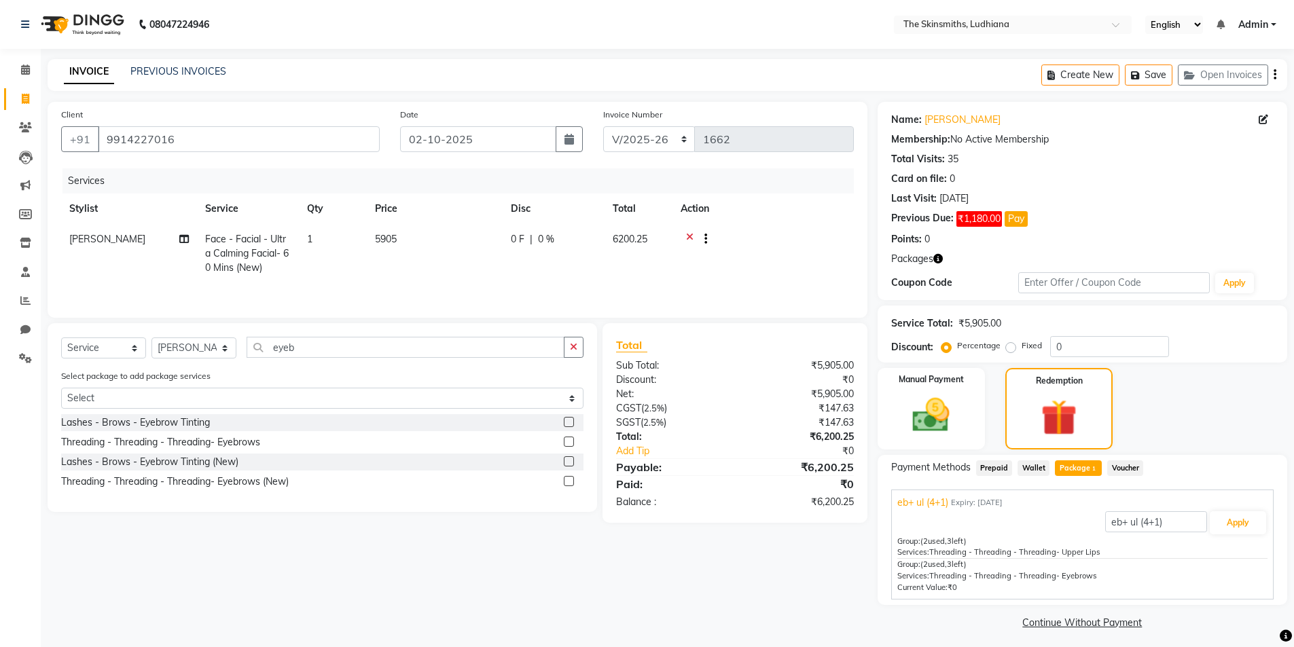
click at [570, 482] on label at bounding box center [569, 481] width 10 height 10
click at [570, 482] on input "checkbox" at bounding box center [568, 481] width 9 height 9
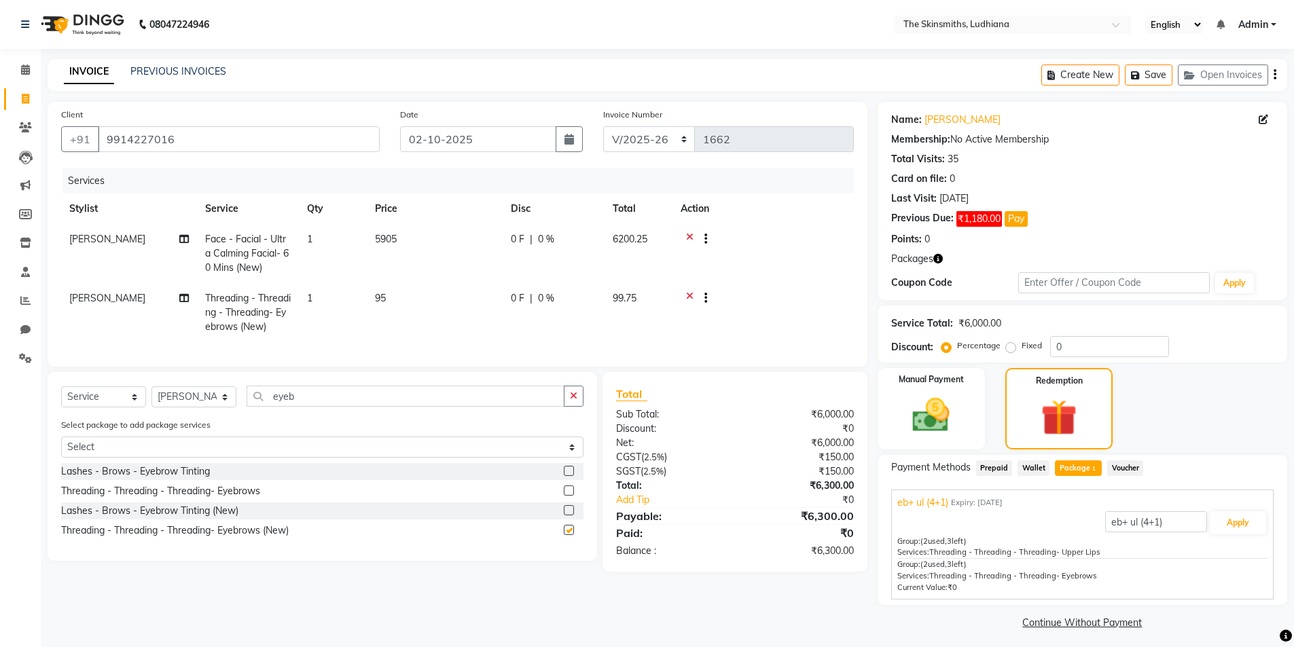
checkbox input "false"
click at [578, 400] on button "button" at bounding box center [574, 396] width 20 height 21
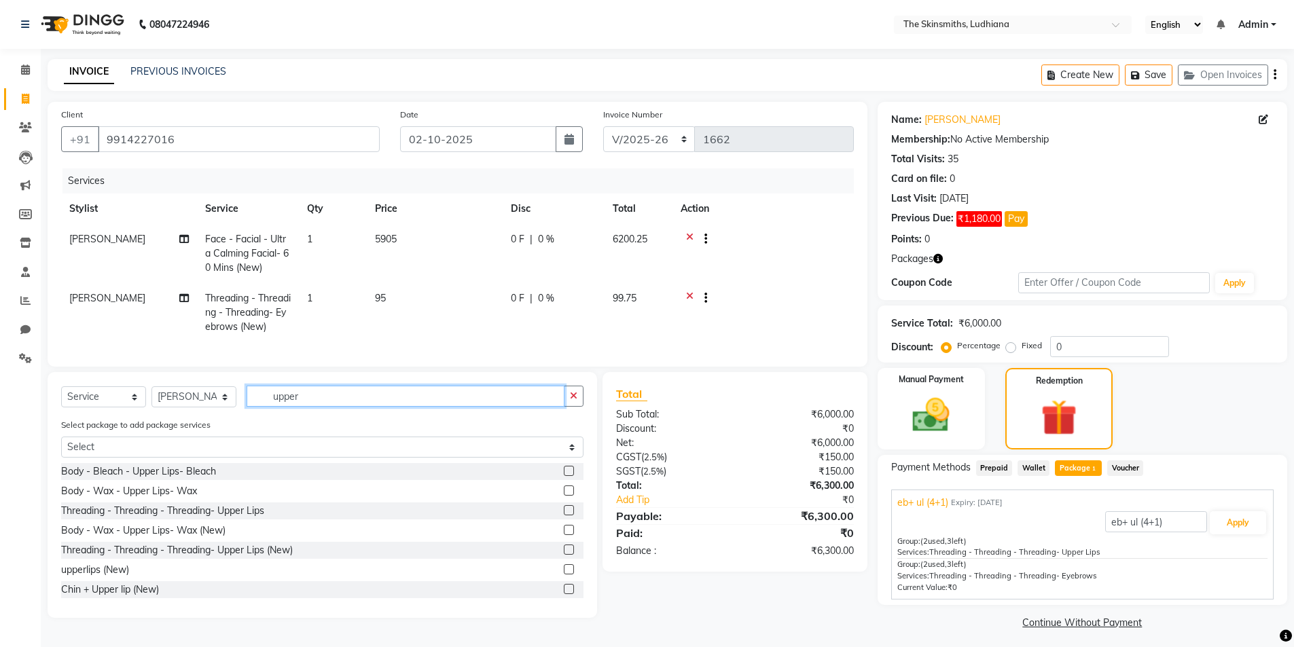
type input "upper"
click at [564, 555] on label at bounding box center [569, 550] width 10 height 10
click at [564, 555] on input "checkbox" at bounding box center [568, 550] width 9 height 9
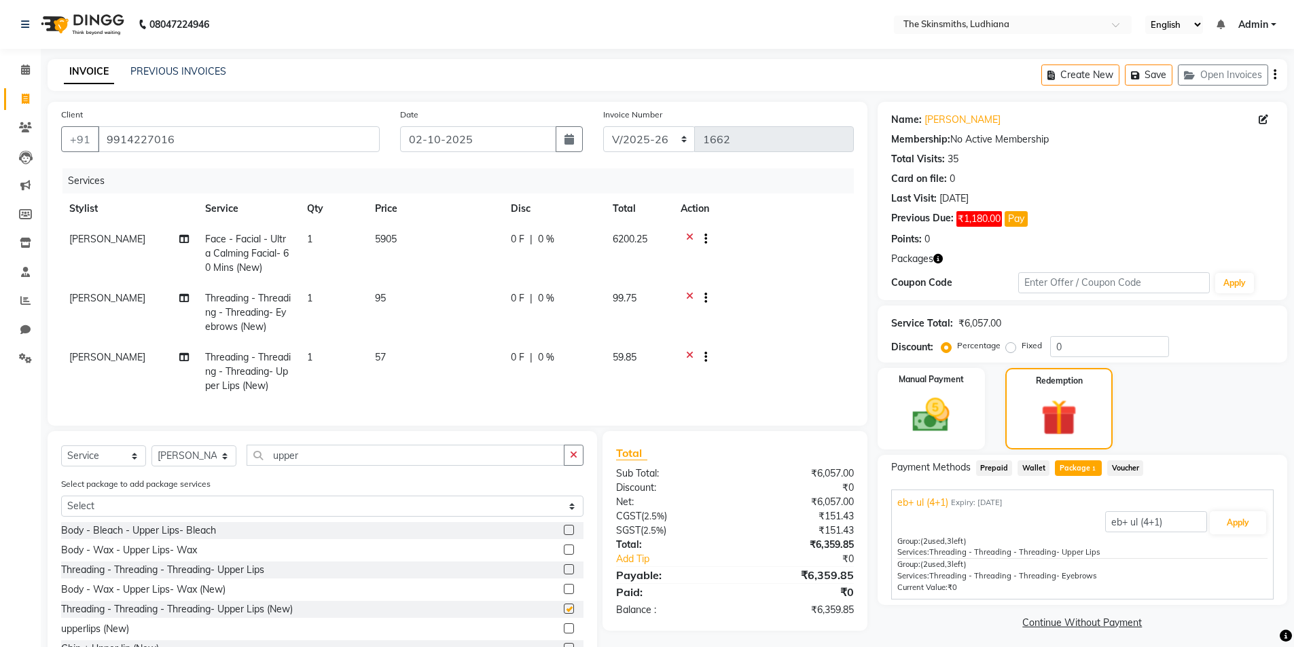
checkbox input "false"
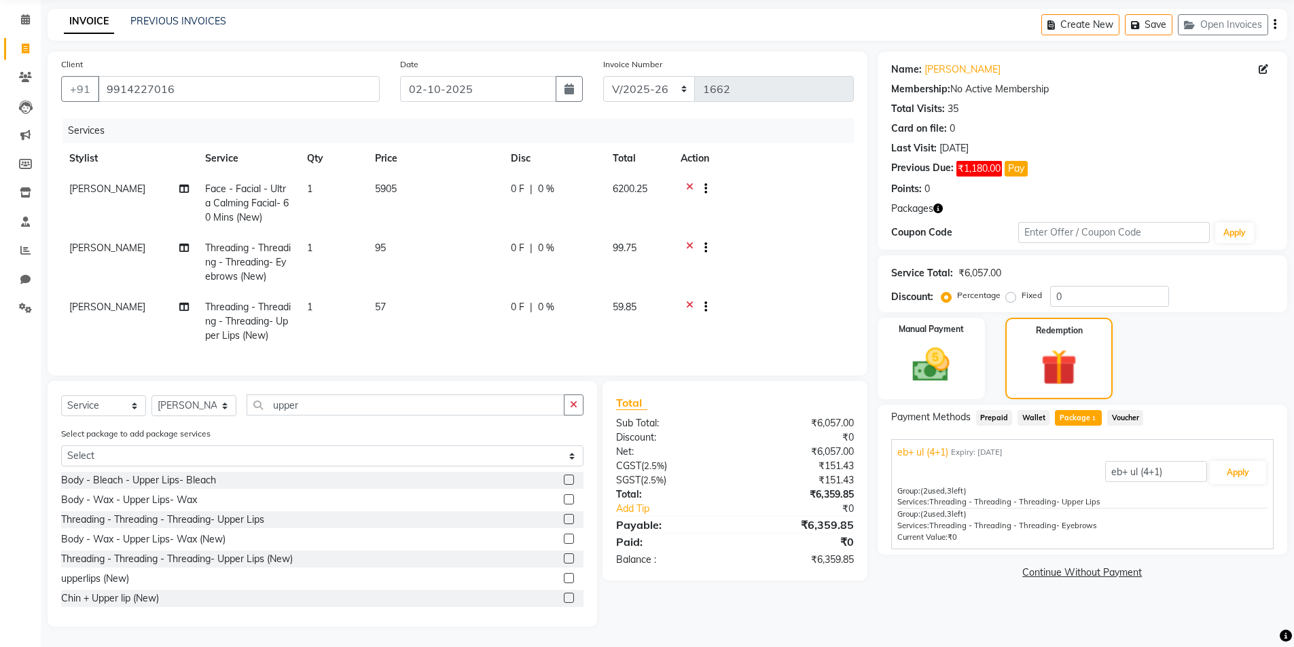
click at [1077, 261] on div "Service Total: ₹6,057.00 Discount: Percentage Fixed 0" at bounding box center [1082, 284] width 382 height 46
click at [1114, 292] on input "0" at bounding box center [1109, 296] width 119 height 21
type input "50"
click at [947, 322] on label "Manual Payment" at bounding box center [931, 328] width 68 height 13
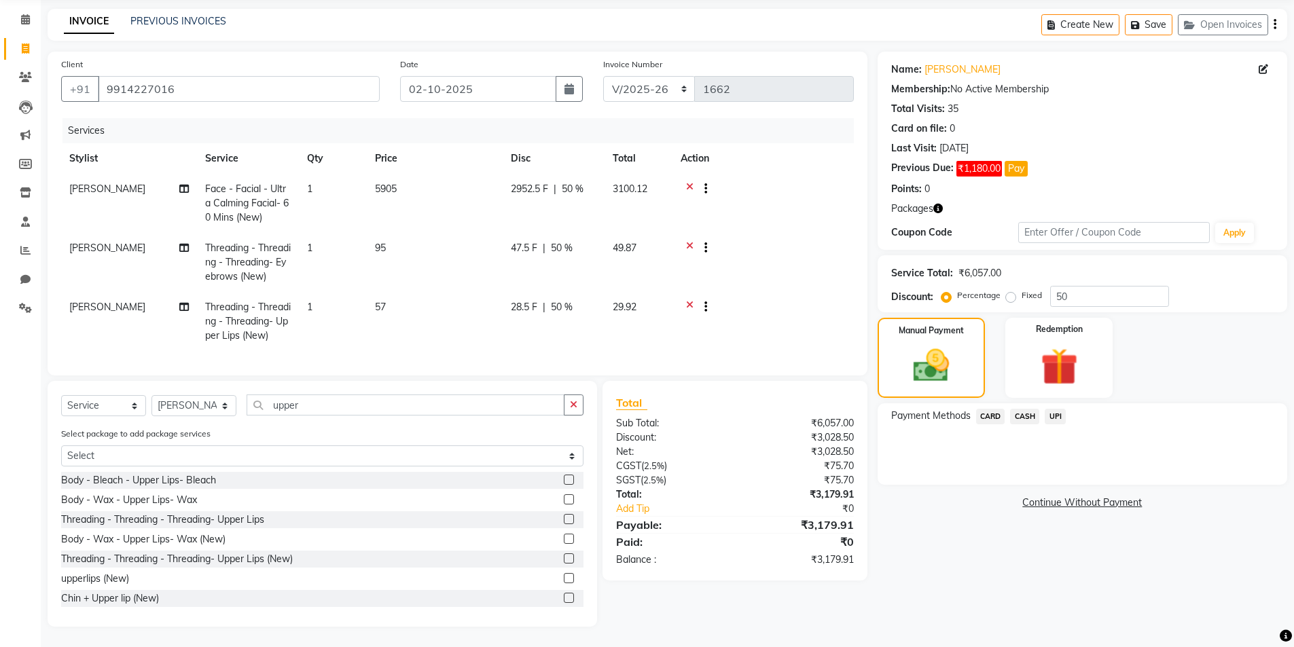
click at [1020, 409] on span "CASH" at bounding box center [1024, 417] width 29 height 16
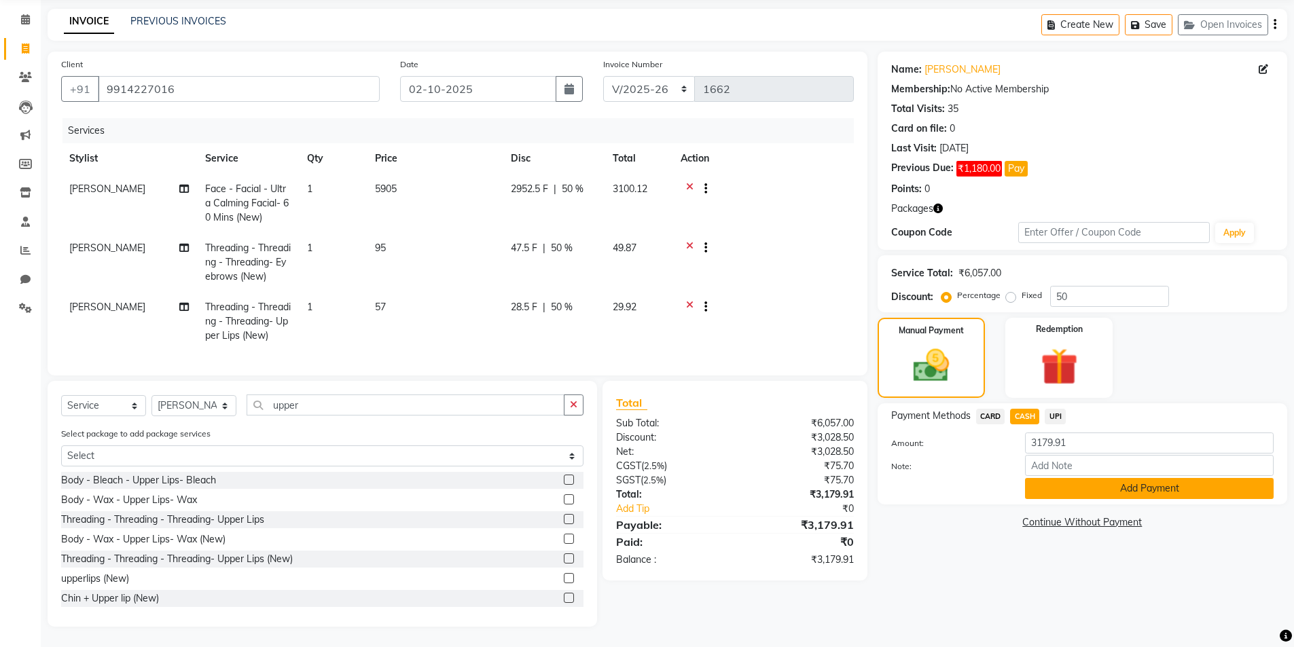
click at [1157, 478] on button "Add Payment" at bounding box center [1149, 488] width 249 height 21
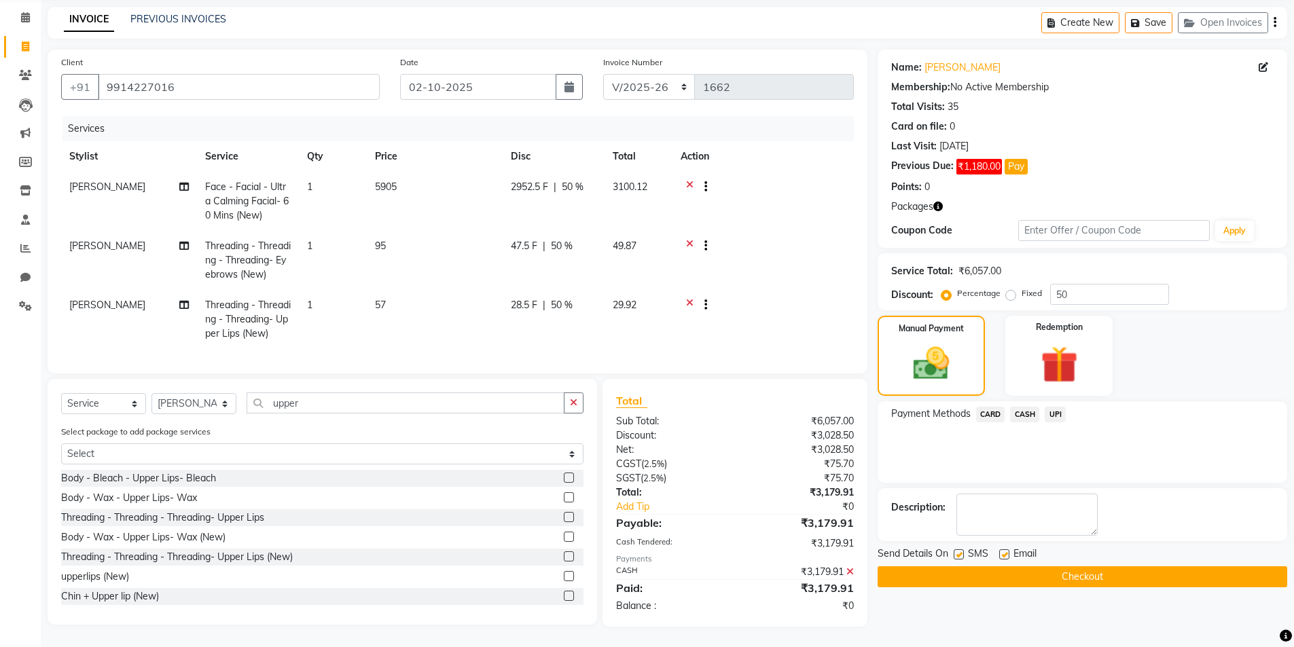
click at [1184, 566] on button "Checkout" at bounding box center [1082, 576] width 410 height 21
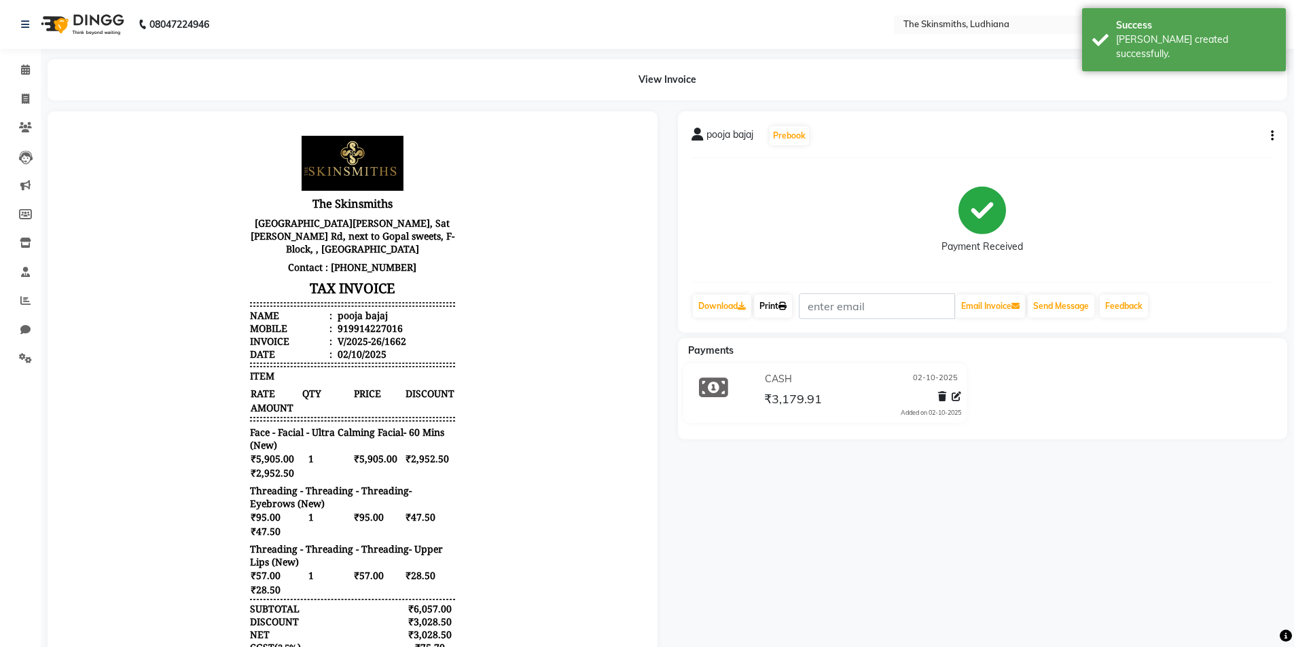
click at [771, 305] on link "Print" at bounding box center [773, 306] width 38 height 23
